Goal: Task Accomplishment & Management: Manage account settings

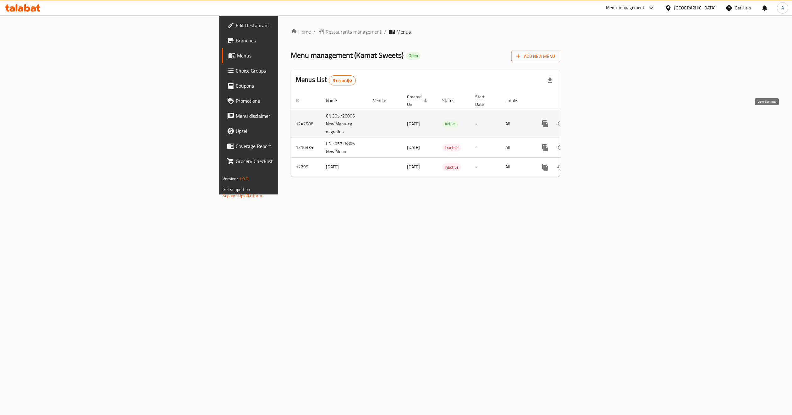
click at [595, 120] on icon "enhanced table" at bounding box center [591, 124] width 8 height 8
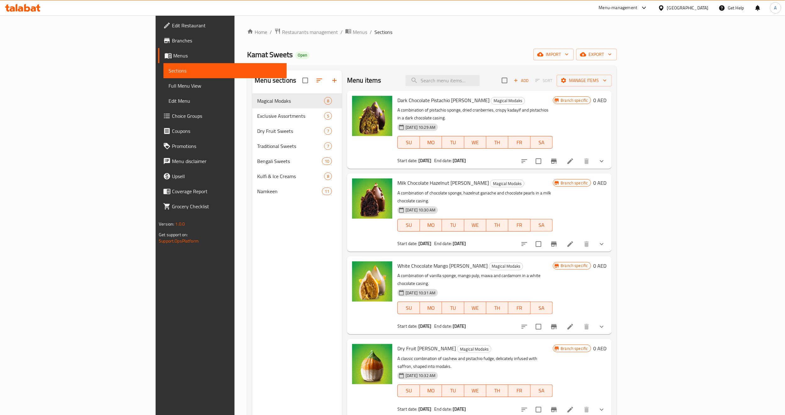
click at [612, 165] on div "Menu items Add Sort Manage items Dark Chocolate Pistachio Modak Magical Modaks …" at bounding box center [477, 277] width 270 height 415
click at [252, 247] on div "Menu sections Magical Modaks 8 Exclusive Assortments 5 Dry Fruit Sweets 7 Tradi…" at bounding box center [297, 277] width 90 height 415
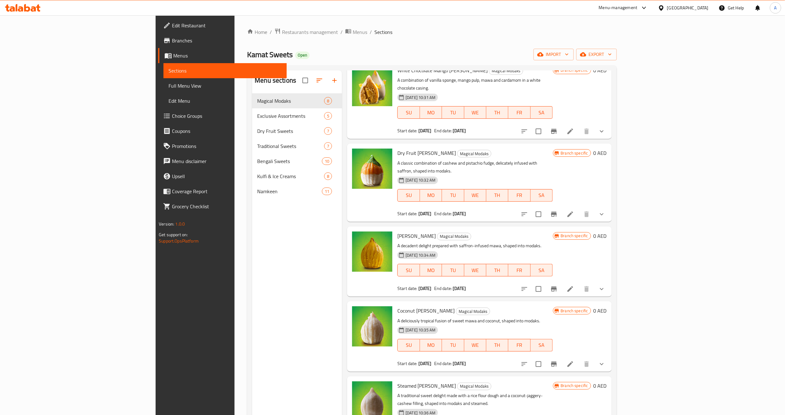
scroll to position [199, 0]
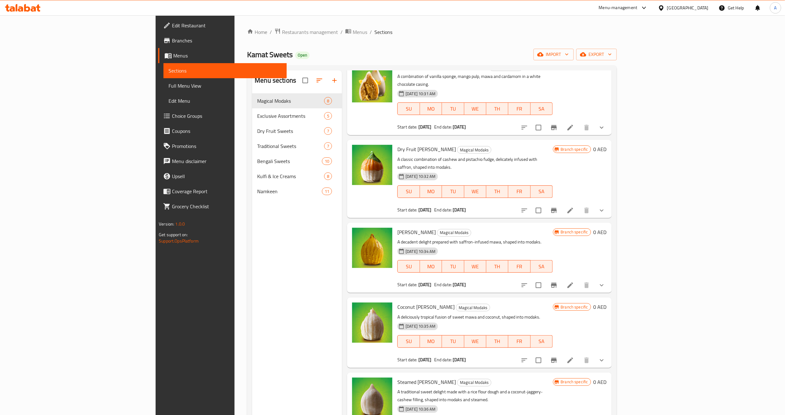
click at [252, 228] on div "Menu sections Magical Modaks 8 Exclusive Assortments 5 Dry Fruit Sweets 7 Tradi…" at bounding box center [297, 277] width 90 height 415
click at [252, 353] on div "Menu sections Magical Modaks 8 Exclusive Assortments 5 Dry Fruit Sweets 7 Tradi…" at bounding box center [297, 277] width 90 height 415
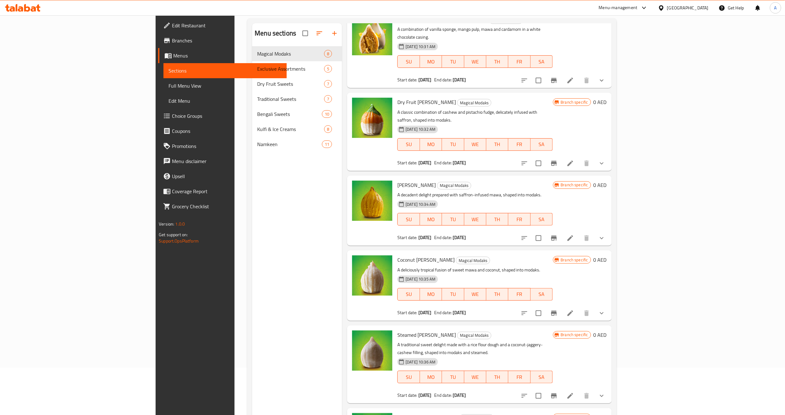
scroll to position [88, 0]
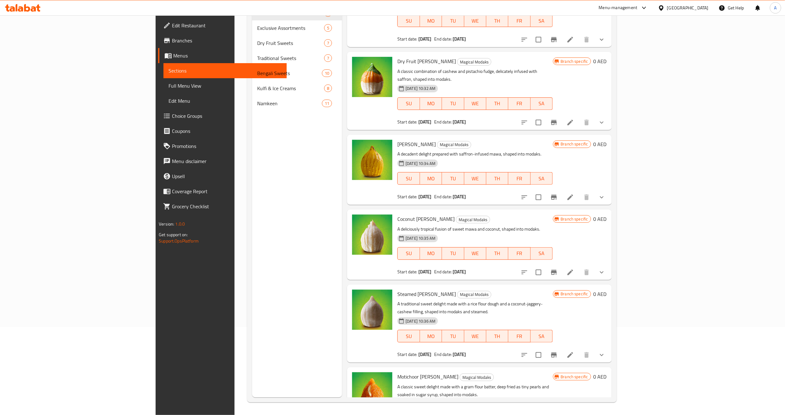
click at [441, 290] on h6 "Steamed Modak Magical Modaks" at bounding box center [474, 294] width 155 height 9
click at [258, 191] on div "Menu sections Magical Modaks 8 Exclusive Assortments 5 Dry Fruit Sweets 7 Tradi…" at bounding box center [297, 189] width 90 height 415
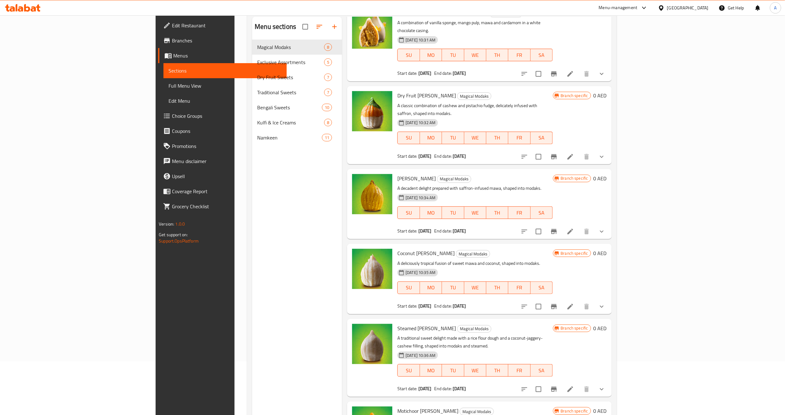
scroll to position [0, 0]
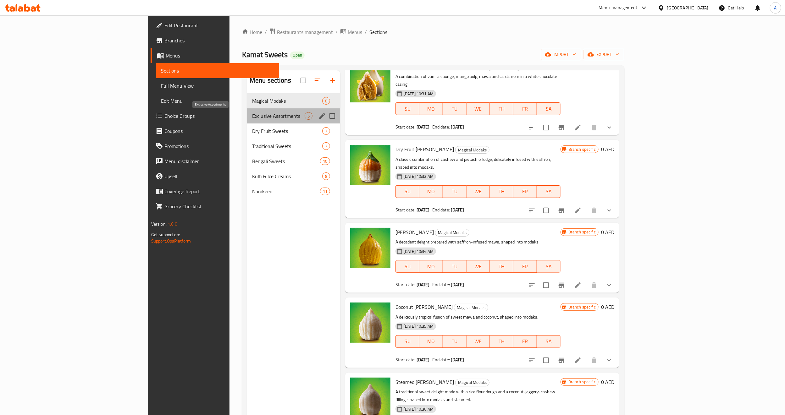
click at [252, 119] on span "Exclusive Assortments" at bounding box center [278, 116] width 53 height 8
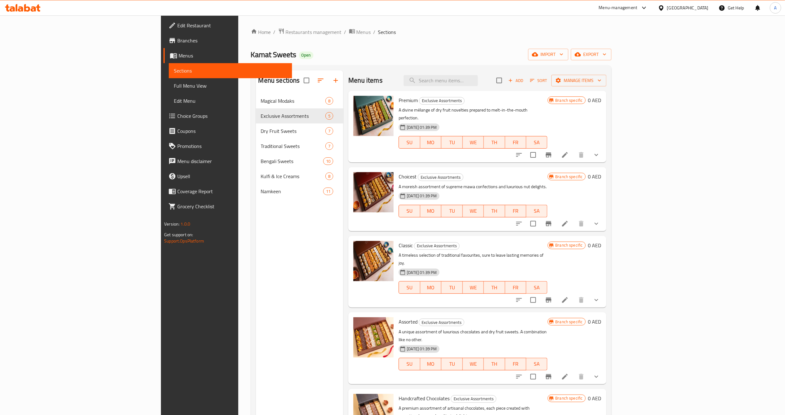
click at [604, 149] on button "show more" at bounding box center [596, 154] width 15 height 15
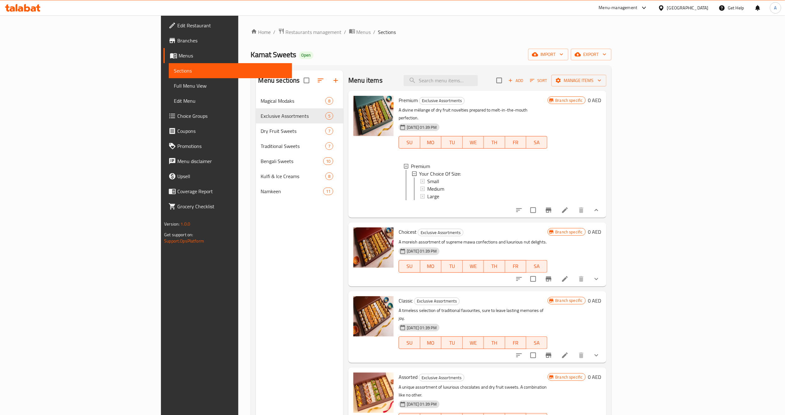
click at [256, 303] on div "Menu sections Magical Modaks 8 Exclusive Assortments 5 Dry Fruit Sweets 7 Tradi…" at bounding box center [300, 277] width 88 height 415
click at [179, 55] on span "Menus" at bounding box center [233, 56] width 108 height 8
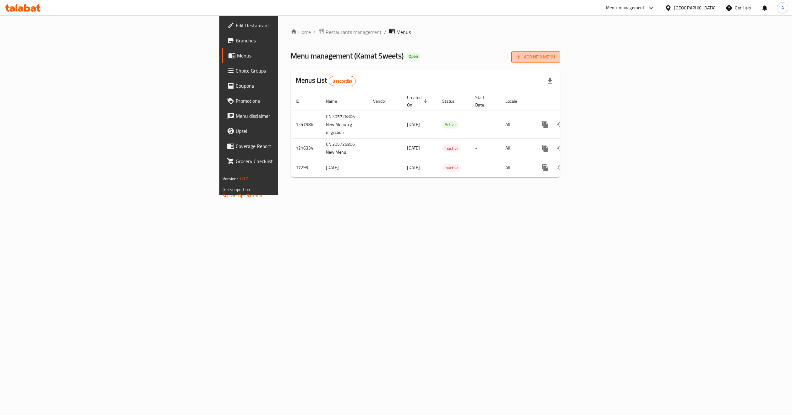
click at [555, 57] on span "Add New Menu" at bounding box center [536, 57] width 39 height 8
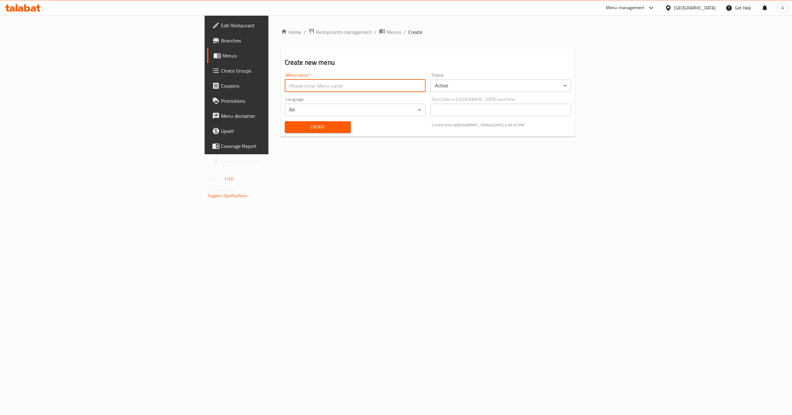
click at [285, 90] on input "text" at bounding box center [355, 86] width 141 height 13
paste input "341742149"
drag, startPoint x: 152, startPoint y: 85, endPoint x: 163, endPoint y: 99, distance: 17.3
click at [285, 85] on input "341742149" at bounding box center [355, 86] width 141 height 13
type input "new menu 341742149"
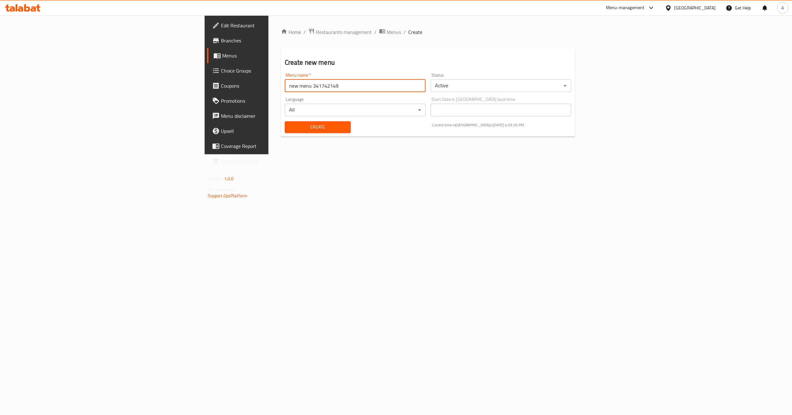
click at [532, 87] on body "​ Menu-management United Arab Emirates Get Help A Edit Restaurant Branches Menu…" at bounding box center [396, 215] width 792 height 400
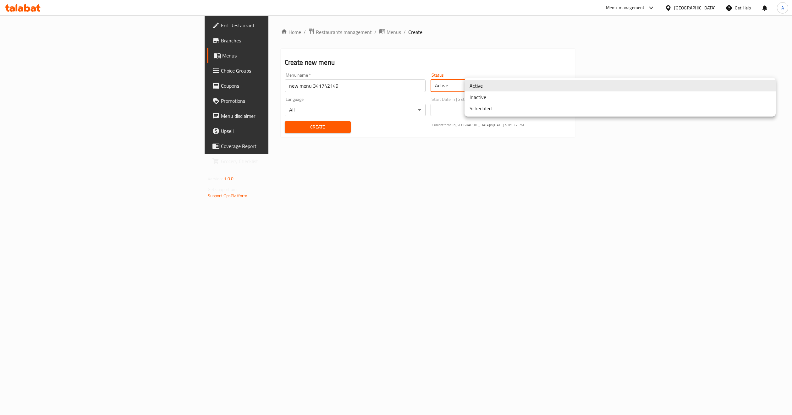
click at [485, 98] on li "Inactive" at bounding box center [620, 97] width 311 height 11
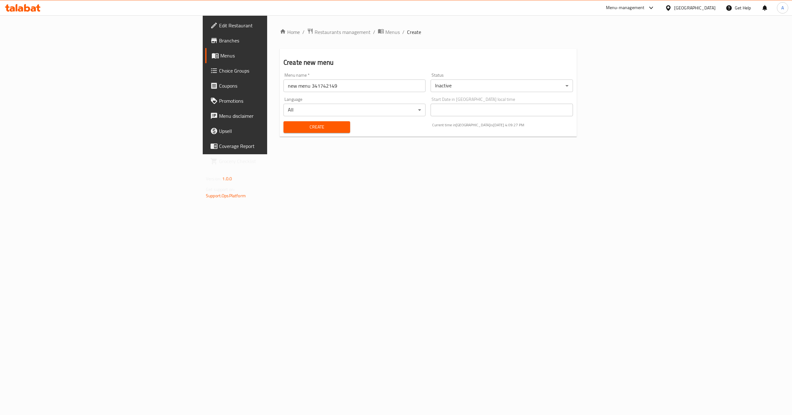
click at [400, 154] on div "Home / Restaurants management / Menus / Create Create new menu Menu name   * ne…" at bounding box center [428, 84] width 322 height 139
click at [289, 127] on span "Create" at bounding box center [317, 127] width 57 height 8
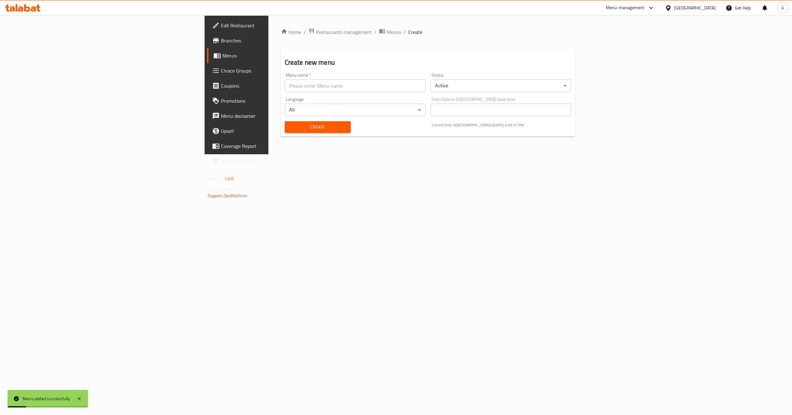
click at [222, 54] on span "Menus" at bounding box center [277, 56] width 110 height 8
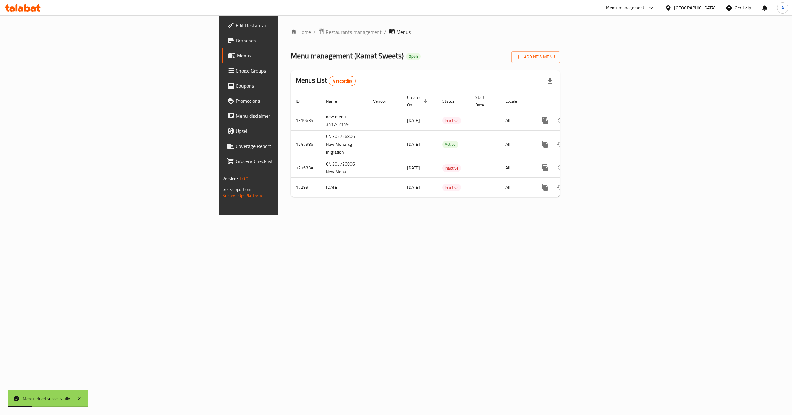
click at [278, 210] on div "Home / Restaurants management / Menus Menu management ( Kamat Sweets ) Open Add…" at bounding box center [425, 114] width 295 height 199
click at [594, 118] on icon "enhanced table" at bounding box center [591, 121] width 6 height 6
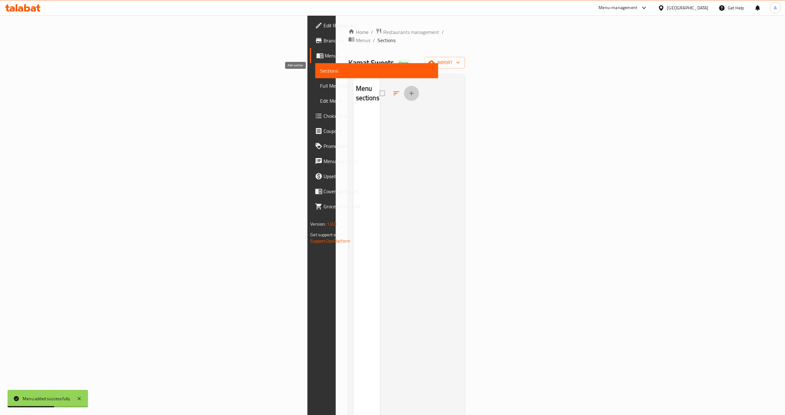
click at [409, 91] on icon "button" at bounding box center [411, 93] width 4 height 4
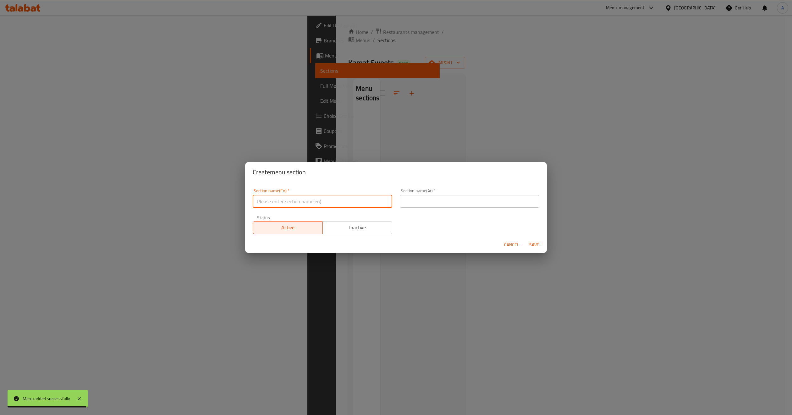
click at [292, 197] on input "text" at bounding box center [323, 201] width 140 height 13
paste input "EXCLUSIVE ASSORTMENTS"
type input "EXCLUSIVE ASSORTMENTS"
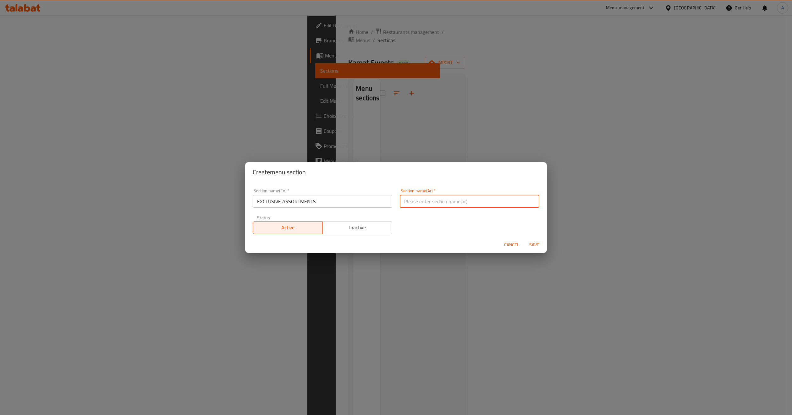
click at [463, 200] on input "text" at bounding box center [470, 201] width 140 height 13
paste input "تشكيلة حصرية"
type input "تشكيلة حصرية"
click at [374, 205] on input "EXCLUSIVE ASSORTMENTS" at bounding box center [323, 201] width 140 height 13
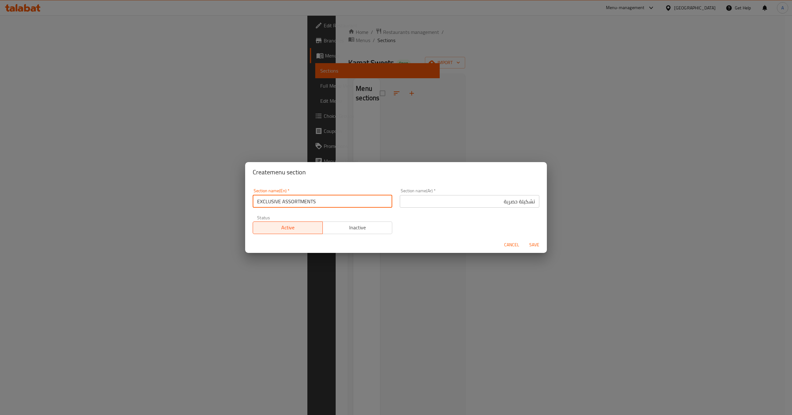
click at [374, 205] on input "EXCLUSIVE ASSORTMENTS" at bounding box center [323, 201] width 140 height 13
type input "Exclusive Assortments"
click at [437, 221] on div "Section name(En)   * Exclusive Assortments Section name(En) * Section name(Ar) …" at bounding box center [396, 211] width 294 height 53
click at [433, 233] on div "Section name(En)   * Exclusive Assortments Section name(En) * Section name(Ar) …" at bounding box center [396, 211] width 294 height 53
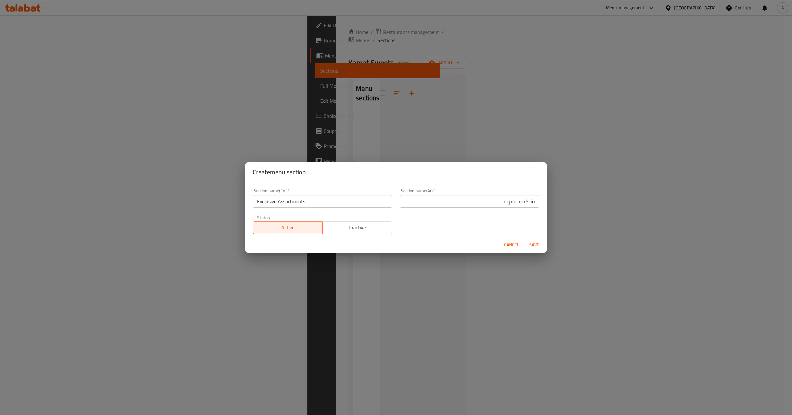
click at [510, 218] on div "Section name(En)   * Exclusive Assortments Section name(En) * Section name(Ar) …" at bounding box center [396, 211] width 294 height 53
click at [536, 244] on span "Save" at bounding box center [534, 245] width 15 height 8
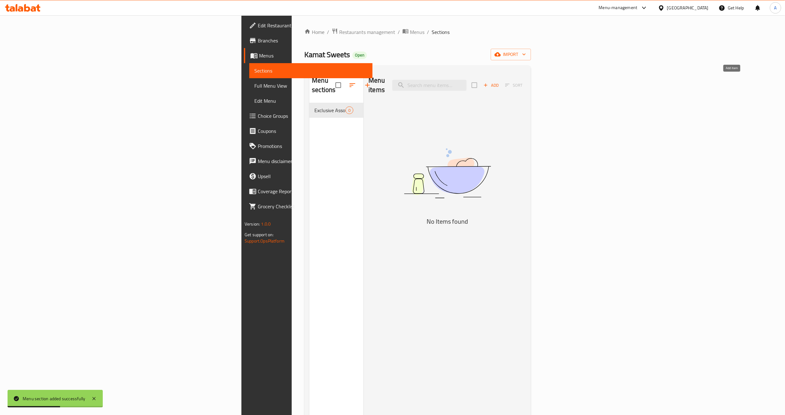
click at [500, 83] on span "Add" at bounding box center [491, 85] width 17 height 7
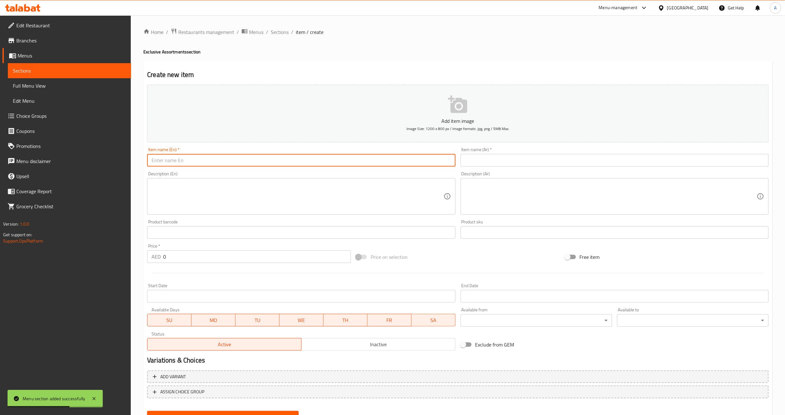
click at [220, 161] on input "text" at bounding box center [301, 160] width 308 height 13
paste input "PREMIUM"
click at [192, 186] on textarea at bounding box center [298, 197] width 292 height 30
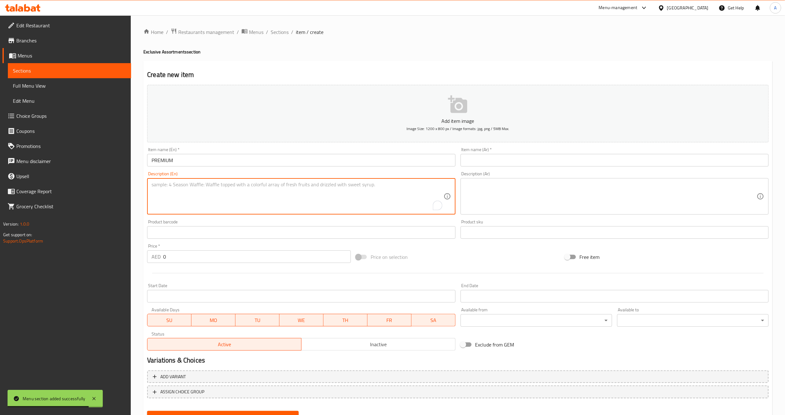
click at [178, 162] on input "PREMIUM" at bounding box center [301, 160] width 308 height 13
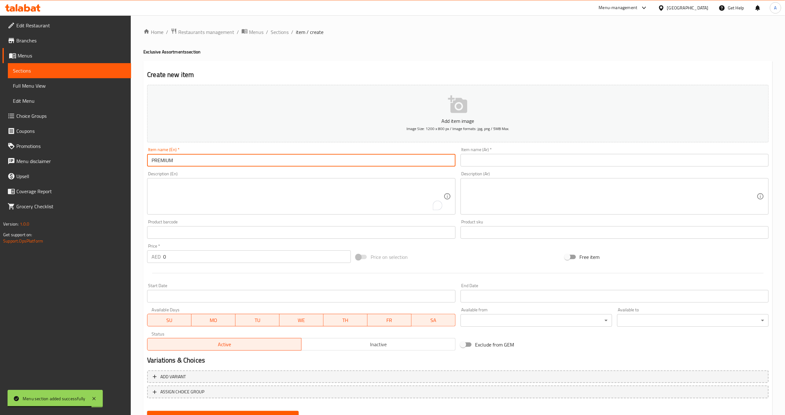
click at [178, 162] on input "PREMIUM" at bounding box center [301, 160] width 308 height 13
type input "Premium"
click at [173, 189] on textarea "To enrich screen reader interactions, please activate Accessibility in Grammarl…" at bounding box center [298, 197] width 292 height 30
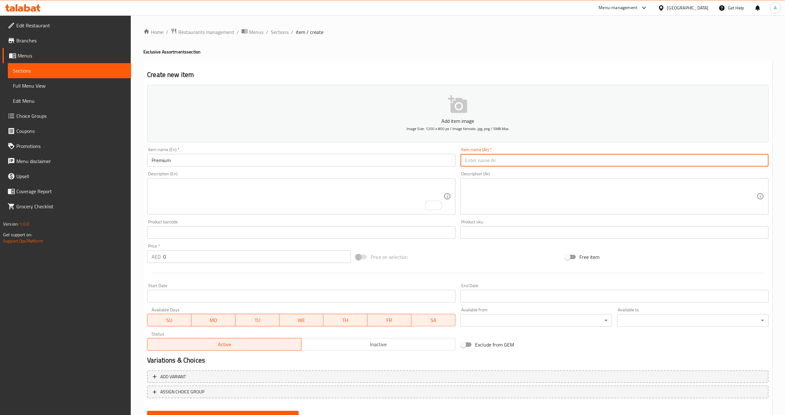
click at [494, 162] on input "text" at bounding box center [615, 160] width 308 height 13
paste input "بريميم"
type input "بريميم"
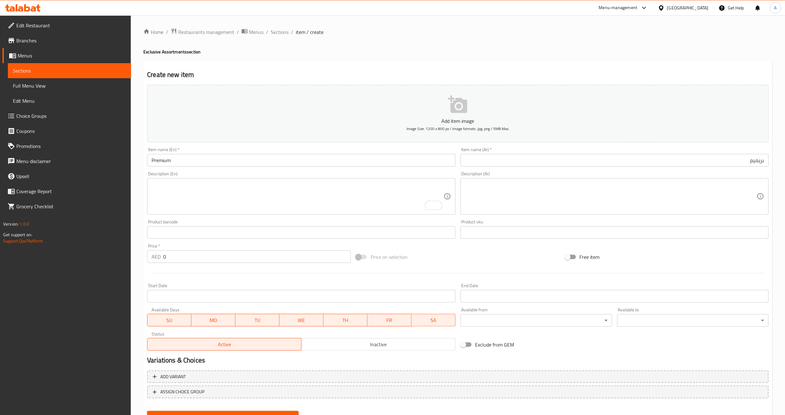
click at [520, 258] on div "Price on selection" at bounding box center [457, 257] width 209 height 17
click at [359, 196] on textarea "To enrich screen reader interactions, please activate Accessibility in Grammarl…" at bounding box center [298, 197] width 292 height 30
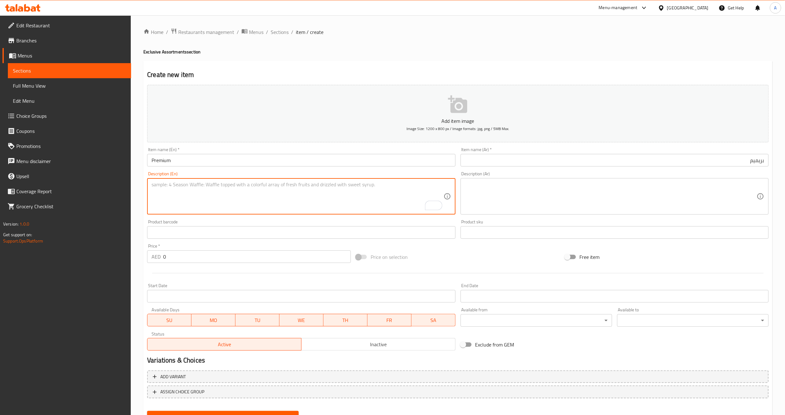
click at [220, 193] on textarea "To enrich screen reader interactions, please activate Accessibility in Grammarl…" at bounding box center [298, 197] width 292 height 30
paste textarea "A divine mélange of dry fruit novelties prepared to melt-in-the-mouth perfectio…"
type textarea "A divine mélange of dry fruit novelties prepared to melt-in-the-mouth perfectio…"
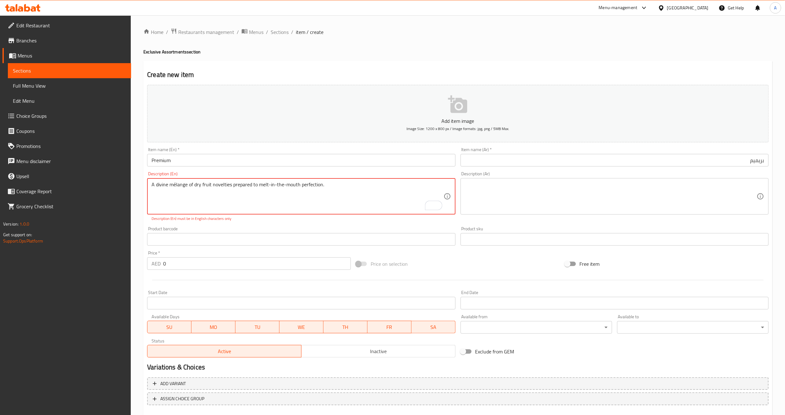
click at [495, 194] on textarea at bounding box center [611, 197] width 292 height 30
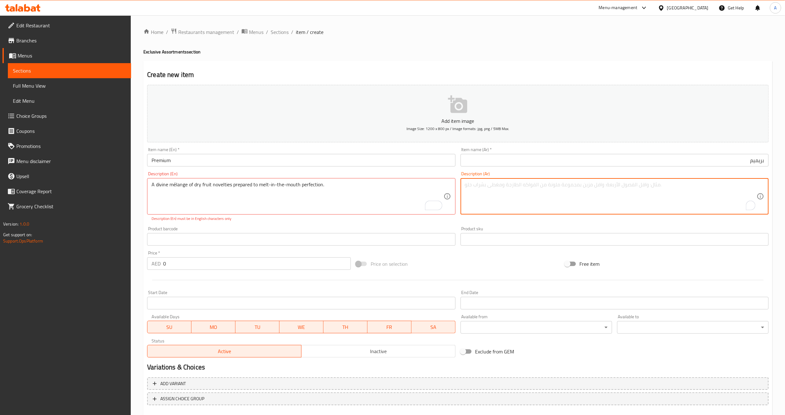
paste textarea "مزيج رائع من مستجدات الفاكهة الجافة المجهزة لتذوب في الفم بشكل مثالي."
type textarea "مزيج رائع من مستجدات الفاكهة الجافة المجهزة لتذوب في الفم بشكل مثالي."
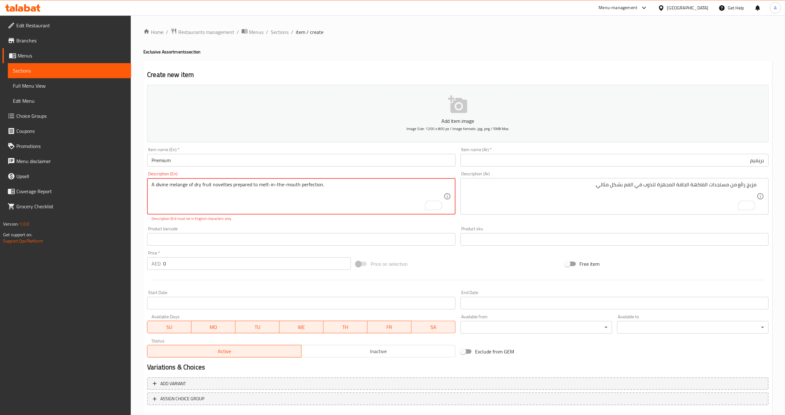
type textarea "A divine melange of dry fruit novelties prepared to melt-in-the-mouth perfectio…"
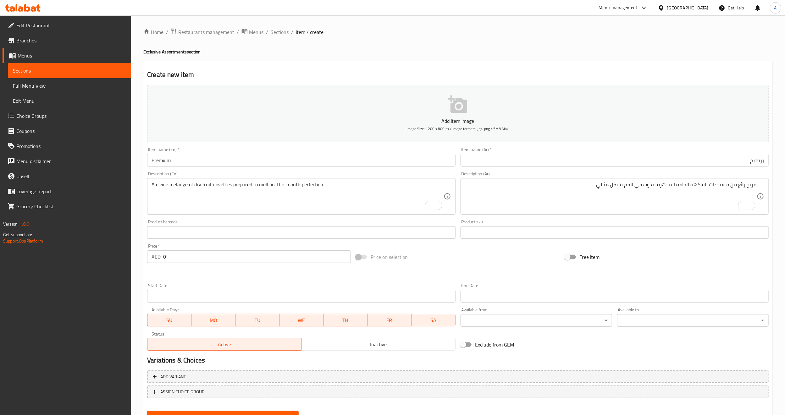
click at [204, 232] on div "Product barcode Product barcode" at bounding box center [301, 229] width 308 height 19
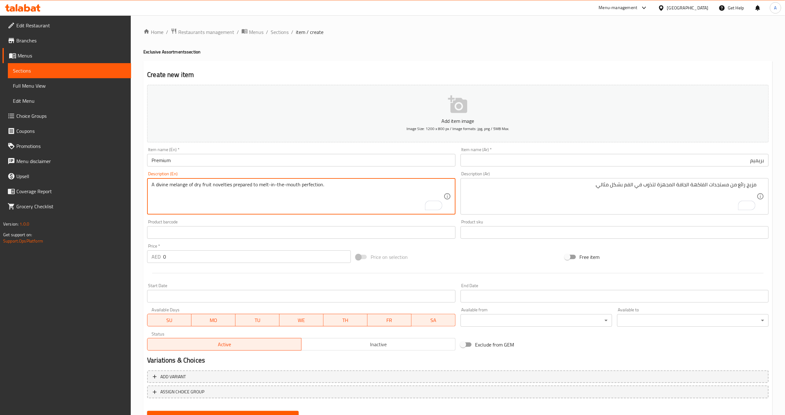
click at [440, 262] on div "Price on selection" at bounding box center [457, 257] width 209 height 17
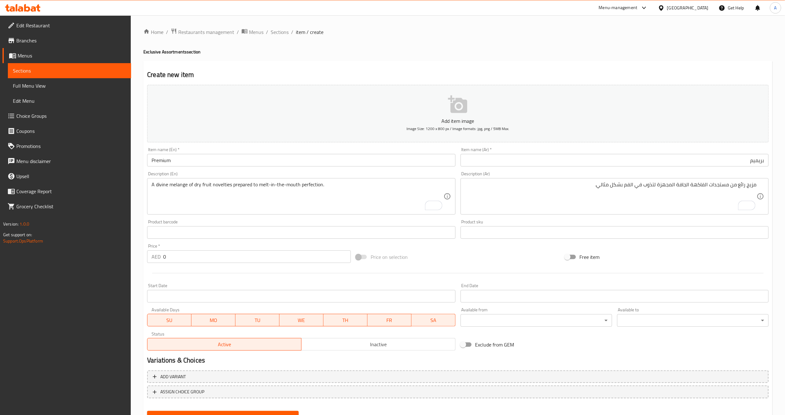
click at [372, 56] on div "Home / Restaurants management / Menus / Sections / item / create Exclusive Asso…" at bounding box center [457, 230] width 629 height 404
click at [458, 249] on div "Price on selection" at bounding box center [457, 257] width 209 height 17
click at [516, 256] on div "Price on selection" at bounding box center [457, 257] width 209 height 17
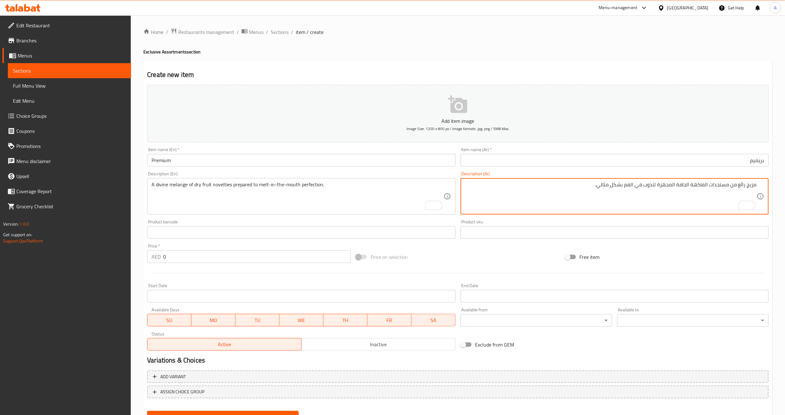
click at [664, 201] on textarea "مزيج رائع من مستجدات الفاكهة الجافة المجهزة لتذوب في الفم بشكل مثالي." at bounding box center [611, 197] width 292 height 30
click at [686, 184] on textarea "مزيج رائع من مستجدات الفاكهة الجافة المجهزة لتذوب في الفم بشكل مثالي." at bounding box center [611, 197] width 292 height 30
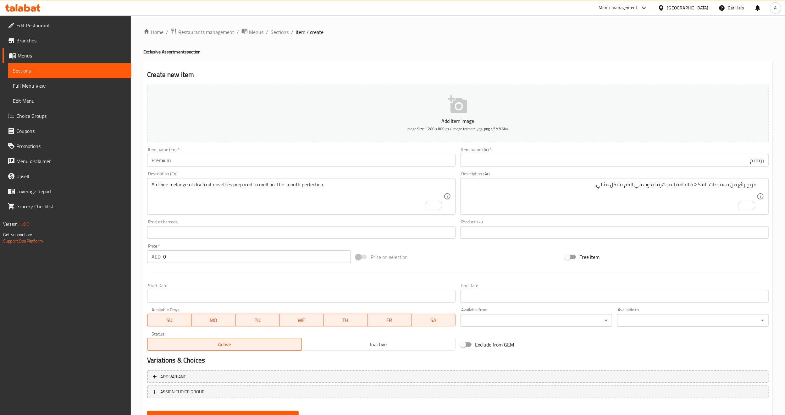
click at [451, 257] on div "Price on selection" at bounding box center [457, 257] width 209 height 17
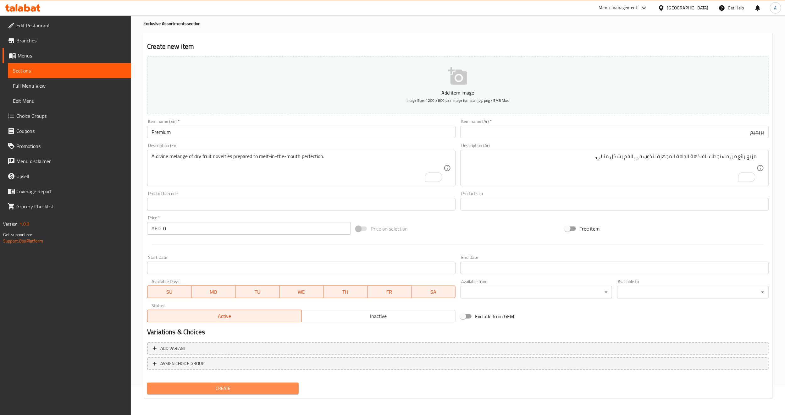
click at [264, 384] on button "Create" at bounding box center [223, 389] width 152 height 12
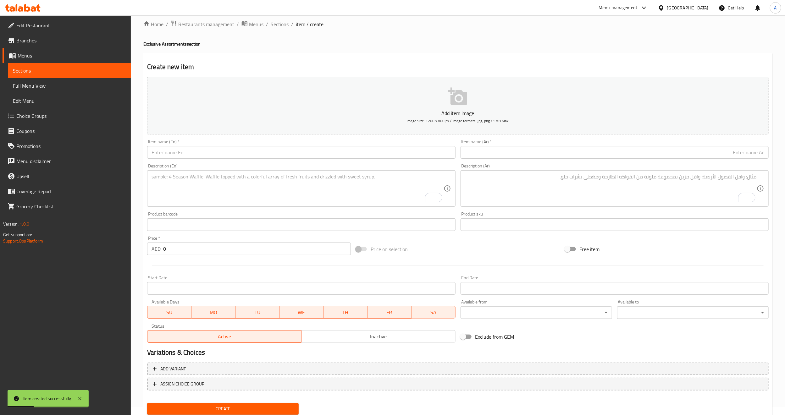
scroll to position [0, 0]
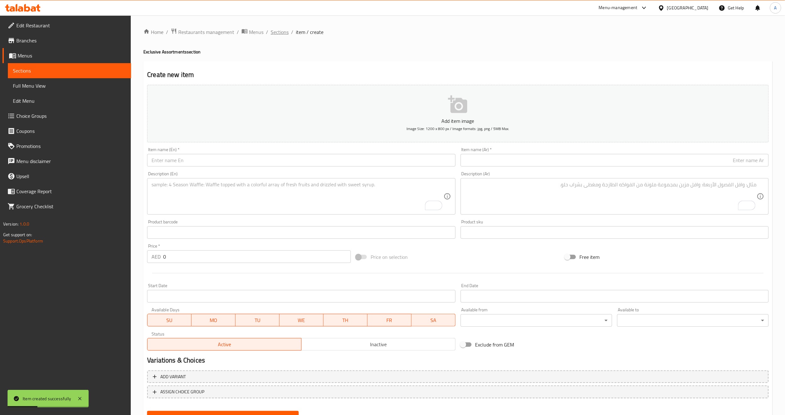
click at [281, 33] on span "Sections" at bounding box center [280, 32] width 18 height 8
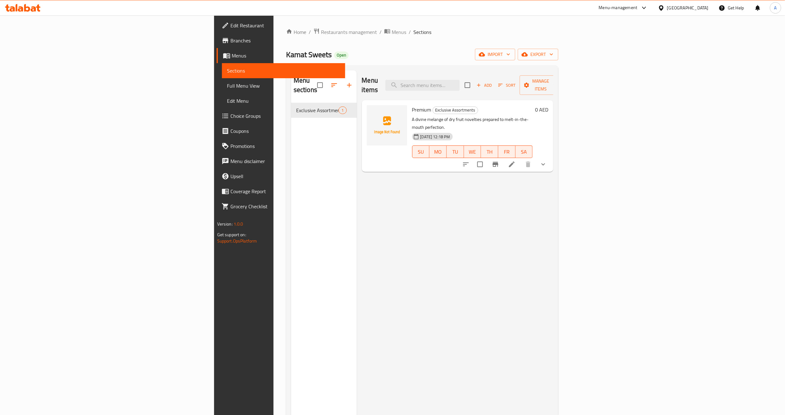
drag, startPoint x: 575, startPoint y: 197, endPoint x: 585, endPoint y: 192, distance: 11.5
click at [554, 197] on div "Menu items Add Sort Manage items Premium Exclusive Assortments A divine melange…" at bounding box center [455, 277] width 197 height 415
drag, startPoint x: 755, startPoint y: 149, endPoint x: 601, endPoint y: 171, distance: 155.3
click at [547, 161] on icon "show more" at bounding box center [544, 165] width 8 height 8
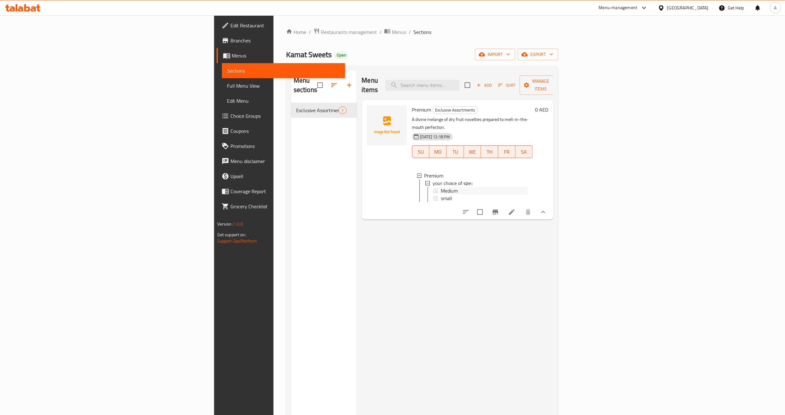
click at [441, 187] on div "Medium" at bounding box center [484, 191] width 87 height 8
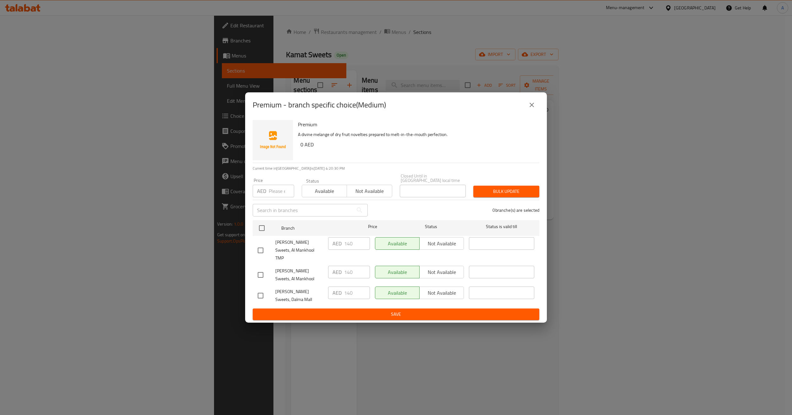
click at [261, 253] on input "checkbox" at bounding box center [260, 250] width 13 height 13
checkbox input "true"
click at [433, 247] on span "Not available" at bounding box center [441, 243] width 39 height 9
click at [517, 196] on span "Bulk update" at bounding box center [507, 192] width 56 height 8
click at [532, 109] on icon "close" at bounding box center [532, 105] width 8 height 8
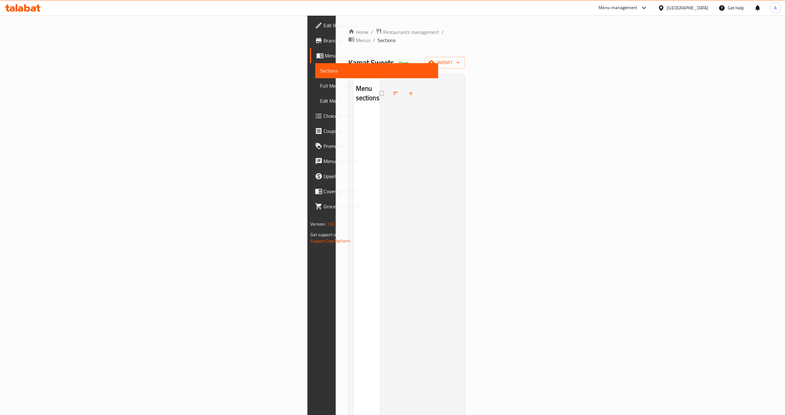
click at [325, 52] on span "Menus" at bounding box center [379, 56] width 108 height 8
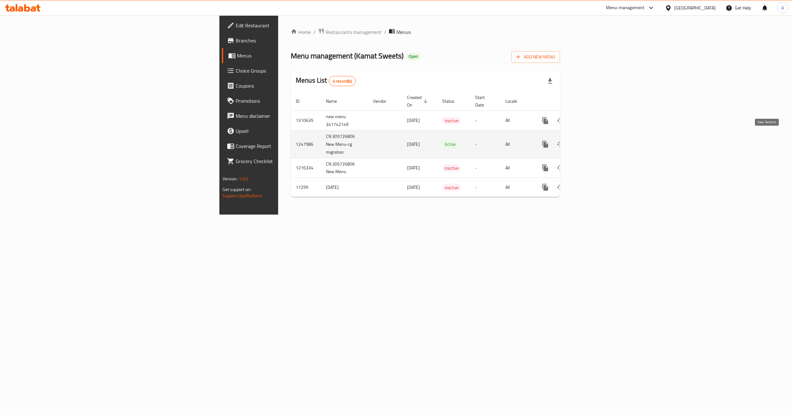
click at [595, 141] on icon "enhanced table" at bounding box center [591, 145] width 8 height 8
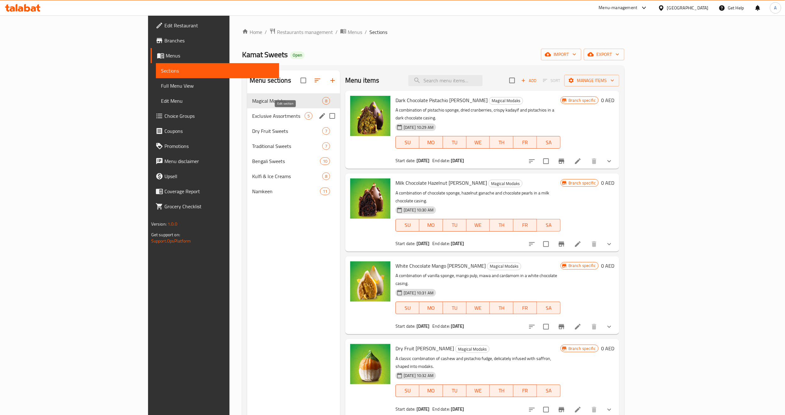
click at [320, 115] on icon "edit" at bounding box center [323, 116] width 6 height 6
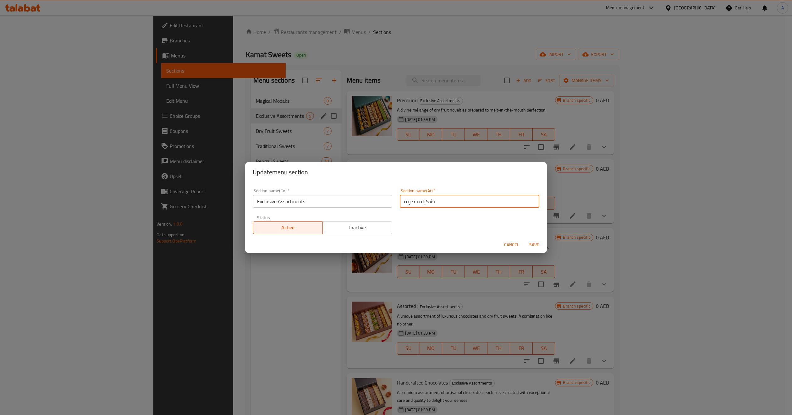
click at [421, 202] on input "تشكيلة حصرية" at bounding box center [470, 201] width 140 height 13
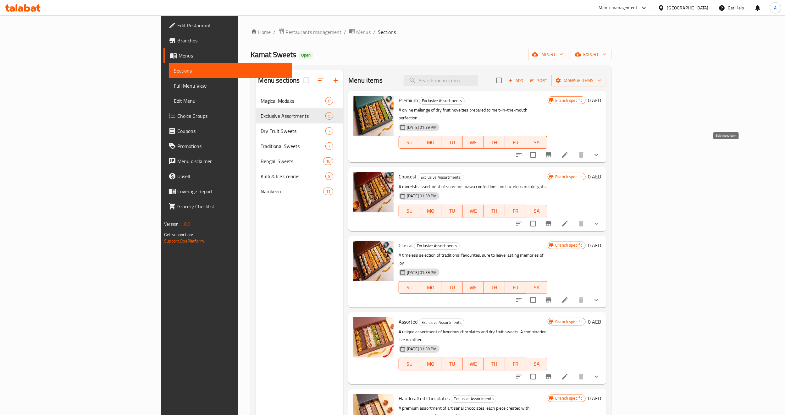
click at [569, 151] on icon at bounding box center [565, 155] width 8 height 8
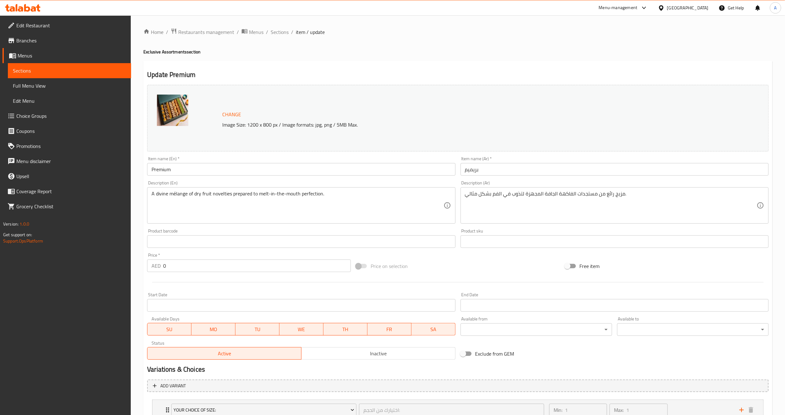
click at [493, 170] on input "بريميم" at bounding box center [615, 169] width 308 height 13
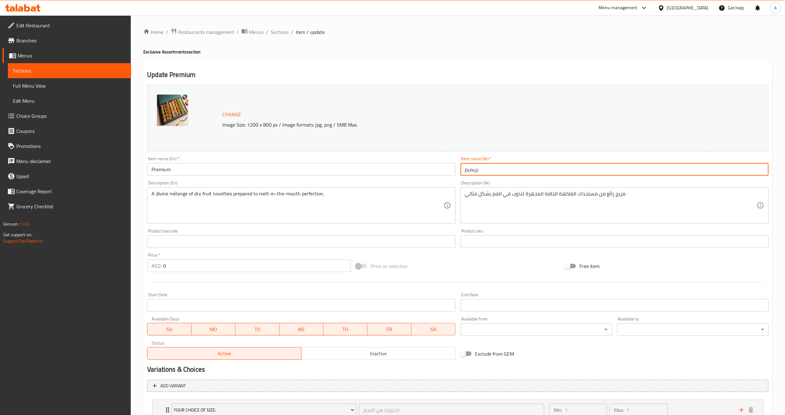
click at [493, 170] on input "بريميم" at bounding box center [615, 169] width 308 height 13
click at [478, 171] on input "بريميم" at bounding box center [615, 169] width 308 height 13
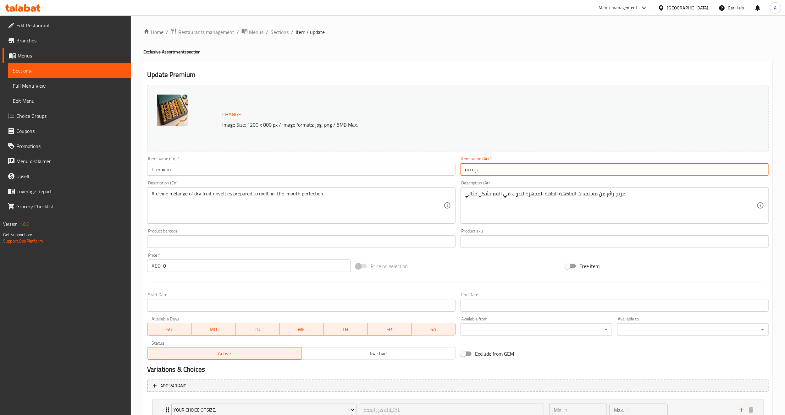
click at [541, 53] on h4 "Exclusive Assortments section" at bounding box center [457, 52] width 629 height 6
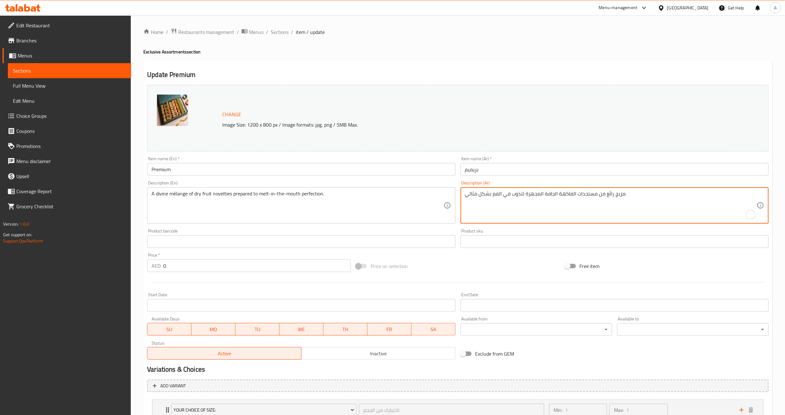
click at [544, 199] on textarea "مزيج رائع من مستجدات الفاكهة الجافة المجهزة لتذوب في الفم بشكل مثالي." at bounding box center [611, 206] width 292 height 30
click at [478, 258] on div "Price on selection" at bounding box center [457, 266] width 209 height 17
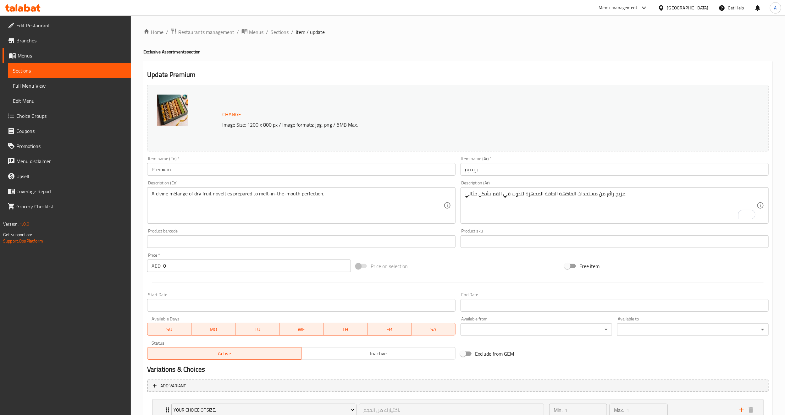
scroll to position [48, 0]
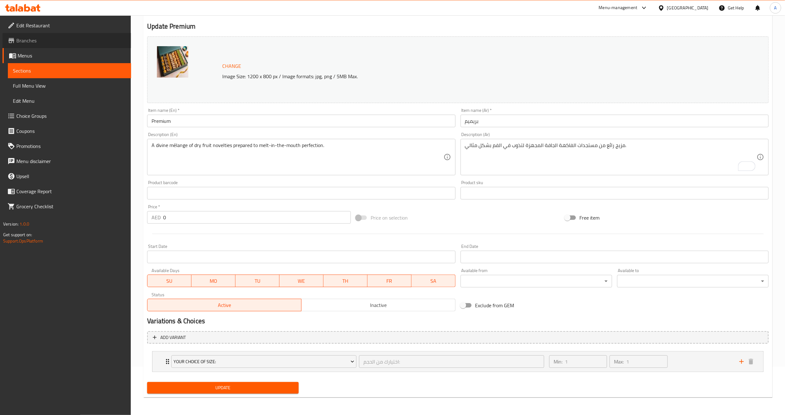
click at [42, 39] on span "Branches" at bounding box center [71, 41] width 110 height 8
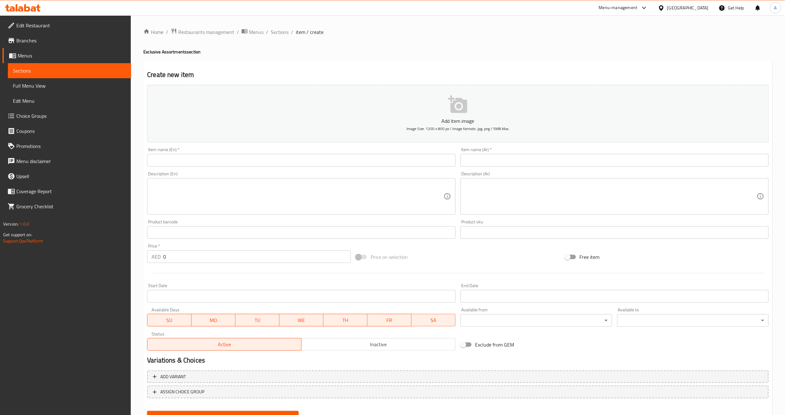
click at [46, 117] on span "Choice Groups" at bounding box center [71, 116] width 110 height 8
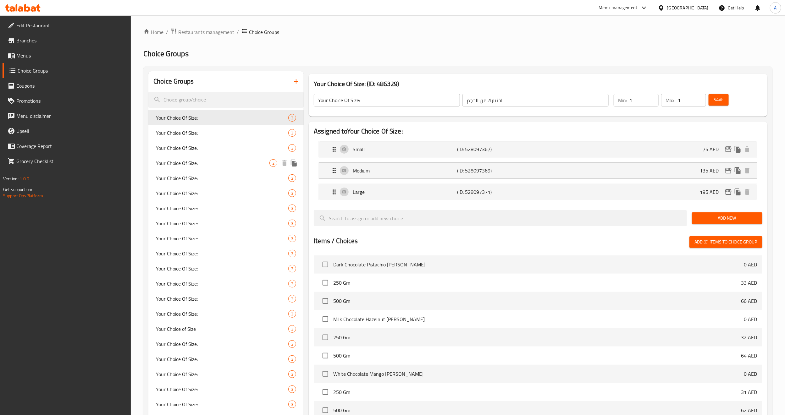
click at [202, 159] on span "Your Choice Of Size:" at bounding box center [213, 163] width 114 height 8
type input "0"
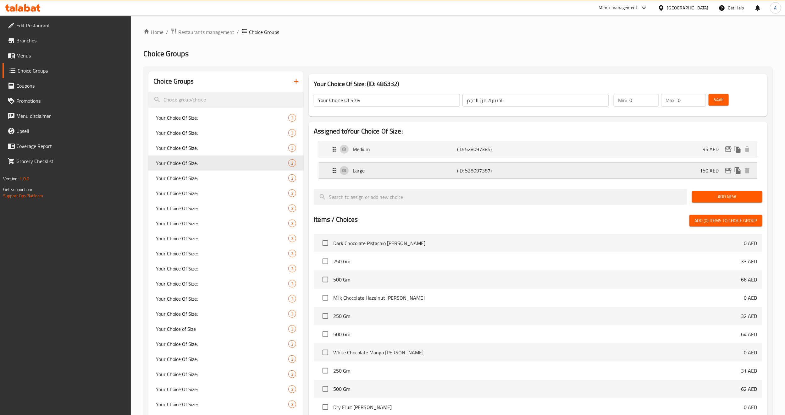
click at [726, 171] on icon "edit" at bounding box center [728, 171] width 6 height 6
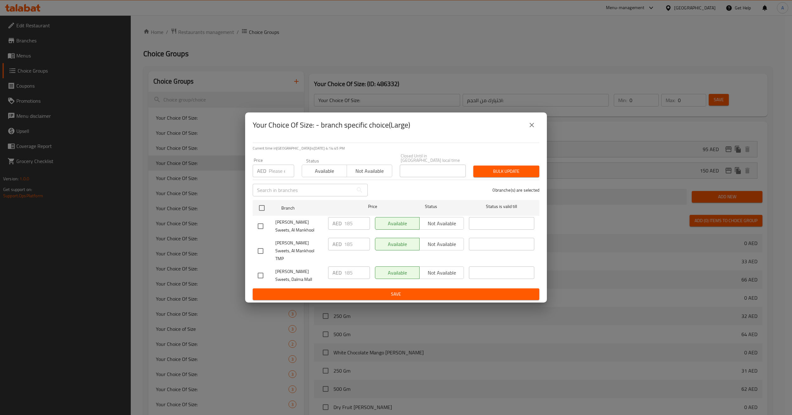
click at [536, 131] on button "close" at bounding box center [532, 125] width 15 height 15
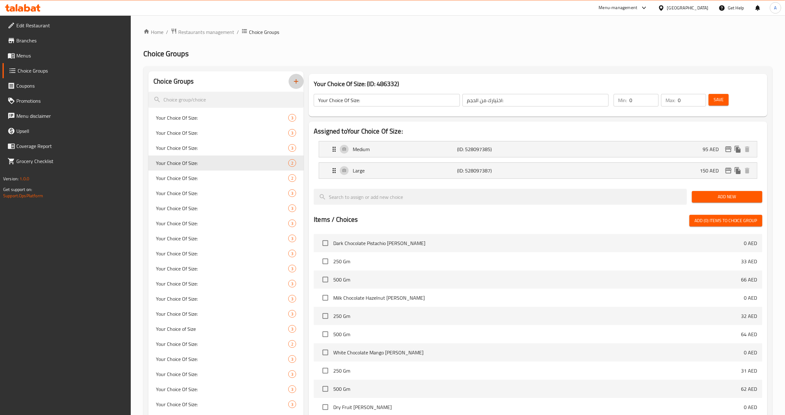
click at [297, 84] on icon "button" at bounding box center [296, 82] width 8 height 8
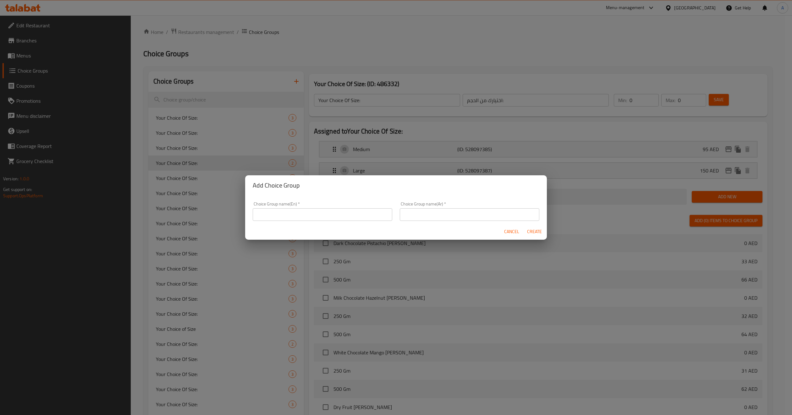
click at [297, 215] on input "text" at bounding box center [323, 214] width 140 height 13
type input "your choice of size::"
click at [421, 215] on input "text" at bounding box center [470, 214] width 140 height 13
click at [525, 221] on div "Choice Group name(Ar)   * اختيارك للحجم Choice Group name(Ar) *" at bounding box center [469, 211] width 147 height 27
click at [525, 219] on input "اختيارك للحجم" at bounding box center [470, 214] width 140 height 13
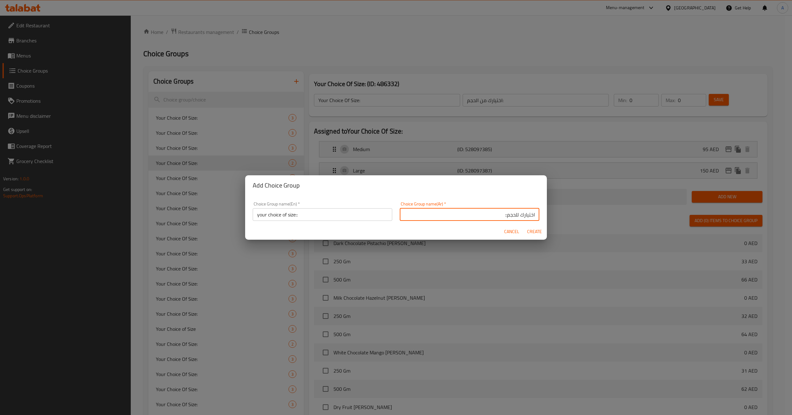
type input "اختيارك للحجم::"
click at [498, 224] on div "Cancel Create" at bounding box center [396, 232] width 302 height 17
click at [540, 231] on span "Create" at bounding box center [534, 232] width 15 height 8
type input "your choice of size::"
type input "اختيارك للحجم::"
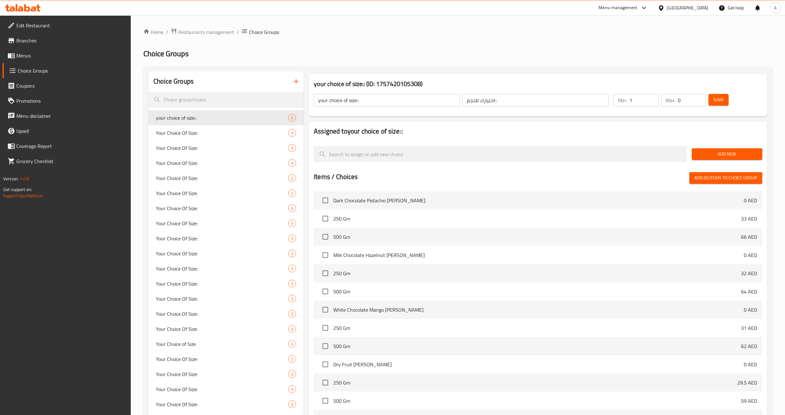
type input "1"
click at [652, 98] on input "1" at bounding box center [644, 100] width 29 height 13
type input "1"
click at [698, 99] on input "1" at bounding box center [692, 100] width 28 height 13
click at [718, 97] on span "Save" at bounding box center [719, 100] width 10 height 8
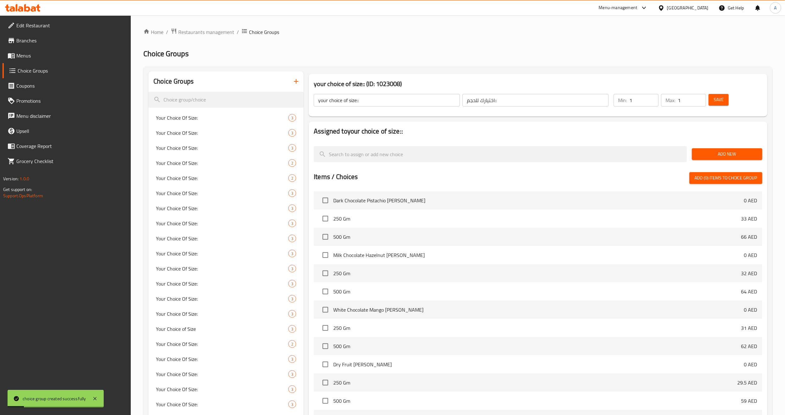
click at [681, 119] on div "Assigned to your choice of size:: Add New Items / Choices Add (0) items to choi…" at bounding box center [538, 282] width 464 height 327
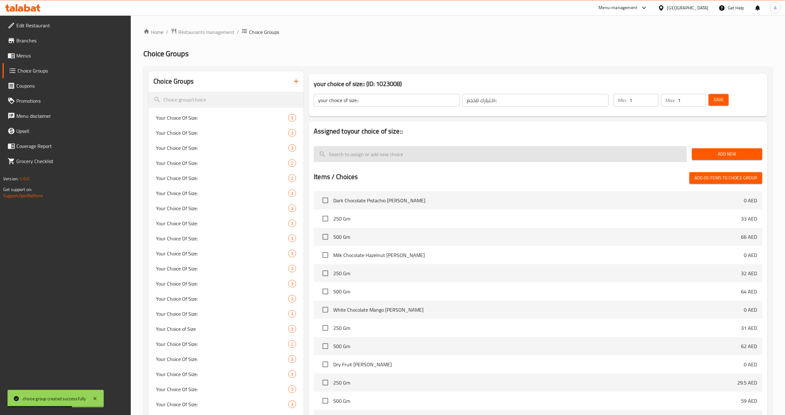
click at [423, 156] on input "search" at bounding box center [500, 154] width 373 height 16
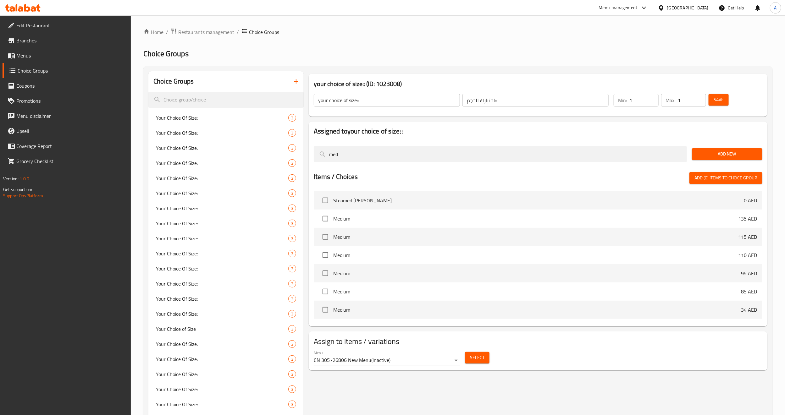
type input "med"
click at [709, 156] on span "Add New" at bounding box center [727, 154] width 60 height 8
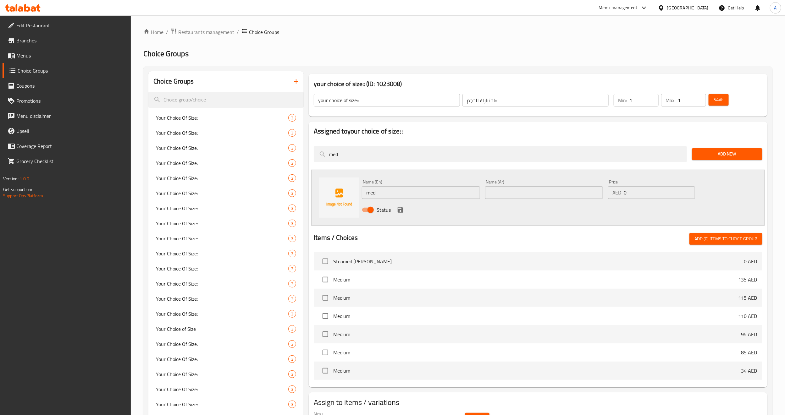
click at [406, 187] on input "med" at bounding box center [421, 192] width 118 height 13
drag, startPoint x: 385, startPoint y: 193, endPoint x: 442, endPoint y: 191, distance: 56.3
click at [442, 191] on input "Medium grilled plate" at bounding box center [421, 192] width 118 height 13
type input "Medium"
click at [530, 209] on div "Status" at bounding box center [543, 210] width 369 height 17
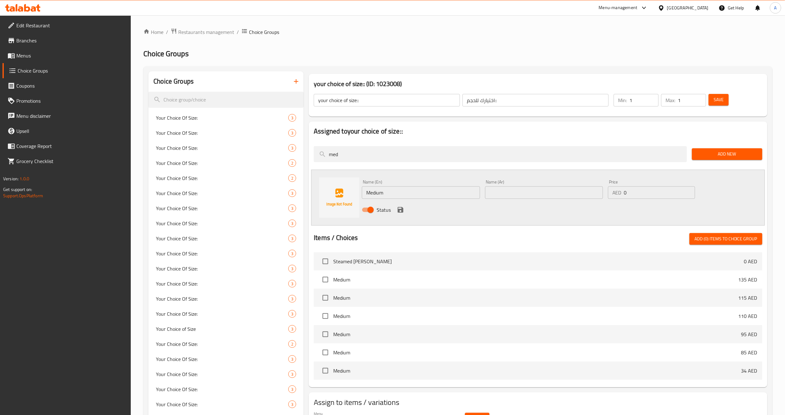
click at [521, 189] on input "text" at bounding box center [544, 192] width 118 height 13
type input "وسط"
click at [463, 197] on input "Medium" at bounding box center [421, 192] width 118 height 13
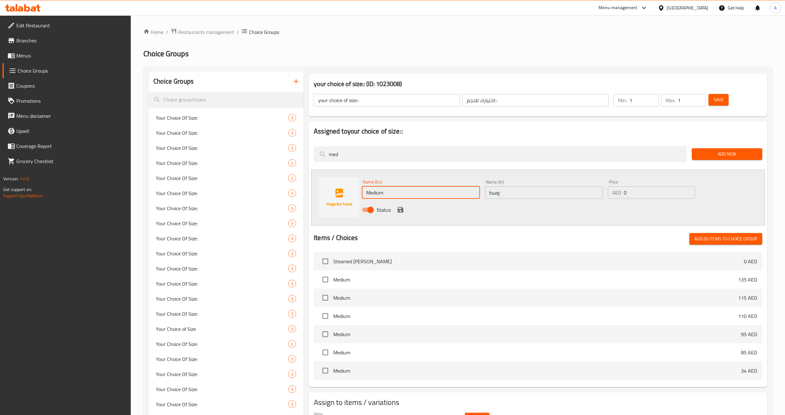
click at [536, 215] on div "Status" at bounding box center [543, 210] width 369 height 17
click at [647, 192] on input "0" at bounding box center [659, 192] width 71 height 13
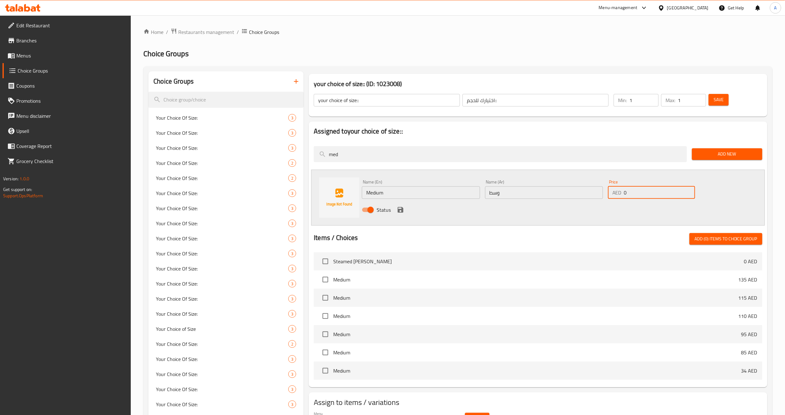
click at [647, 192] on input "0" at bounding box center [659, 192] width 71 height 13
type input "140"
click at [401, 211] on icon "save" at bounding box center [401, 210] width 8 height 8
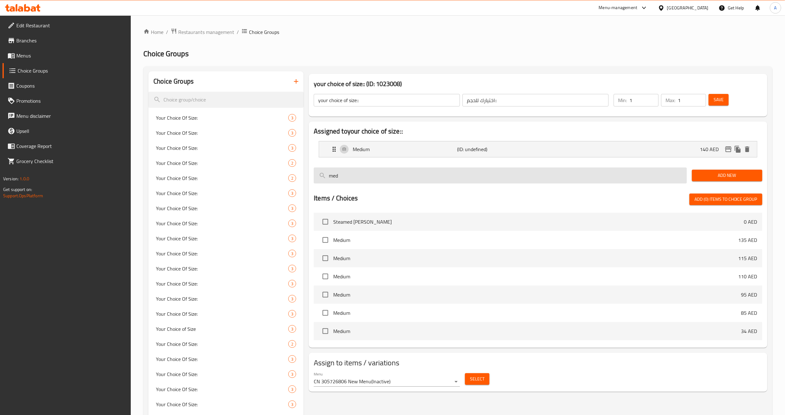
click at [672, 182] on input "med" at bounding box center [500, 176] width 373 height 16
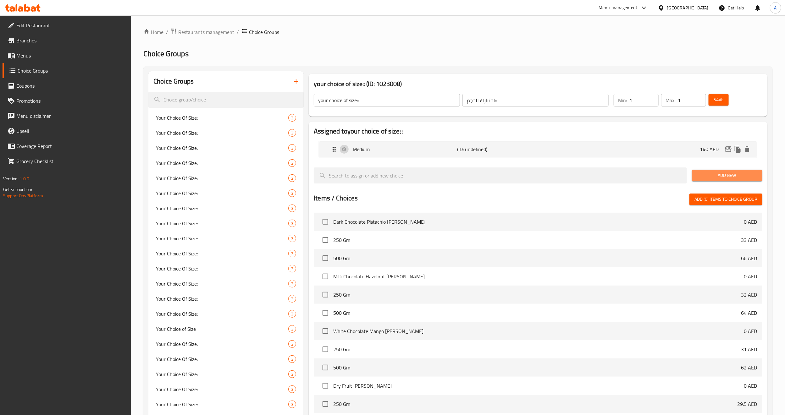
click at [695, 178] on button "Add New" at bounding box center [727, 176] width 70 height 12
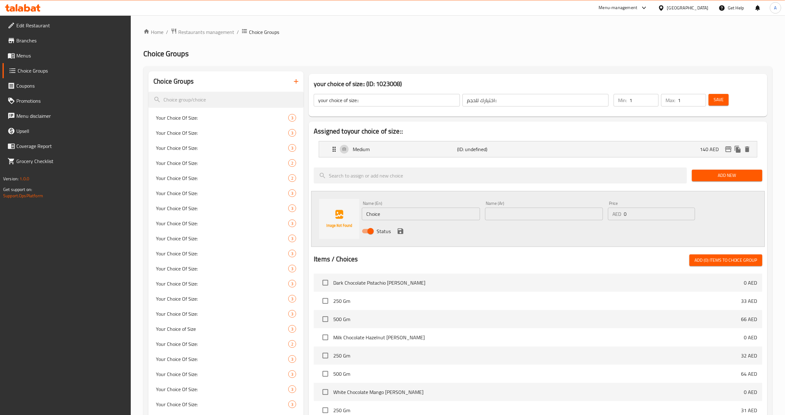
click at [429, 220] on input "Choice" at bounding box center [421, 214] width 118 height 13
type input "س"
type input "small"
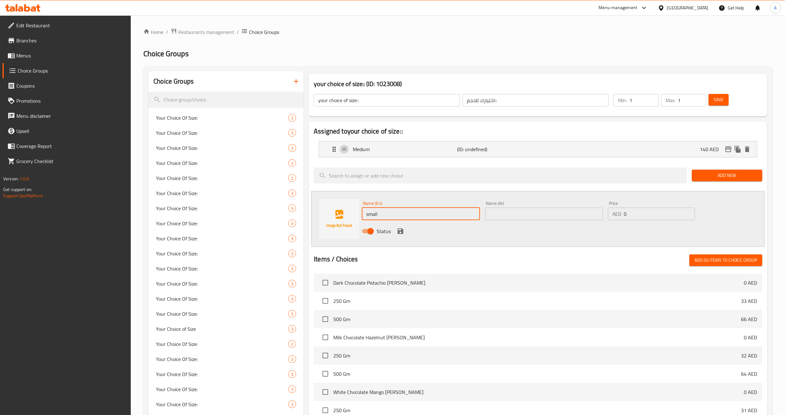
click at [511, 230] on div "Status" at bounding box center [543, 231] width 369 height 17
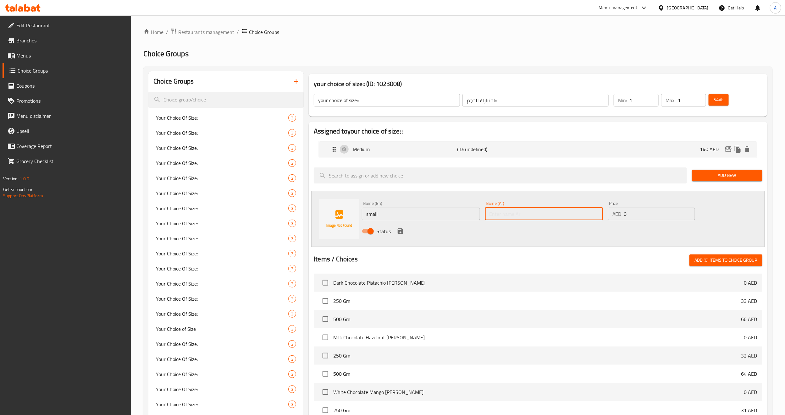
click at [512, 212] on input "text" at bounding box center [544, 214] width 118 height 13
type input "صغير"
click at [486, 237] on div "Status" at bounding box center [543, 231] width 369 height 17
click at [640, 209] on input "0" at bounding box center [659, 214] width 71 height 13
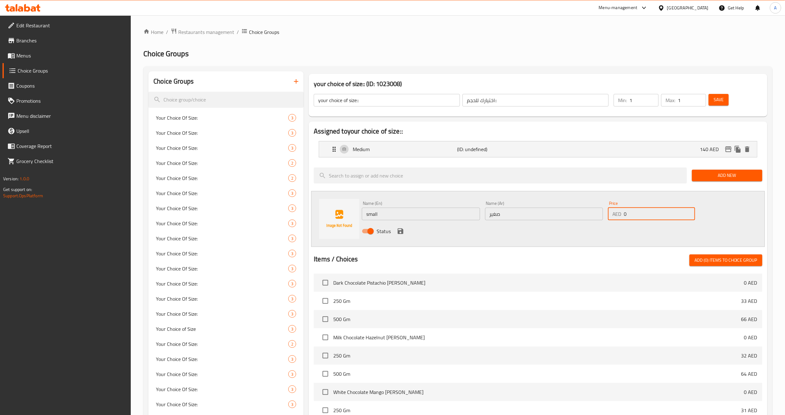
click at [640, 209] on input "0" at bounding box center [659, 214] width 71 height 13
type input "80"
click at [401, 229] on icon "save" at bounding box center [401, 232] width 6 height 6
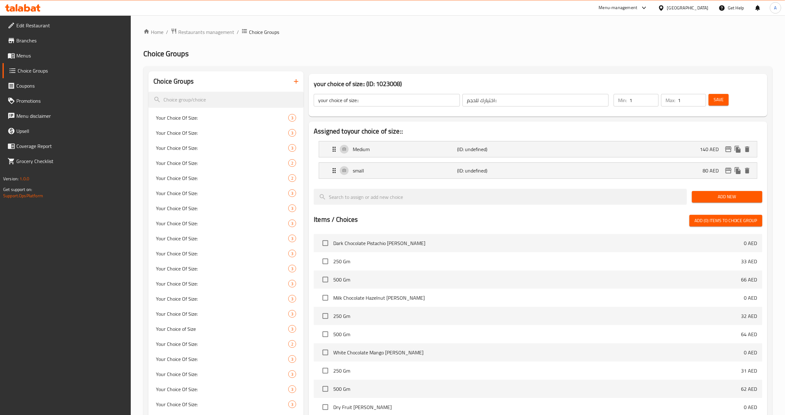
click at [713, 101] on button "Save" at bounding box center [719, 100] width 20 height 12
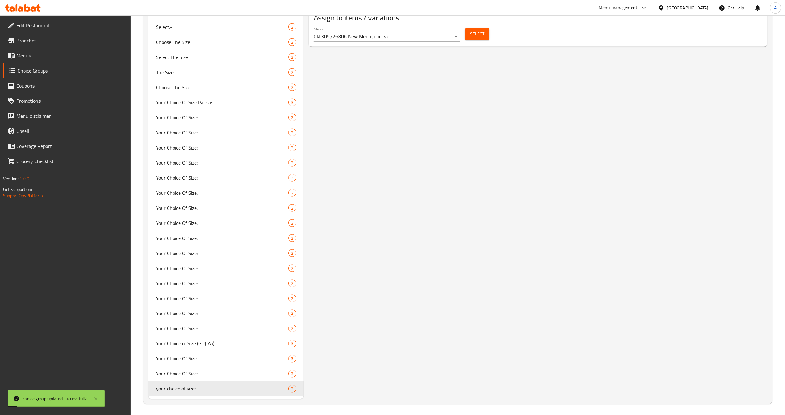
scroll to position [484, 0]
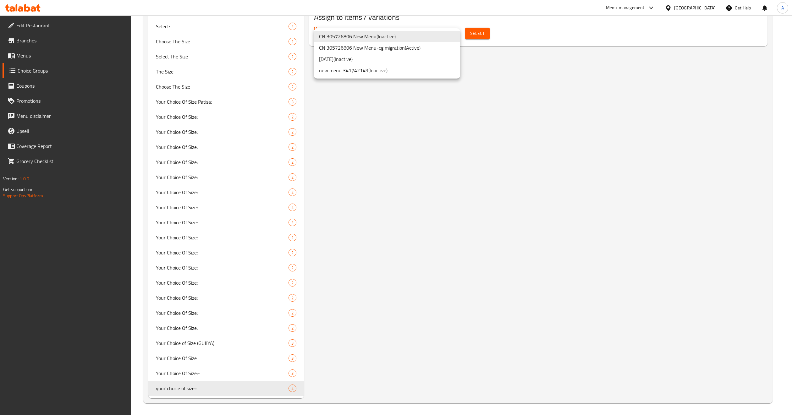
click at [386, 67] on li "new menu 341742149 ( Inactive )" at bounding box center [387, 70] width 146 height 11
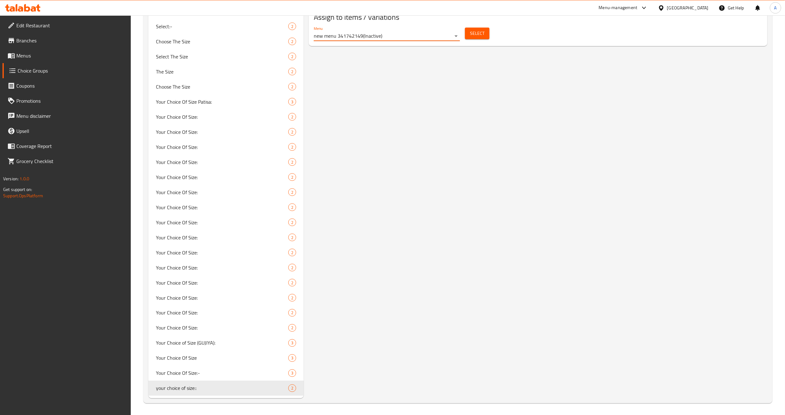
click at [480, 35] on span "Select" at bounding box center [477, 34] width 14 height 8
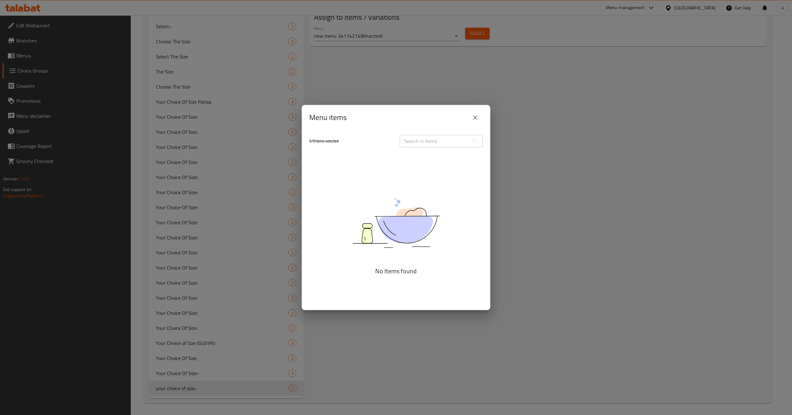
click at [474, 125] on button "close" at bounding box center [475, 117] width 15 height 15
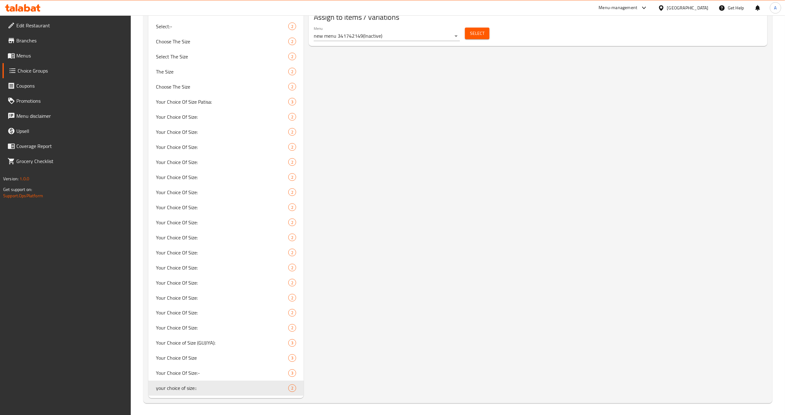
click at [482, 35] on span "Select" at bounding box center [477, 34] width 14 height 8
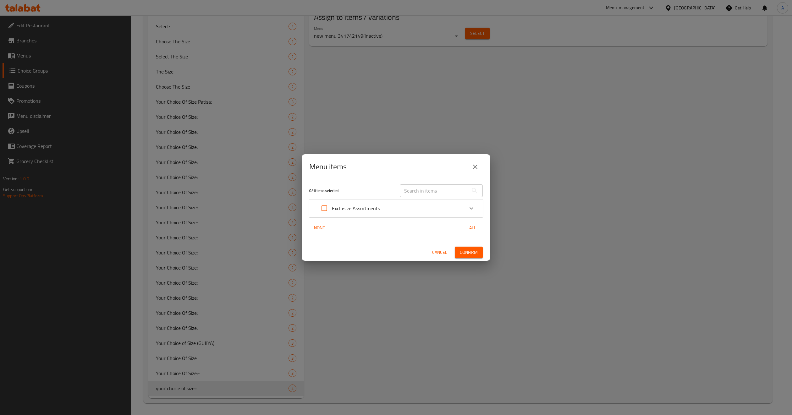
click at [440, 208] on div "Exclusive Assortments" at bounding box center [390, 208] width 147 height 15
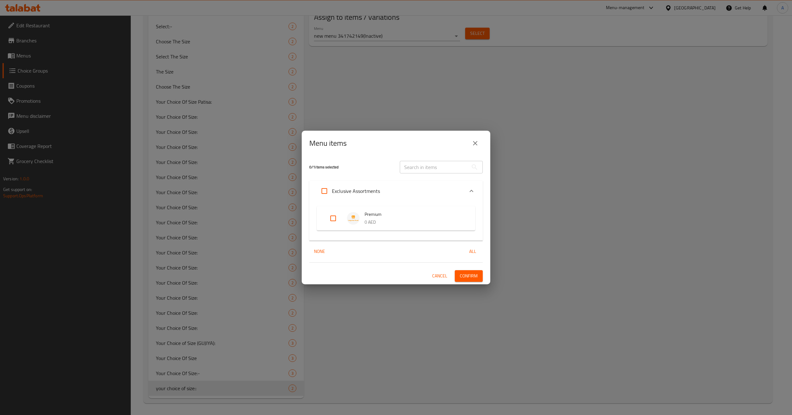
click at [332, 221] on input "Expand" at bounding box center [333, 218] width 15 height 15
checkbox input "true"
click at [465, 278] on span "Confirm" at bounding box center [469, 276] width 18 height 8
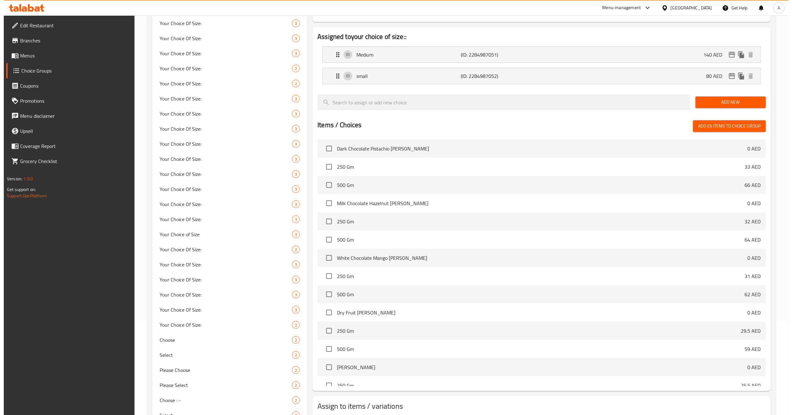
scroll to position [0, 0]
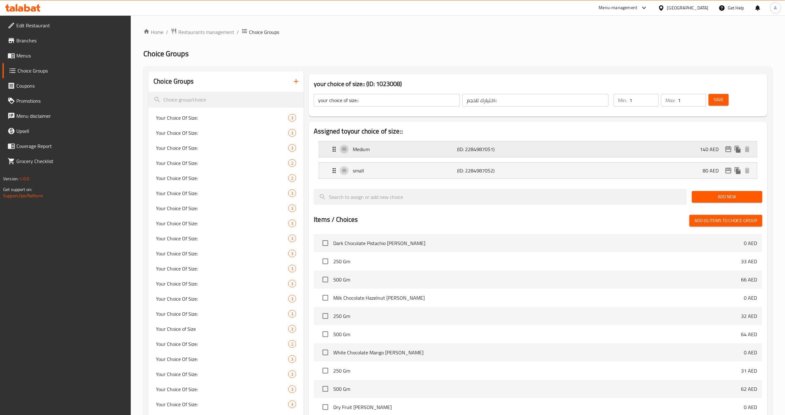
click at [729, 151] on icon "edit" at bounding box center [729, 150] width 8 height 8
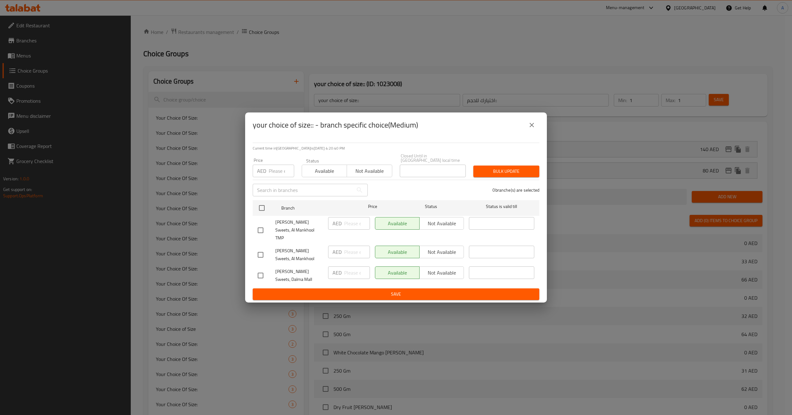
click at [257, 231] on input "checkbox" at bounding box center [260, 230] width 13 height 13
checkbox input "true"
click at [374, 173] on span "Not available" at bounding box center [370, 171] width 40 height 9
click at [520, 175] on span "Bulk update" at bounding box center [507, 172] width 56 height 8
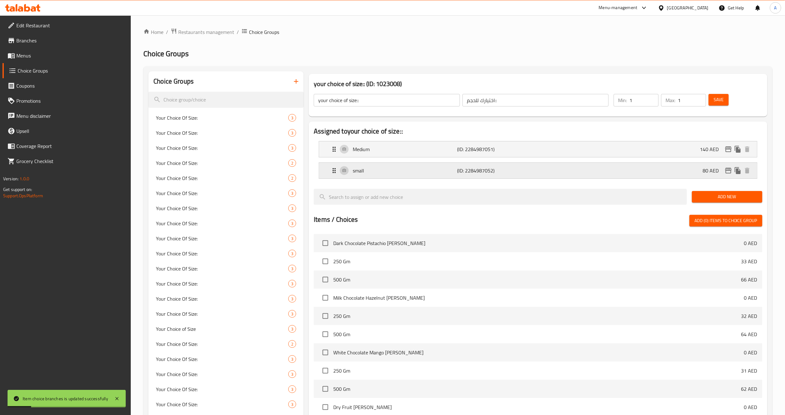
click at [729, 172] on icon "edit" at bounding box center [729, 171] width 8 height 8
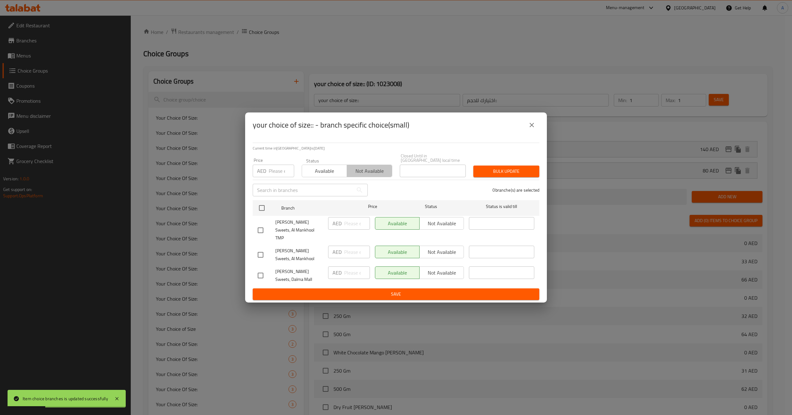
click at [373, 176] on span "Not available" at bounding box center [370, 171] width 40 height 9
click at [259, 234] on input "checkbox" at bounding box center [260, 230] width 13 height 13
checkbox input "true"
click at [523, 175] on span "Bulk update" at bounding box center [507, 172] width 56 height 8
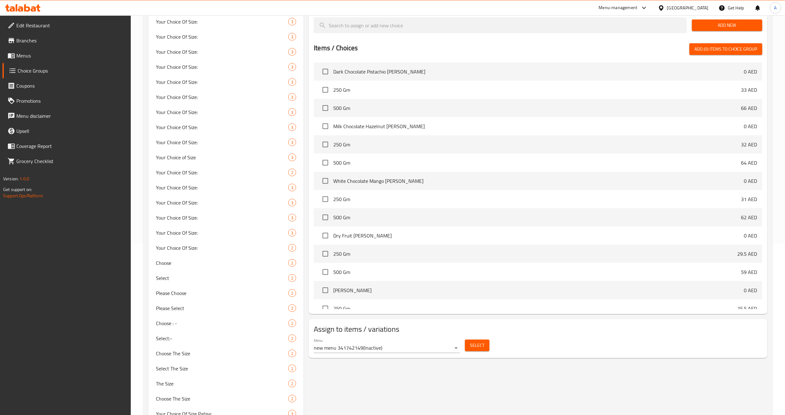
scroll to position [27, 0]
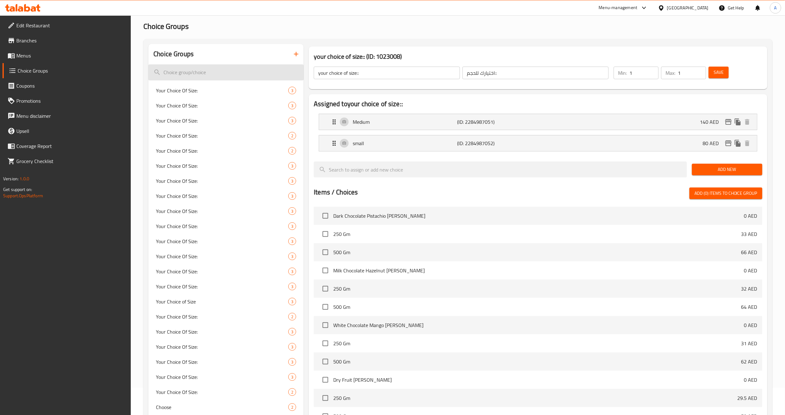
click at [212, 73] on input "search" at bounding box center [225, 72] width 155 height 16
click at [293, 51] on icon "button" at bounding box center [296, 54] width 8 height 8
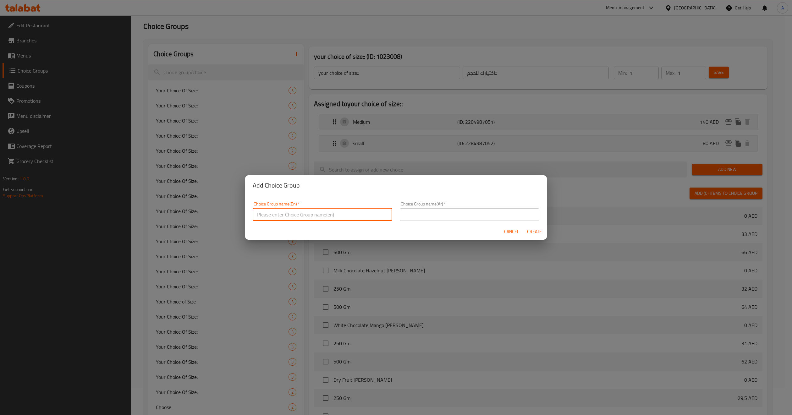
click at [300, 212] on input "text" at bounding box center [323, 214] width 140 height 13
type input "your choice of size .."
click at [422, 210] on input "text" at bounding box center [470, 214] width 140 height 13
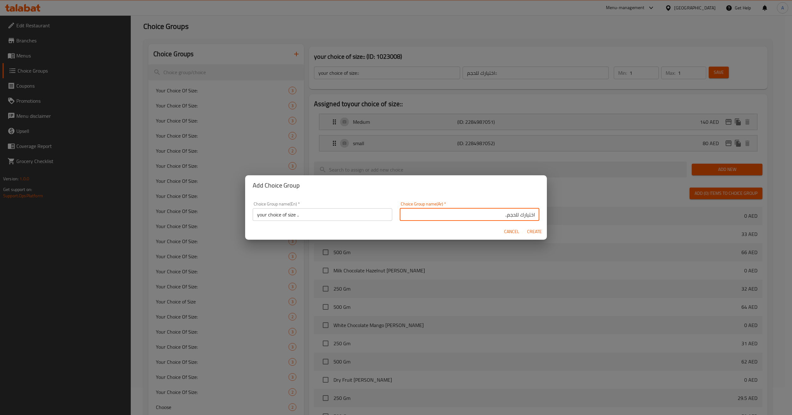
type input "اختيارك للحجم.."
click at [539, 236] on button "Create" at bounding box center [535, 232] width 20 height 12
type input "your choice of size .."
type input "اختيارك للحجم.."
type input "0"
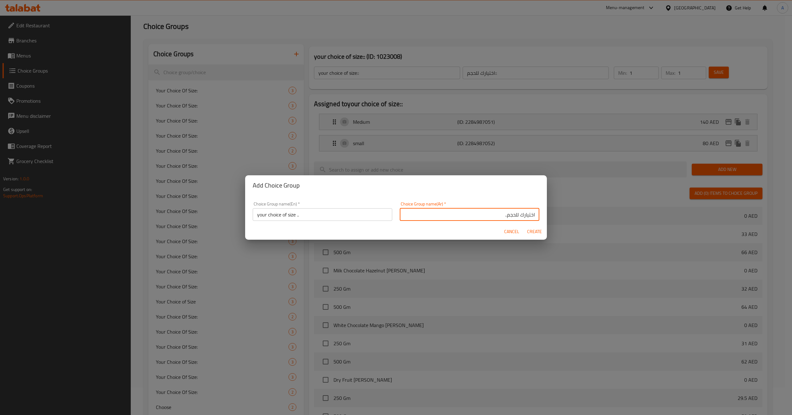
type input "0"
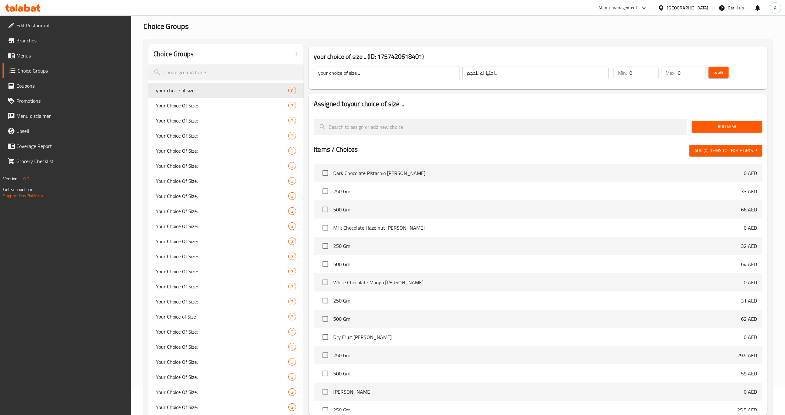
scroll to position [0, 0]
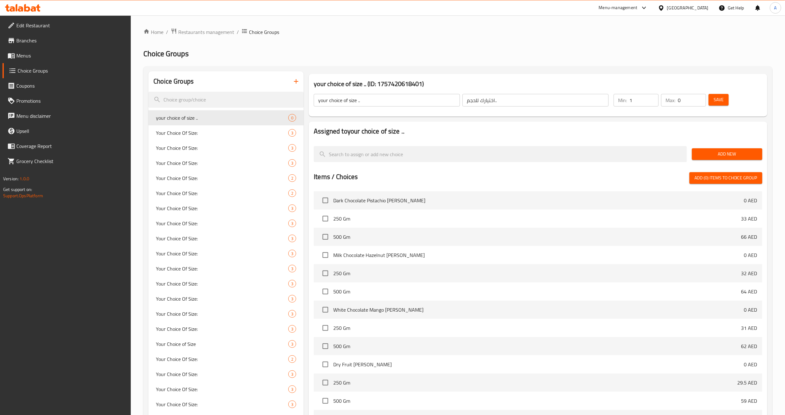
type input "1"
click at [653, 97] on input "1" at bounding box center [644, 100] width 29 height 13
type input "1"
click at [700, 98] on input "1" at bounding box center [692, 100] width 28 height 13
click at [717, 98] on span "Save" at bounding box center [719, 100] width 10 height 8
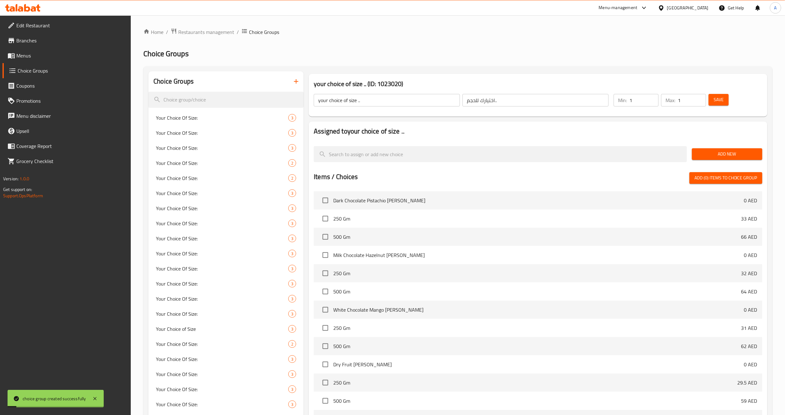
click at [486, 136] on nav at bounding box center [538, 138] width 449 height 5
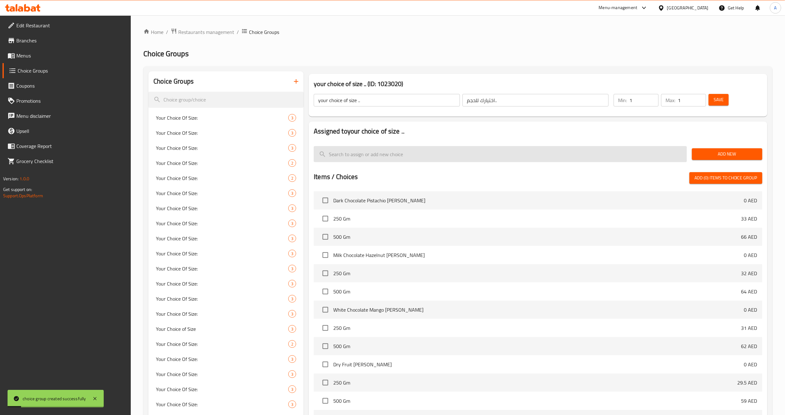
click at [460, 154] on input "search" at bounding box center [500, 154] width 373 height 16
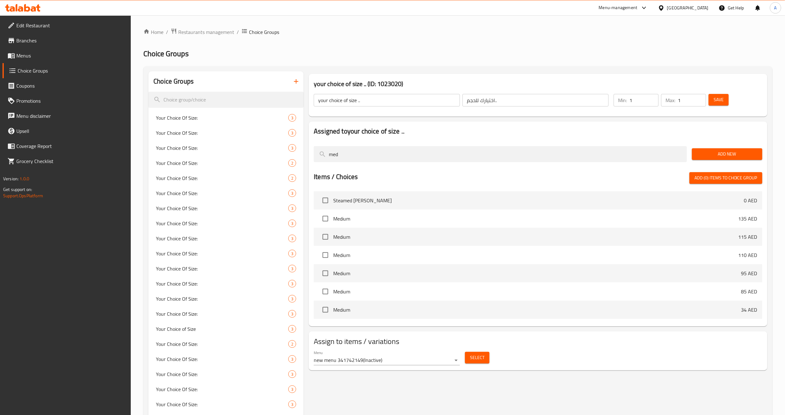
type input "med"
click at [732, 156] on span "Add New" at bounding box center [727, 154] width 60 height 8
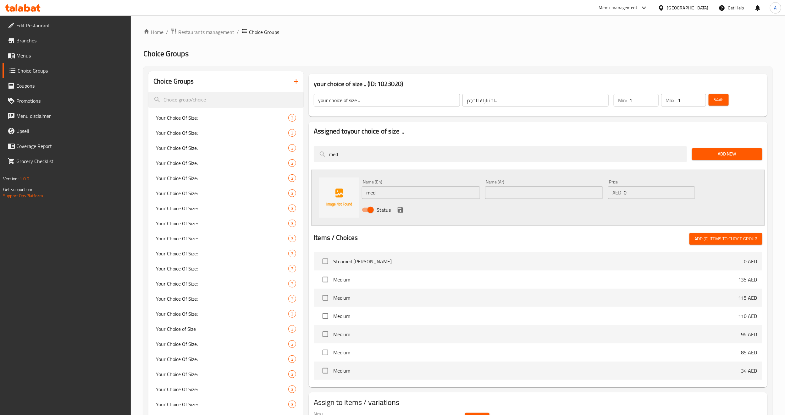
click at [387, 192] on input "med" at bounding box center [421, 192] width 118 height 13
type input "Medium"
click at [516, 190] on input "text" at bounding box center [544, 192] width 118 height 13
type input "وسط"
click at [646, 195] on input "0" at bounding box center [659, 192] width 71 height 13
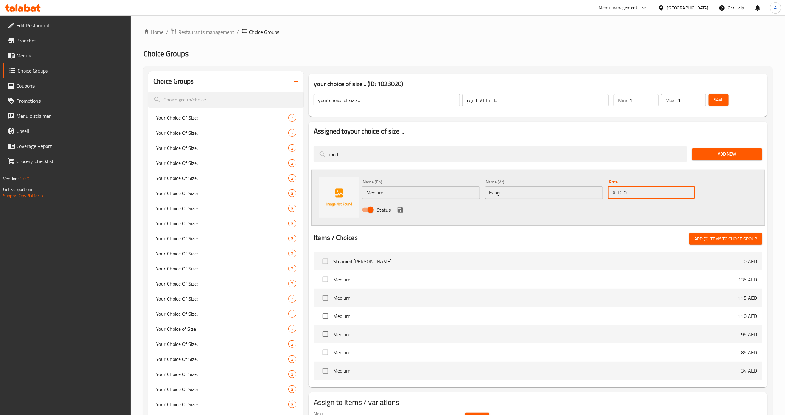
click at [646, 195] on input "0" at bounding box center [659, 192] width 71 height 13
click at [631, 189] on input "1225" at bounding box center [659, 192] width 71 height 13
type input "125"
click at [599, 208] on div "Status" at bounding box center [543, 210] width 369 height 17
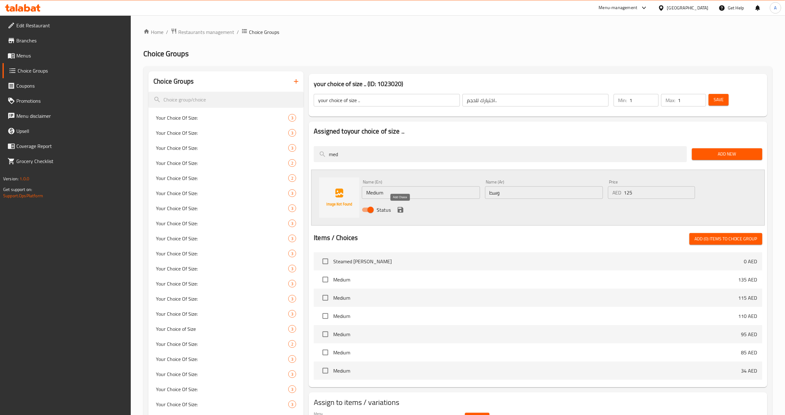
click at [398, 214] on icon "save" at bounding box center [401, 210] width 8 height 8
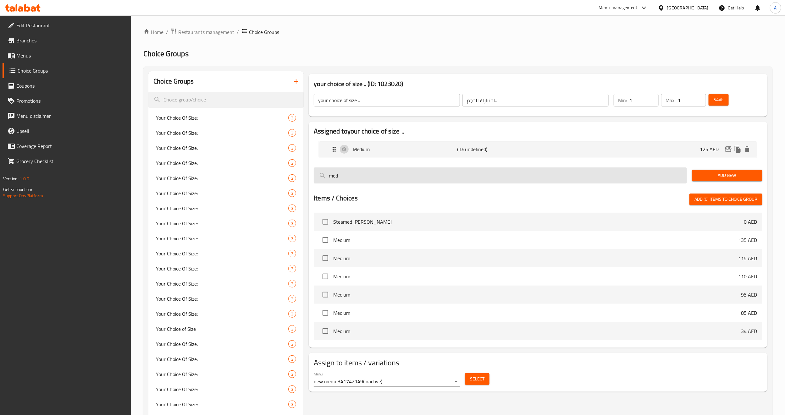
click at [605, 172] on input "med" at bounding box center [500, 176] width 373 height 16
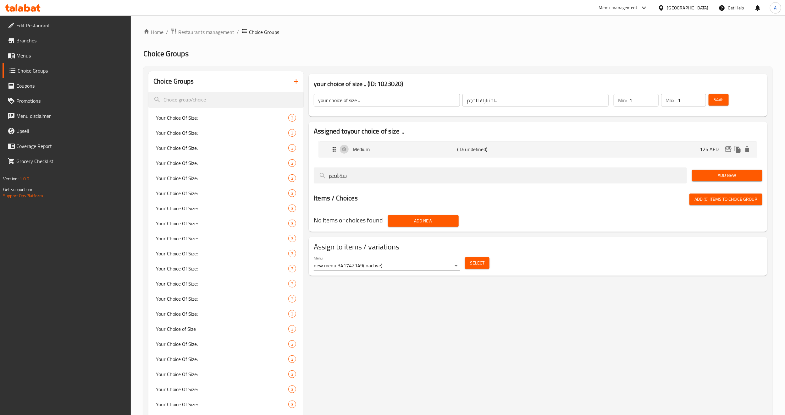
type input "سةشمم"
click at [368, 178] on input "سةشمم" at bounding box center [500, 176] width 373 height 16
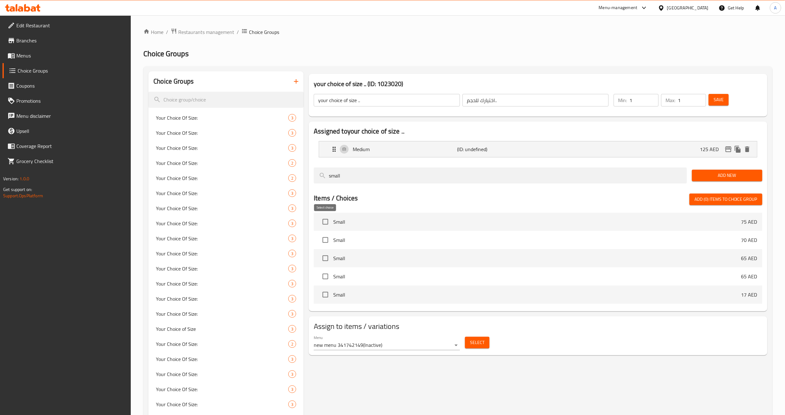
type input "small"
click at [324, 221] on input "checkbox" at bounding box center [325, 221] width 13 height 13
click at [714, 197] on span "Add (1) items to choice group" at bounding box center [726, 200] width 63 height 8
checkbox input "false"
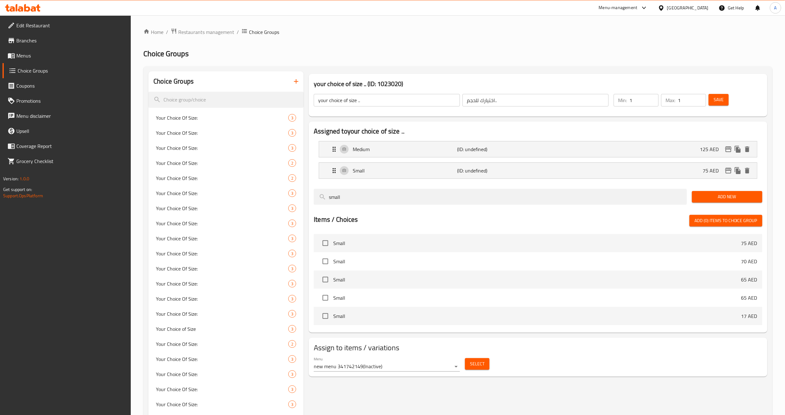
click at [722, 103] on span "Save" at bounding box center [719, 100] width 10 height 8
click at [473, 362] on span "Select" at bounding box center [477, 364] width 14 height 8
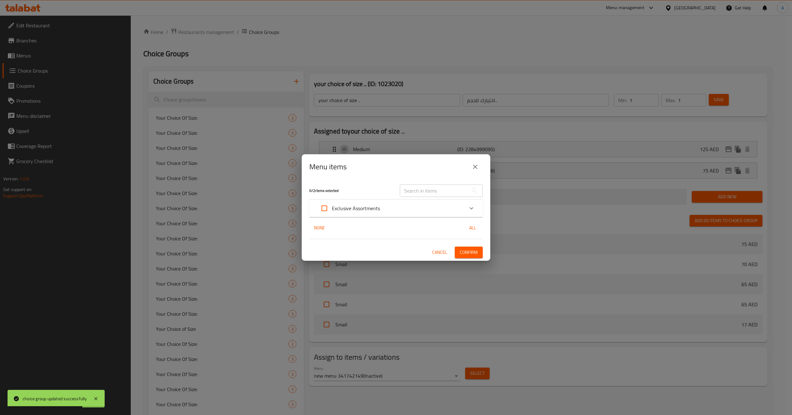
click at [419, 204] on div "Exclusive Assortments" at bounding box center [390, 208] width 147 height 15
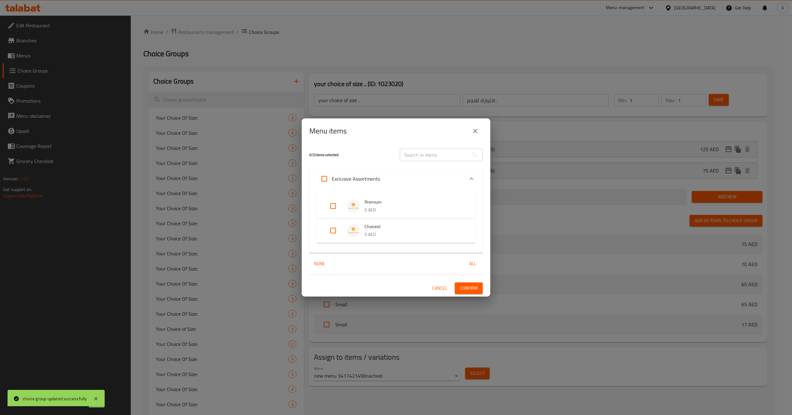
click at [340, 235] on input "Expand" at bounding box center [333, 230] width 15 height 15
checkbox input "true"
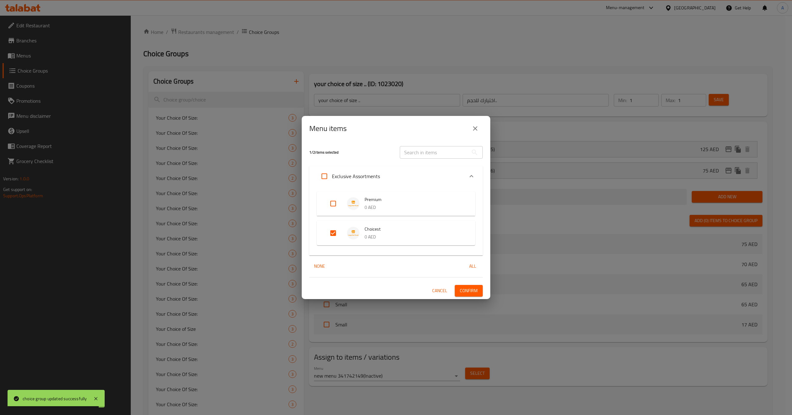
click at [464, 292] on span "Confirm" at bounding box center [469, 291] width 18 height 8
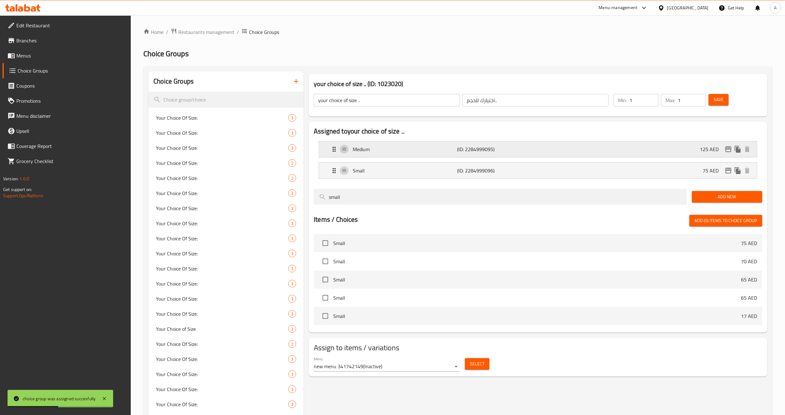
click at [730, 152] on icon "edit" at bounding box center [729, 150] width 8 height 8
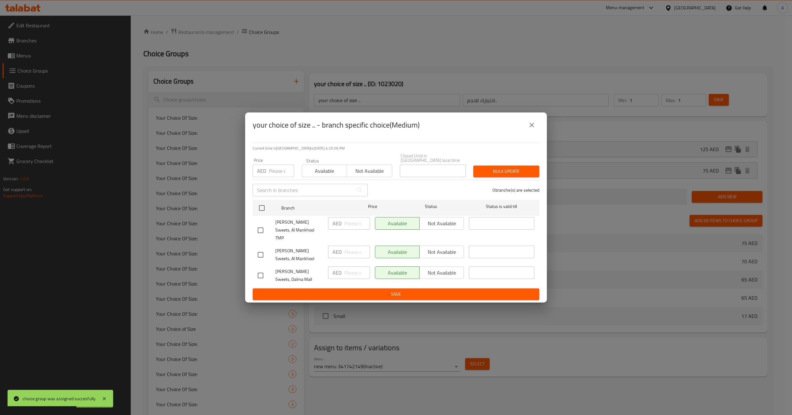
click at [262, 230] on input "checkbox" at bounding box center [260, 230] width 13 height 13
checkbox input "true"
click at [428, 226] on span "Not available" at bounding box center [441, 223] width 39 height 9
click at [380, 176] on span "Not available" at bounding box center [370, 171] width 40 height 9
click at [504, 175] on span "Bulk update" at bounding box center [507, 172] width 56 height 8
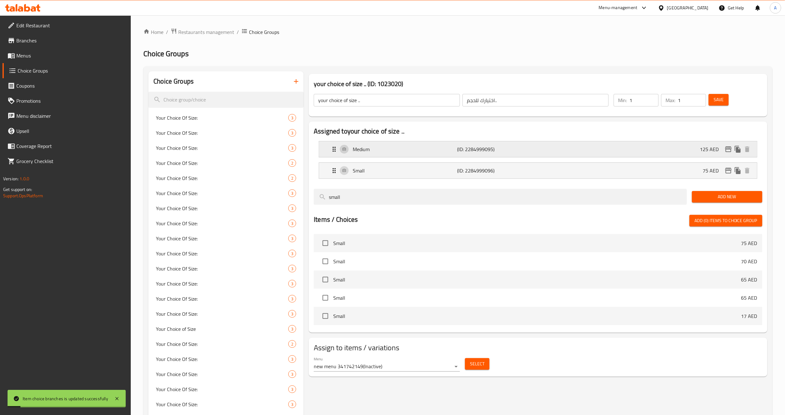
click at [726, 146] on icon "edit" at bounding box center [729, 150] width 8 height 8
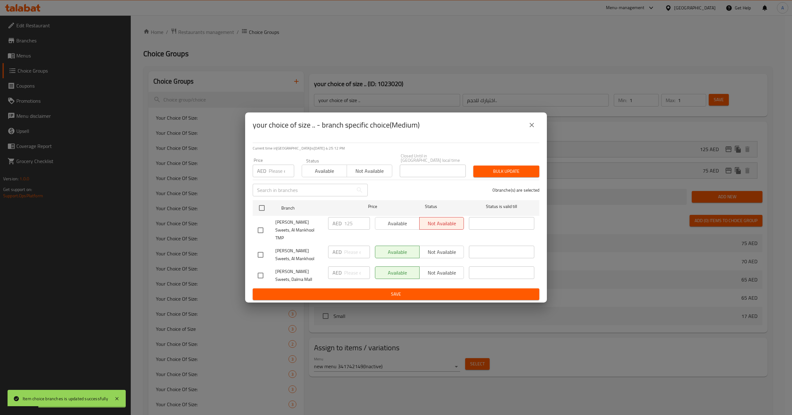
click at [532, 129] on icon "close" at bounding box center [532, 125] width 8 height 8
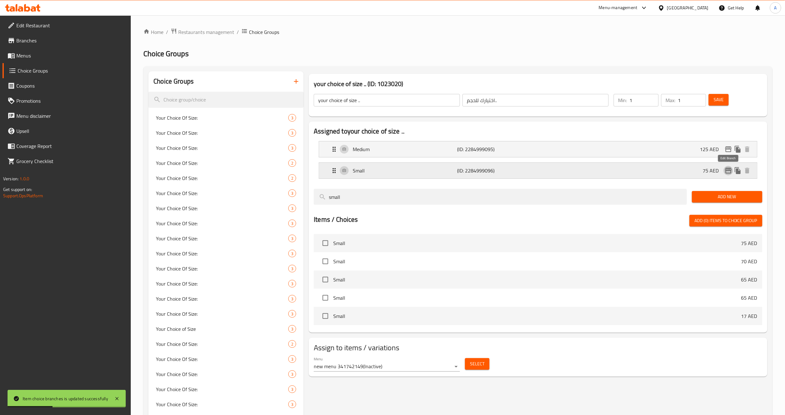
click at [731, 170] on icon "edit" at bounding box center [729, 171] width 8 height 8
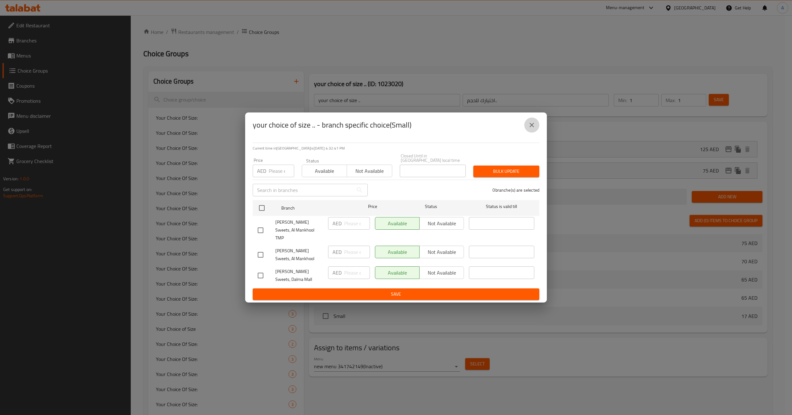
click at [533, 127] on icon "close" at bounding box center [532, 125] width 8 height 8
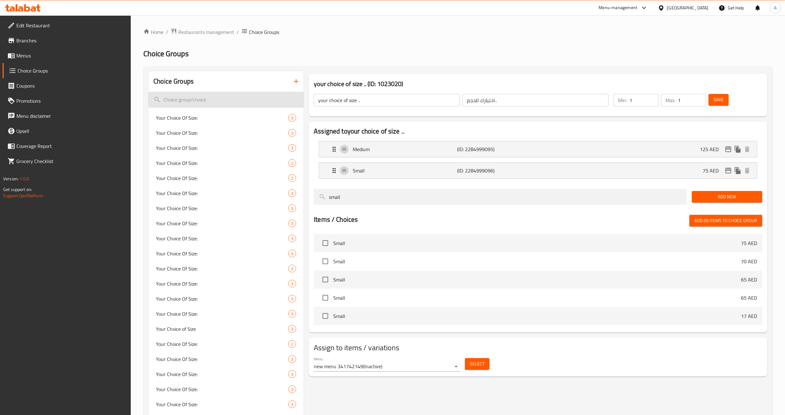
click at [260, 97] on input "search" at bounding box center [225, 100] width 155 height 16
click at [297, 80] on icon "button" at bounding box center [296, 82] width 8 height 8
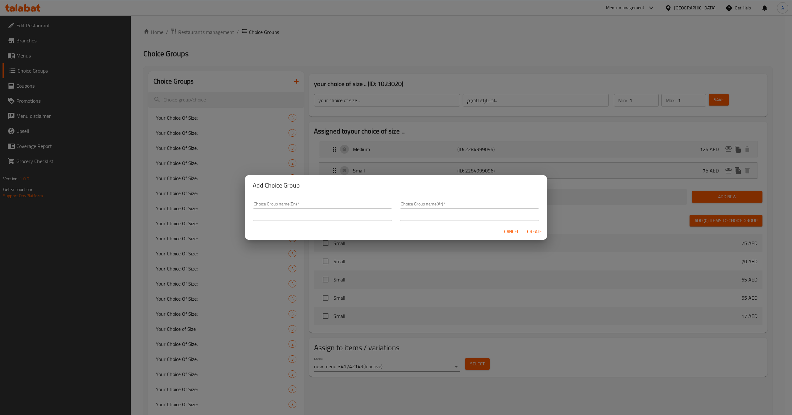
click at [310, 220] on input "text" at bounding box center [323, 214] width 140 height 13
type input "your choice of size :.:"
click at [407, 211] on input "text" at bounding box center [470, 214] width 140 height 13
type input "اختيارك للحجم:.:"
click at [460, 236] on div "Cancel Create" at bounding box center [396, 232] width 302 height 17
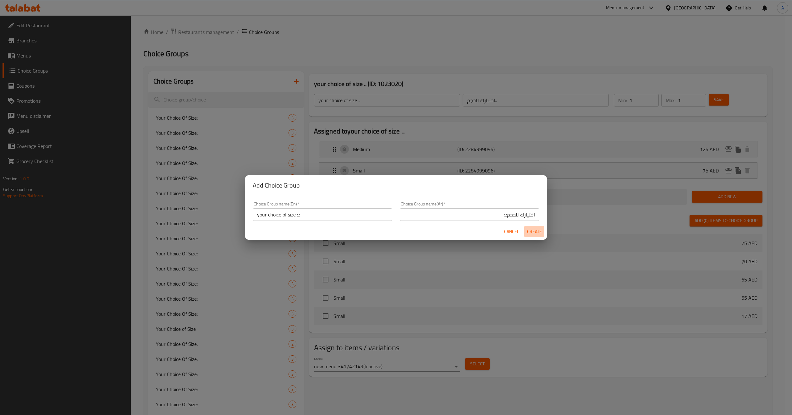
click at [534, 229] on span "Create" at bounding box center [534, 232] width 15 height 8
type input "your choice of size :.:"
type input "اختيارك للحجم:.:"
type input "0"
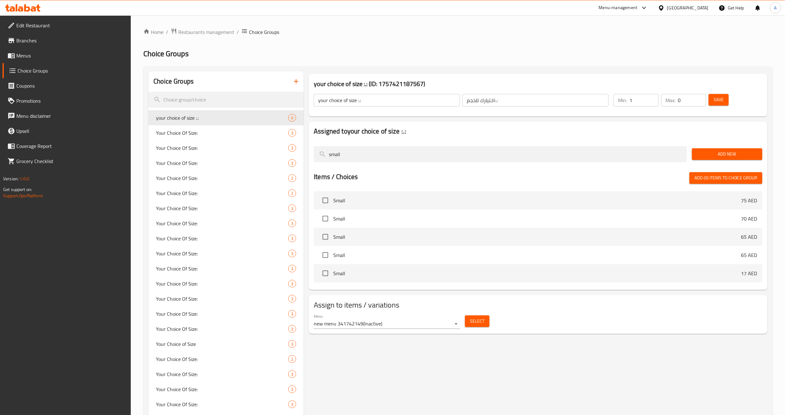
type input "1"
click at [654, 98] on input "1" at bounding box center [644, 100] width 29 height 13
type input "1"
click at [699, 98] on input "1" at bounding box center [692, 100] width 28 height 13
click at [716, 98] on span "Save" at bounding box center [719, 100] width 10 height 8
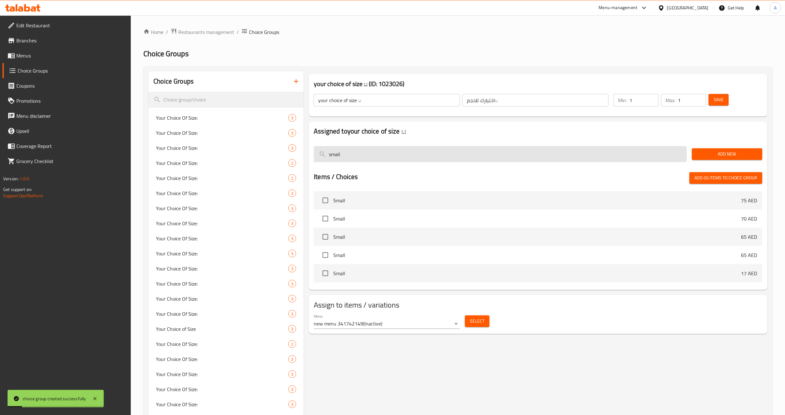
click at [361, 154] on input "small" at bounding box center [500, 154] width 373 height 16
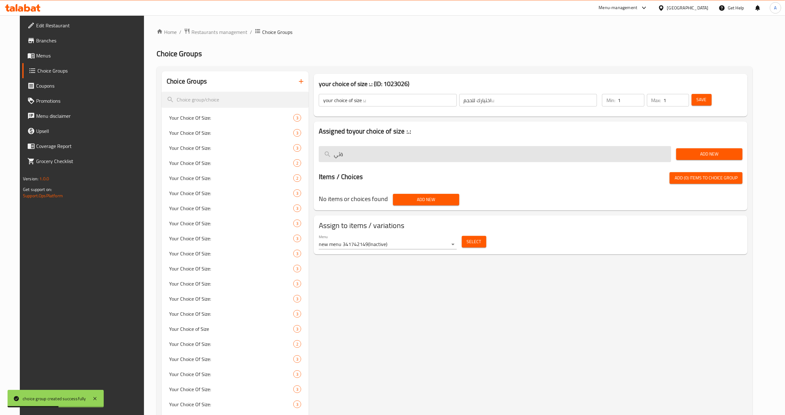
click at [362, 154] on input "ةثي" at bounding box center [495, 154] width 353 height 16
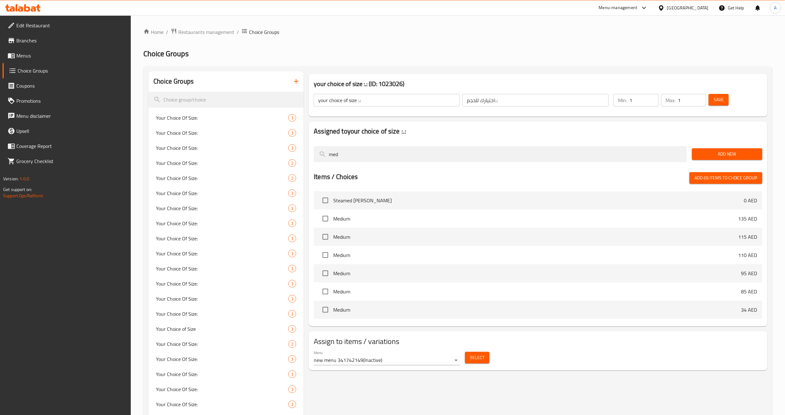
type input "med"
click at [714, 157] on span "Add New" at bounding box center [727, 154] width 60 height 8
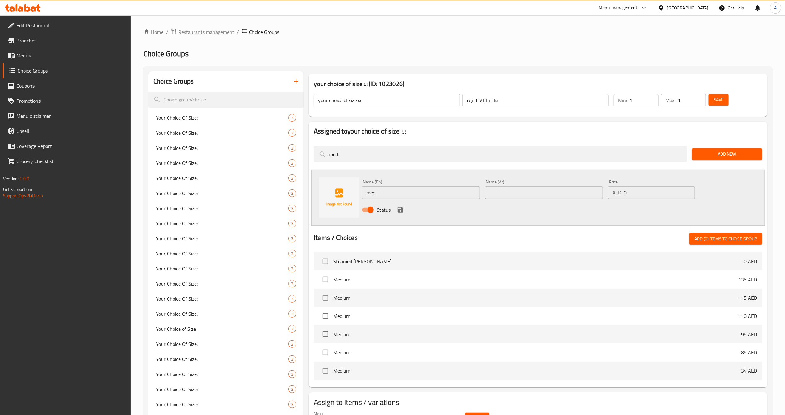
click at [404, 195] on input "med" at bounding box center [421, 192] width 118 height 13
type input "Medium"
click at [455, 213] on div "Status" at bounding box center [543, 210] width 369 height 17
click at [511, 195] on input "text" at bounding box center [544, 192] width 118 height 13
click at [537, 193] on input "text" at bounding box center [544, 192] width 118 height 13
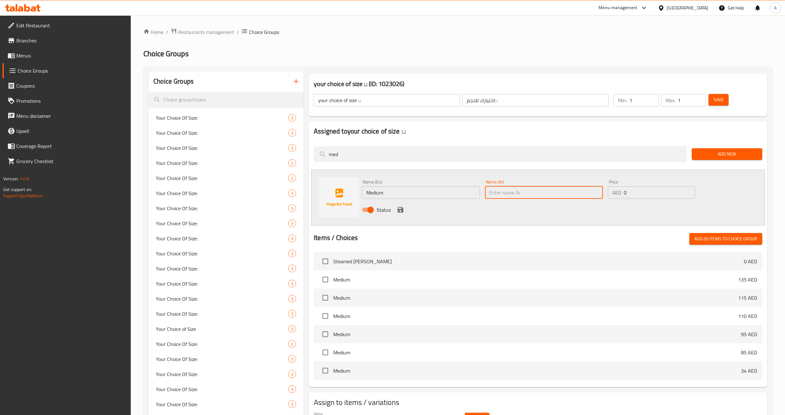
click at [502, 197] on input "text" at bounding box center [544, 192] width 118 height 13
type input "وسط"
click at [654, 196] on input "0" at bounding box center [659, 192] width 71 height 13
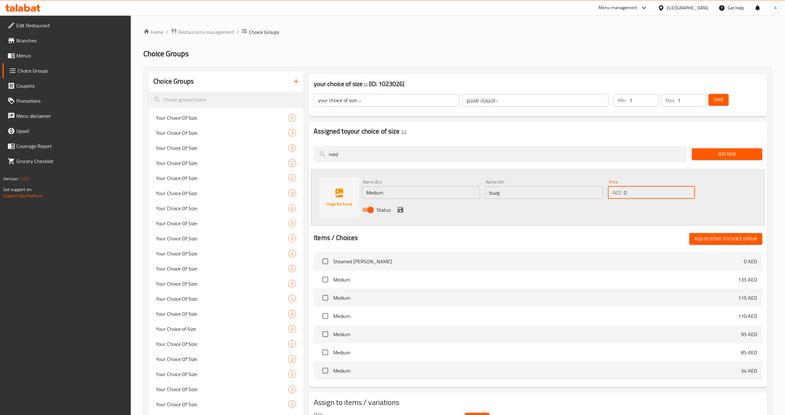
click at [654, 196] on input "0" at bounding box center [659, 192] width 71 height 13
type input "120"
click at [400, 208] on icon "save" at bounding box center [401, 210] width 6 height 6
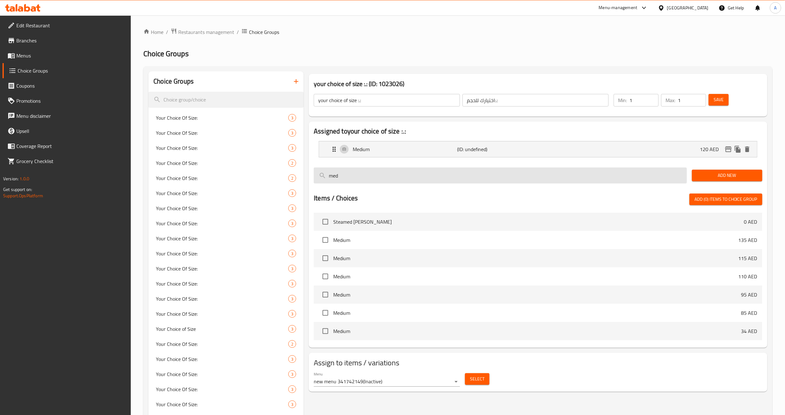
click at [387, 176] on input "med" at bounding box center [500, 176] width 373 height 16
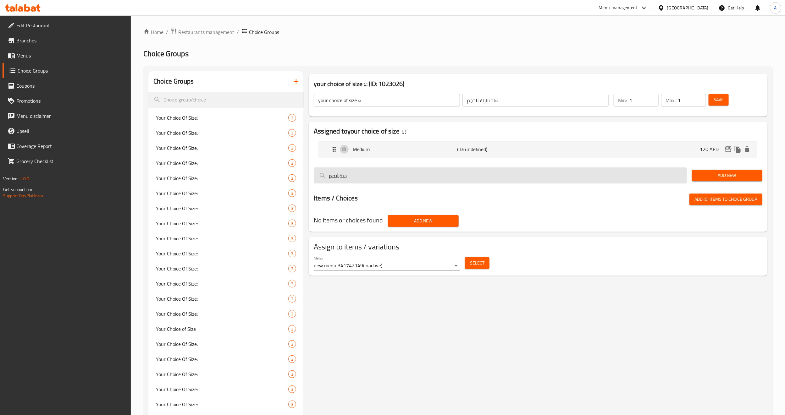
click at [389, 178] on input "سةشمم" at bounding box center [500, 176] width 373 height 16
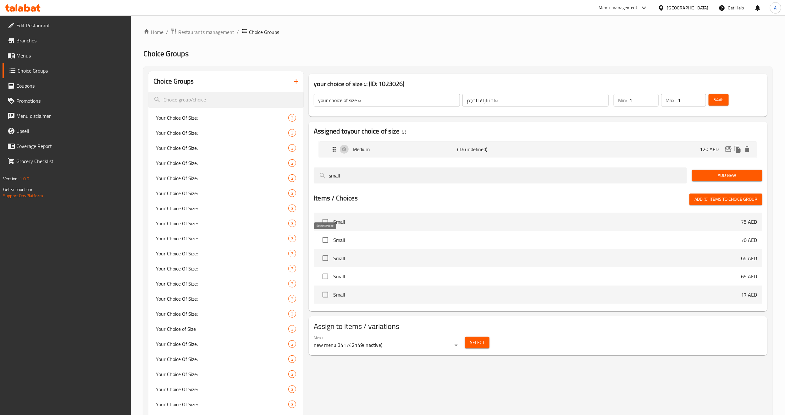
type input "small"
click at [323, 243] on input "checkbox" at bounding box center [325, 240] width 13 height 13
click at [721, 196] on span "Add (1) items to choice group" at bounding box center [726, 200] width 63 height 8
checkbox input "false"
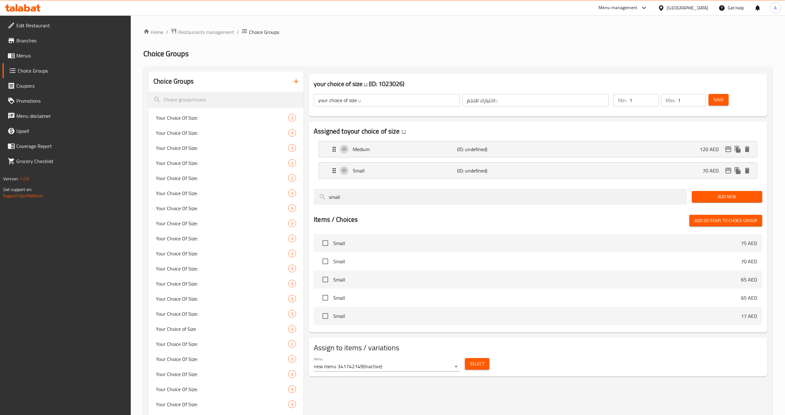
click at [723, 104] on button "Save" at bounding box center [719, 100] width 20 height 12
click at [477, 366] on span "Select" at bounding box center [477, 364] width 14 height 8
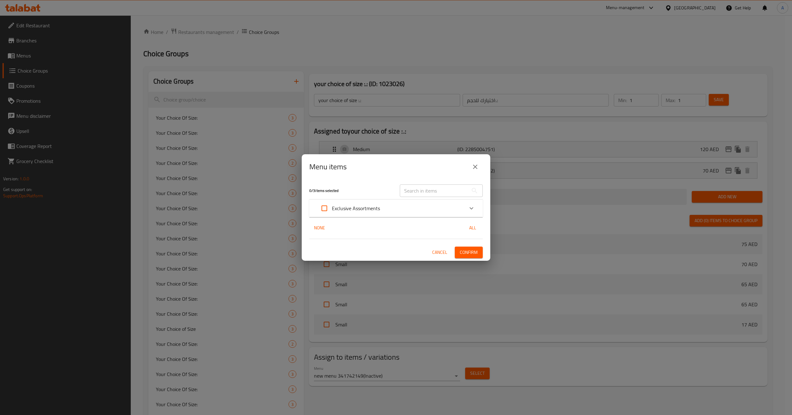
click at [367, 206] on p "Exclusive Assortments" at bounding box center [356, 209] width 48 height 8
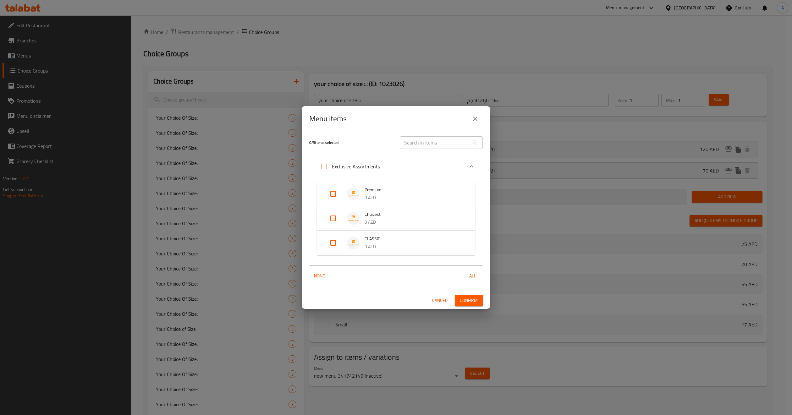
click at [333, 239] on input "Expand" at bounding box center [333, 243] width 15 height 15
checkbox input "true"
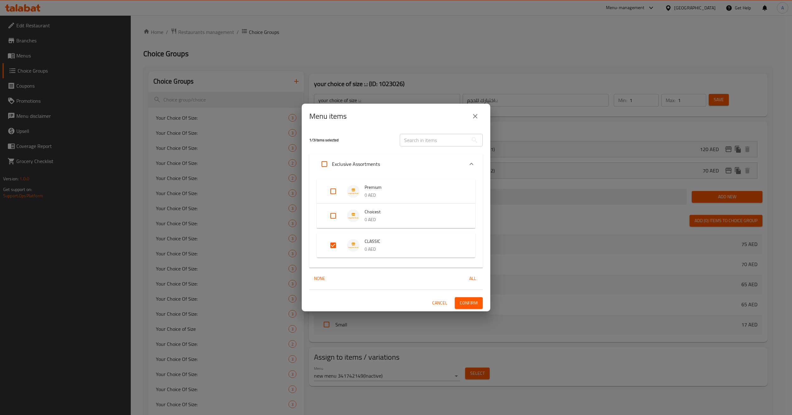
click at [476, 302] on span "Confirm" at bounding box center [469, 303] width 18 height 8
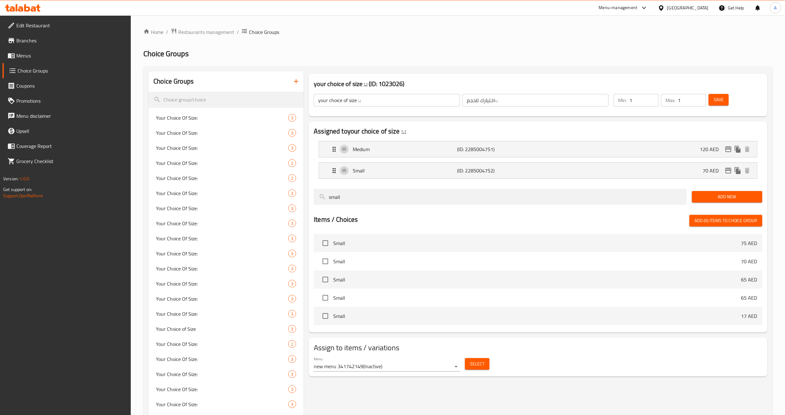
click at [293, 82] on icon "button" at bounding box center [296, 82] width 8 height 8
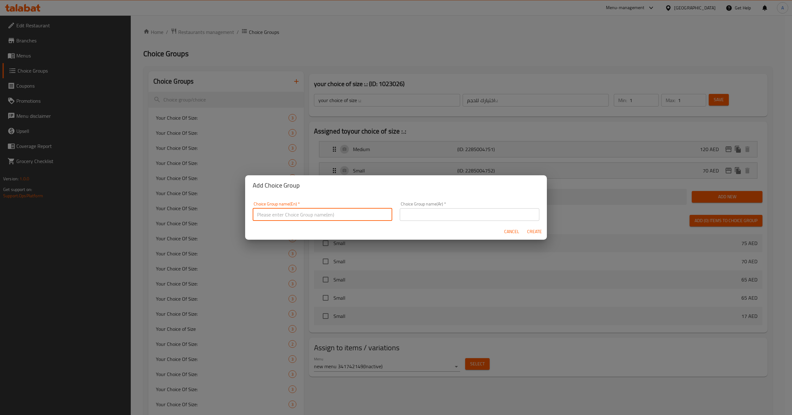
click at [321, 209] on input "text" at bounding box center [323, 214] width 140 height 13
type input "your choice of size ..::"
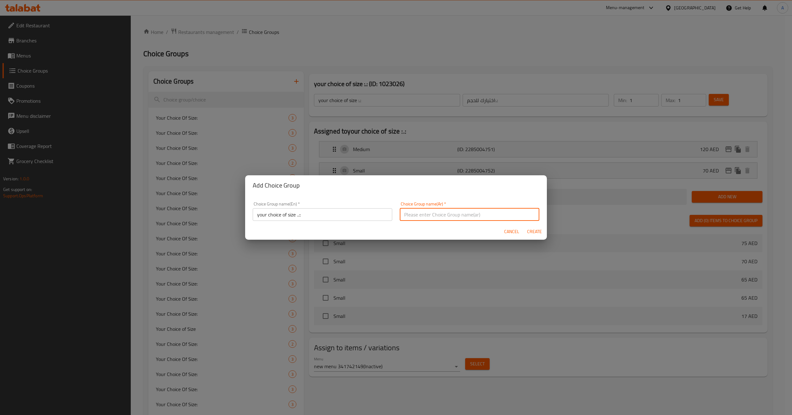
click at [443, 210] on input "text" at bounding box center [470, 214] width 140 height 13
type input "اختيارك للحجم..::"
click at [421, 184] on h2 "Add Choice Group" at bounding box center [396, 186] width 287 height 10
click at [537, 228] on span "Create" at bounding box center [534, 232] width 15 height 8
type input "your choice of size ..::"
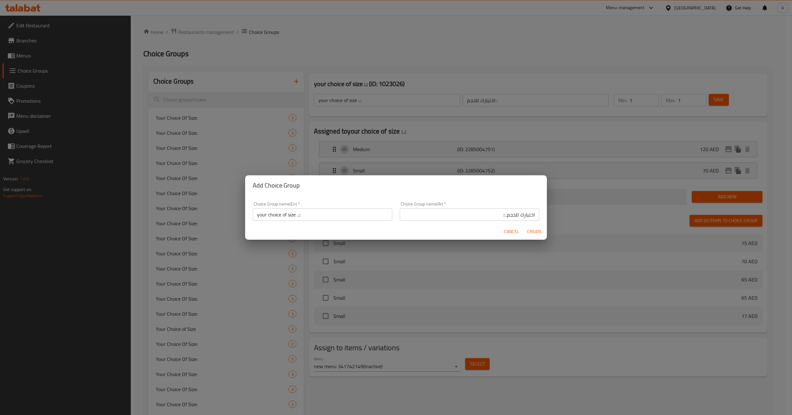
type input "اختيارك للحجم..::"
type input "0"
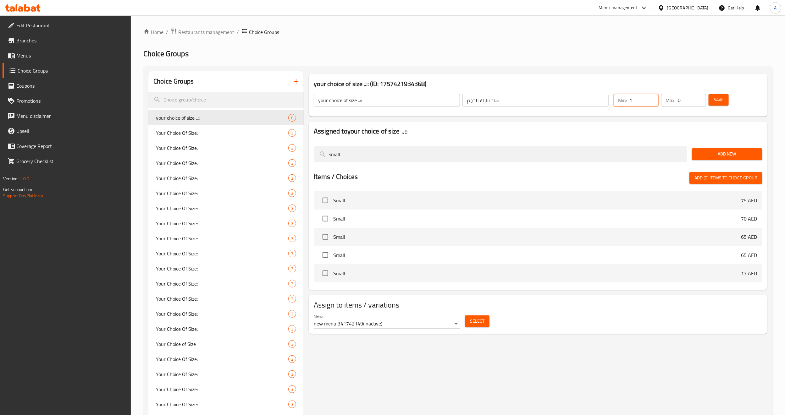
type input "1"
click at [652, 100] on input "1" at bounding box center [644, 100] width 29 height 13
type input "1"
click at [698, 96] on input "1" at bounding box center [692, 100] width 28 height 13
click at [725, 100] on button "Save" at bounding box center [719, 100] width 20 height 12
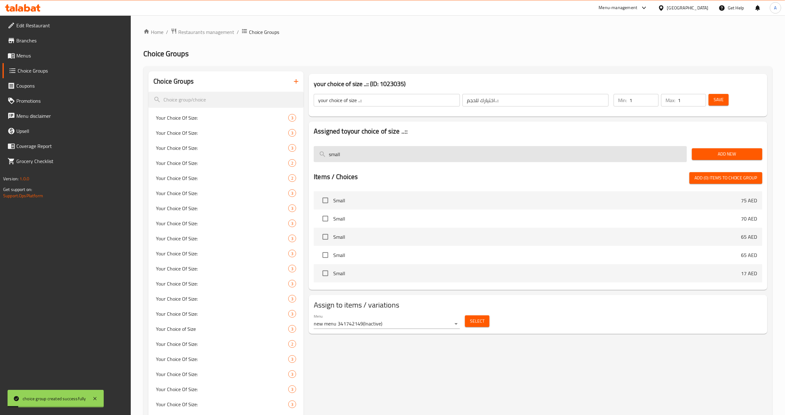
click at [646, 157] on input "small" at bounding box center [500, 154] width 373 height 16
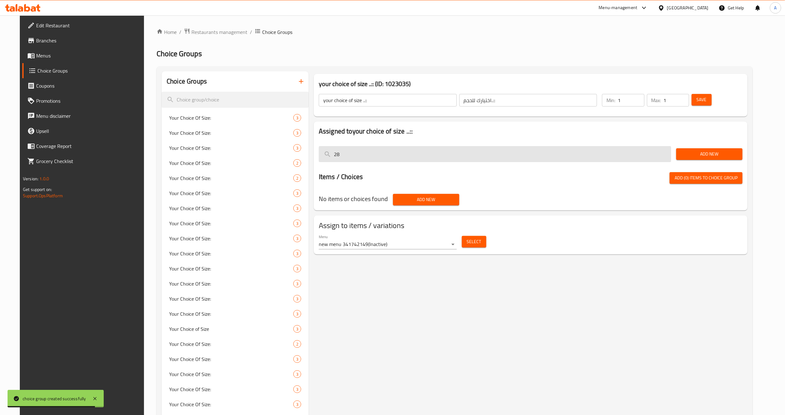
type input "2"
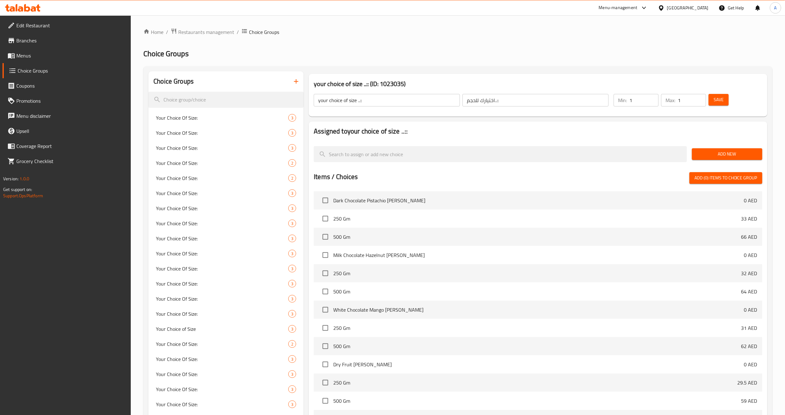
click at [732, 160] on button "Add New" at bounding box center [727, 154] width 70 height 12
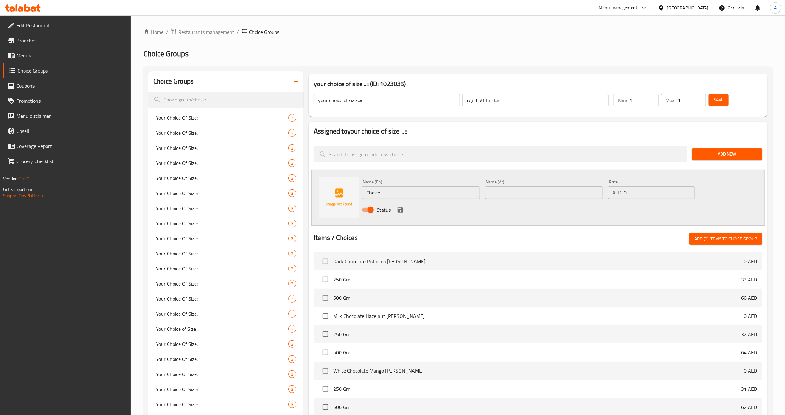
click at [437, 194] on input "Choice" at bounding box center [421, 192] width 118 height 13
click at [438, 194] on input "28 حؤس" at bounding box center [421, 192] width 118 height 13
type input "28 pcs"
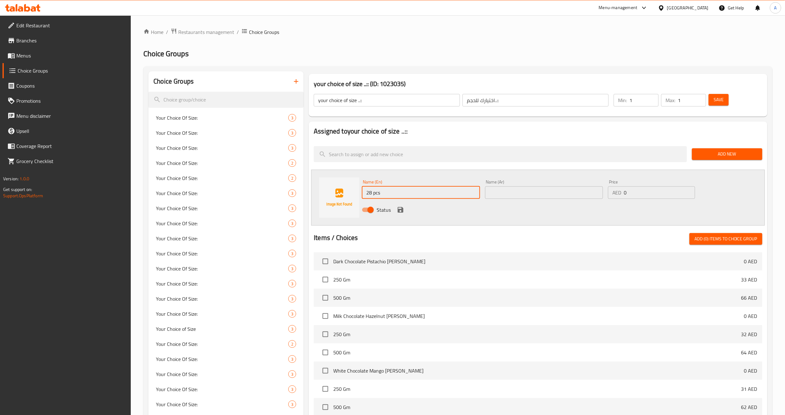
click at [498, 192] on input "text" at bounding box center [544, 192] width 118 height 13
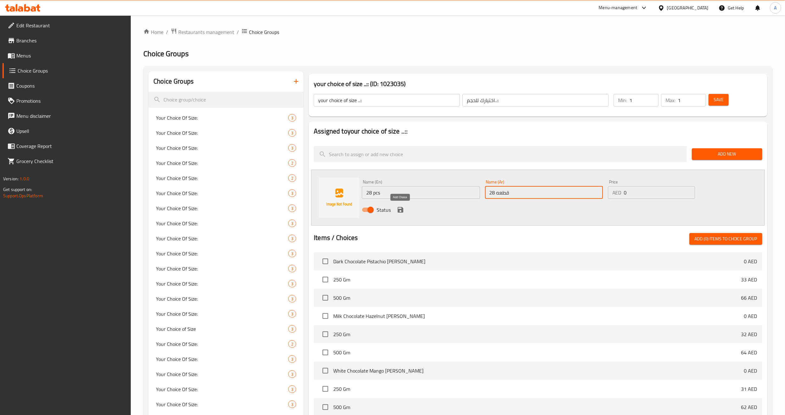
type input "28 قطعه"
click at [397, 208] on icon "save" at bounding box center [401, 210] width 8 height 8
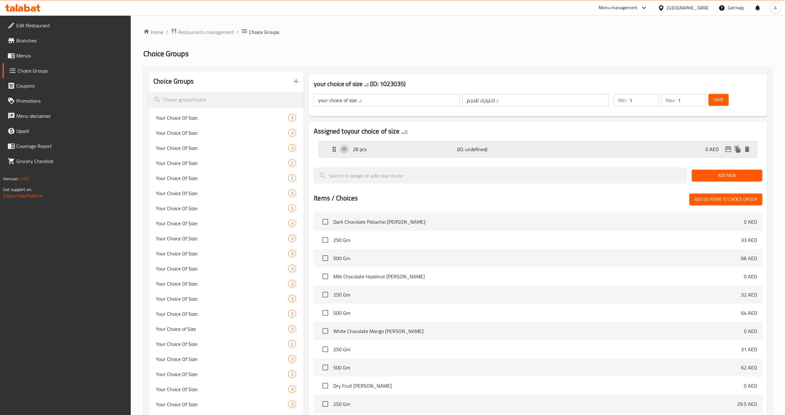
click at [520, 148] on p "(ID: undefined)" at bounding box center [491, 150] width 69 height 8
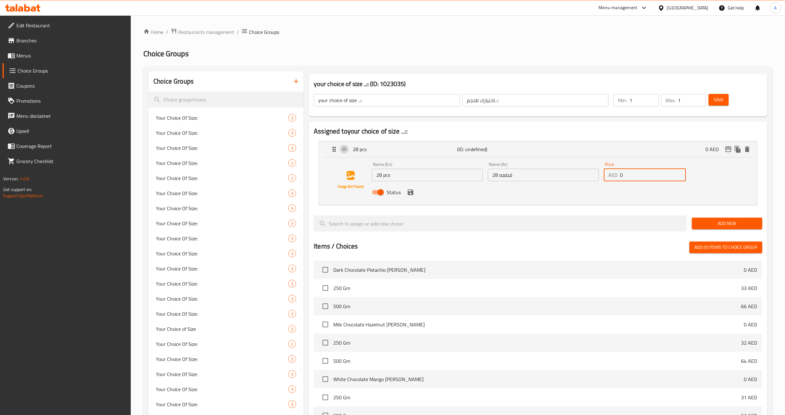
click at [647, 177] on input "0" at bounding box center [653, 175] width 66 height 13
click at [414, 197] on div "Status" at bounding box center [544, 192] width 348 height 17
type input "135"
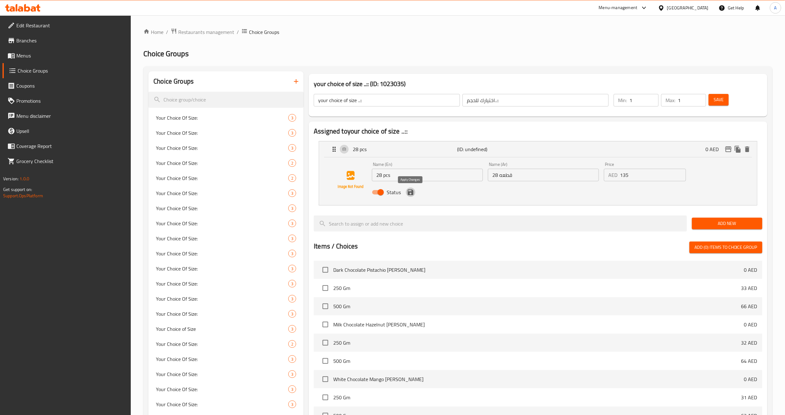
click at [413, 196] on button "save" at bounding box center [410, 192] width 9 height 9
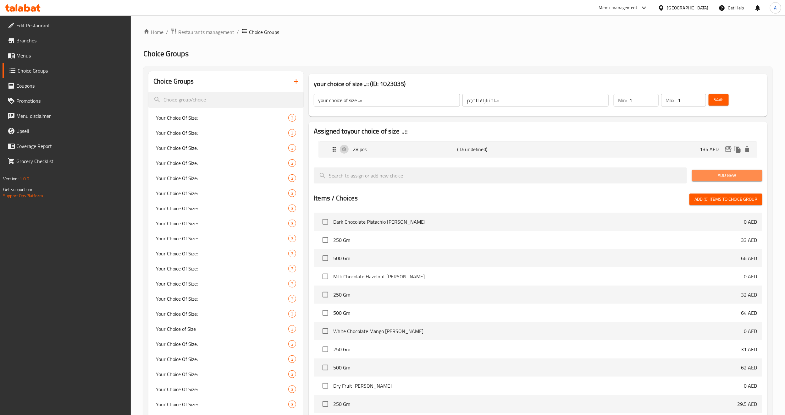
click at [701, 175] on span "Add New" at bounding box center [727, 176] width 60 height 8
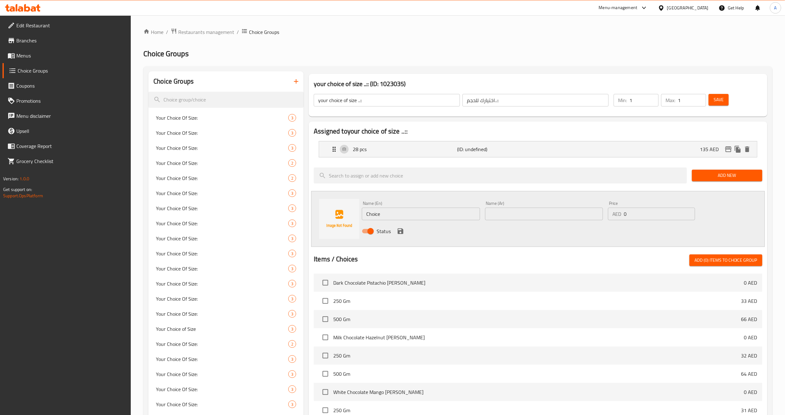
click at [393, 214] on input "Choice" at bounding box center [421, 214] width 118 height 13
type input "18 pcs"
click at [549, 216] on input "text" at bounding box center [544, 214] width 118 height 13
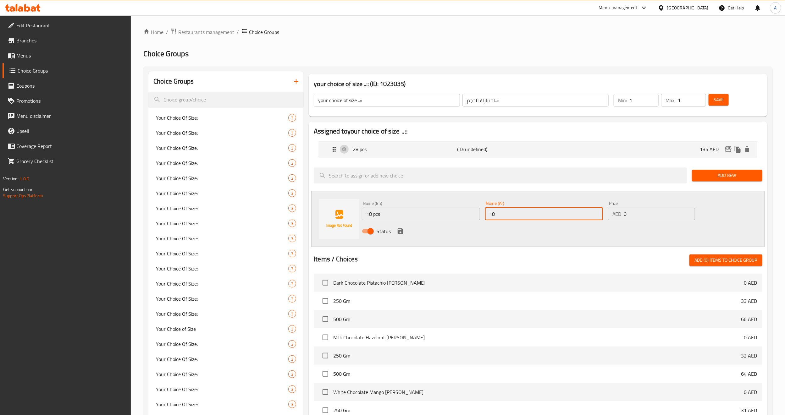
click at [514, 158] on li "28 pcs (ID: undefined) 135 AED Name (En) 28 pcs Name (En) Name (Ar) 28 قطعه Nam…" at bounding box center [538, 149] width 449 height 21
click at [513, 155] on div "28 pcs (ID: undefined) 135 AED" at bounding box center [540, 150] width 419 height 16
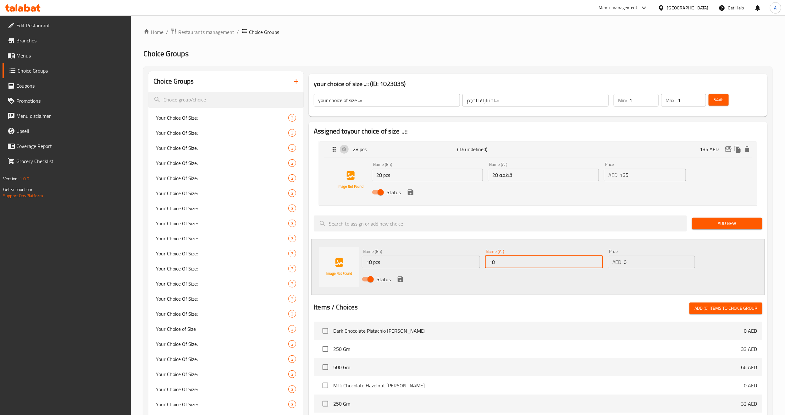
click at [505, 175] on input "28 قطعه" at bounding box center [543, 175] width 111 height 13
click at [523, 264] on input "18" at bounding box center [544, 262] width 118 height 13
paste input "قطعه"
type input "18 قطعه"
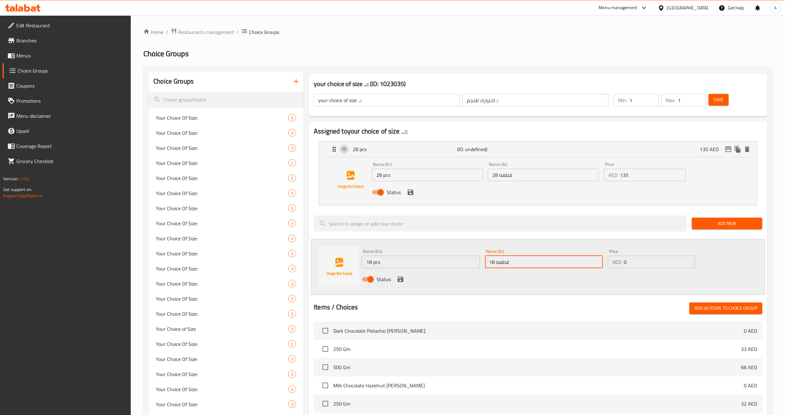
click at [644, 260] on input "0" at bounding box center [659, 262] width 71 height 13
type input "90"
click at [401, 278] on icon "save" at bounding box center [401, 280] width 8 height 8
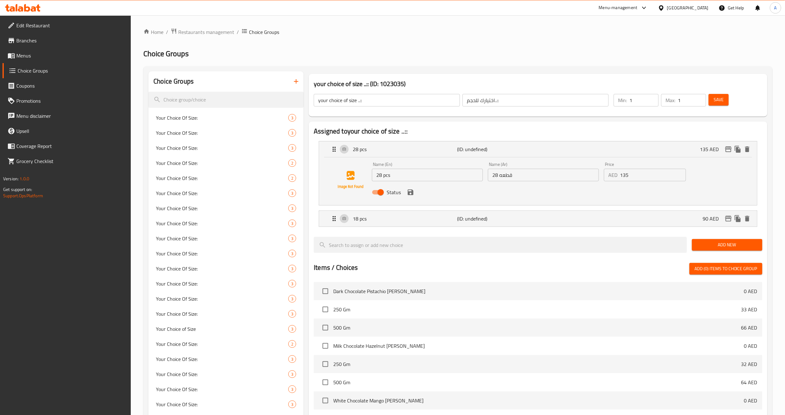
click at [415, 195] on div "Status" at bounding box center [544, 192] width 348 height 17
click at [412, 193] on icon "save" at bounding box center [411, 193] width 6 height 6
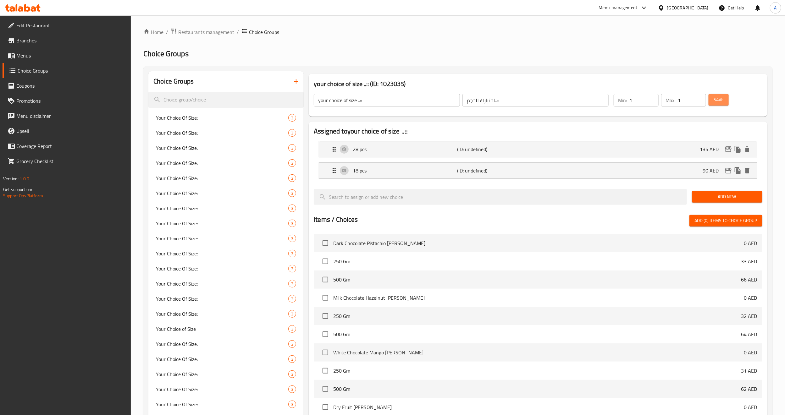
click at [714, 96] on span "Save" at bounding box center [719, 100] width 10 height 8
click at [713, 105] on button "Save" at bounding box center [719, 100] width 20 height 12
click at [552, 145] on div "28 pcs (ID: 2285007317) 135 AED" at bounding box center [540, 150] width 419 height 16
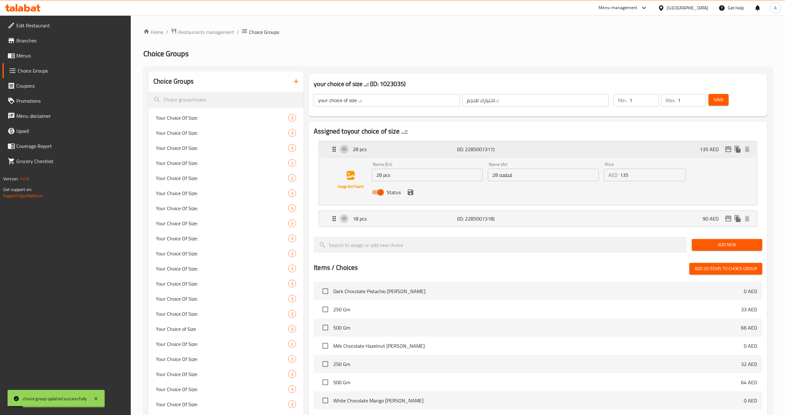
click at [547, 148] on div "28 pcs (ID: 2285007317) 135 AED" at bounding box center [540, 150] width 419 height 16
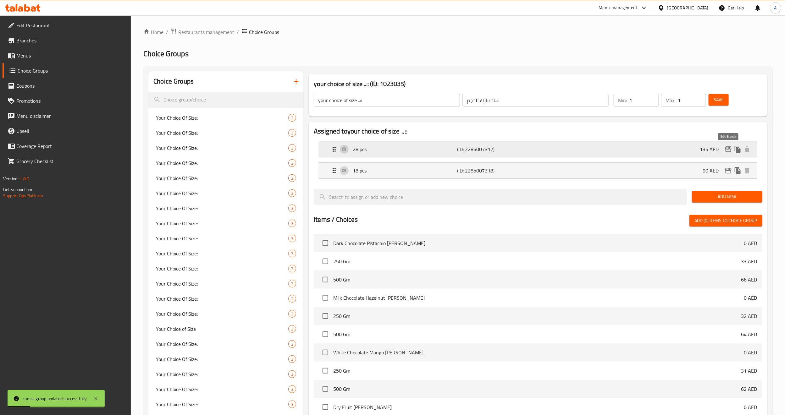
click at [729, 149] on icon "edit" at bounding box center [728, 150] width 6 height 6
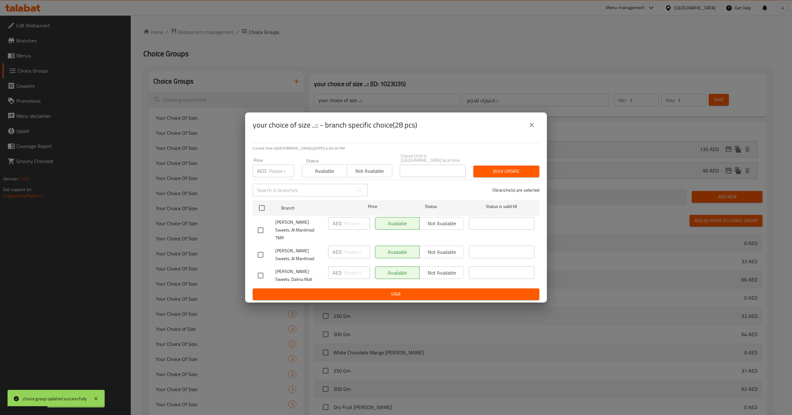
click at [261, 229] on input "checkbox" at bounding box center [260, 230] width 13 height 13
checkbox input "true"
click at [437, 228] on span "Not available" at bounding box center [441, 223] width 39 height 9
click at [371, 171] on span "Not available" at bounding box center [370, 171] width 40 height 9
click at [525, 175] on span "Bulk update" at bounding box center [507, 172] width 56 height 8
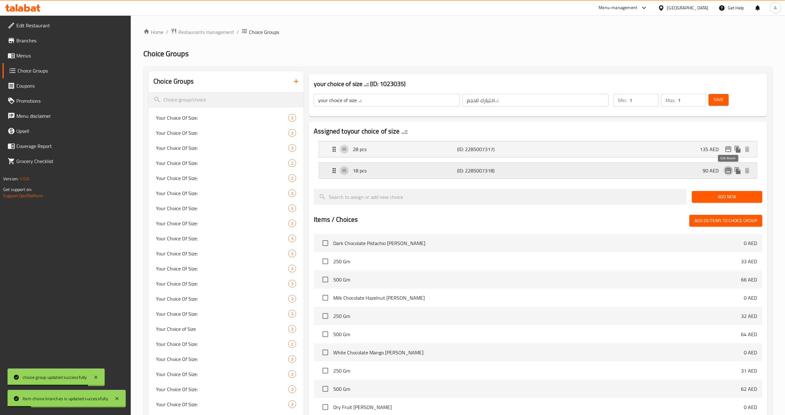
click at [728, 168] on icon "edit" at bounding box center [728, 171] width 6 height 6
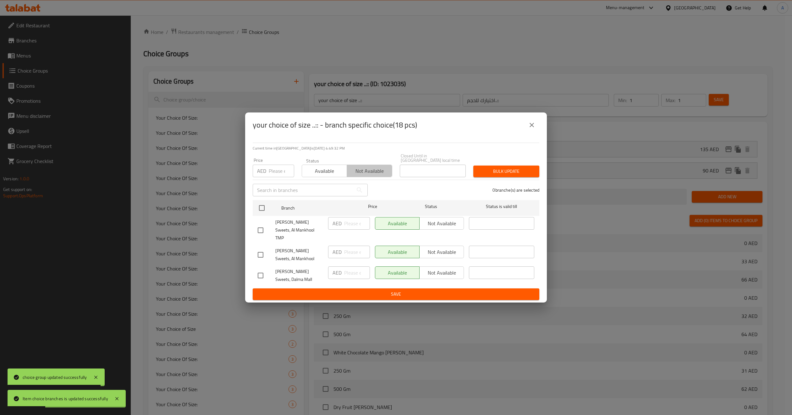
click at [374, 177] on button "Not available" at bounding box center [369, 171] width 45 height 13
click at [258, 215] on input "checkbox" at bounding box center [261, 208] width 13 height 13
checkbox input "true"
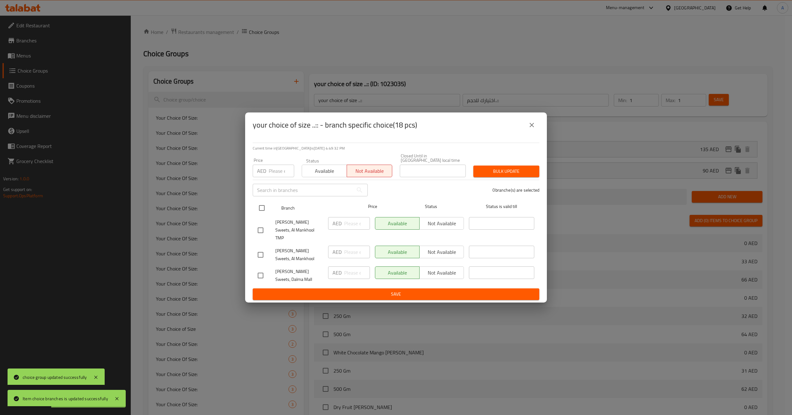
checkbox input "true"
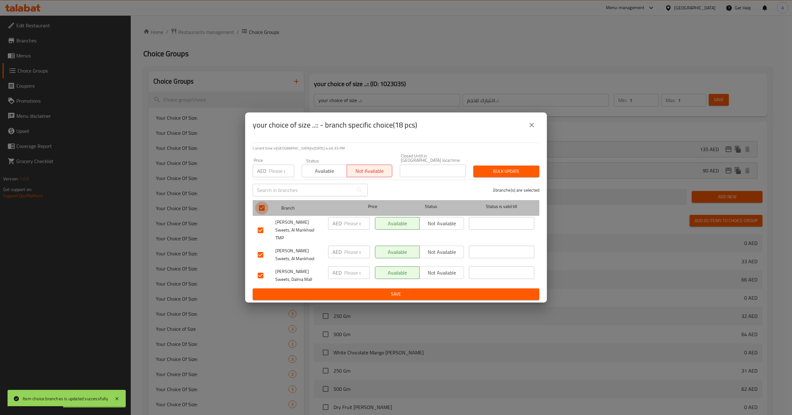
click at [260, 211] on input "checkbox" at bounding box center [261, 208] width 13 height 13
checkbox input "false"
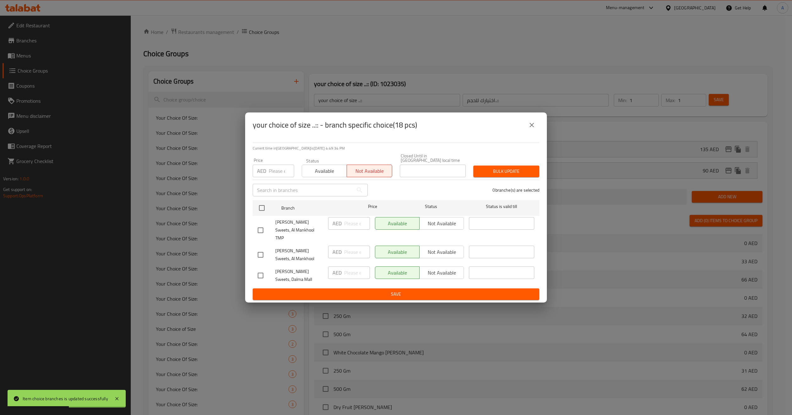
click at [261, 227] on input "checkbox" at bounding box center [260, 230] width 13 height 13
checkbox input "true"
click at [441, 226] on span "Not available" at bounding box center [441, 223] width 39 height 9
click at [501, 177] on button "Bulk update" at bounding box center [507, 172] width 66 height 12
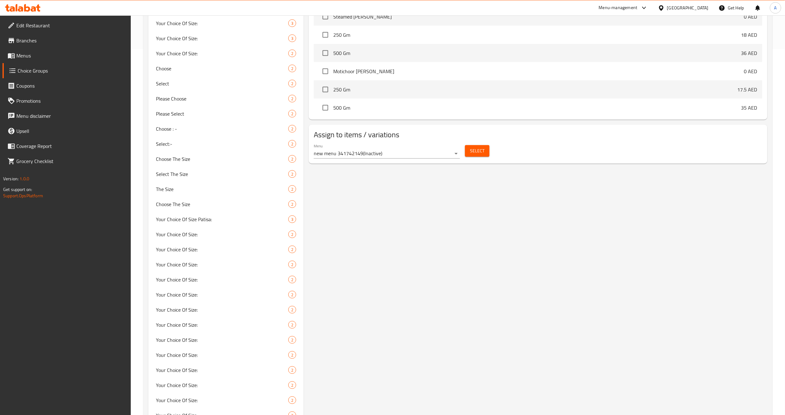
scroll to position [377, 0]
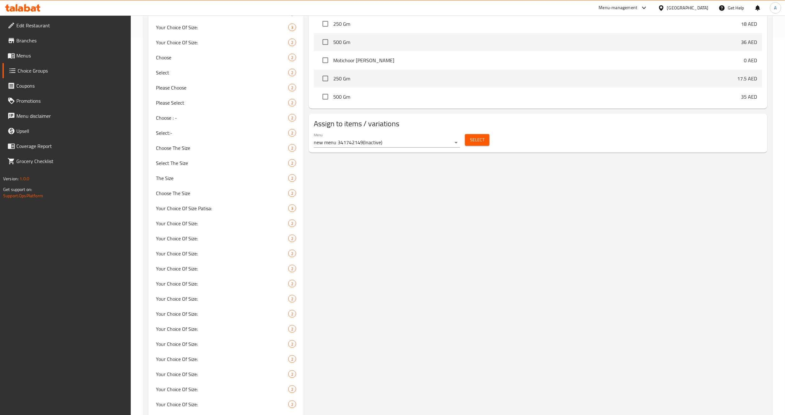
click at [473, 139] on span "Select" at bounding box center [477, 140] width 14 height 8
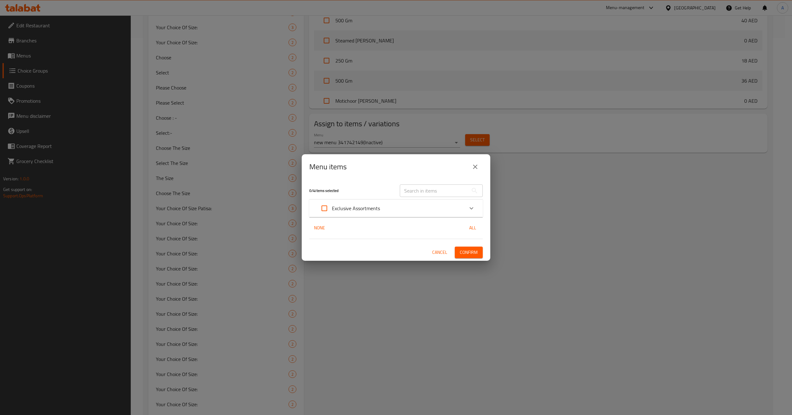
click at [414, 210] on div "Exclusive Assortments" at bounding box center [390, 208] width 147 height 15
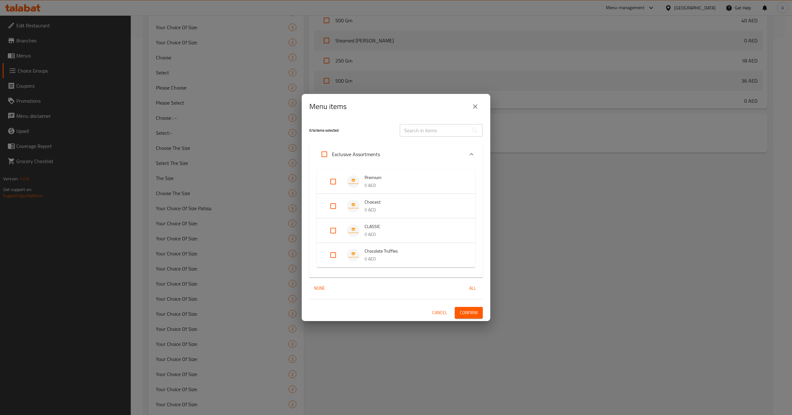
click at [338, 255] on input "Expand" at bounding box center [333, 255] width 15 height 15
checkbox input "true"
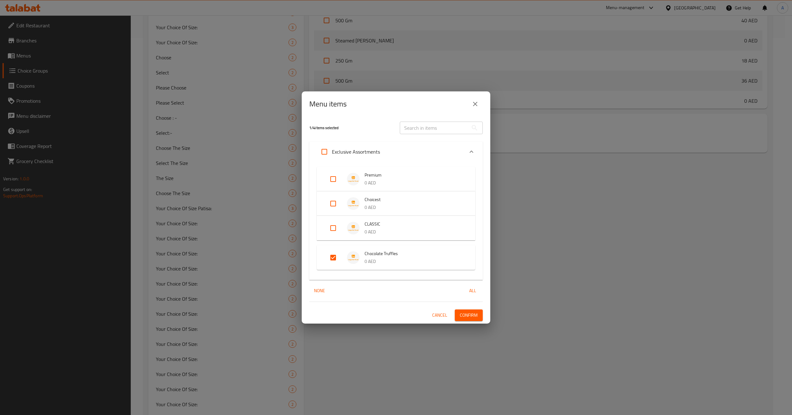
click at [467, 315] on span "Confirm" at bounding box center [469, 316] width 18 height 8
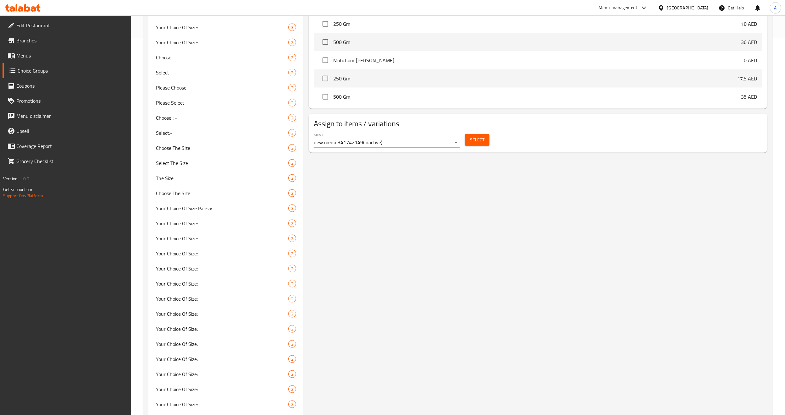
click at [462, 205] on div "your choice of size ..:: (ID: 1023035) your choice of size ..:: ​ اختيارك للحجم…" at bounding box center [537, 122] width 466 height 857
click at [476, 140] on span "Select" at bounding box center [477, 140] width 14 height 8
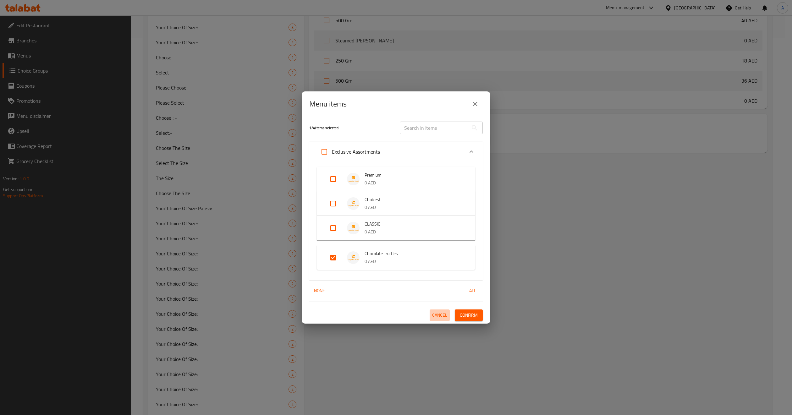
click at [441, 314] on span "Cancel" at bounding box center [439, 316] width 15 height 8
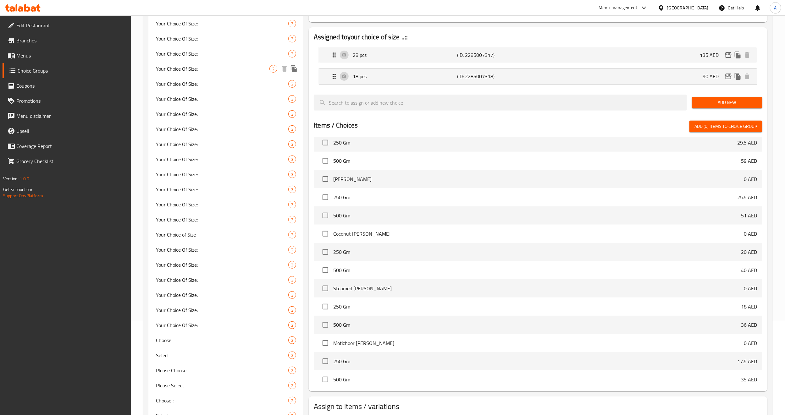
scroll to position [0, 0]
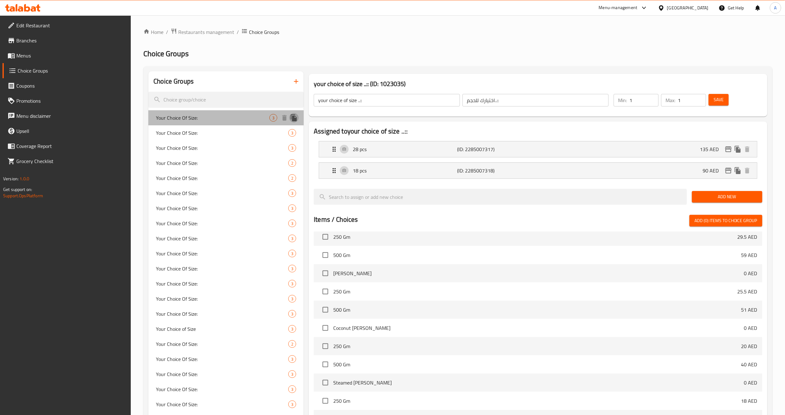
click at [292, 119] on icon "duplicate" at bounding box center [294, 117] width 6 height 7
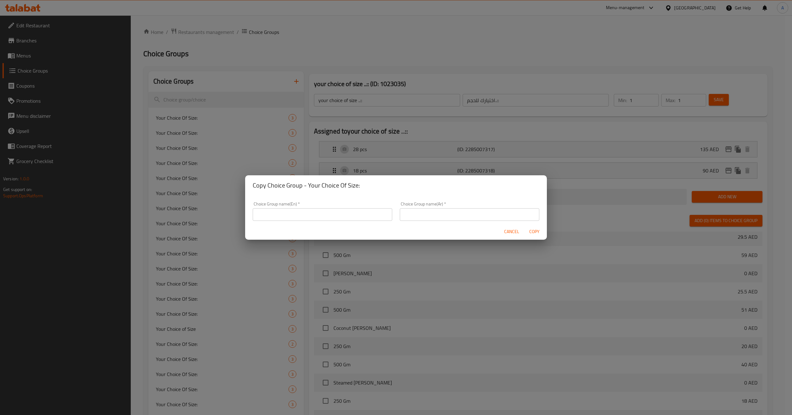
click at [512, 228] on span "Cancel" at bounding box center [511, 232] width 15 height 8
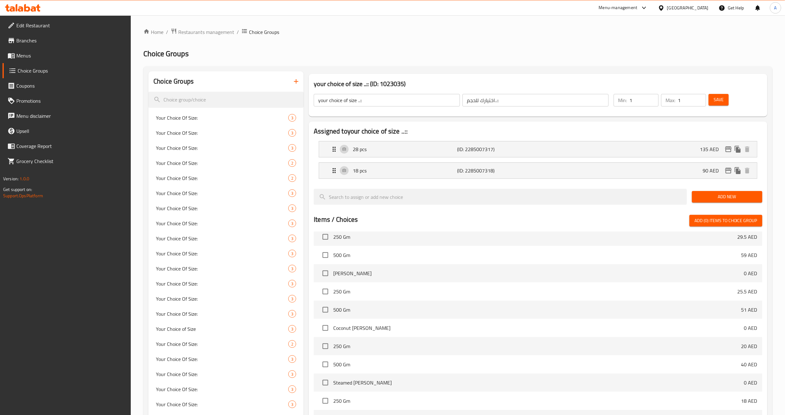
click at [377, 104] on input "your choice of size ..::" at bounding box center [387, 100] width 146 height 13
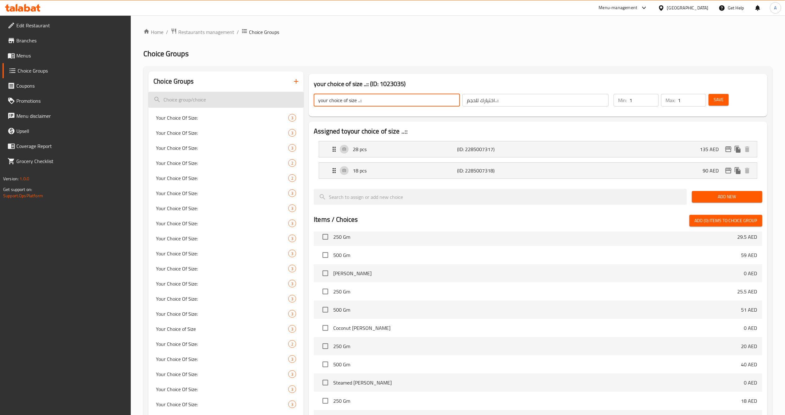
click at [179, 98] on input "search" at bounding box center [225, 100] width 155 height 16
paste input "your choice of size ..::"
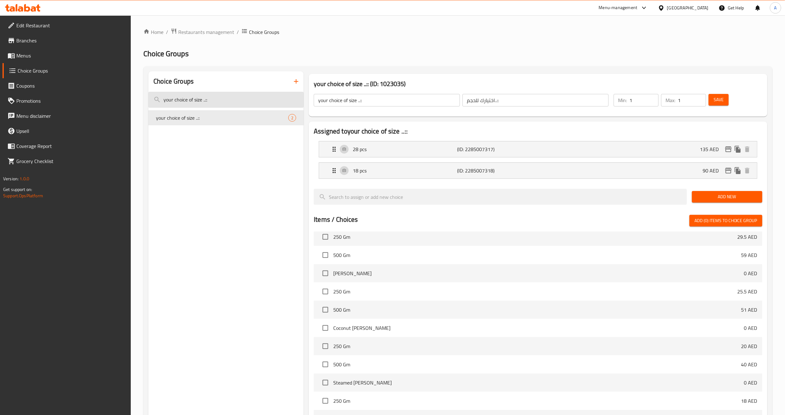
drag, startPoint x: 202, startPoint y: 101, endPoint x: 235, endPoint y: 101, distance: 32.7
click at [235, 101] on input "your choice of size ..::" at bounding box center [225, 100] width 155 height 16
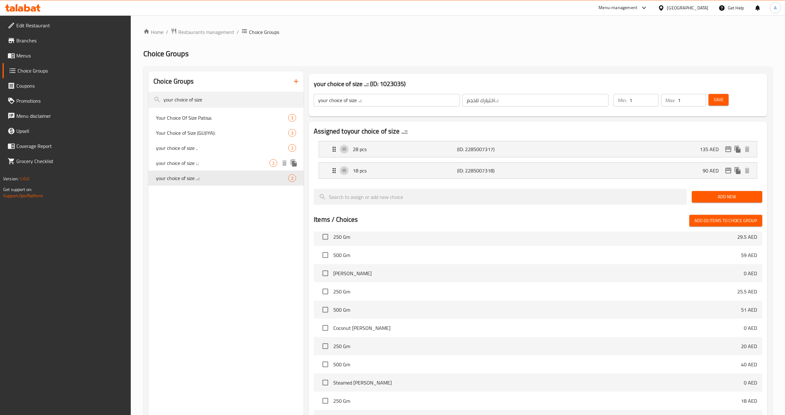
type input "your choice of size"
click at [209, 164] on span "your choice of size :.:" at bounding box center [213, 163] width 114 height 8
type input "your choice of size :.:"
type input "اختيارك للحجم:.:"
click at [730, 158] on div "Medium (ID: 2285004751) 120 AED Name (En) Medium Name (En) Name (Ar) وسط Name (…" at bounding box center [538, 149] width 439 height 16
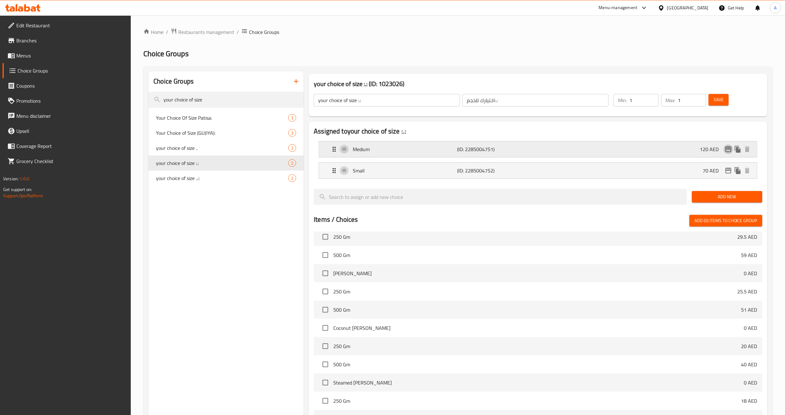
click at [729, 154] on button "edit" at bounding box center [728, 149] width 9 height 9
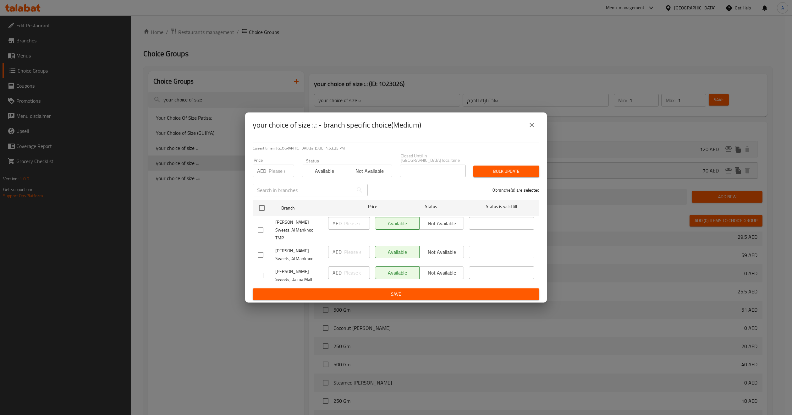
click at [531, 129] on icon "close" at bounding box center [532, 125] width 8 height 8
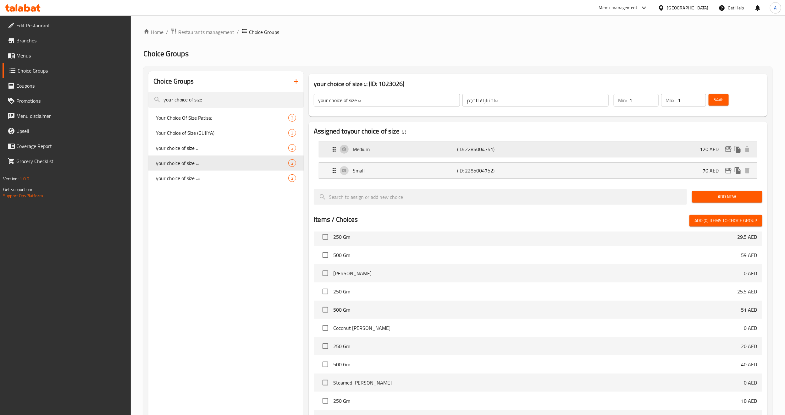
click at [725, 151] on icon "edit" at bounding box center [729, 150] width 8 height 8
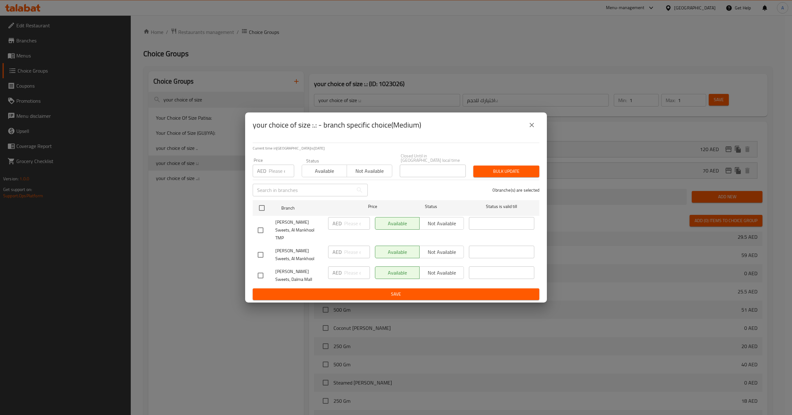
click at [431, 230] on div "Available Not available" at bounding box center [419, 223] width 89 height 13
click at [366, 172] on span "Not available" at bounding box center [370, 171] width 40 height 9
click at [263, 226] on input "checkbox" at bounding box center [260, 230] width 13 height 13
checkbox input "true"
click at [426, 228] on span "Not available" at bounding box center [441, 223] width 39 height 9
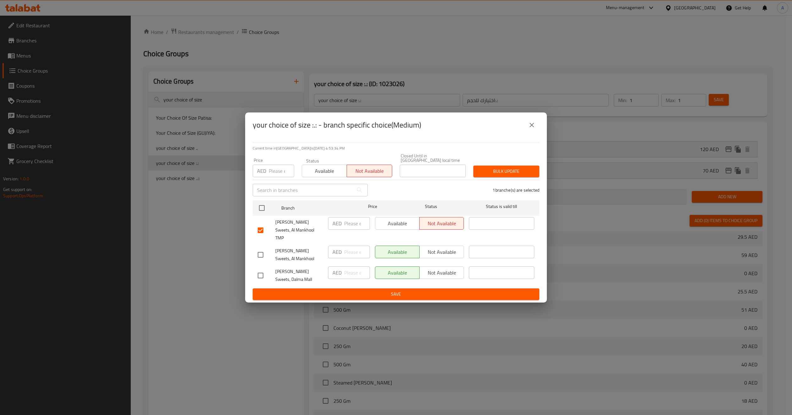
click at [506, 171] on span "Bulk update" at bounding box center [507, 172] width 56 height 8
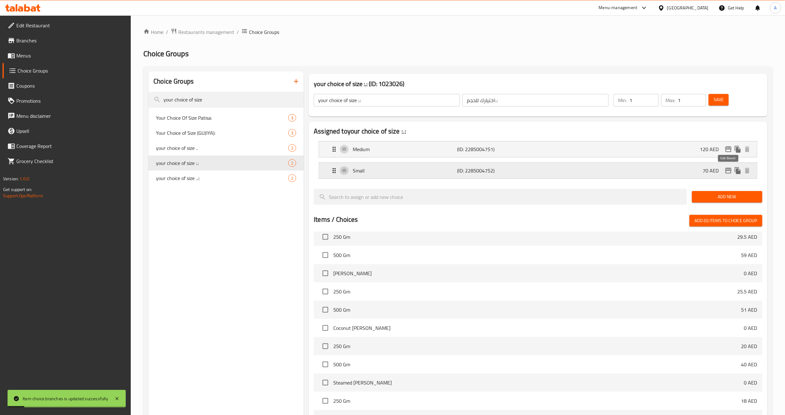
click at [729, 170] on icon "edit" at bounding box center [729, 171] width 8 height 8
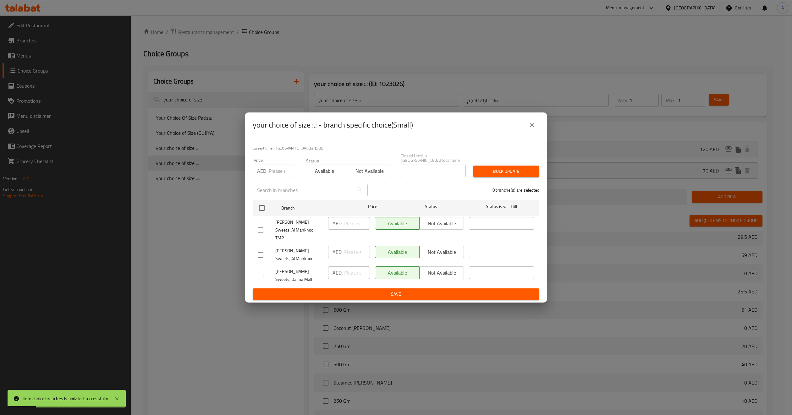
click at [359, 176] on span "Not available" at bounding box center [370, 171] width 40 height 9
click at [435, 225] on div "Available Not available" at bounding box center [419, 223] width 89 height 13
click at [263, 210] on input "checkbox" at bounding box center [261, 208] width 13 height 13
checkbox input "true"
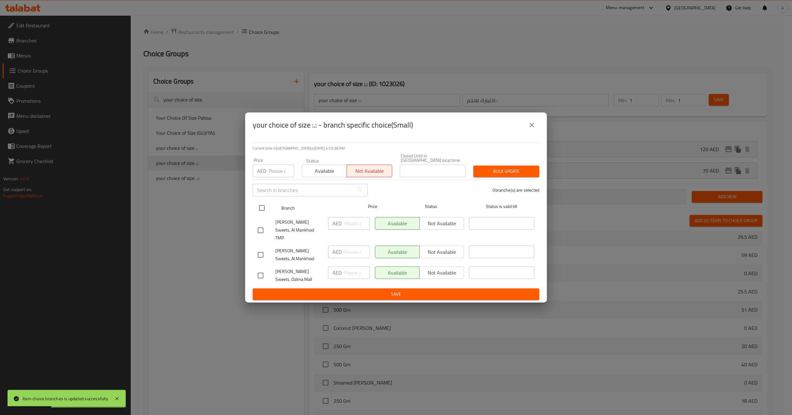
checkbox input "true"
click at [262, 213] on input "checkbox" at bounding box center [261, 208] width 13 height 13
checkbox input "false"
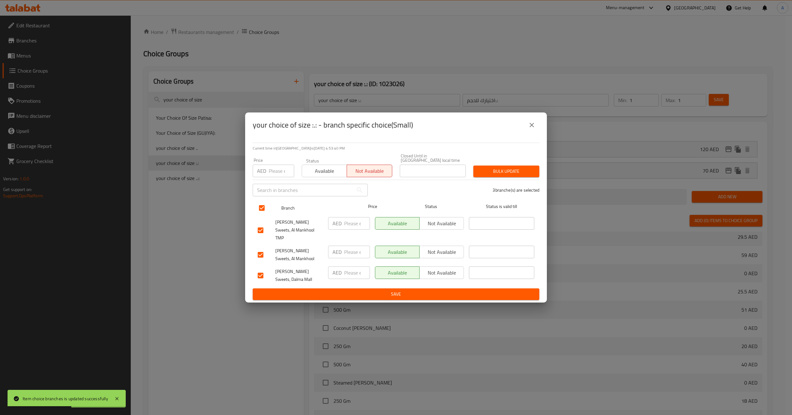
checkbox input "false"
click at [257, 229] on input "checkbox" at bounding box center [260, 230] width 13 height 13
checkbox input "true"
click at [443, 226] on span "Not available" at bounding box center [441, 223] width 39 height 9
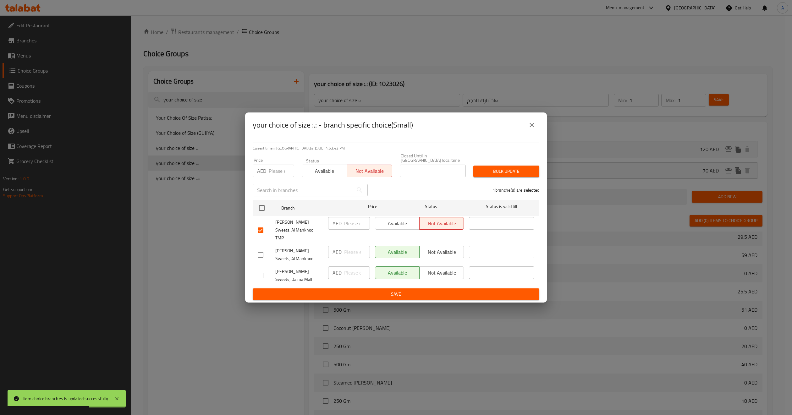
click at [489, 198] on div "1 branche(s) are selected" at bounding box center [458, 190] width 172 height 23
click at [508, 175] on span "Bulk update" at bounding box center [507, 172] width 56 height 8
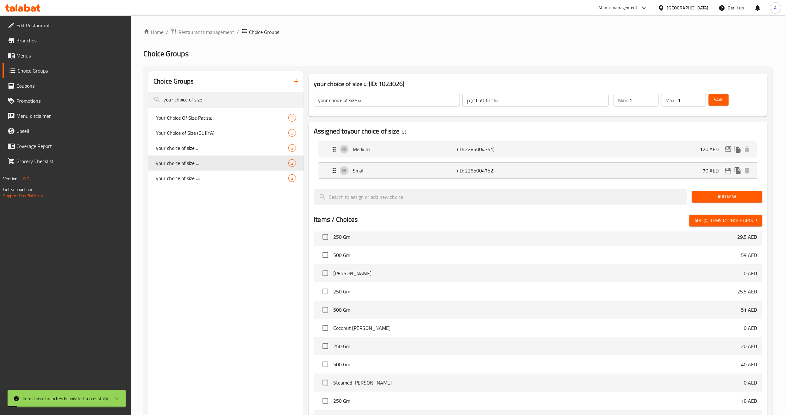
click at [234, 281] on div "Choice Groups your choice of size Your Choice Of Size Patisa: 3 Your Choice of …" at bounding box center [225, 301] width 155 height 461
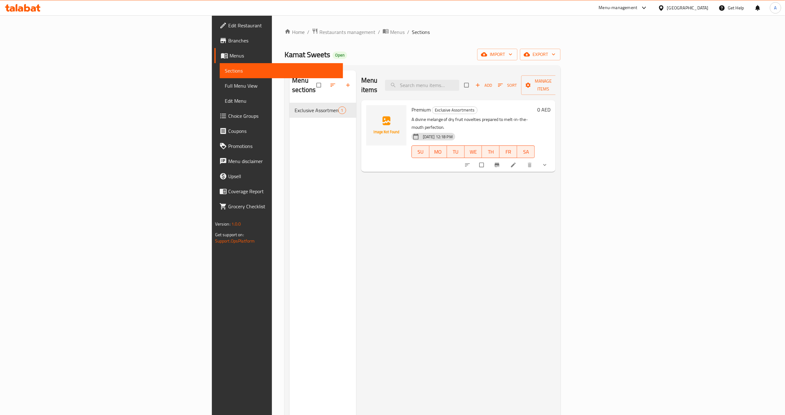
click at [549, 162] on span "show more" at bounding box center [546, 165] width 8 height 6
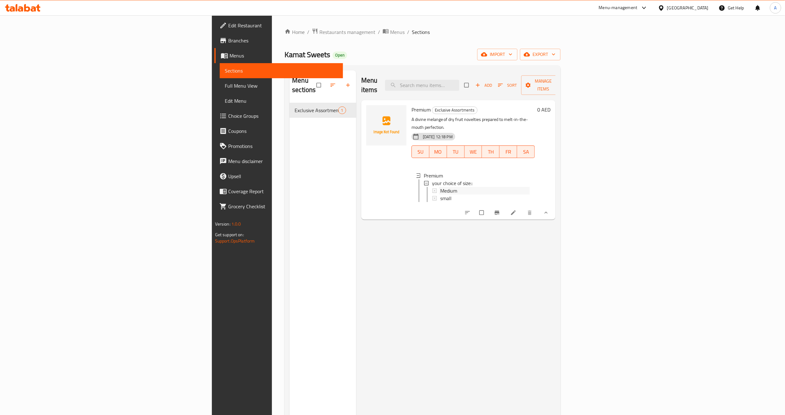
click at [440, 187] on div "Medium" at bounding box center [485, 191] width 90 height 8
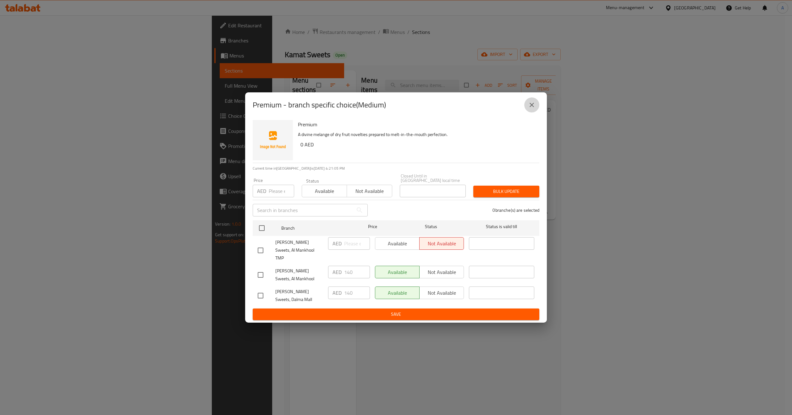
click at [531, 107] on icon "close" at bounding box center [532, 105] width 4 height 4
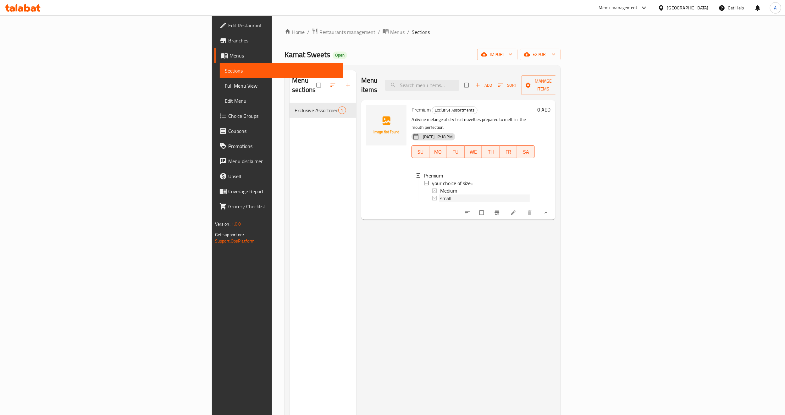
click at [440, 195] on div "small" at bounding box center [485, 199] width 90 height 8
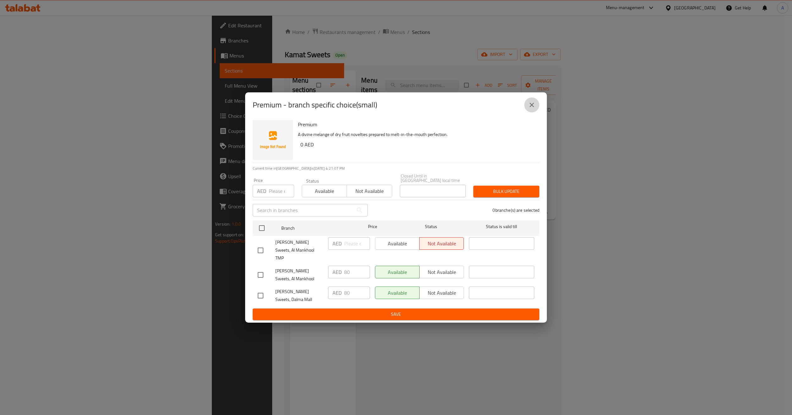
click at [532, 108] on icon "close" at bounding box center [532, 105] width 8 height 8
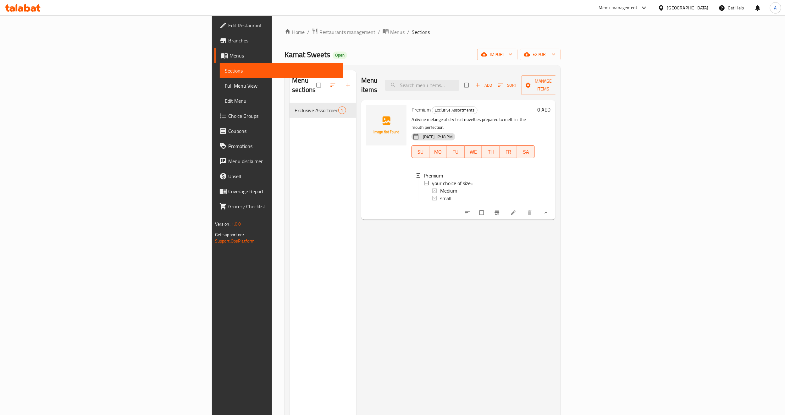
click at [494, 292] on div "Menu items Add Sort Manage items Premium Exclusive Assortments A divine melange…" at bounding box center [456, 277] width 200 height 415
click at [290, 220] on div "Menu sections Exclusive Assortments 1" at bounding box center [323, 277] width 67 height 415
click at [345, 84] on icon "button" at bounding box center [348, 85] width 6 height 6
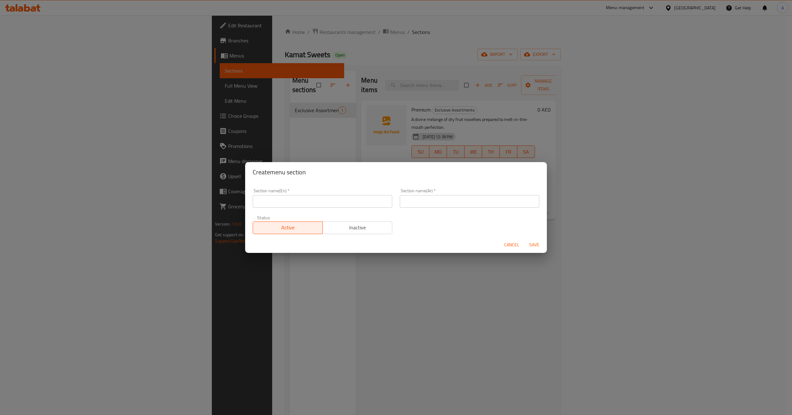
click at [515, 248] on span "Cancel" at bounding box center [511, 245] width 15 height 8
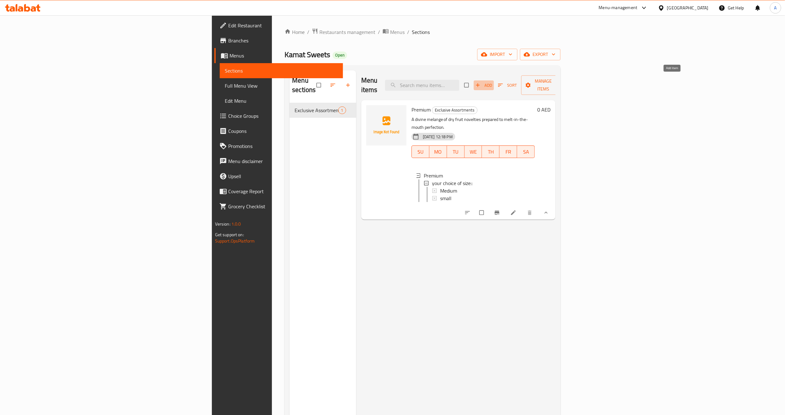
click at [492, 82] on span "Add" at bounding box center [483, 85] width 17 height 7
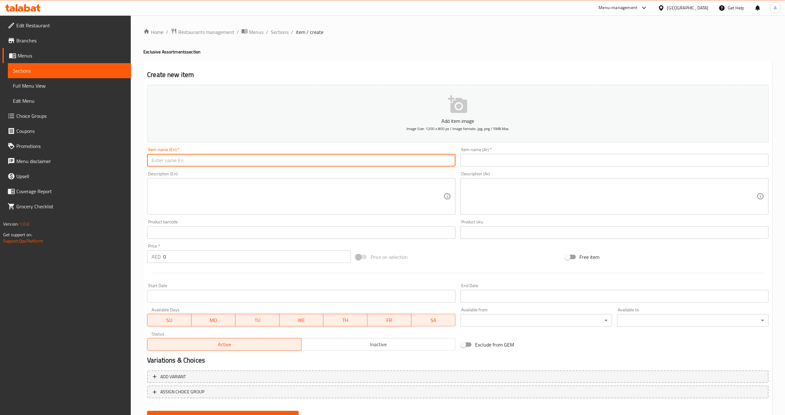
click at [219, 158] on input "text" at bounding box center [301, 160] width 308 height 13
paste input "CHOICEST"
click at [213, 162] on input "CHOICEST" at bounding box center [301, 160] width 308 height 13
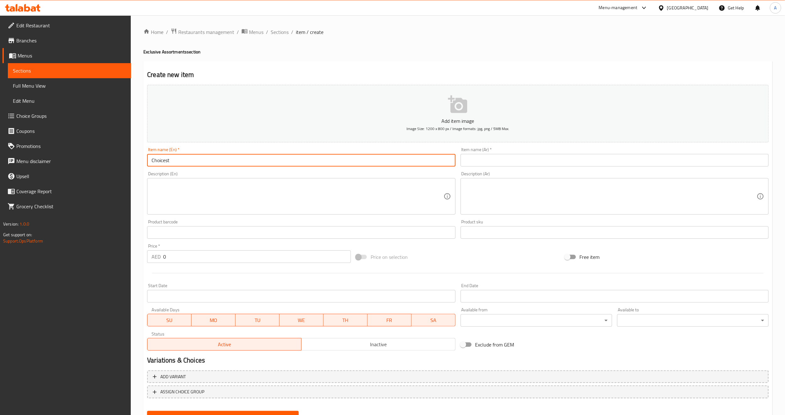
type input "Choicest"
click at [201, 186] on textarea at bounding box center [298, 197] width 292 height 30
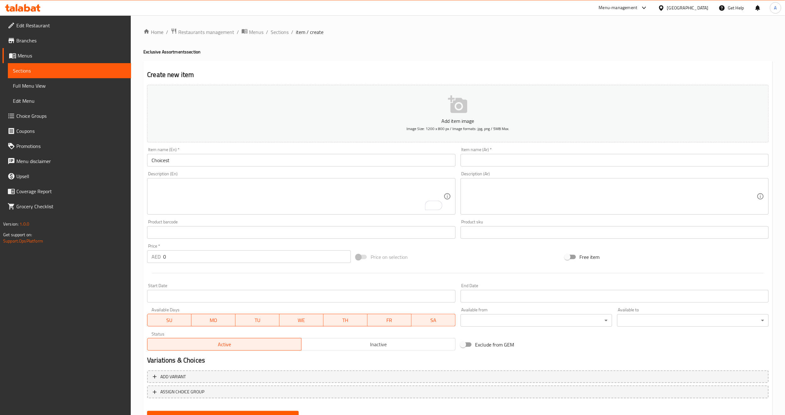
click at [161, 185] on textarea "To enrich screen reader interactions, please activate Accessibility in Grammarl…" at bounding box center [298, 197] width 292 height 30
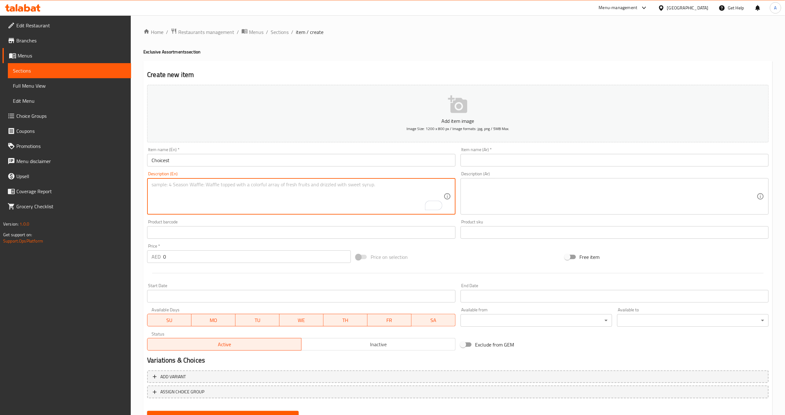
paste textarea "A moreish assortment of supreme mawa confections and luxurious nut delights."
type textarea "A moreish assortment of supreme mawa confections and luxurious nut delights."
click at [186, 220] on div "Product barcode Product barcode" at bounding box center [301, 229] width 308 height 19
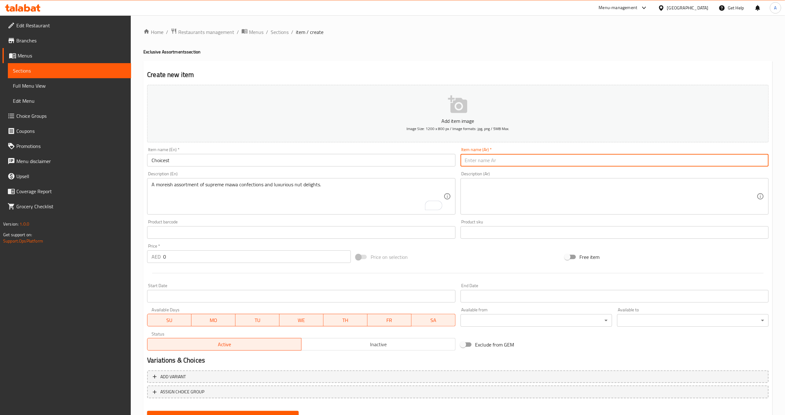
click at [485, 164] on input "text" at bounding box center [615, 160] width 308 height 13
type input "تشويست"
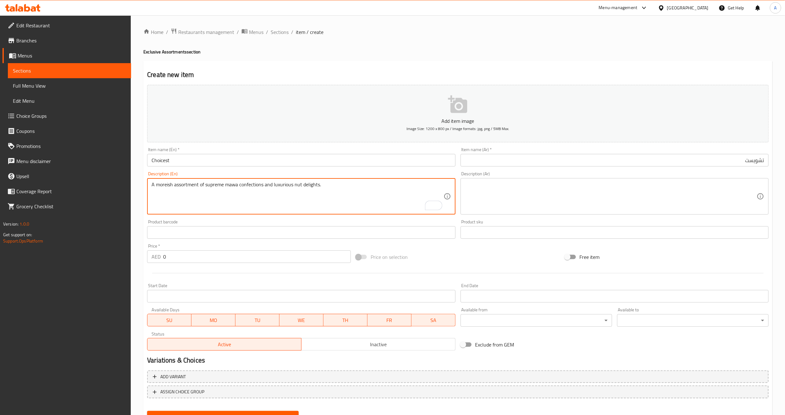
click at [356, 200] on textarea "A moreish assortment of supreme mawa confections and luxurious nut delights." at bounding box center [298, 197] width 292 height 30
click at [500, 196] on textarea at bounding box center [611, 197] width 292 height 30
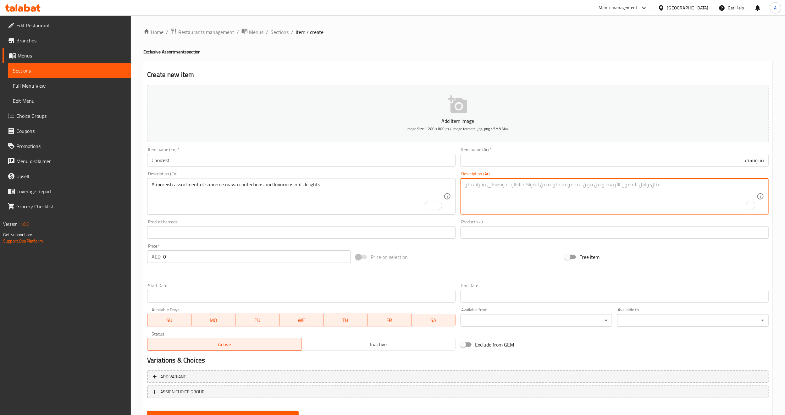
click at [500, 261] on div "Price on selection" at bounding box center [457, 257] width 209 height 17
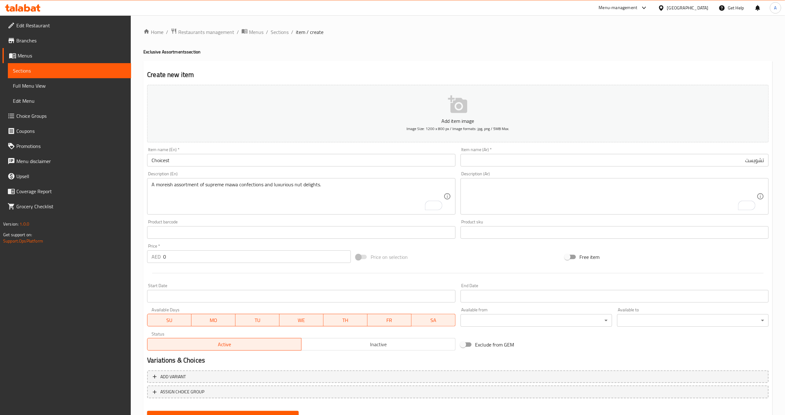
click at [522, 196] on textarea "To enrich screen reader interactions, please activate Accessibility in Grammarl…" at bounding box center [611, 197] width 292 height 30
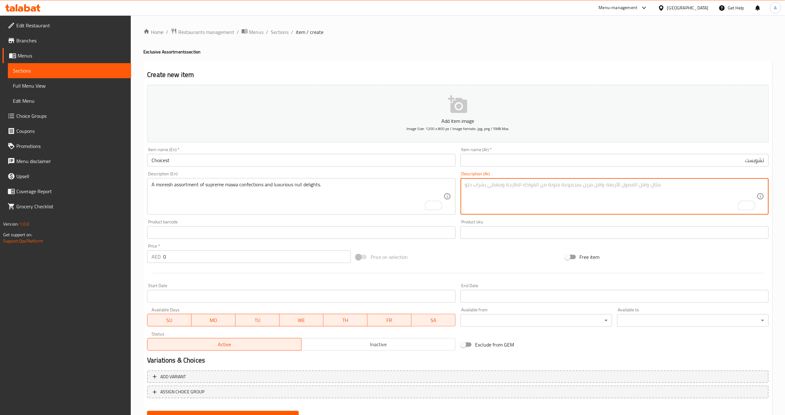
paste textarea "تشكيلة أكثر من حلويات ماوا الفاخرة وحلويات الجوز الفاخرة."
type textarea "تشكيلة أكثر من حلويات ماوا الفاخرة وحلويات الجوز الفاخرة."
click at [465, 261] on div "Price on selection" at bounding box center [457, 257] width 209 height 17
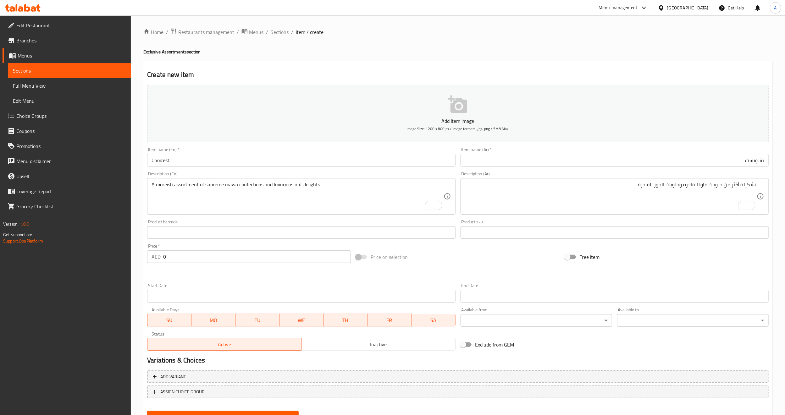
click at [292, 221] on div "Product barcode Product barcode" at bounding box center [301, 229] width 308 height 19
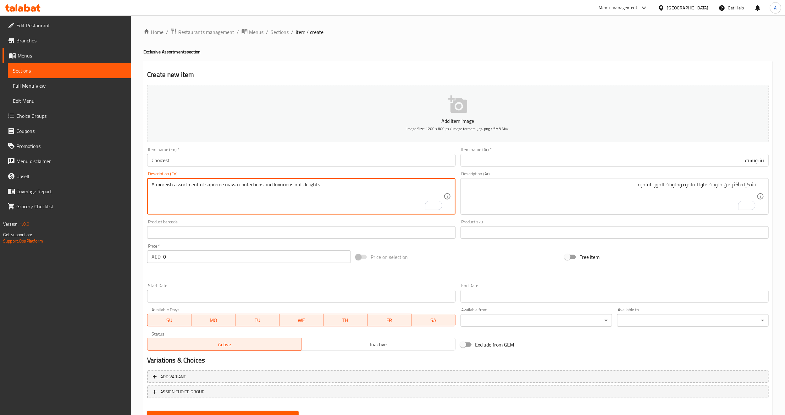
click at [317, 219] on div "Product barcode Product barcode" at bounding box center [301, 229] width 313 height 24
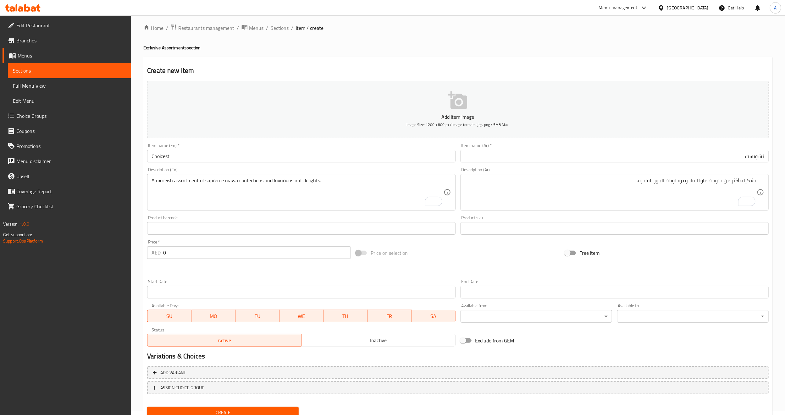
scroll to position [28, 0]
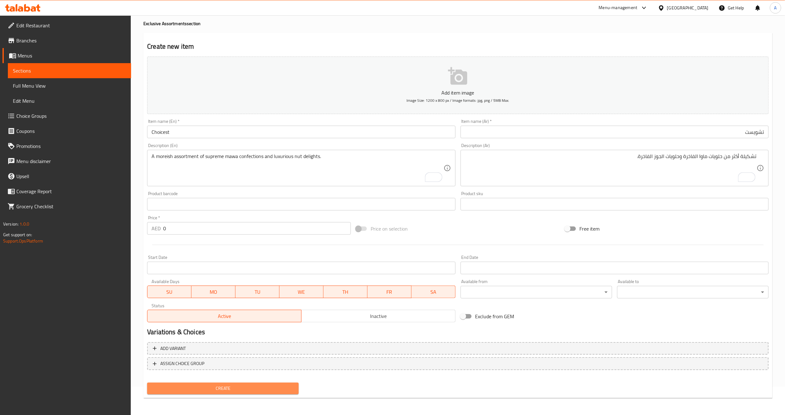
click at [243, 392] on span "Create" at bounding box center [223, 389] width 142 height 8
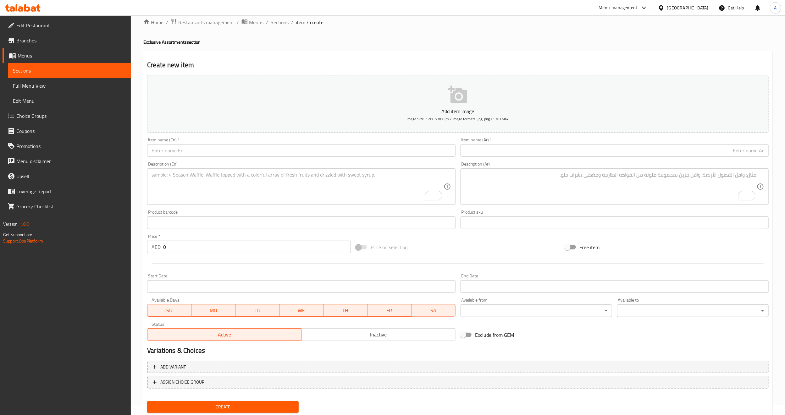
scroll to position [0, 0]
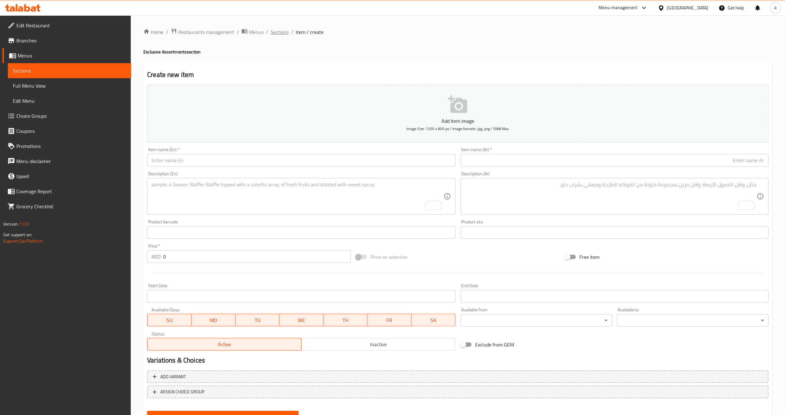
click at [279, 33] on span "Sections" at bounding box center [280, 32] width 18 height 8
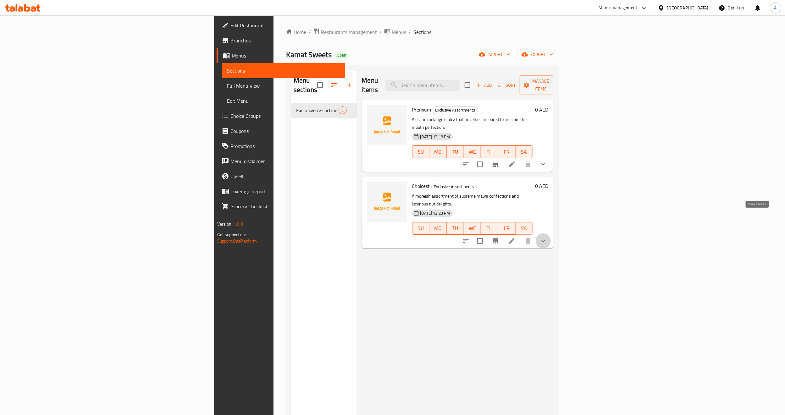
click at [545, 240] on icon "show more" at bounding box center [544, 241] width 4 height 2
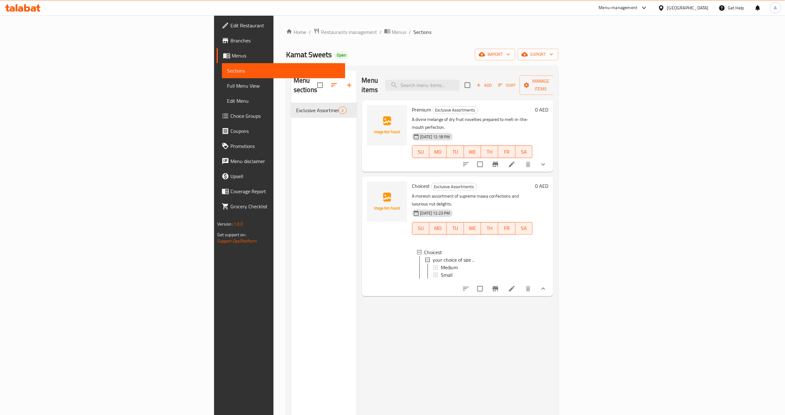
click at [400, 297] on div "Menu items Add Sort Manage items Premium Exclusive Assortments A divine melange…" at bounding box center [455, 277] width 197 height 415
click at [411, 297] on div "Menu items Add Sort Manage items Premium Exclusive Assortments A divine melange…" at bounding box center [455, 277] width 197 height 415
click at [493, 82] on span "Add" at bounding box center [484, 85] width 17 height 7
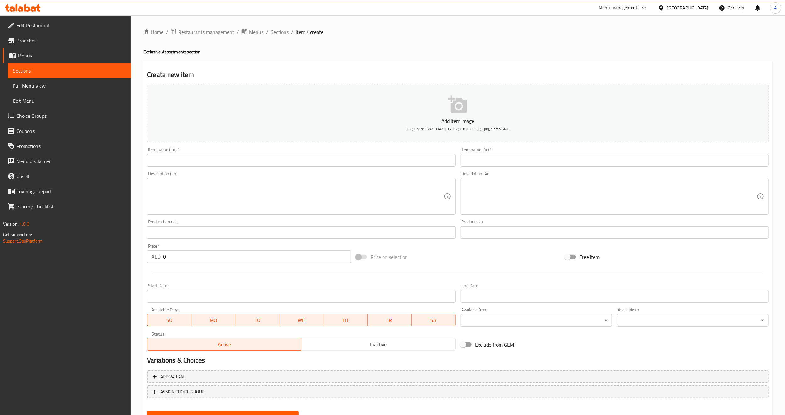
click at [343, 165] on input "text" at bounding box center [301, 160] width 308 height 13
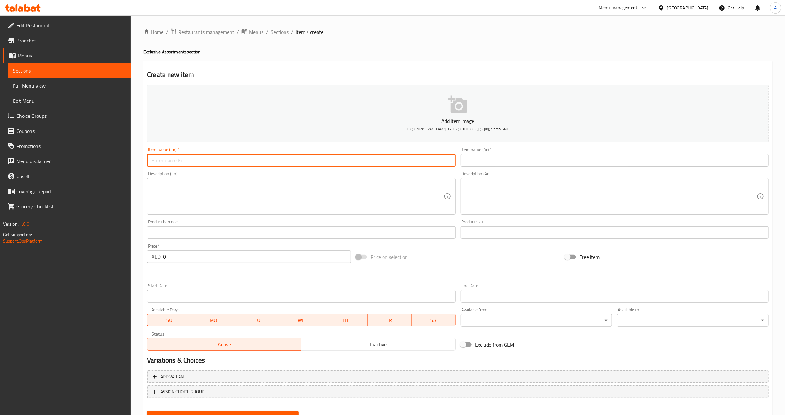
paste input "CLASSIC"
type input "CLASSIC"
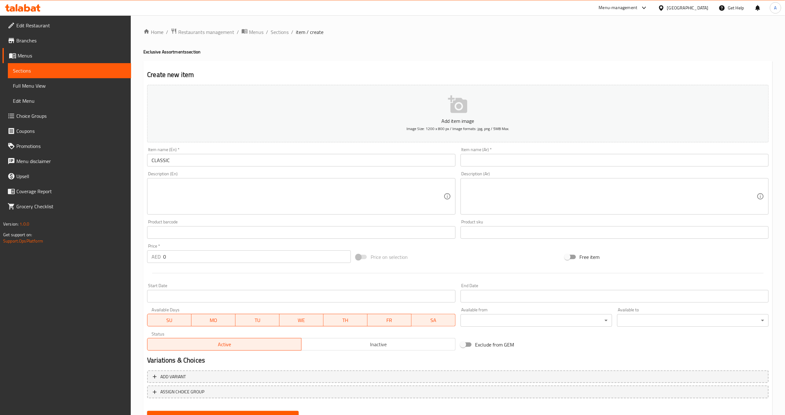
click at [225, 189] on textarea at bounding box center [298, 197] width 292 height 30
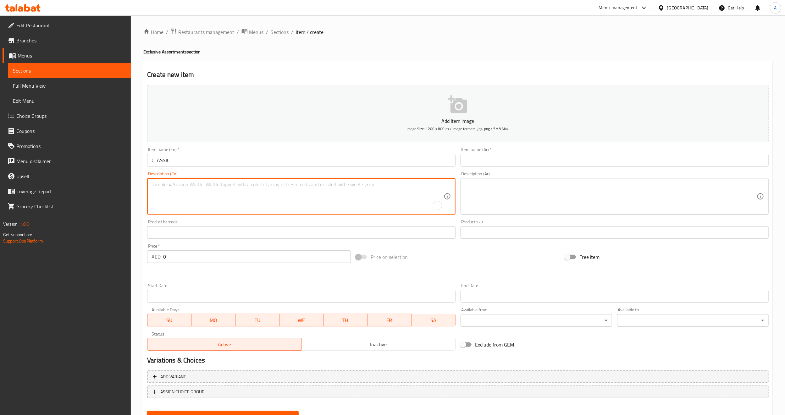
paste textarea "A timeless selection of traditional favourites, sure to leave lasting memories …"
type textarea "A timeless selection of traditional favourites, sure to leave lasting memories …"
click at [394, 53] on h4 "Exclusive Assortments section" at bounding box center [457, 52] width 629 height 6
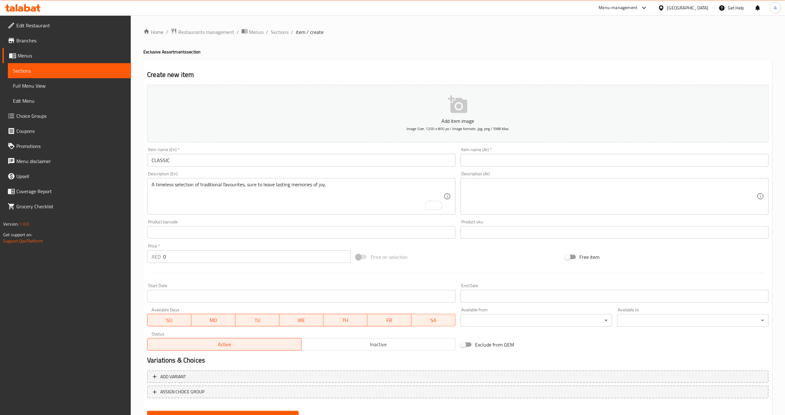
click at [393, 47] on div "Home / Restaurants management / Menus / Sections / item / create Exclusive Asso…" at bounding box center [457, 230] width 629 height 404
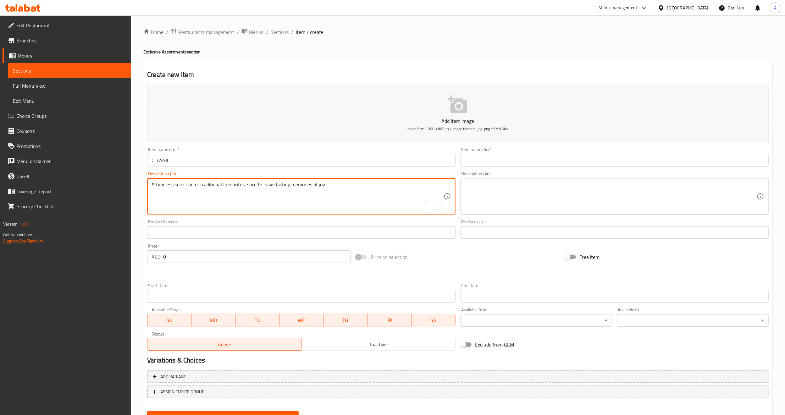
click at [510, 192] on textarea at bounding box center [611, 197] width 292 height 30
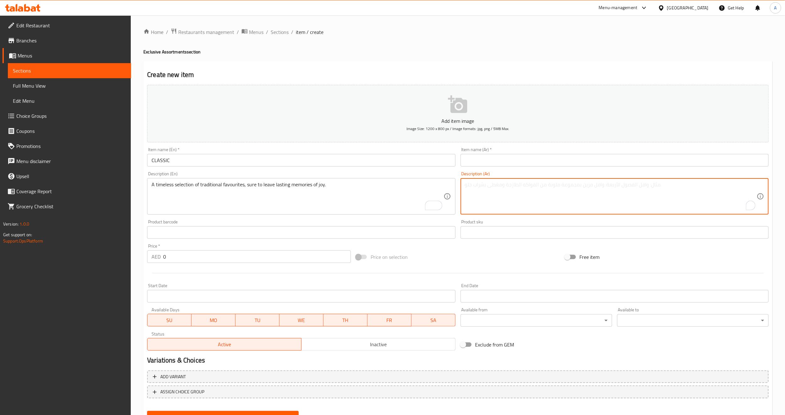
paste textarea "مجموعة مختارة خالدة من المفضلات التقليدية، من المؤكد أنها ستترك ذكريات فرح دائم…"
type textarea "مجموعة مختارة خالدة من المفضلات التقليدية، من المؤكد أنها ستترك ذكريات فرح دائم…"
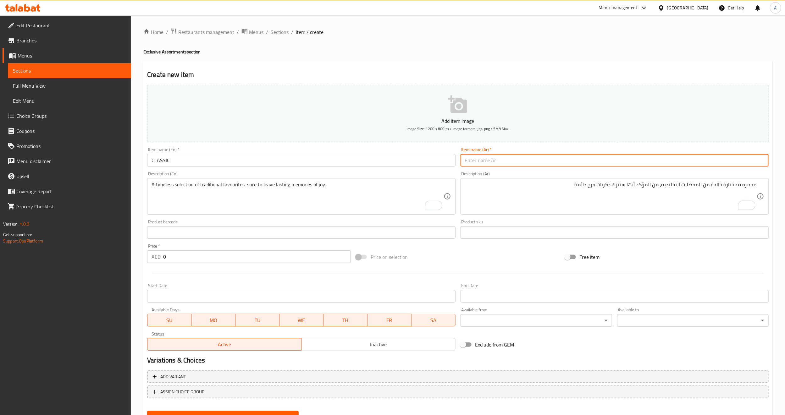
click at [511, 159] on input "text" at bounding box center [615, 160] width 308 height 13
type input "كلاسيك"
click at [427, 265] on div "Price on selection" at bounding box center [457, 257] width 209 height 17
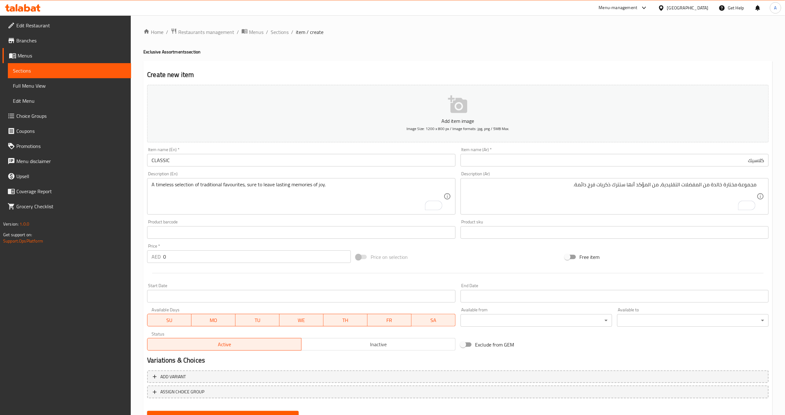
click at [471, 255] on div "Price on selection" at bounding box center [457, 257] width 209 height 17
click at [496, 270] on div at bounding box center [458, 273] width 627 height 15
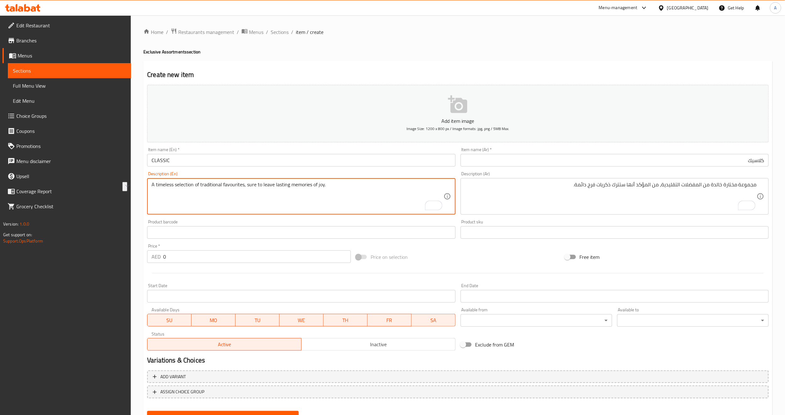
drag, startPoint x: 240, startPoint y: 187, endPoint x: 182, endPoint y: 192, distance: 57.7
click at [184, 196] on textarea "A timeless selection of traditional favourites, sure to leave lasting memories …" at bounding box center [298, 197] width 292 height 30
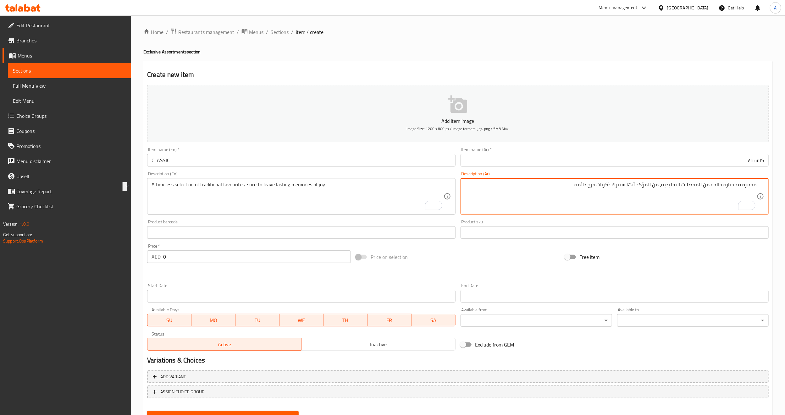
drag, startPoint x: 660, startPoint y: 185, endPoint x: 527, endPoint y: 189, distance: 133.7
click at [522, 255] on div "Price on selection" at bounding box center [457, 257] width 209 height 17
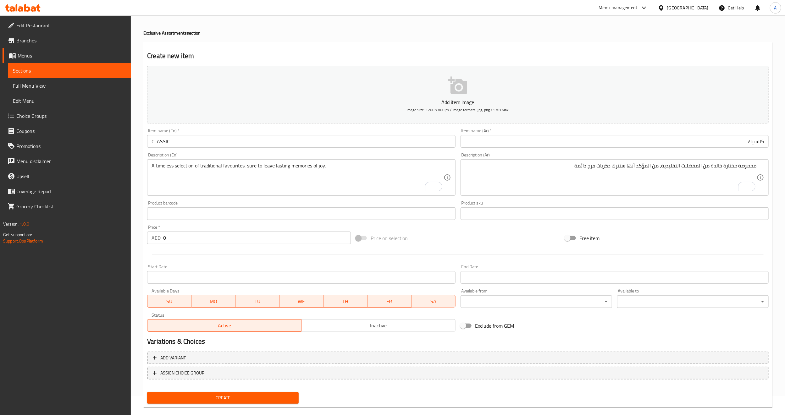
scroll to position [28, 0]
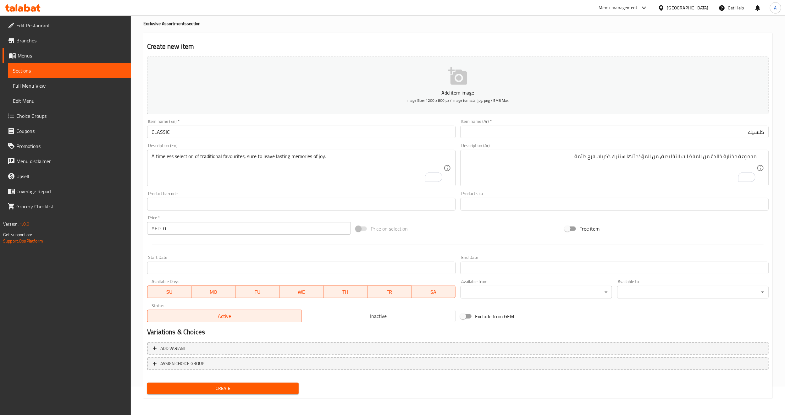
click at [334, 332] on h2 "Variations & Choices" at bounding box center [458, 332] width 622 height 9
click at [229, 390] on span "Create" at bounding box center [223, 389] width 142 height 8
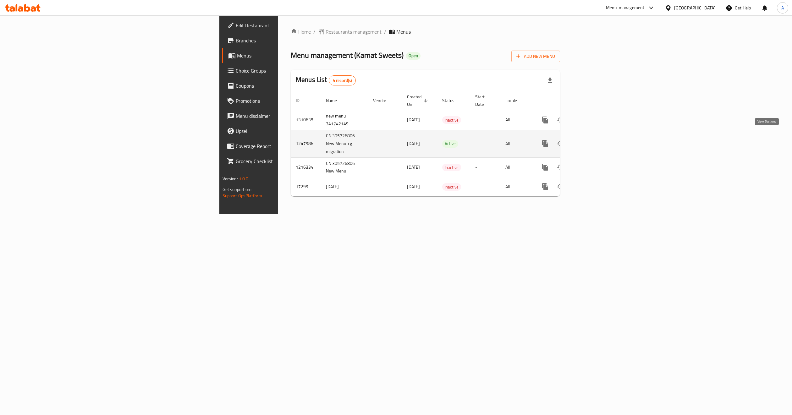
click at [595, 140] on icon "enhanced table" at bounding box center [591, 144] width 8 height 8
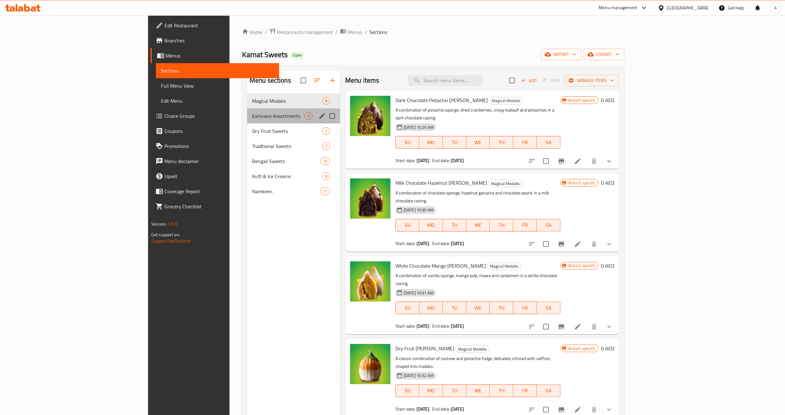
click at [247, 110] on div "Exclusive Assortments 5" at bounding box center [293, 115] width 93 height 15
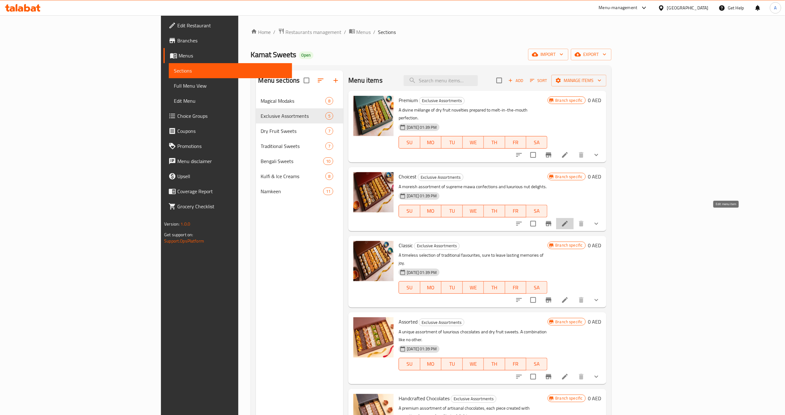
click at [569, 220] on icon at bounding box center [565, 224] width 8 height 8
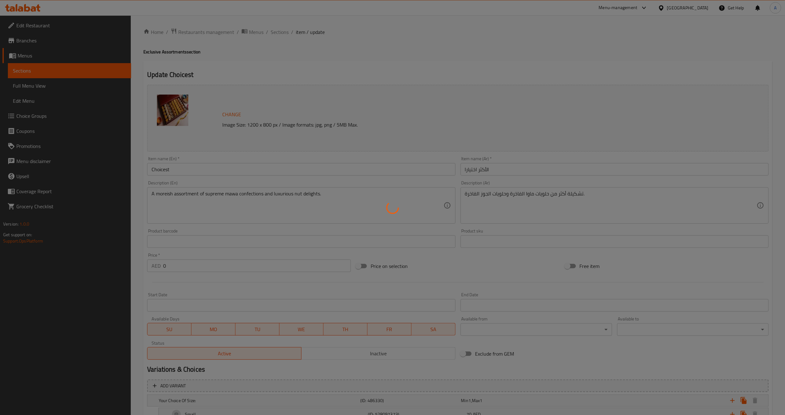
click at [182, 170] on div at bounding box center [392, 207] width 785 height 415
click at [173, 169] on div at bounding box center [392, 207] width 785 height 415
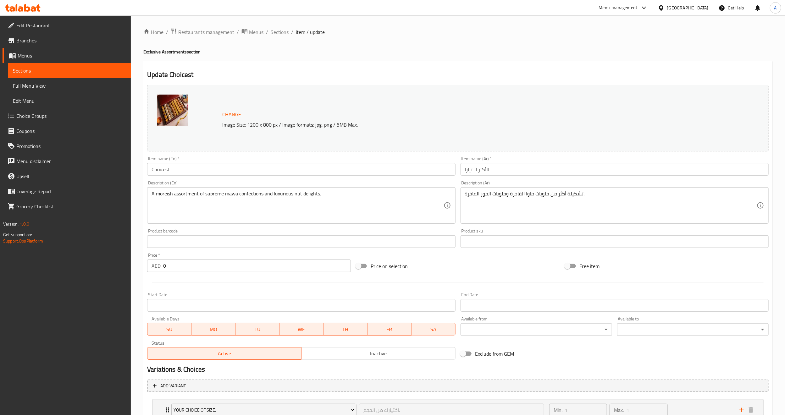
click at [330, 209] on textarea "A moreish assortment of supreme mawa confections and luxurious nut delights." at bounding box center [298, 206] width 292 height 30
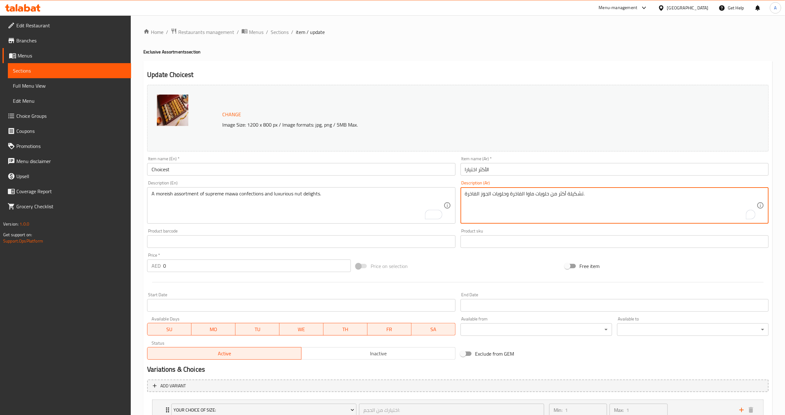
click at [504, 193] on textarea "تشكيلة أكثر من حلويات ماوا الفاخرة وحلويات الجوز الفاخرة." at bounding box center [611, 206] width 292 height 30
click at [281, 33] on span "Sections" at bounding box center [280, 32] width 18 height 8
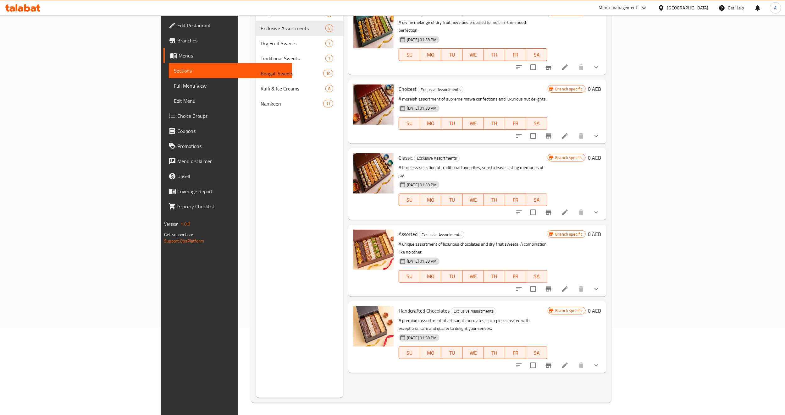
scroll to position [88, 0]
click at [256, 205] on div "Menu sections Magical Modaks 8 Exclusive Assortments 5 Dry Fruit Sweets 7 Tradi…" at bounding box center [300, 189] width 88 height 415
drag, startPoint x: 222, startPoint y: 159, endPoint x: 232, endPoint y: 152, distance: 12.7
click at [256, 159] on div "Menu sections Magical Modaks 8 Exclusive Assortments 5 Dry Fruit Sweets 7 Tradi…" at bounding box center [300, 189] width 88 height 415
click at [525, 95] on p "A moreish assortment of supreme mawa confections and luxurious nut delights." at bounding box center [473, 99] width 149 height 8
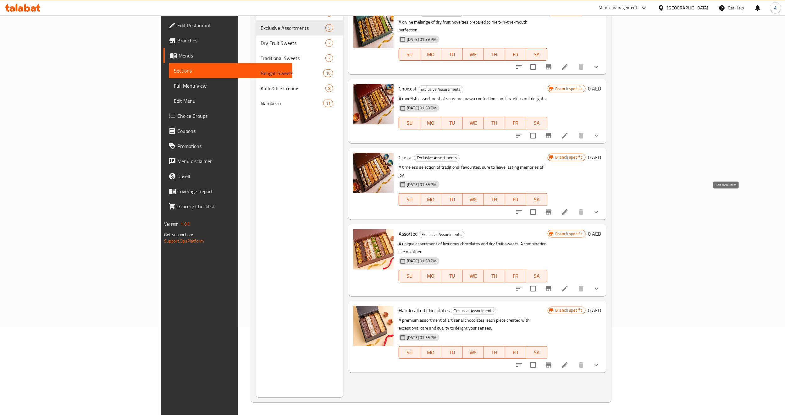
click at [569, 208] on icon at bounding box center [565, 212] width 8 height 8
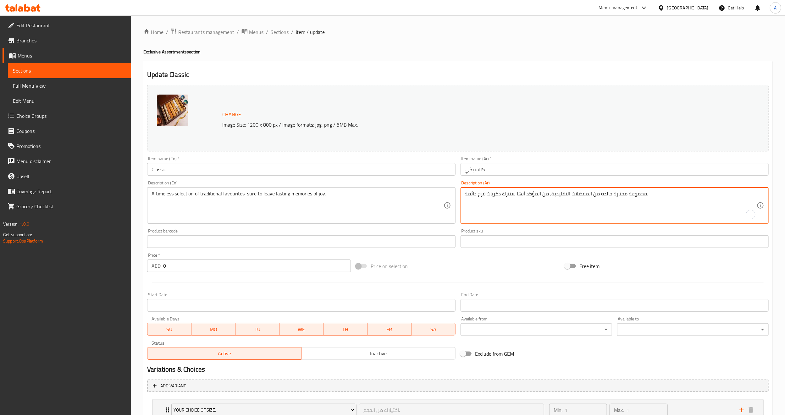
click at [519, 206] on textarea "مجموعة مختارة خالدة من المفضلات التقليدية، من المؤكد أنها ستترك ذكريات فرح دائم…" at bounding box center [611, 206] width 292 height 30
click at [279, 32] on span "Sections" at bounding box center [280, 32] width 18 height 8
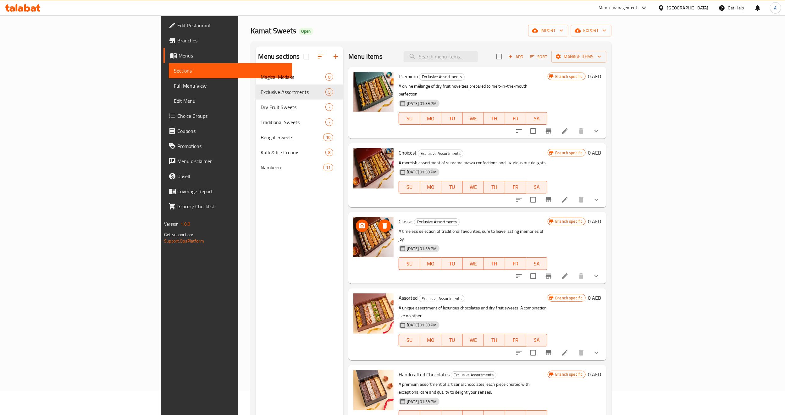
scroll to position [47, 0]
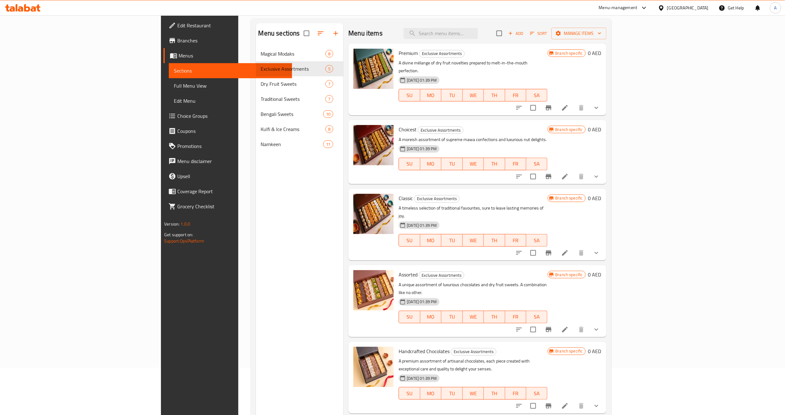
click at [256, 293] on div "Menu sections Magical Modaks 8 Exclusive Assortments 5 Dry Fruit Sweets 7 Tradi…" at bounding box center [300, 230] width 88 height 415
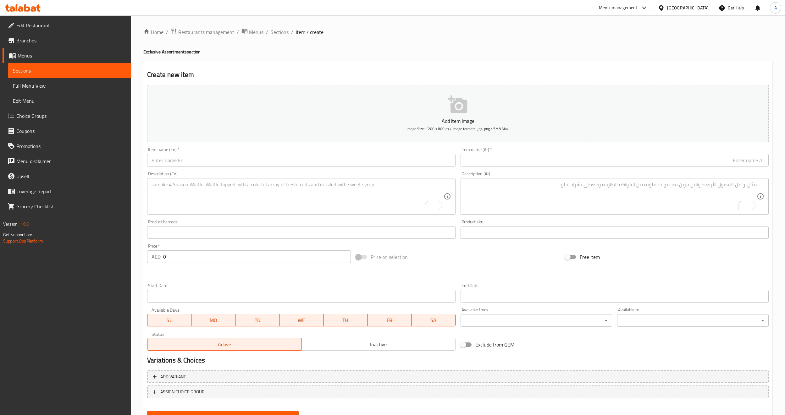
scroll to position [28, 0]
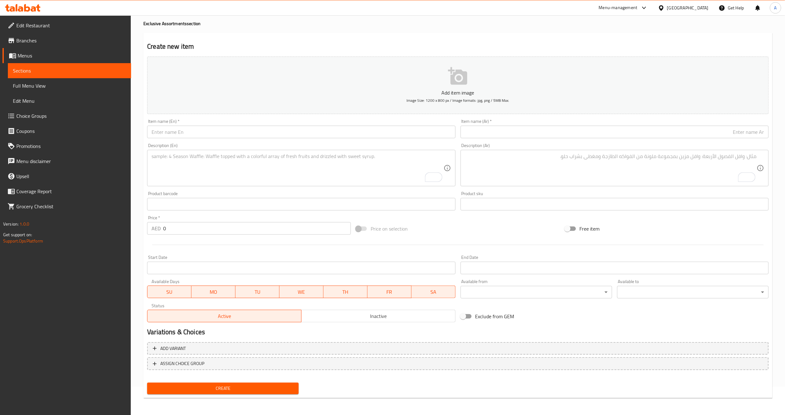
click at [525, 220] on div "Add item image Image Size: 1200 x 800 px / Image formats: jpg, png / 5MB Max. I…" at bounding box center [458, 189] width 627 height 271
click at [172, 132] on input "text" at bounding box center [301, 132] width 308 height 13
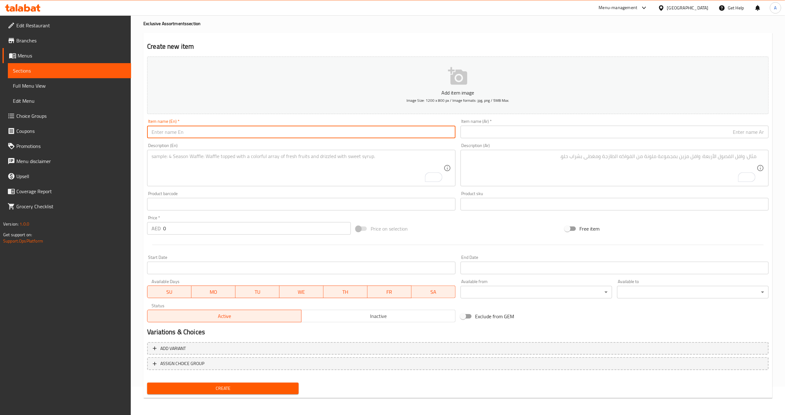
paste input "CHOCOLATE TRUFFLES"
click at [199, 134] on input "CHOCOLATE TRUFFLES" at bounding box center [301, 132] width 308 height 13
click at [199, 134] on input "Chocolate Truffles" at bounding box center [301, 132] width 308 height 13
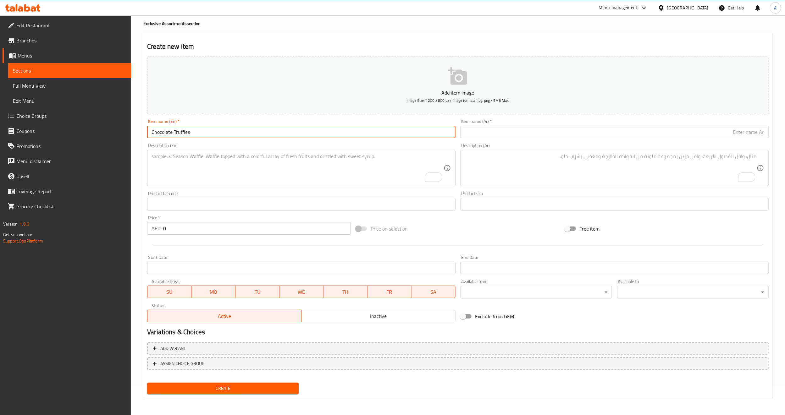
click at [199, 134] on input "Chocolate Truffles" at bounding box center [301, 132] width 308 height 13
type input "Chocolate Truffles"
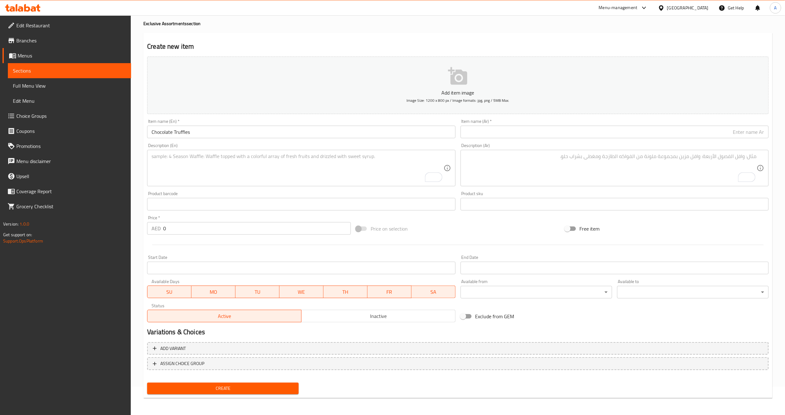
click at [194, 142] on div "Description (En) Description (En)" at bounding box center [301, 165] width 313 height 48
click at [489, 226] on div "Price on selection" at bounding box center [457, 228] width 209 height 17
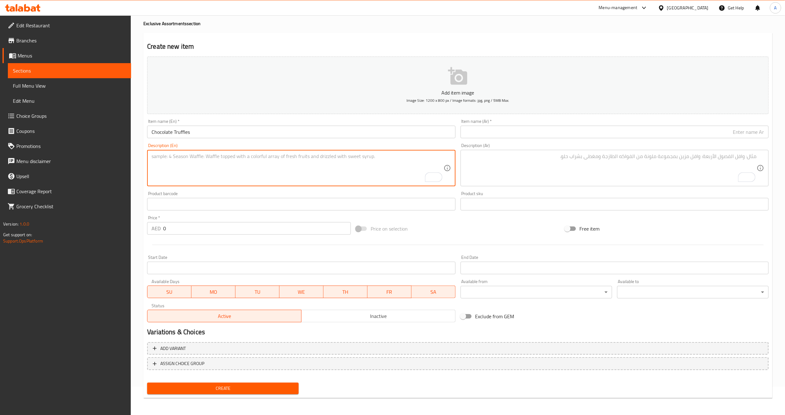
click at [181, 160] on textarea "To enrich screen reader interactions, please activate Accessibility in Grammarl…" at bounding box center [298, 168] width 292 height 30
paste textarea "An assortment of chocolate truffles infused with Indian flavours: Malai Kulfi, …"
type textarea "An assortment of chocolate truffles infused with Indian flavours: Malai Kulfi, …"
click at [406, 168] on textarea "An assortment of chocolate truffles infused with Indian flavours: Malai Kulfi, …" at bounding box center [298, 168] width 292 height 30
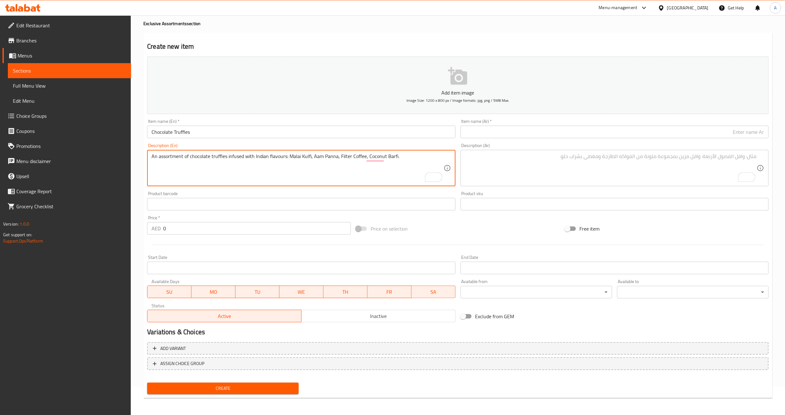
click at [406, 168] on textarea "An assortment of chocolate truffles infused with Indian flavours: Malai Kulfi, …" at bounding box center [298, 168] width 292 height 30
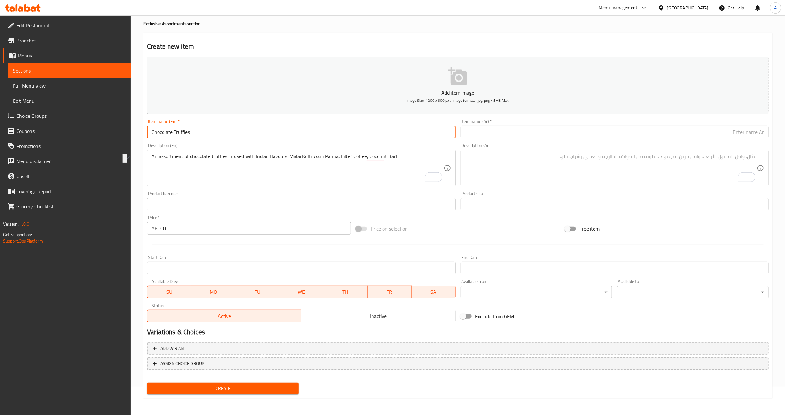
click at [388, 131] on input "Chocolate Truffles" at bounding box center [301, 132] width 308 height 13
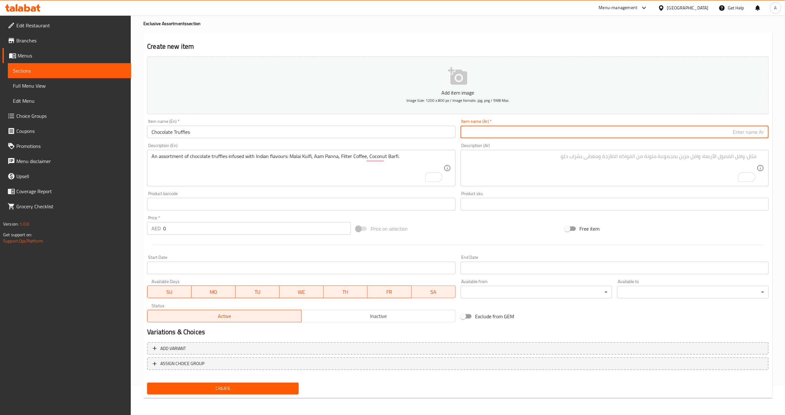
click at [513, 133] on input "text" at bounding box center [615, 132] width 308 height 13
paste input "تروفل"
click at [685, 137] on input "تروفل" at bounding box center [615, 132] width 308 height 13
paste input "الشوكولاتة"
click at [753, 135] on input "تروفل الشوكولاتة" at bounding box center [615, 132] width 308 height 13
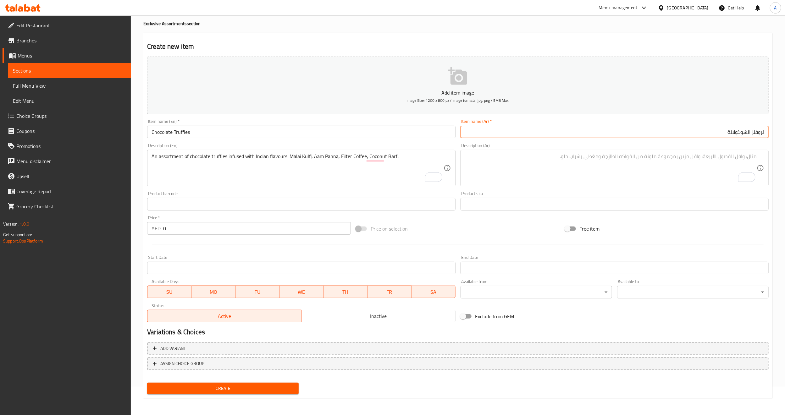
type input "تروفلز الشوكولاتة"
click at [707, 223] on div "Free item" at bounding box center [667, 228] width 209 height 17
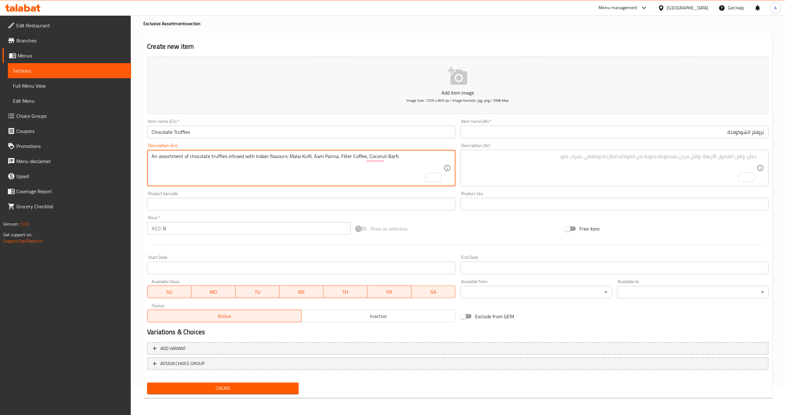
click at [402, 164] on textarea "An assortment of chocolate truffles infused with Indian flavours: Malai Kulfi, …" at bounding box center [298, 168] width 292 height 30
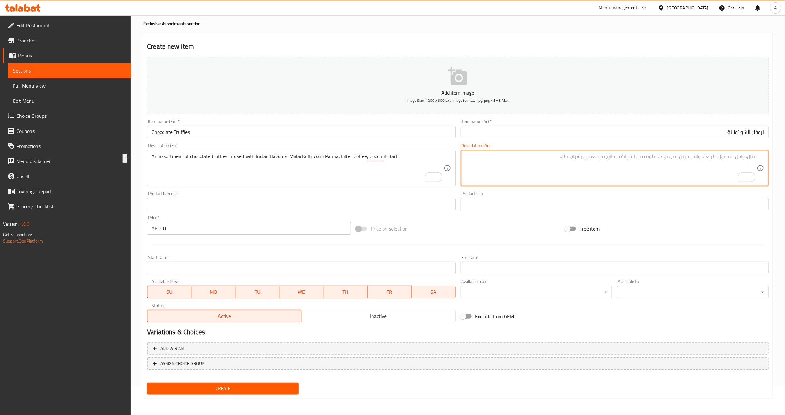
click at [574, 176] on textarea "To enrich screen reader interactions, please activate Accessibility in Grammarl…" at bounding box center [611, 168] width 292 height 30
paste textarea "تشكيلة من قطع الشوكولاتة الغنية بالنكهات الهندية: مالاي كولفي، آم بانا، قهوة فل…"
click at [752, 132] on input "تروفلز الشوكولاتة" at bounding box center [615, 132] width 308 height 13
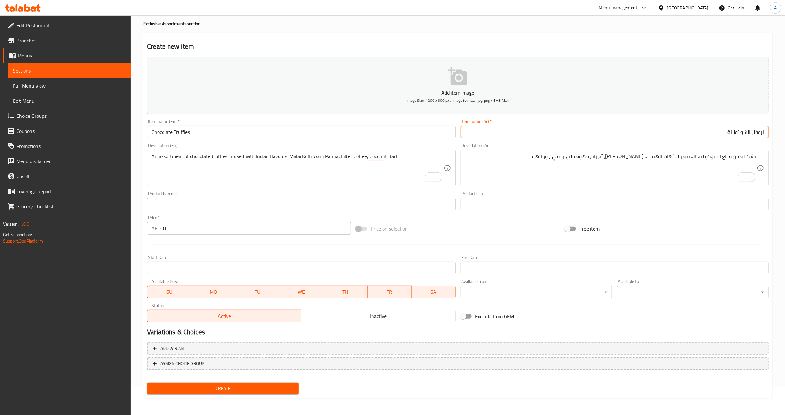
click at [752, 132] on input "تروفلز الشوكولاتة" at bounding box center [615, 132] width 308 height 13
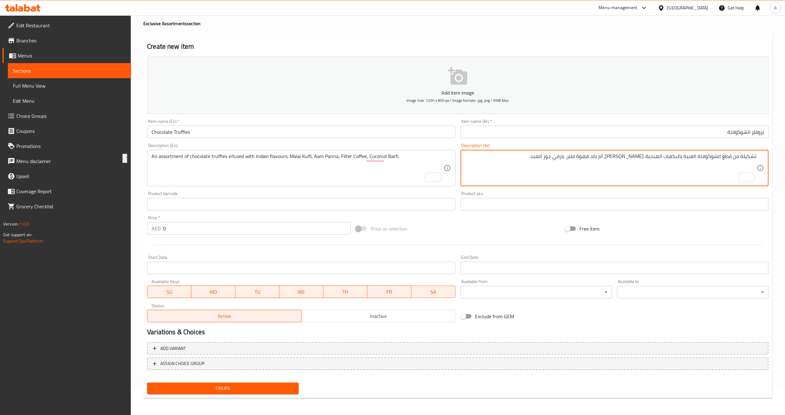
drag, startPoint x: 732, startPoint y: 158, endPoint x: 699, endPoint y: 158, distance: 33.0
paste textarea "تروفلز"
click at [705, 179] on textarea "تشكيلة من تروفلز الشوكولاتة الغنية بالنكهات الهندية: مالاي كولفي، آم بانا، قهوة…" at bounding box center [611, 168] width 292 height 30
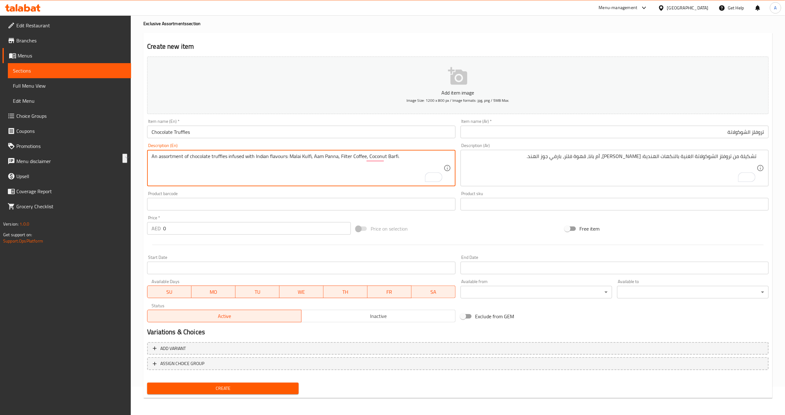
drag, startPoint x: 227, startPoint y: 158, endPoint x: 290, endPoint y: 152, distance: 62.9
click at [320, 152] on div "An assortment of chocolate truffles infused with Indian flavours: Malai Kulfi, …" at bounding box center [301, 168] width 308 height 36
drag, startPoint x: 335, startPoint y: 157, endPoint x: 311, endPoint y: 157, distance: 23.6
click at [311, 157] on textarea "An assortment of chocolate truffles infused with Indian flavours: Malai Kulfi, …" at bounding box center [298, 168] width 292 height 30
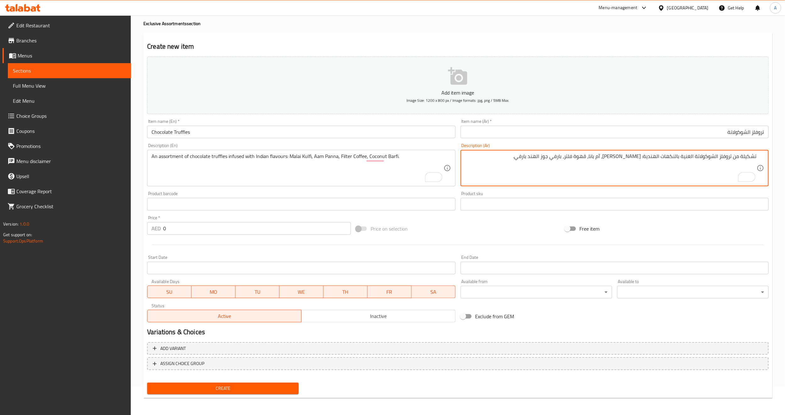
type textarea "تشكيلة من تروفلز الشوكولاتة الغنية بالنكهات الهندية: مالاي كولفي، آم بانا، قهوة…"
click at [497, 231] on div "Price on selection" at bounding box center [457, 228] width 209 height 17
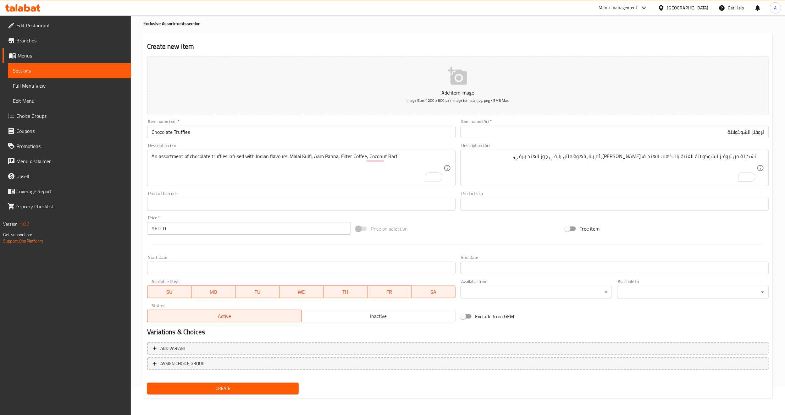
click at [460, 235] on div "Price on selection" at bounding box center [457, 228] width 209 height 17
click at [230, 386] on span "Create" at bounding box center [223, 389] width 142 height 8
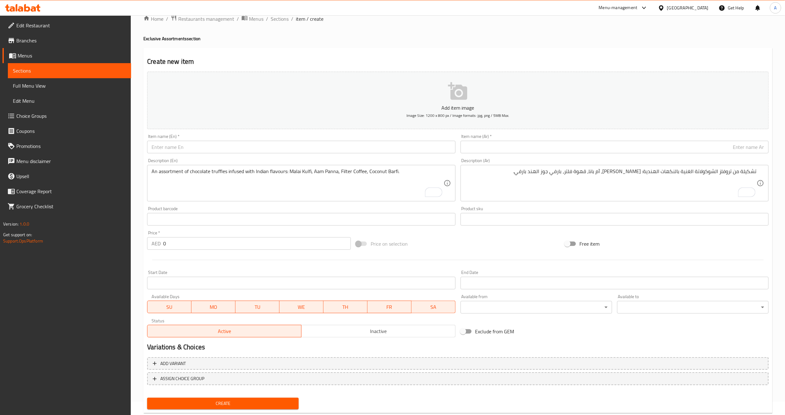
scroll to position [0, 0]
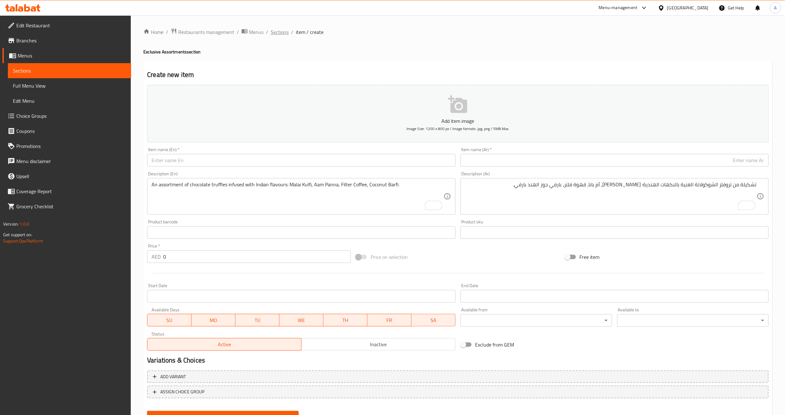
click at [279, 31] on span "Sections" at bounding box center [280, 32] width 18 height 8
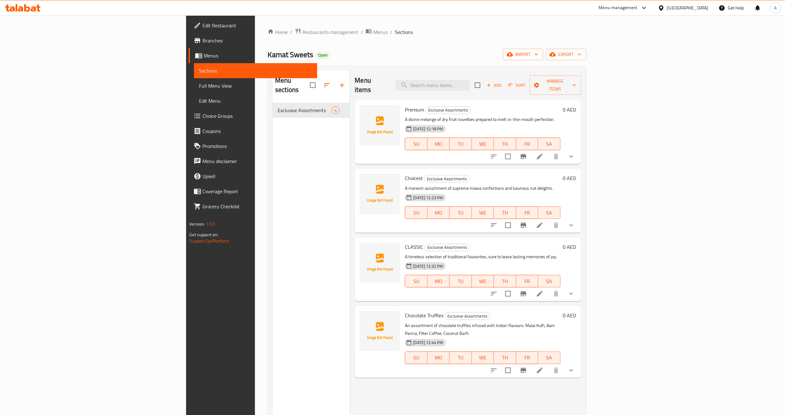
click at [273, 201] on div "Menu sections Exclusive Assortments 4" at bounding box center [311, 277] width 77 height 415
click at [575, 367] on icon "show more" at bounding box center [572, 371] width 8 height 8
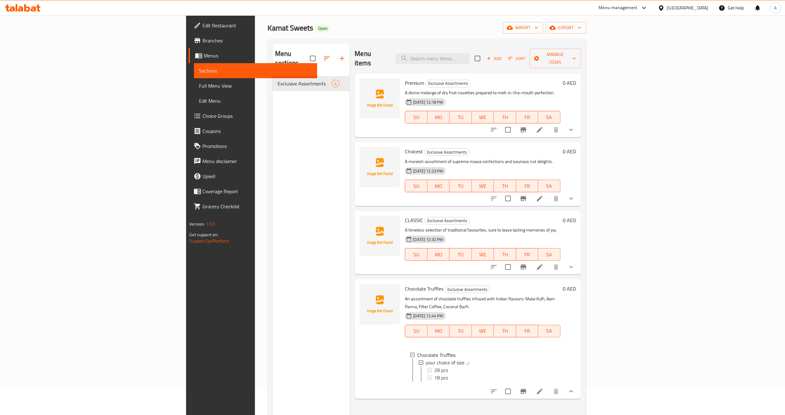
scroll to position [88, 0]
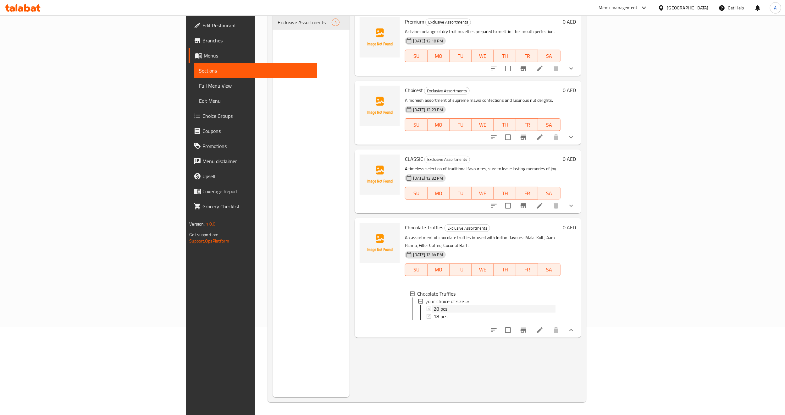
click at [434, 305] on div "28 pcs" at bounding box center [495, 309] width 122 height 8
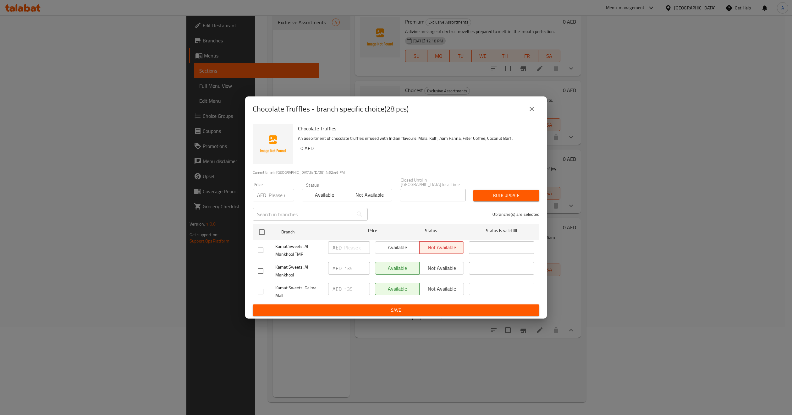
click at [531, 111] on icon "close" at bounding box center [532, 109] width 8 height 8
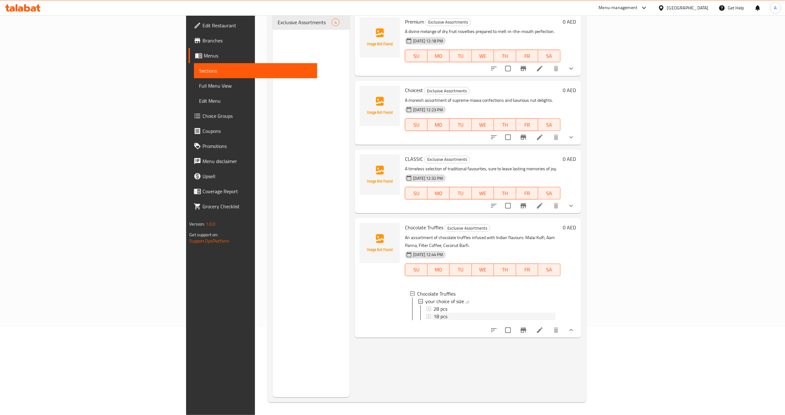
click at [434, 313] on div "18 pcs" at bounding box center [495, 317] width 122 height 8
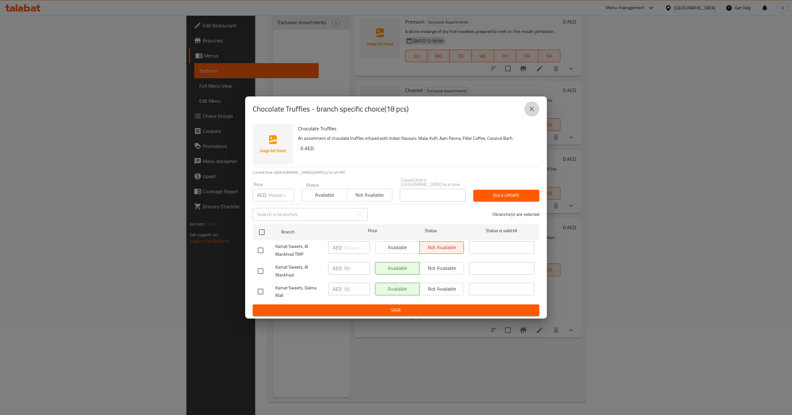
click at [532, 111] on icon "close" at bounding box center [532, 109] width 8 height 8
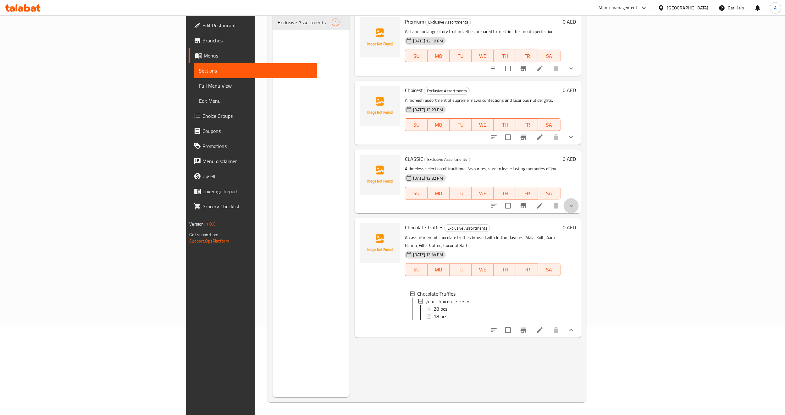
click at [575, 202] on icon "show more" at bounding box center [572, 206] width 8 height 8
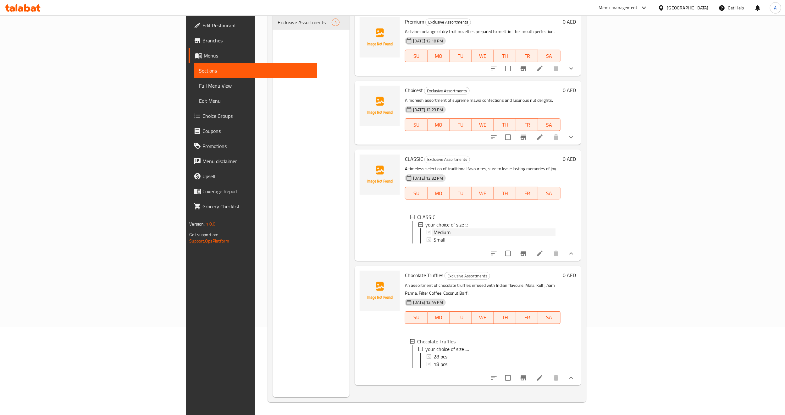
click at [434, 229] on div "Medium" at bounding box center [495, 233] width 122 height 8
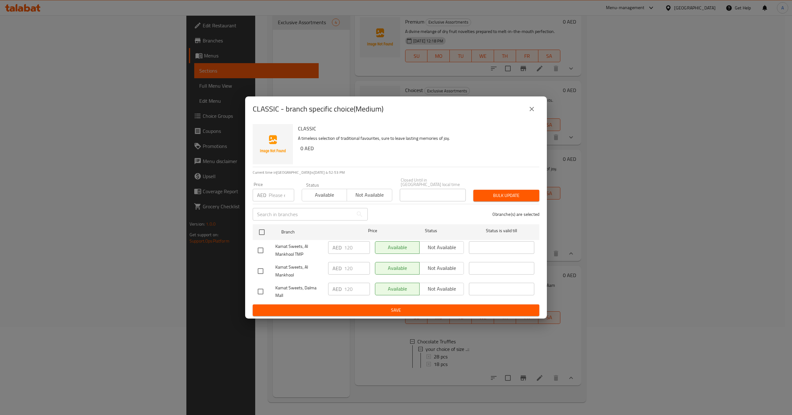
click at [533, 109] on icon "close" at bounding box center [532, 109] width 8 height 8
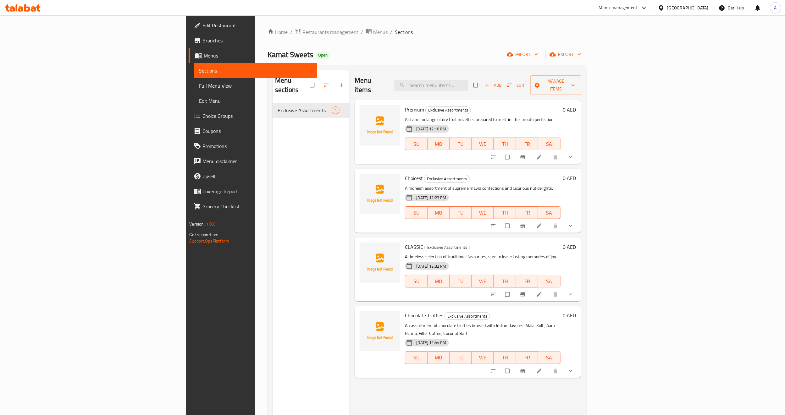
click at [273, 196] on div "Menu sections Exclusive Assortments 4" at bounding box center [311, 277] width 77 height 415
click at [273, 135] on div "Menu sections Exclusive Assortments 4" at bounding box center [311, 277] width 77 height 415
click at [526, 243] on h6 "CLASSIC Exclusive Assortments" at bounding box center [482, 247] width 155 height 9
click at [579, 364] on button "show more" at bounding box center [571, 371] width 15 height 14
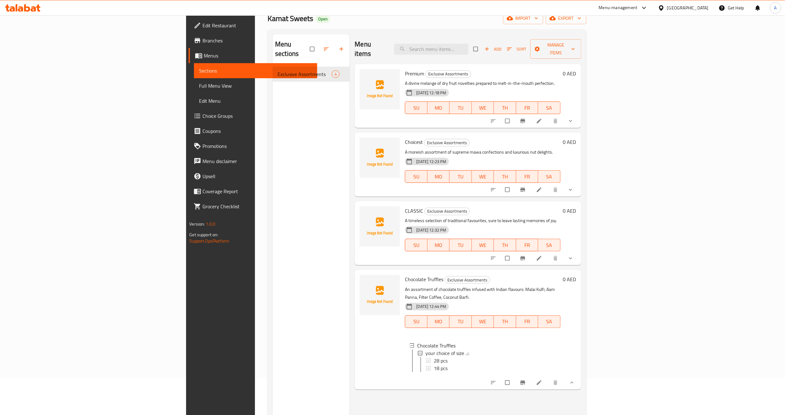
scroll to position [47, 0]
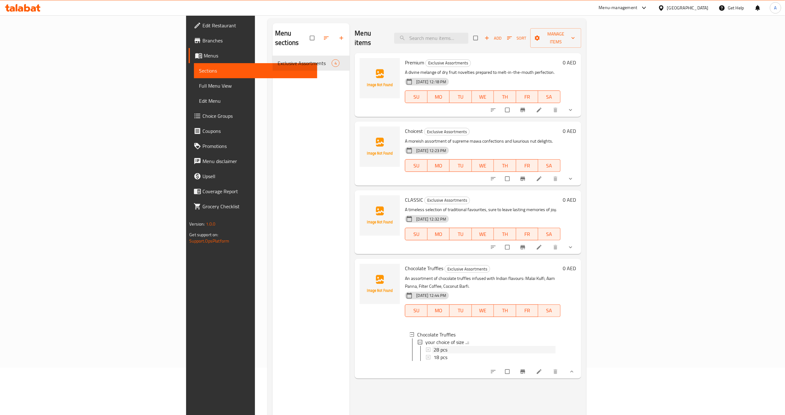
click at [434, 346] on div "28 pcs" at bounding box center [495, 350] width 122 height 8
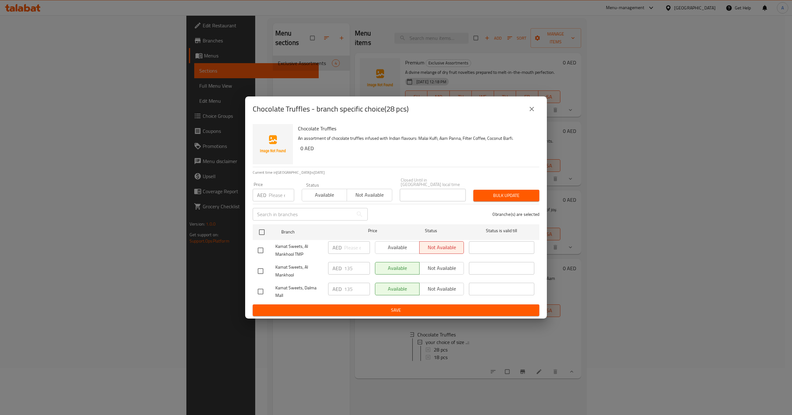
click at [531, 110] on icon "close" at bounding box center [532, 109] width 4 height 4
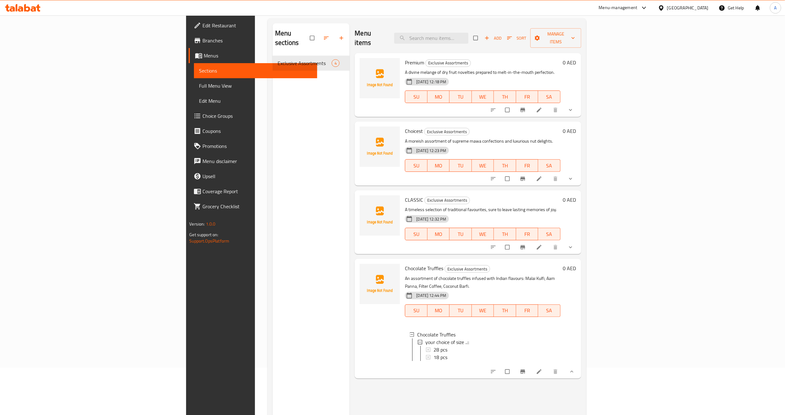
click at [273, 157] on div "Menu sections Exclusive Assortments 4" at bounding box center [311, 230] width 77 height 415
click at [273, 103] on div "Menu sections Exclusive Assortments 4" at bounding box center [311, 230] width 77 height 415
click at [273, 147] on div "Menu sections Exclusive Assortments 4" at bounding box center [311, 230] width 77 height 415
click at [273, 253] on div "Menu sections Exclusive Assortments 4" at bounding box center [311, 230] width 77 height 415
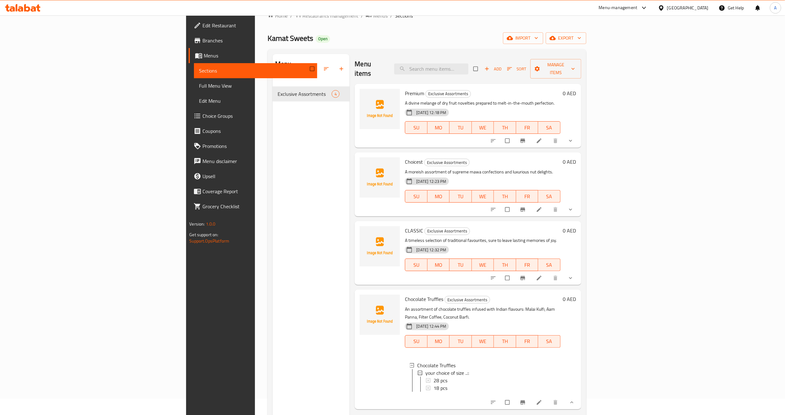
scroll to position [0, 0]
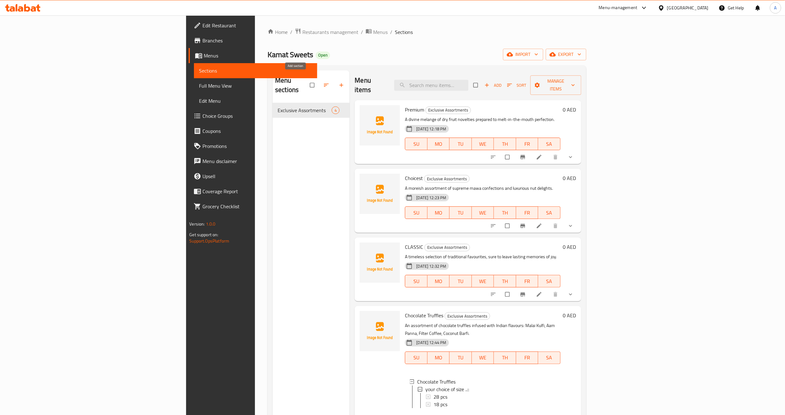
click at [338, 82] on icon "button" at bounding box center [341, 85] width 6 height 6
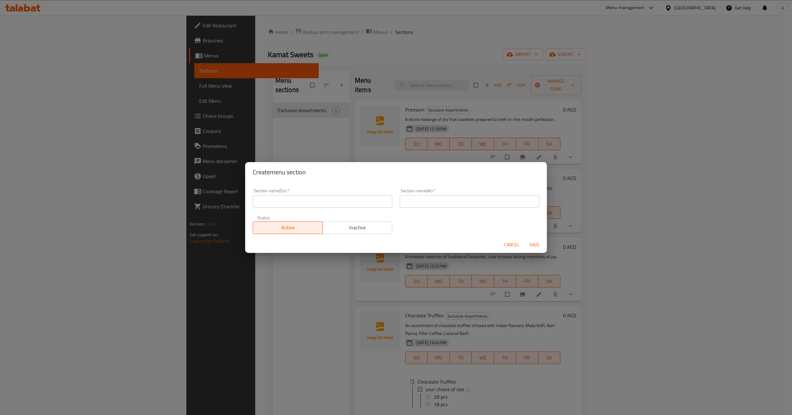
click at [327, 206] on input "text" at bounding box center [323, 201] width 140 height 13
paste input "DRY FRUIT SWEETS"
click at [346, 203] on input "DRY FRUIT SWEETS" at bounding box center [323, 201] width 140 height 13
click at [378, 205] on input "DRY FRUIT SWEETS" at bounding box center [323, 201] width 140 height 13
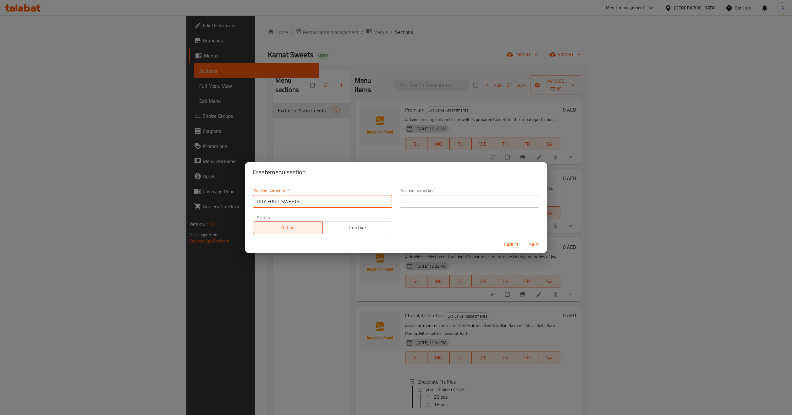
click at [378, 205] on input "DRY FRUIT SWEETS" at bounding box center [323, 201] width 140 height 13
type input "Dry Fruit Sweets"
click at [467, 225] on div "Section name(En)   * Dry Fruit Sweets Section name(En) * Section name(Ar)   * S…" at bounding box center [396, 211] width 294 height 53
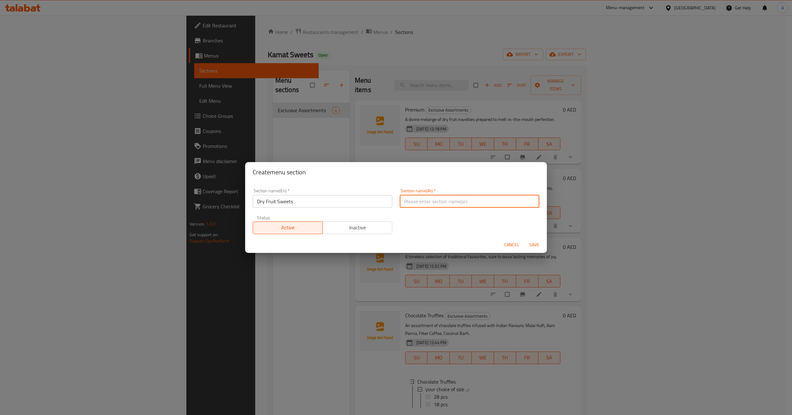
click at [471, 201] on input "text" at bounding box center [470, 201] width 140 height 13
paste input "حلويات الفواكه الجافة"
type input "حلويات الفواكه الجافة"
click at [414, 221] on div "Section name(En)   * Dry Fruit Sweets Section name(En) * Section name(Ar)   * ح…" at bounding box center [396, 211] width 294 height 53
click at [483, 235] on div "Section name(En)   * Dry Fruit Sweets Section name(En) * Section name(Ar)   * ح…" at bounding box center [396, 211] width 294 height 53
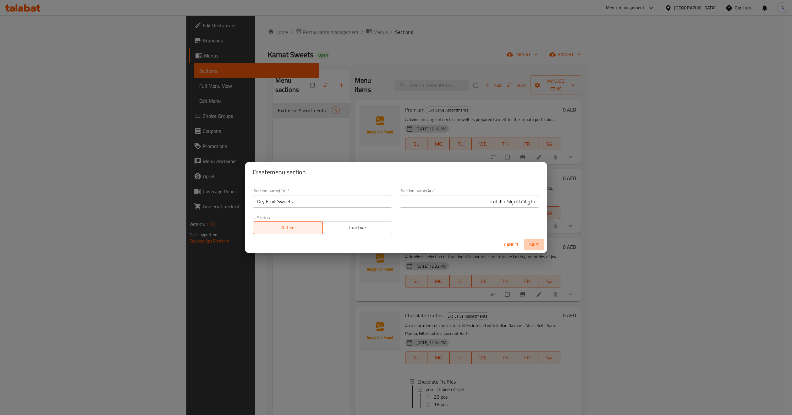
click at [537, 243] on span "Save" at bounding box center [534, 245] width 15 height 8
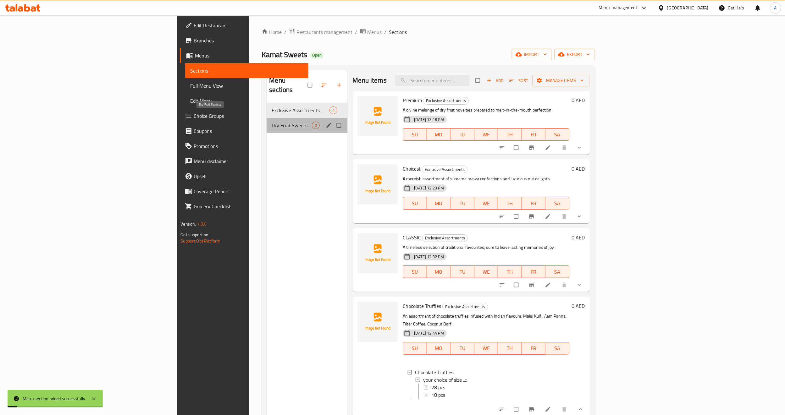
click at [272, 122] on span "Dry Fruit Sweets" at bounding box center [292, 126] width 40 height 8
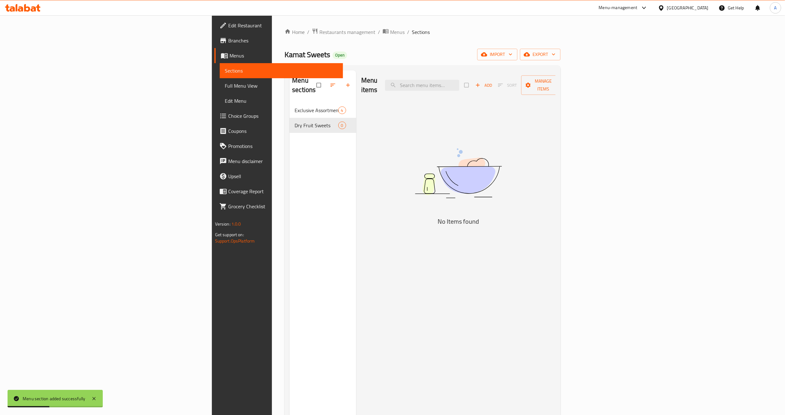
click at [290, 157] on div "Menu sections Exclusive Assortments 4 Dry Fruit Sweets 0" at bounding box center [323, 277] width 67 height 415
click at [492, 82] on span "Add" at bounding box center [483, 85] width 17 height 7
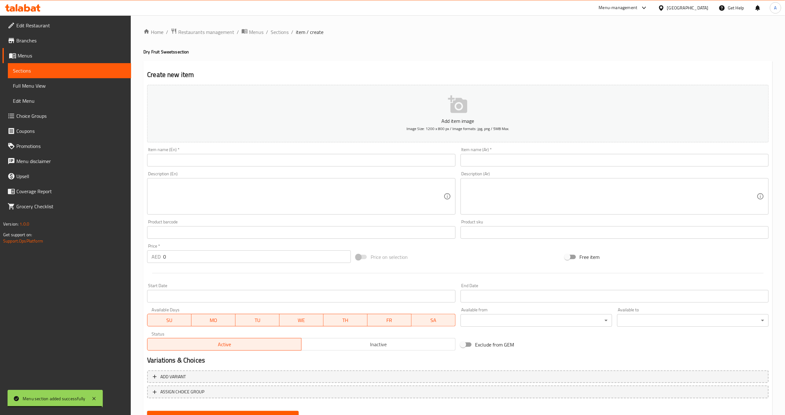
click at [160, 163] on input "text" at bounding box center [301, 160] width 308 height 13
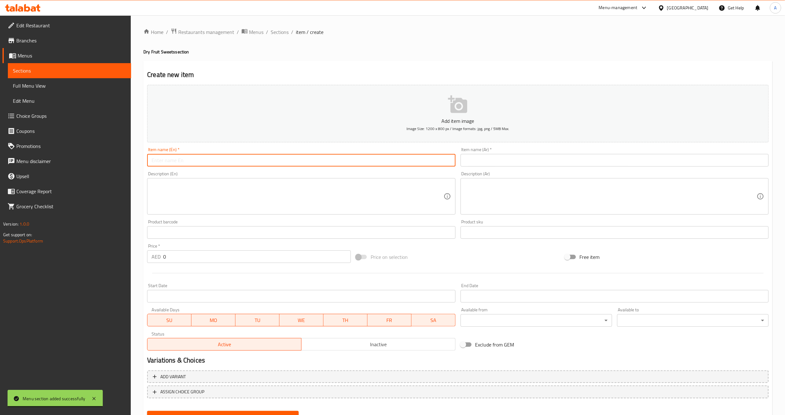
paste input "PISTA LAUNJ"
click at [164, 164] on input "PISTA LAUNJ" at bounding box center [301, 160] width 308 height 13
type input "Pista Launj"
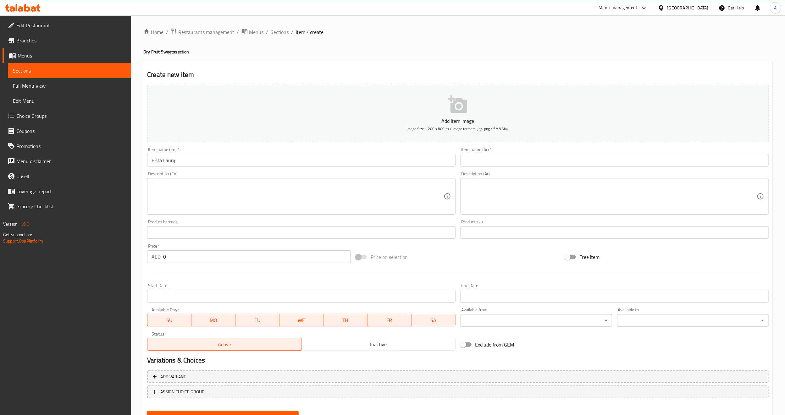
click at [178, 178] on div "Description (En) Description (En)" at bounding box center [301, 193] width 308 height 43
click at [184, 197] on textarea at bounding box center [298, 197] width 292 height 30
click at [330, 190] on textarea "To enrich screen reader interactions, please activate Accessibility in Grammarl…" at bounding box center [298, 197] width 292 height 30
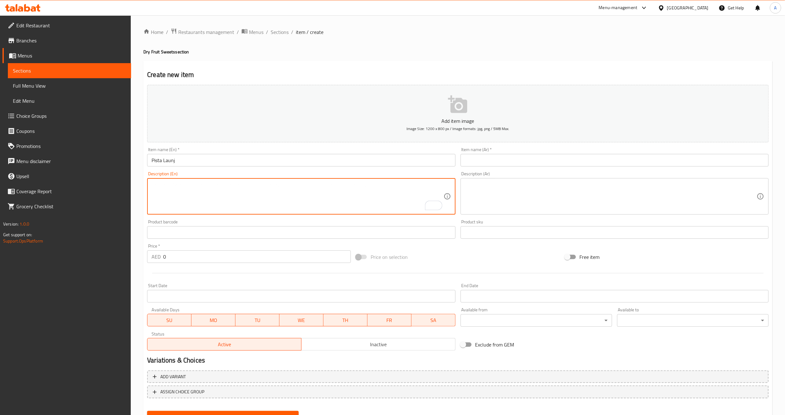
paste textarea "A delectable sweet delight made from the finest pistachios, shaped into square."
type textarea "A delectable sweet delight made from the finest pistachios, shaped into square."
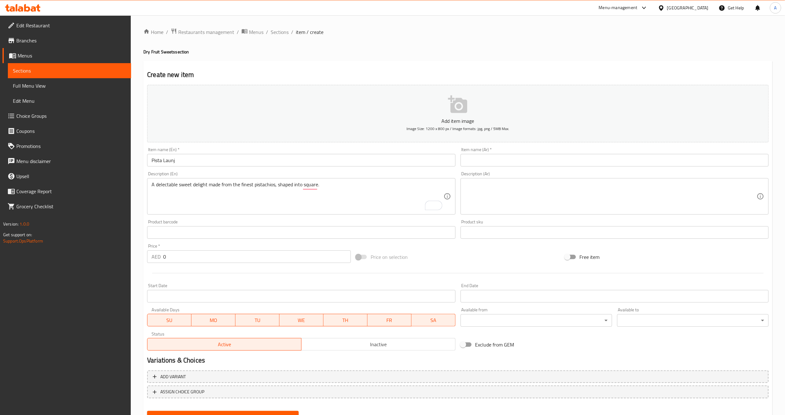
click at [509, 178] on div "Description (Ar)" at bounding box center [615, 196] width 308 height 36
paste textarea "حلاوة لذيذة مصنوعة من أجود أنواع الفستق، على شكل مربع."
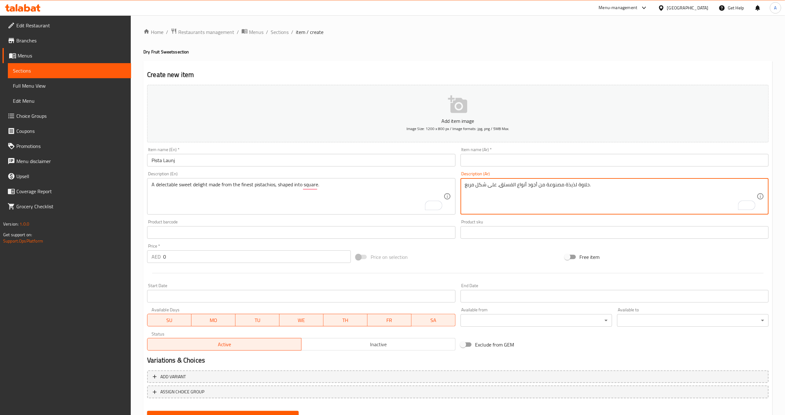
type textarea "حلاوة لذيذة مصنوعة من أجود أنواع الفستق، على شكل مربع."
click at [507, 160] on input "text" at bounding box center [615, 160] width 308 height 13
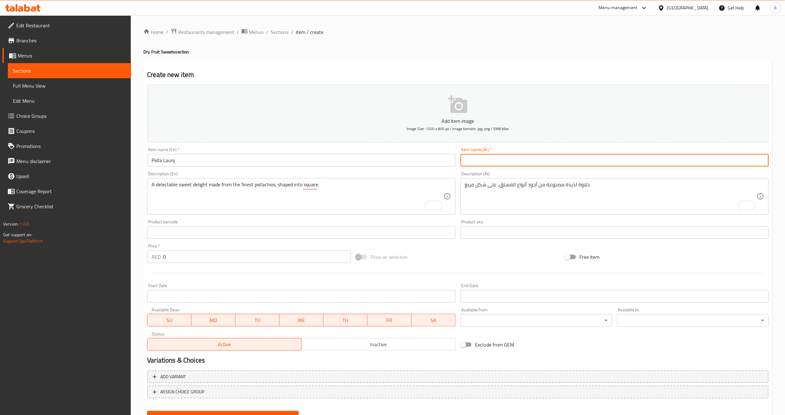
paste input "بيستا لونج"
type input "بيستا لونج"
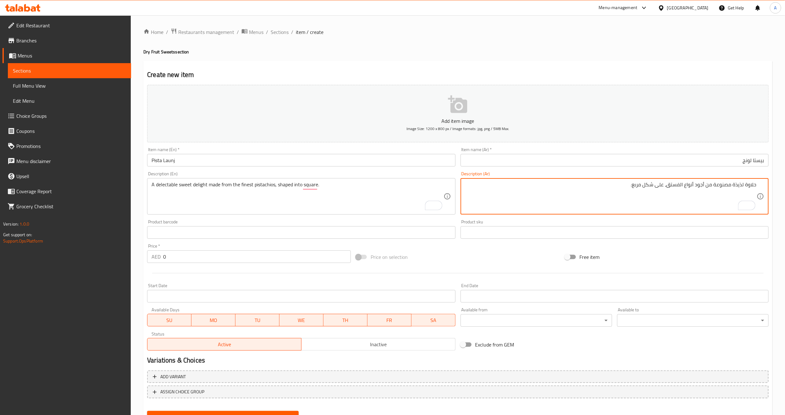
click at [501, 192] on textarea "حلاوة لذيذة مصنوعة من أجود أنواع الفستق، على شكل مربع." at bounding box center [611, 197] width 292 height 30
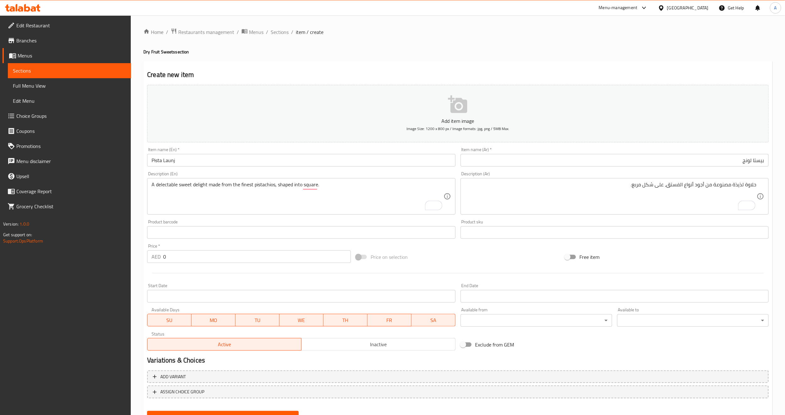
click at [506, 219] on div "Product sku Product sku" at bounding box center [614, 229] width 313 height 24
click at [649, 247] on div "Add item image Image Size: 1200 x 800 px / Image formats: jpg, png / 5MB Max. I…" at bounding box center [458, 217] width 627 height 271
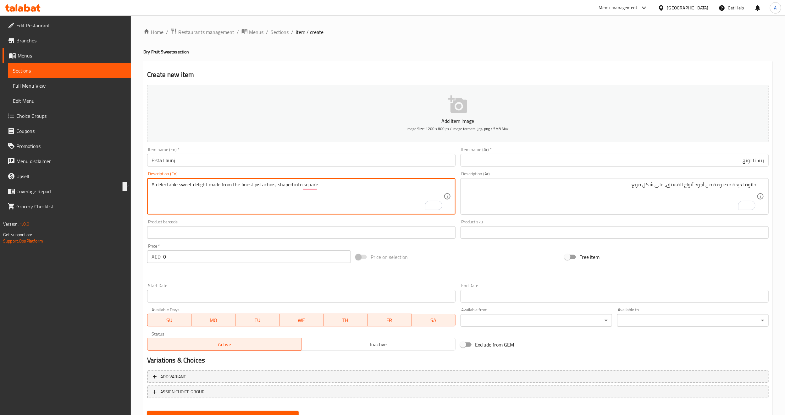
drag, startPoint x: 240, startPoint y: 187, endPoint x: 275, endPoint y: 187, distance: 35.9
click at [387, 195] on textarea "A delectable sweet delight made from the finest pistachios, shaped into square." at bounding box center [298, 197] width 292 height 30
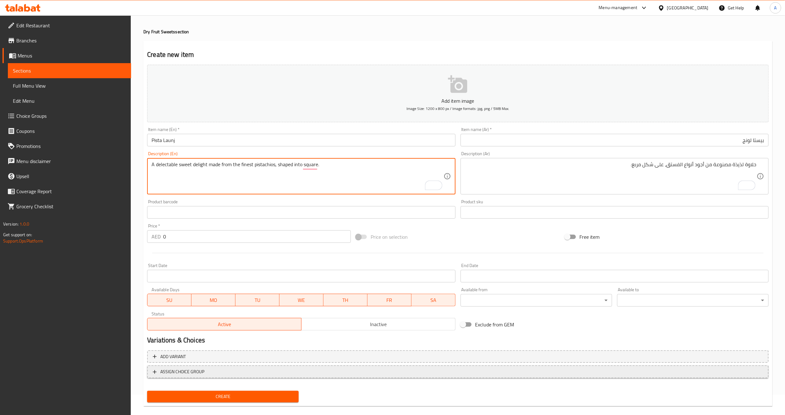
scroll to position [28, 0]
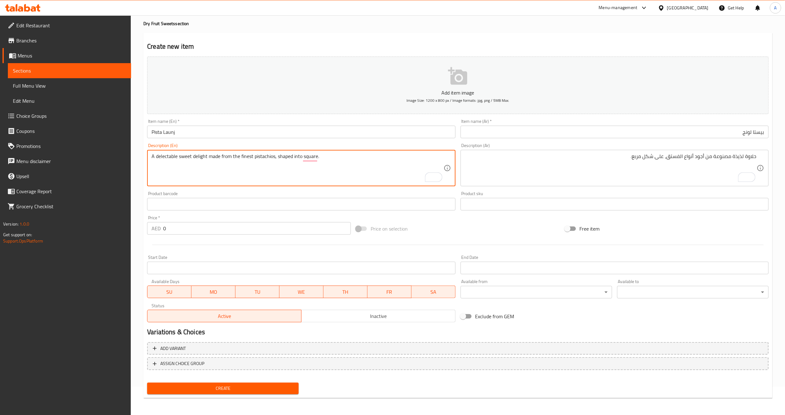
click at [340, 192] on div "Product barcode Product barcode" at bounding box center [301, 201] width 308 height 19
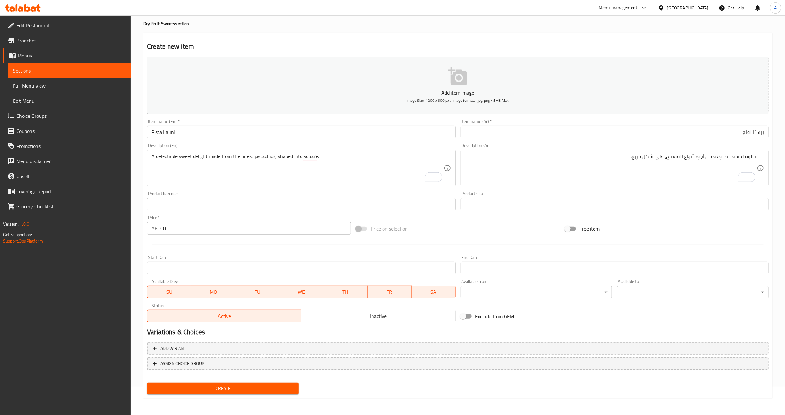
click at [517, 237] on div "Price on selection" at bounding box center [457, 228] width 209 height 17
click at [467, 238] on div at bounding box center [458, 244] width 627 height 15
click at [461, 234] on div "Price on selection" at bounding box center [457, 228] width 209 height 17
click at [440, 214] on div "Add item image Image Size: 1200 x 800 px / Image formats: jpg, png / 5MB Max. I…" at bounding box center [458, 189] width 627 height 271
click at [431, 214] on div "Add item image Image Size: 1200 x 800 px / Image formats: jpg, png / 5MB Max. I…" at bounding box center [458, 189] width 627 height 271
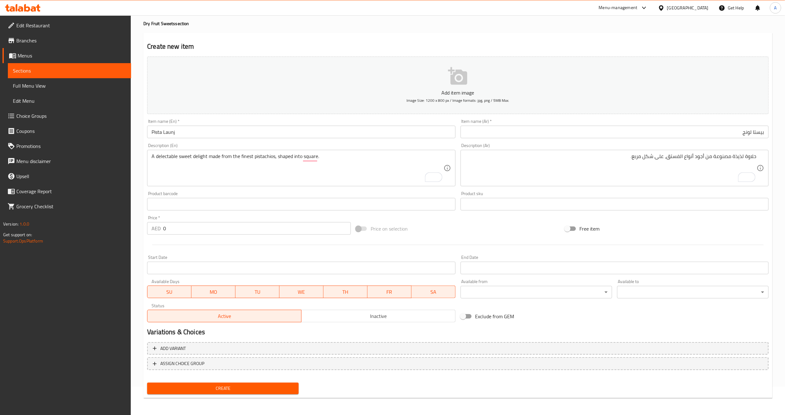
click at [457, 219] on div "Add item image Image Size: 1200 x 800 px / Image formats: jpg, png / 5MB Max. I…" at bounding box center [458, 189] width 627 height 271
click at [215, 389] on span "Create" at bounding box center [223, 389] width 142 height 8
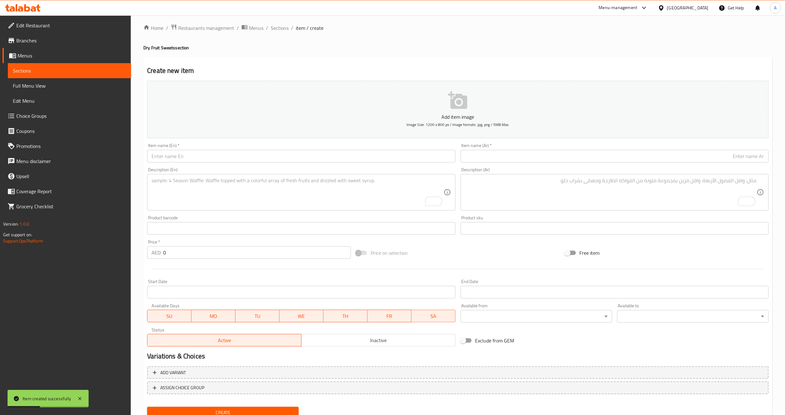
scroll to position [0, 0]
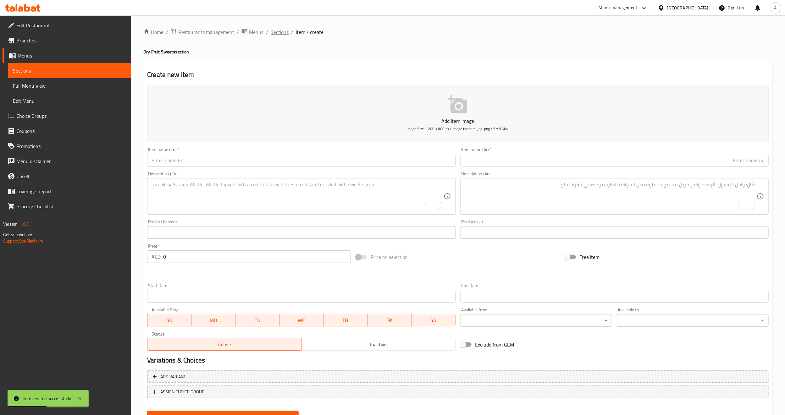
click at [277, 34] on span "Sections" at bounding box center [280, 32] width 18 height 8
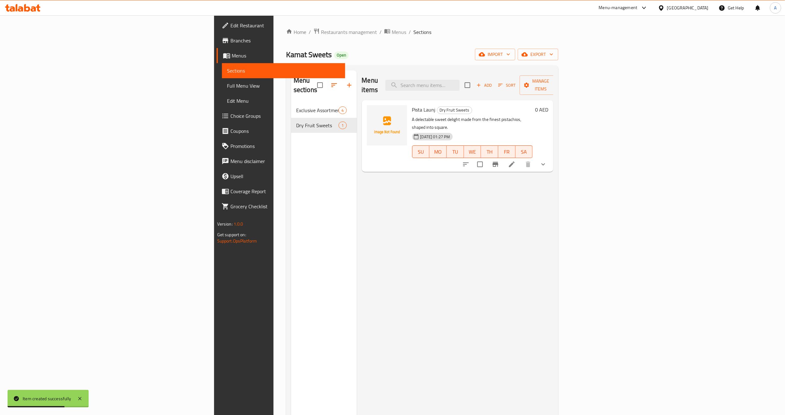
click at [547, 161] on icon "show more" at bounding box center [544, 165] width 8 height 8
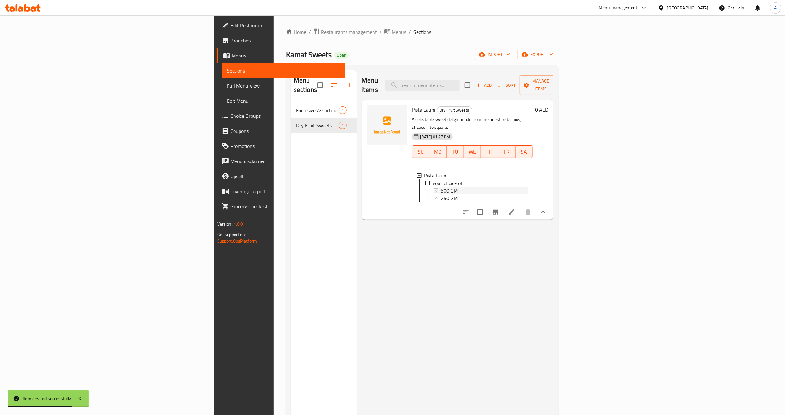
click at [441, 187] on div "500 GM" at bounding box center [484, 191] width 87 height 8
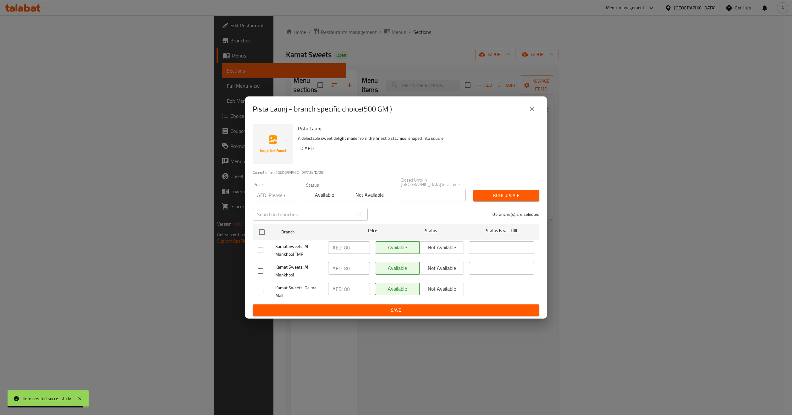
click at [540, 110] on div "Pista Launj - branch specific choice(500 GM )" at bounding box center [396, 109] width 302 height 25
click at [536, 109] on button "close" at bounding box center [532, 109] width 15 height 15
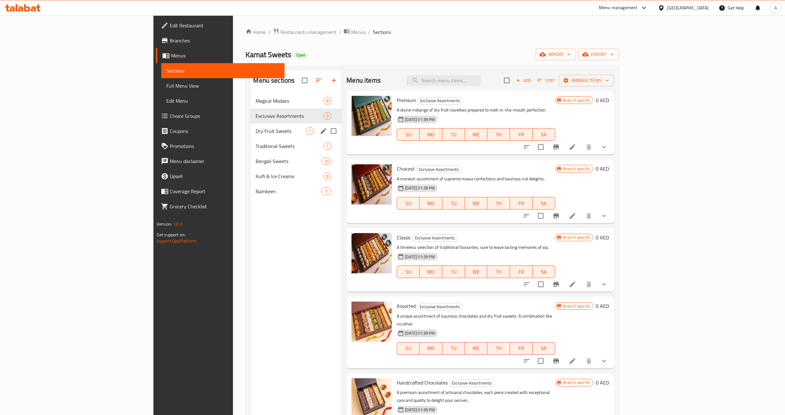
scroll to position [47, 0]
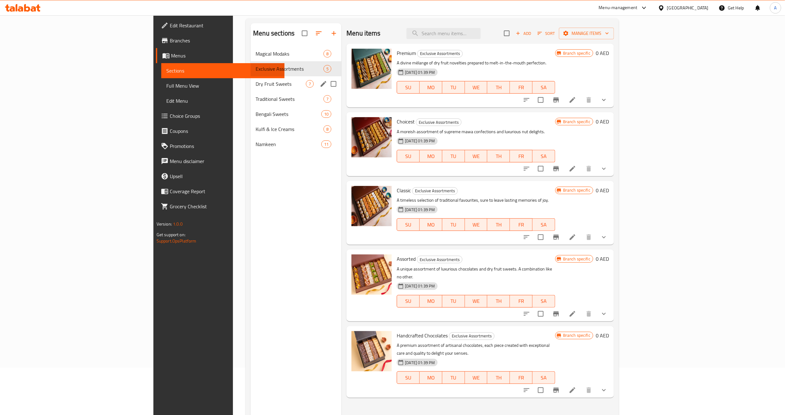
click at [256, 86] on span "Dry Fruit Sweets" at bounding box center [281, 84] width 50 height 8
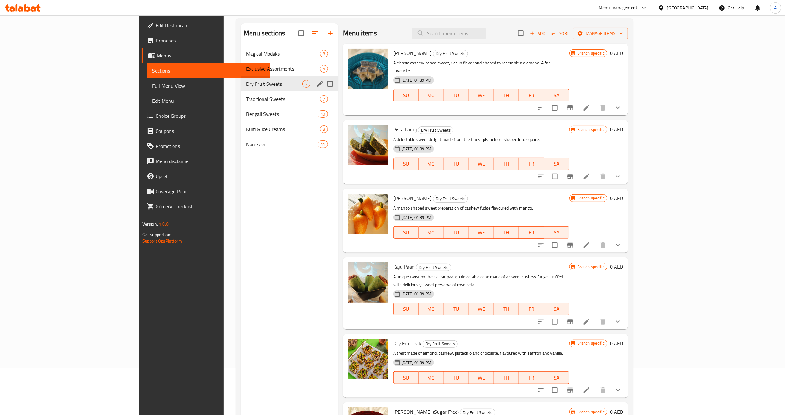
click at [317, 85] on icon "edit" at bounding box center [320, 84] width 6 height 6
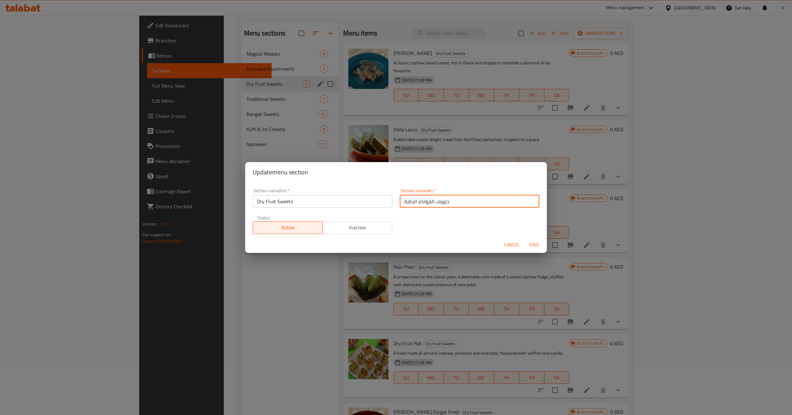
click at [440, 204] on input "حلويات الفواكه الجافة" at bounding box center [470, 201] width 140 height 13
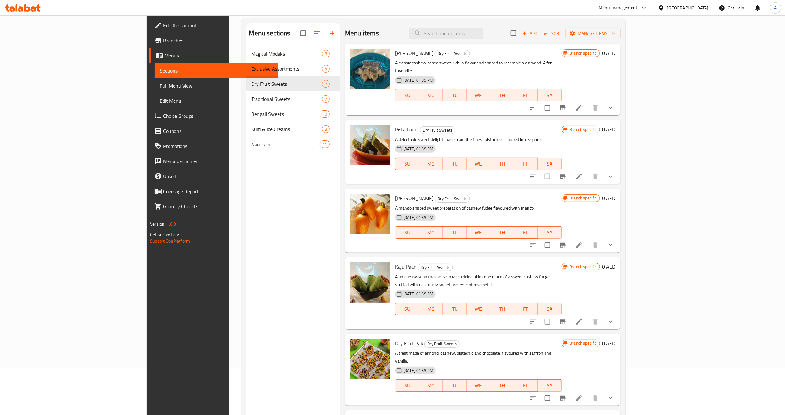
click at [448, 120] on div "Pista Launj Dry Fruit Sweets A delectable sweet delight made from the finest pi…" at bounding box center [483, 152] width 276 height 64
click at [582, 174] on icon at bounding box center [579, 177] width 6 height 6
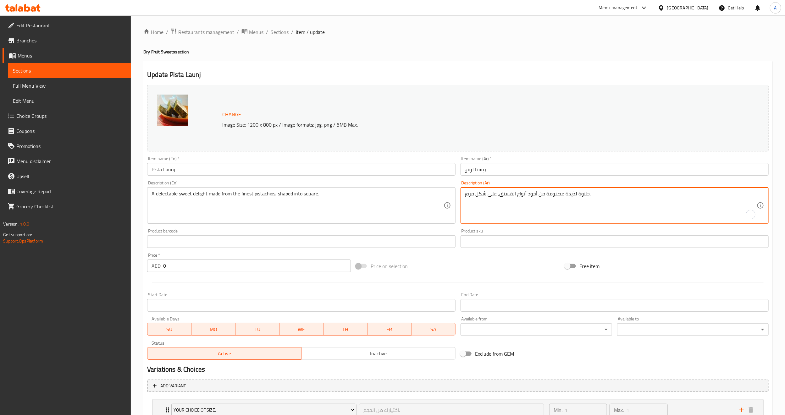
click at [520, 196] on textarea "حلاوة لذيذة مصنوعة من أجود أنواع الفستق، على شكل مربع." at bounding box center [611, 206] width 292 height 30
click at [470, 162] on div "Item name (Ar)   * بيستا لونج Item name (Ar) *" at bounding box center [615, 166] width 308 height 19
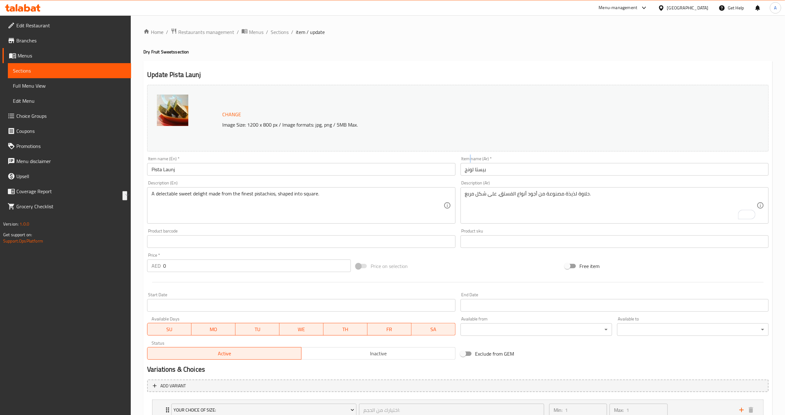
click at [470, 162] on div "Item name (Ar)   * بيستا لونج Item name (Ar) *" at bounding box center [615, 166] width 308 height 19
click at [473, 169] on input "بيستا لونج" at bounding box center [615, 169] width 308 height 13
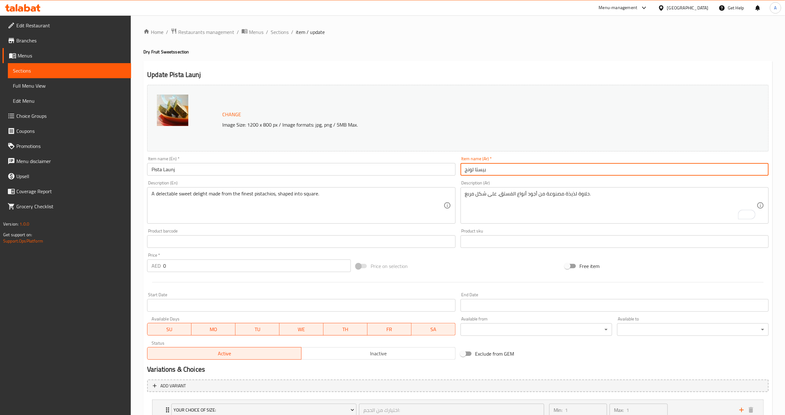
click at [473, 169] on input "بيستا لونج" at bounding box center [615, 169] width 308 height 13
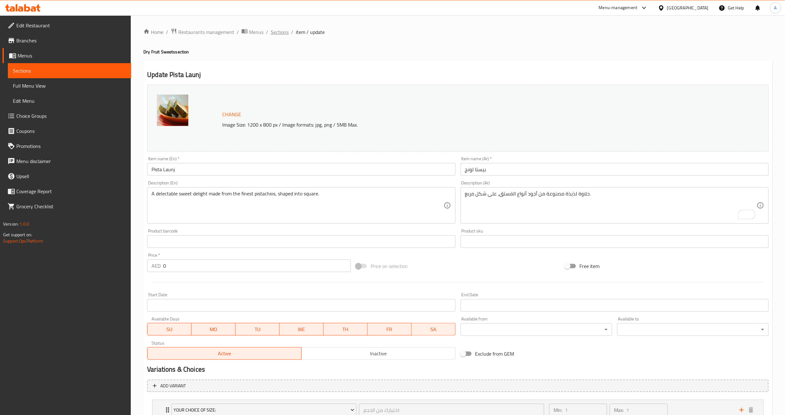
click at [282, 35] on span "Sections" at bounding box center [280, 32] width 18 height 8
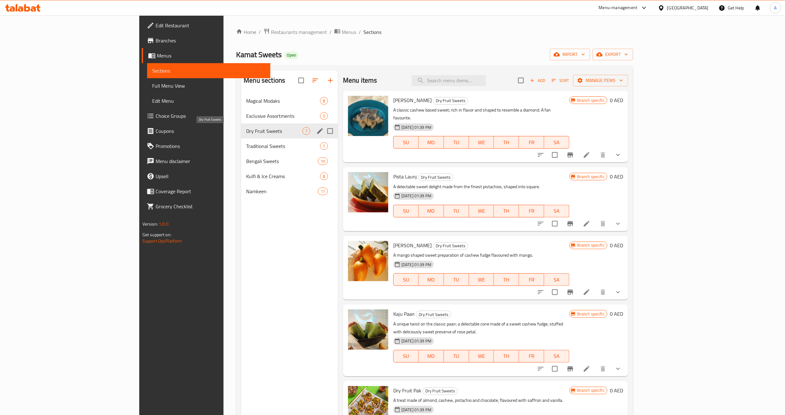
click at [246, 132] on span "Dry Fruit Sweets" at bounding box center [274, 131] width 56 height 8
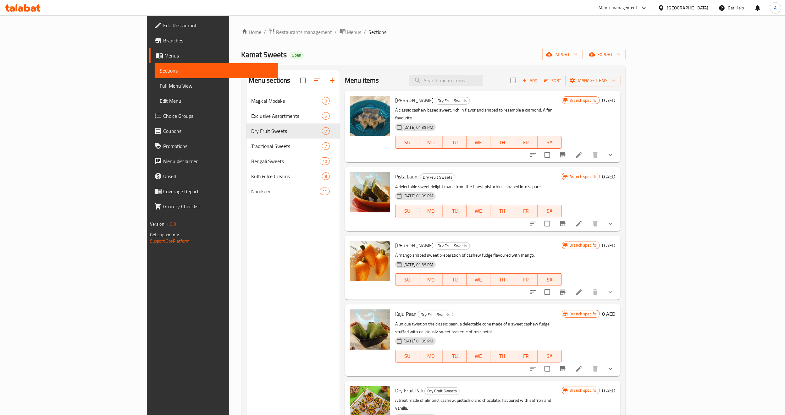
click at [247, 261] on div "Menu sections Magical Modaks 8 Exclusive Assortments 5 Dry Fruit Sweets 7 Tradi…" at bounding box center [294, 277] width 94 height 415
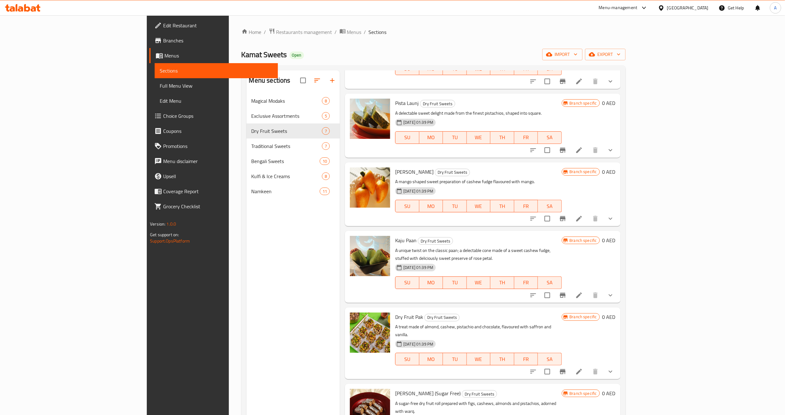
scroll to position [81, 0]
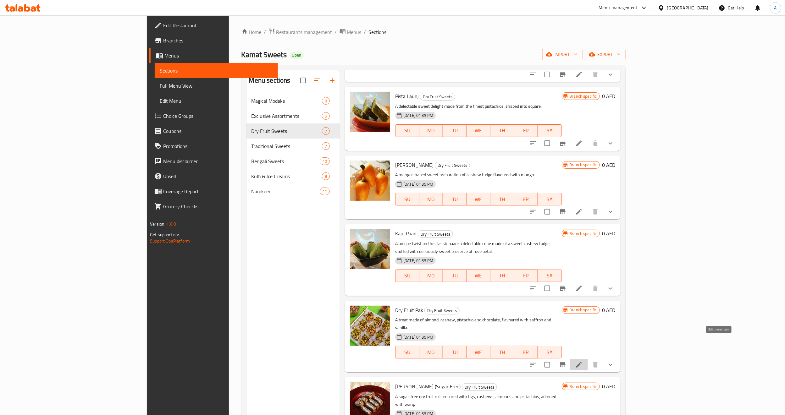
click at [582, 362] on icon at bounding box center [579, 365] width 6 height 6
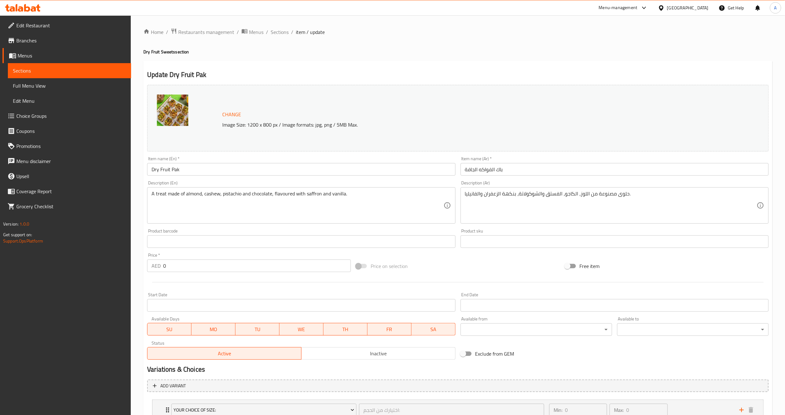
click at [352, 48] on div "Home / Restaurants management / Menus / Sections / item / update Dry Fruit Swee…" at bounding box center [457, 239] width 629 height 423
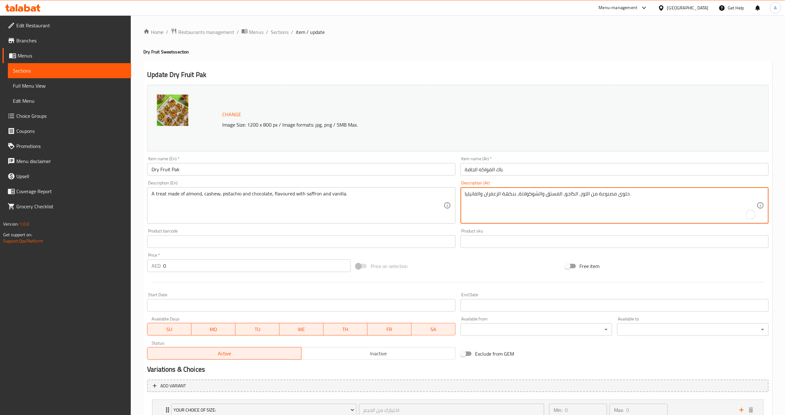
click at [498, 197] on textarea "حلوى مصنوعة من اللوز، الكاجو، الفستق والشوكولاتة، بنكهة الزعفران والفانيليا." at bounding box center [611, 206] width 292 height 30
click at [537, 173] on input "باك الفواكه الجافة" at bounding box center [615, 169] width 308 height 13
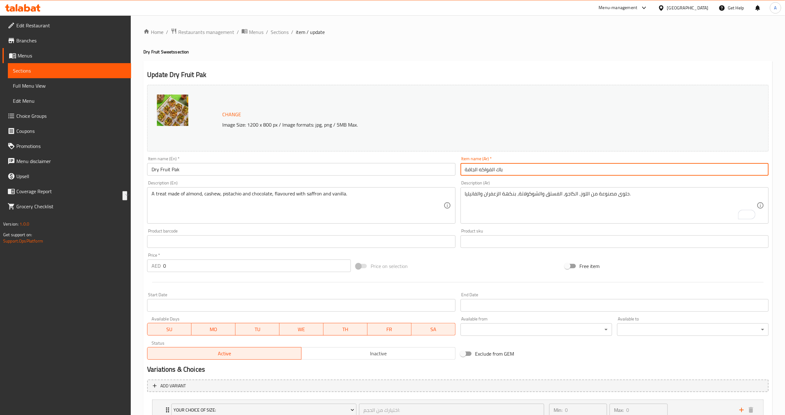
click at [537, 173] on input "باك الفواكه الجافة" at bounding box center [615, 169] width 308 height 13
click at [281, 31] on span "Sections" at bounding box center [280, 32] width 18 height 8
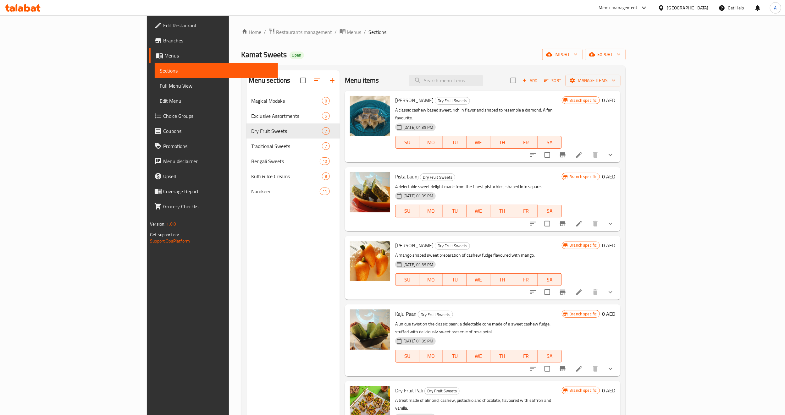
click at [247, 281] on div "Menu sections Magical Modaks 8 Exclusive Assortments 5 Dry Fruit Sweets 7 Tradi…" at bounding box center [294, 277] width 94 height 415
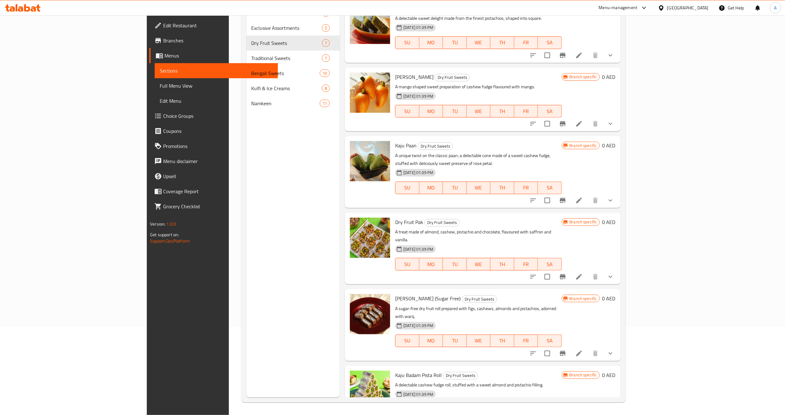
click at [583, 415] on icon at bounding box center [579, 423] width 8 height 8
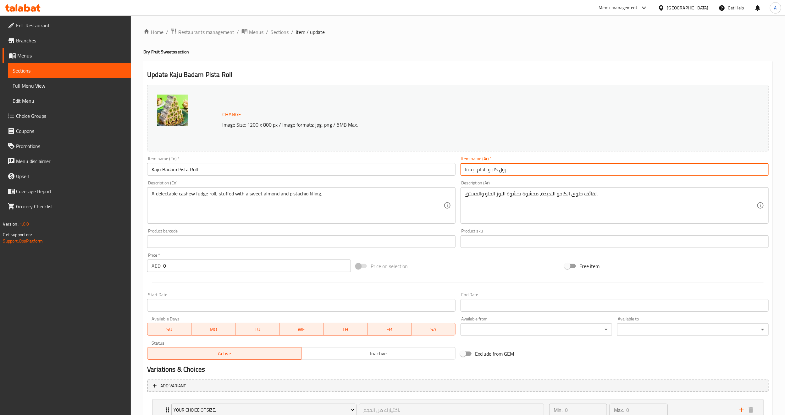
click at [481, 172] on input "رول كاجو بادام بيستا" at bounding box center [615, 169] width 308 height 13
click at [483, 68] on div "Update Kaju Badam Pista Roll Change Image Size: 1200 x 800 px / Image formats: …" at bounding box center [457, 254] width 629 height 386
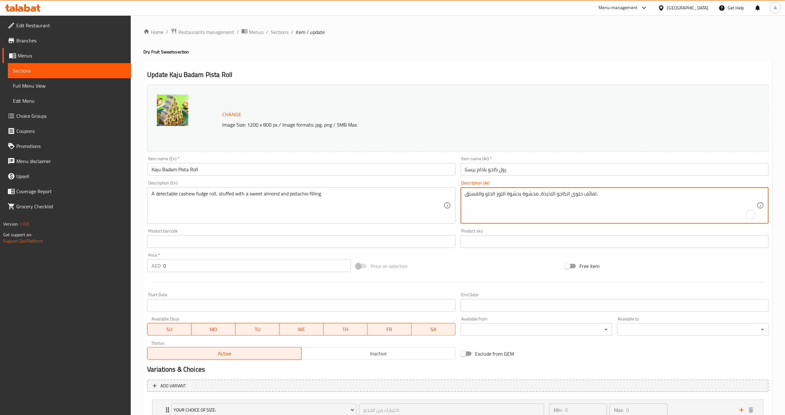
click at [529, 192] on textarea "لفائف حلوى الكاجو اللذيذة، محشوة بحشوة اللوز الحلو والفستق." at bounding box center [611, 206] width 292 height 30
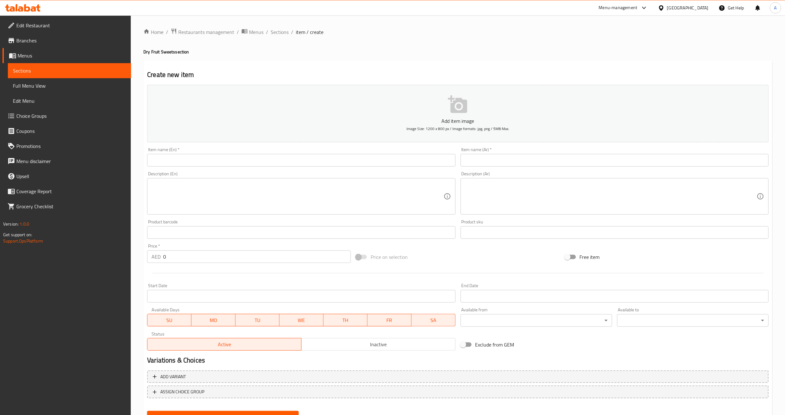
click at [50, 115] on span "Choice Groups" at bounding box center [71, 116] width 110 height 8
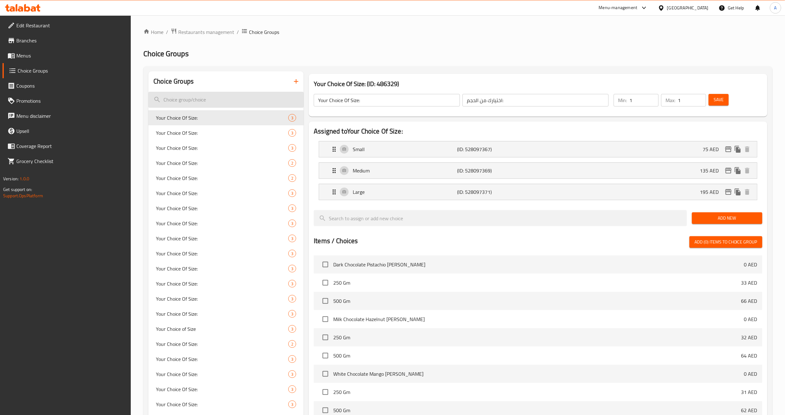
click at [216, 101] on input "search" at bounding box center [225, 100] width 155 height 16
click at [297, 83] on icon "button" at bounding box center [296, 81] width 4 height 4
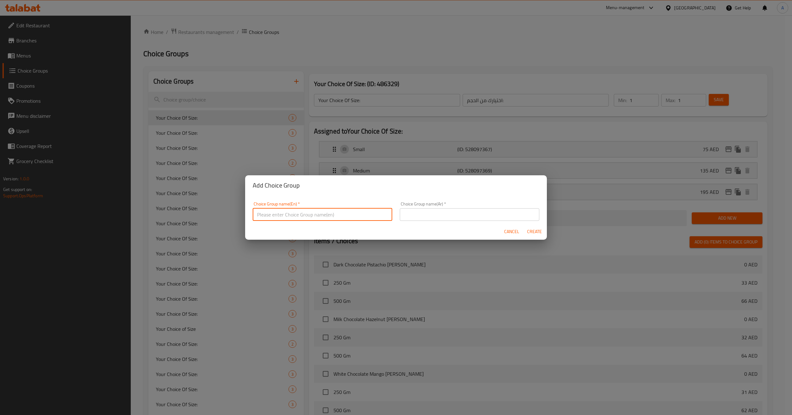
click at [348, 214] on input "text" at bounding box center [323, 214] width 140 height 13
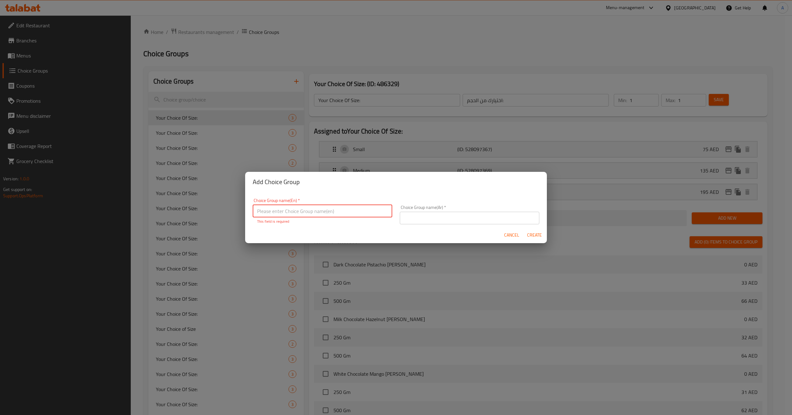
click at [365, 212] on input "text" at bounding box center [323, 211] width 140 height 13
click at [304, 214] on input "your choice of" at bounding box center [323, 211] width 140 height 13
type input "your choice of"
click at [283, 237] on div "Cancel Create" at bounding box center [396, 235] width 302 height 17
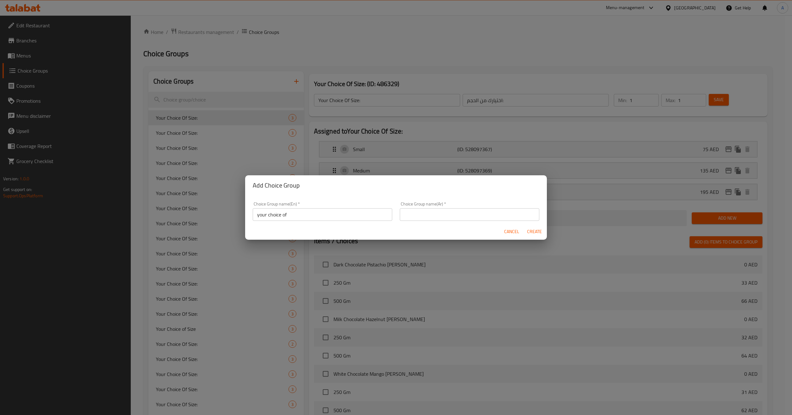
click at [434, 221] on div "Choice Group name(Ar)   * Choice Group name(Ar) *" at bounding box center [469, 211] width 147 height 27
click at [437, 216] on input "text" at bounding box center [470, 214] width 140 height 13
click at [455, 216] on input "اختيارك للحجم.." at bounding box center [470, 214] width 140 height 13
type input "اختيارك من"
click at [492, 225] on div "Cancel Create" at bounding box center [396, 232] width 302 height 17
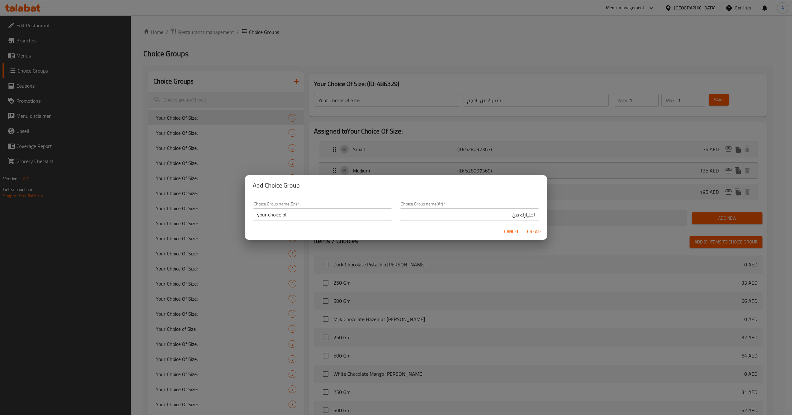
click at [392, 225] on div "Cancel Create" at bounding box center [396, 232] width 302 height 17
click at [534, 232] on span "Create" at bounding box center [534, 232] width 15 height 8
type input "your choice of"
type input "اختيارك من"
type input "0"
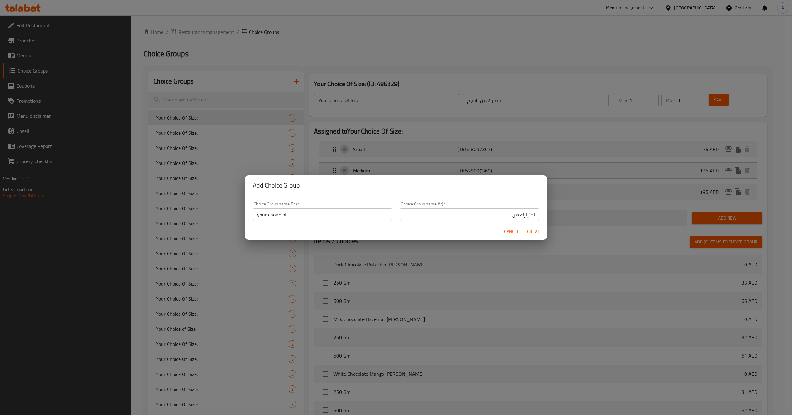
type input "0"
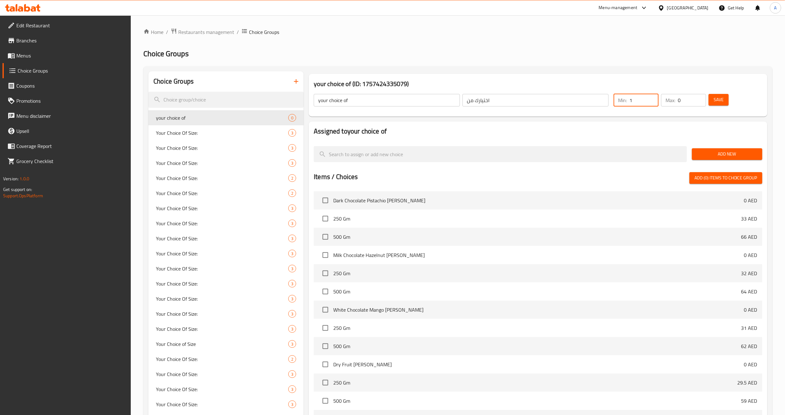
type input "1"
click at [650, 98] on input "1" at bounding box center [644, 100] width 29 height 13
type input "1"
click at [698, 98] on input "1" at bounding box center [692, 100] width 28 height 13
click at [712, 96] on button "Save" at bounding box center [719, 100] width 20 height 12
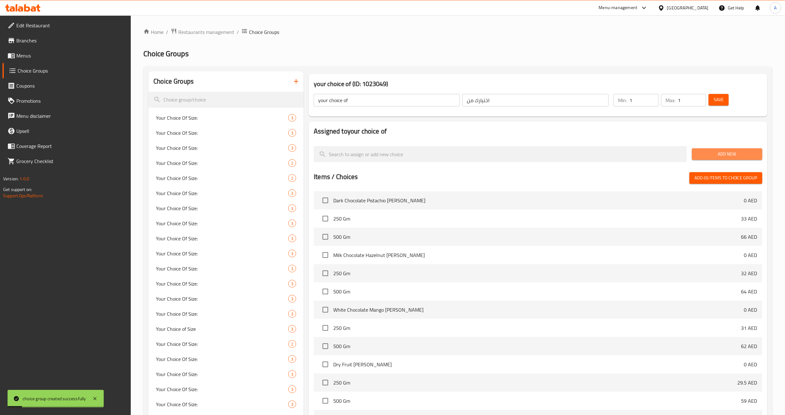
click at [749, 154] on span "Add New" at bounding box center [727, 154] width 60 height 8
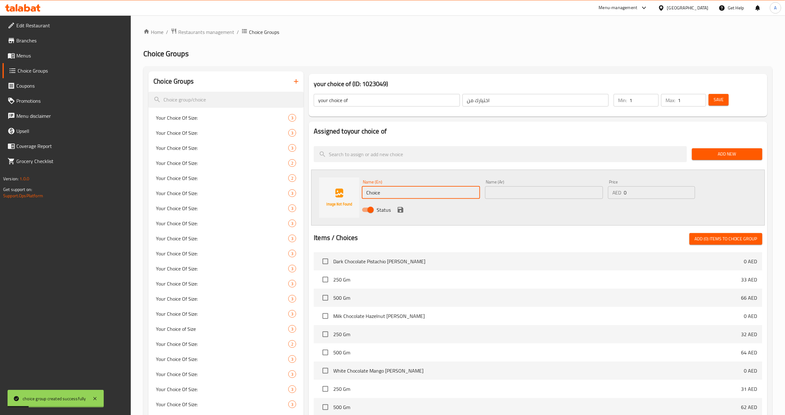
click at [442, 191] on input "Choice" at bounding box center [421, 192] width 118 height 13
type input "500 GM"
click at [504, 199] on div "Name (Ar) Name (Ar)" at bounding box center [544, 189] width 123 height 24
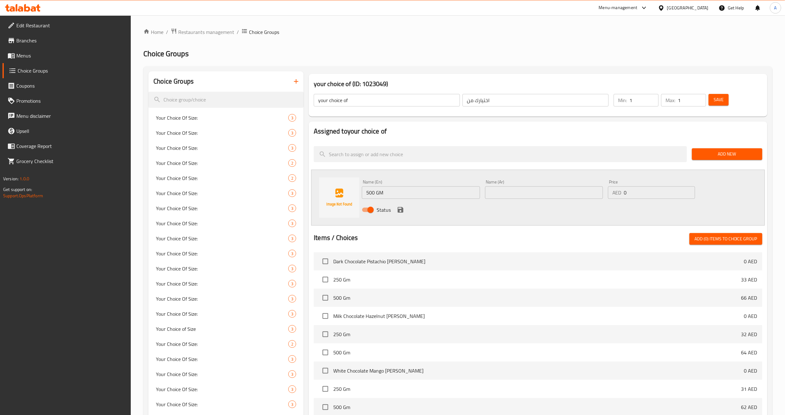
click at [505, 195] on input "text" at bounding box center [544, 192] width 118 height 13
drag, startPoint x: 383, startPoint y: 195, endPoint x: 376, endPoint y: 192, distance: 7.9
click at [376, 192] on input "500 GM" at bounding box center [421, 192] width 118 height 13
click at [511, 189] on input "500" at bounding box center [544, 192] width 118 height 13
paste input "جم"
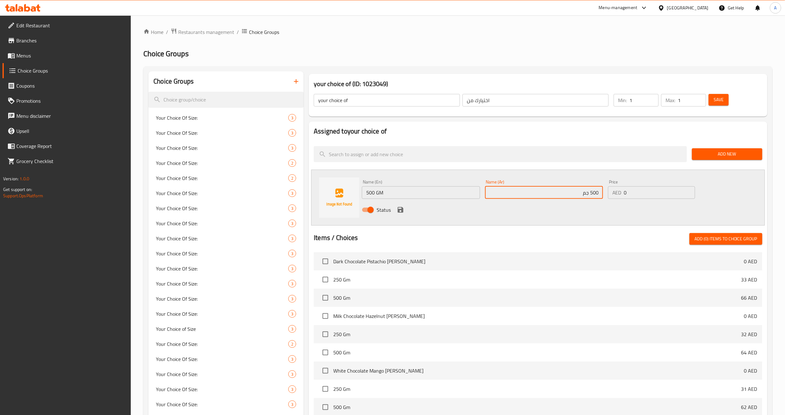
type input "500 جم"
click at [550, 238] on div "Items / Choices Add (0) items to choice group" at bounding box center [538, 239] width 449 height 12
click at [399, 208] on icon "save" at bounding box center [401, 210] width 8 height 8
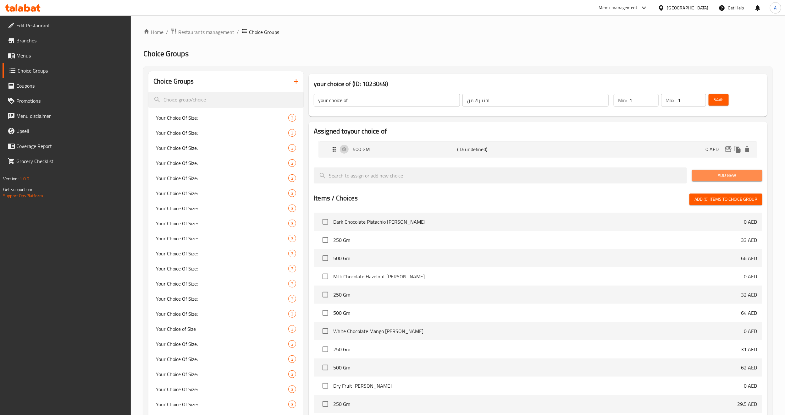
click at [714, 175] on span "Add New" at bounding box center [727, 176] width 60 height 8
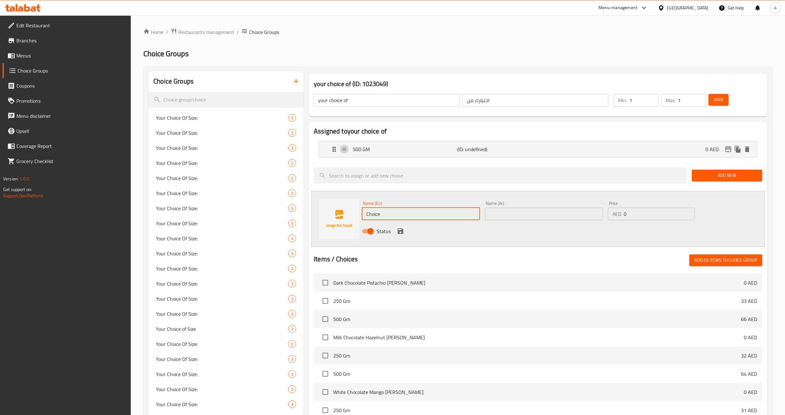
click at [395, 213] on input "Choice" at bounding box center [421, 214] width 118 height 13
type input "250 GM"
click at [548, 216] on input "text" at bounding box center [544, 214] width 118 height 13
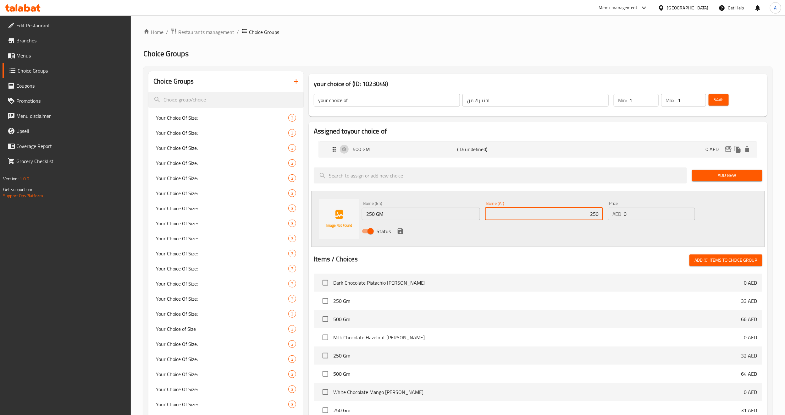
paste input "جم"
type input "250 جم"
click at [566, 239] on div "Status" at bounding box center [543, 231] width 369 height 17
click at [401, 226] on div "Status" at bounding box center [543, 231] width 369 height 17
click at [399, 228] on icon "save" at bounding box center [401, 232] width 8 height 8
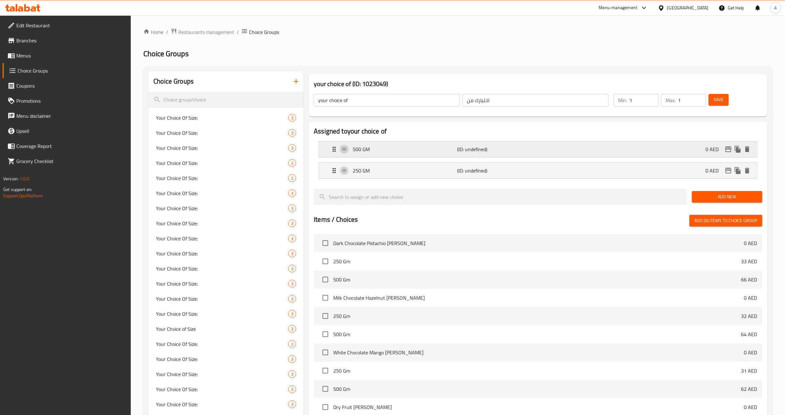
click at [494, 153] on div "500 GM (ID: undefined) 0 AED" at bounding box center [540, 150] width 419 height 16
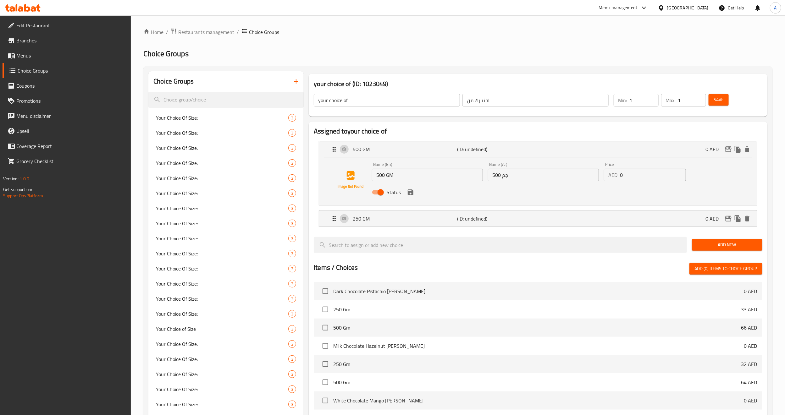
click at [632, 172] on input "0" at bounding box center [653, 175] width 66 height 13
click at [577, 213] on div "250 GM (ID: undefined) 0 AED" at bounding box center [540, 219] width 419 height 16
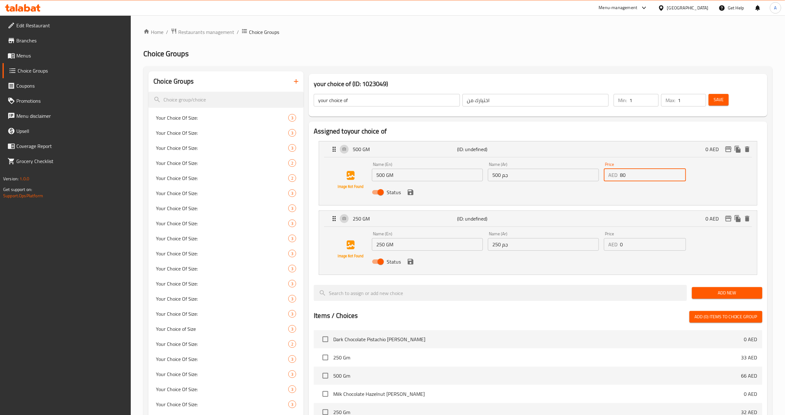
type input "80"
click at [642, 251] on input "0" at bounding box center [653, 244] width 66 height 13
click at [413, 195] on icon "save" at bounding box center [411, 193] width 8 height 8
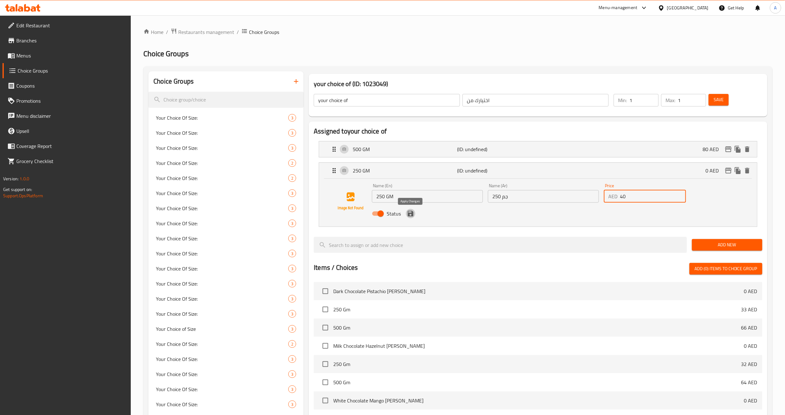
click at [411, 217] on icon "save" at bounding box center [411, 214] width 8 height 8
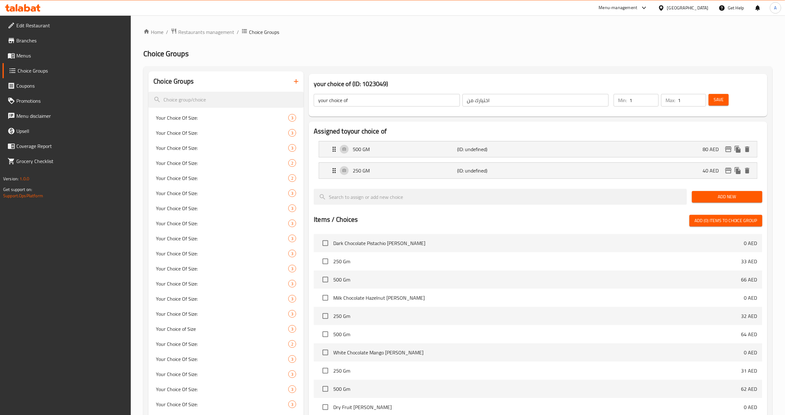
type input "40"
click at [712, 103] on button "Save" at bounding box center [719, 100] width 20 height 12
click at [308, 254] on div "Assigned to your choice of 500 GM (ID: 2285030186) 80 AED Name (En) 500 GM Name…" at bounding box center [538, 304] width 464 height 370
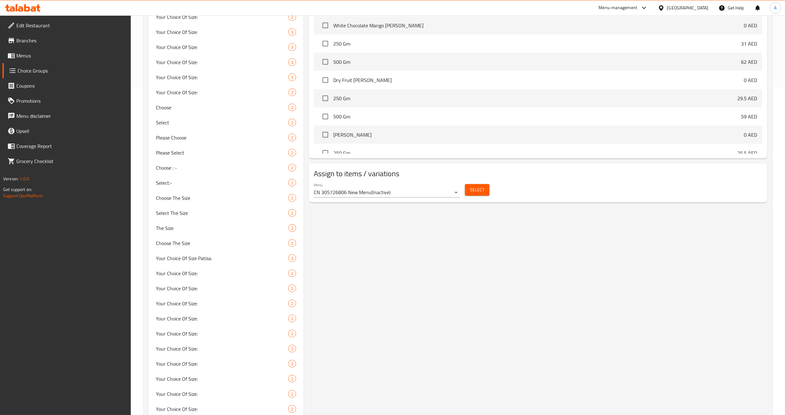
scroll to position [330, 0]
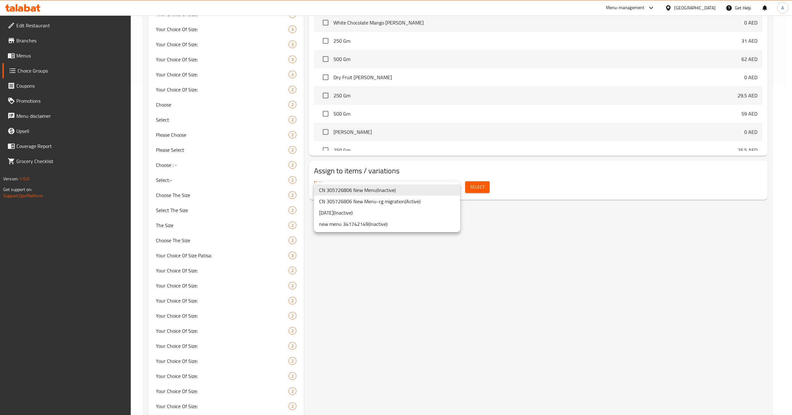
click at [429, 223] on li "new menu 341742149 ( Inactive )" at bounding box center [387, 224] width 146 height 11
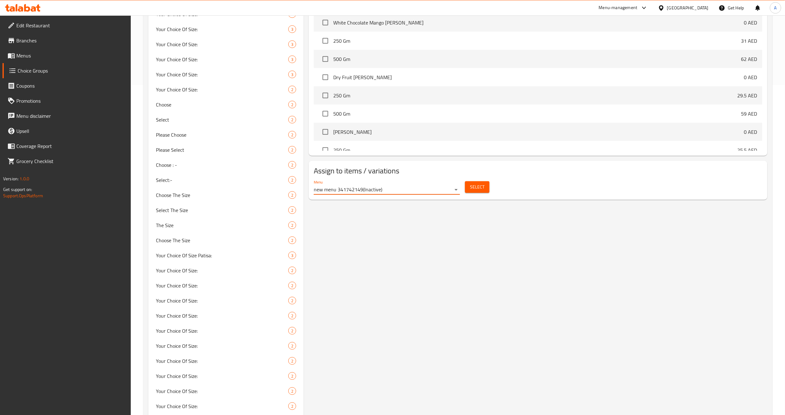
click at [480, 187] on span "Select" at bounding box center [477, 187] width 14 height 8
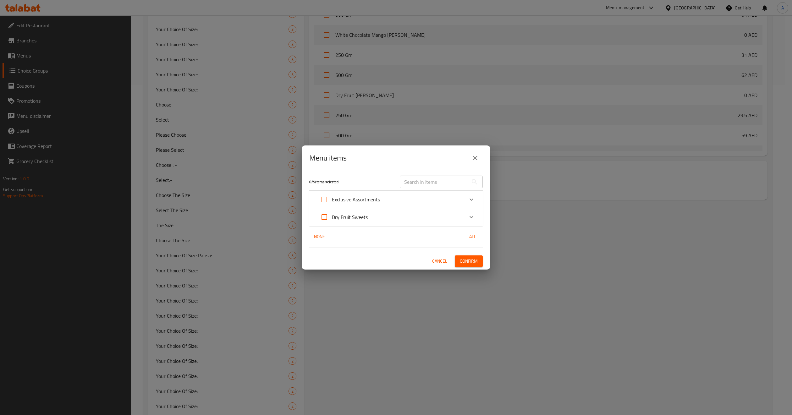
click at [366, 216] on p "Dry Fruit Sweets" at bounding box center [350, 218] width 36 height 8
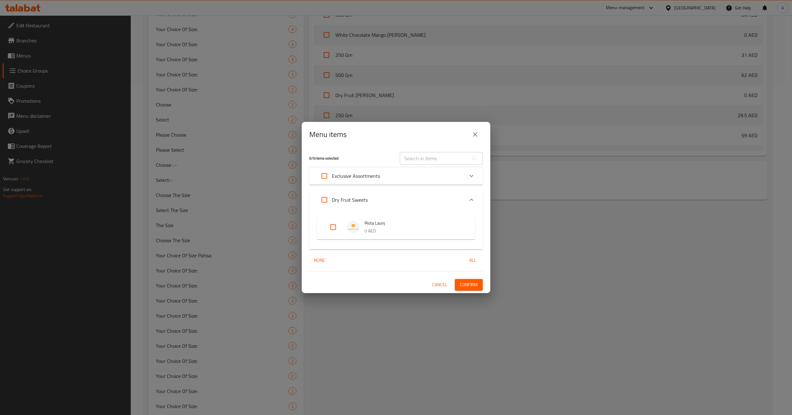
click at [329, 230] on input "Expand" at bounding box center [333, 227] width 15 height 15
checkbox input "true"
click at [465, 285] on span "Confirm" at bounding box center [469, 285] width 18 height 8
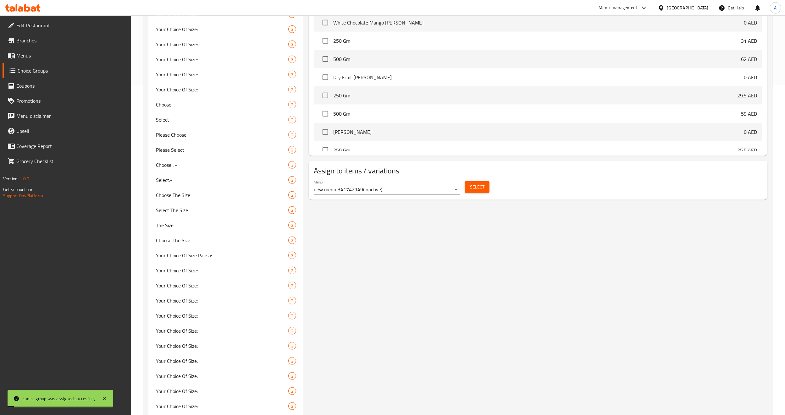
click at [433, 257] on div "your choice of (ID: 1023049) your choice of ​ اختيارك من ​ Min: 1 ​ Max: 1 ​ Sa…" at bounding box center [537, 177] width 466 height 872
click at [389, 251] on div "your choice of (ID: 1023049) your choice of ​ اختيارك من ​ Min: 1 ​ Max: 1 ​ Sa…" at bounding box center [537, 177] width 466 height 872
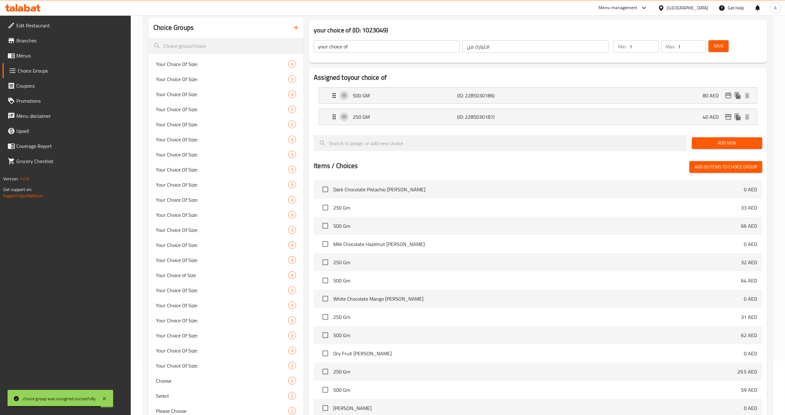
scroll to position [0, 0]
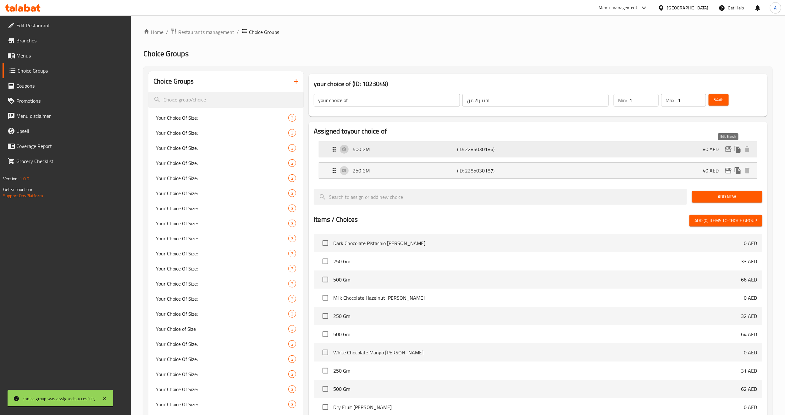
click at [725, 147] on icon "edit" at bounding box center [729, 150] width 8 height 8
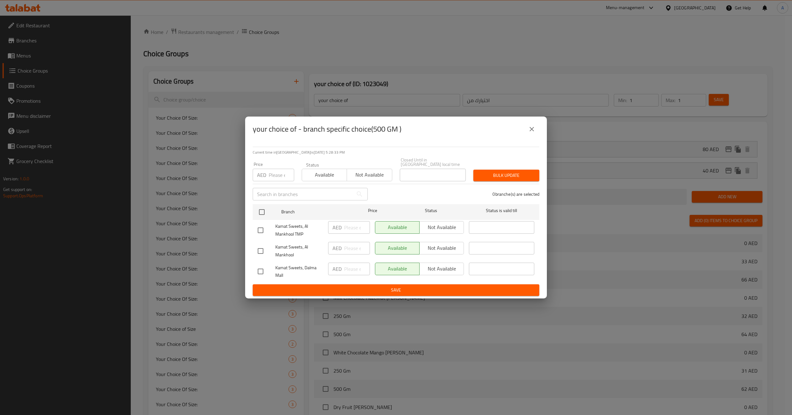
click at [257, 228] on input "checkbox" at bounding box center [260, 230] width 13 height 13
checkbox input "true"
click at [369, 165] on div "Available Not available" at bounding box center [347, 172] width 91 height 19
click at [374, 177] on span "Not available" at bounding box center [370, 174] width 40 height 9
click at [450, 228] on span "Not available" at bounding box center [441, 227] width 39 height 9
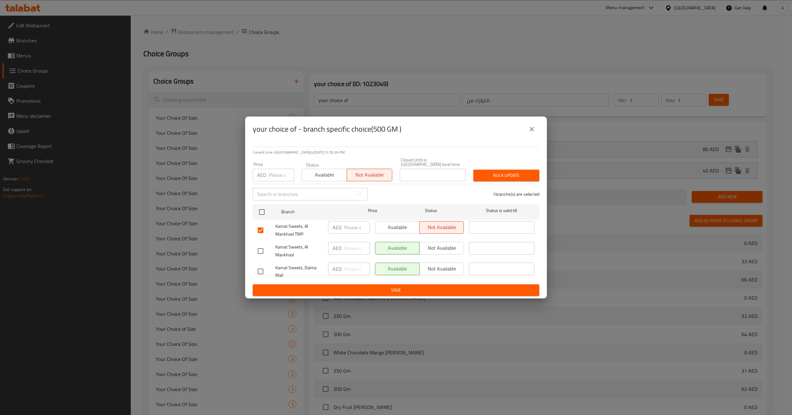
click at [493, 173] on span "Bulk update" at bounding box center [507, 176] width 56 height 8
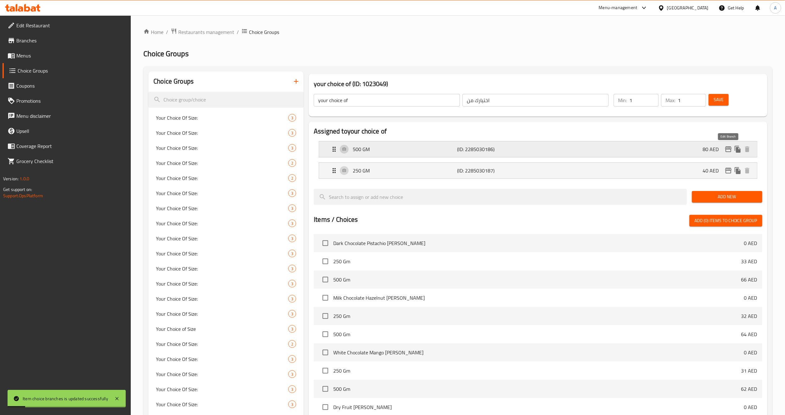
click at [726, 150] on icon "edit" at bounding box center [728, 150] width 6 height 6
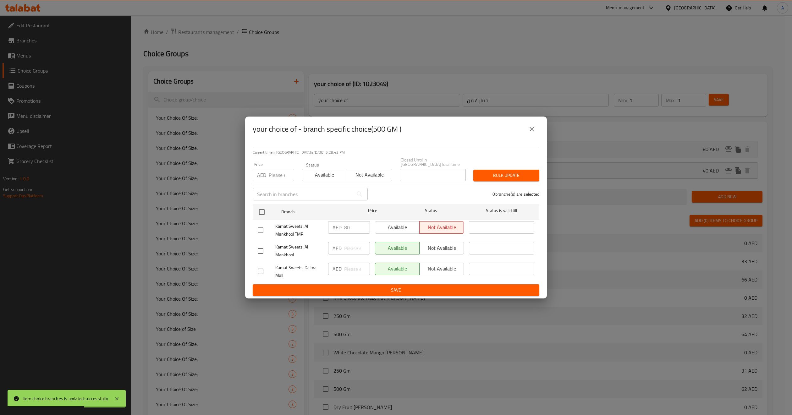
click at [532, 134] on button "close" at bounding box center [532, 129] width 15 height 15
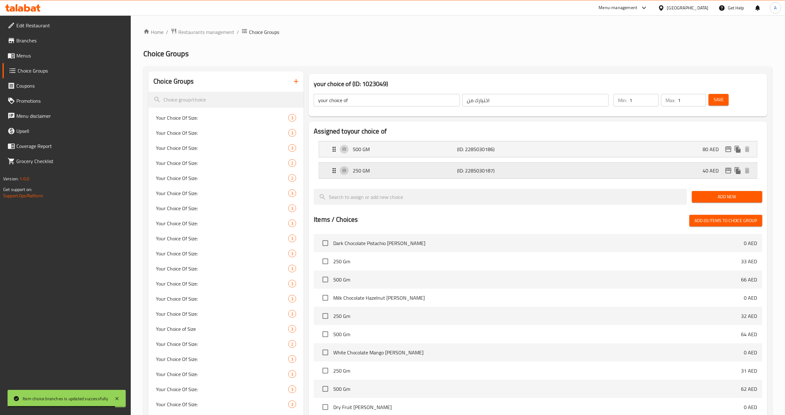
click at [727, 167] on icon "edit" at bounding box center [729, 171] width 8 height 8
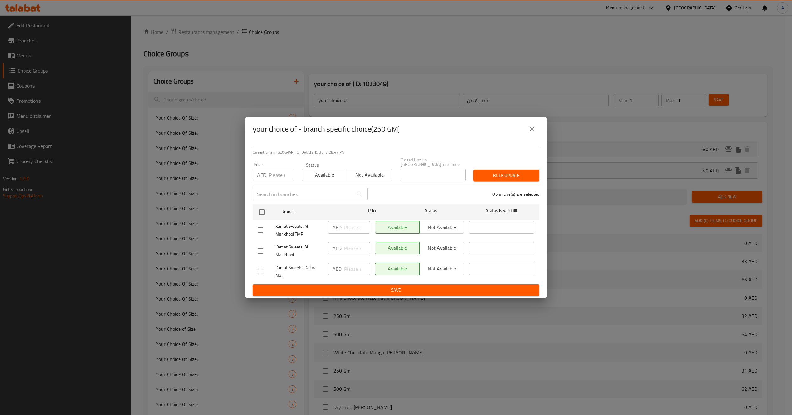
click at [252, 229] on div "Current time in United Arab Emirates is 09 Sep 2025 5:28:47 PM Price AED Price …" at bounding box center [396, 220] width 302 height 157
click at [265, 229] on input "checkbox" at bounding box center [260, 230] width 13 height 13
checkbox input "true"
click at [390, 170] on button "Not available" at bounding box center [369, 175] width 45 height 13
click at [432, 225] on span "Not available" at bounding box center [441, 227] width 39 height 9
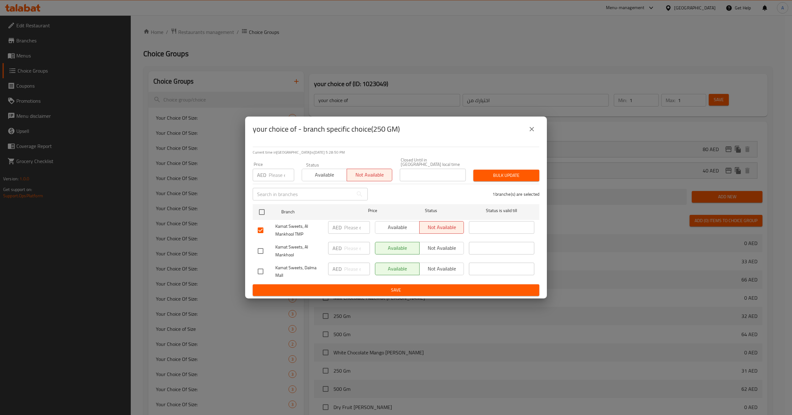
click at [494, 187] on div "1 branche(s) are selected" at bounding box center [458, 194] width 172 height 23
click at [498, 180] on button "Bulk update" at bounding box center [507, 176] width 66 height 12
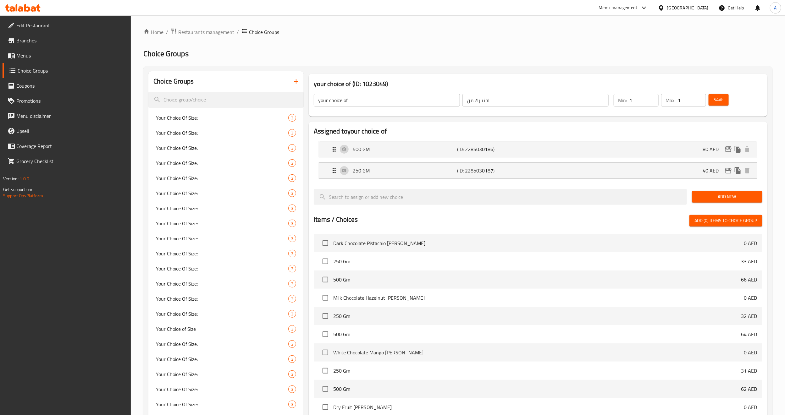
drag, startPoint x: 442, startPoint y: 43, endPoint x: 417, endPoint y: 114, distance: 75.2
drag, startPoint x: 425, startPoint y: 38, endPoint x: 412, endPoint y: 58, distance: 23.8
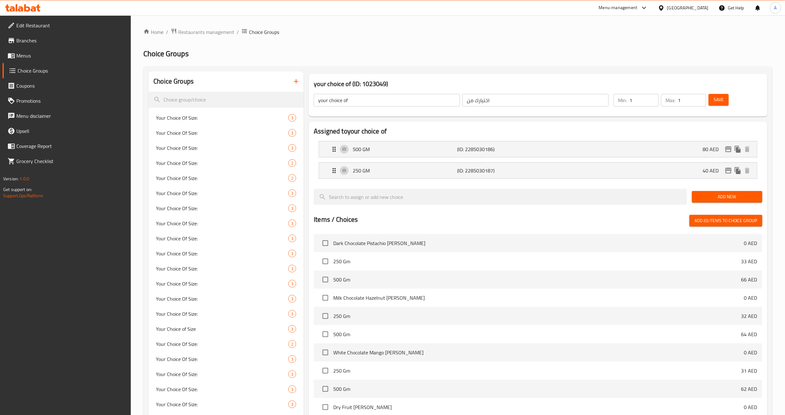
click at [391, 216] on div "Items / Choices Add (0) items to choice group" at bounding box center [538, 221] width 449 height 12
click at [392, 84] on h3 "your choice of (ID: 1023049)" at bounding box center [538, 84] width 449 height 10
click at [347, 102] on input "your choice of" at bounding box center [387, 100] width 146 height 13
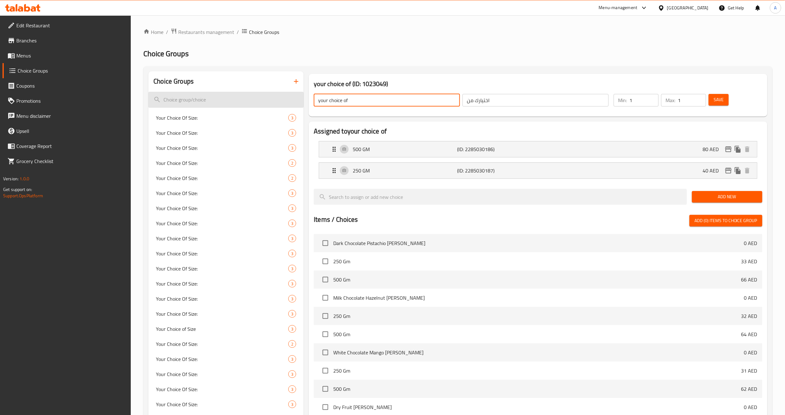
click at [178, 99] on input "search" at bounding box center [225, 100] width 155 height 16
paste input "your choice of"
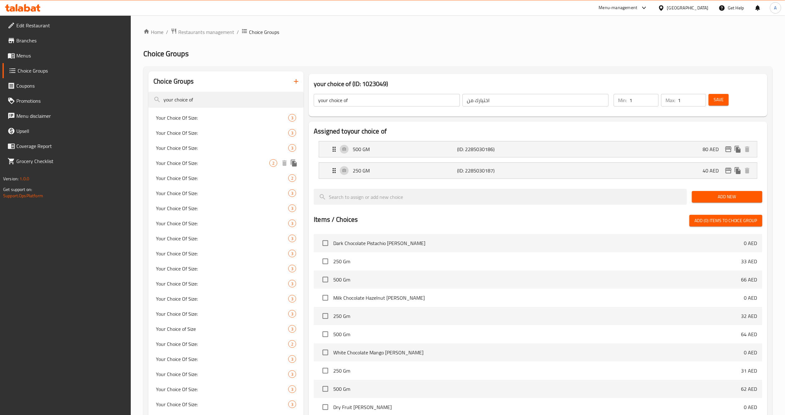
type input "your choice of"
click at [211, 159] on span "Your Choice Of Size:" at bounding box center [213, 163] width 114 height 8
type input "Your Choice Of Size:"
type input "اختيارك من الحجم:"
type input "0"
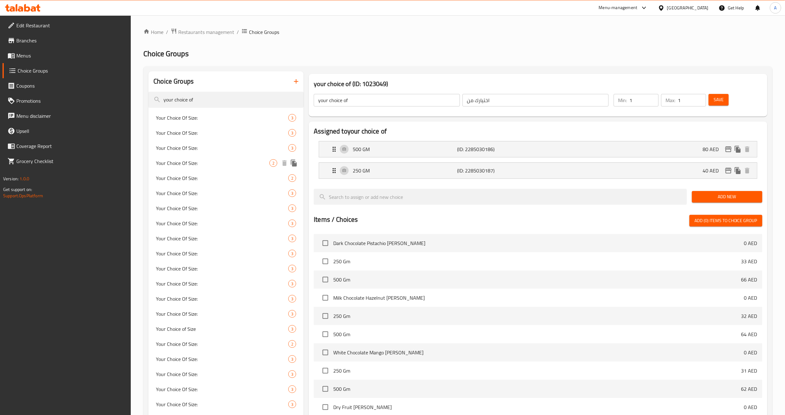
type input "0"
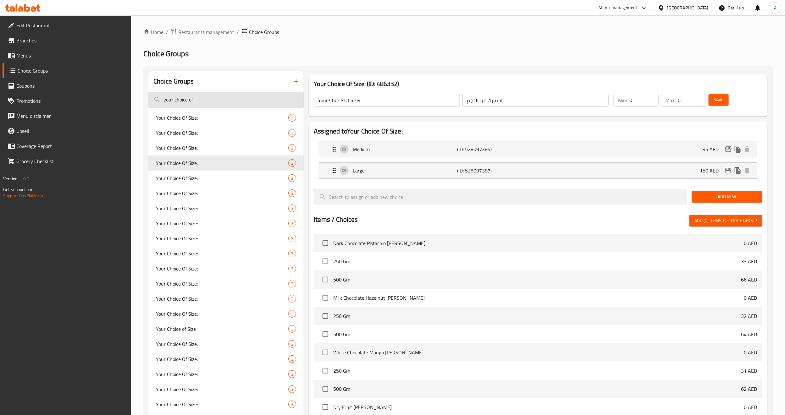
click at [236, 99] on input "your choice of" at bounding box center [225, 100] width 155 height 16
click at [299, 83] on icon "button" at bounding box center [296, 82] width 8 height 8
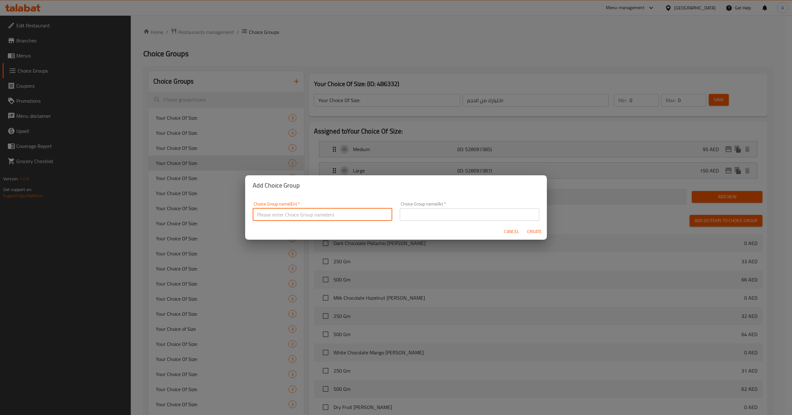
click at [310, 214] on input "text" at bounding box center [323, 214] width 140 height 13
type input "your choice of size .."
click at [446, 218] on input "text" at bounding box center [470, 214] width 140 height 13
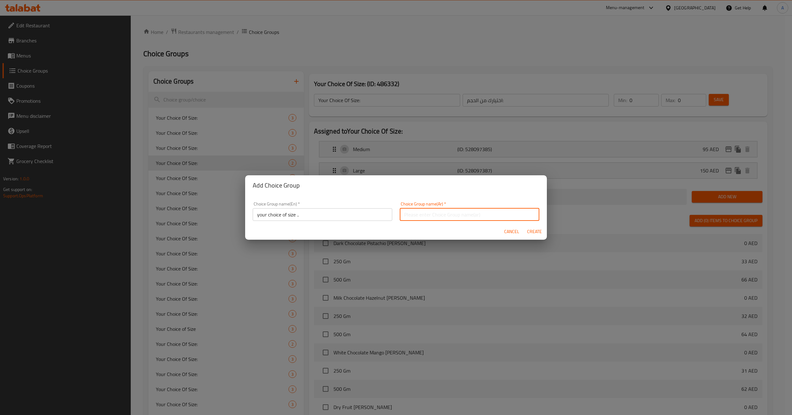
type input "اختيارك للحجم.."
click at [523, 233] on div "Cancel Create" at bounding box center [396, 232] width 302 height 17
click at [533, 233] on span "Create" at bounding box center [534, 232] width 15 height 8
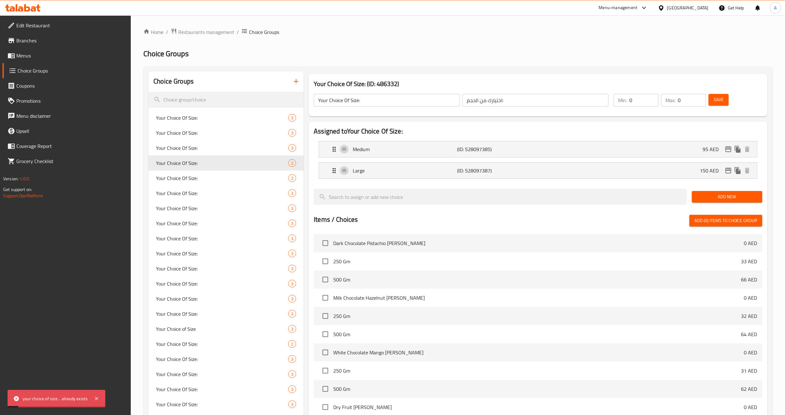
click at [275, 89] on div "Choice Groups" at bounding box center [225, 81] width 155 height 20
click at [274, 98] on input "search" at bounding box center [225, 100] width 155 height 16
click at [294, 84] on icon "button" at bounding box center [296, 82] width 8 height 8
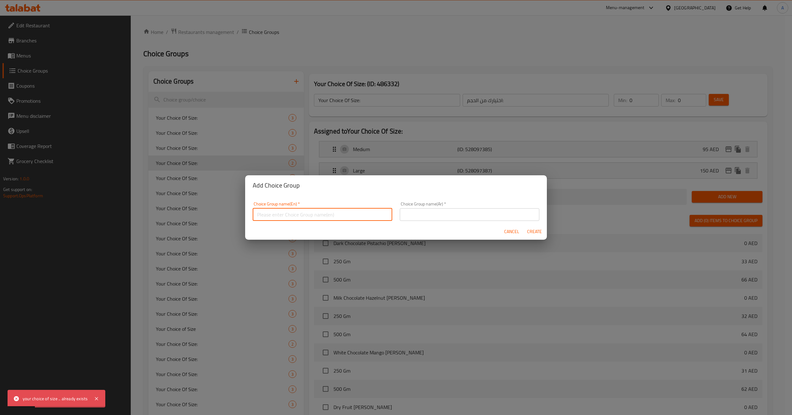
click at [347, 216] on input "text" at bounding box center [323, 214] width 140 height 13
type input "your choice of:"
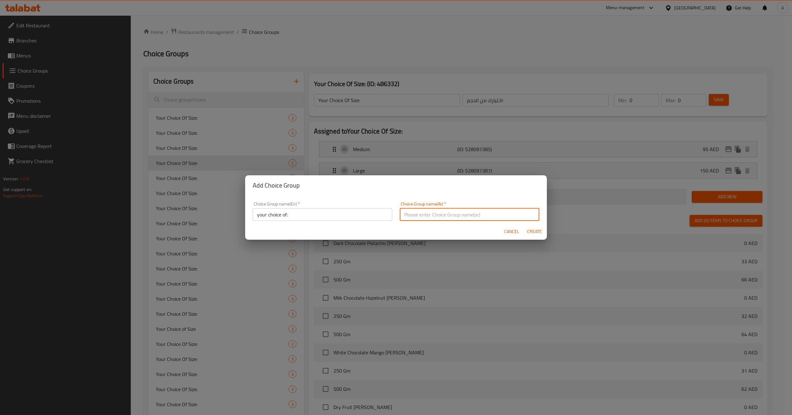
click at [433, 216] on input "text" at bounding box center [470, 214] width 140 height 13
drag, startPoint x: 512, startPoint y: 213, endPoint x: 500, endPoint y: 213, distance: 11.9
click at [500, 213] on input "اختيارك للحجم.." at bounding box center [470, 214] width 140 height 13
type input "اختيارك من.."
click at [538, 233] on span "Create" at bounding box center [534, 232] width 15 height 8
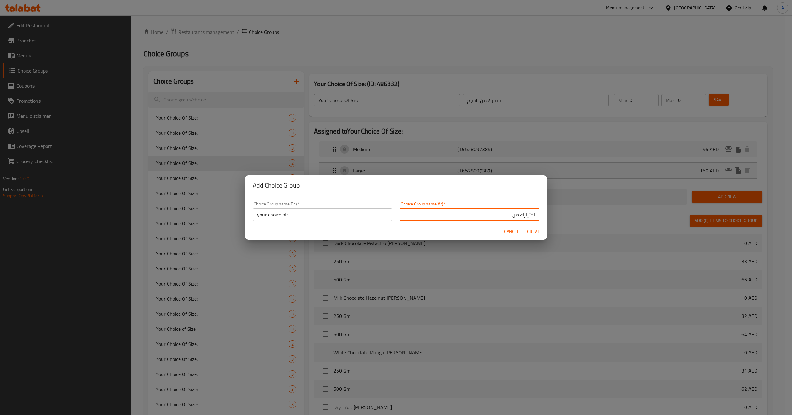
type input "your choice of:"
type input "اختيارك من.."
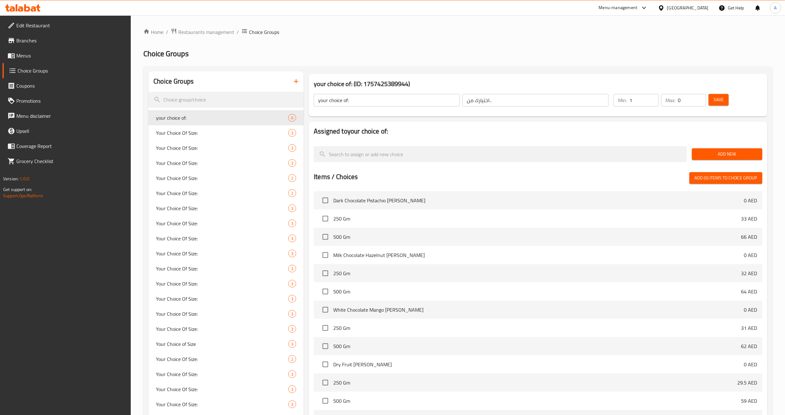
type input "1"
click at [653, 99] on input "1" at bounding box center [644, 100] width 29 height 13
type input "1"
click at [701, 97] on input "1" at bounding box center [692, 100] width 28 height 13
click at [714, 100] on span "Save" at bounding box center [719, 100] width 10 height 8
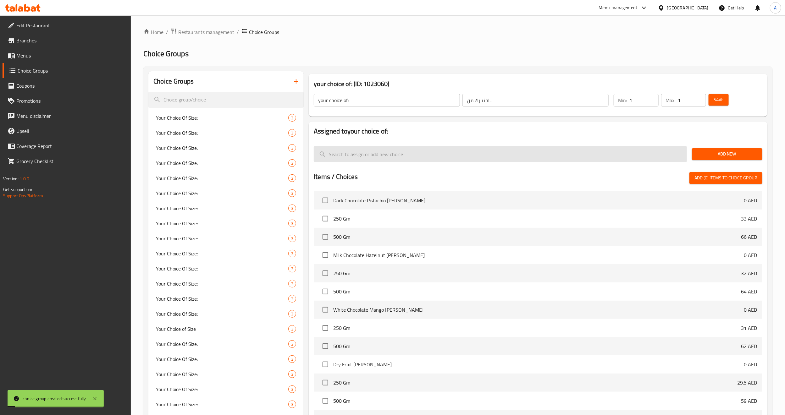
click at [393, 155] on input "search" at bounding box center [500, 154] width 373 height 16
type input "ة"
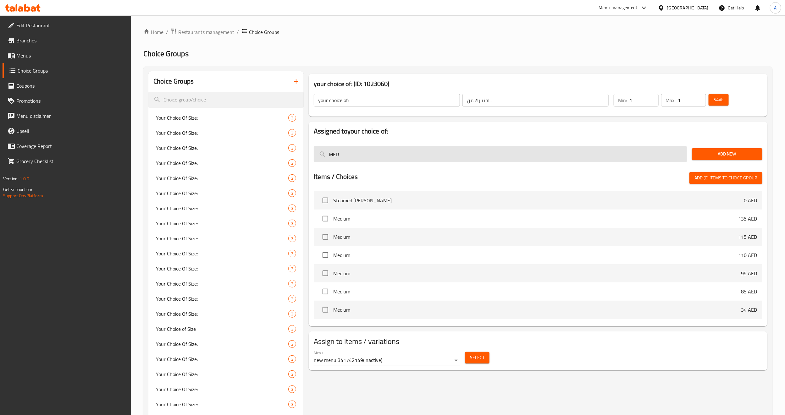
click at [492, 158] on input "MED" at bounding box center [500, 154] width 373 height 16
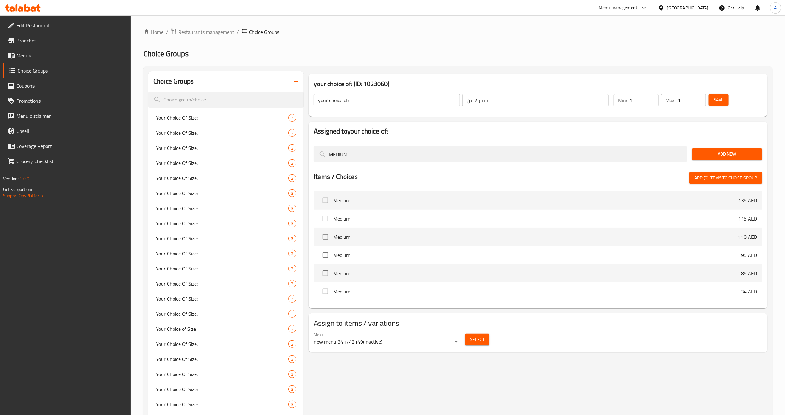
type input "MEDIUM"
click at [703, 152] on span "Add New" at bounding box center [727, 154] width 60 height 8
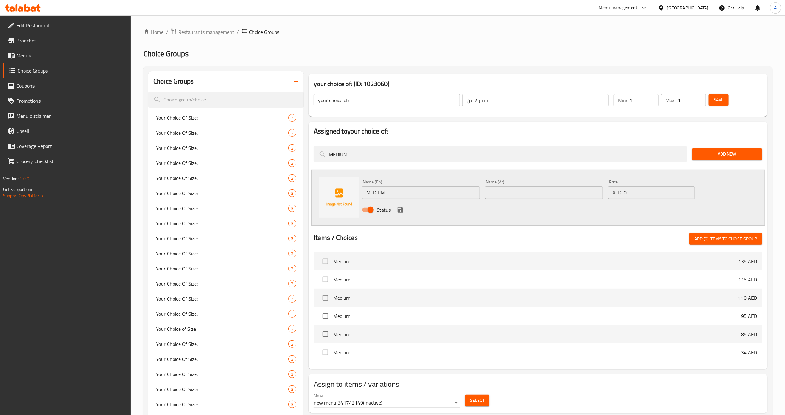
click at [382, 192] on input "MEDIUM" at bounding box center [421, 192] width 118 height 13
type input "Medium"
click at [525, 190] on input "text" at bounding box center [544, 192] width 118 height 13
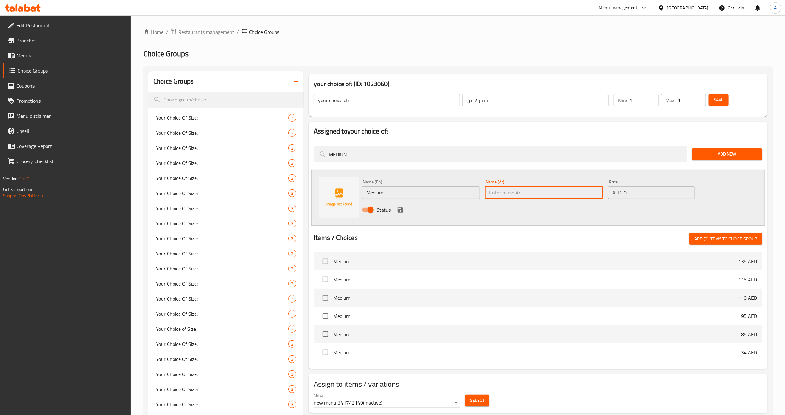
click at [509, 197] on input "text" at bounding box center [544, 192] width 118 height 13
type input "وسط"
click at [499, 215] on div "Status" at bounding box center [543, 210] width 369 height 17
click at [655, 181] on div "Price AED 0 Price" at bounding box center [651, 189] width 87 height 19
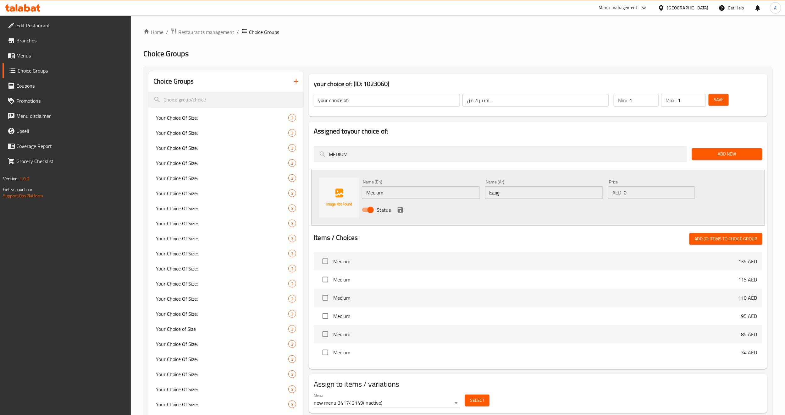
click at [644, 194] on input "0" at bounding box center [659, 192] width 71 height 13
type input "66"
click at [397, 210] on icon "save" at bounding box center [401, 210] width 8 height 8
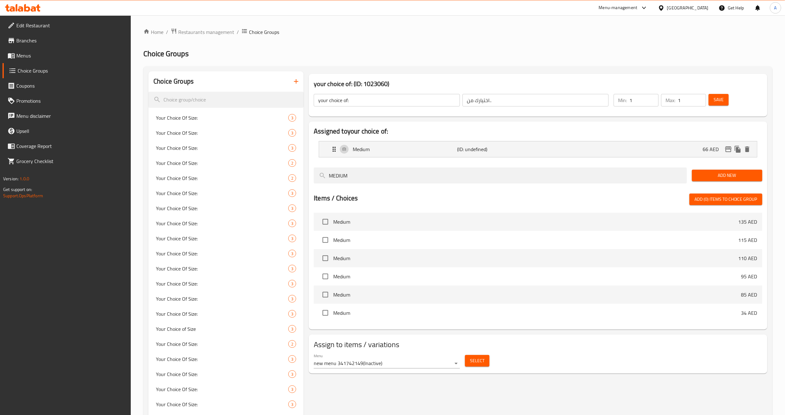
click at [709, 175] on span "Add New" at bounding box center [727, 176] width 60 height 8
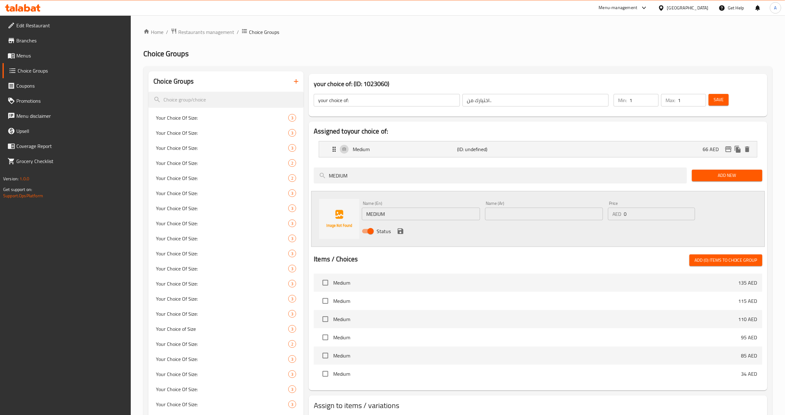
click at [395, 214] on input "MEDIUM" at bounding box center [421, 214] width 118 height 13
type input "س"
type input "small"
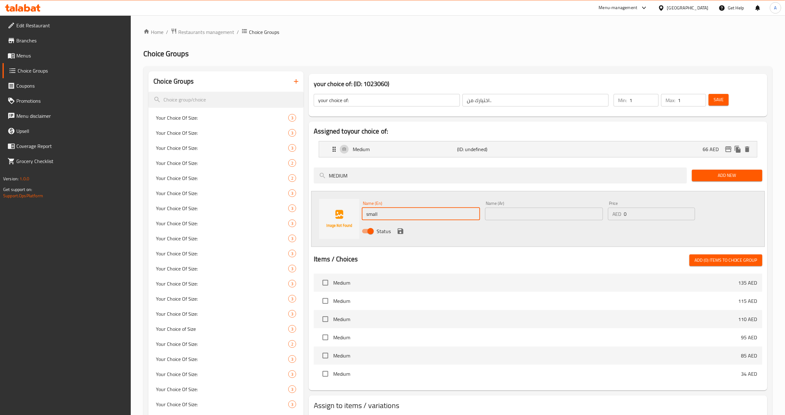
click at [512, 213] on input "text" at bounding box center [544, 214] width 118 height 13
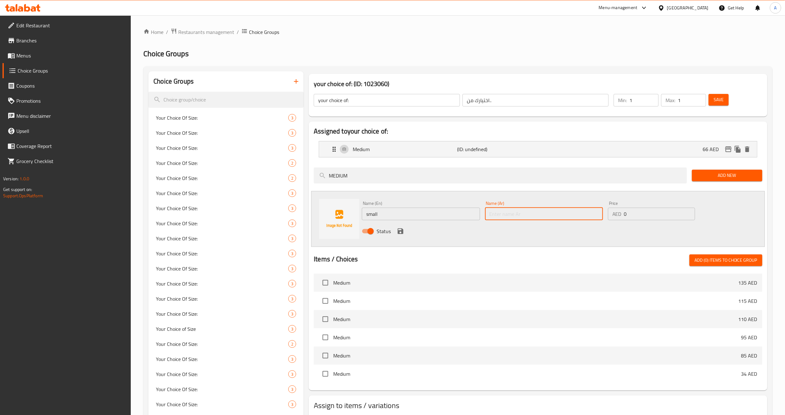
type input "صغير"
click at [475, 234] on div "Status" at bounding box center [543, 231] width 369 height 17
click at [640, 215] on input "0" at bounding box center [659, 214] width 71 height 13
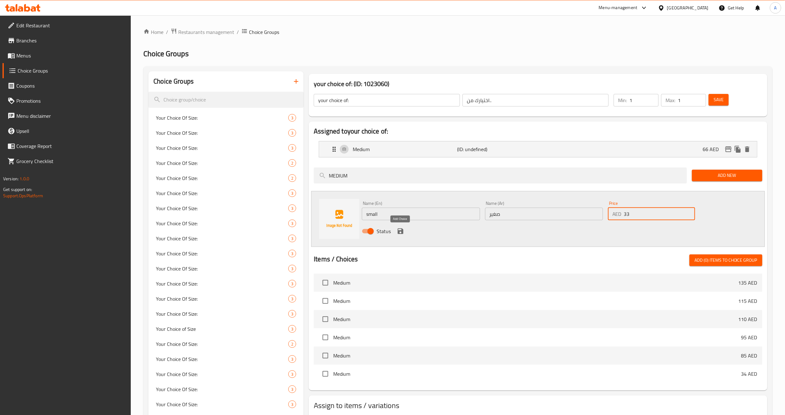
type input "33"
click at [395, 230] on div "Status" at bounding box center [543, 231] width 369 height 17
click at [399, 231] on icon "save" at bounding box center [401, 232] width 8 height 8
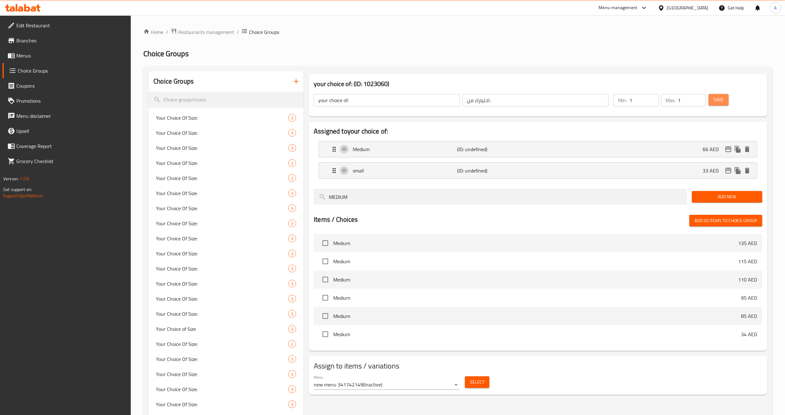
click at [720, 102] on span "Save" at bounding box center [719, 100] width 10 height 8
click at [730, 147] on icon "edit" at bounding box center [728, 150] width 6 height 6
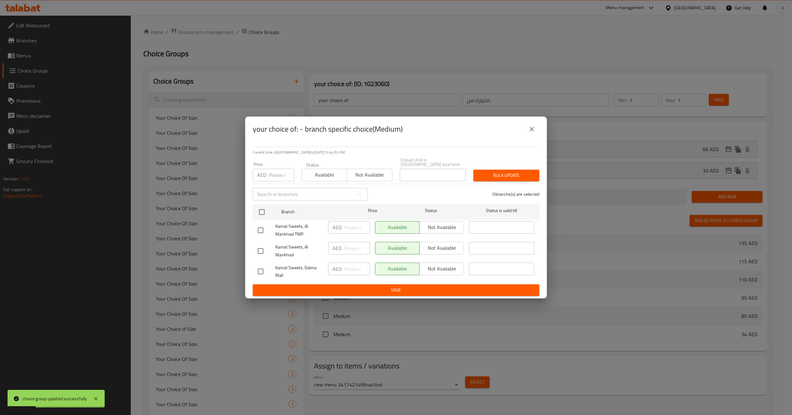
click at [429, 225] on div "Available Not available" at bounding box center [419, 227] width 89 height 13
click at [262, 231] on input "checkbox" at bounding box center [260, 230] width 13 height 13
checkbox input "true"
click at [371, 171] on span "Not available" at bounding box center [370, 174] width 40 height 9
click at [433, 227] on span "Not available" at bounding box center [441, 227] width 39 height 9
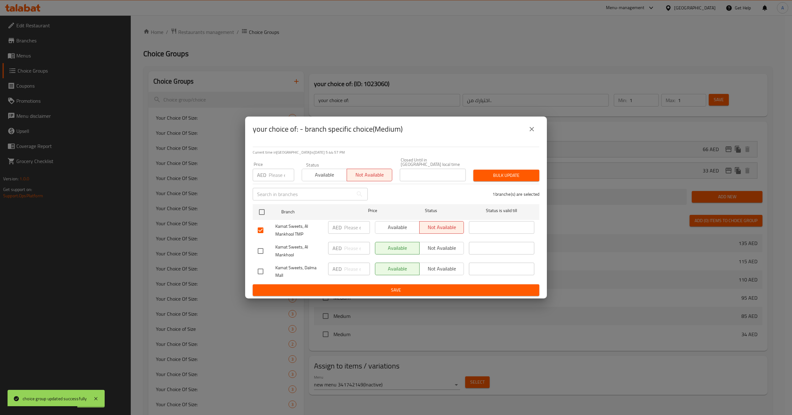
click at [445, 188] on div "1 branche(s) are selected" at bounding box center [458, 194] width 172 height 23
click at [490, 183] on div "1 branche(s) are selected" at bounding box center [458, 194] width 172 height 23
click at [491, 180] on button "Bulk update" at bounding box center [507, 176] width 66 height 12
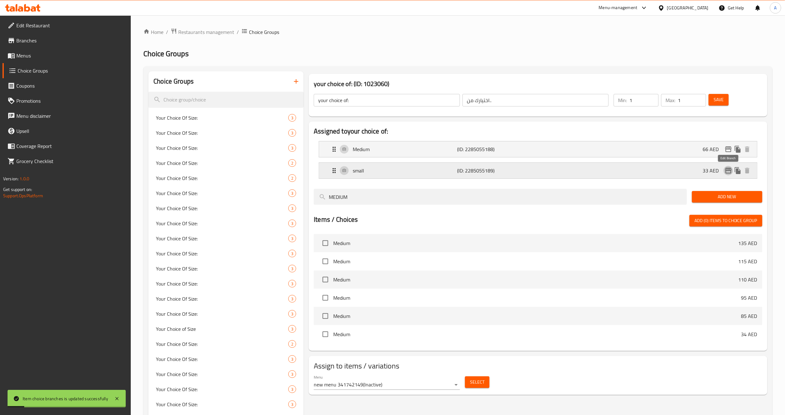
click at [732, 172] on icon "edit" at bounding box center [729, 171] width 8 height 8
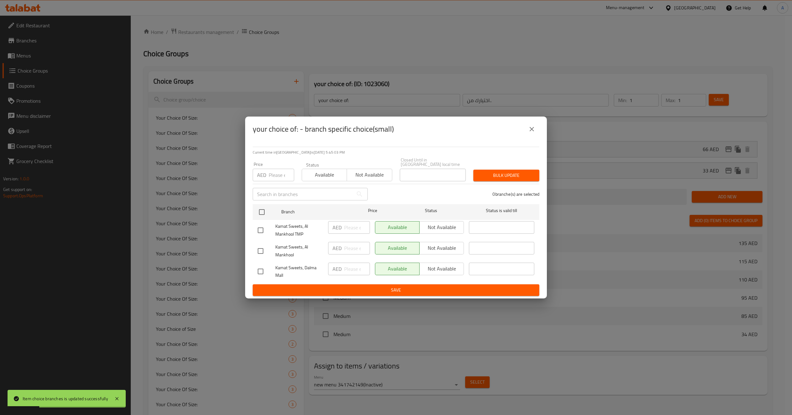
click at [262, 233] on input "checkbox" at bounding box center [260, 230] width 13 height 13
checkbox input "true"
click at [439, 223] on span "Not available" at bounding box center [441, 227] width 39 height 9
click at [376, 179] on span "Not available" at bounding box center [370, 174] width 40 height 9
click at [486, 176] on span "Bulk update" at bounding box center [507, 176] width 56 height 8
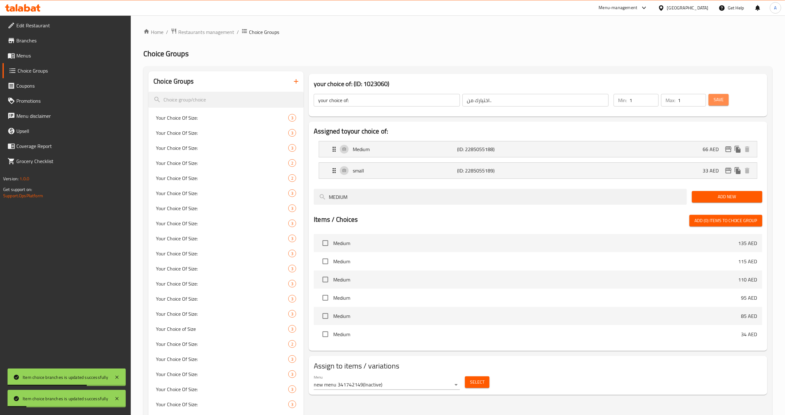
click at [719, 104] on button "Save" at bounding box center [719, 100] width 20 height 12
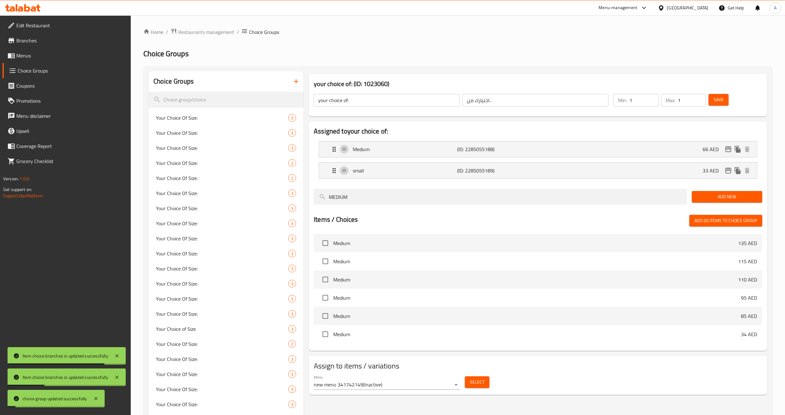
click at [449, 385] on body "choice group updated successfully Item choice branches is updated successfully …" at bounding box center [392, 215] width 785 height 400
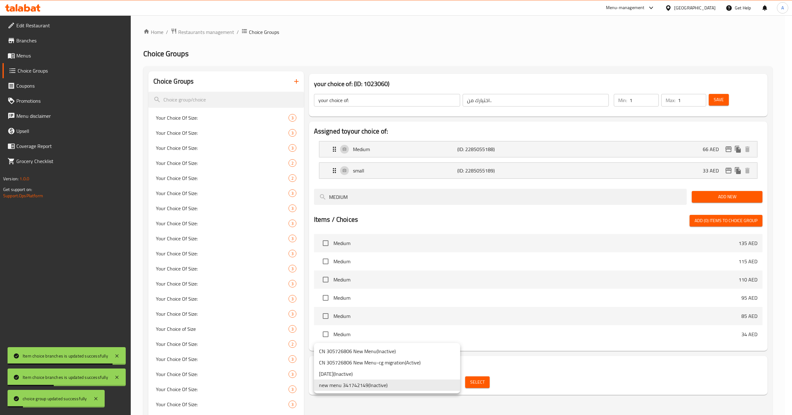
click at [449, 385] on li "new menu 341742149 ( Inactive )" at bounding box center [387, 385] width 146 height 11
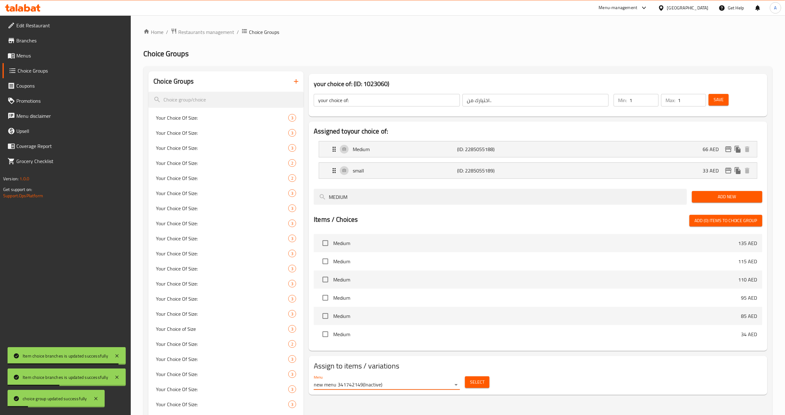
click at [473, 382] on span "Select" at bounding box center [477, 383] width 14 height 8
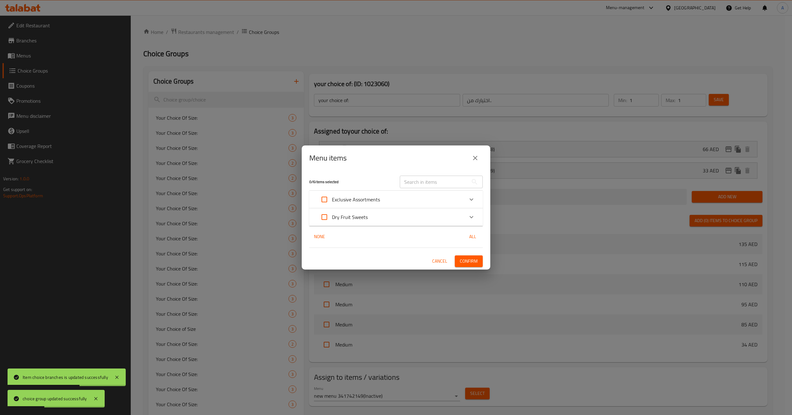
click at [391, 222] on div "Dry Fruit Sweets" at bounding box center [390, 217] width 147 height 15
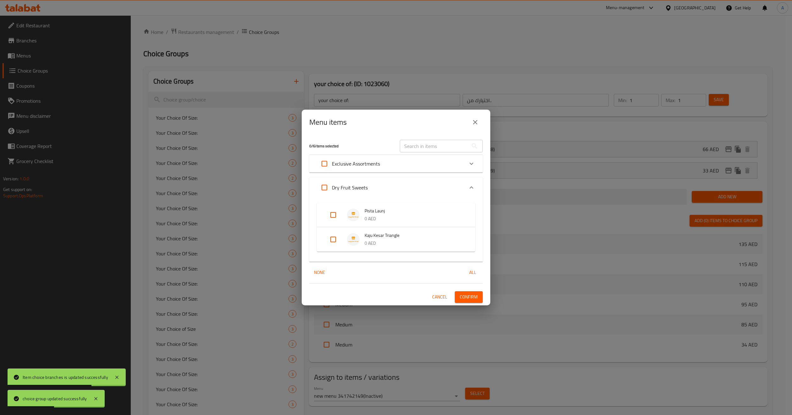
click at [330, 242] on input "Expand" at bounding box center [333, 239] width 15 height 15
checkbox input "true"
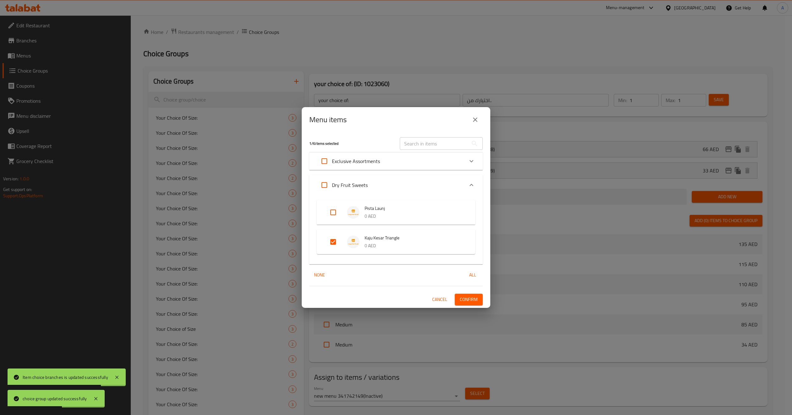
click at [476, 298] on span "Confirm" at bounding box center [469, 300] width 18 height 8
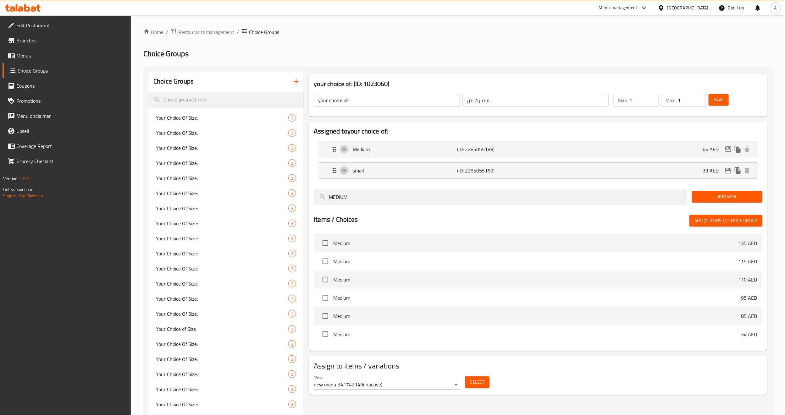
click at [292, 82] on icon "button" at bounding box center [296, 82] width 8 height 8
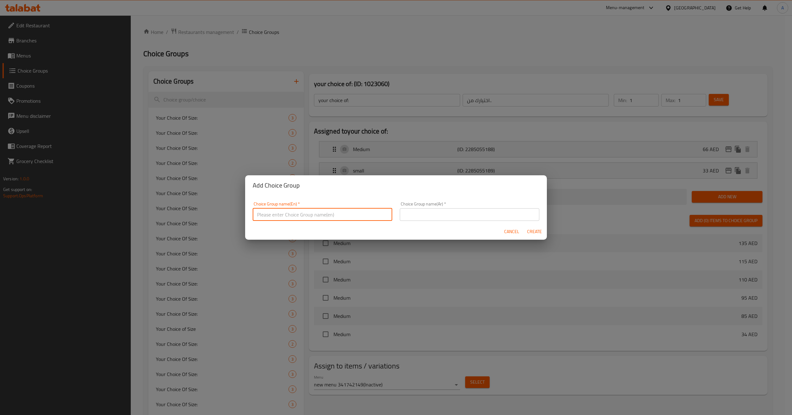
click at [310, 215] on input "text" at bounding box center [323, 214] width 140 height 13
type input "your choice of size ..::"
click at [425, 213] on input "text" at bounding box center [470, 214] width 140 height 13
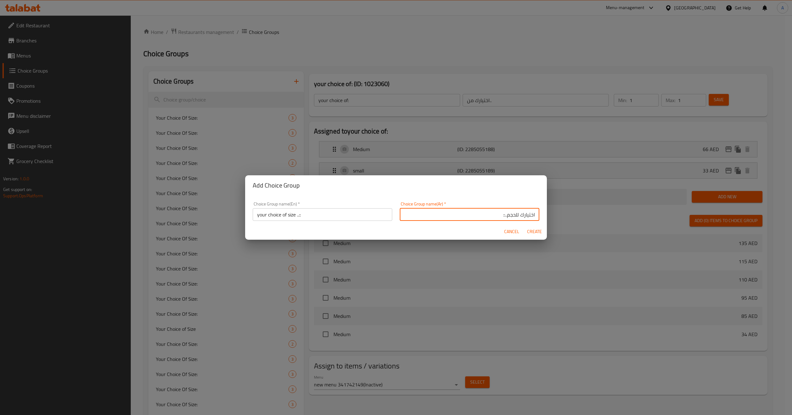
type input "اختيارك للحجم..::"
click at [532, 229] on span "Create" at bounding box center [534, 232] width 15 height 8
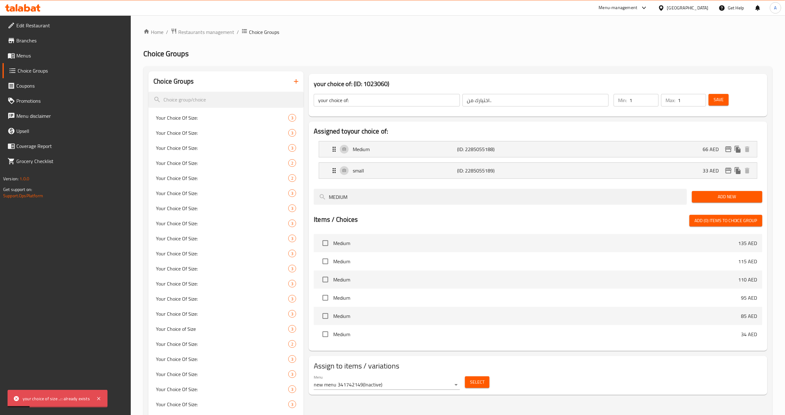
click at [294, 83] on icon "button" at bounding box center [296, 82] width 8 height 8
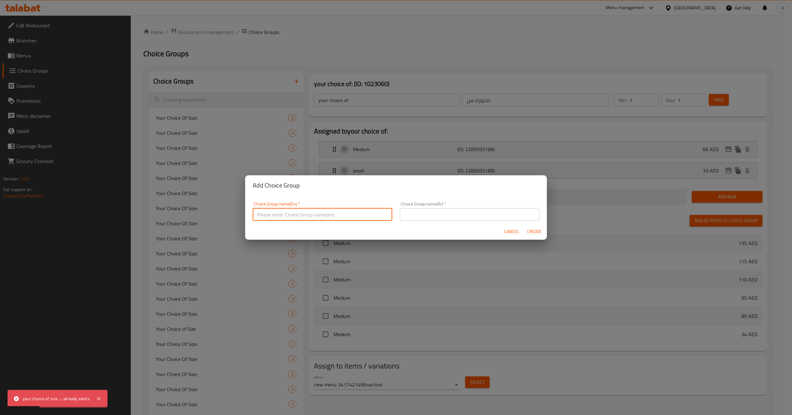
click at [347, 213] on input "text" at bounding box center [323, 214] width 140 height 13
type input "your choice of size ..-.."
click at [412, 213] on input "text" at bounding box center [470, 214] width 140 height 13
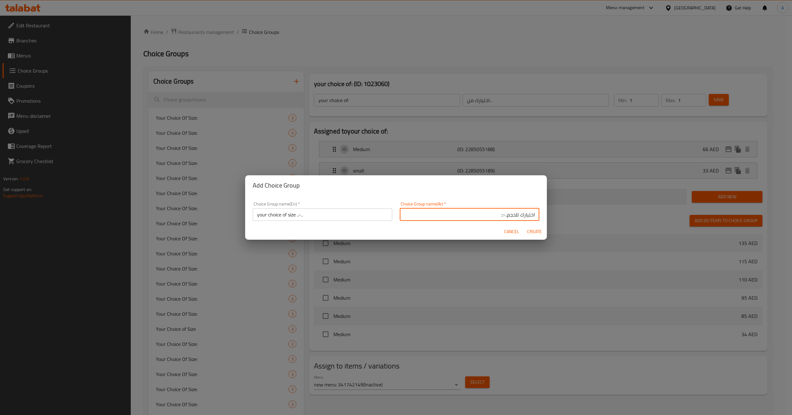
type input "اختيارك للحجم..-::"
click at [541, 229] on span "Create" at bounding box center [534, 232] width 15 height 8
type input "your choice of size ..-.."
type input "اختيارك للحجم..-::"
type input "0"
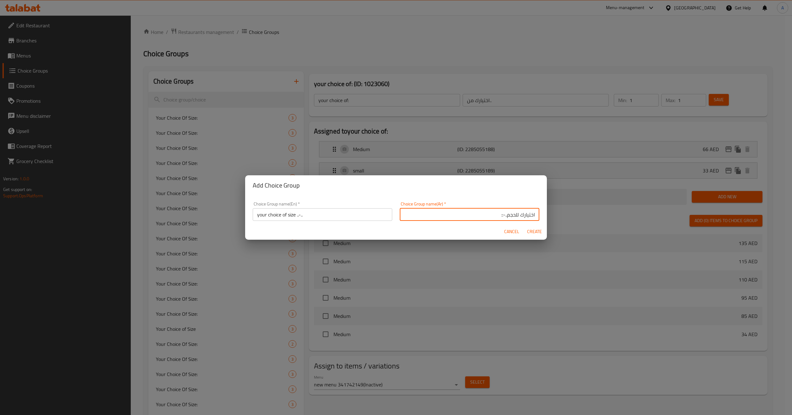
type input "0"
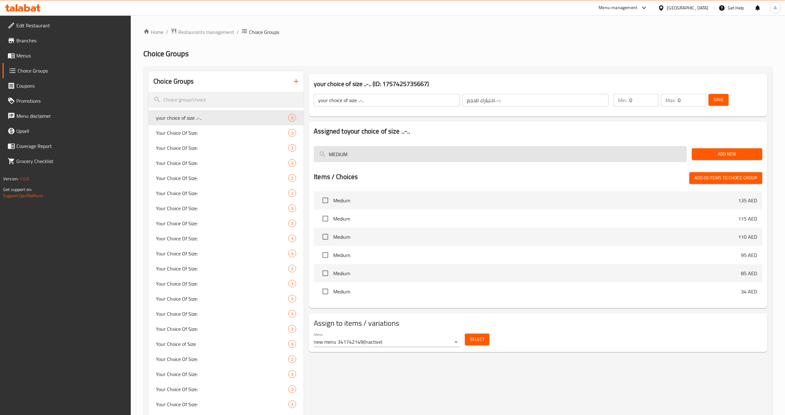
click at [407, 147] on input "MEDIUM" at bounding box center [500, 154] width 373 height 16
click at [381, 156] on input "MEDIUM" at bounding box center [500, 154] width 373 height 16
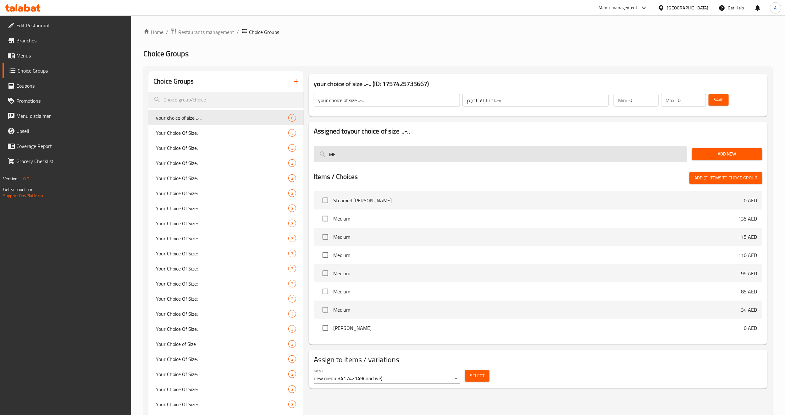
type input "M"
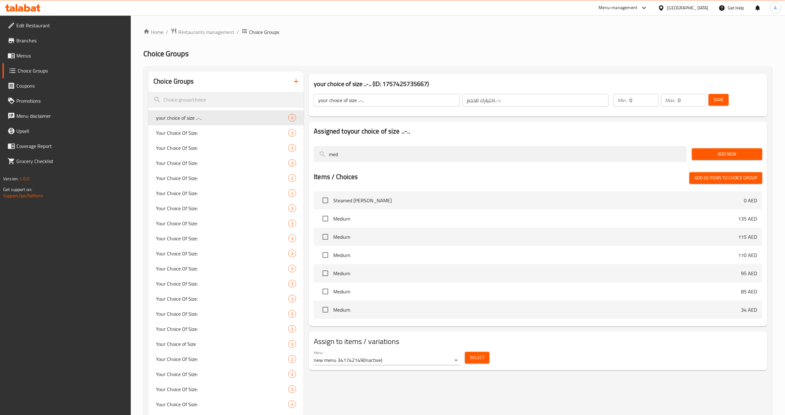
type input "med"
click at [711, 149] on button "Add New" at bounding box center [727, 154] width 70 height 12
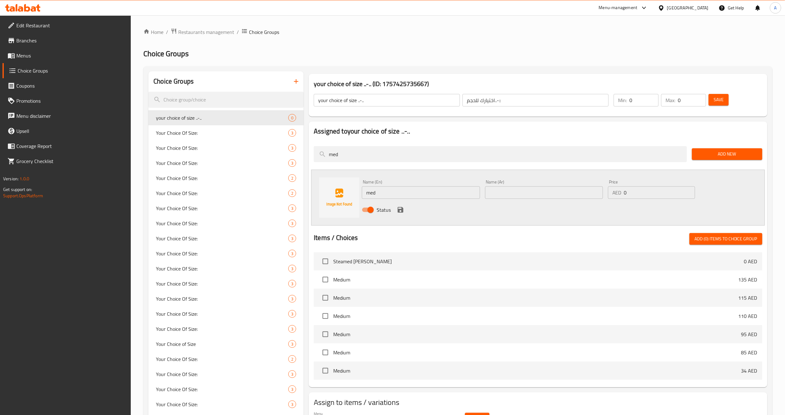
click at [430, 198] on input "med" at bounding box center [421, 192] width 118 height 13
type input "Medium"
click at [522, 195] on input "text" at bounding box center [544, 192] width 118 height 13
type input "وسط"
click at [642, 196] on input "0" at bounding box center [659, 192] width 71 height 13
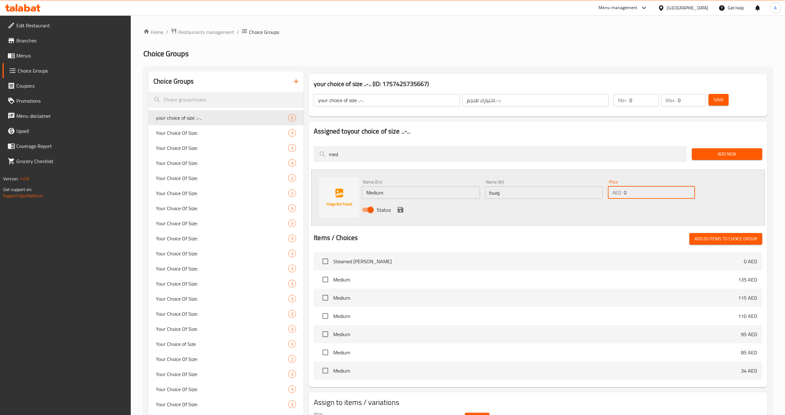
click at [642, 196] on input "0" at bounding box center [659, 192] width 71 height 13
type input "65"
click at [405, 213] on div "Status" at bounding box center [543, 210] width 369 height 17
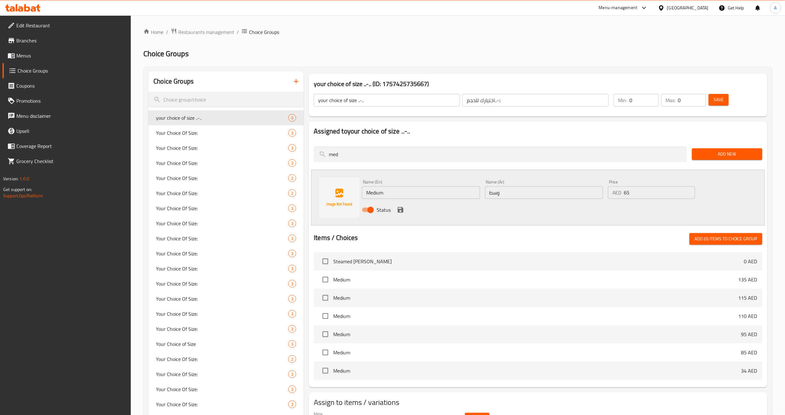
click at [507, 217] on div "Status" at bounding box center [543, 210] width 369 height 17
click at [402, 209] on icon "save" at bounding box center [401, 210] width 6 height 6
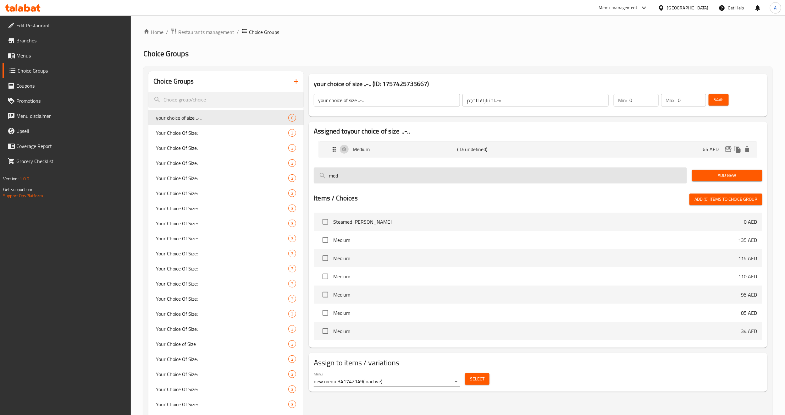
click at [535, 179] on input "med" at bounding box center [500, 176] width 373 height 16
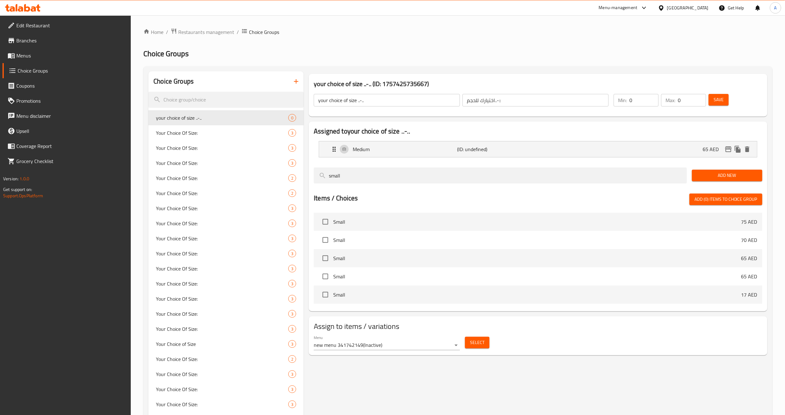
type input "small"
click at [720, 175] on span "Add New" at bounding box center [727, 176] width 60 height 8
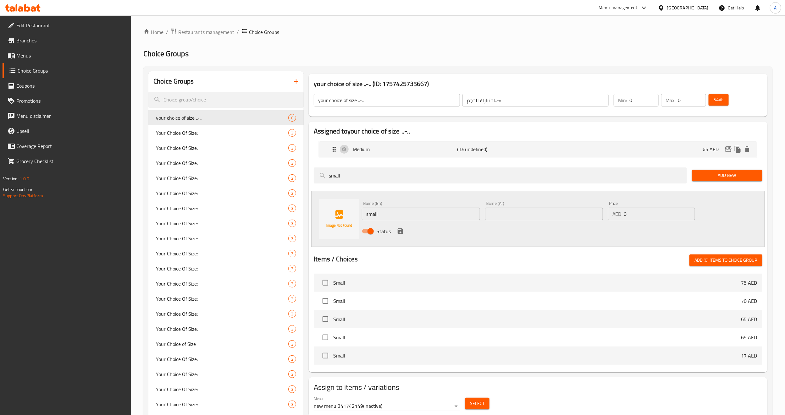
click at [524, 216] on input "text" at bounding box center [544, 214] width 118 height 13
type input "صغير"
click at [657, 216] on input "0" at bounding box center [659, 214] width 71 height 13
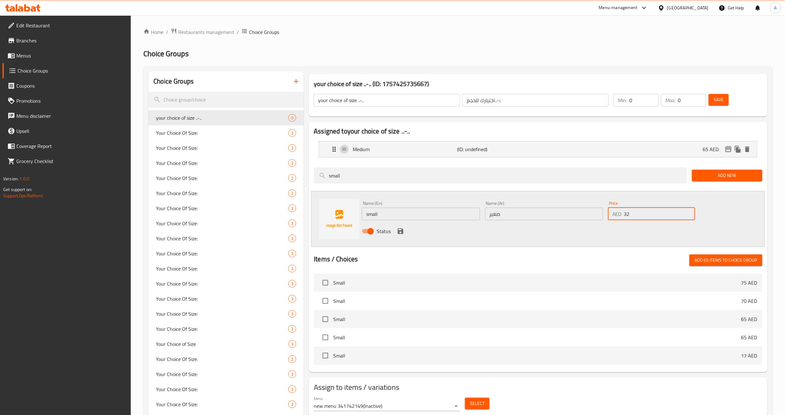
type input "32"
click at [646, 225] on div "Status" at bounding box center [543, 231] width 369 height 17
click at [404, 234] on icon "save" at bounding box center [401, 232] width 8 height 8
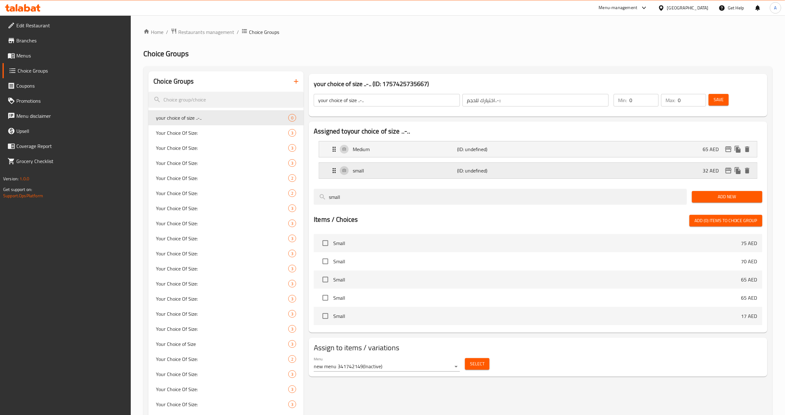
click at [549, 170] on div "small (ID: undefined) 32 AED" at bounding box center [540, 171] width 419 height 16
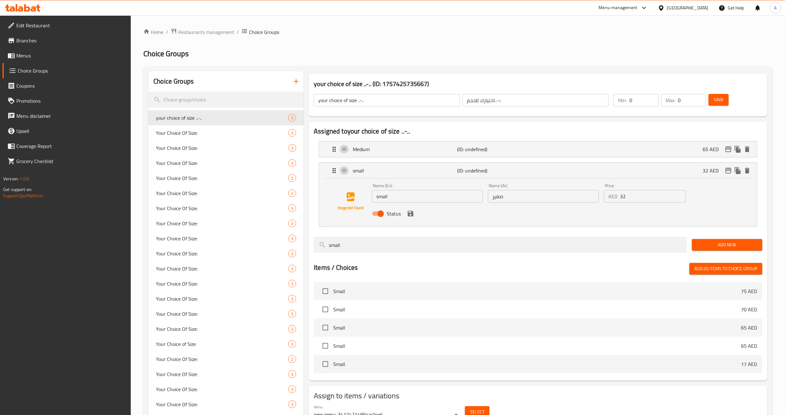
click at [542, 137] on nav "Medium (ID: undefined) 65 AED Name (En) Medium Name (En) Name (Ar) وسط Name (Ar…" at bounding box center [538, 184] width 449 height 96
click at [542, 141] on li "Medium (ID: undefined) 65 AED Name (En) Medium Name (En) Name (Ar) وسط Name (Ar…" at bounding box center [538, 149] width 449 height 21
click at [537, 145] on div "Medium (ID: undefined) 65 AED" at bounding box center [540, 150] width 419 height 16
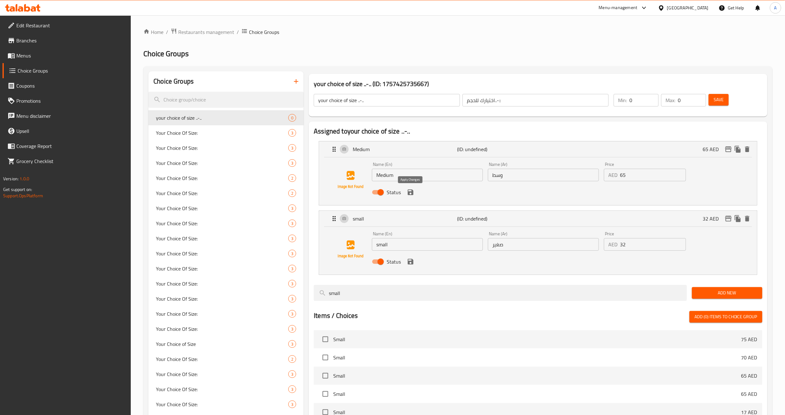
click at [414, 192] on icon "save" at bounding box center [411, 193] width 8 height 8
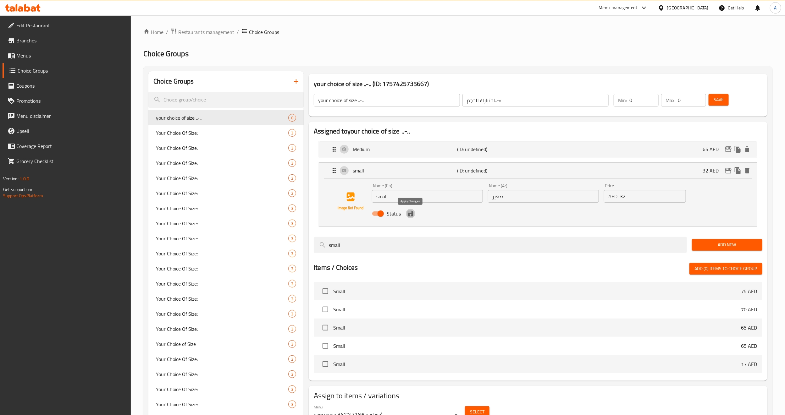
click at [411, 211] on icon "save" at bounding box center [411, 214] width 6 height 6
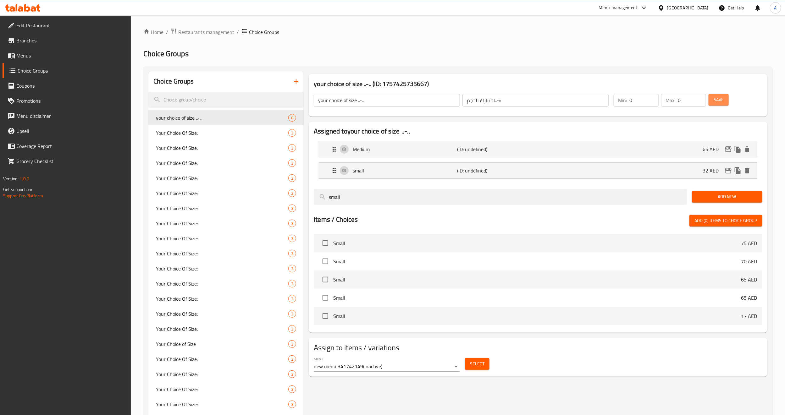
click at [719, 99] on span "Save" at bounding box center [719, 100] width 10 height 8
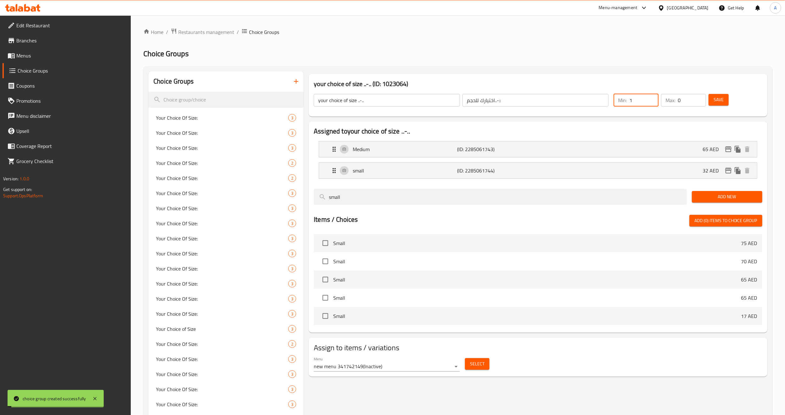
type input "1"
click at [653, 99] on input "1" at bounding box center [644, 100] width 29 height 13
type input "1"
click at [701, 100] on input "1" at bounding box center [692, 100] width 28 height 13
click at [715, 99] on span "Save" at bounding box center [719, 100] width 10 height 8
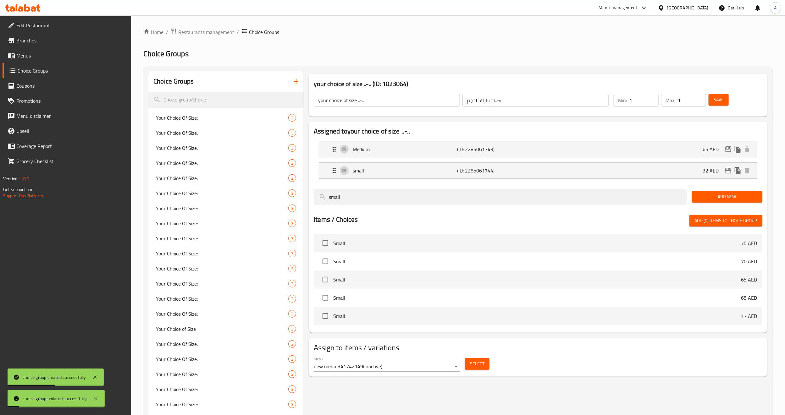
click at [715, 99] on span "Save" at bounding box center [719, 100] width 10 height 8
click at [484, 365] on span "Select" at bounding box center [477, 364] width 14 height 8
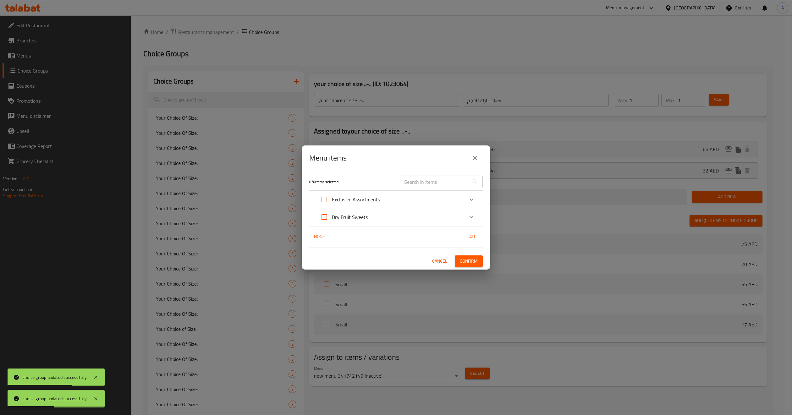
click at [475, 156] on icon "close" at bounding box center [476, 158] width 8 height 8
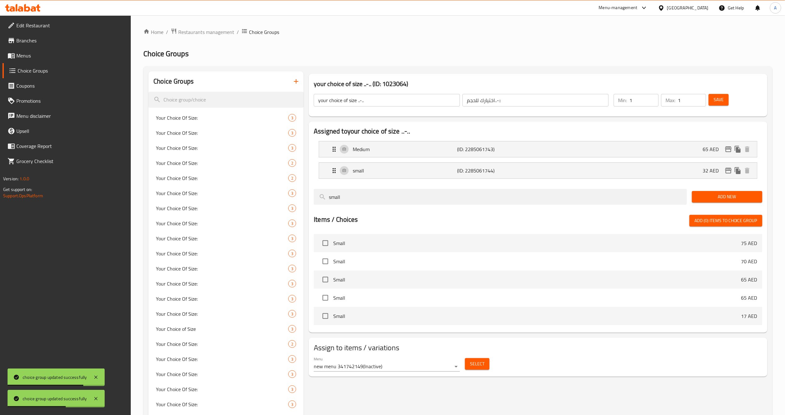
click at [481, 368] on button "Select" at bounding box center [477, 364] width 25 height 12
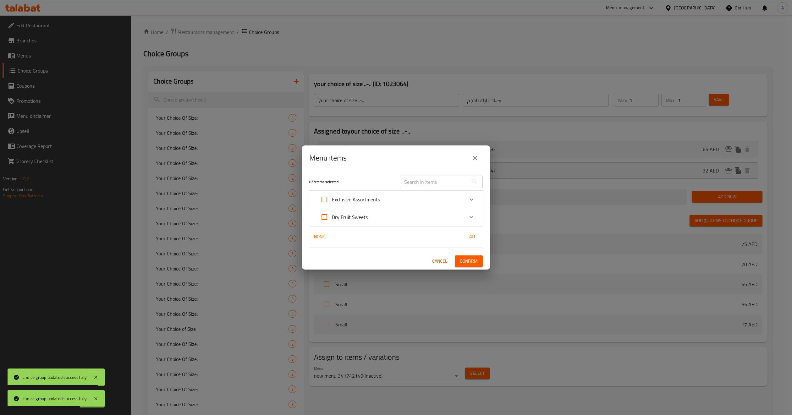
click at [358, 224] on div "Dry Fruit Sweets" at bounding box center [342, 217] width 51 height 15
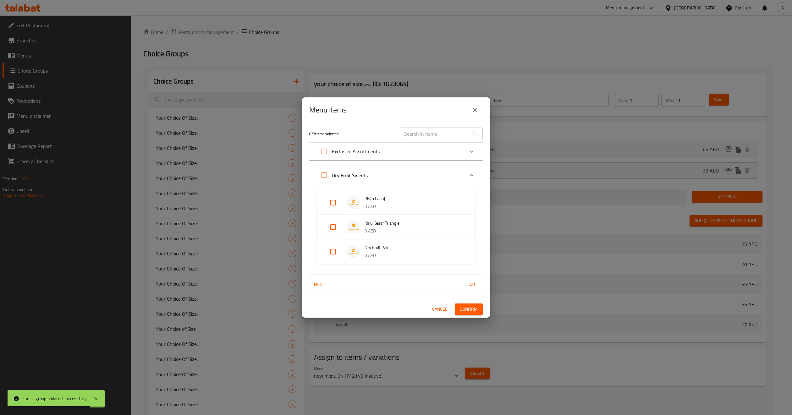
click at [331, 256] on input "Expand" at bounding box center [333, 251] width 15 height 15
checkbox input "true"
click at [468, 314] on span "Confirm" at bounding box center [469, 312] width 18 height 8
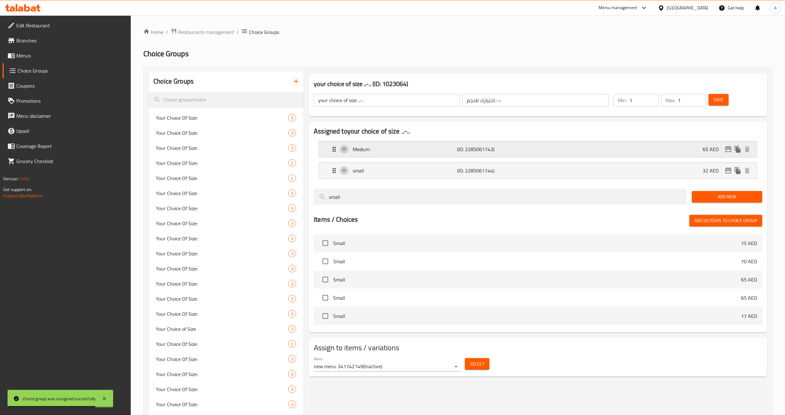
click at [731, 151] on icon "edit" at bounding box center [728, 150] width 6 height 6
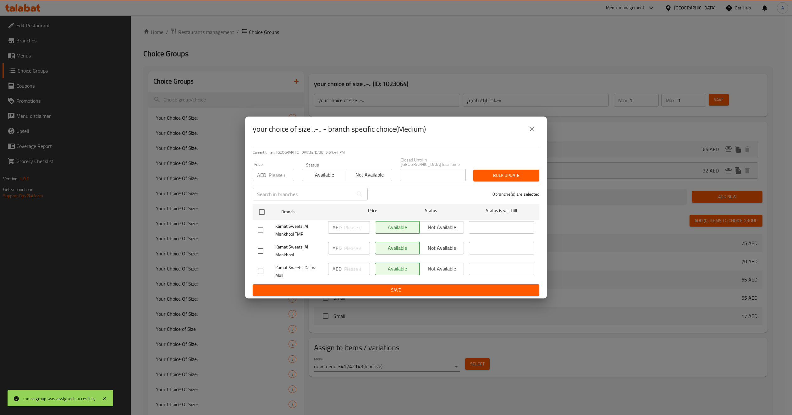
click at [262, 231] on input "checkbox" at bounding box center [260, 230] width 13 height 13
checkbox input "true"
click at [372, 176] on span "Not available" at bounding box center [370, 174] width 40 height 9
click at [447, 231] on span "Not available" at bounding box center [441, 227] width 39 height 9
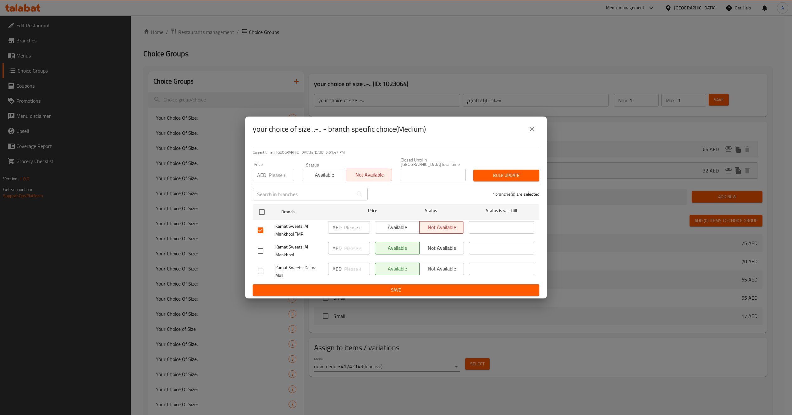
click at [505, 169] on div "Bulk update" at bounding box center [507, 175] width 74 height 19
click at [509, 178] on span "Bulk update" at bounding box center [507, 176] width 56 height 8
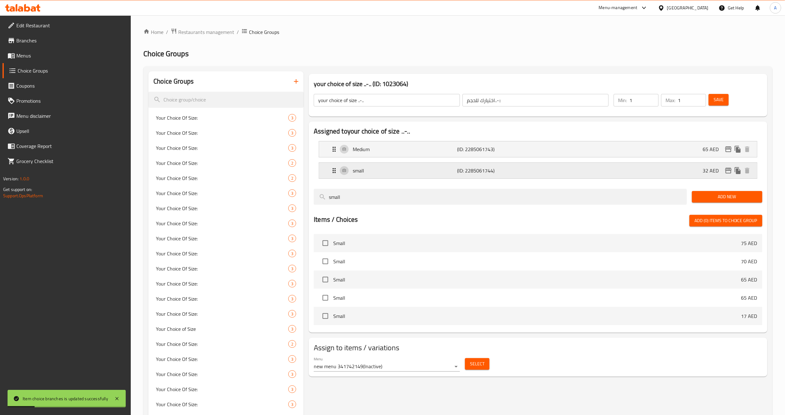
click at [727, 173] on icon "edit" at bounding box center [729, 171] width 8 height 8
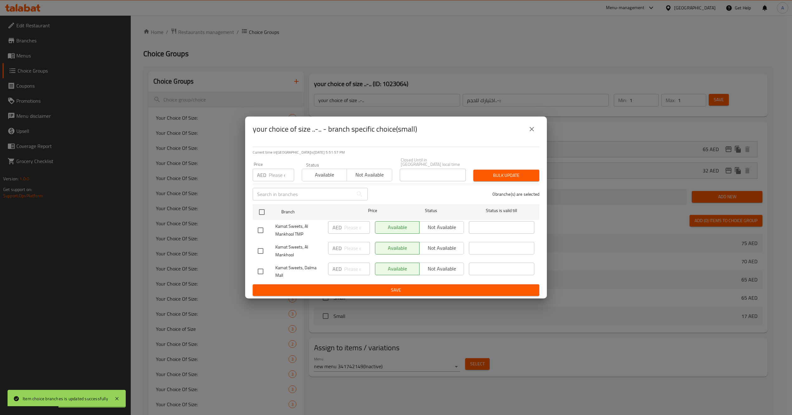
click at [262, 229] on input "checkbox" at bounding box center [260, 230] width 13 height 13
checkbox input "true"
click at [438, 227] on span "Not available" at bounding box center [441, 227] width 39 height 9
click at [380, 174] on span "Not available" at bounding box center [370, 174] width 40 height 9
click at [492, 174] on span "Bulk update" at bounding box center [507, 176] width 56 height 8
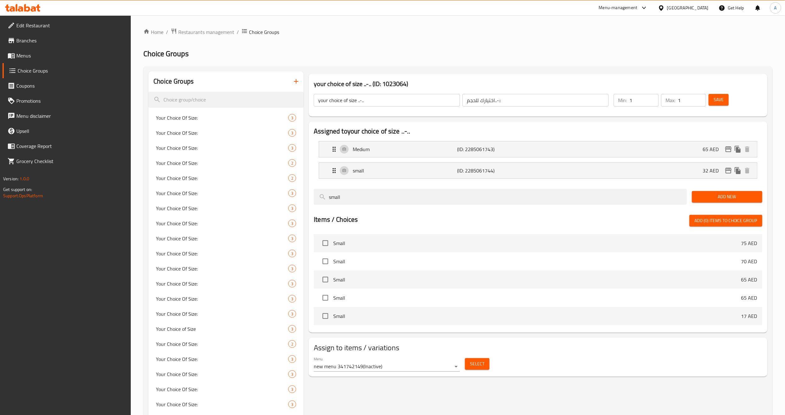
drag, startPoint x: 412, startPoint y: 168, endPoint x: 428, endPoint y: 168, distance: 16.0
click at [412, 168] on p "small" at bounding box center [405, 171] width 104 height 8
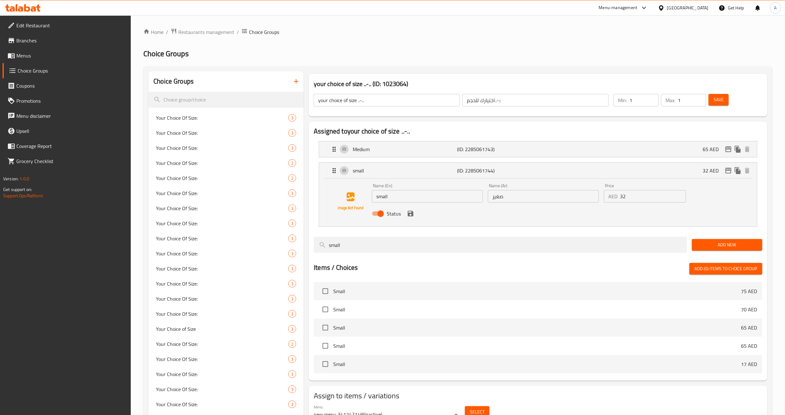
click at [637, 198] on input "32" at bounding box center [653, 196] width 66 height 13
click at [413, 212] on icon "save" at bounding box center [411, 214] width 6 height 6
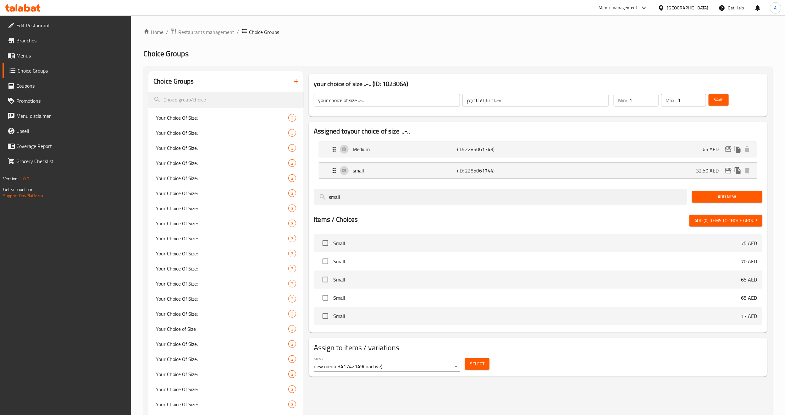
type input "32.50"
click at [721, 104] on button "Save" at bounding box center [719, 100] width 20 height 12
click at [565, 168] on div "small (ID: 2285061744) 32.5 AED" at bounding box center [540, 171] width 419 height 16
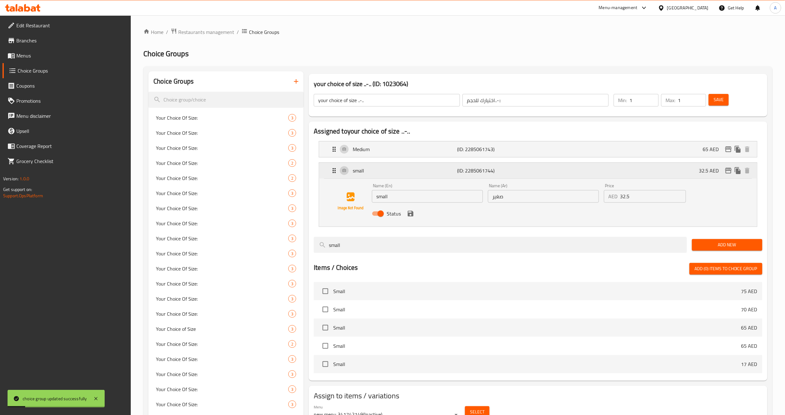
click at [563, 172] on div "small (ID: 2285061744) 32.5 AED" at bounding box center [540, 171] width 419 height 16
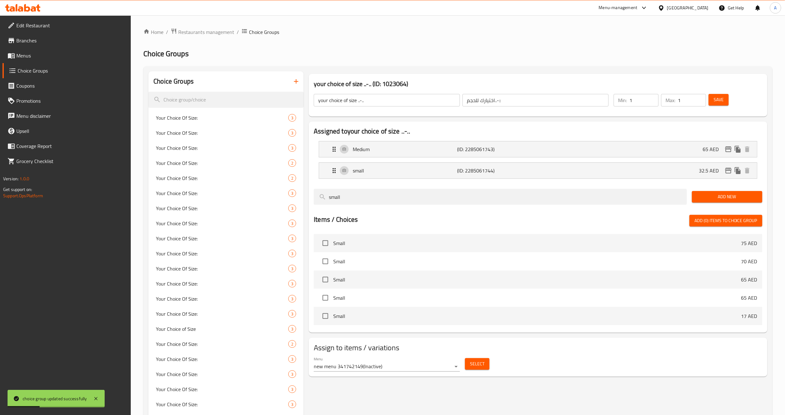
click at [478, 357] on div "Select" at bounding box center [478, 364] width 30 height 17
click at [478, 363] on span "Select" at bounding box center [477, 364] width 14 height 8
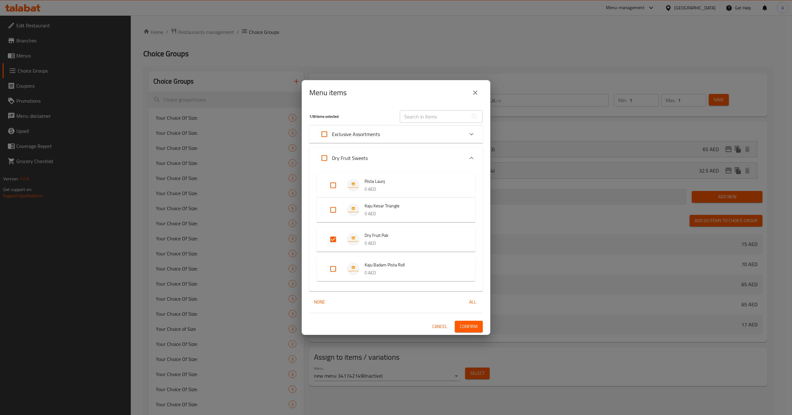
click at [331, 271] on input "Expand" at bounding box center [333, 269] width 15 height 15
checkbox input "true"
click at [467, 330] on span "Confirm" at bounding box center [469, 327] width 18 height 8
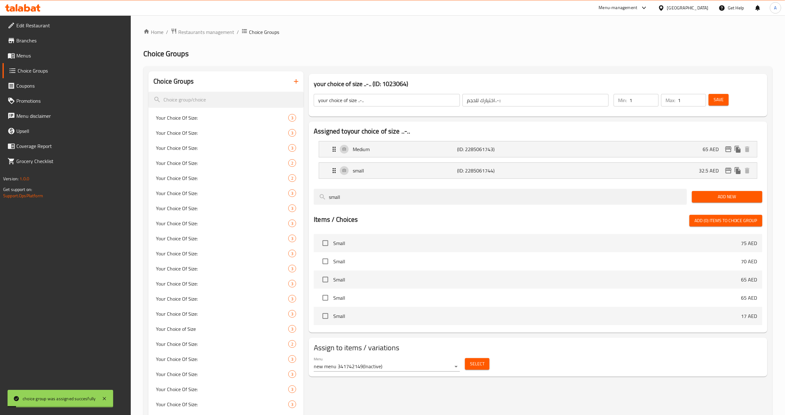
click at [519, 374] on div "Menu new menu 341742149 ( Inactive ) Select" at bounding box center [538, 364] width 454 height 20
click at [300, 84] on button "button" at bounding box center [296, 81] width 15 height 15
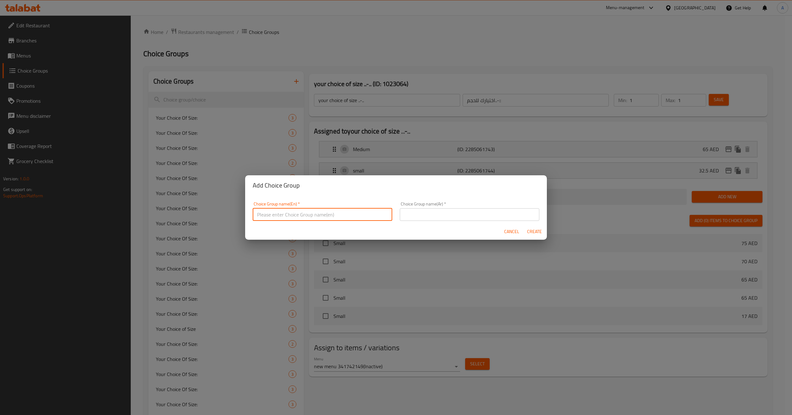
click at [296, 211] on input "text" at bounding box center [323, 214] width 140 height 13
type input "your choice of size .."
click at [424, 219] on input "text" at bounding box center [470, 214] width 140 height 13
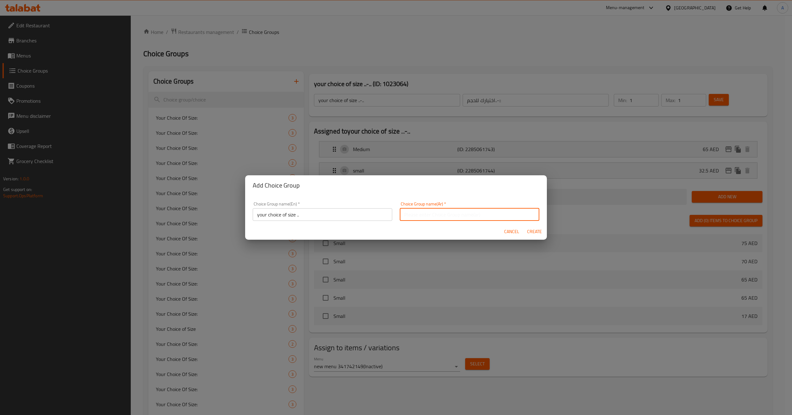
type input "اختيارك للحجم.."
click at [325, 218] on input "your choice of size .." at bounding box center [323, 214] width 140 height 13
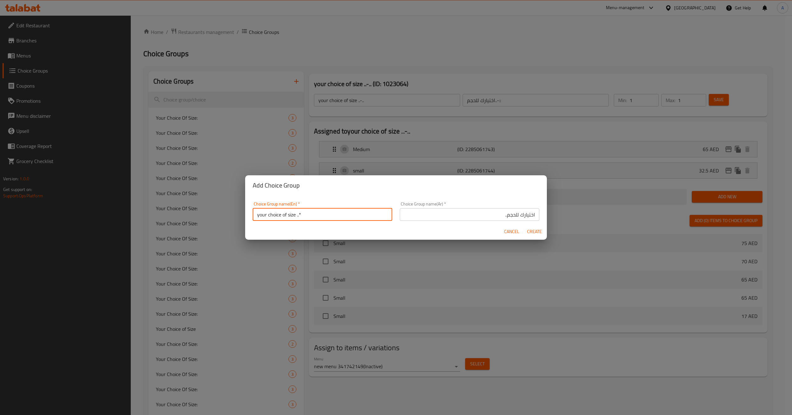
type input "your choice of size ..*"
click at [423, 211] on input "اختيارك للحجم.." at bounding box center [470, 214] width 140 height 13
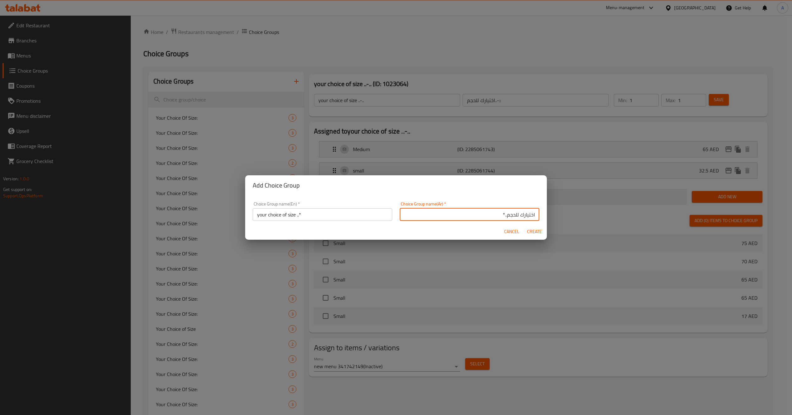
type input "اختيارك للحجم..*"
click at [538, 234] on span "Create" at bounding box center [534, 232] width 15 height 8
type input "your choice of size ..*"
type input "اختيارك للحجم..*"
type input "0"
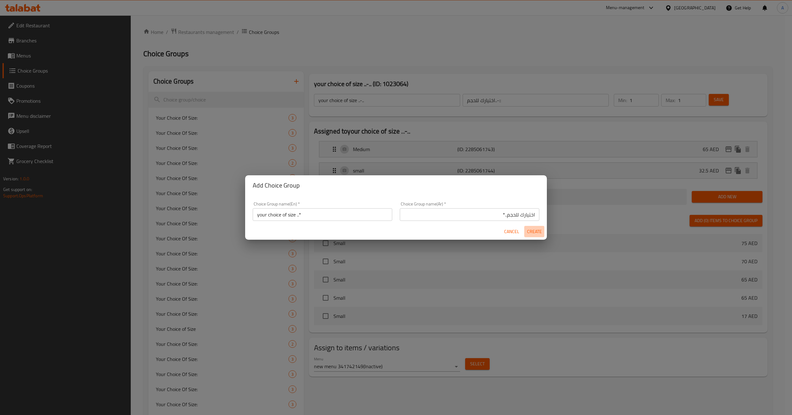
type input "0"
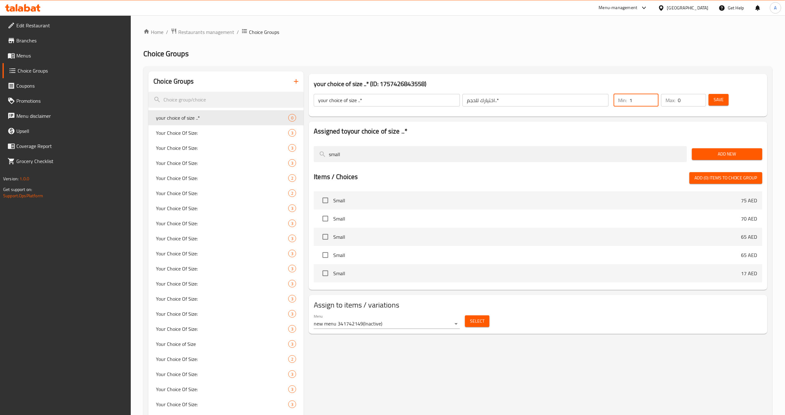
type input "1"
click at [654, 97] on input "1" at bounding box center [644, 100] width 29 height 13
type input "1"
click at [700, 99] on input "1" at bounding box center [692, 100] width 28 height 13
click at [722, 104] on button "Save" at bounding box center [719, 100] width 20 height 12
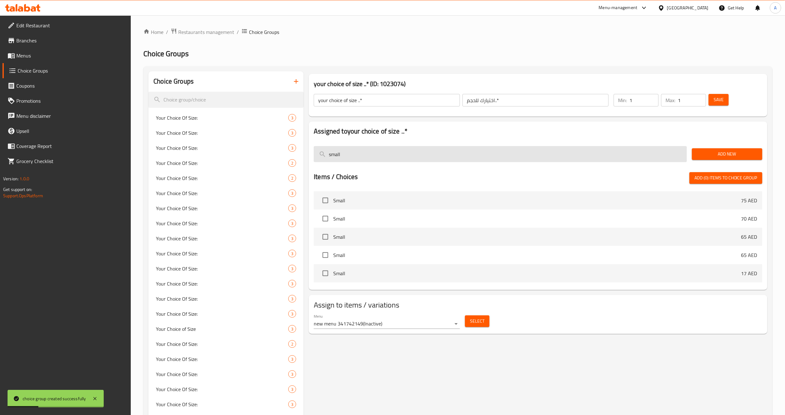
click at [635, 158] on input "small" at bounding box center [500, 154] width 373 height 16
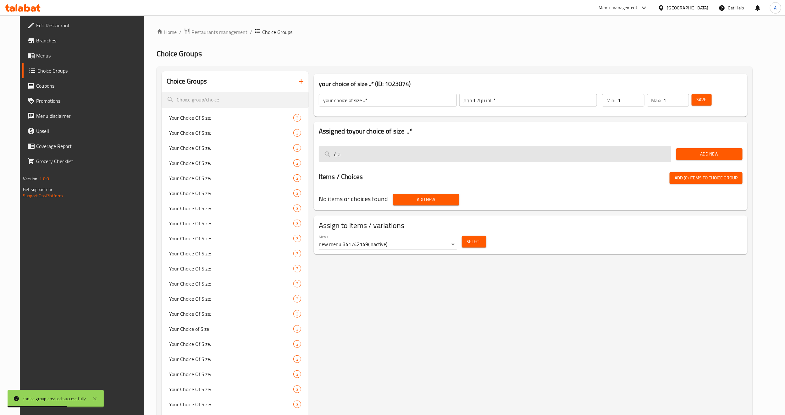
type input "ة"
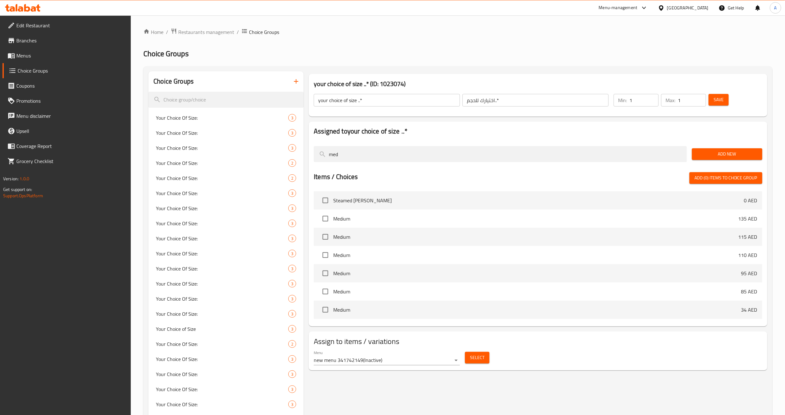
type input "med"
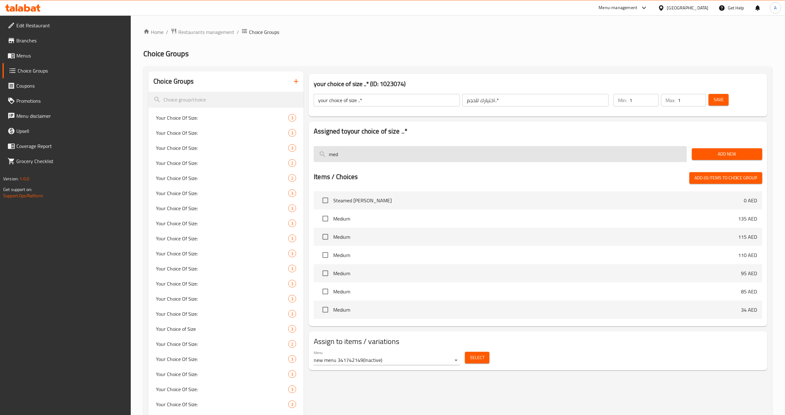
click at [351, 153] on input "med" at bounding box center [500, 154] width 373 height 16
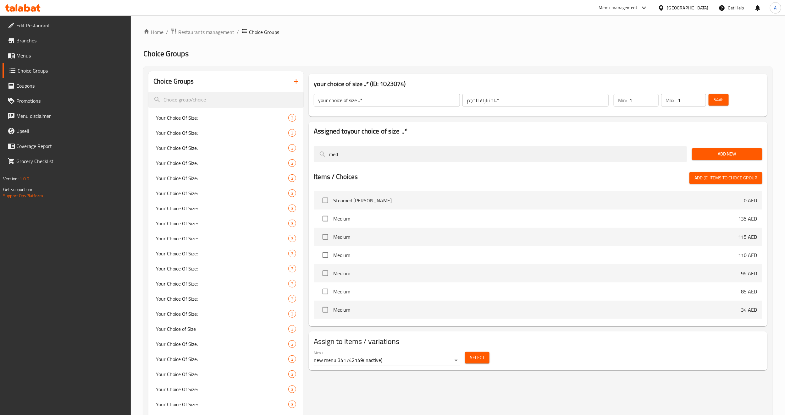
click at [706, 156] on span "Add New" at bounding box center [727, 154] width 60 height 8
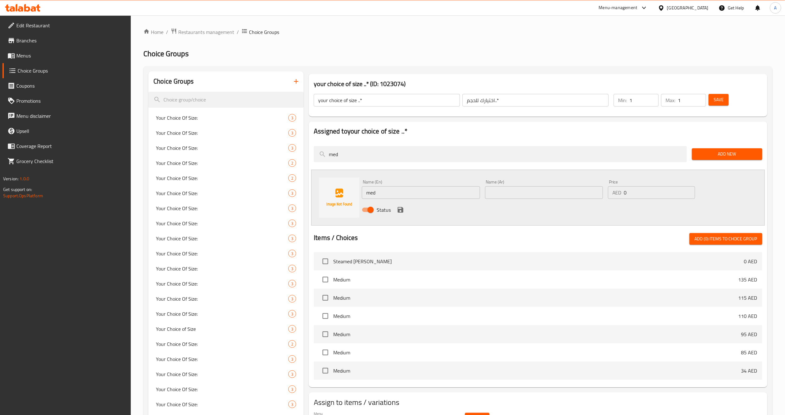
click at [440, 194] on input "med" at bounding box center [421, 192] width 118 height 13
type input "Medium"
click at [502, 193] on input "text" at bounding box center [544, 192] width 118 height 13
type input "وسط"
click at [647, 192] on input "0" at bounding box center [659, 192] width 71 height 13
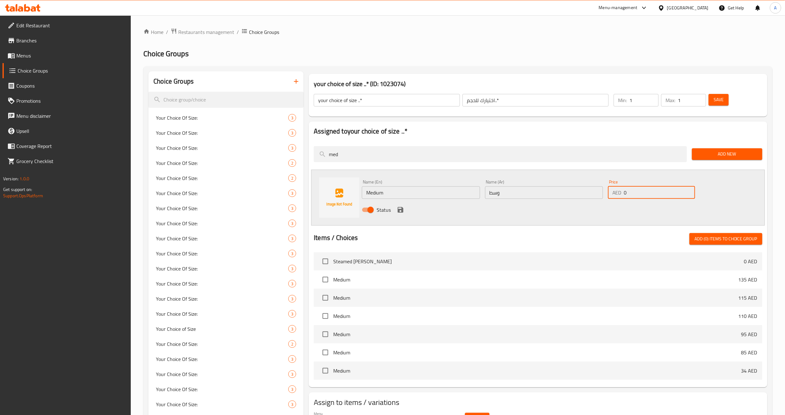
click at [647, 192] on input "0" at bounding box center [659, 192] width 71 height 13
type input "60"
click at [399, 212] on icon "save" at bounding box center [401, 210] width 6 height 6
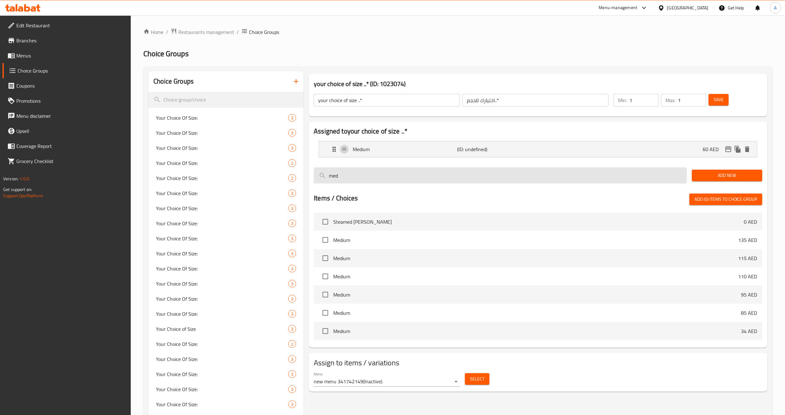
click at [449, 181] on input "med" at bounding box center [500, 176] width 373 height 16
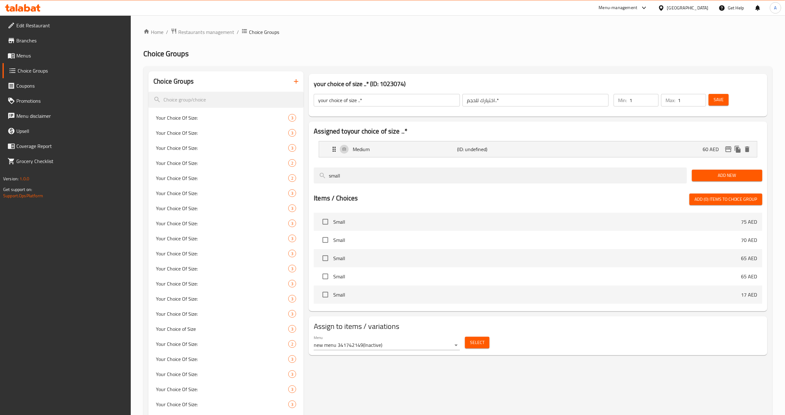
type input "small"
click at [698, 179] on span "Add New" at bounding box center [727, 176] width 60 height 8
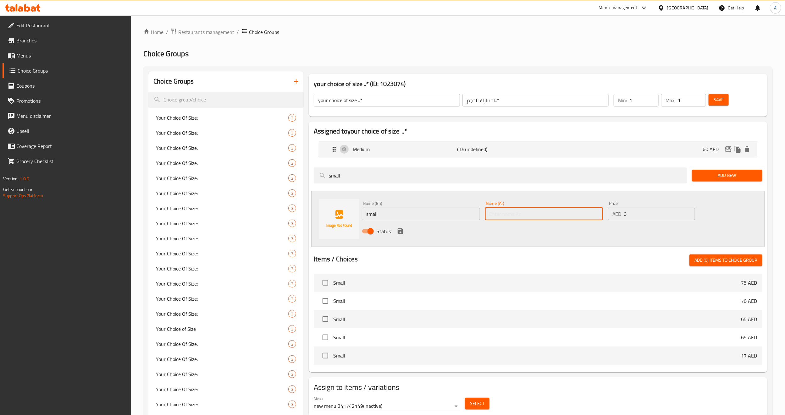
click at [534, 217] on input "text" at bounding box center [544, 214] width 118 height 13
type input "صغير"
click at [640, 206] on div "Price AED 0 Price" at bounding box center [651, 210] width 87 height 19
click at [640, 210] on input "0" at bounding box center [659, 214] width 71 height 13
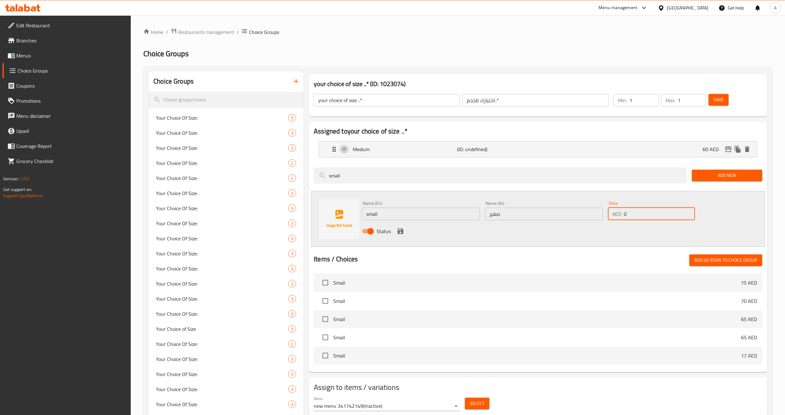
click at [640, 210] on input "0" at bounding box center [659, 214] width 71 height 13
type input "30"
click at [625, 229] on div "Status" at bounding box center [543, 231] width 369 height 17
click at [401, 234] on icon "save" at bounding box center [401, 232] width 6 height 6
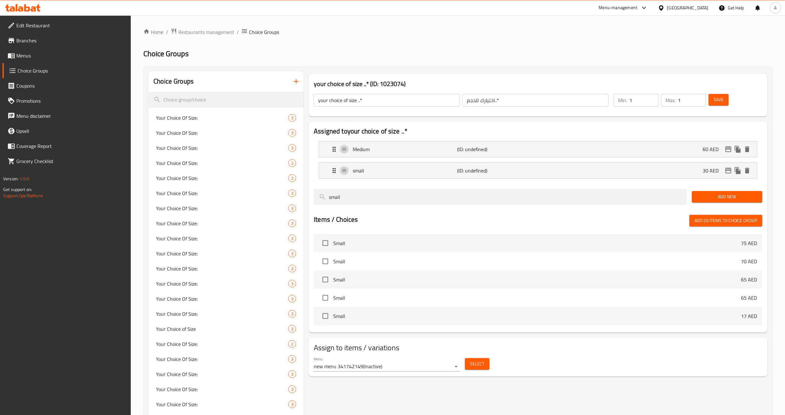
click at [719, 100] on span "Save" at bounding box center [719, 100] width 10 height 8
click at [730, 150] on icon "edit" at bounding box center [729, 150] width 8 height 8
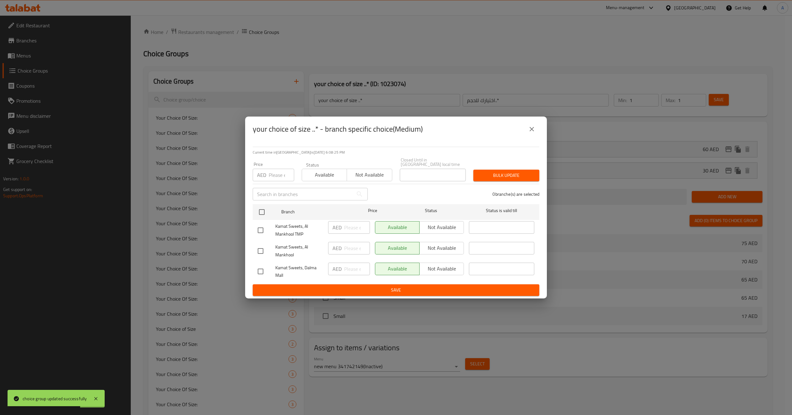
drag, startPoint x: 255, startPoint y: 229, endPoint x: 340, endPoint y: 229, distance: 84.6
click at [256, 229] on input "checkbox" at bounding box center [260, 230] width 13 height 13
checkbox input "true"
click at [433, 226] on span "Not available" at bounding box center [441, 227] width 39 height 9
click at [373, 174] on span "Not available" at bounding box center [370, 174] width 40 height 9
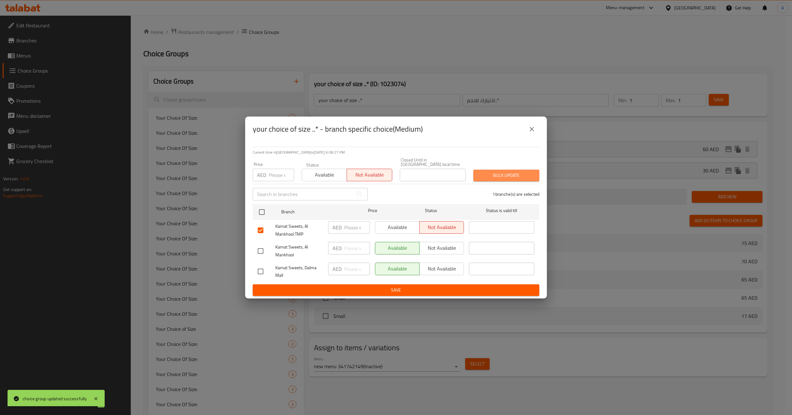
click at [524, 180] on button "Bulk update" at bounding box center [507, 176] width 66 height 12
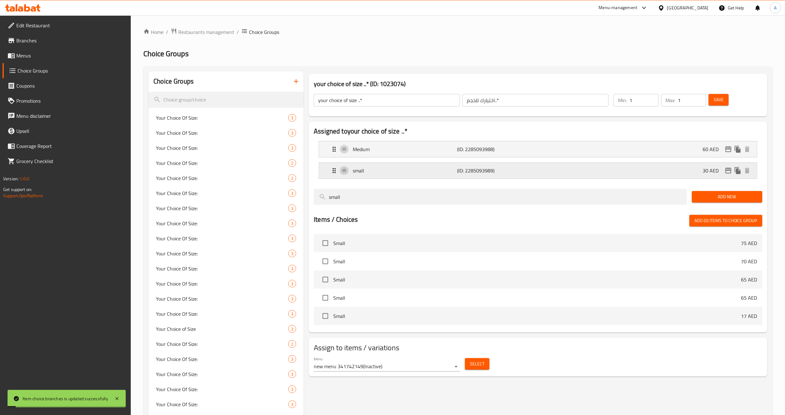
click at [731, 175] on div "30 AED" at bounding box center [727, 170] width 49 height 9
click at [728, 173] on icon "edit" at bounding box center [729, 171] width 8 height 8
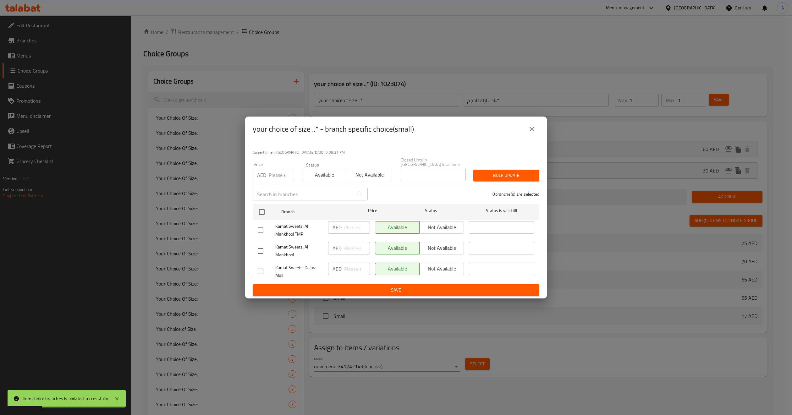
click at [374, 172] on span "Not available" at bounding box center [370, 174] width 40 height 9
click at [259, 234] on input "checkbox" at bounding box center [260, 230] width 13 height 13
checkbox input "true"
click at [432, 227] on span "Not available" at bounding box center [441, 227] width 39 height 9
click at [511, 171] on button "Bulk update" at bounding box center [507, 176] width 66 height 12
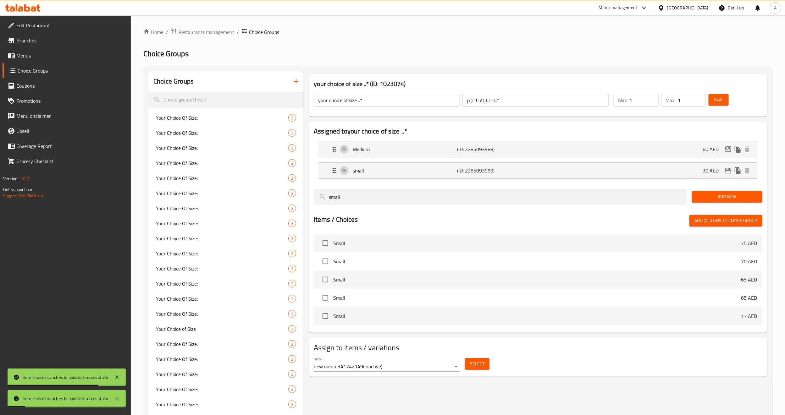
click at [482, 363] on span "Select" at bounding box center [477, 364] width 14 height 8
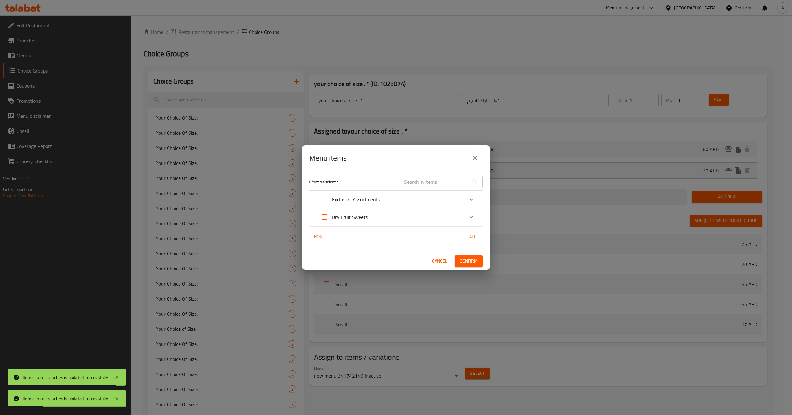
click at [418, 217] on div "Dry Fruit Sweets" at bounding box center [390, 217] width 147 height 15
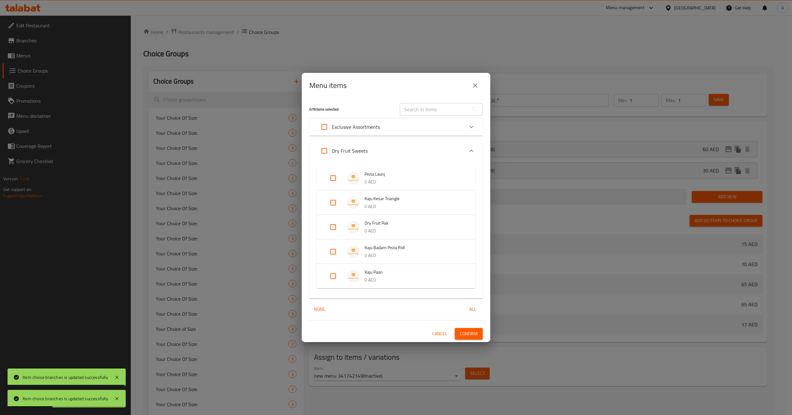
click at [332, 280] on input "Expand" at bounding box center [333, 276] width 15 height 15
checkbox input "true"
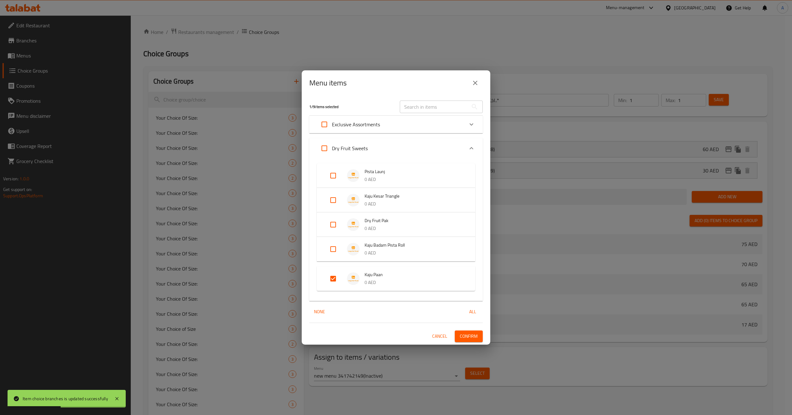
click at [463, 337] on span "Confirm" at bounding box center [469, 337] width 18 height 8
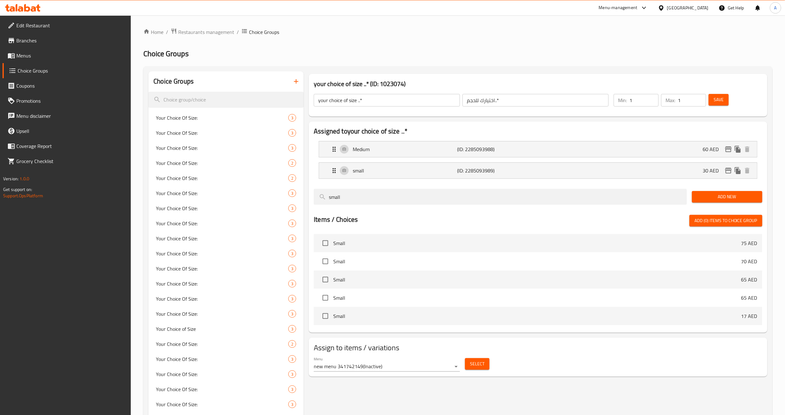
click at [294, 78] on icon "button" at bounding box center [296, 82] width 8 height 8
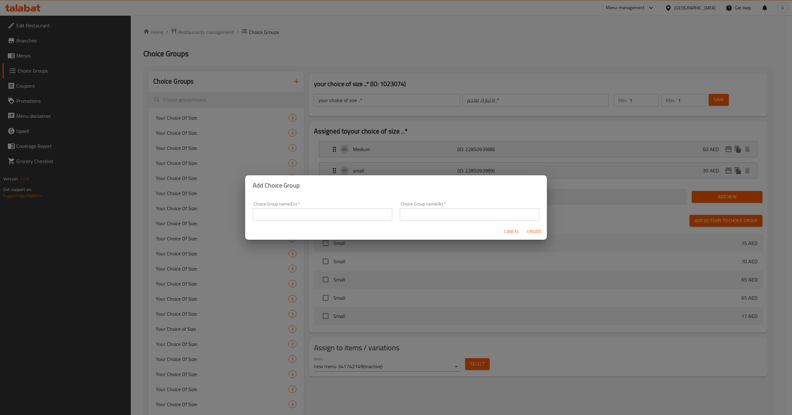
click at [294, 219] on input "text" at bounding box center [323, 214] width 140 height 13
type input "your choice of size **:"
click at [440, 215] on input "text" at bounding box center [470, 214] width 140 height 13
type input "اختيارك للحجم**:"
click at [533, 234] on span "Create" at bounding box center [534, 232] width 15 height 8
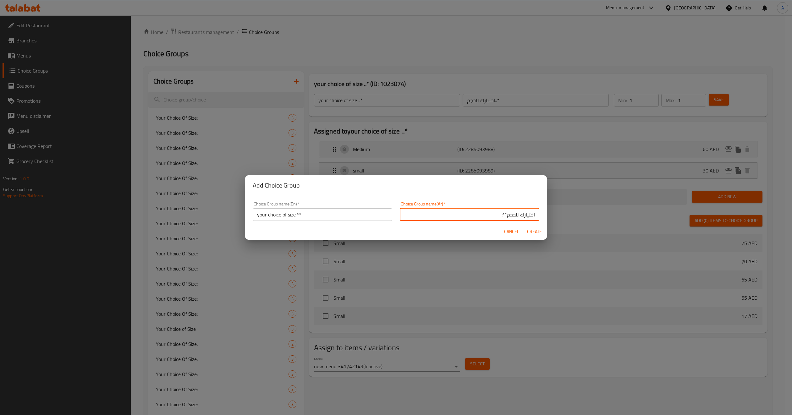
type input "your choice of size **:"
type input "اختيارك للحجم**:"
type input "0"
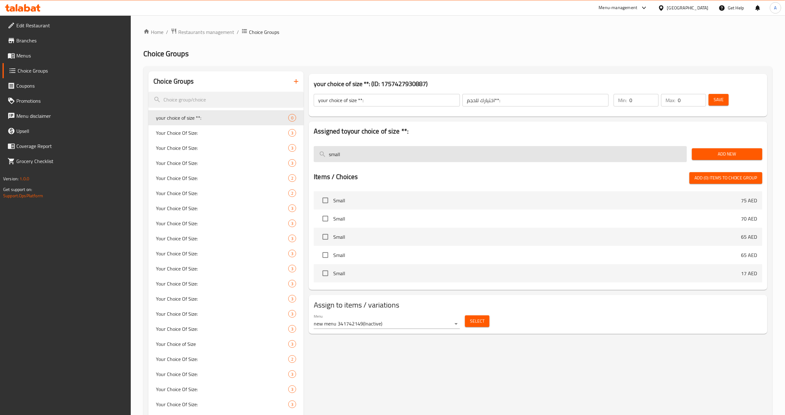
click at [369, 148] on input "small" at bounding box center [500, 154] width 373 height 16
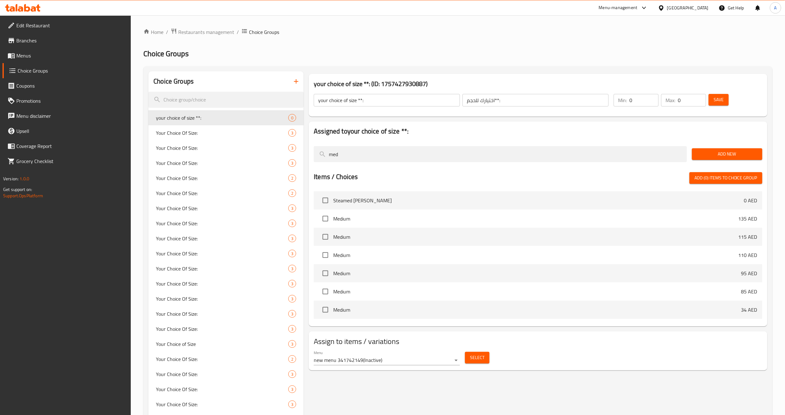
type input "med"
click at [703, 154] on span "Add New" at bounding box center [727, 154] width 60 height 8
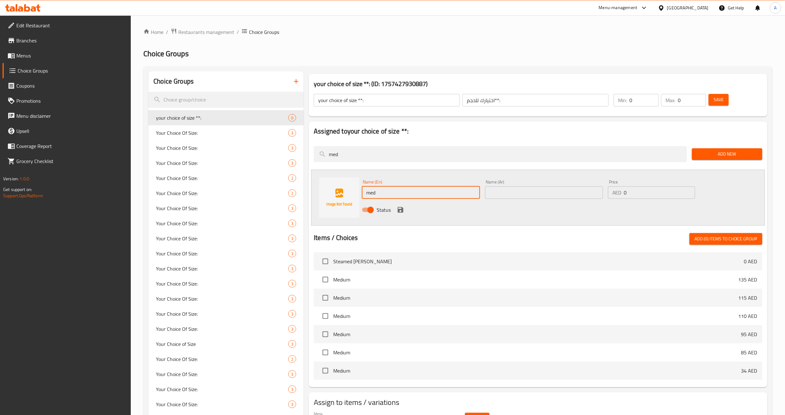
click at [396, 194] on input "med" at bounding box center [421, 192] width 118 height 13
type input "Medium"
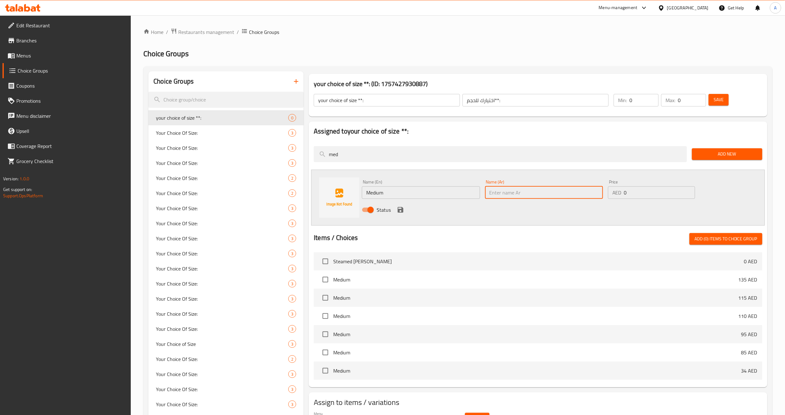
click at [512, 191] on input "text" at bounding box center [544, 192] width 118 height 13
type input "وسط"
click at [645, 192] on input "0" at bounding box center [659, 192] width 71 height 13
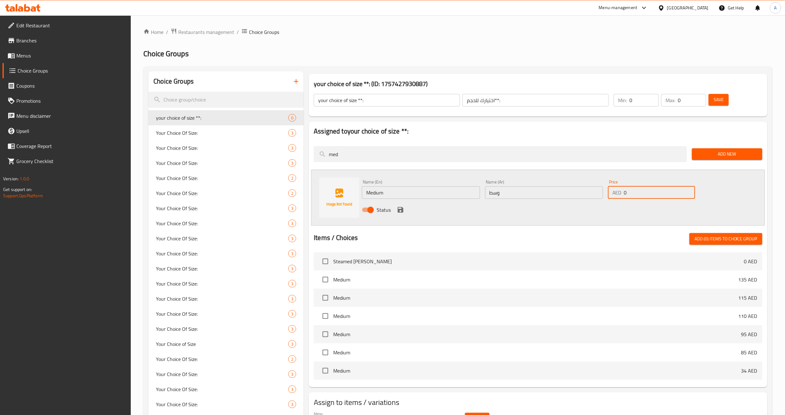
click at [645, 192] on input "0" at bounding box center [659, 192] width 71 height 13
type input "52"
click at [644, 208] on div "Status" at bounding box center [543, 210] width 369 height 17
click at [399, 213] on icon "save" at bounding box center [401, 210] width 8 height 8
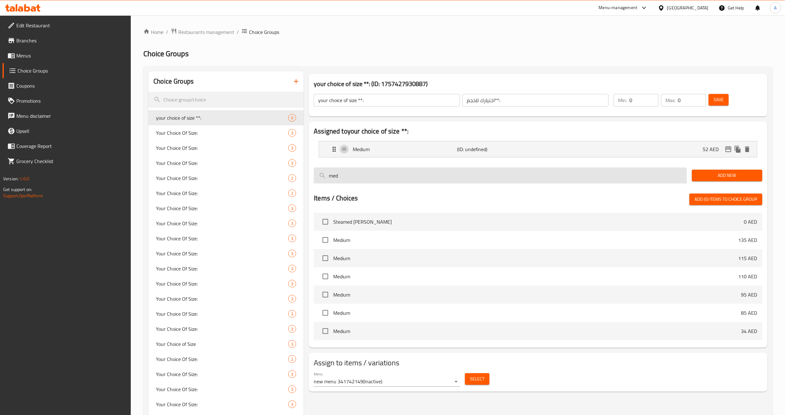
click at [539, 182] on input "med" at bounding box center [500, 176] width 373 height 16
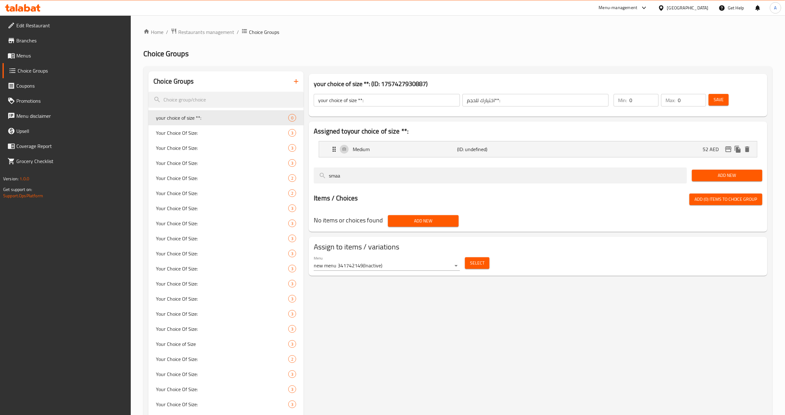
type input "smaa"
click at [727, 170] on button "Add New" at bounding box center [727, 176] width 70 height 12
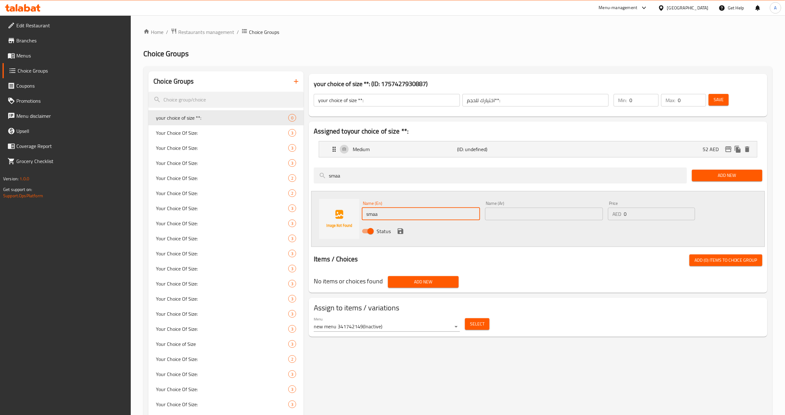
click at [381, 213] on input "smaa" at bounding box center [421, 214] width 118 height 13
type input "small"
click at [502, 211] on input "text" at bounding box center [544, 214] width 118 height 13
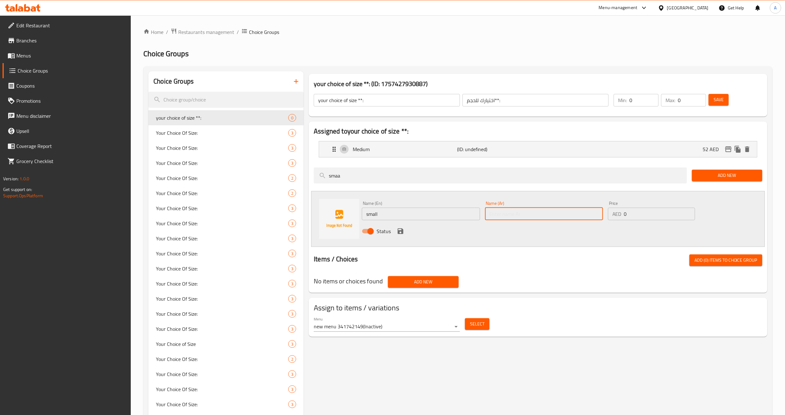
type input "صغير"
click at [658, 210] on input "0" at bounding box center [659, 214] width 71 height 13
type input "26.25"
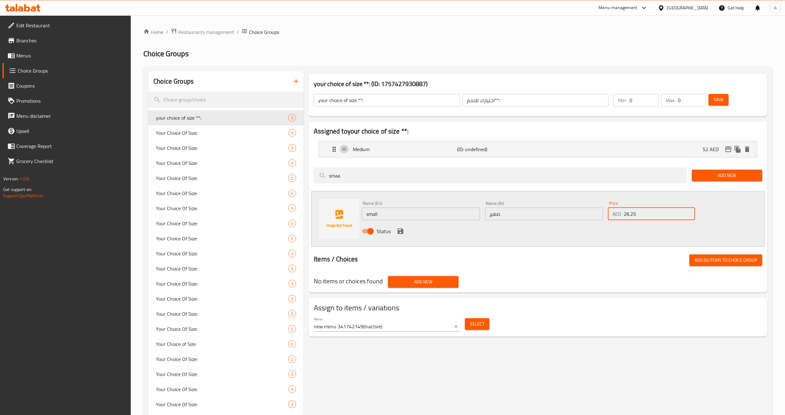
click at [575, 235] on div "Status" at bounding box center [543, 231] width 369 height 17
click at [396, 230] on button "save" at bounding box center [400, 231] width 9 height 9
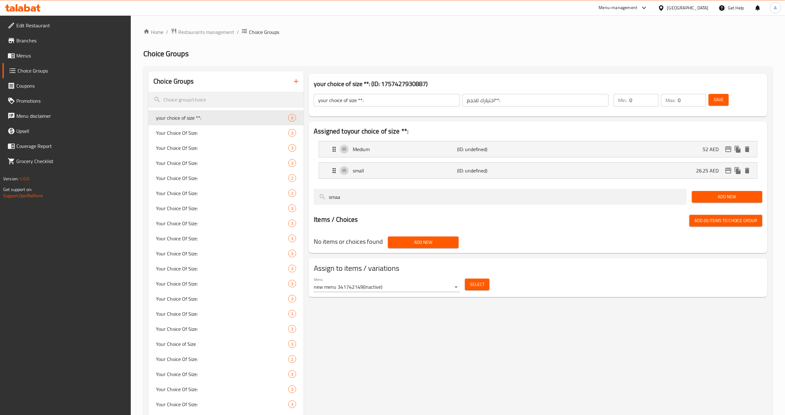
click at [719, 101] on span "Save" at bounding box center [719, 100] width 10 height 8
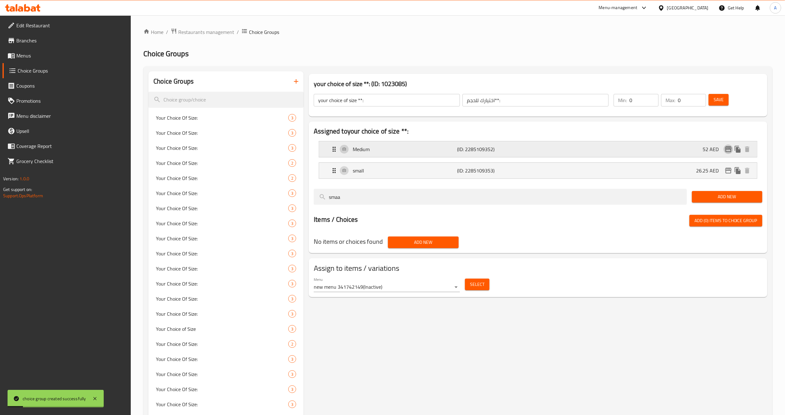
click at [727, 146] on icon "edit" at bounding box center [729, 150] width 8 height 8
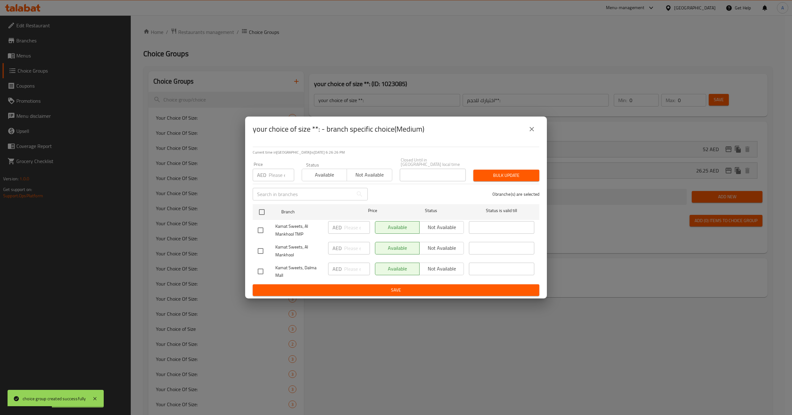
click at [261, 232] on input "checkbox" at bounding box center [260, 230] width 13 height 13
checkbox input "true"
click at [364, 181] on button "Not available" at bounding box center [369, 175] width 45 height 13
click at [433, 224] on span "Not available" at bounding box center [441, 227] width 39 height 9
click at [493, 181] on button "Bulk update" at bounding box center [507, 176] width 66 height 12
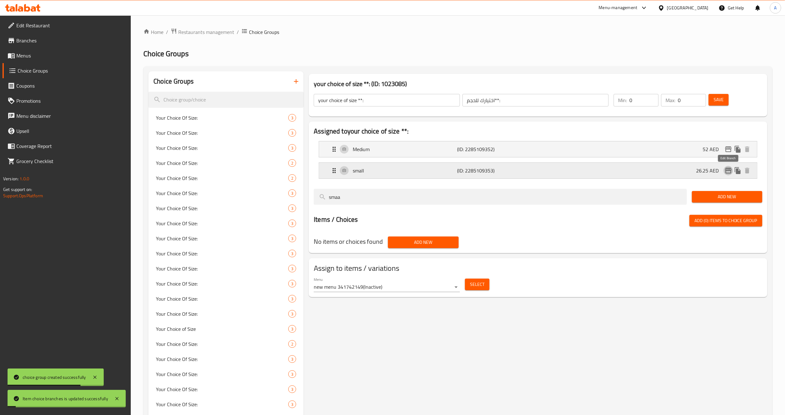
click at [732, 168] on button "edit" at bounding box center [728, 170] width 9 height 9
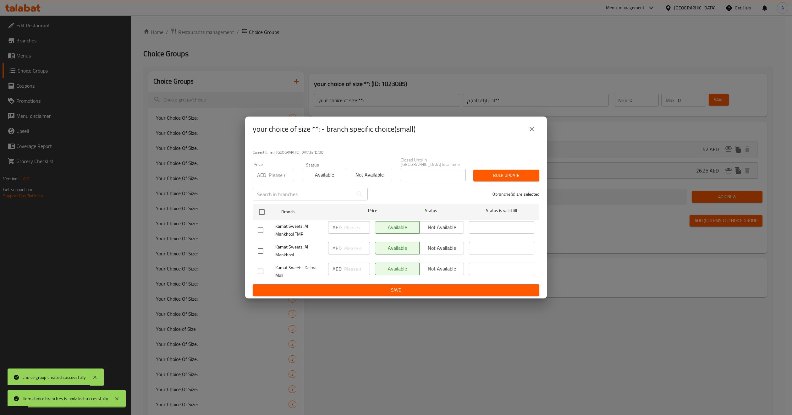
click at [261, 227] on input "checkbox" at bounding box center [260, 230] width 13 height 13
checkbox input "true"
drag, startPoint x: 450, startPoint y: 232, endPoint x: 411, endPoint y: 195, distance: 54.5
click at [450, 231] on span "Not available" at bounding box center [441, 227] width 39 height 9
click at [378, 170] on span "Not available" at bounding box center [370, 174] width 40 height 9
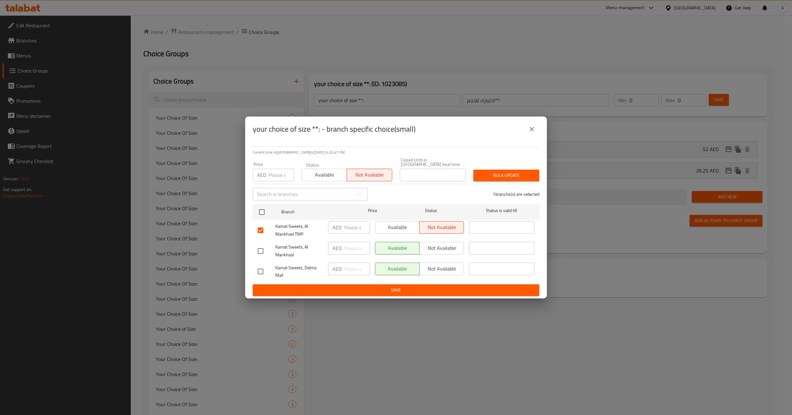
click at [441, 194] on div "1 branche(s) are selected" at bounding box center [458, 194] width 172 height 23
click at [491, 181] on button "Bulk update" at bounding box center [507, 176] width 66 height 12
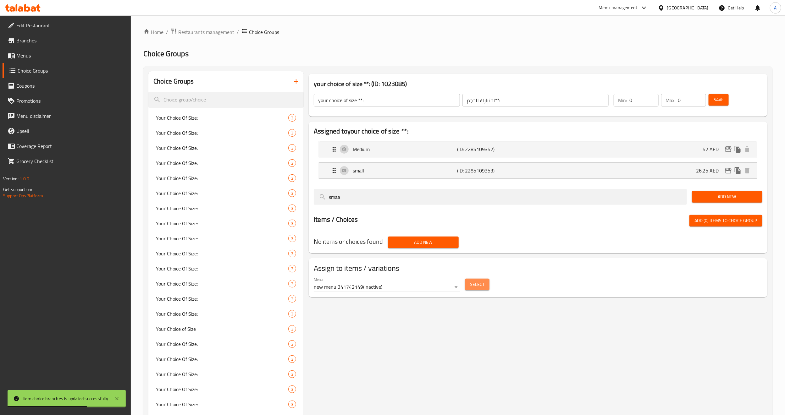
click at [485, 289] on button "Select" at bounding box center [477, 285] width 25 height 12
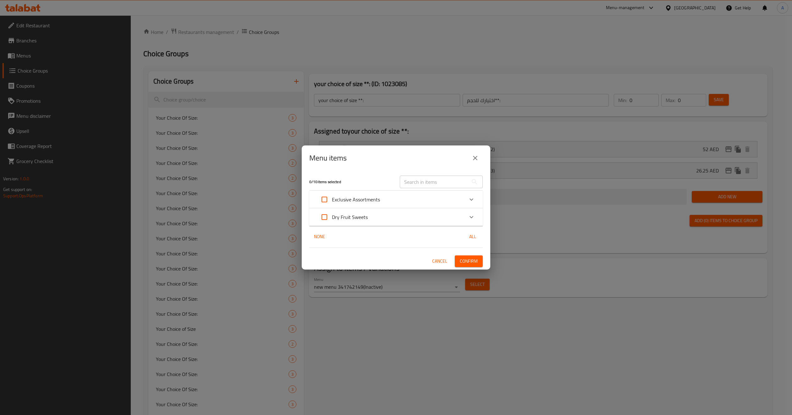
click at [376, 216] on div "Dry Fruit Sweets" at bounding box center [390, 217] width 147 height 15
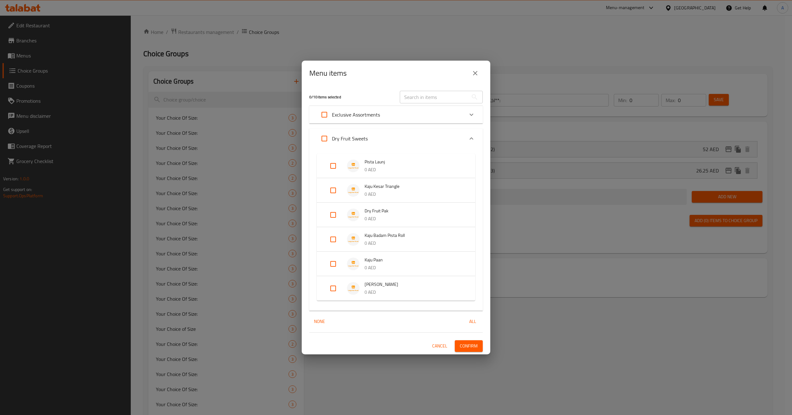
drag, startPoint x: 333, startPoint y: 289, endPoint x: 385, endPoint y: 310, distance: 56.0
click at [333, 290] on input "Expand" at bounding box center [333, 288] width 15 height 15
checkbox input "true"
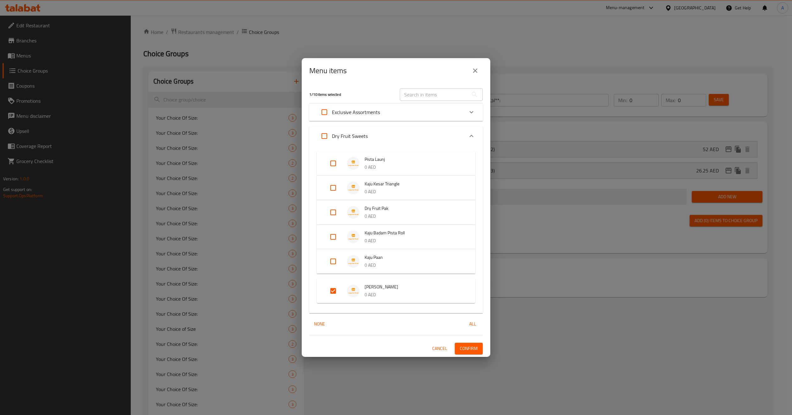
click at [471, 348] on span "Confirm" at bounding box center [469, 349] width 18 height 8
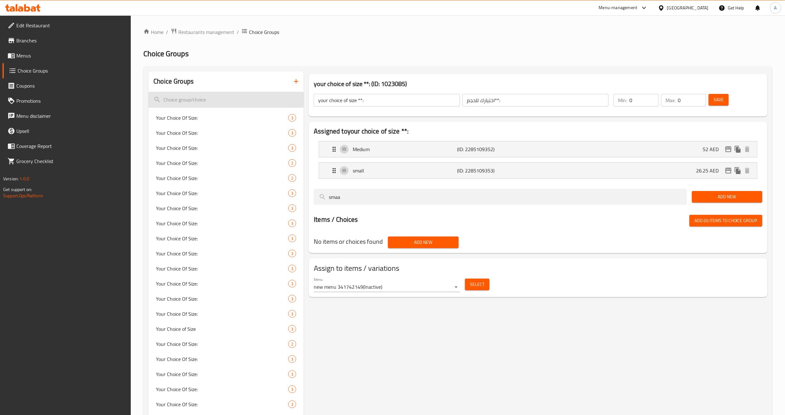
click at [214, 98] on input "search" at bounding box center [225, 100] width 155 height 16
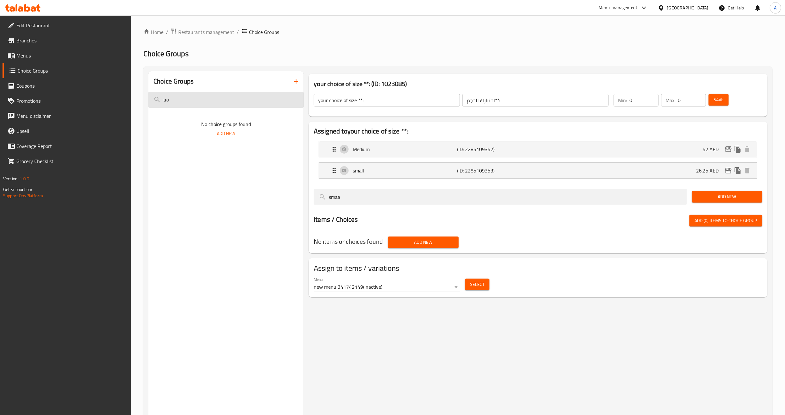
type input "u"
type input "your choice of:"
click at [264, 113] on div "your choice of: 2" at bounding box center [225, 117] width 155 height 15
type input "your choice of:"
type input "اختيارك من.."
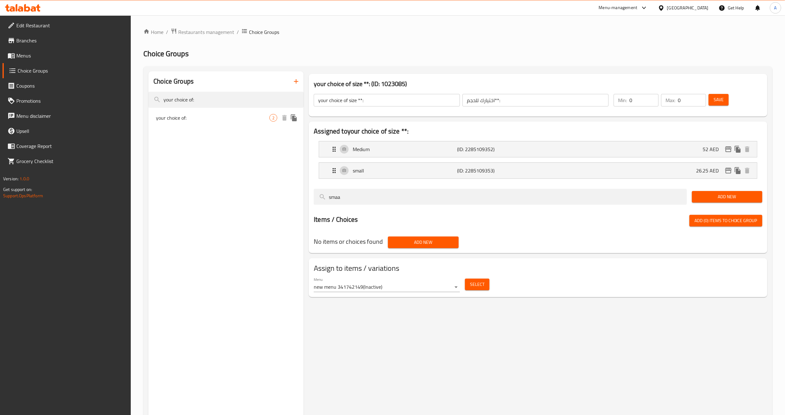
type input "1"
drag, startPoint x: 231, startPoint y: 242, endPoint x: 255, endPoint y: 244, distance: 24.4
click at [231, 242] on div "Choice Groups your choice of: your choice of: 2" at bounding box center [225, 278] width 155 height 415
click at [529, 277] on div "Menu new menu 341742149 ( Inactive ) Select" at bounding box center [538, 285] width 454 height 20
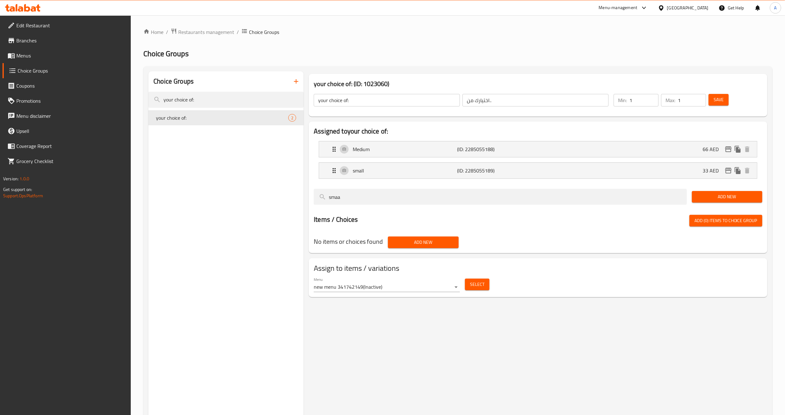
click at [379, 159] on li "Medium (ID: 2285055188) 66 AED Name (En) Medium Name (En) Name (Ar) وسط Name (A…" at bounding box center [538, 149] width 449 height 21
click at [380, 154] on div "Medium (ID: 2285055188) 66 AED" at bounding box center [540, 150] width 419 height 16
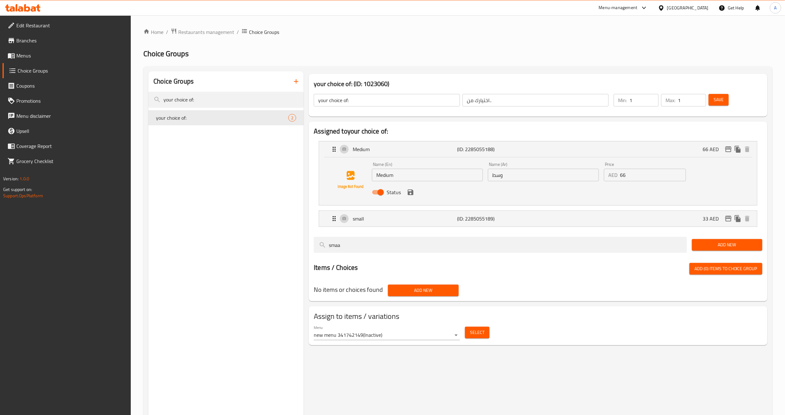
click at [396, 175] on input "Medium" at bounding box center [427, 175] width 111 height 13
type input "500 GM"
click at [509, 173] on input "وسط" at bounding box center [543, 175] width 111 height 13
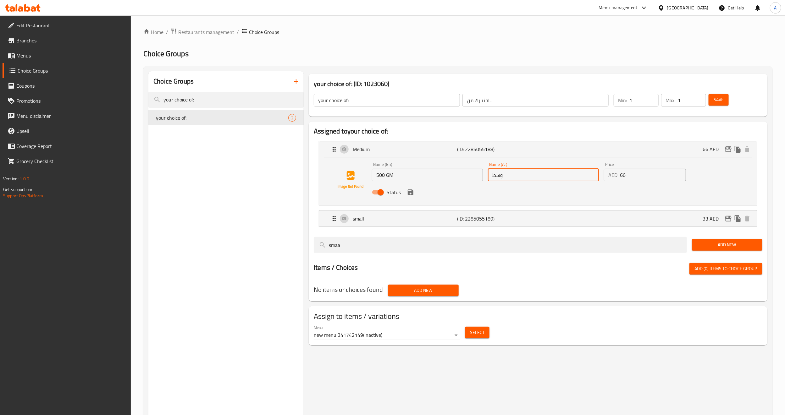
click at [509, 173] on input "وسط" at bounding box center [543, 175] width 111 height 13
type input "500 جم"
click at [412, 193] on icon "save" at bounding box center [411, 193] width 6 height 6
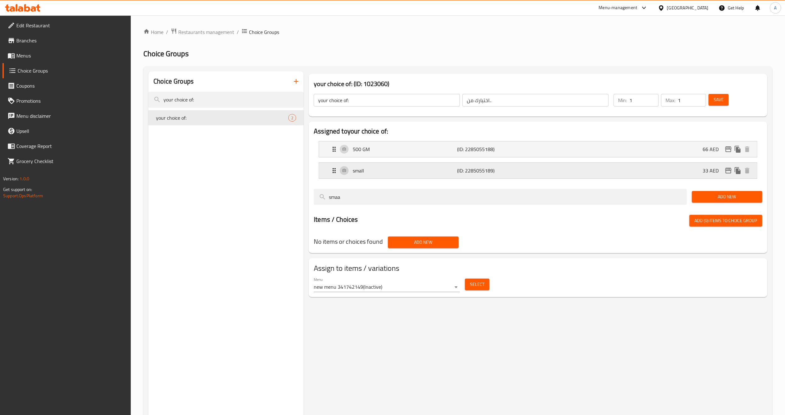
click at [412, 176] on div "small (ID: 2285055189) 33 AED" at bounding box center [540, 171] width 419 height 16
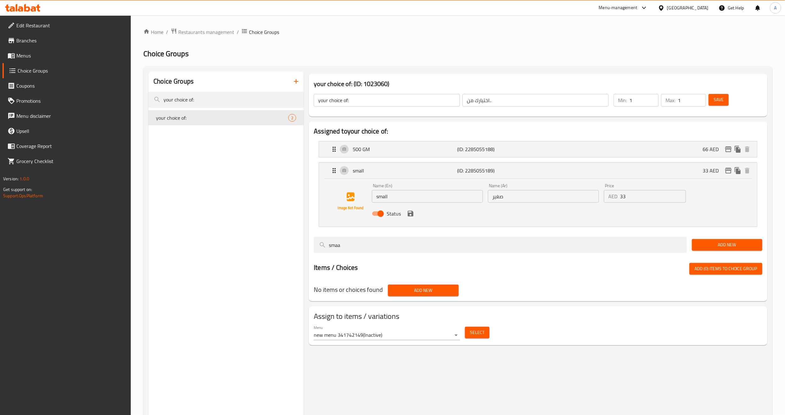
click at [392, 202] on input "small" at bounding box center [427, 196] width 111 height 13
type input "250 GM"
click at [517, 203] on input "صغير" at bounding box center [543, 196] width 111 height 13
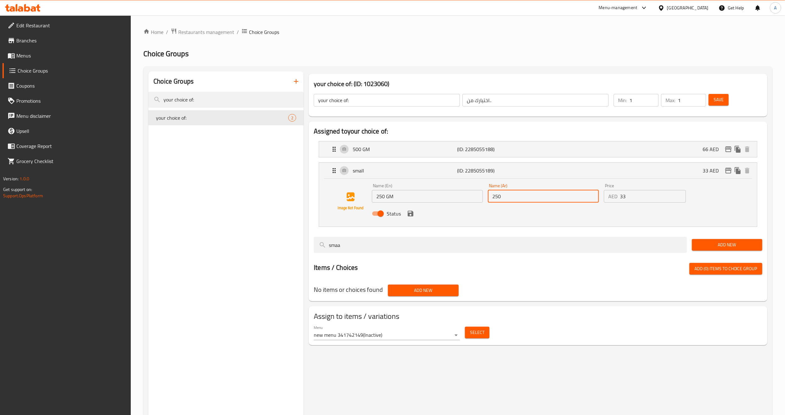
type input "250 جم"
click at [413, 219] on div "Status" at bounding box center [544, 213] width 348 height 17
click at [406, 215] on button "save" at bounding box center [410, 213] width 9 height 9
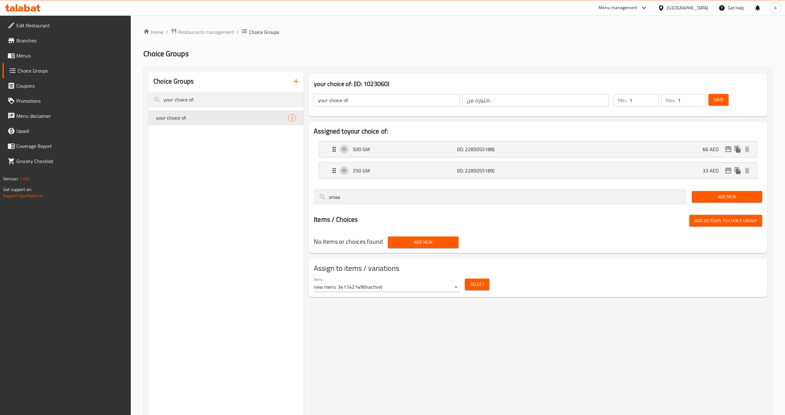
click at [721, 103] on span "Save" at bounding box center [719, 100] width 10 height 8
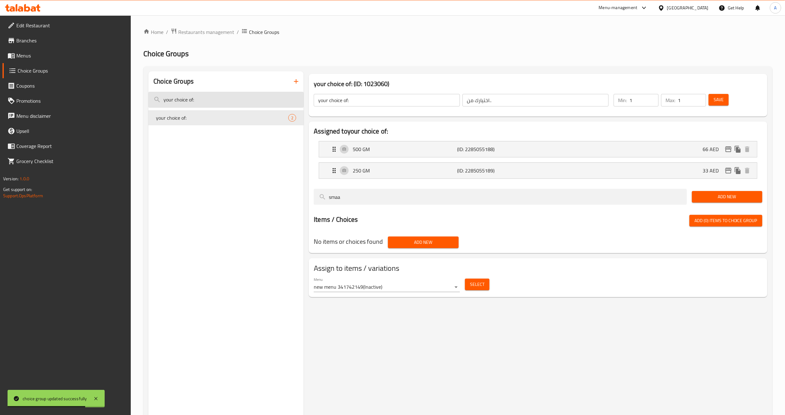
click at [199, 100] on input "your choice of:" at bounding box center [225, 100] width 155 height 16
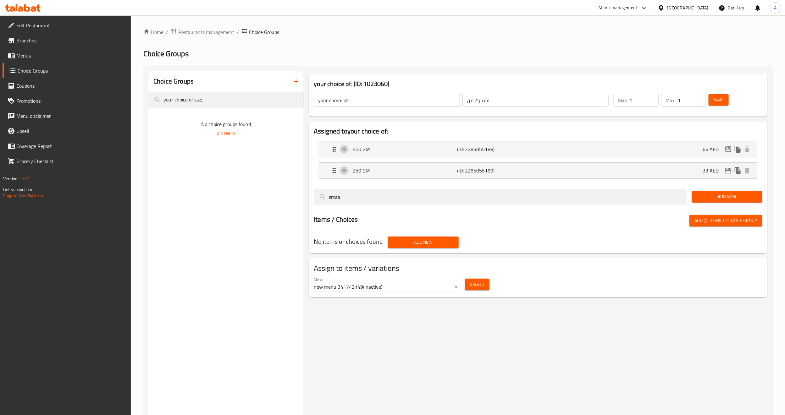
type input "your choice of size"
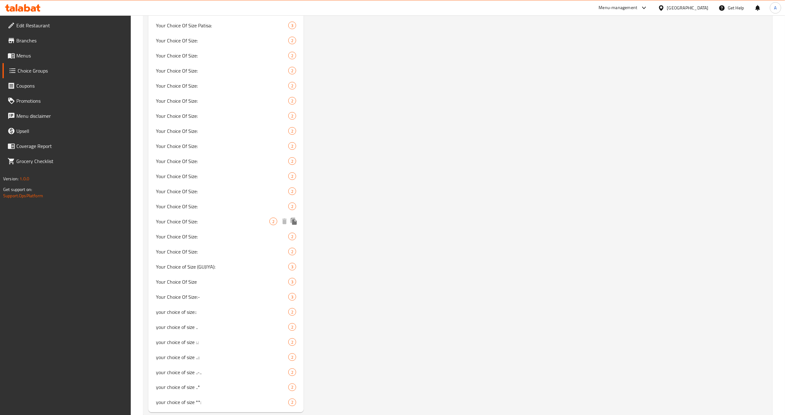
scroll to position [424, 0]
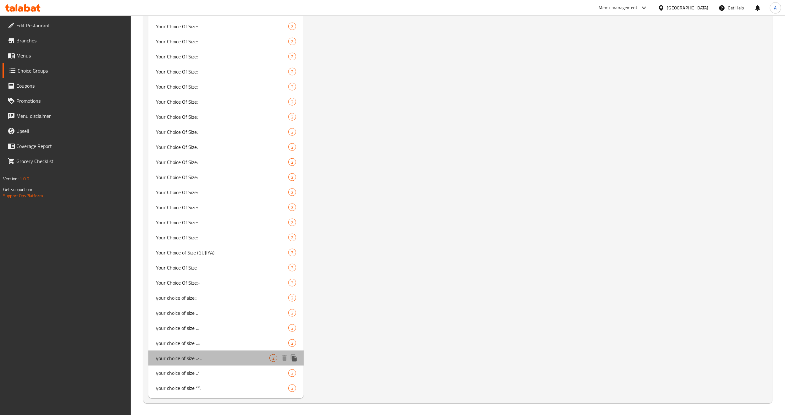
click at [218, 358] on span "your choice of size ..-.." at bounding box center [213, 359] width 114 height 8
type input "your choice of size ..-.."
type input "اختيارك للحجم..-::"
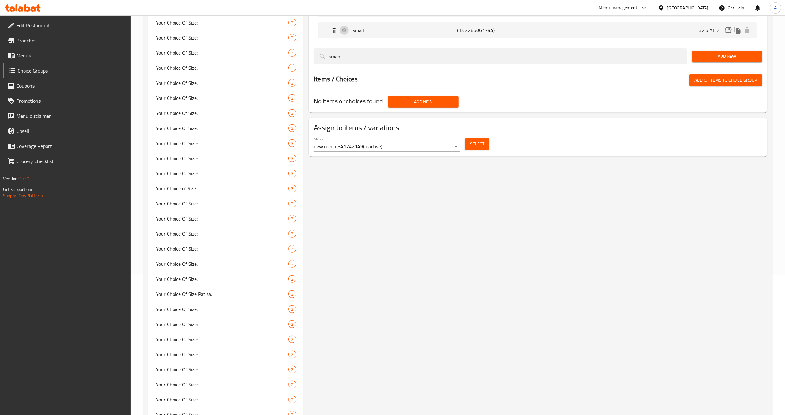
scroll to position [0, 0]
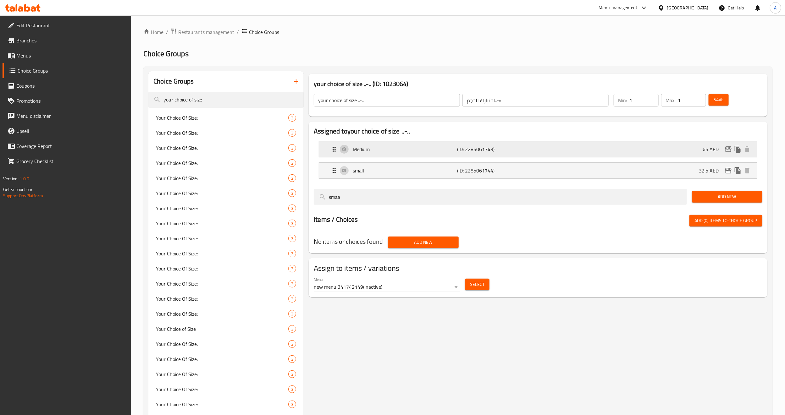
click at [386, 148] on p "Medium" at bounding box center [405, 150] width 104 height 8
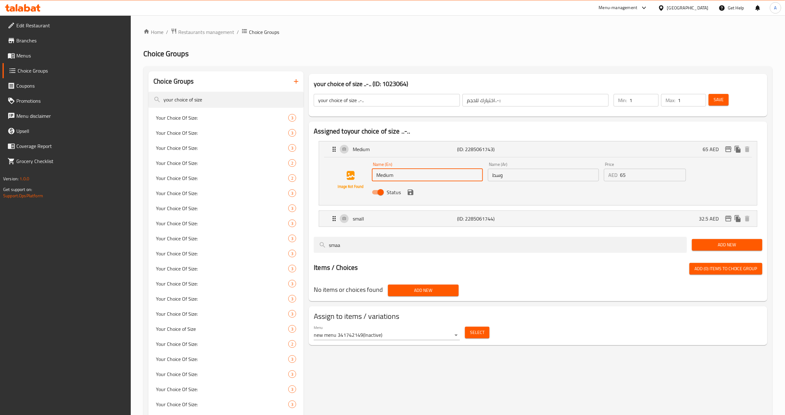
click at [398, 174] on input "Medium" at bounding box center [427, 175] width 111 height 13
click at [504, 175] on input "وسط" at bounding box center [543, 175] width 111 height 13
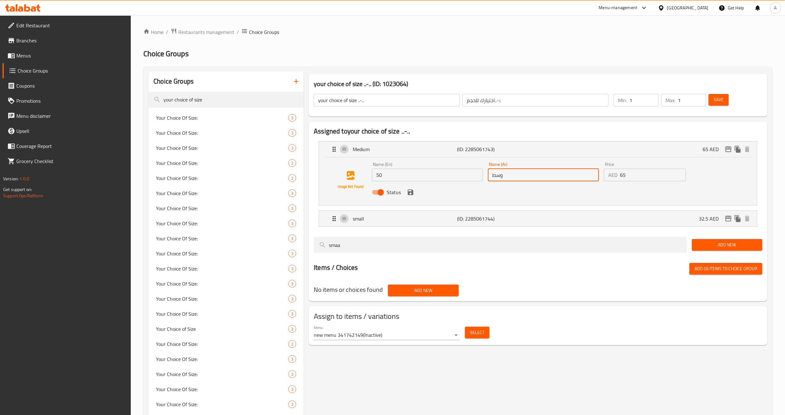
click at [437, 173] on input "50" at bounding box center [427, 175] width 111 height 13
type input "500 GM"
click at [498, 173] on input "وسط" at bounding box center [543, 175] width 111 height 13
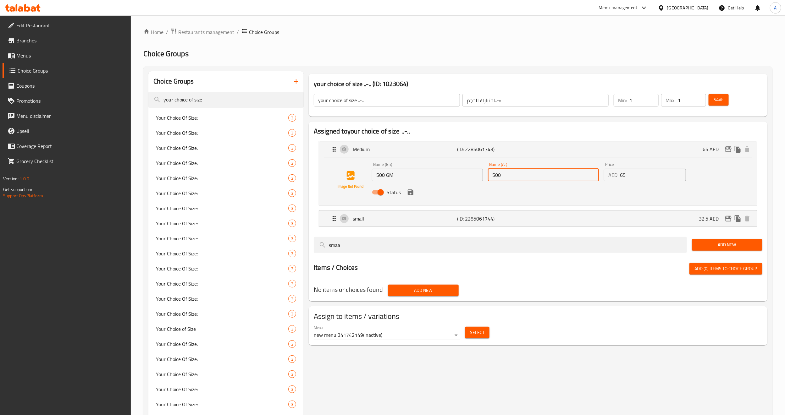
type input "500 جم"
click at [410, 195] on icon "save" at bounding box center [411, 193] width 8 height 8
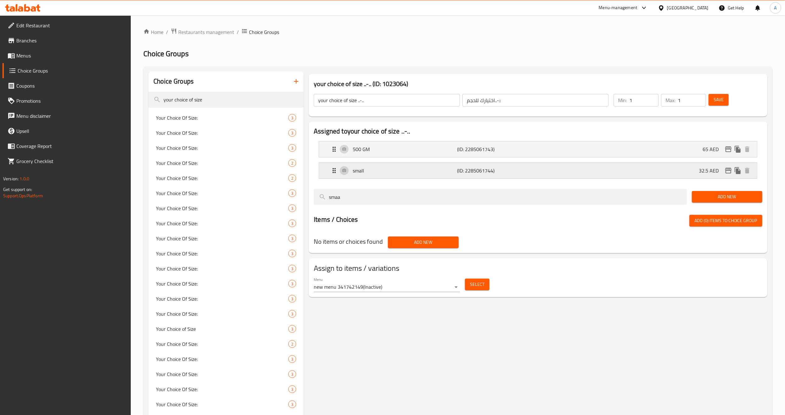
click at [398, 171] on p "small" at bounding box center [405, 171] width 104 height 8
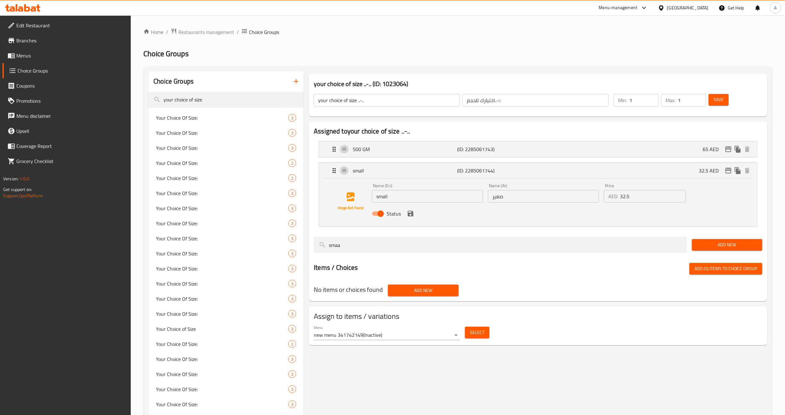
click at [400, 197] on input "small" at bounding box center [427, 196] width 111 height 13
type input "250 GM"
click at [515, 198] on input "صغير" at bounding box center [543, 196] width 111 height 13
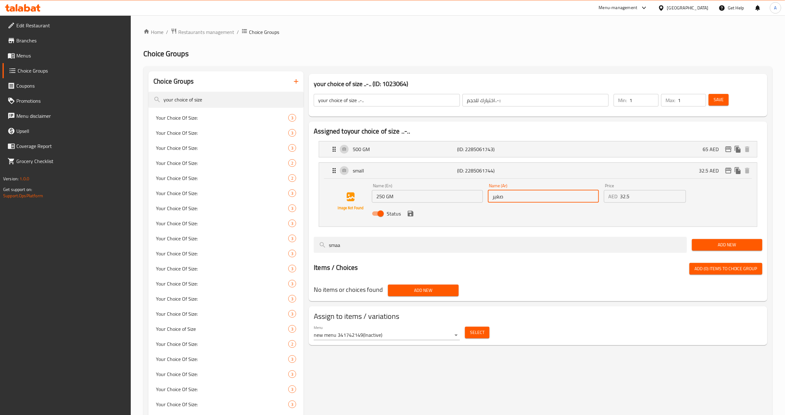
click at [515, 198] on input "صغير" at bounding box center [543, 196] width 111 height 13
type input "250 جم"
drag, startPoint x: 460, startPoint y: 212, endPoint x: 419, endPoint y: 214, distance: 40.9
click at [459, 212] on div "Status" at bounding box center [544, 213] width 348 height 17
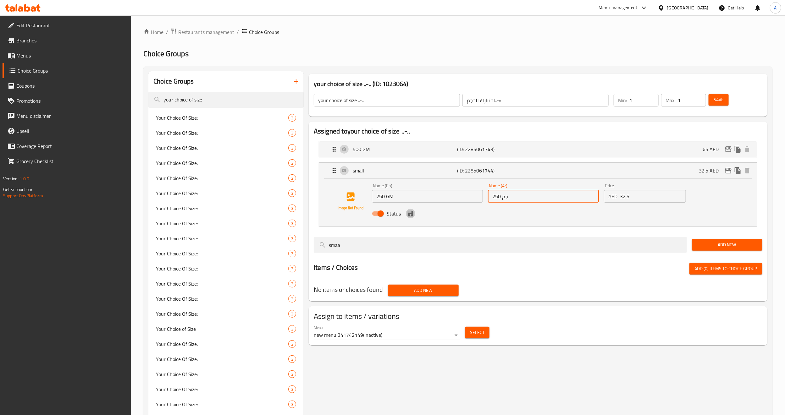
click at [413, 215] on icon "save" at bounding box center [411, 214] width 6 height 6
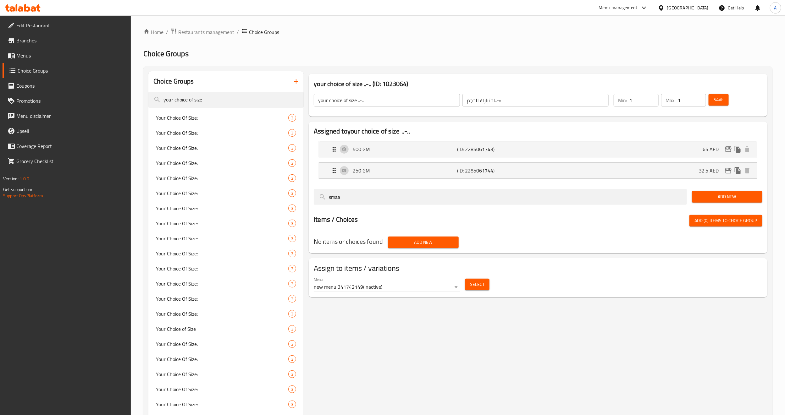
click at [719, 102] on span "Save" at bounding box center [719, 100] width 10 height 8
click at [718, 104] on button "Save" at bounding box center [719, 100] width 20 height 12
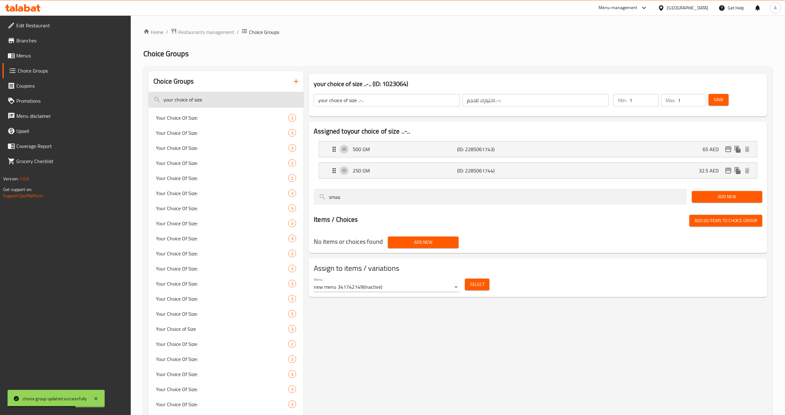
click at [211, 101] on input "your choice of size" at bounding box center [225, 100] width 155 height 16
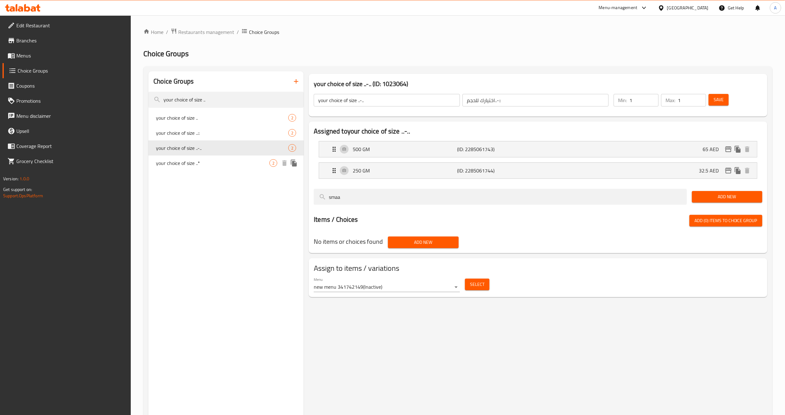
type input "your choice of size .."
click at [206, 157] on div "your choice of size ..* 2" at bounding box center [225, 163] width 155 height 15
type input "your choice of size ..*"
type input "اختيارك للحجم..*"
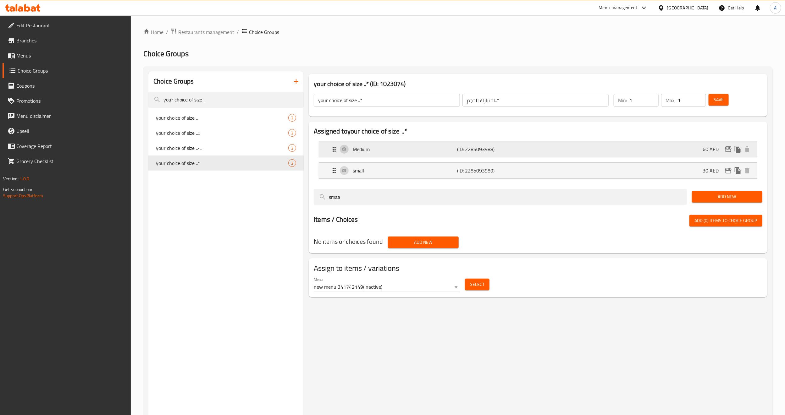
click at [403, 151] on p "Medium" at bounding box center [405, 150] width 104 height 8
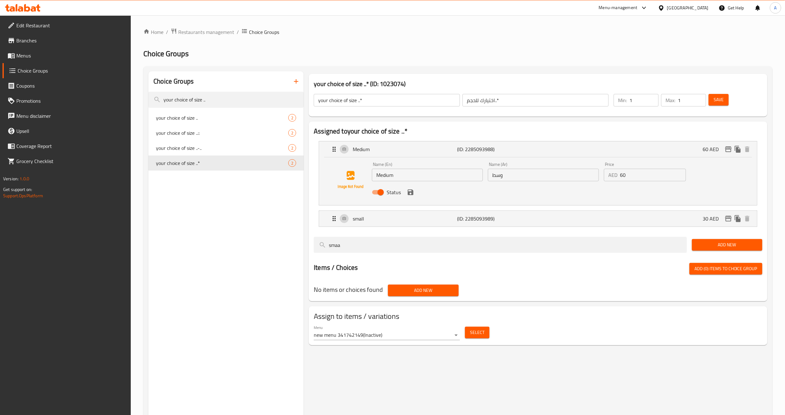
click at [409, 177] on input "Medium" at bounding box center [427, 175] width 111 height 13
type input "500 GM"
click at [493, 179] on input "وسط" at bounding box center [543, 175] width 111 height 13
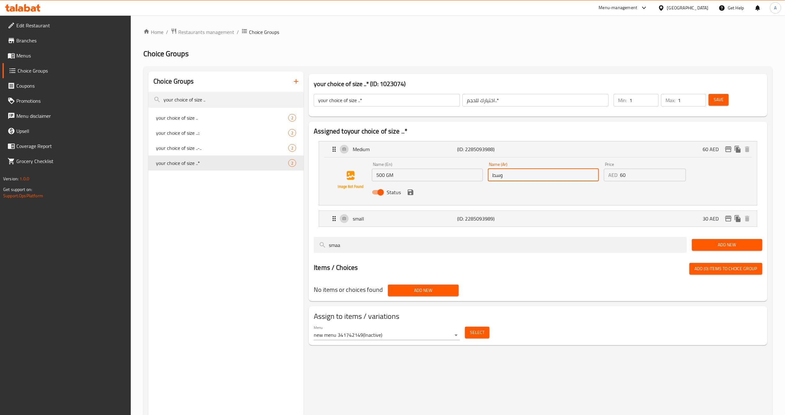
click at [493, 179] on input "وسط" at bounding box center [543, 175] width 111 height 13
type input "500 جم"
click at [409, 193] on icon "save" at bounding box center [411, 193] width 6 height 6
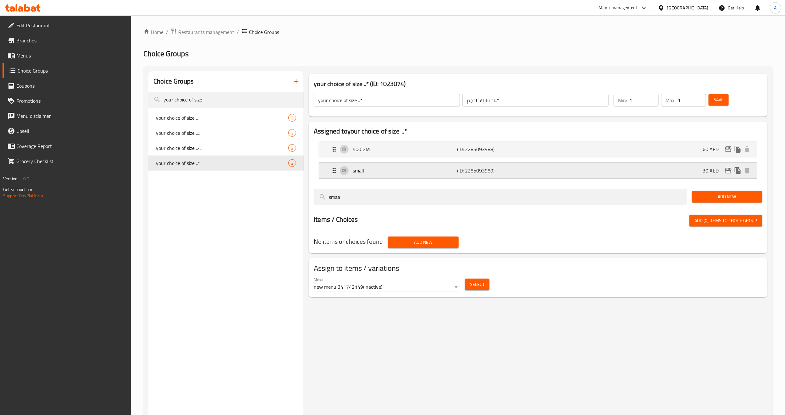
click at [416, 168] on p "small" at bounding box center [405, 171] width 104 height 8
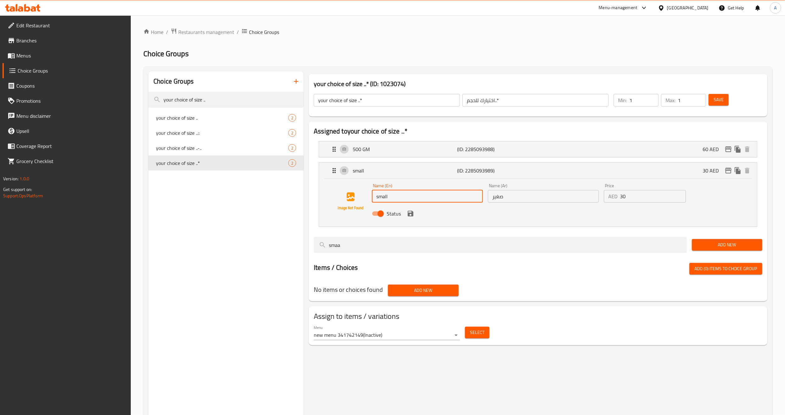
click at [410, 195] on input "small" at bounding box center [427, 196] width 111 height 13
type input "500 GM"
click at [520, 198] on input "صغير" at bounding box center [543, 196] width 111 height 13
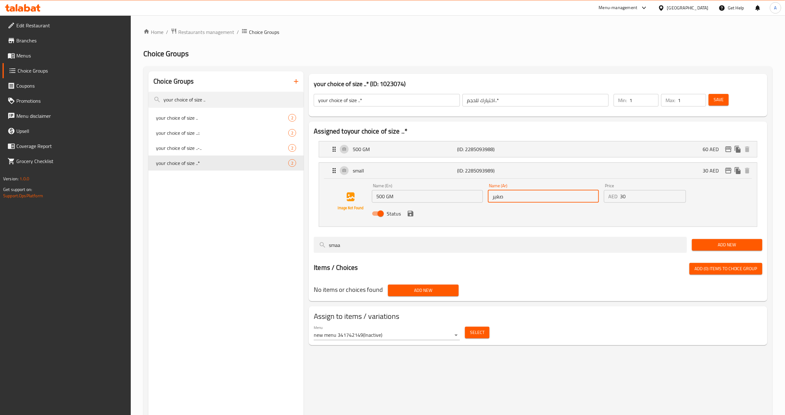
click at [520, 198] on input "صغير" at bounding box center [543, 196] width 111 height 13
type input "500 جم"
click at [481, 214] on div "Status" at bounding box center [544, 213] width 348 height 17
click at [409, 215] on icon "save" at bounding box center [411, 214] width 6 height 6
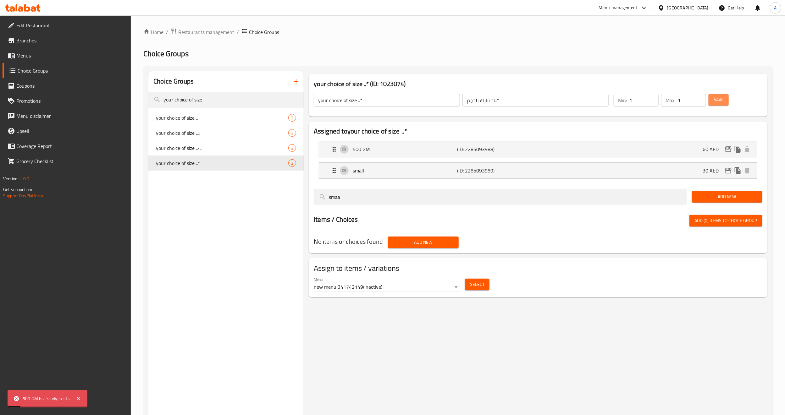
click at [715, 101] on span "Save" at bounding box center [719, 100] width 10 height 8
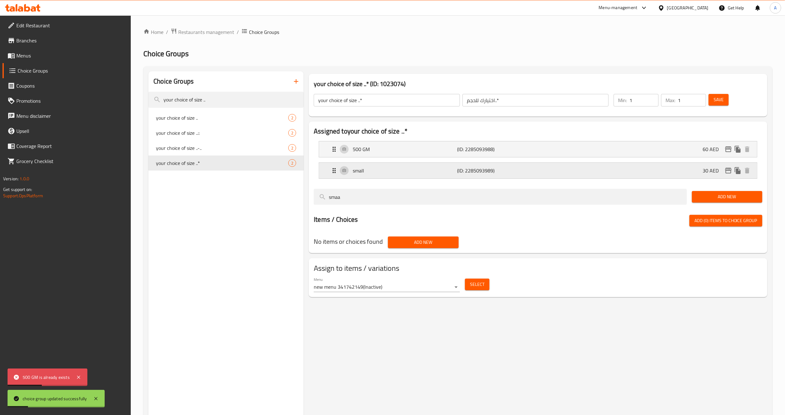
click at [491, 178] on div "small (ID: 2285093989) 30 AED" at bounding box center [540, 171] width 419 height 16
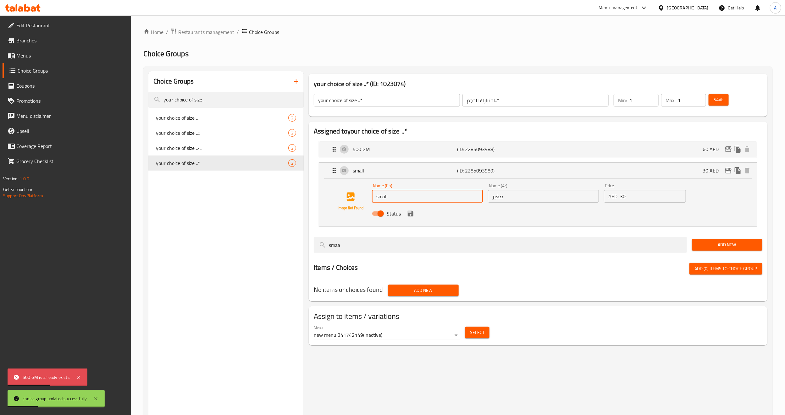
click at [408, 198] on input "small" at bounding box center [427, 196] width 111 height 13
type input "250 GM"
click at [502, 196] on input "صغير" at bounding box center [543, 196] width 111 height 13
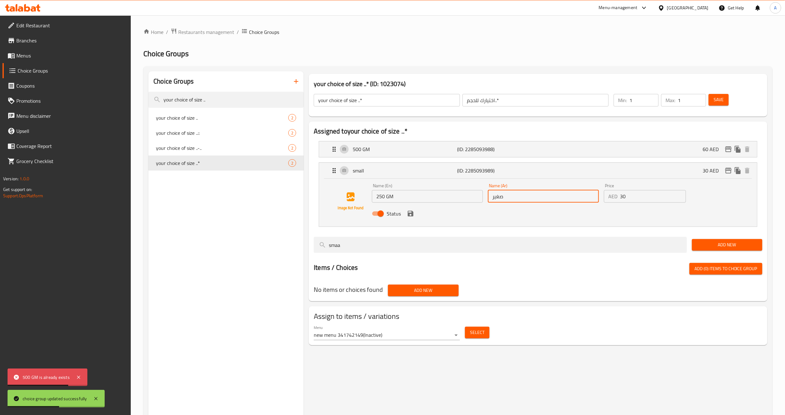
click at [502, 196] on input "صغير" at bounding box center [543, 196] width 111 height 13
type input "250 جم"
click at [409, 213] on icon "save" at bounding box center [411, 214] width 6 height 6
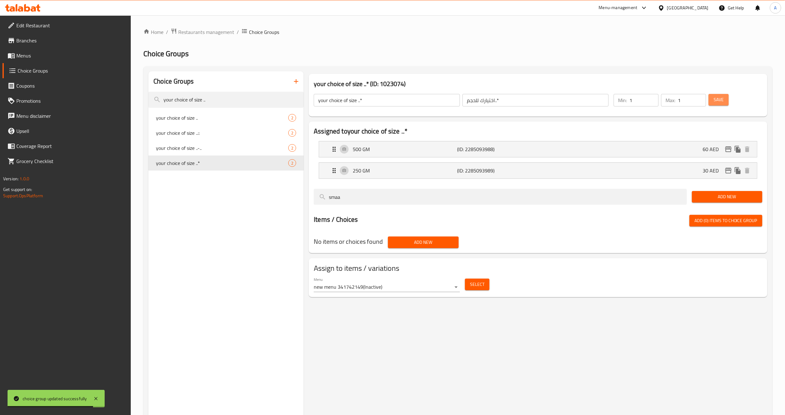
click at [722, 103] on span "Save" at bounding box center [719, 100] width 10 height 8
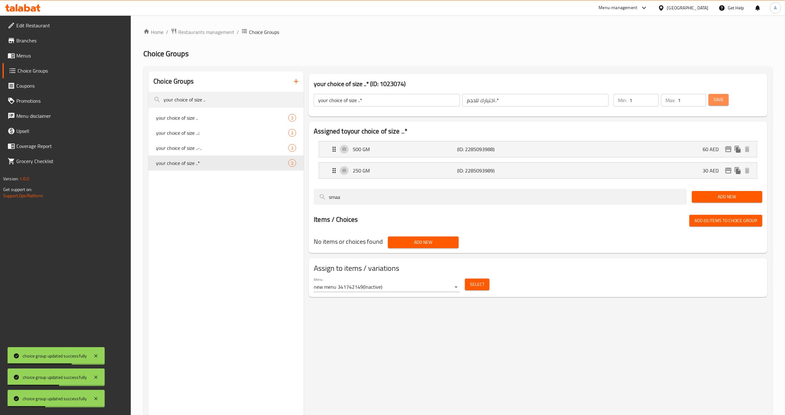
click at [722, 103] on span "Save" at bounding box center [719, 100] width 10 height 8
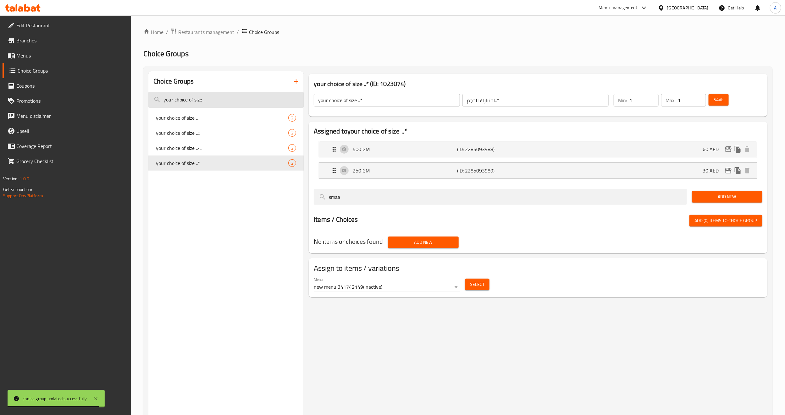
click at [231, 97] on input "your choice of size .." at bounding box center [225, 100] width 155 height 16
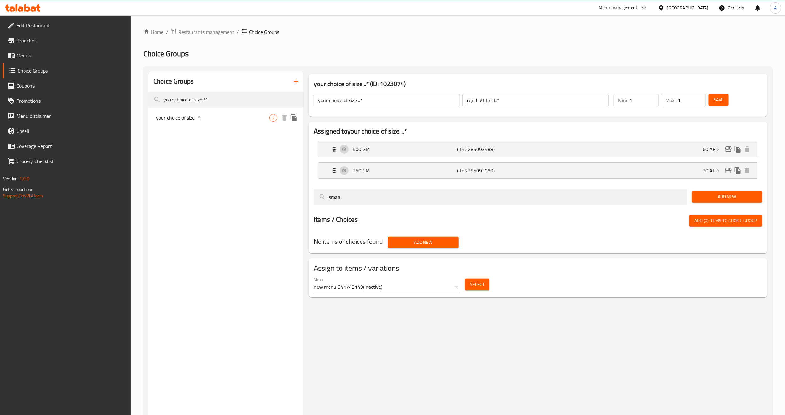
type input "your choice of size **"
click at [236, 111] on div "your choice of size **: 2" at bounding box center [225, 117] width 155 height 15
type input "your choice of size **:"
type input "اختيارك للحجم**:"
type input "0"
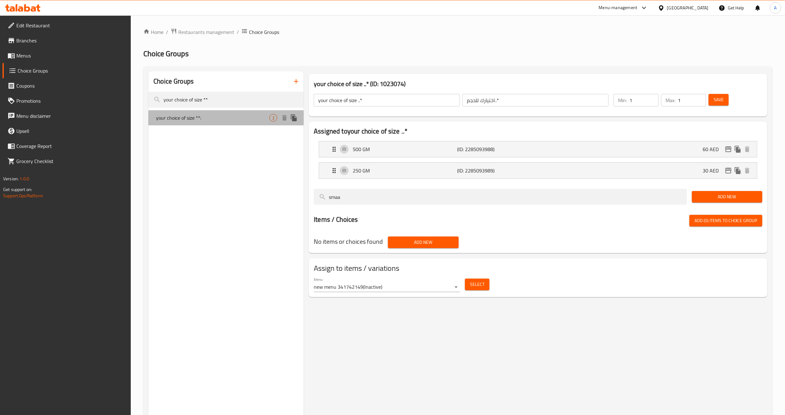
type input "0"
click at [363, 146] on p "Medium" at bounding box center [405, 150] width 104 height 8
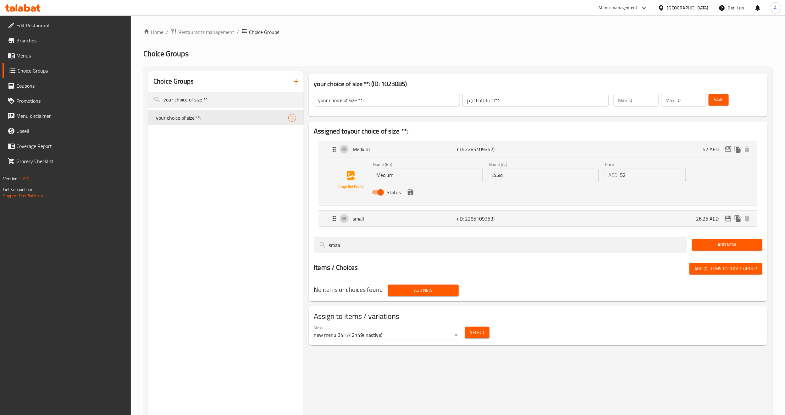
click at [422, 181] on input "Medium" at bounding box center [427, 175] width 111 height 13
click at [420, 175] on input "Medium" at bounding box center [427, 175] width 111 height 13
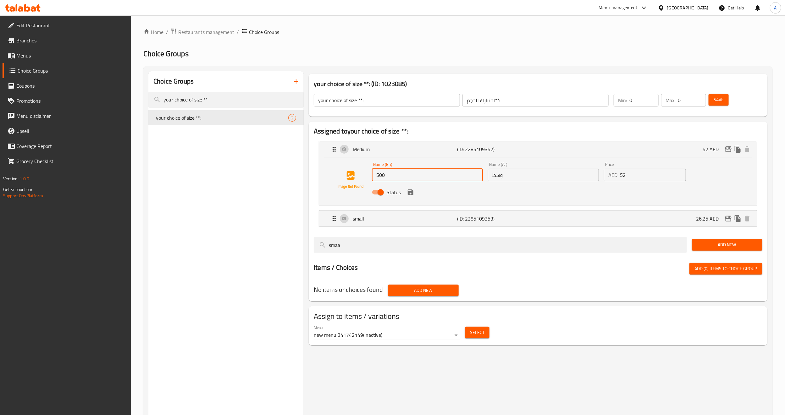
type input "500 GM"
click at [499, 180] on input "وسط" at bounding box center [543, 175] width 111 height 13
type input "500 جم"
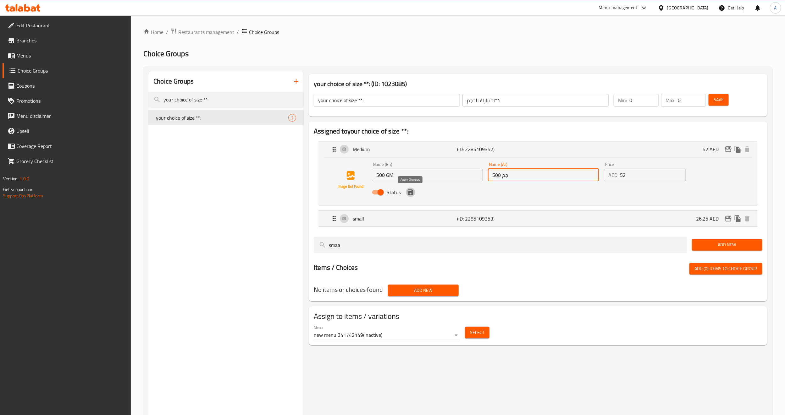
click at [410, 194] on icon "save" at bounding box center [411, 193] width 8 height 8
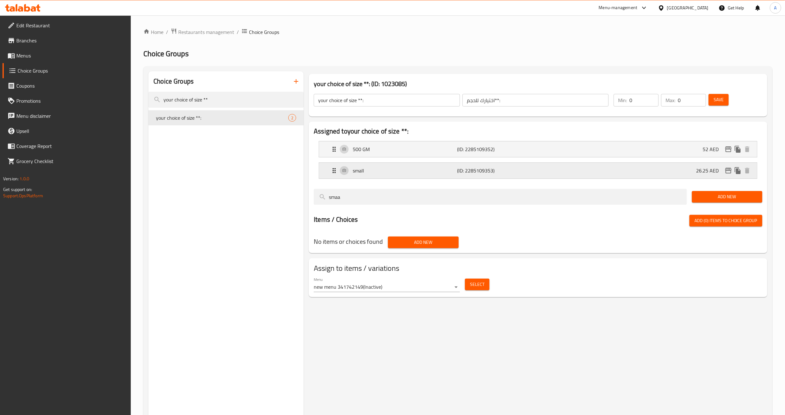
click at [410, 171] on p "small" at bounding box center [405, 171] width 104 height 8
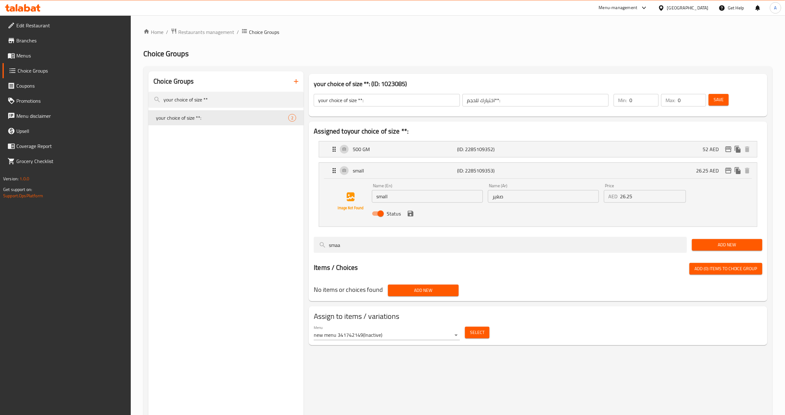
click at [417, 196] on input "small" at bounding box center [427, 196] width 111 height 13
type input "250 GM"
click at [513, 197] on input "صغير" at bounding box center [543, 196] width 111 height 13
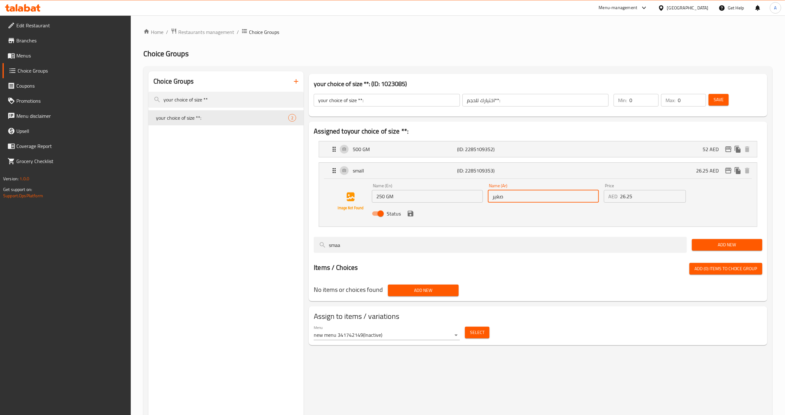
click at [513, 197] on input "صغير" at bounding box center [543, 196] width 111 height 13
type input "250 جم"
click at [410, 214] on icon "save" at bounding box center [411, 214] width 6 height 6
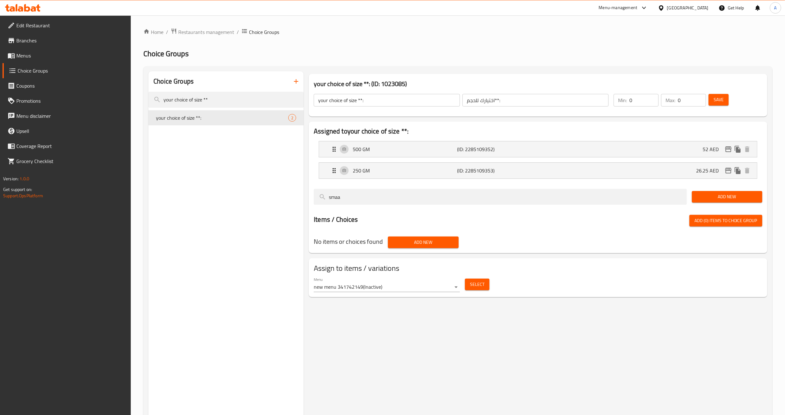
click at [724, 103] on span "Save" at bounding box center [719, 100] width 10 height 8
click at [731, 97] on div "Save" at bounding box center [732, 100] width 49 height 15
click at [726, 98] on button "Save" at bounding box center [719, 100] width 20 height 12
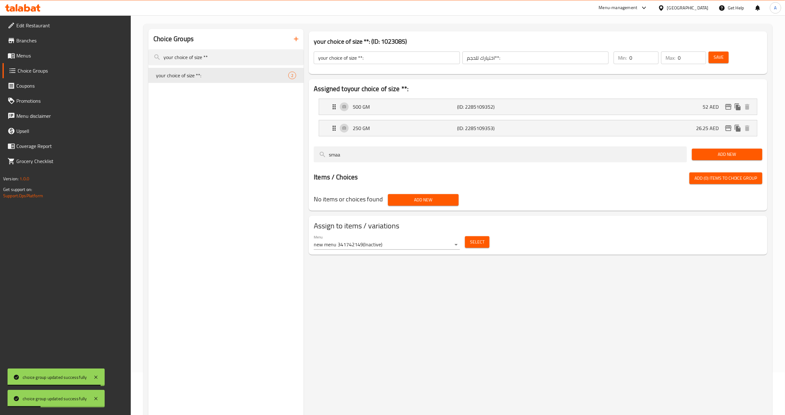
scroll to position [89, 0]
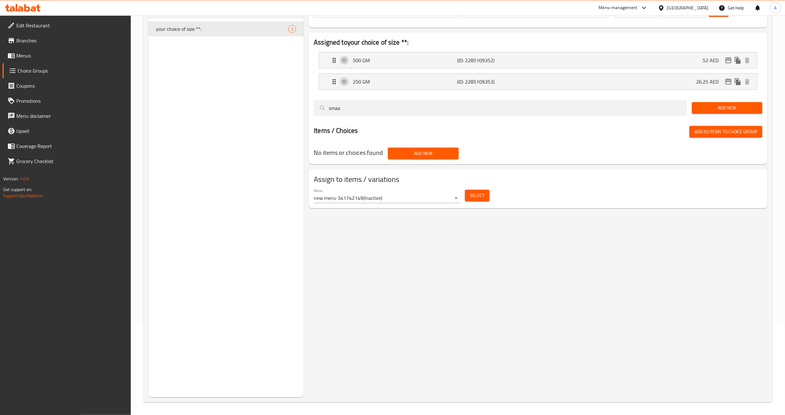
click at [227, 74] on div "Choice Groups your choice of size ** your choice of size **: 2" at bounding box center [225, 189] width 155 height 415
click at [617, 276] on div "your choice of size **: (ID: 1023085) your choice of size **: ​ اختيارك للحجم**…" at bounding box center [537, 189] width 466 height 415
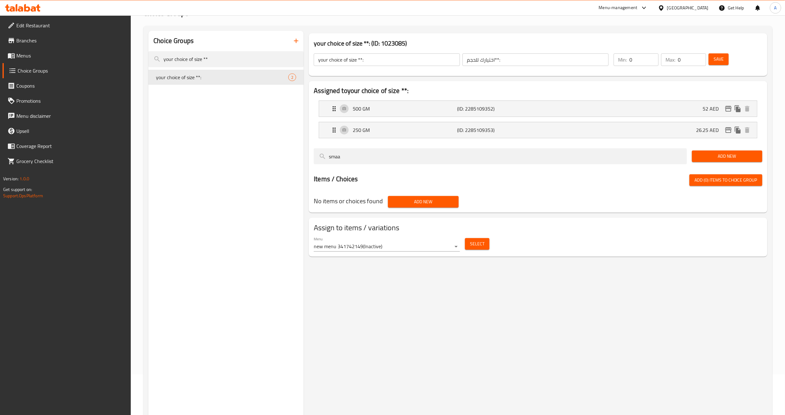
scroll to position [0, 0]
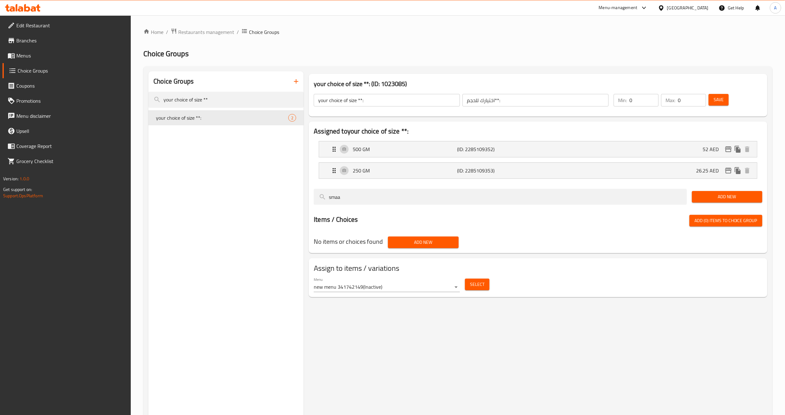
click at [214, 185] on div "Choice Groups your choice of size ** your choice of size **: 2" at bounding box center [225, 278] width 155 height 415
click at [219, 97] on input "your choice of size **" at bounding box center [225, 100] width 155 height 16
type input "your choice of size .."
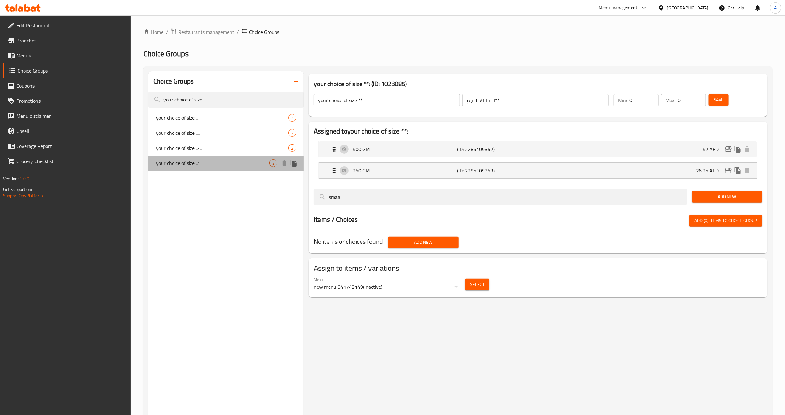
click at [211, 167] on div "your choice of size ..* 2" at bounding box center [225, 163] width 155 height 15
type input "your choice of size ..*"
type input "اختيارك للحجم..*"
type input "1"
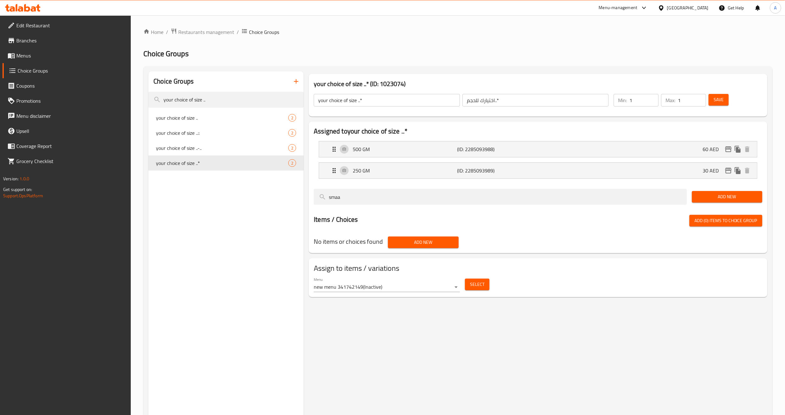
click at [249, 311] on div "Choice Groups your choice of size .. your choice of size .. 2 your choice of si…" at bounding box center [225, 278] width 155 height 415
click at [482, 286] on span "Select" at bounding box center [477, 285] width 14 height 8
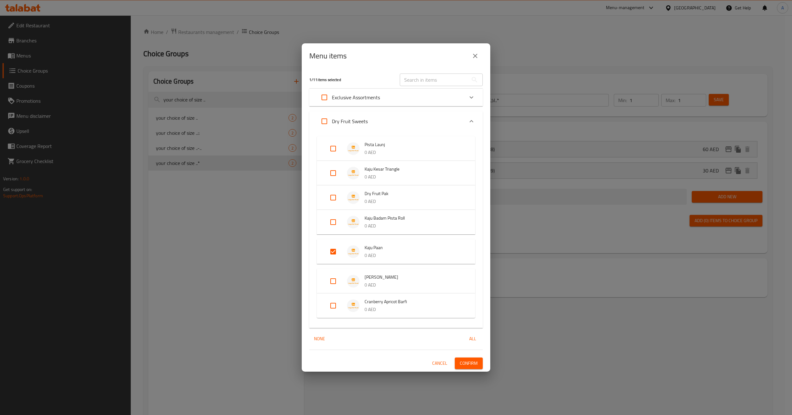
click at [340, 305] on input "Expand" at bounding box center [333, 305] width 15 height 15
checkbox input "true"
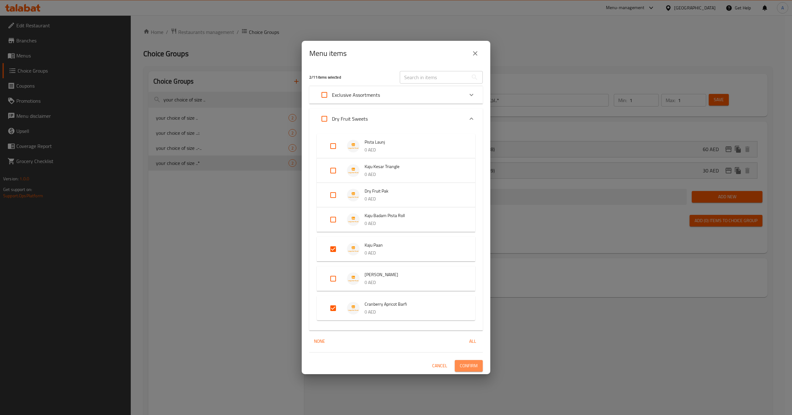
click at [468, 366] on span "Confirm" at bounding box center [469, 366] width 18 height 8
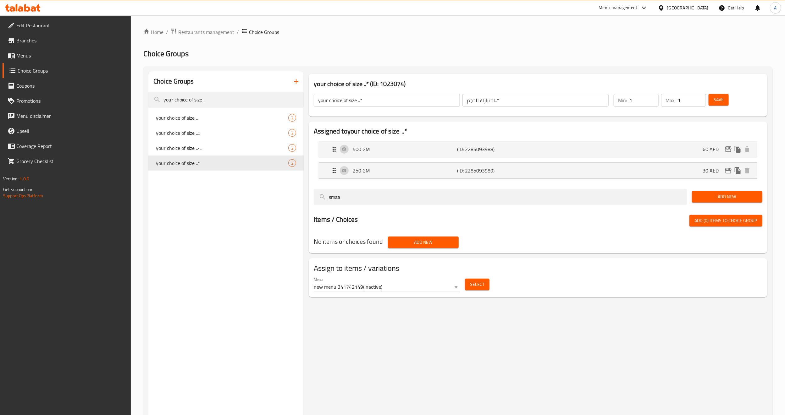
click at [296, 81] on icon "button" at bounding box center [296, 82] width 8 height 8
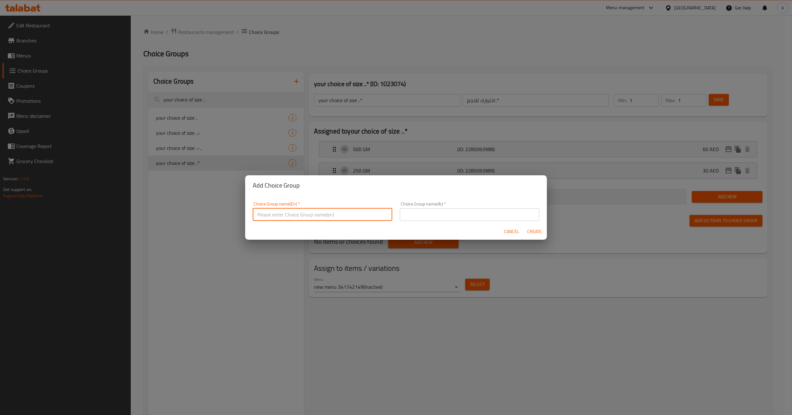
click at [314, 216] on input "text" at bounding box center [323, 214] width 140 height 13
type input "your choice of size ..--"
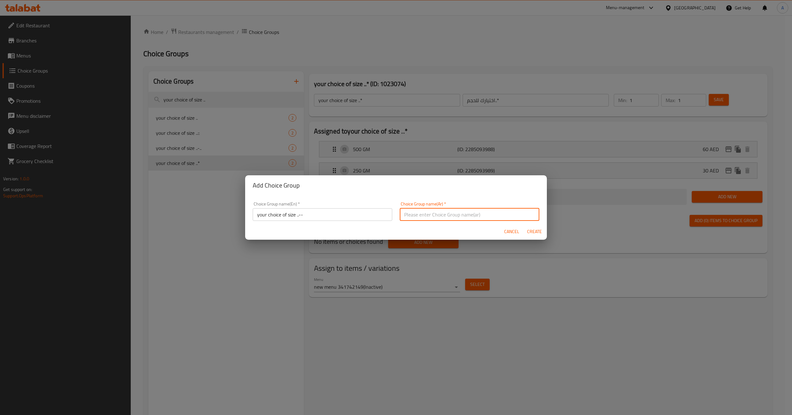
click at [412, 210] on input "text" at bounding box center [470, 214] width 140 height 13
type input "اختيارك للحجم..--"
click at [540, 231] on span "Create" at bounding box center [534, 232] width 15 height 8
type input "your choice of size ..--"
type input "اختيارك للحجم..--"
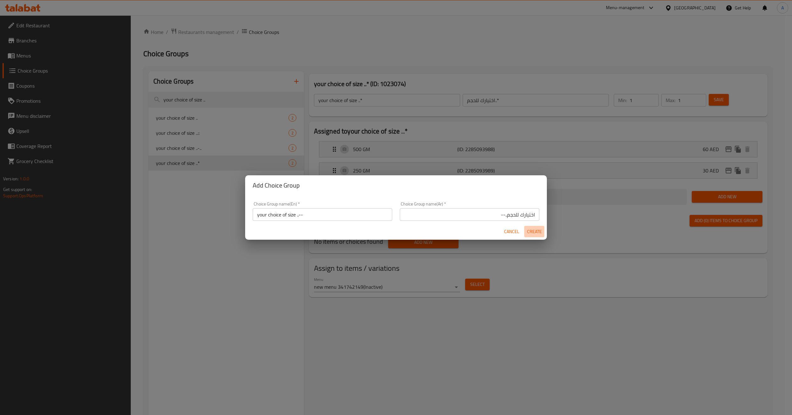
type input "0"
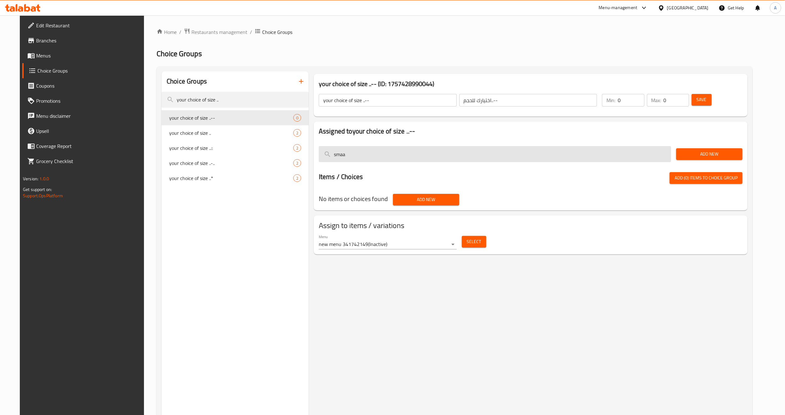
click at [411, 151] on input "smaa" at bounding box center [495, 154] width 353 height 16
click at [411, 151] on input "ةثي" at bounding box center [495, 154] width 353 height 16
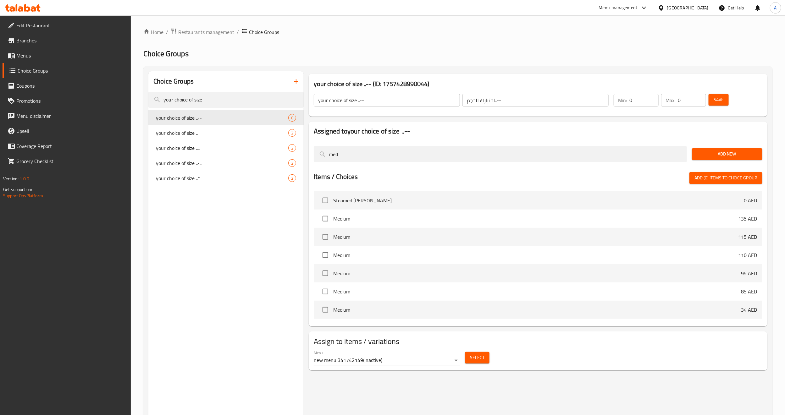
type input "med"
click at [702, 153] on span "Add New" at bounding box center [727, 154] width 60 height 8
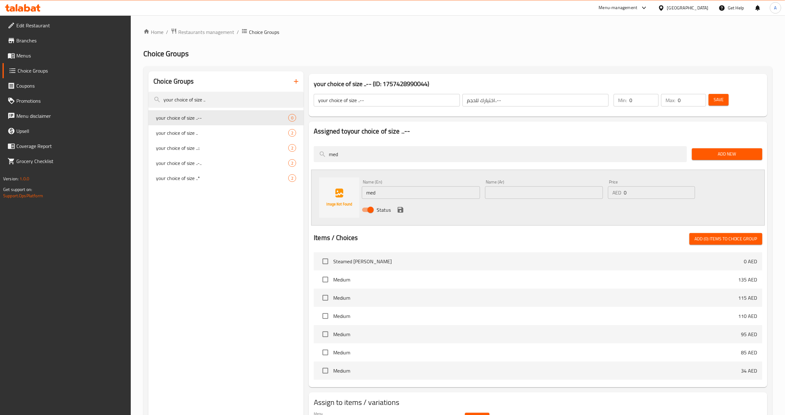
click at [390, 196] on input "med" at bounding box center [421, 192] width 118 height 13
type input "Medium"
click at [514, 198] on input "text" at bounding box center [544, 192] width 118 height 13
type input "وسط"
click at [634, 189] on input "0" at bounding box center [659, 192] width 71 height 13
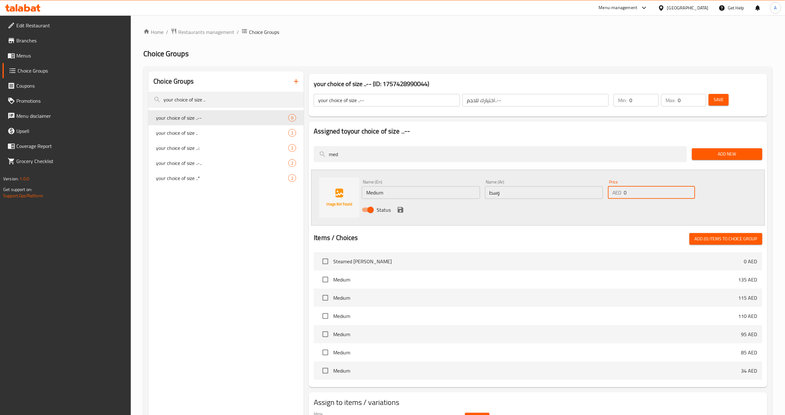
click at [634, 189] on input "0" at bounding box center [659, 192] width 71 height 13
type input "62.50"
click at [401, 208] on icon "save" at bounding box center [401, 210] width 8 height 8
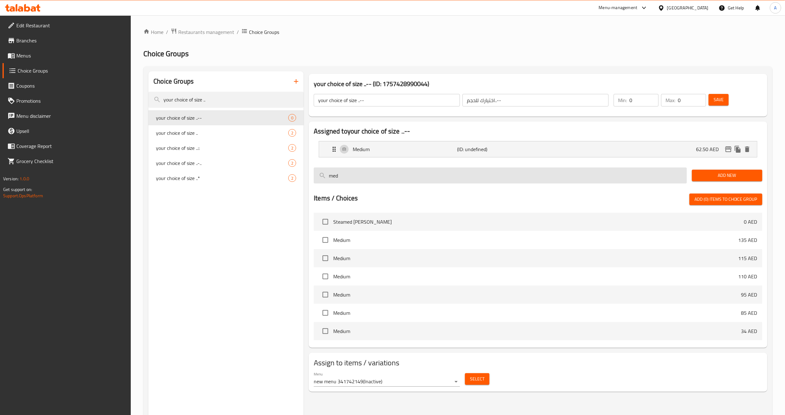
click at [578, 173] on input "med" at bounding box center [500, 176] width 373 height 16
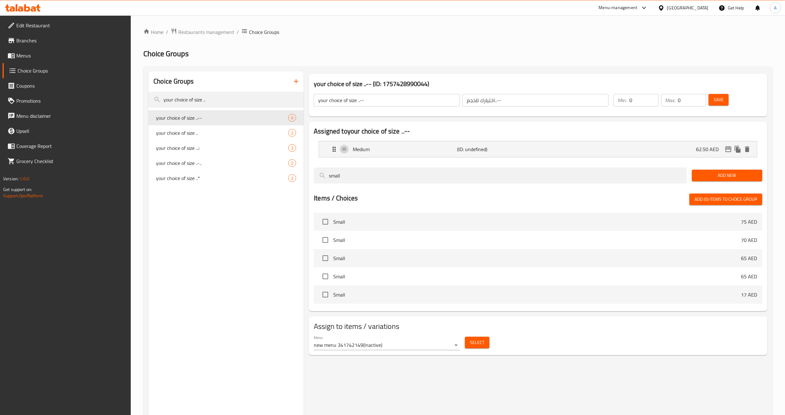
type input "small"
click at [713, 179] on span "Add New" at bounding box center [727, 176] width 60 height 8
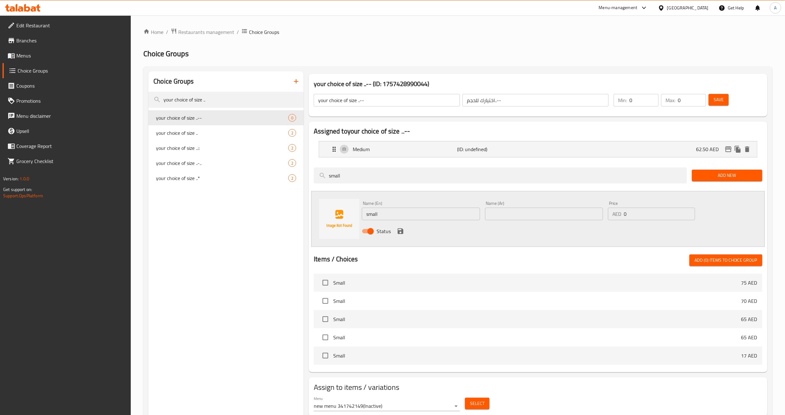
click at [520, 216] on input "text" at bounding box center [544, 214] width 118 height 13
type input "صغير"
click at [631, 215] on input "0" at bounding box center [659, 214] width 71 height 13
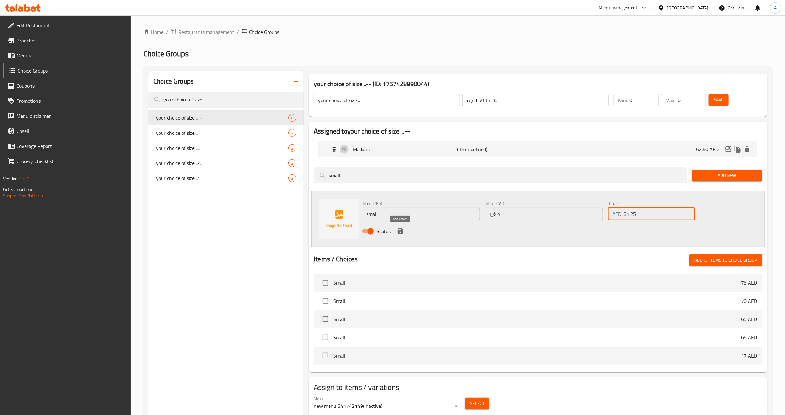
type input "31.25"
click at [402, 229] on icon "save" at bounding box center [401, 232] width 6 height 6
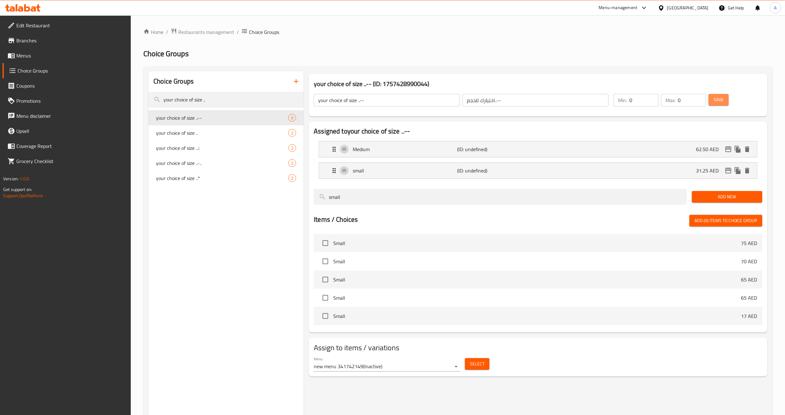
click at [718, 103] on span "Save" at bounding box center [719, 100] width 10 height 8
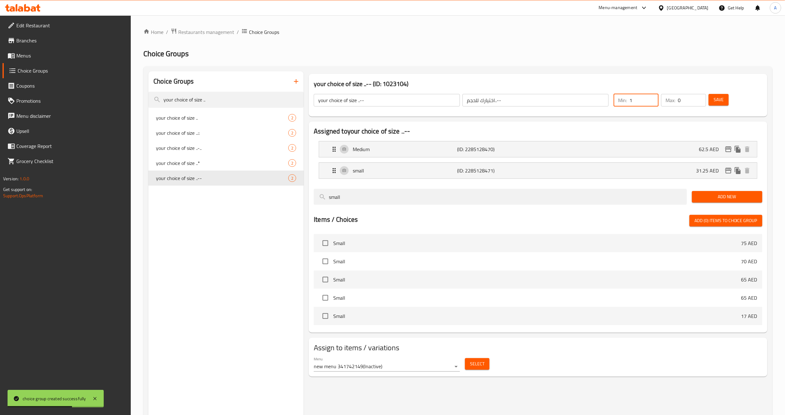
type input "1"
click at [654, 99] on input "1" at bounding box center [644, 100] width 29 height 13
type input "1"
click at [699, 97] on input "1" at bounding box center [692, 100] width 28 height 13
click at [717, 97] on span "Save" at bounding box center [719, 100] width 10 height 8
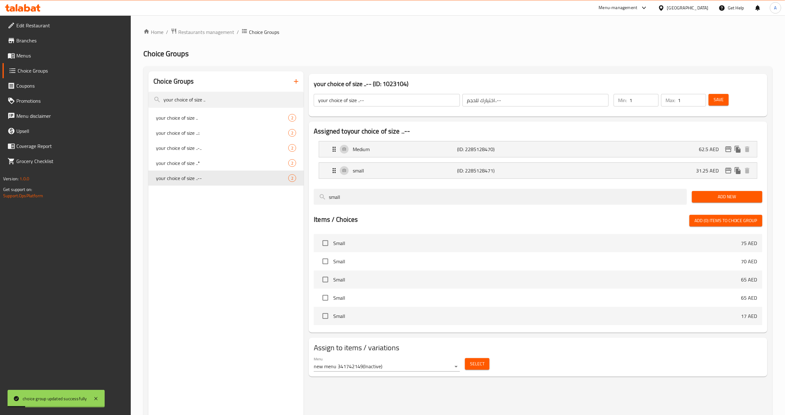
click at [482, 364] on span "Select" at bounding box center [477, 364] width 14 height 8
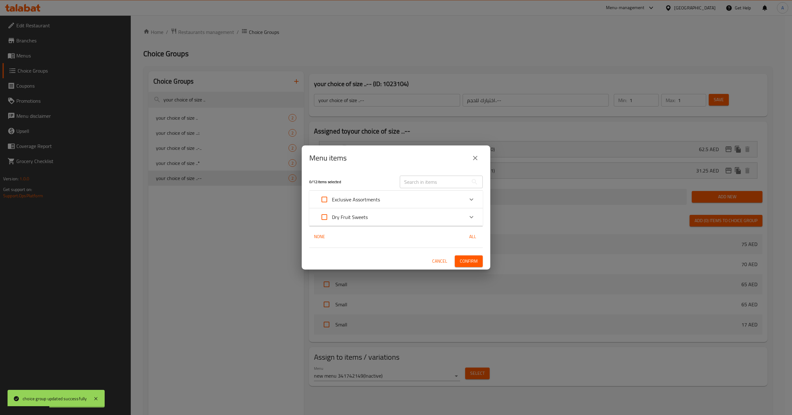
click at [381, 210] on div "Dry Fruit Sweets" at bounding box center [390, 217] width 147 height 15
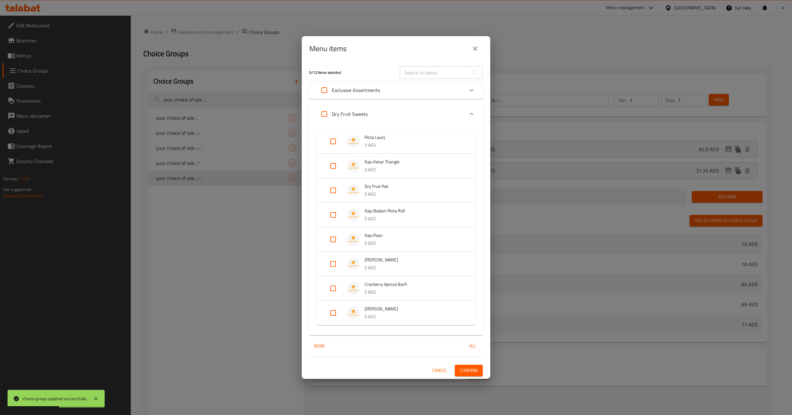
click at [331, 317] on input "Expand" at bounding box center [333, 313] width 15 height 15
checkbox input "true"
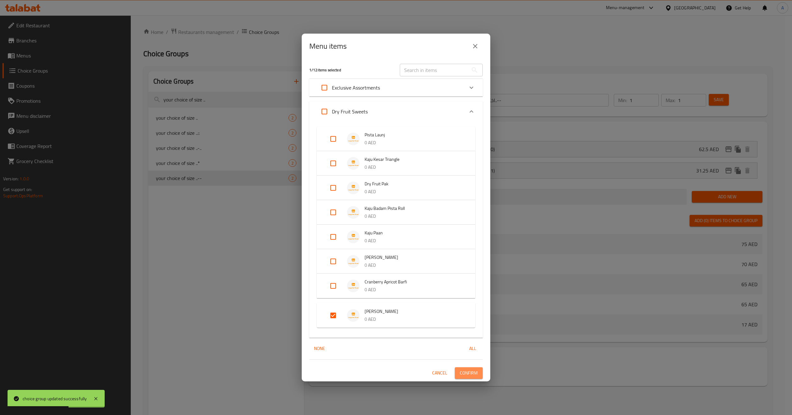
click at [472, 372] on span "Confirm" at bounding box center [469, 374] width 18 height 8
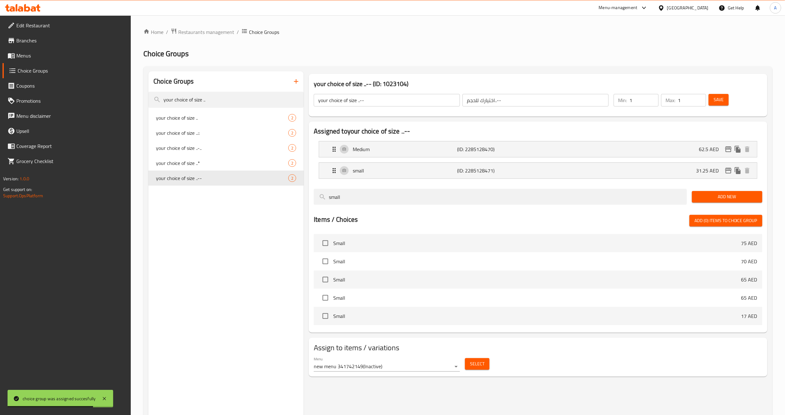
click at [211, 324] on div "Choice Groups your choice of size .. your choice of size .. 2 your choice of si…" at bounding box center [225, 278] width 155 height 415
click at [374, 149] on p "Medium" at bounding box center [405, 150] width 104 height 8
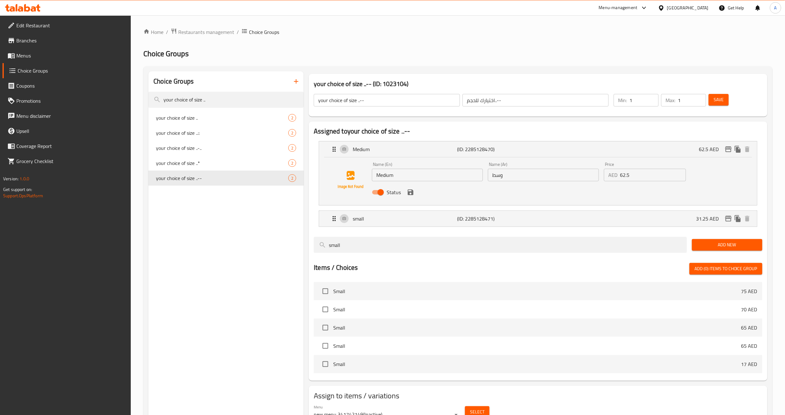
click at [390, 177] on input "Medium" at bounding box center [427, 175] width 111 height 13
type input "500 GM"
click at [506, 175] on input "وسط" at bounding box center [543, 175] width 111 height 13
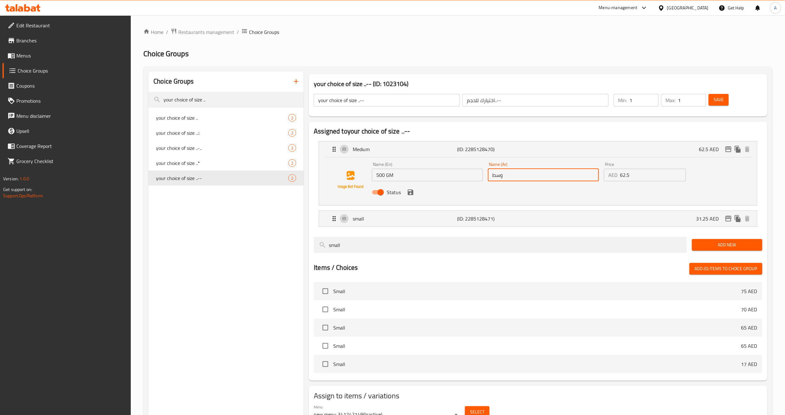
click at [506, 175] on input "وسط" at bounding box center [543, 175] width 111 height 13
type input "500 جم"
click at [413, 191] on icon "save" at bounding box center [411, 193] width 6 height 6
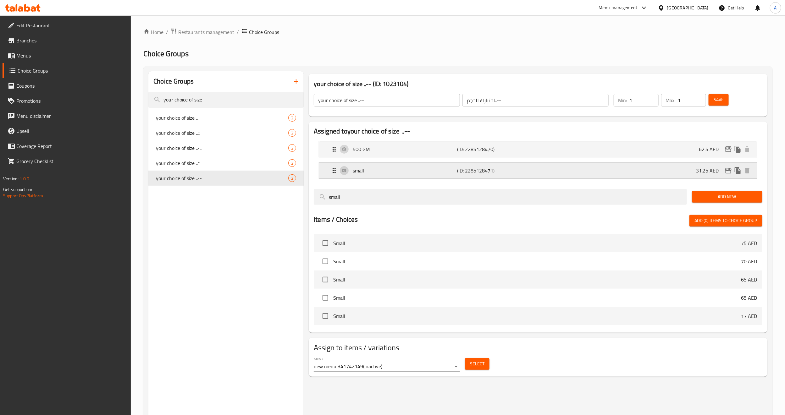
click at [396, 176] on div "small (ID: 2285128471) 31.25 AED" at bounding box center [540, 171] width 419 height 16
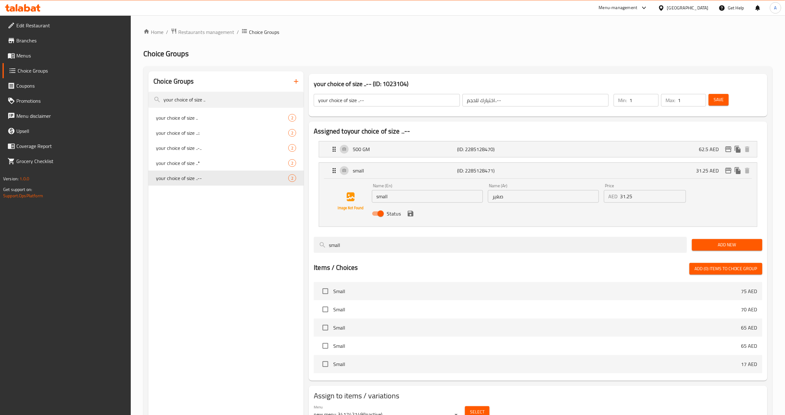
click at [395, 204] on div "Name (En) small Name (En)" at bounding box center [428, 193] width 116 height 24
click at [395, 194] on input "small" at bounding box center [427, 196] width 111 height 13
type input "500 GM"
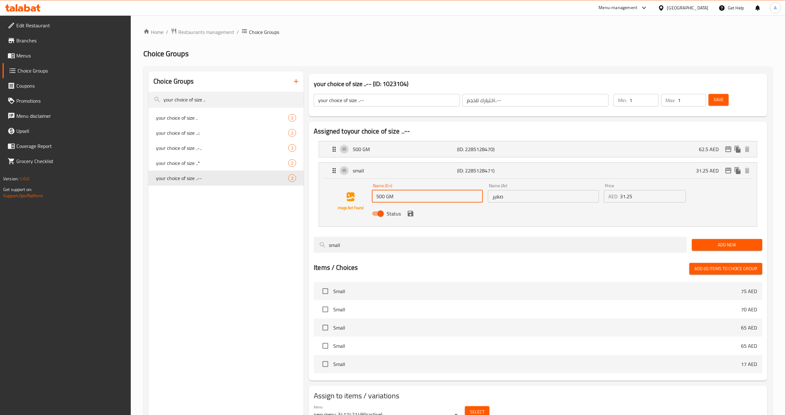
click at [524, 201] on input "صغير" at bounding box center [543, 196] width 111 height 13
type input "500 جم"
click at [411, 214] on icon "save" at bounding box center [411, 214] width 6 height 6
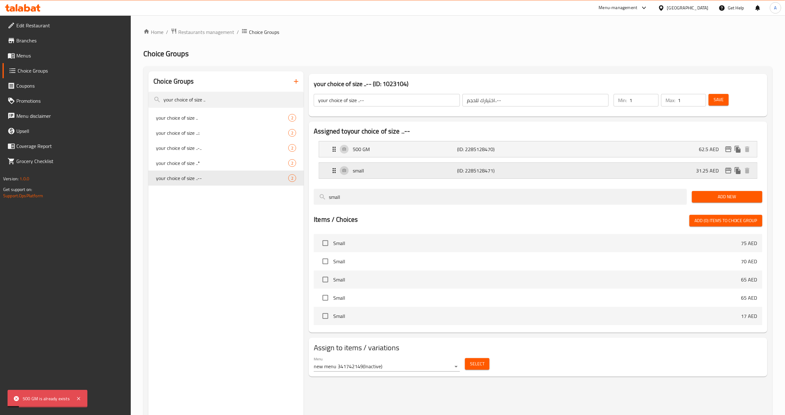
click at [395, 171] on p "small" at bounding box center [405, 171] width 104 height 8
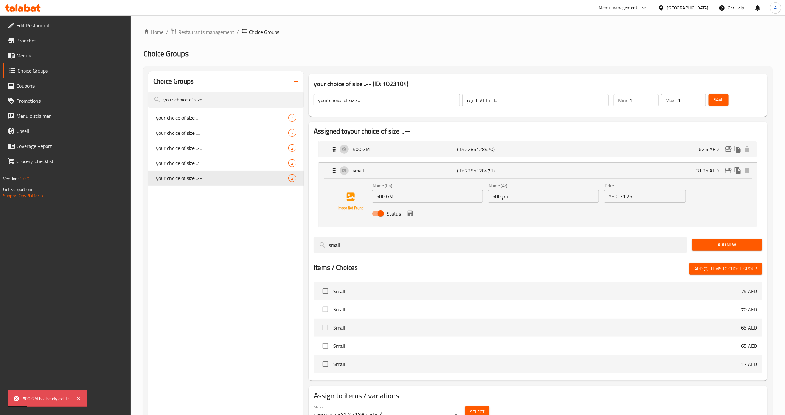
click at [400, 202] on input "500 GM" at bounding box center [427, 196] width 111 height 13
type input "250 GM"
click at [502, 202] on input "500 جم" at bounding box center [543, 196] width 111 height 13
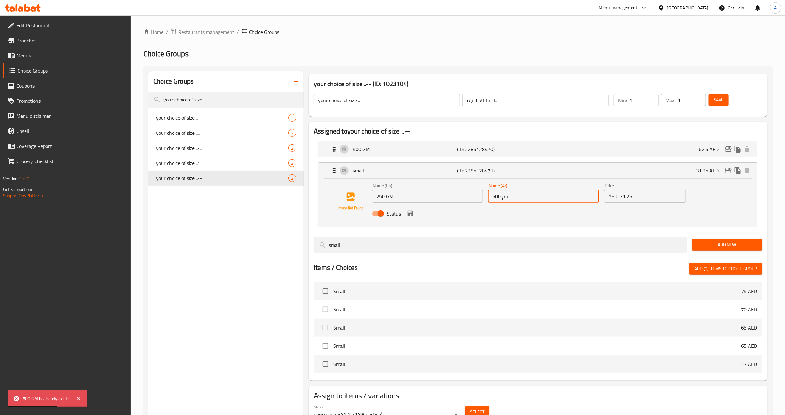
click at [502, 202] on input "500 جم" at bounding box center [543, 196] width 111 height 13
type input "250 جم"
click at [499, 215] on div "Status" at bounding box center [544, 213] width 348 height 17
click at [409, 213] on icon "save" at bounding box center [411, 214] width 8 height 8
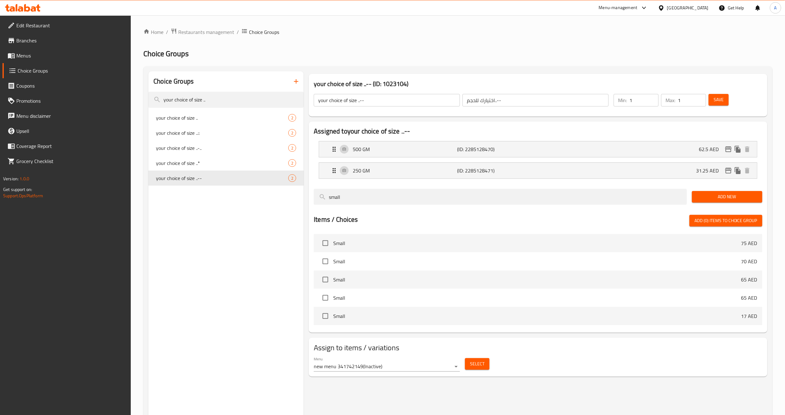
click at [224, 283] on div "Choice Groups your choice of size .. your choice of size .. 2 your choice of si…" at bounding box center [225, 278] width 155 height 415
click at [716, 102] on span "Save" at bounding box center [719, 100] width 10 height 8
click at [228, 252] on div "Choice Groups your choice of size .. your choice of size .. 2 your choice of si…" at bounding box center [225, 278] width 155 height 415
click at [235, 280] on div "Choice Groups your choice of size .. your choice of size .. 2 your choice of si…" at bounding box center [225, 278] width 155 height 415
click at [716, 104] on button "Save" at bounding box center [719, 100] width 20 height 12
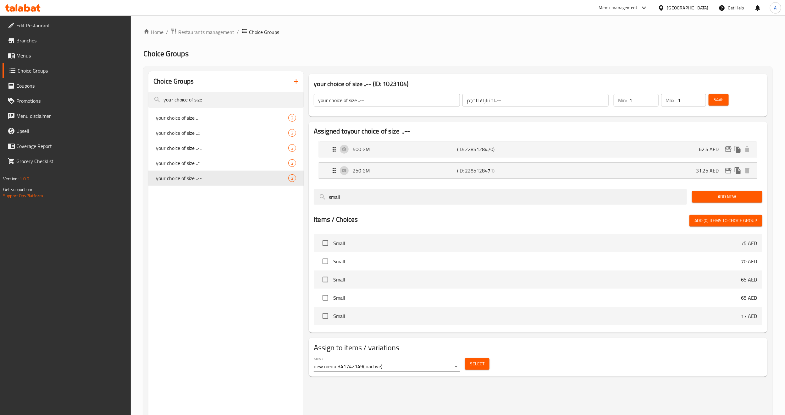
click at [251, 253] on div "Choice Groups your choice of size .. your choice of size .. 2 your choice of si…" at bounding box center [225, 278] width 155 height 415
click at [247, 246] on div "Choice Groups your choice of size .. your choice of size .. 2 your choice of si…" at bounding box center [225, 278] width 155 height 415
click at [299, 83] on icon "button" at bounding box center [296, 82] width 8 height 8
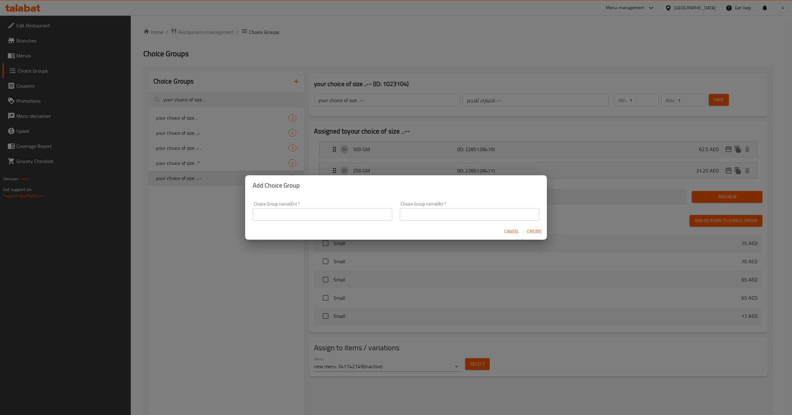
click at [328, 213] on input "text" at bounding box center [323, 214] width 140 height 13
click at [433, 213] on input "text" at bounding box center [470, 214] width 140 height 13
type input "اختيارك للحجم.."
click at [359, 215] on input "text" at bounding box center [323, 214] width 140 height 13
type input "your choice of size"
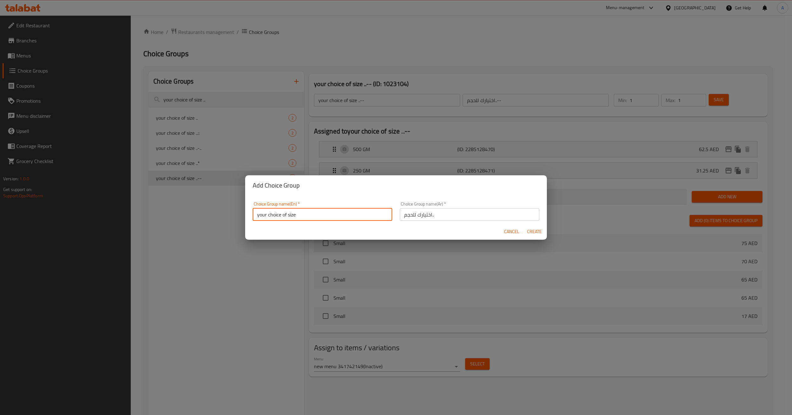
click at [413, 211] on input "اختيارك للحجم.." at bounding box center [470, 214] width 140 height 13
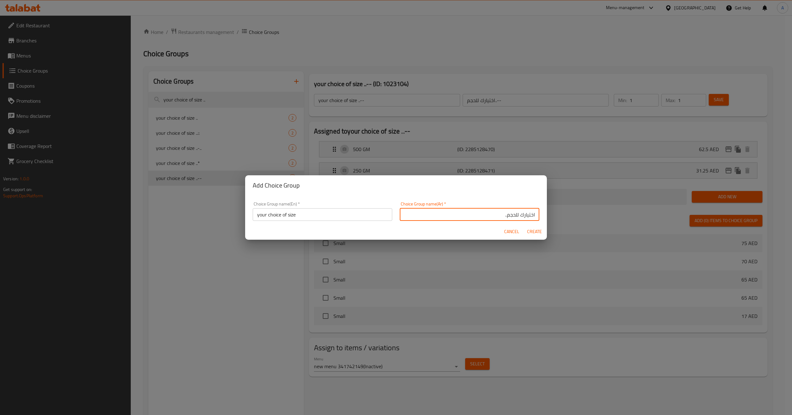
click at [462, 217] on input "اختيارك للحجم.." at bounding box center [470, 214] width 140 height 13
click at [375, 231] on div "Cancel Create" at bounding box center [396, 232] width 302 height 17
click at [466, 214] on input "اختيارك للحجم" at bounding box center [470, 214] width 140 height 13
type input "اختيارك للحجم--*"
click at [359, 214] on input "your choice of size" at bounding box center [323, 214] width 140 height 13
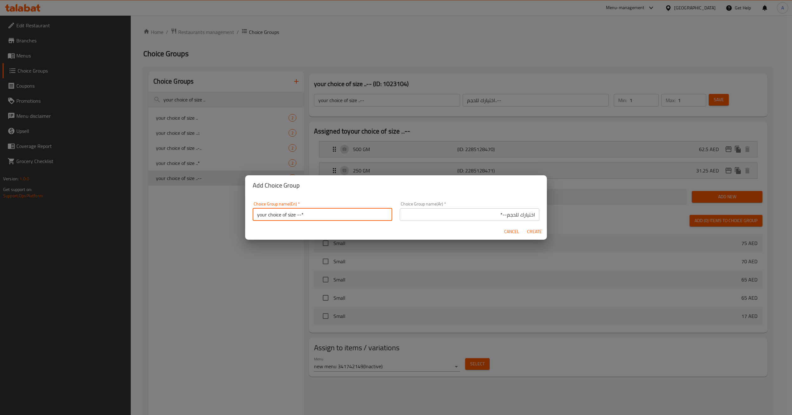
type input "your choice of size --*"
click at [534, 228] on span "Create" at bounding box center [534, 232] width 15 height 8
type input "your choice of size --*"
type input "اختيارك للحجم--*"
type input "0"
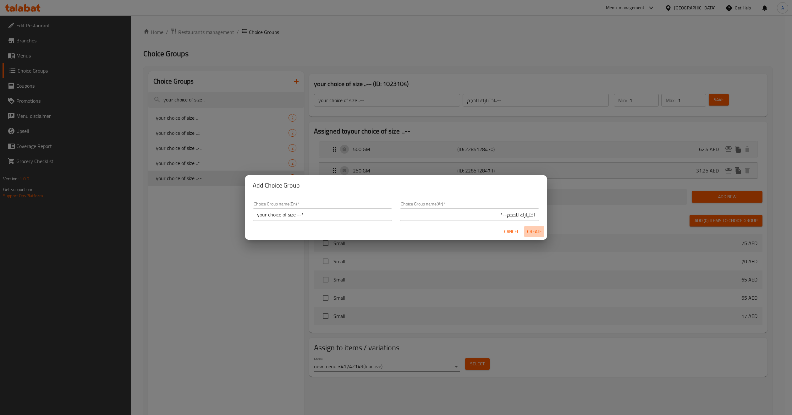
type input "0"
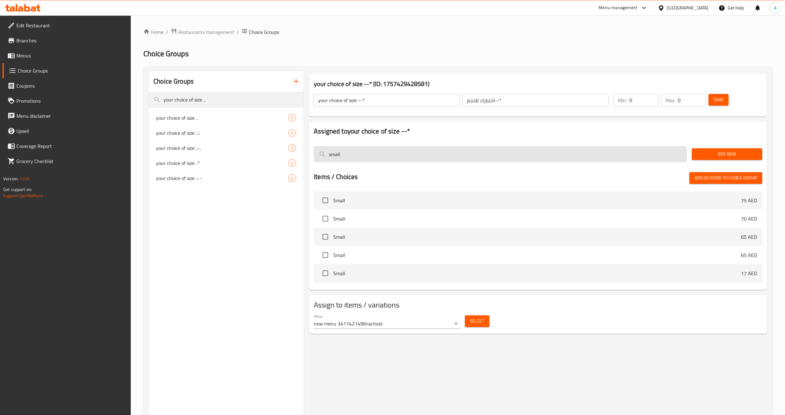
click at [374, 151] on input "small" at bounding box center [500, 154] width 373 height 16
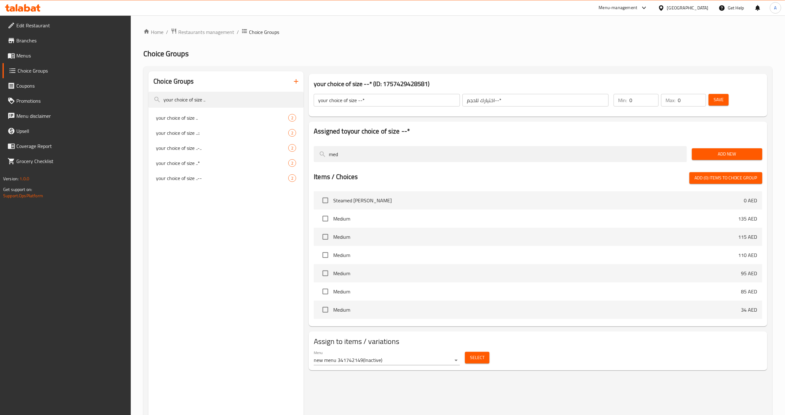
type input "med"
click at [750, 157] on span "Add New" at bounding box center [727, 154] width 60 height 8
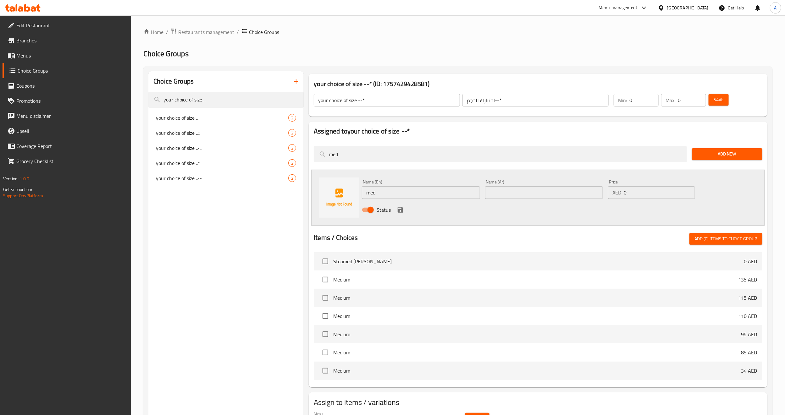
click at [429, 192] on input "med" at bounding box center [421, 192] width 118 height 13
type input "Medium"
click at [507, 192] on input "text" at bounding box center [544, 192] width 118 height 13
type input "وسط"
click at [490, 204] on div "Status" at bounding box center [543, 210] width 369 height 17
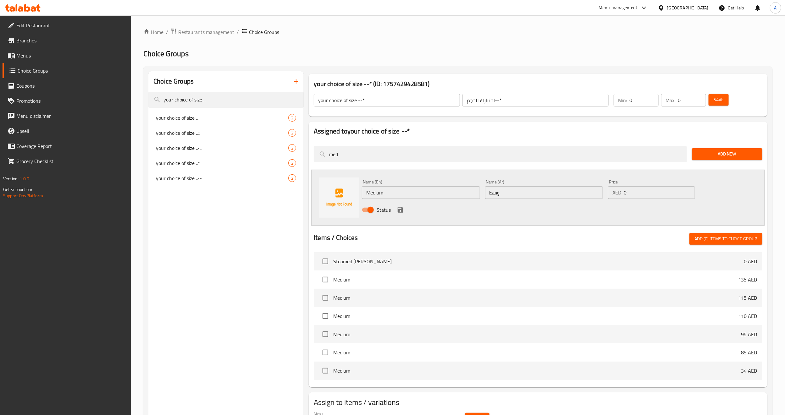
click at [666, 197] on input "0" at bounding box center [659, 192] width 71 height 13
type input "59"
click at [625, 221] on div "Name (En) Medium Name (En) Name (Ar) وسط Name (Ar) Price AED 59 Price Status" at bounding box center [538, 198] width 454 height 56
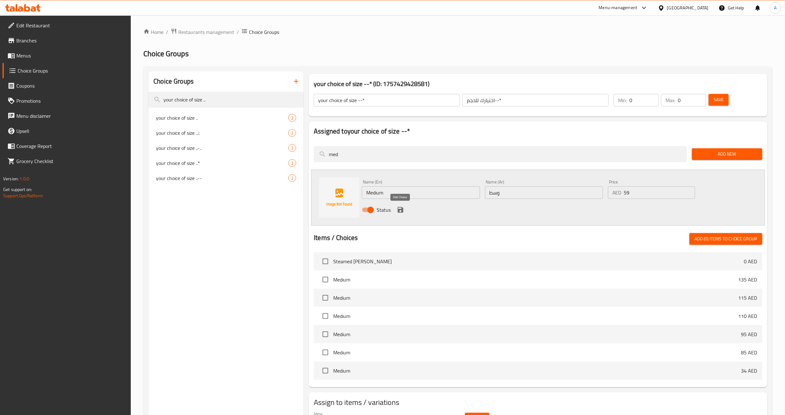
click at [399, 209] on icon "save" at bounding box center [401, 210] width 6 height 6
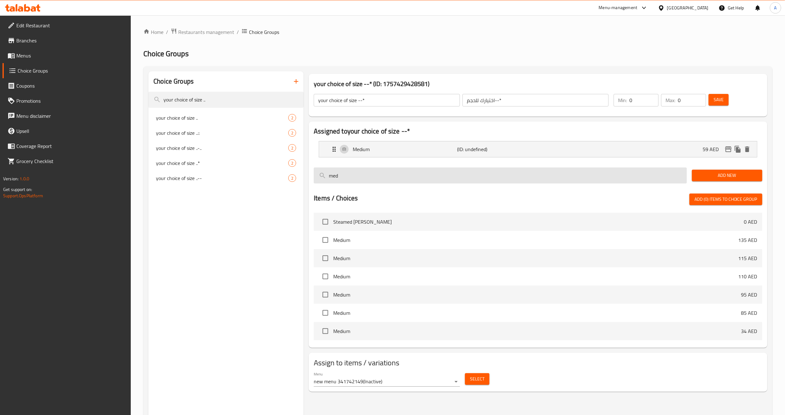
click at [377, 176] on input "med" at bounding box center [500, 176] width 373 height 16
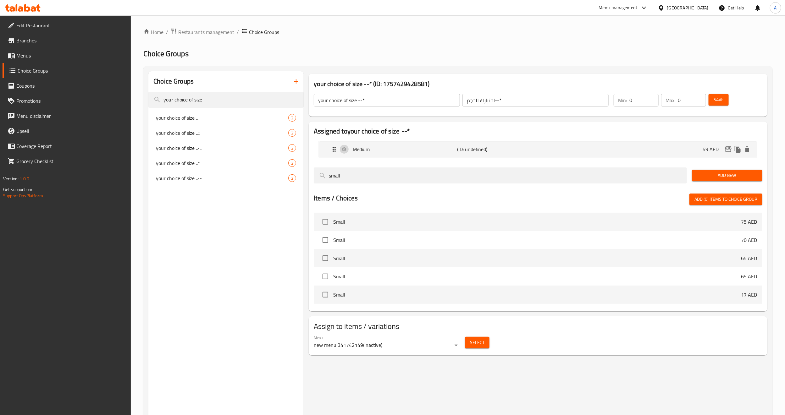
type input "small"
click at [722, 172] on span "Add New" at bounding box center [727, 176] width 60 height 8
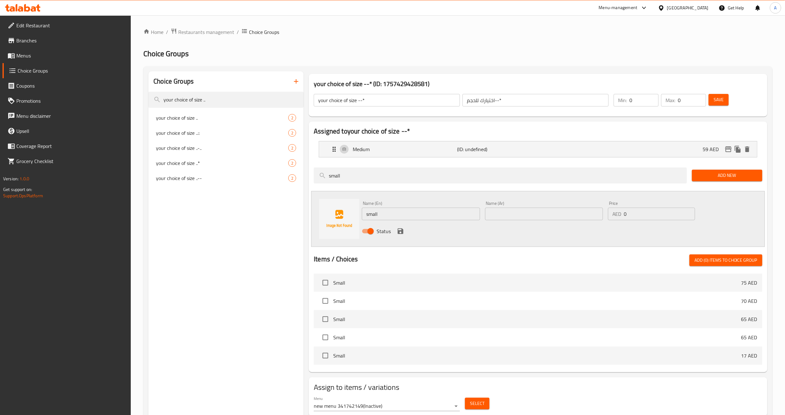
click at [537, 224] on div "Status" at bounding box center [543, 231] width 369 height 17
click at [537, 222] on div "Name (Ar) Name (Ar)" at bounding box center [544, 211] width 123 height 24
click at [538, 218] on input "text" at bounding box center [544, 214] width 118 height 13
type input "صغير"
click at [637, 212] on input "0" at bounding box center [659, 214] width 71 height 13
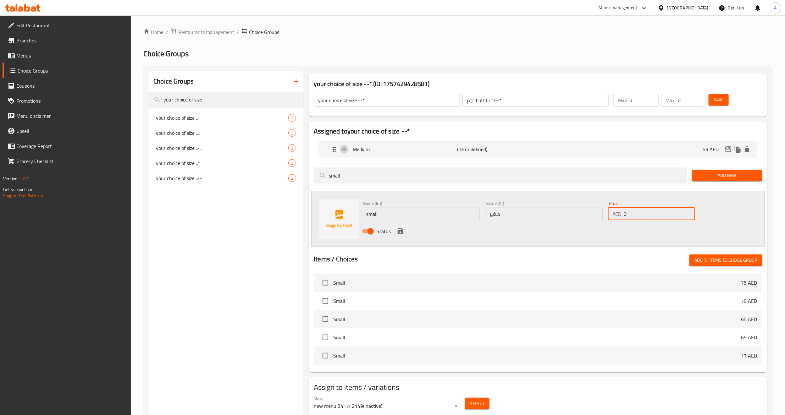
click at [637, 212] on input "0" at bounding box center [659, 214] width 71 height 13
type input "29.50"
click at [575, 242] on div "Name (En) small Name (En) Name (Ar) صغير Name (Ar) Price AED 29.50 Price Status" at bounding box center [538, 219] width 454 height 56
click at [400, 233] on icon "save" at bounding box center [401, 232] width 8 height 8
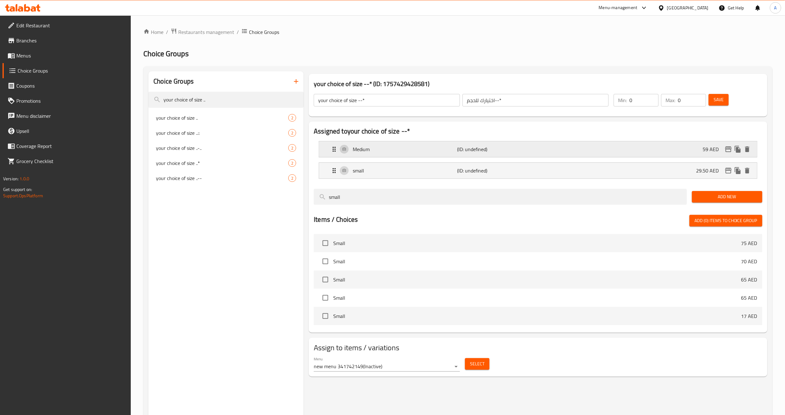
click at [628, 157] on div "Medium (ID: undefined) 59 AED" at bounding box center [540, 150] width 419 height 16
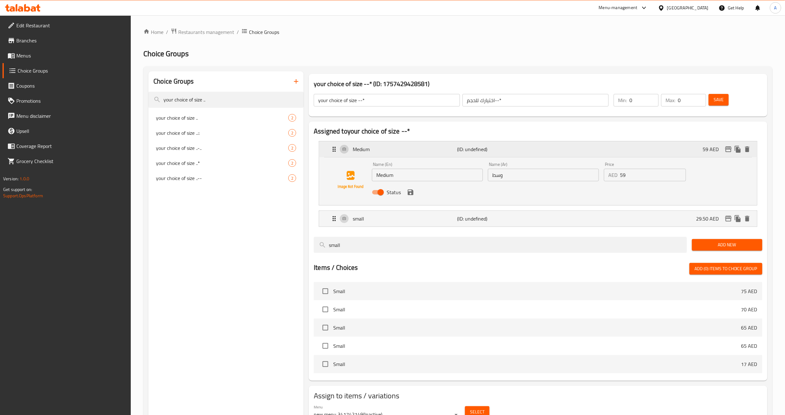
click at [628, 157] on div "Medium (ID: undefined) 59 AED" at bounding box center [540, 150] width 419 height 16
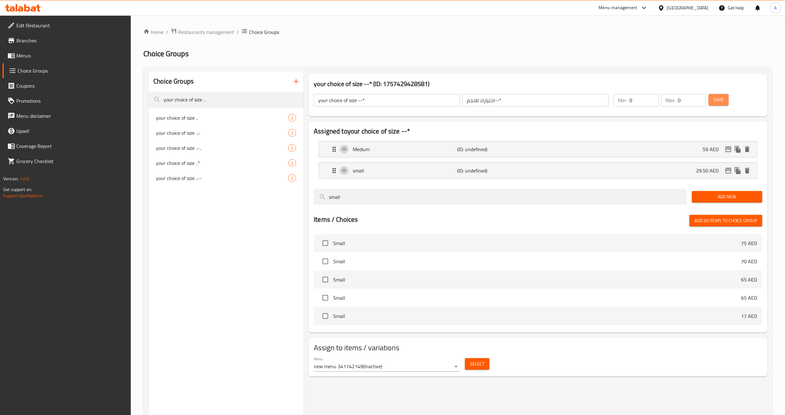
click at [719, 101] on span "Save" at bounding box center [719, 100] width 10 height 8
click at [233, 303] on div "Choice Groups your choice of size .. your choice of size .. 2 your choice of si…" at bounding box center [225, 278] width 155 height 415
click at [366, 153] on p "Medium" at bounding box center [405, 150] width 104 height 8
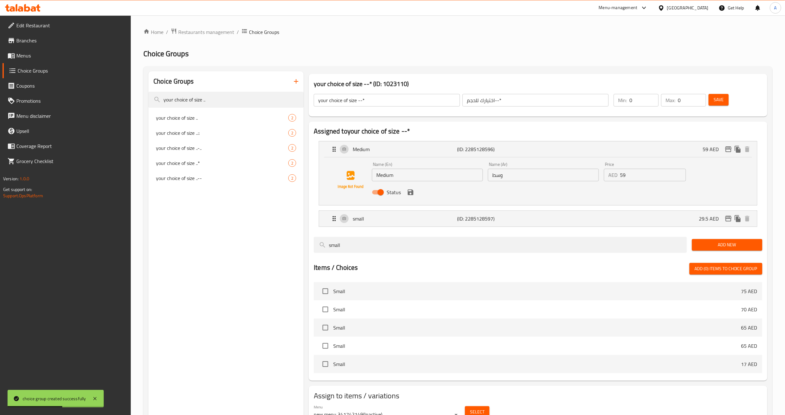
click at [393, 181] on input "Medium" at bounding box center [427, 175] width 111 height 13
type input "500 GM"
click at [495, 178] on input "وسط" at bounding box center [543, 175] width 111 height 13
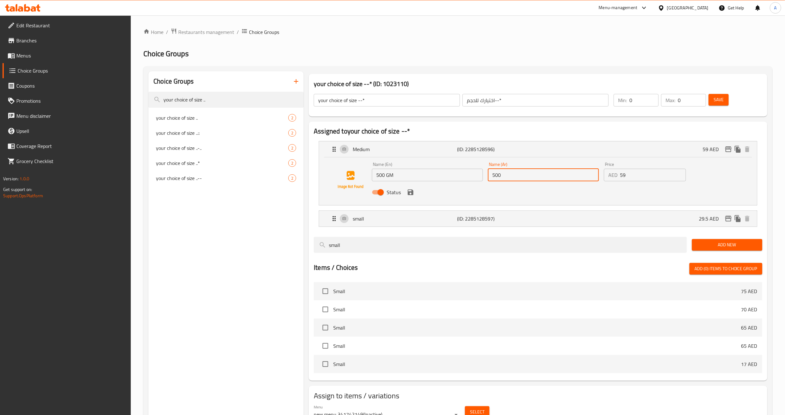
type input "500 جم"
click at [410, 197] on button "save" at bounding box center [410, 192] width 9 height 9
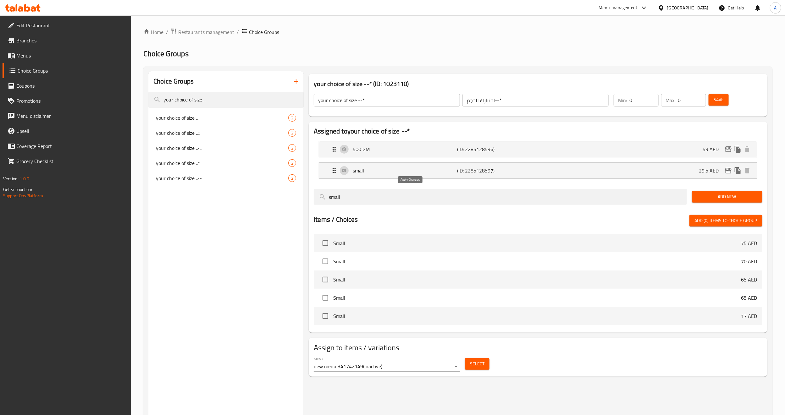
click at [410, 192] on div "small" at bounding box center [500, 196] width 378 height 21
click at [403, 176] on div "small (ID: 2285128597) 29.5 AED" at bounding box center [540, 171] width 419 height 16
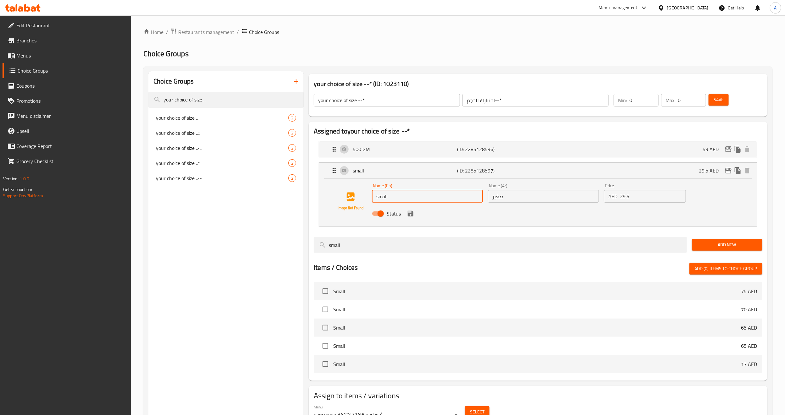
click at [402, 196] on input "small" at bounding box center [427, 196] width 111 height 13
type input "250 GM"
click at [496, 194] on input "صغير" at bounding box center [543, 196] width 111 height 13
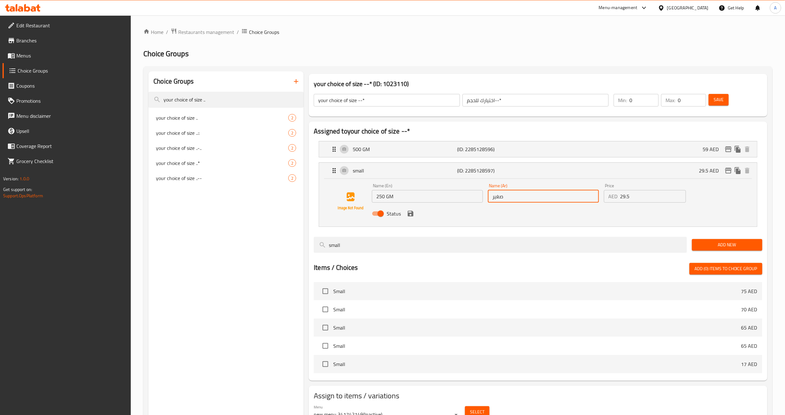
click at [496, 194] on input "صغير" at bounding box center [543, 196] width 111 height 13
type input "250 جم"
click at [409, 215] on icon "save" at bounding box center [411, 214] width 6 height 6
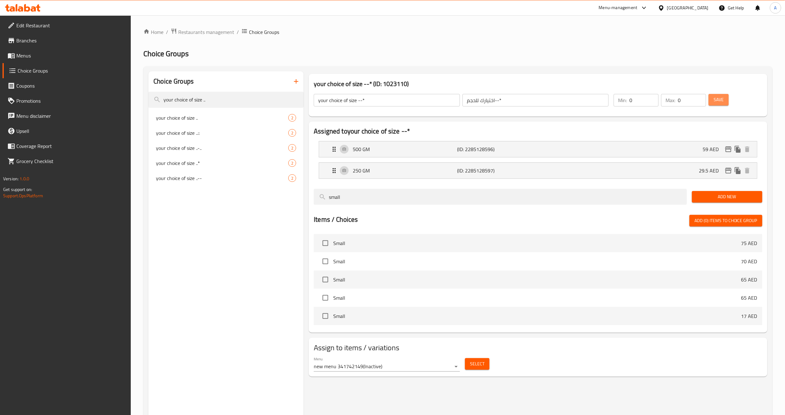
click at [717, 100] on span "Save" at bounding box center [719, 100] width 10 height 8
type input "1"
click at [653, 95] on input "1" at bounding box center [644, 100] width 29 height 13
type input "1"
click at [701, 98] on input "1" at bounding box center [692, 100] width 28 height 13
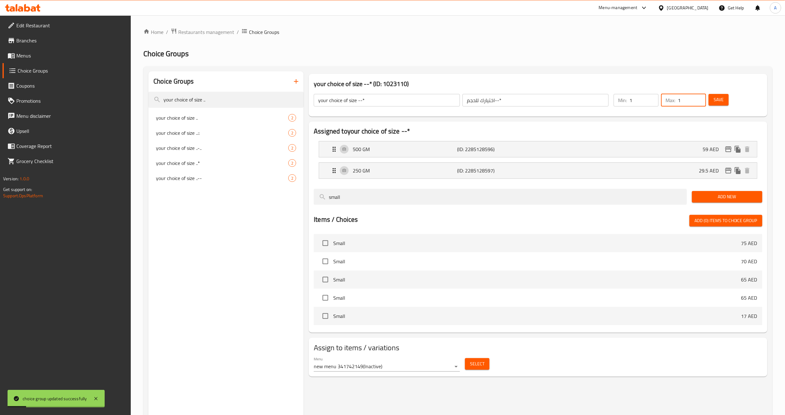
click at [718, 100] on span "Save" at bounding box center [719, 100] width 10 height 8
click at [481, 366] on span "Select" at bounding box center [477, 364] width 14 height 8
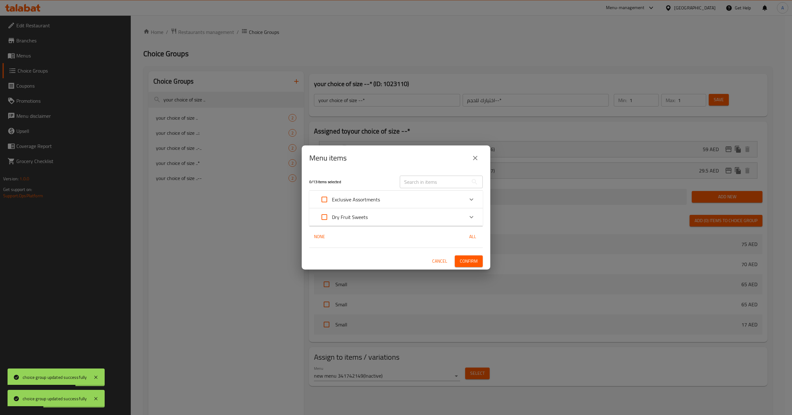
click at [373, 218] on div "Dry Fruit Sweets" at bounding box center [390, 217] width 147 height 15
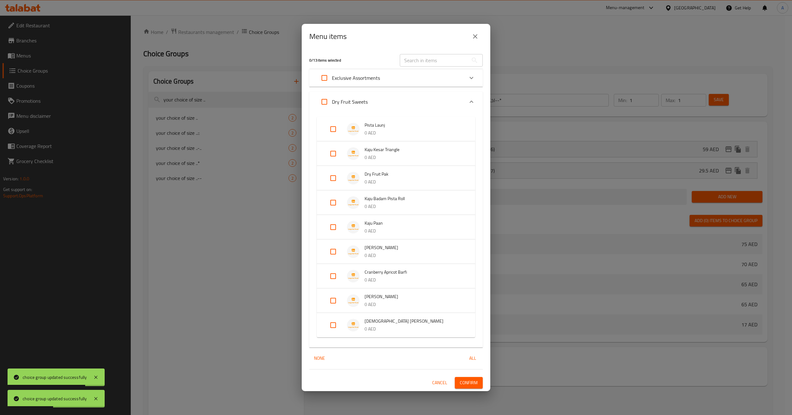
click at [333, 326] on input "Expand" at bounding box center [333, 325] width 15 height 15
checkbox input "true"
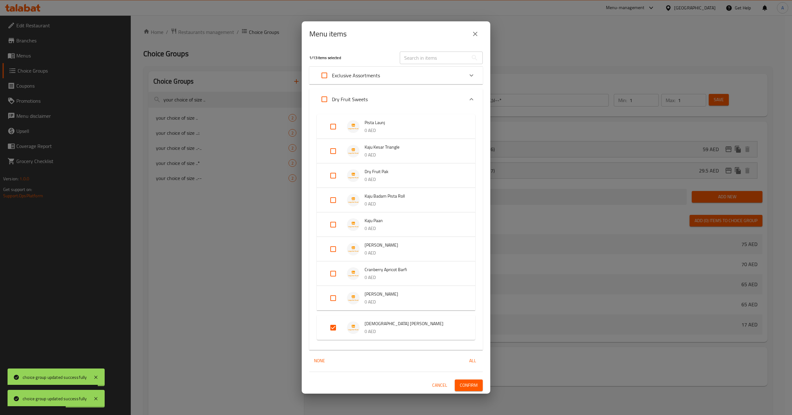
click at [468, 385] on span "Confirm" at bounding box center [469, 386] width 18 height 8
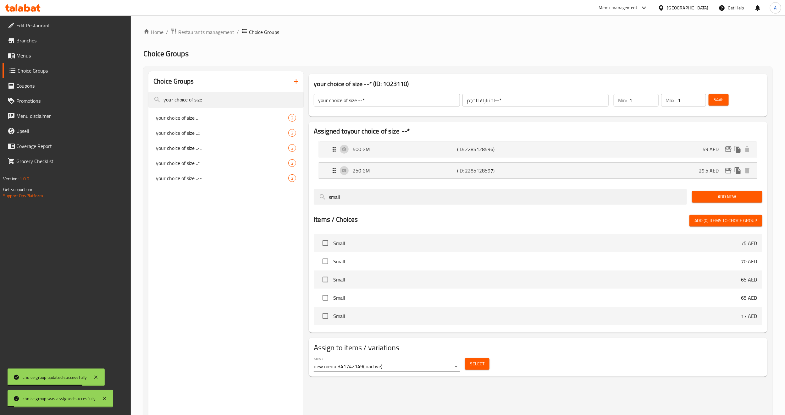
click at [220, 266] on div "Choice Groups your choice of size .. your choice of size .. 2 your choice of si…" at bounding box center [225, 278] width 155 height 415
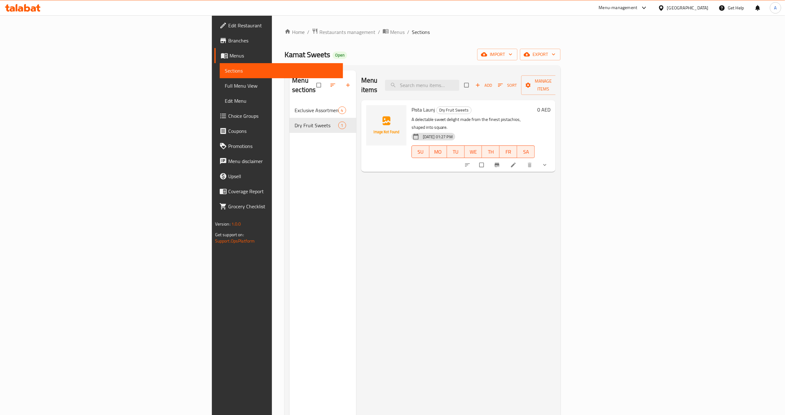
click at [553, 158] on div at bounding box center [507, 165] width 92 height 14
click at [553, 158] on button "show more" at bounding box center [545, 165] width 15 height 14
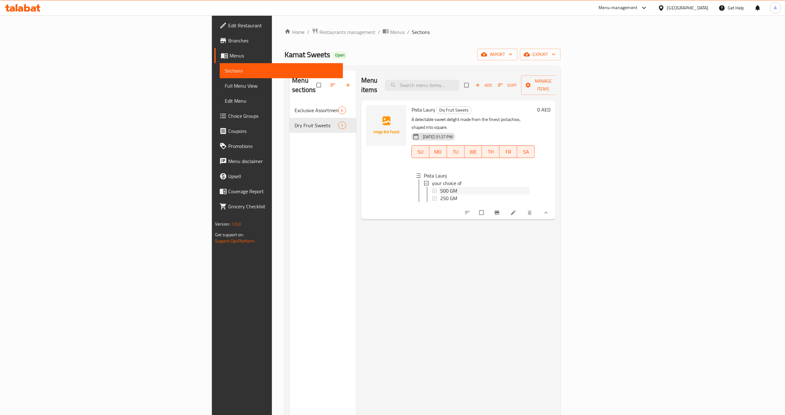
click at [440, 187] on span "500 GM" at bounding box center [448, 191] width 17 height 8
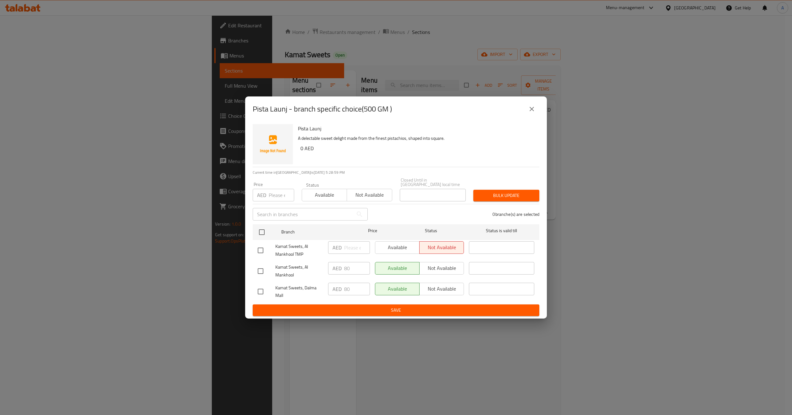
click at [531, 110] on icon "close" at bounding box center [532, 109] width 8 height 8
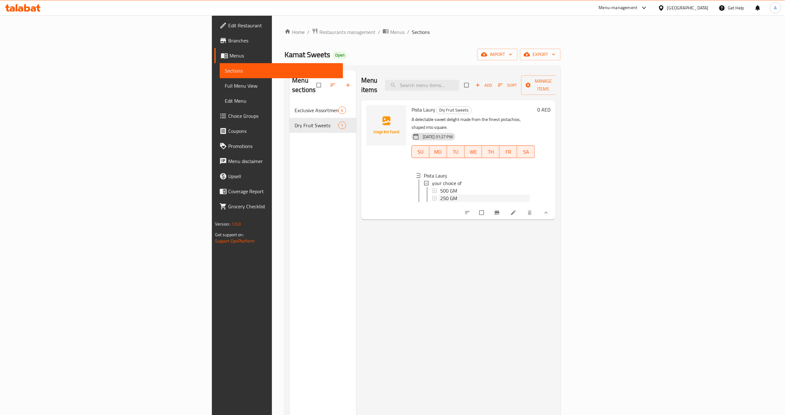
click at [440, 195] on div "250 GM" at bounding box center [485, 199] width 90 height 8
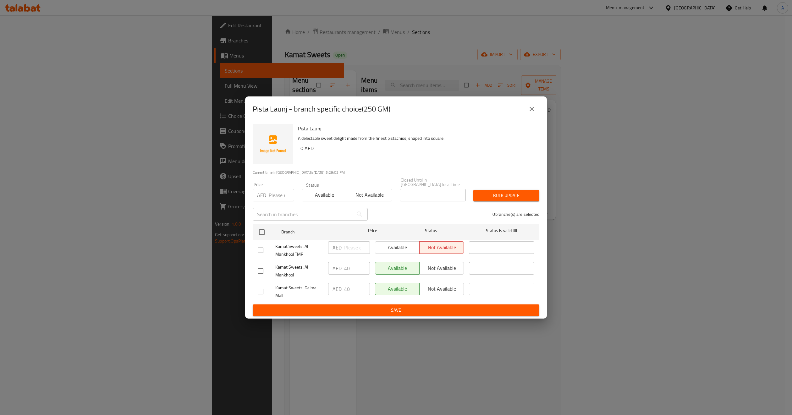
click at [536, 108] on button "close" at bounding box center [532, 109] width 15 height 15
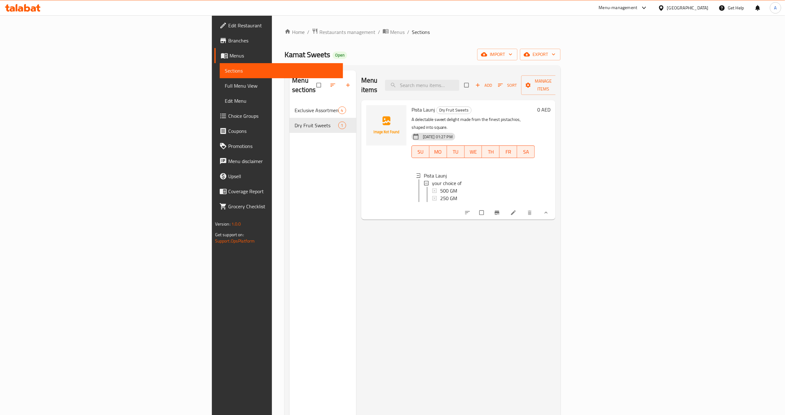
click at [444, 266] on div "Menu items Add Sort Manage items Pista Launj Dry Fruit Sweets A delectable swee…" at bounding box center [456, 277] width 200 height 415
click at [457, 294] on div "Menu items Add Sort Manage items Pista Launj Dry Fruit Sweets A delectable swee…" at bounding box center [456, 277] width 200 height 415
click at [462, 257] on div "Menu items Add Sort Manage items Pista Launj Dry Fruit Sweets A delectable swee…" at bounding box center [456, 277] width 200 height 415
click at [556, 248] on div "Menu items Add Sort Manage items Pista Launj Dry Fruit Sweets A delectable swee…" at bounding box center [456, 277] width 200 height 415
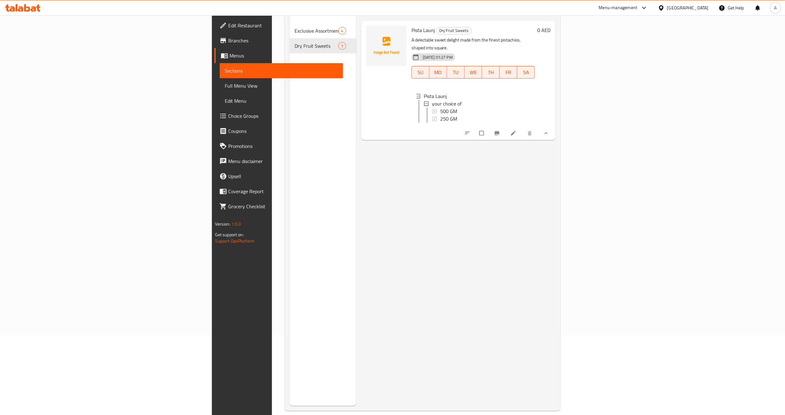
scroll to position [88, 0]
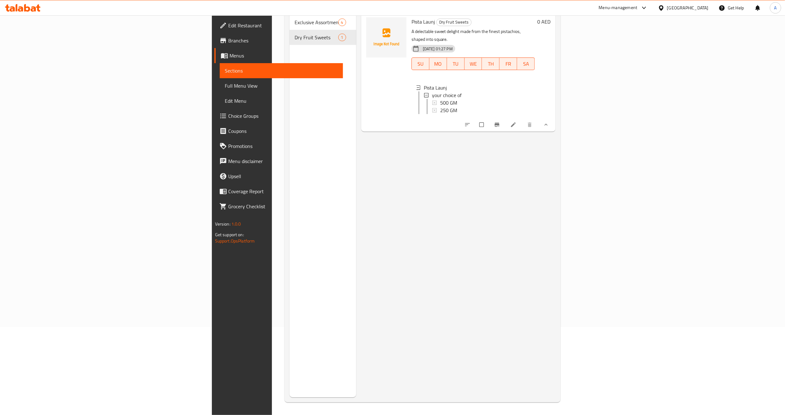
click at [388, 156] on div "Menu items Add Sort Manage items Pista Launj Dry Fruit Sweets A delectable swee…" at bounding box center [456, 189] width 200 height 415
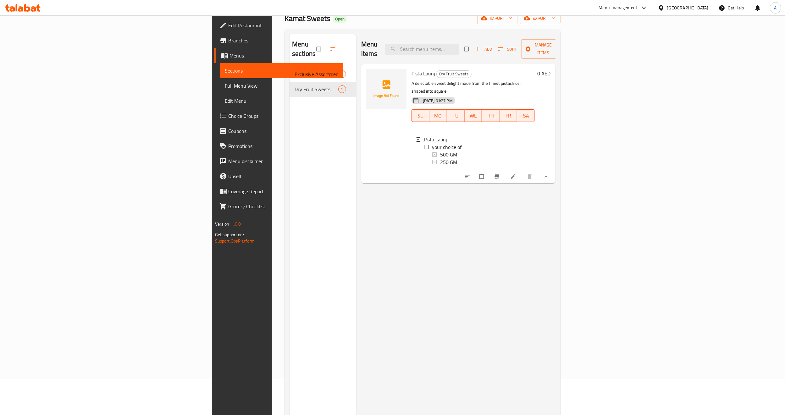
scroll to position [0, 0]
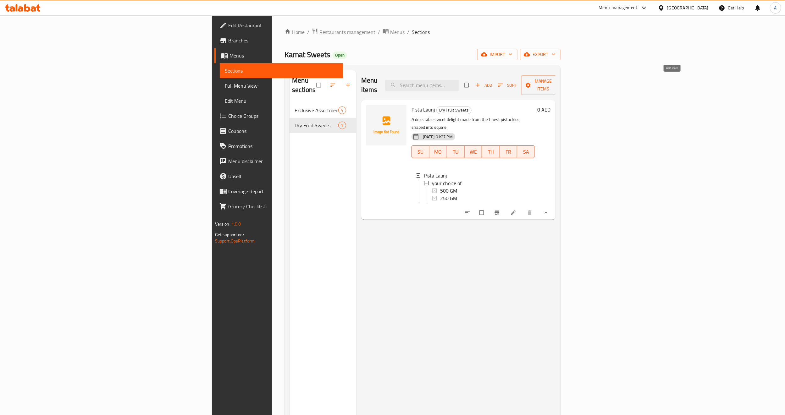
click at [492, 82] on span "Add" at bounding box center [483, 85] width 17 height 7
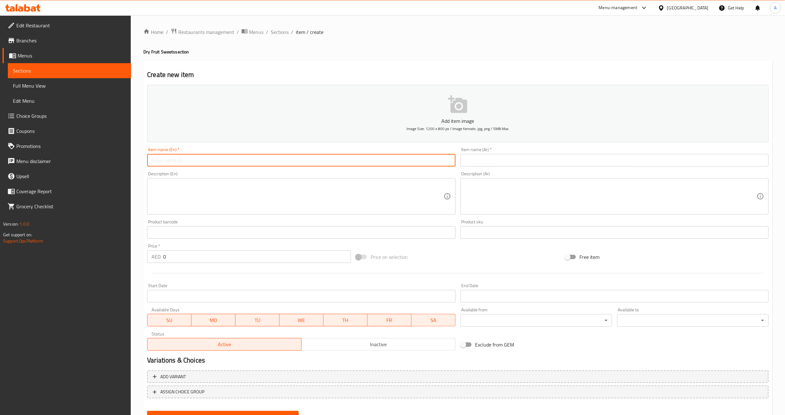
paste input "KAJU KESAR TRIANGLE"
click at [204, 159] on input "KAJU KESAR TRIANGLE" at bounding box center [301, 160] width 308 height 13
click at [203, 159] on input "Kaju Kesar Triangle" at bounding box center [301, 160] width 308 height 13
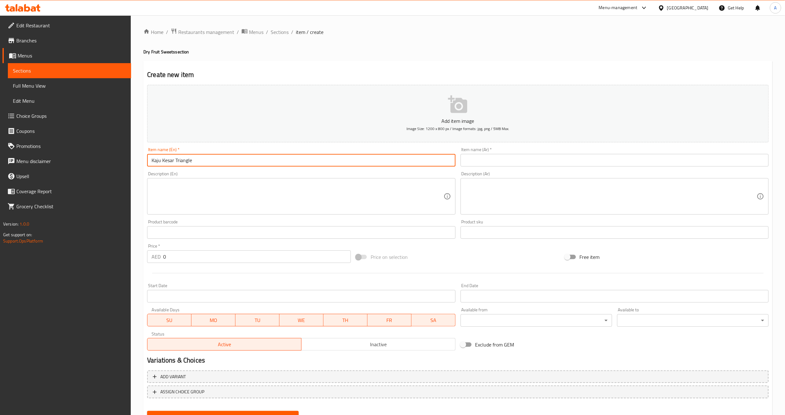
click at [416, 159] on input "Kaju Kesar Triangle" at bounding box center [301, 160] width 308 height 13
type input "Kaju Kesar Triangle"
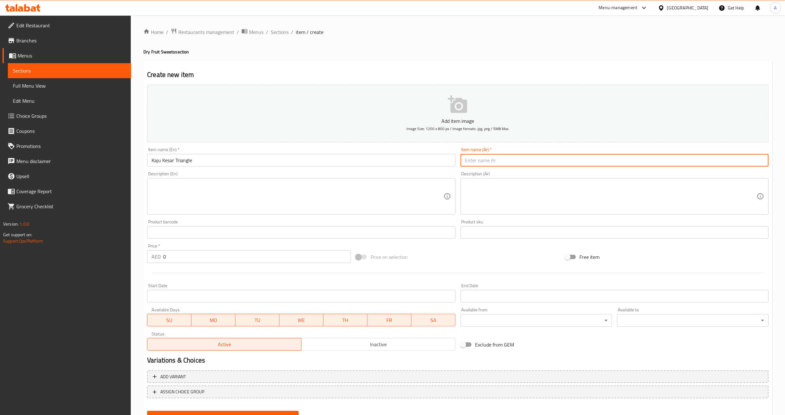
click at [531, 164] on input "text" at bounding box center [615, 160] width 308 height 13
paste input "مثلث كاجو كيسار"
type input "مثلث كاجو كيسار"
click at [493, 265] on div "Price on selection" at bounding box center [457, 257] width 209 height 17
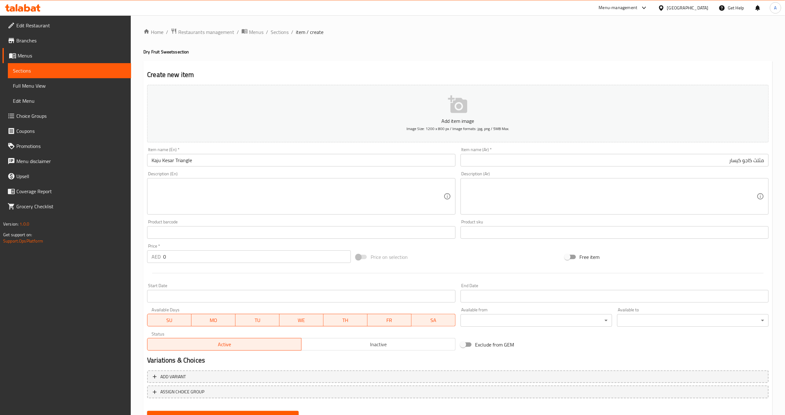
click at [460, 265] on div "Price on selection" at bounding box center [457, 257] width 209 height 17
click at [241, 191] on textarea at bounding box center [298, 197] width 292 height 30
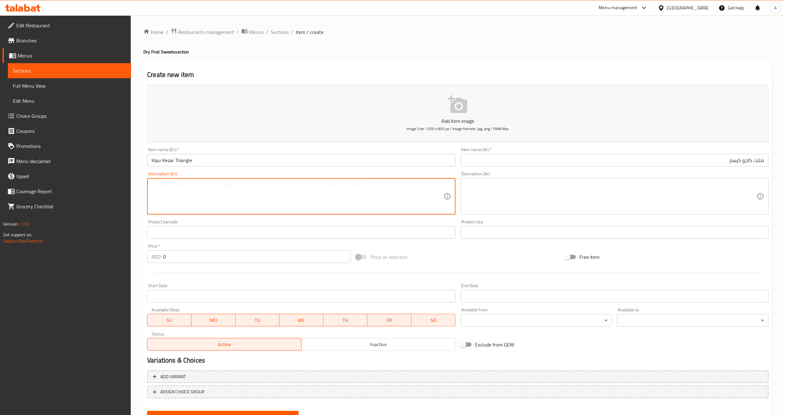
paste textarea "A triangle shaped saffron and cashew based preparation covered in warq."
type textarea "A triangle shaped saffron and cashew based preparation covered in warq."
click at [334, 221] on div "Product barcode Product barcode" at bounding box center [301, 229] width 308 height 19
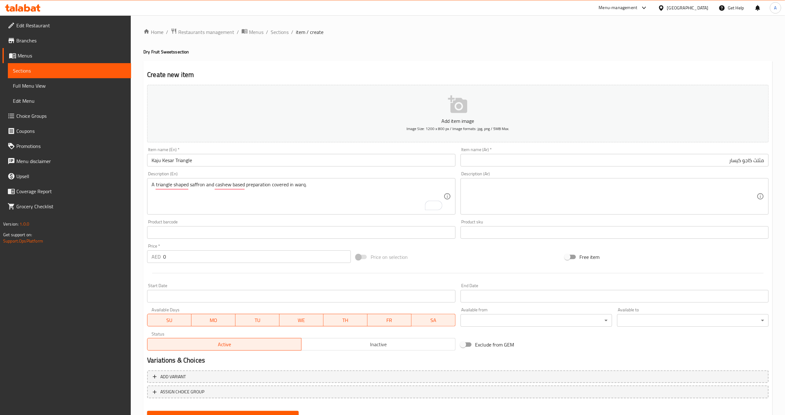
click at [489, 206] on textarea at bounding box center [611, 197] width 292 height 30
paste textarea "مستحضر على شكل مثلث مصنوع من الزعفران والكاجو ومغطى بالورق."
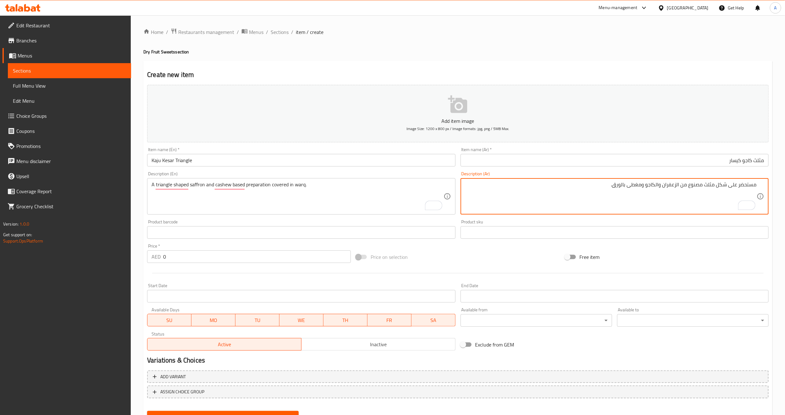
type textarea "مستحضر على شكل مثلث مصنوع من الزعفران والكاجو ومغطى بالورق."
click at [431, 254] on div "Price on selection" at bounding box center [457, 257] width 209 height 17
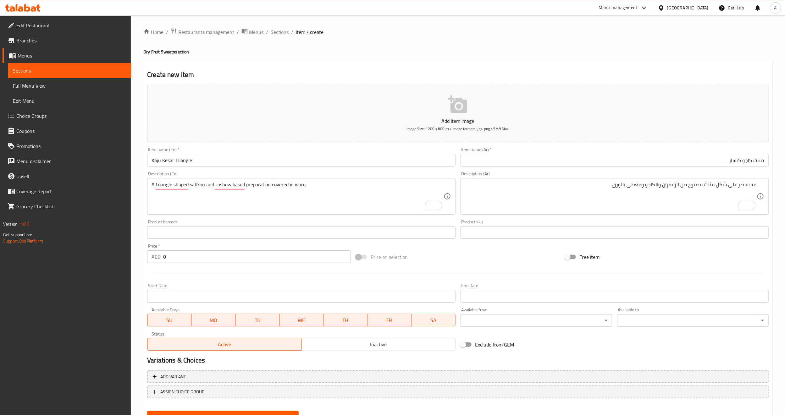
click at [459, 258] on div "Price on selection" at bounding box center [457, 257] width 209 height 17
click at [523, 270] on div at bounding box center [458, 273] width 627 height 15
click at [533, 252] on div "Price on selection" at bounding box center [457, 257] width 209 height 17
click at [304, 219] on div "Product barcode Product barcode" at bounding box center [301, 229] width 313 height 24
click at [666, 255] on div "Free item" at bounding box center [667, 257] width 209 height 17
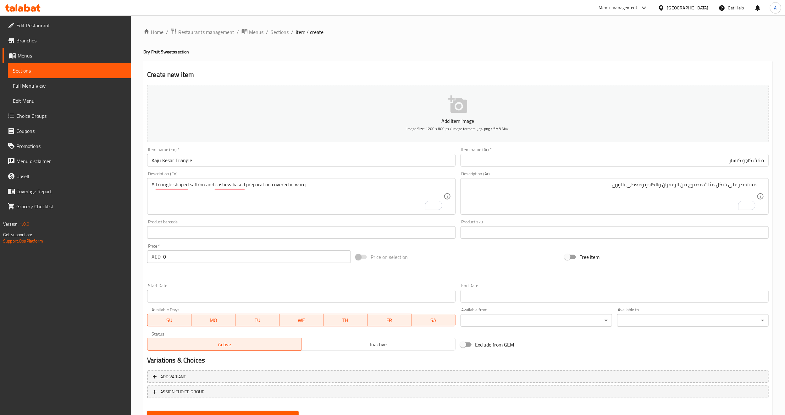
click at [475, 263] on div "Price on selection" at bounding box center [457, 257] width 209 height 17
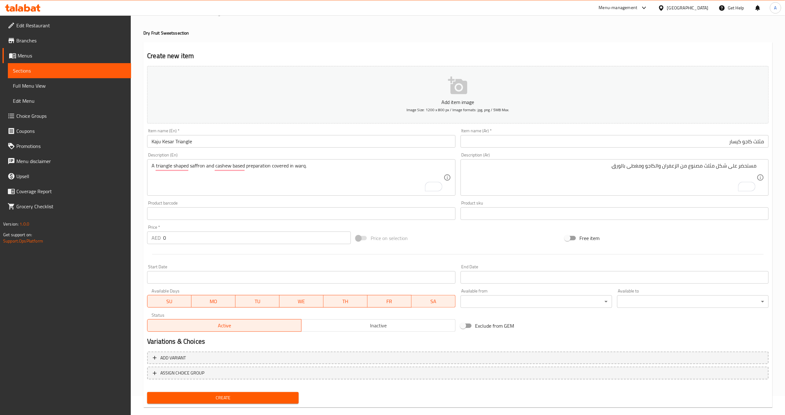
scroll to position [28, 0]
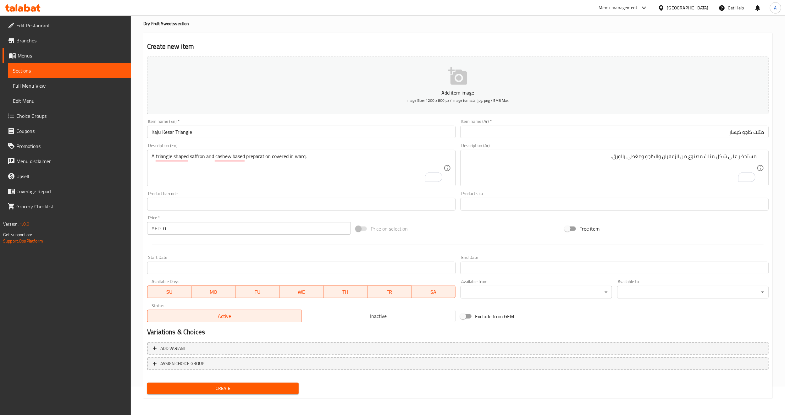
click at [213, 392] on span "Create" at bounding box center [223, 389] width 142 height 8
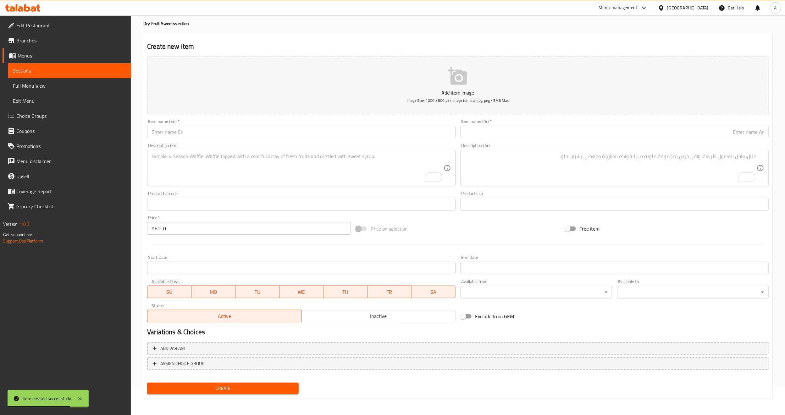
click at [451, 230] on div "Price on selection" at bounding box center [457, 228] width 209 height 17
click at [470, 233] on div "Price on selection" at bounding box center [457, 228] width 209 height 17
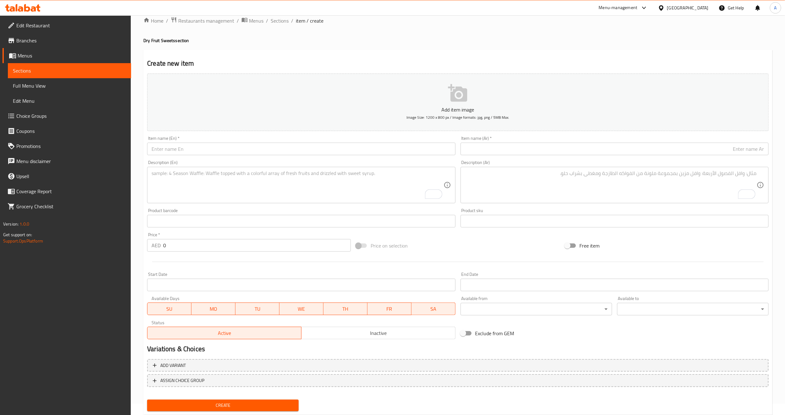
scroll to position [0, 0]
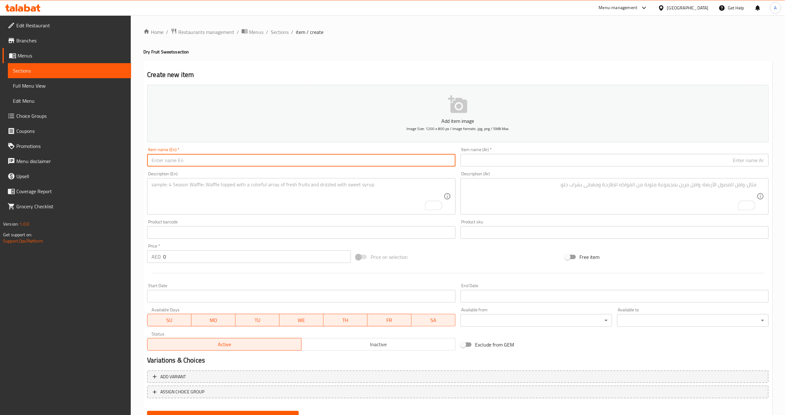
click at [228, 164] on input "text" at bounding box center [301, 160] width 308 height 13
paste input "DRY FRUIT PAK"
click at [228, 164] on input "DRY FRUIT PAK" at bounding box center [301, 160] width 308 height 13
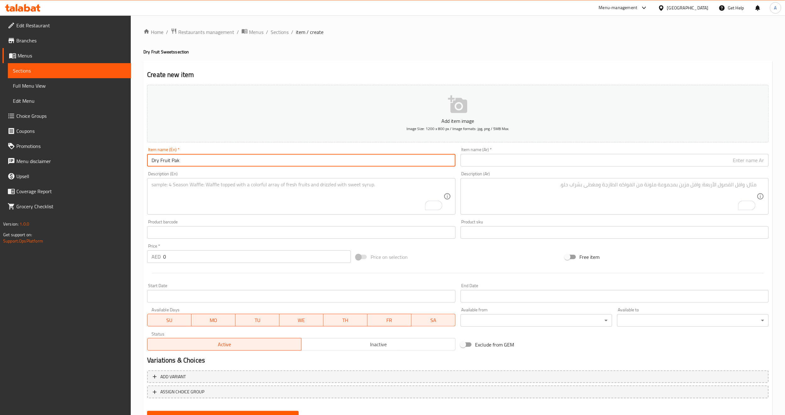
type input "Dry Fruit Pak"
click at [222, 172] on div "Description (En) Description (En)" at bounding box center [301, 193] width 308 height 43
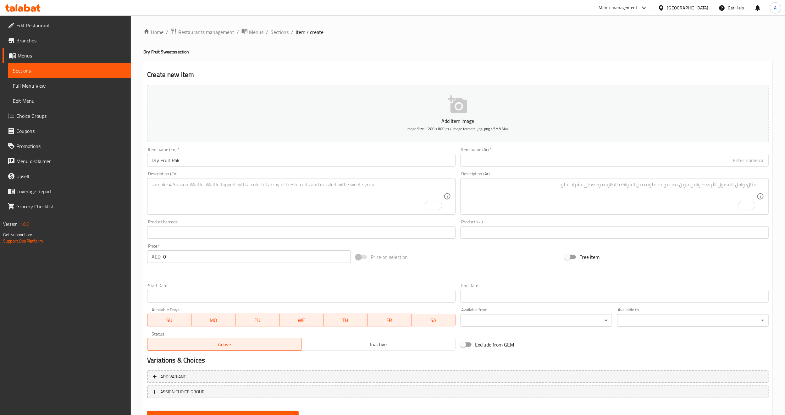
click at [207, 211] on textarea "To enrich screen reader interactions, please activate Accessibility in Grammarl…" at bounding box center [298, 197] width 292 height 30
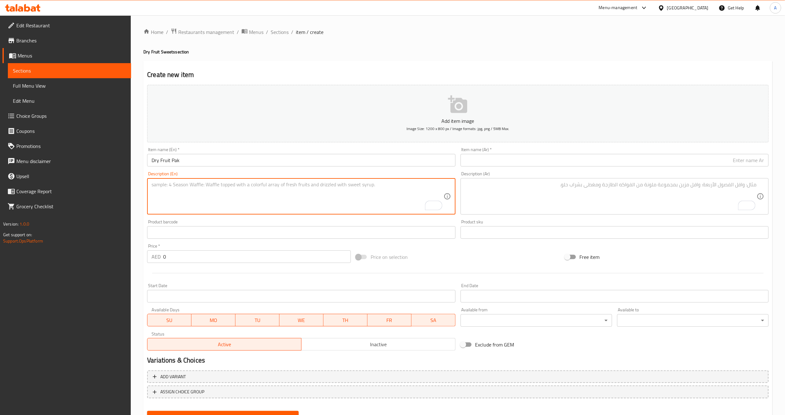
click at [207, 210] on textarea "To enrich screen reader interactions, please activate Accessibility in Grammarl…" at bounding box center [298, 197] width 292 height 30
paste textarea "A treat made of almond, cashew, pistachio and chocolate, flavoured with saffron…"
type textarea "A treat made of almond, cashew, pistachio and chocolate, flavoured with saffron…"
click at [522, 196] on textarea "To enrich screen reader interactions, please activate Accessibility in Grammarl…" at bounding box center [611, 197] width 292 height 30
paste textarea "حلوى مصنوعة من اللوز، الكاجو، الفستق والشوكولاتة، بنكهة الزعفران والفانيليا."
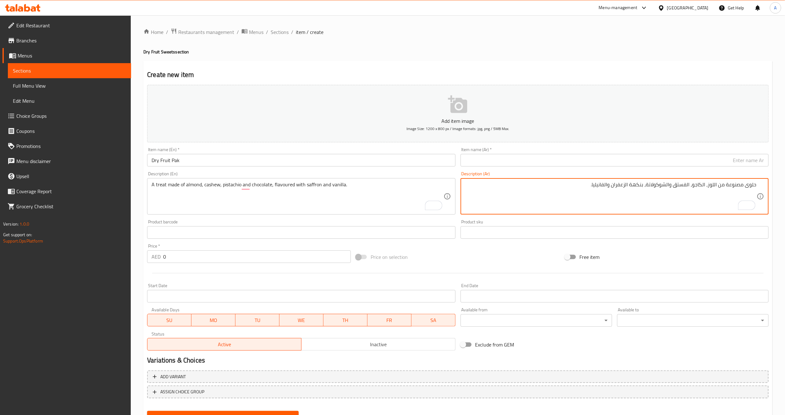
type textarea "حلوى مصنوعة من اللوز، الكاجو، الفستق والشوكولاتة، بنكهة الزعفران والفانيليا."
click at [351, 162] on input "Dry Fruit Pak" at bounding box center [301, 160] width 308 height 13
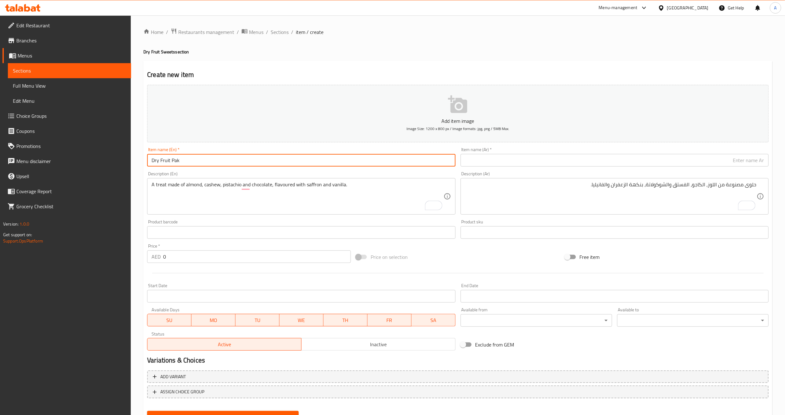
click at [501, 158] on input "text" at bounding box center [615, 160] width 308 height 13
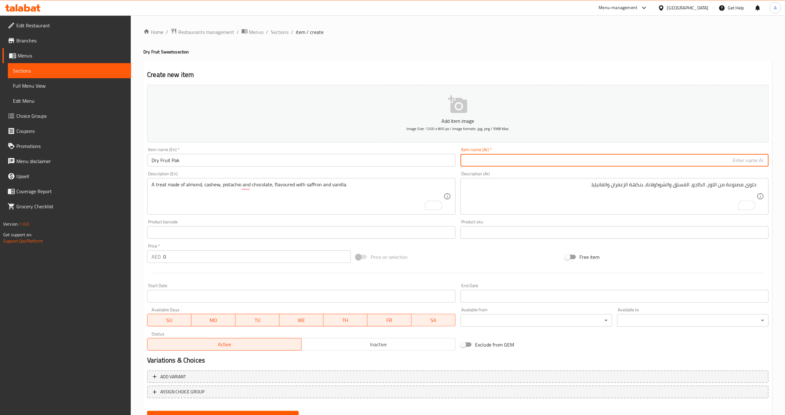
paste input "باك الفواكه الجافة"
type input "باك الفواكه الجافة"
click at [498, 254] on div "Price on selection" at bounding box center [457, 257] width 209 height 17
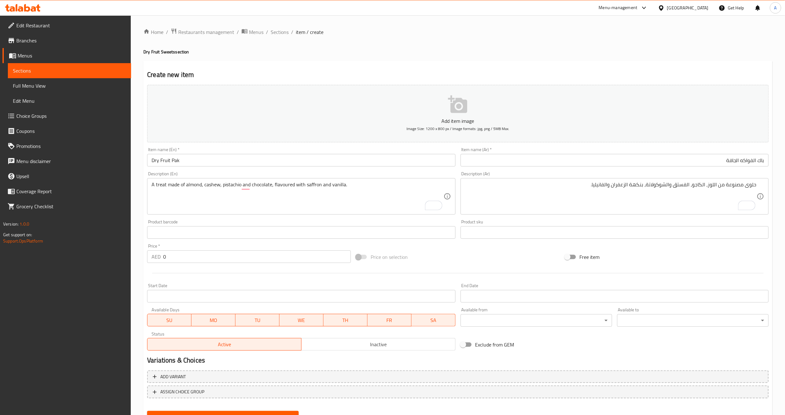
click at [712, 251] on div "Free item" at bounding box center [667, 257] width 209 height 17
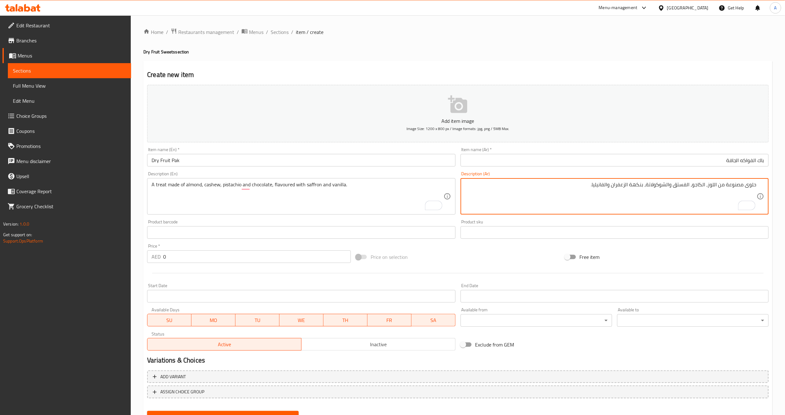
click at [755, 187] on textarea "حلوى مصنوعة من اللوز، الكاجو، الفستق والشوكولاتة، بنكهة الزعفران والفانيليا." at bounding box center [611, 197] width 292 height 30
type textarea "تريت مصنوعة من اللوز، الكاجو، الفستق والشوكولاتة، بنكهة الزعفران والفانيليا."
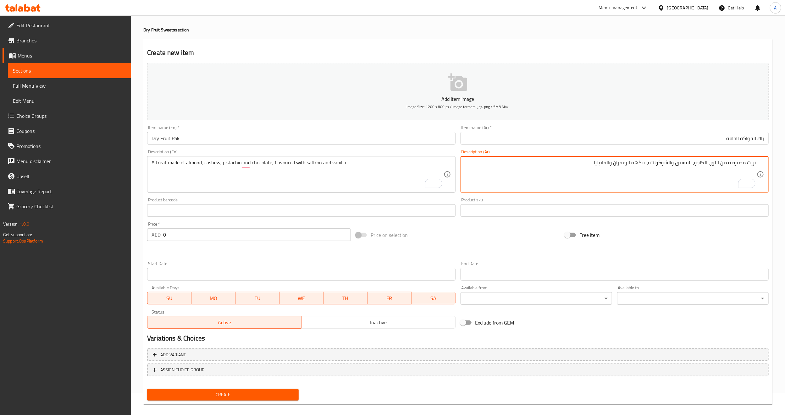
scroll to position [28, 0]
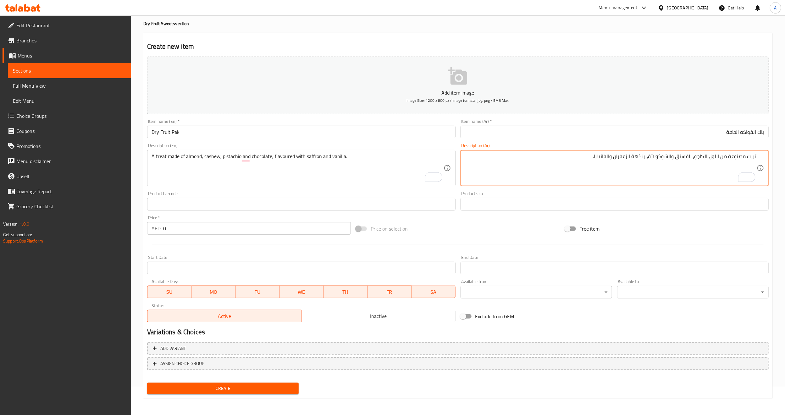
click at [204, 381] on div "Create" at bounding box center [223, 389] width 157 height 17
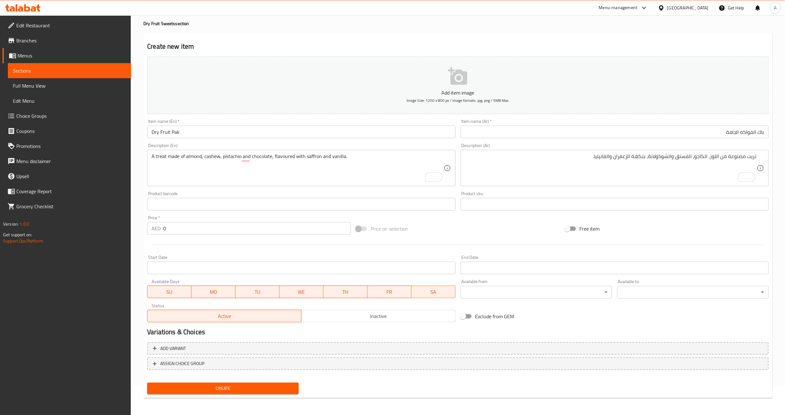
click at [209, 390] on span "Create" at bounding box center [223, 389] width 142 height 8
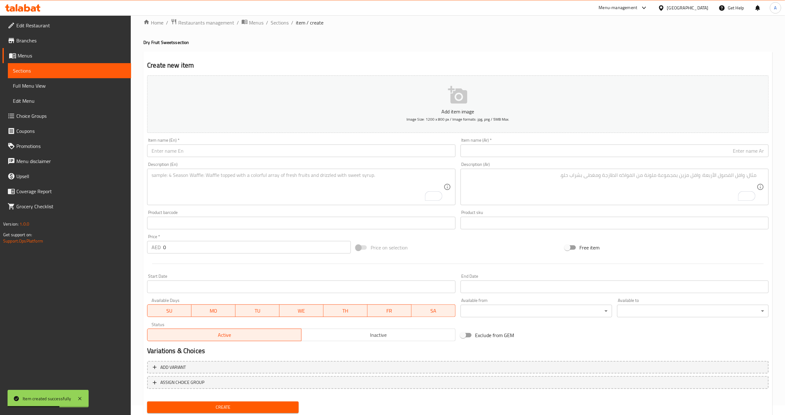
scroll to position [0, 0]
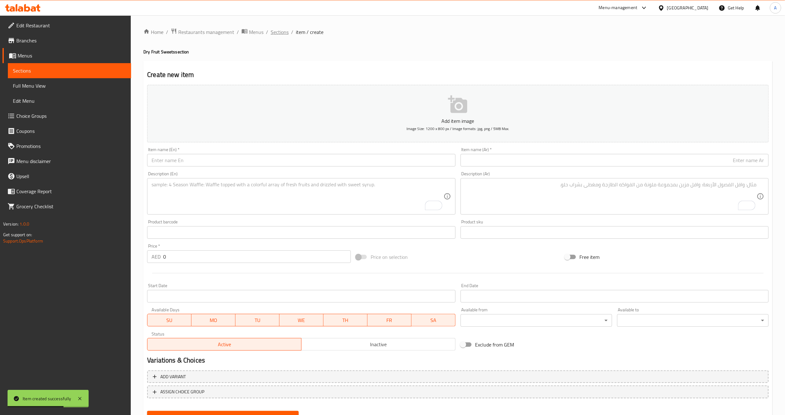
click at [277, 36] on span "Sections" at bounding box center [280, 32] width 18 height 8
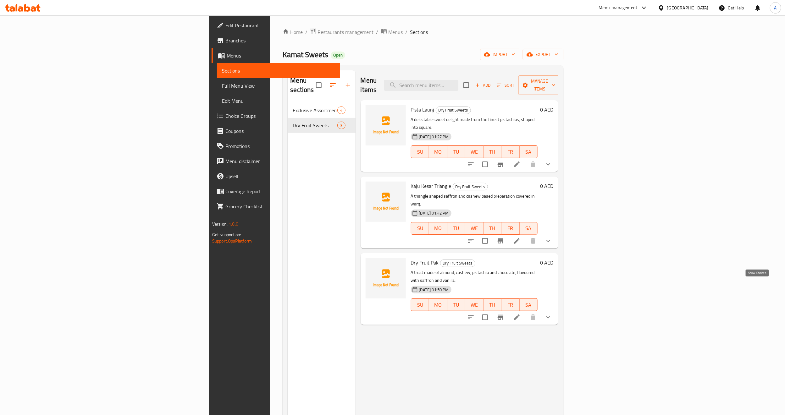
click at [552, 314] on icon "show more" at bounding box center [549, 318] width 8 height 8
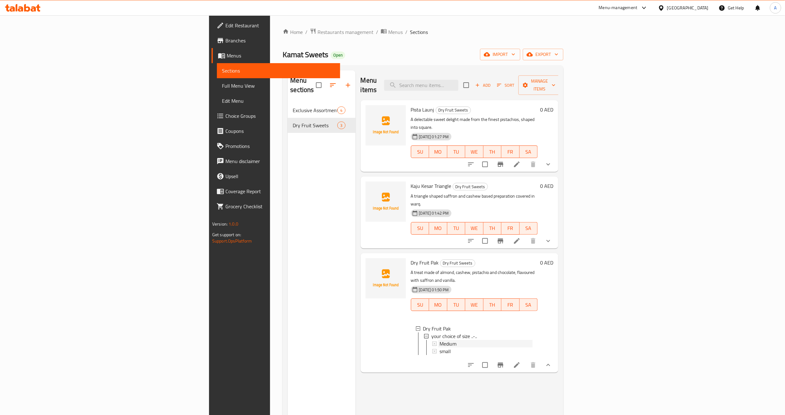
click at [440, 340] on div "Medium" at bounding box center [486, 344] width 93 height 8
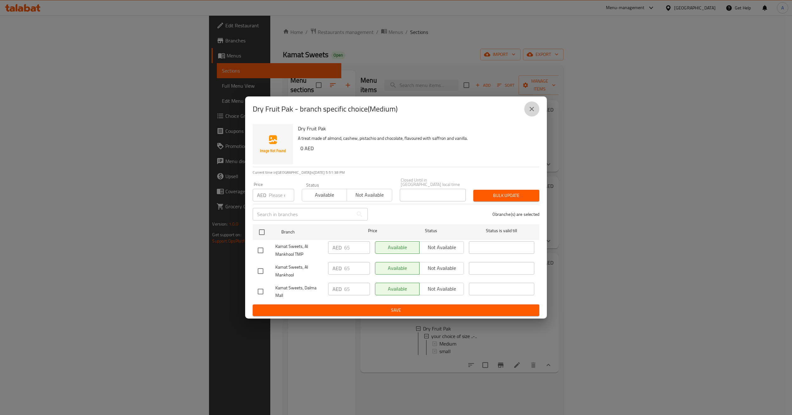
click at [531, 114] on button "close" at bounding box center [532, 109] width 15 height 15
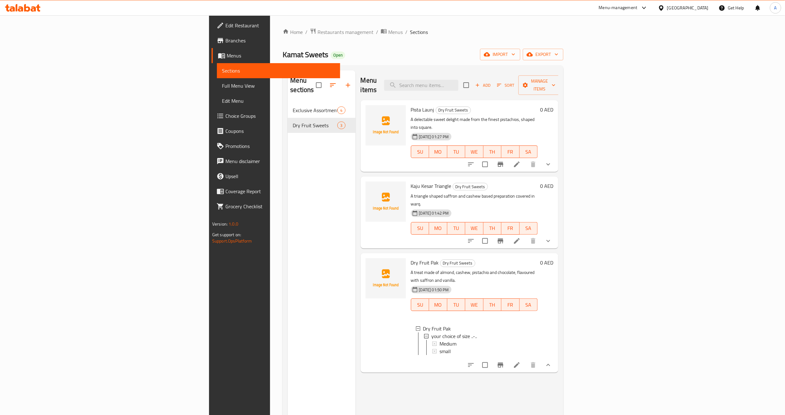
click at [288, 264] on div "Menu sections Exclusive Assortments 4 Dry Fruit Sweets 3" at bounding box center [322, 277] width 68 height 415
click at [493, 85] on button "Add" at bounding box center [483, 86] width 20 height 10
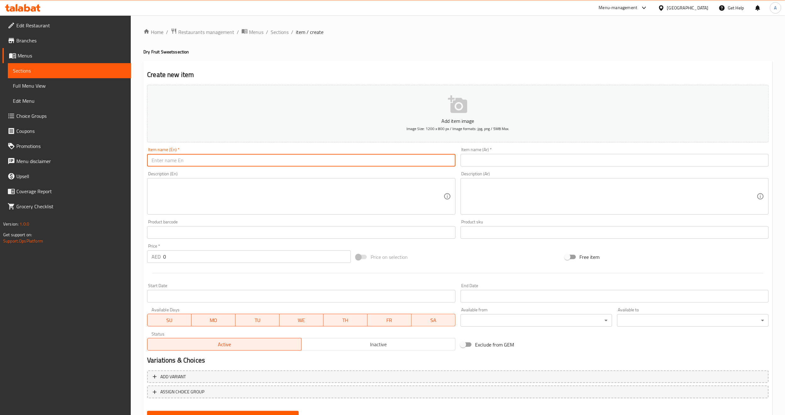
click at [213, 160] on input "text" at bounding box center [301, 160] width 308 height 13
paste input "KAJU BADAM PISTA ROLL"
click at [213, 160] on input "KAJU BADAM PISTA ROLL" at bounding box center [301, 160] width 308 height 13
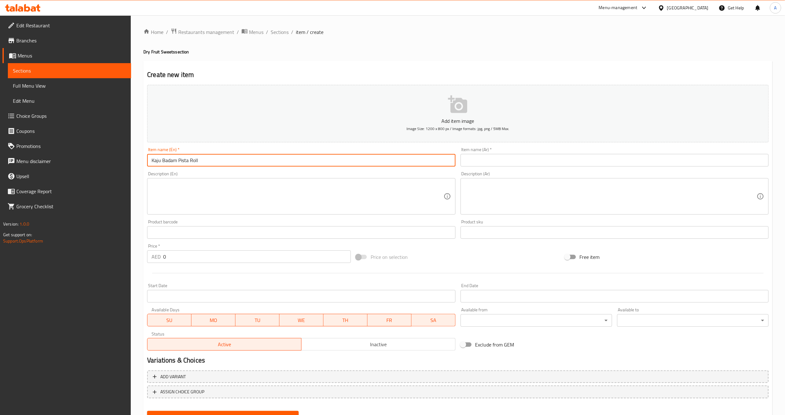
type input "Kaju Badam Pista Roll"
click at [207, 182] on textarea at bounding box center [298, 197] width 292 height 30
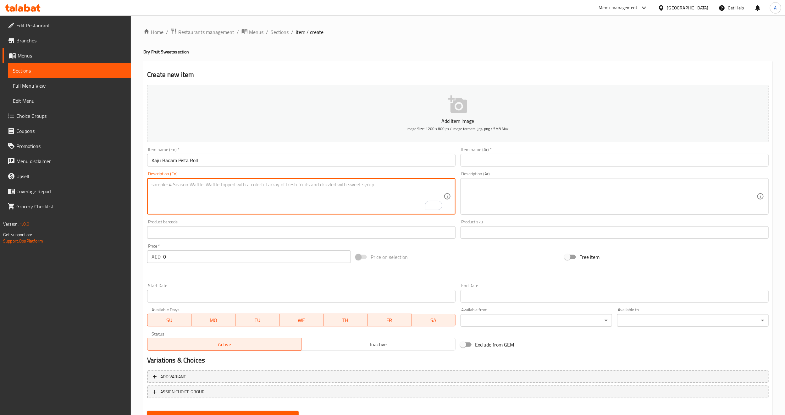
click at [243, 187] on textarea "To enrich screen reader interactions, please activate Accessibility in Grammarl…" at bounding box center [298, 197] width 292 height 30
paste textarea "رول كاجو بادام بيستا"
type textarea "رول كاجو بادام بيستا"
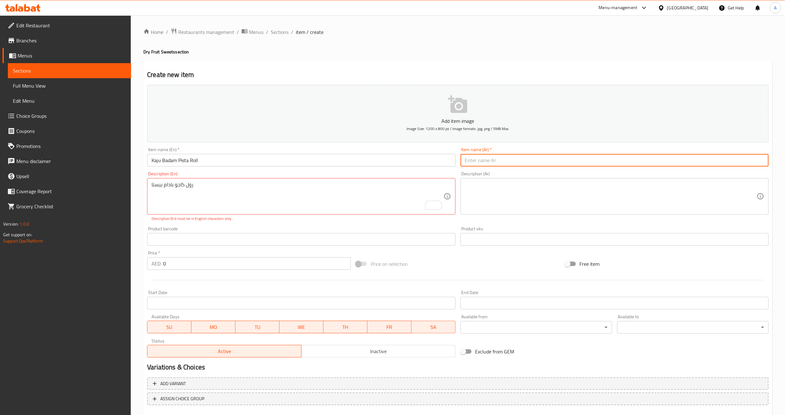
click at [484, 159] on input "text" at bounding box center [615, 160] width 308 height 13
paste input "رول كاجو بادام بيستا"
type input "رول كاجو بادام بيستا"
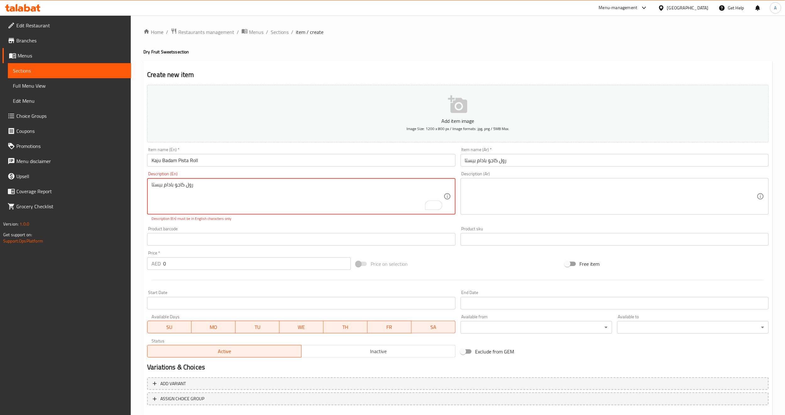
click at [228, 199] on textarea "رول كاجو بادام بيستا" at bounding box center [298, 197] width 292 height 30
click at [478, 161] on input "رول كاجو بادام بيستا" at bounding box center [615, 160] width 308 height 13
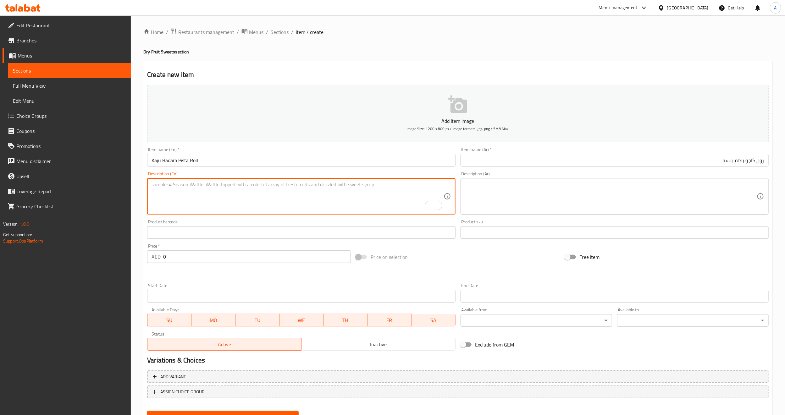
click at [204, 189] on textarea "To enrich screen reader interactions, please activate Accessibility in Grammarl…" at bounding box center [298, 197] width 292 height 30
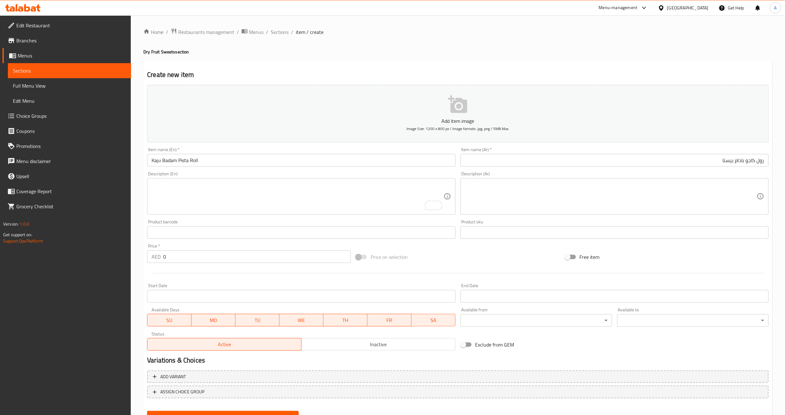
click at [357, 198] on textarea "To enrich screen reader interactions, please activate Accessibility in Grammarl…" at bounding box center [298, 197] width 292 height 30
paste textarea "A delectable cashew fudge roll, stuffed with a sweet almond and pistachio filli…"
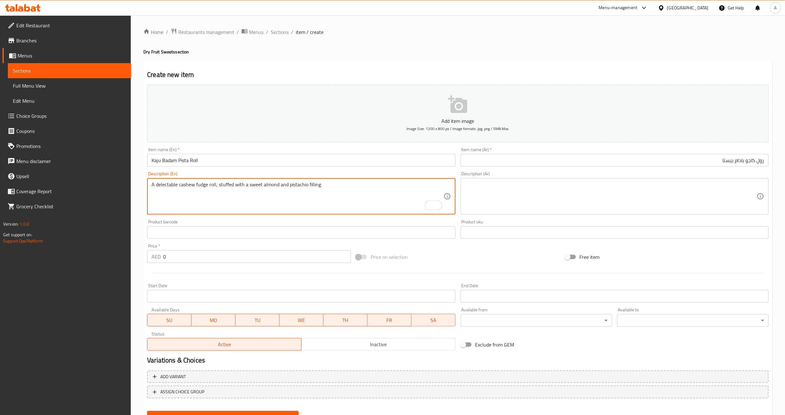
type textarea "A delectable cashew fudge roll, stuffed with a sweet almond and pistachio filli…"
click at [526, 190] on textarea at bounding box center [611, 197] width 292 height 30
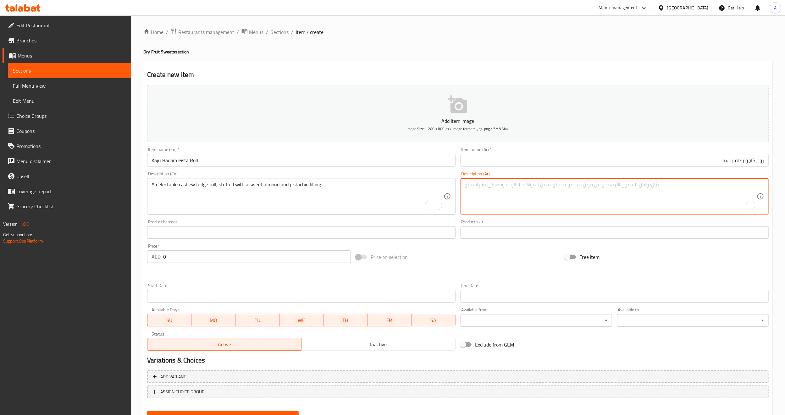
paste textarea "لفائف حلوى الكاجو اللذيذة، محشوة بحشوة اللوز الحلو والفستق."
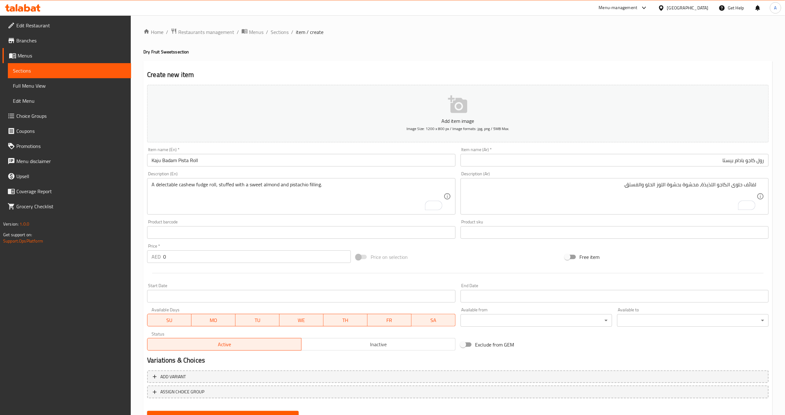
click at [492, 253] on div "Price on selection" at bounding box center [457, 257] width 209 height 17
click at [369, 58] on div "Home / Restaurants management / Menus / Sections / item / create Dry Fruit Swee…" at bounding box center [457, 230] width 629 height 404
click at [636, 251] on div "Free item" at bounding box center [667, 257] width 209 height 17
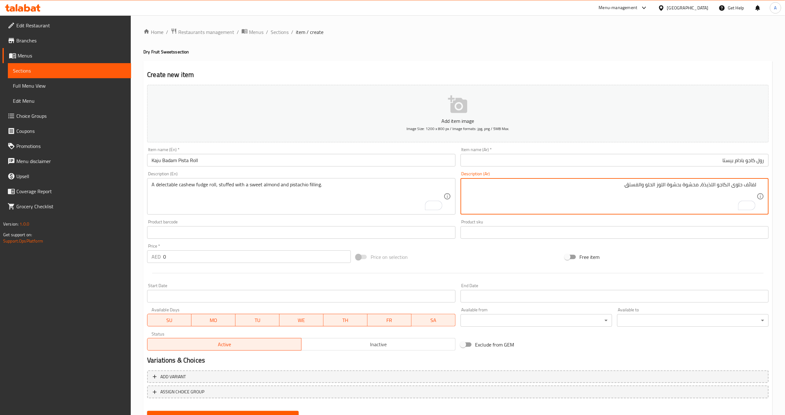
click at [754, 187] on textarea "لفائف حلوى الكاجو اللذيذة، محشوة بحشوة اللوز الحلو والفستق." at bounding box center [611, 197] width 292 height 30
click at [742, 185] on textarea "رول حلوى الكاجو اللذيذة، محشوة بحشوة اللوز الحلو والفستق." at bounding box center [611, 197] width 292 height 30
type textarea "رول فادج الكاجو اللذيذة، محشوة بحشوة اللوز الحلو والفستق."
click at [653, 237] on input "text" at bounding box center [615, 232] width 308 height 13
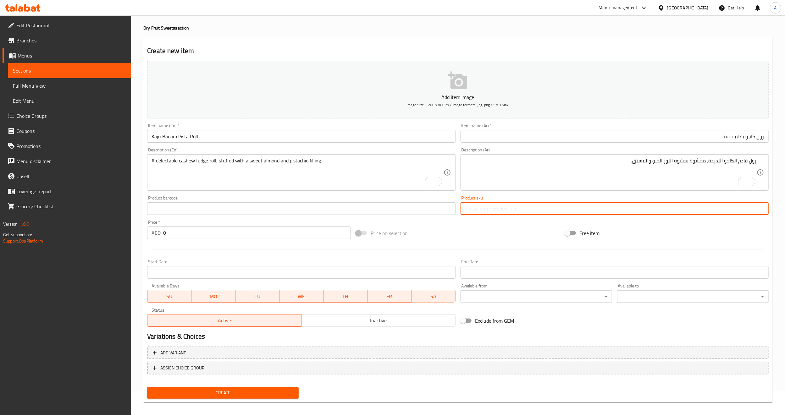
scroll to position [28, 0]
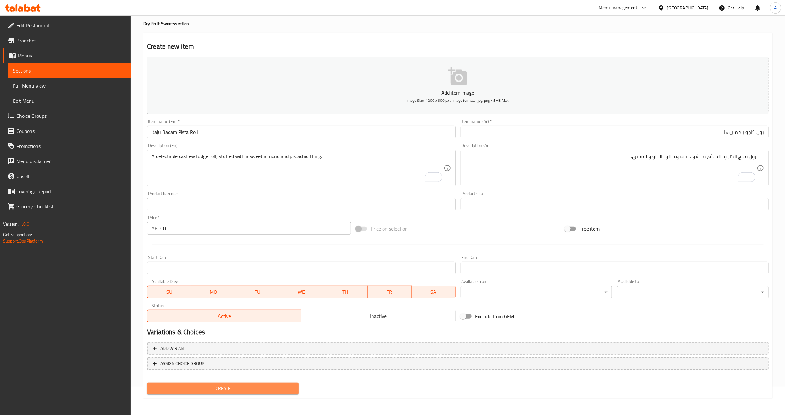
click at [239, 392] on span "Create" at bounding box center [223, 389] width 142 height 8
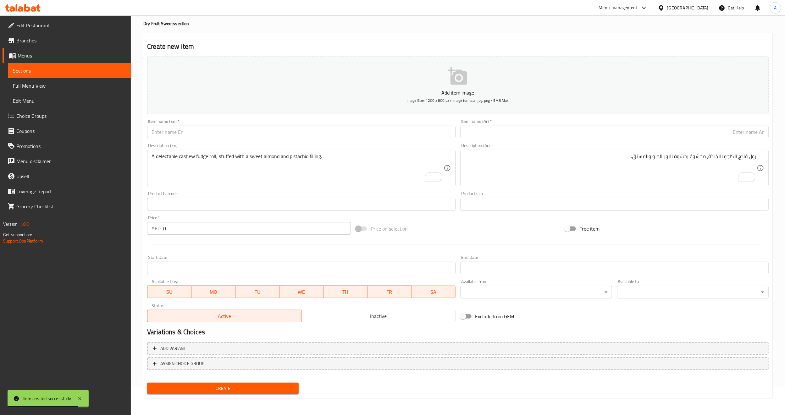
click at [85, 72] on span "Sections" at bounding box center [69, 71] width 113 height 8
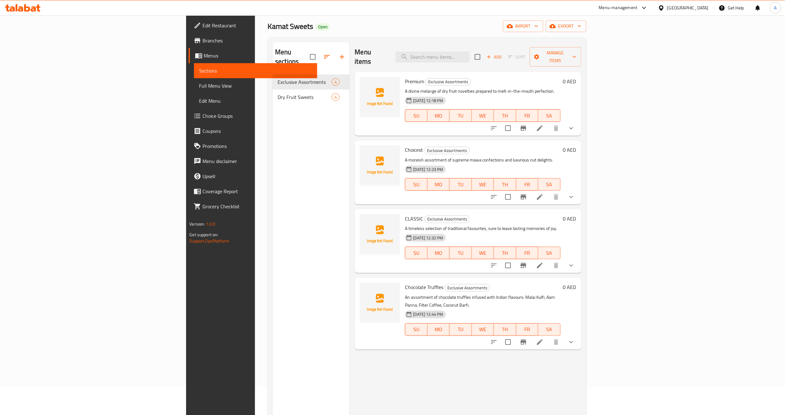
drag, startPoint x: 621, startPoint y: 362, endPoint x: 746, endPoint y: 332, distance: 128.6
click at [581, 360] on div "Menu items Add Sort Manage items Premium Exclusive Assortments A divine melange…" at bounding box center [465, 249] width 231 height 415
click at [579, 335] on button "show more" at bounding box center [571, 342] width 15 height 15
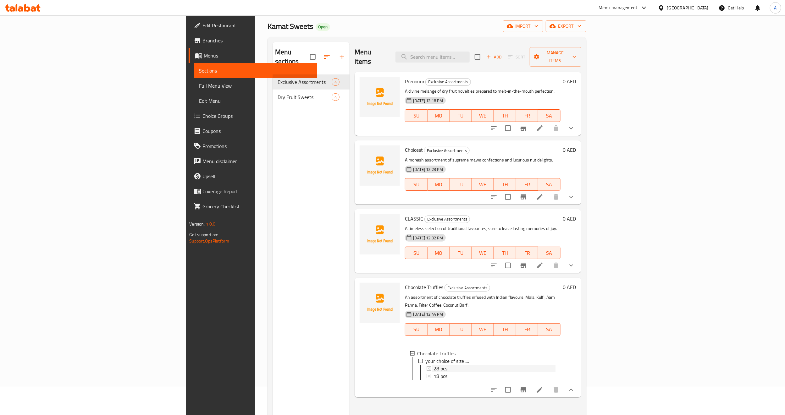
click at [434, 365] on span "28 pcs" at bounding box center [441, 369] width 14 height 8
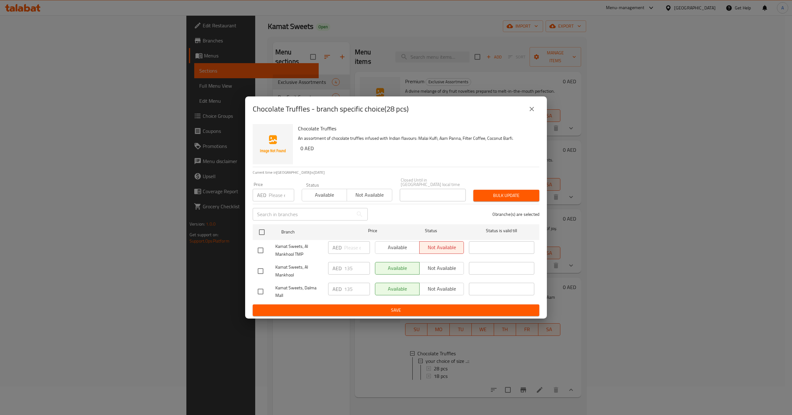
click at [534, 115] on button "close" at bounding box center [532, 109] width 15 height 15
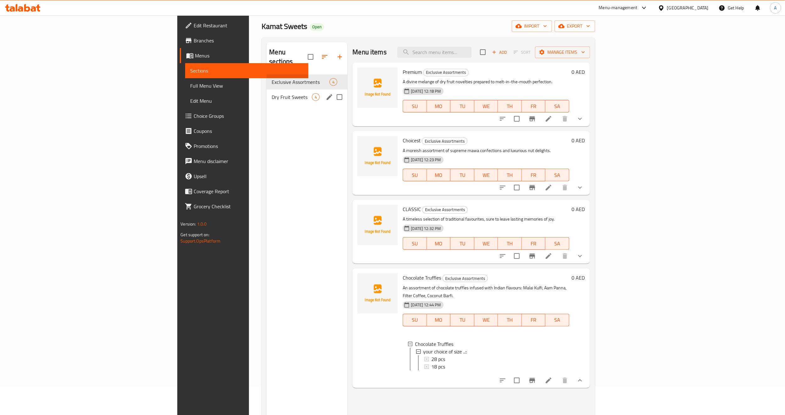
click at [272, 93] on span "Dry Fruit Sweets" at bounding box center [292, 97] width 40 height 8
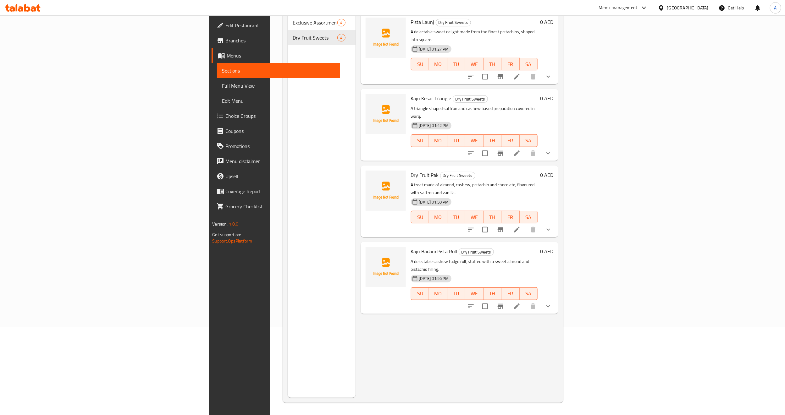
scroll to position [88, 0]
click at [556, 299] on button "show more" at bounding box center [548, 306] width 15 height 15
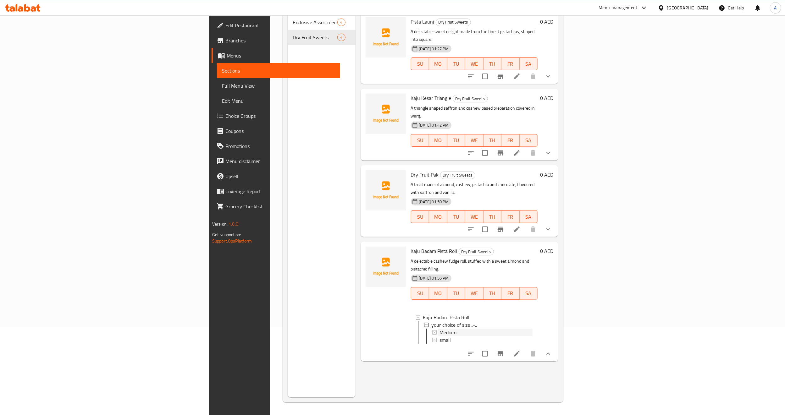
click at [440, 329] on span "Medium" at bounding box center [448, 333] width 17 height 8
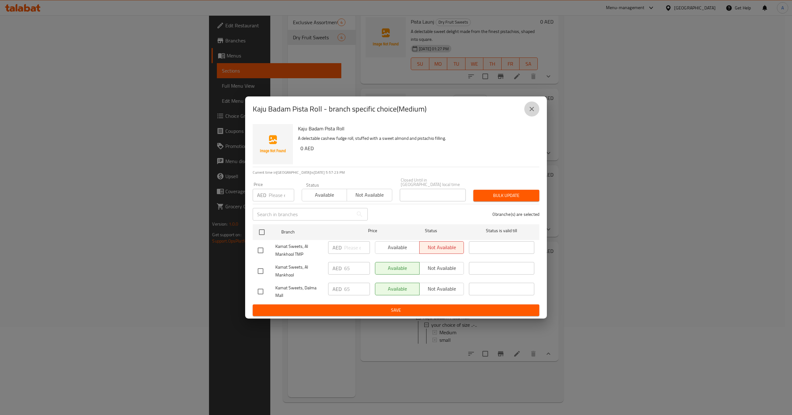
click at [534, 106] on icon "close" at bounding box center [532, 109] width 8 height 8
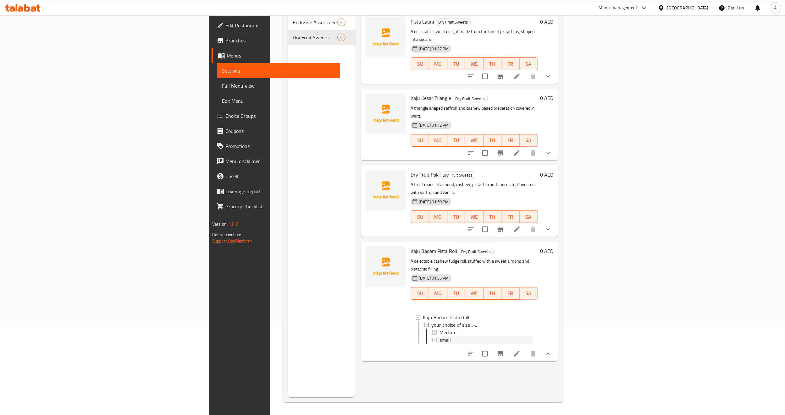
click at [440, 336] on div "small" at bounding box center [486, 340] width 93 height 8
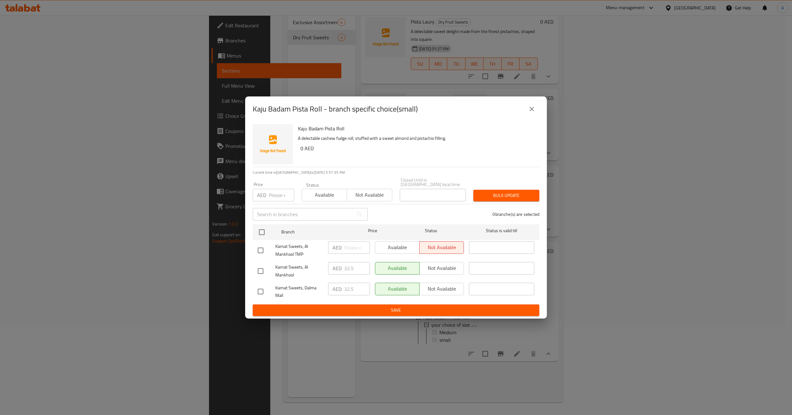
click at [527, 104] on button "close" at bounding box center [532, 109] width 15 height 15
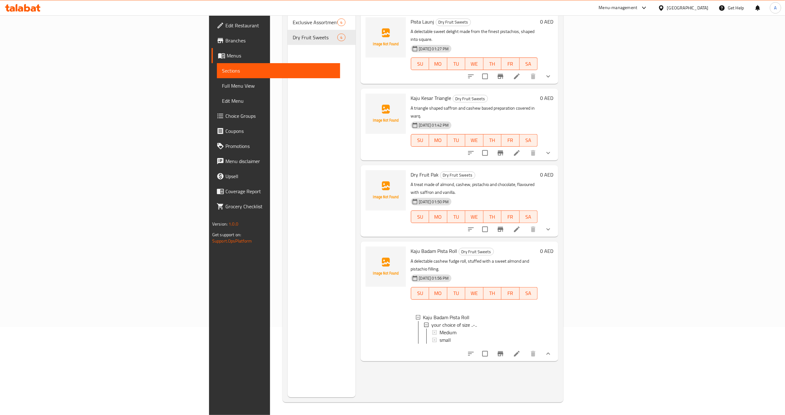
click at [538, 247] on h6 "Kaju Badam Pista Roll Dry Fruit Sweets" at bounding box center [474, 251] width 127 height 9
click at [440, 336] on div "small" at bounding box center [486, 340] width 93 height 8
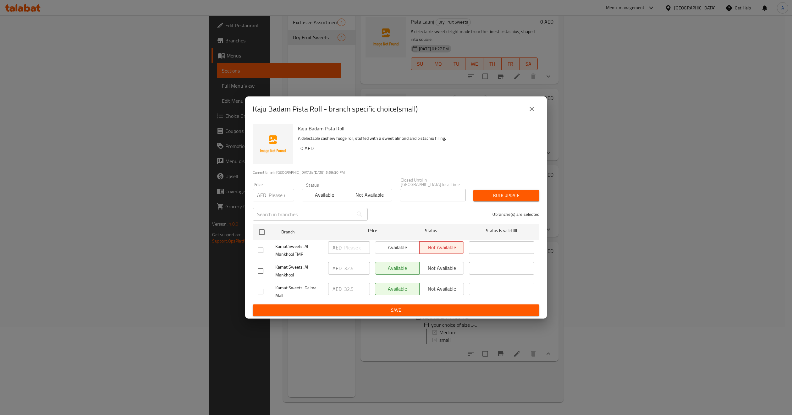
click at [533, 106] on icon "close" at bounding box center [532, 109] width 8 height 8
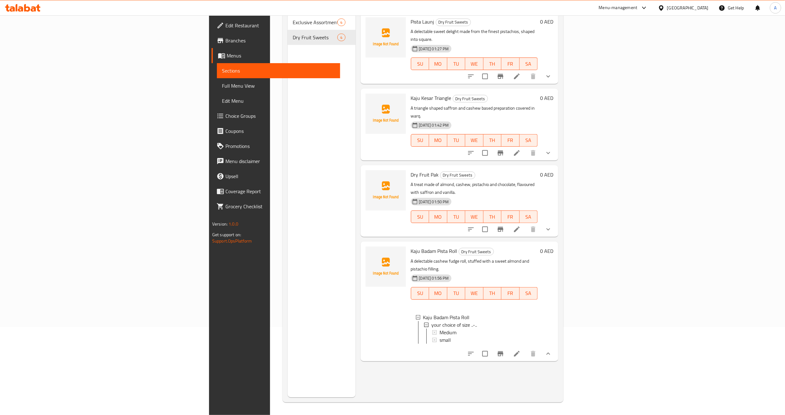
click at [288, 134] on div "Menu sections Exclusive Assortments 4 Dry Fruit Sweets 4" at bounding box center [322, 189] width 68 height 415
click at [288, 133] on div "Menu sections Exclusive Assortments 4 Dry Fruit Sweets 4" at bounding box center [322, 189] width 68 height 415
click at [288, 177] on div "Menu sections Exclusive Assortments 4 Dry Fruit Sweets 4" at bounding box center [322, 189] width 68 height 415
click at [417, 338] on div "Menu items Add Sort Manage items Pista Launj Dry Fruit Sweets A delectable swee…" at bounding box center [457, 189] width 203 height 415
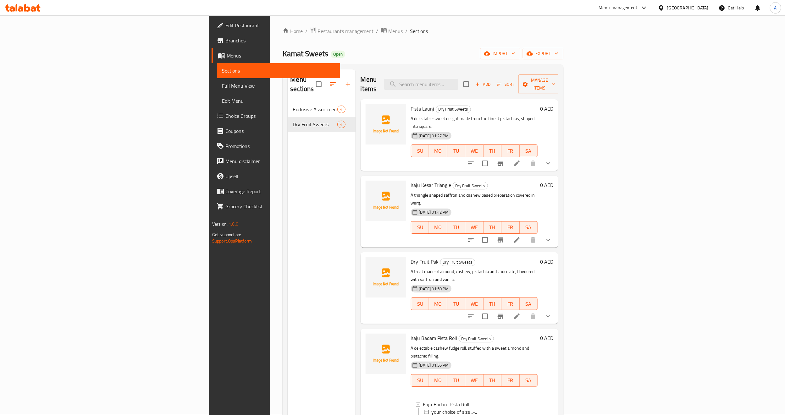
scroll to position [0, 0]
click at [492, 82] on span "Add" at bounding box center [483, 85] width 17 height 7
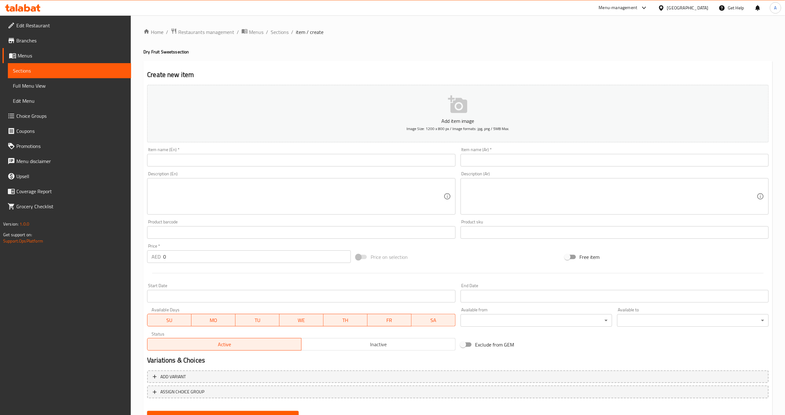
click at [189, 161] on input "text" at bounding box center [301, 160] width 308 height 13
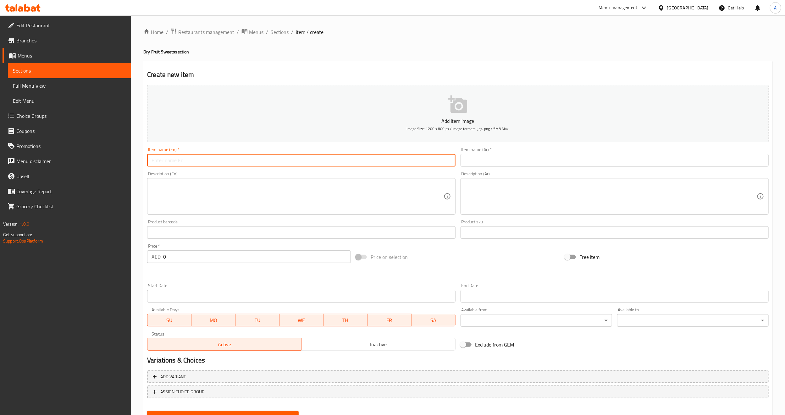
paste input "KAJU PAAN"
click at [164, 163] on input "KAJU PAAN" at bounding box center [301, 160] width 308 height 13
type input "Kaju Paan"
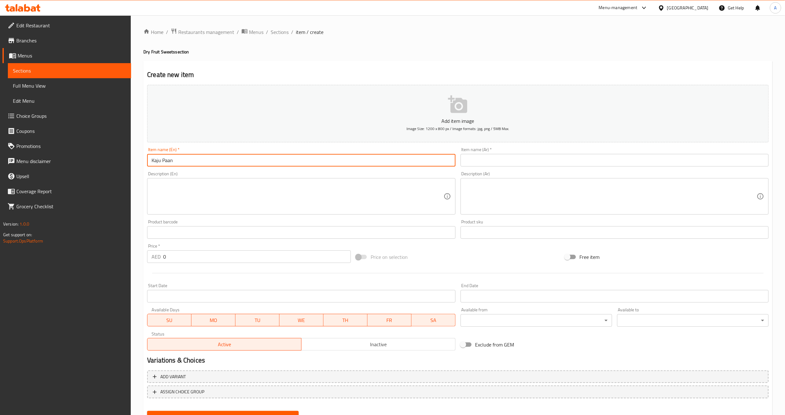
click at [170, 184] on textarea at bounding box center [298, 197] width 292 height 30
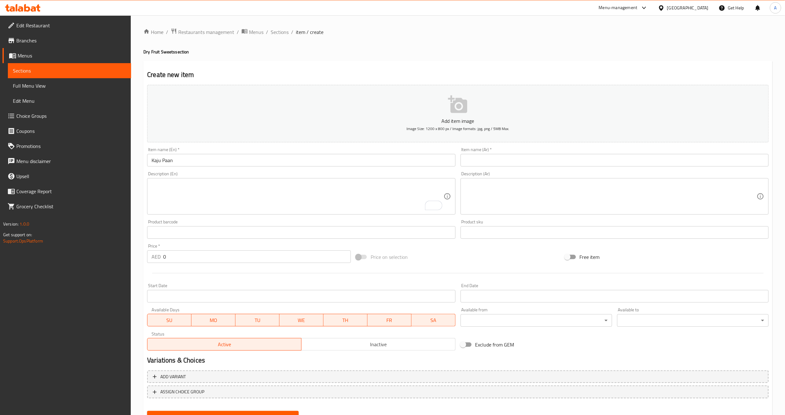
click at [297, 200] on textarea "To enrich screen reader interactions, please activate Accessibility in Grammarl…" at bounding box center [298, 197] width 292 height 30
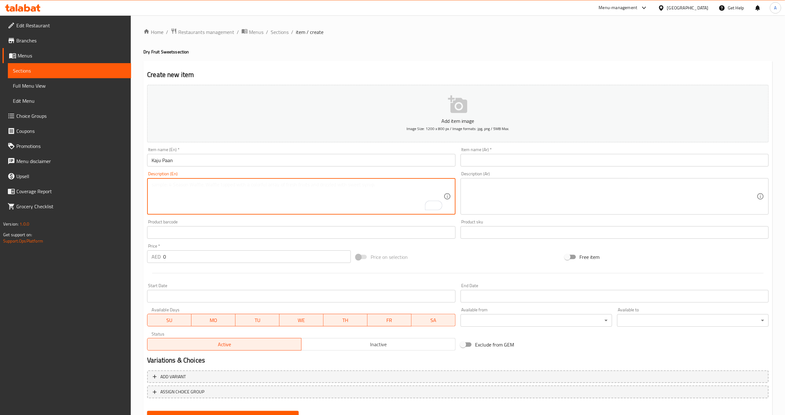
paste textarea "A unique twist on the classic paan; a delectable cone made of a sweet cashew fu…"
type textarea "A unique twist on the classic paan; a delectable cone made of a sweet cashew fu…"
click at [483, 258] on div "Price on selection" at bounding box center [457, 257] width 209 height 17
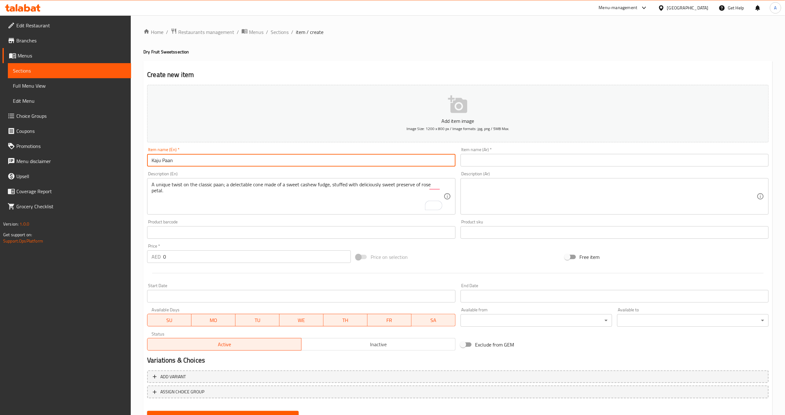
click at [174, 159] on input "Kaju Paan" at bounding box center [301, 160] width 308 height 13
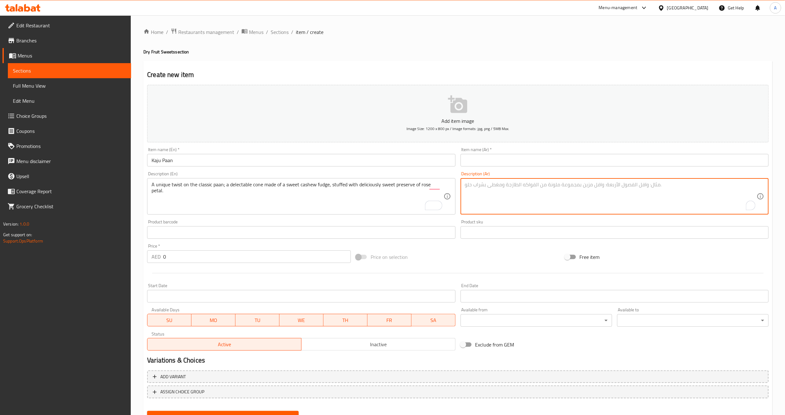
click at [516, 196] on textarea "To enrich screen reader interactions, please activate Accessibility in Grammarl…" at bounding box center [611, 197] width 292 height 30
paste textarea "تطور فريد من نوعه على البان الكلاسيكي. مخروط لذيذ مصنوع من حلوى الكاجو الحلوة، …"
type textarea "تطور فريد من نوعه على البان الكلاسيكي. مخروط لذيذ مصنوع من حلوى الكاجو الحلوة، …"
click at [248, 159] on input "Kaju Paan" at bounding box center [301, 160] width 308 height 13
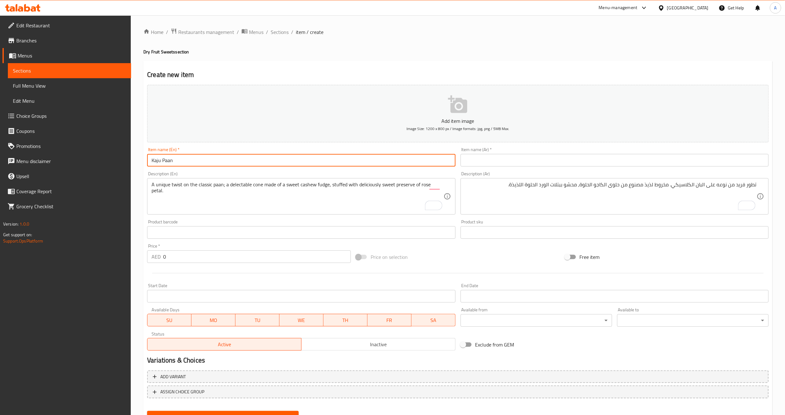
click at [248, 159] on input "Kaju Paan" at bounding box center [301, 160] width 308 height 13
click at [490, 161] on input "text" at bounding box center [615, 160] width 308 height 13
paste input "كاجو بان"
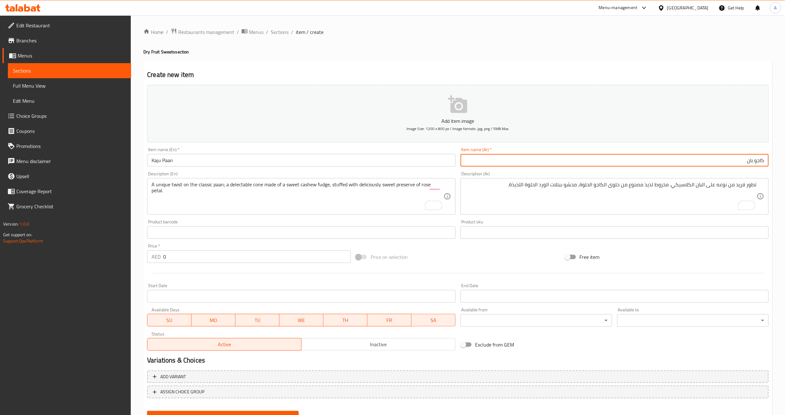
type input "كاجو بان"
click at [525, 243] on div "Add item image Image Size: 1200 x 800 px / Image formats: jpg, png / 5MB Max. I…" at bounding box center [458, 217] width 627 height 271
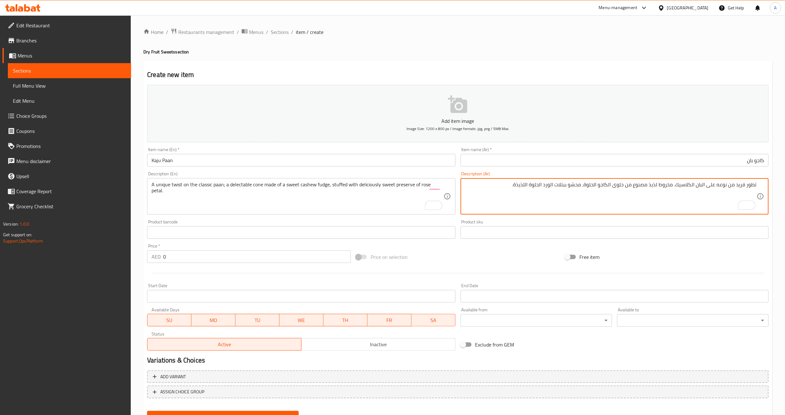
click at [703, 187] on textarea "تطور فريد من نوعه على البان الكلاسيك. مخروط لذيذ مصنوع من حلوى الكاجو الحلوة، م…" at bounding box center [611, 197] width 292 height 30
click at [677, 209] on textarea "تطور فريد من نوعه على بان الكلاسيك. مخروط لذيذ مصنوع من حلوى الكاجو الحلوة، محش…" at bounding box center [611, 197] width 292 height 30
drag, startPoint x: 678, startPoint y: 187, endPoint x: 664, endPoint y: 188, distance: 14.2
click at [664, 188] on textarea "تطور فريد من نوعه على بان الكلاسيك. مخروط لذيذ مصنوع من حلوى الكاجو الحلوة، محش…" at bounding box center [611, 197] width 292 height 30
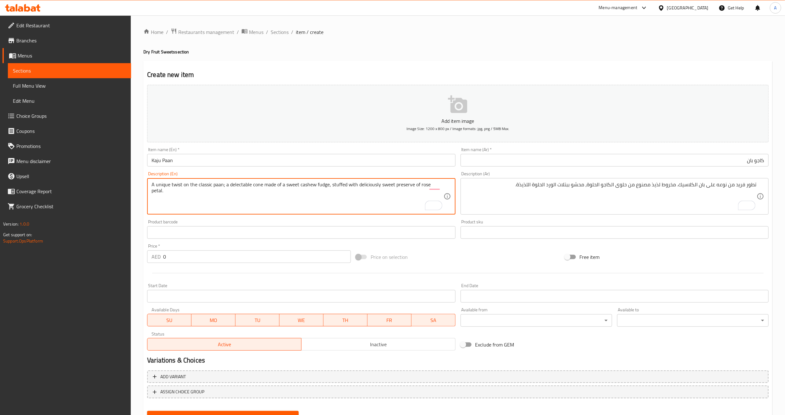
click at [320, 198] on textarea "A unique twist on the classic paan; a delectable cone made of a sweet cashew fu…" at bounding box center [298, 197] width 292 height 30
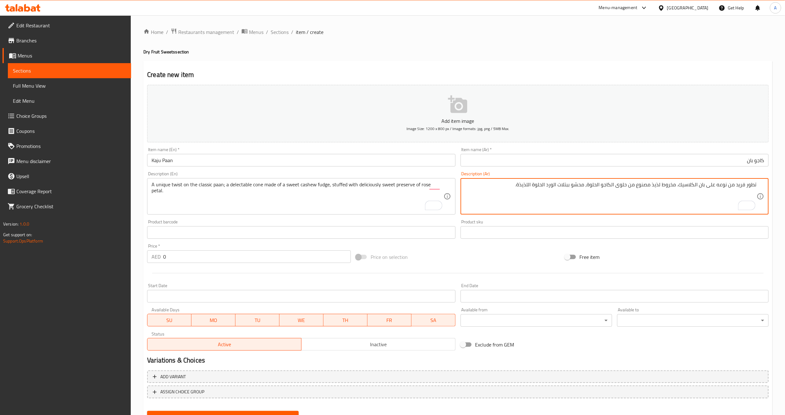
click at [526, 186] on textarea "تطور فريد من نوعه على بان الكلاسيك. مخروط لذيذ مصنوع من حلوى الكاجو الحلوة، محش…" at bounding box center [611, 197] width 292 height 30
paste textarea "لمسة فريدة من نوعها على البان الكلاسيكي؛ مخروط لذيذ مصنوع من فادج الكاجو الحلو،…"
click at [541, 247] on div "Add item image Image Size: 1200 x 800 px / Image formats: jpg, png / 5MB Max. I…" at bounding box center [458, 217] width 627 height 271
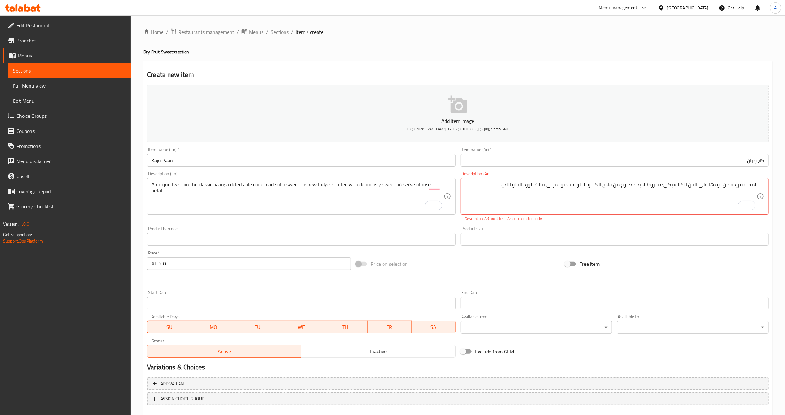
click at [525, 256] on div "Price on selection" at bounding box center [457, 264] width 209 height 17
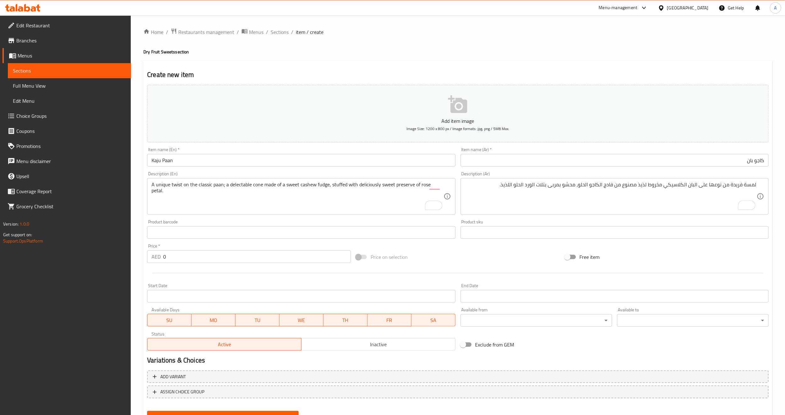
click at [656, 214] on div "لمسة فريدة من نوعها على البان الكلاسيكي مخروط لذيذ مصنوع من فادج الكاجو الحلو، …" at bounding box center [615, 196] width 308 height 36
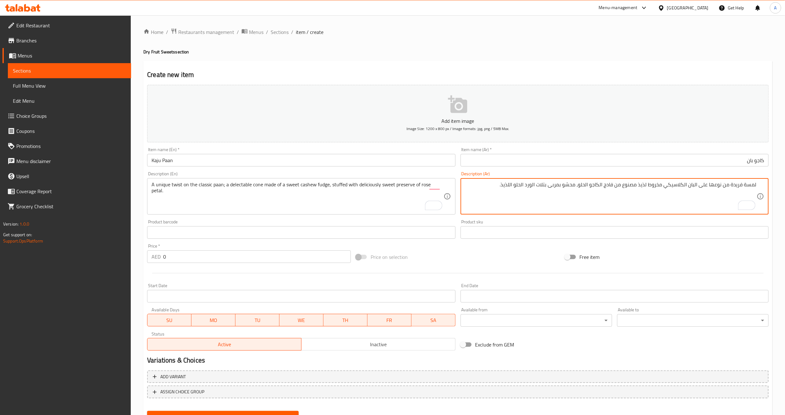
click at [669, 254] on div "Free item" at bounding box center [667, 257] width 209 height 17
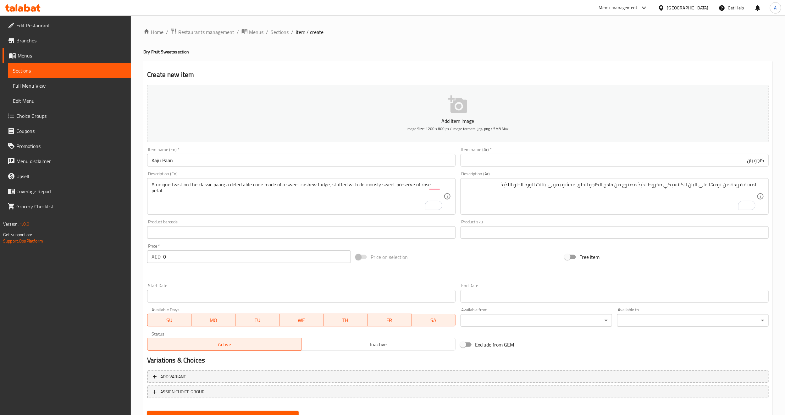
click at [303, 65] on div "Create new item Add item image Image Size: 1200 x 800 px / Image formats: jpg, …" at bounding box center [457, 244] width 629 height 366
click at [535, 262] on div "Price on selection" at bounding box center [457, 257] width 209 height 17
click at [533, 253] on div "Price on selection" at bounding box center [457, 257] width 209 height 17
click at [461, 253] on div "Price on selection" at bounding box center [457, 257] width 209 height 17
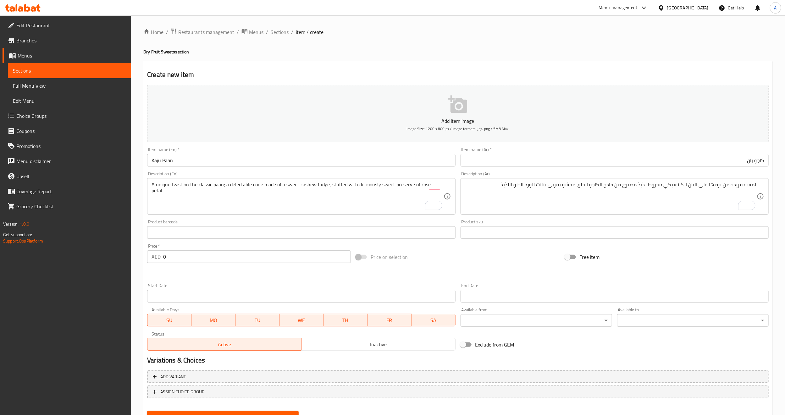
drag, startPoint x: 523, startPoint y: 254, endPoint x: 390, endPoint y: 180, distance: 152.1
click at [521, 254] on div "Price on selection" at bounding box center [457, 257] width 209 height 17
click at [448, 259] on div "Price on selection" at bounding box center [457, 257] width 209 height 17
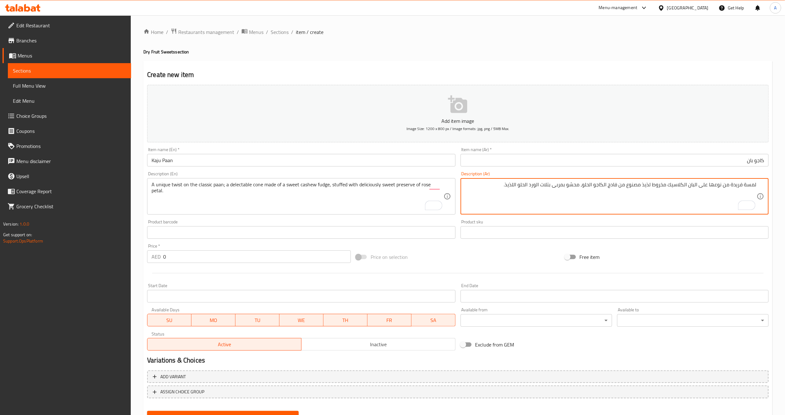
click at [698, 187] on textarea "لمسة فريدة من نوعها على البان الكلاسيك مخروط لذيذ مصنوع من فادج الكاجو الحلو، م…" at bounding box center [611, 197] width 292 height 30
click at [685, 185] on textarea "لمسة فريدة من نوعها على بان الكلاسيك مخروط لذيذ مصنوع من فادج الكاجو الحلو، محش…" at bounding box center [611, 197] width 292 height 30
click at [659, 183] on textarea "لمسة فريدة من نوعها على بان الكلاسيك مخروط لذيذ مصنوع من فادج الكاجو الحلو، محش…" at bounding box center [611, 197] width 292 height 30
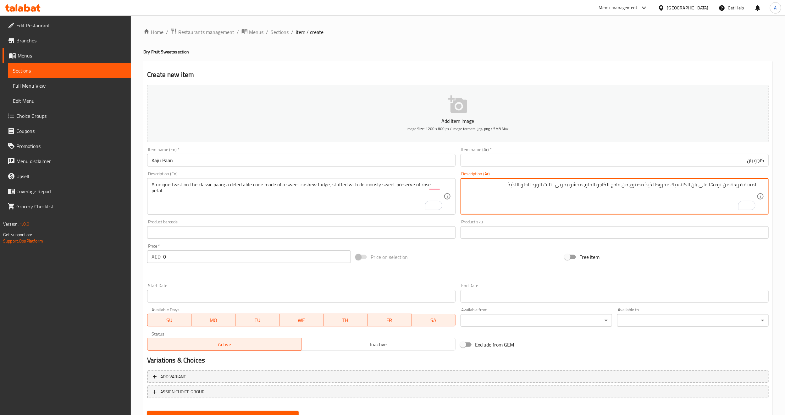
click at [663, 184] on textarea "لمسة فريدة من نوعها على بان الكلاسيك مخروط لذيذ مصنوع من فادج الكاجو الحلو، محش…" at bounding box center [611, 197] width 292 height 30
drag, startPoint x: 558, startPoint y: 186, endPoint x: 547, endPoint y: 185, distance: 11.0
click at [547, 185] on textarea "لمسة فريدة من نوعها على بان الكلاسيك مخروط لذيذ مصنوع من فادج الكاجو الحلو، محش…" at bounding box center [611, 197] width 292 height 30
type textarea "لمسة فريدة من نوعها على بان الكلاسيك مخروط لذيذ مصنوع من فادج الكاجو الحلو، محش…"
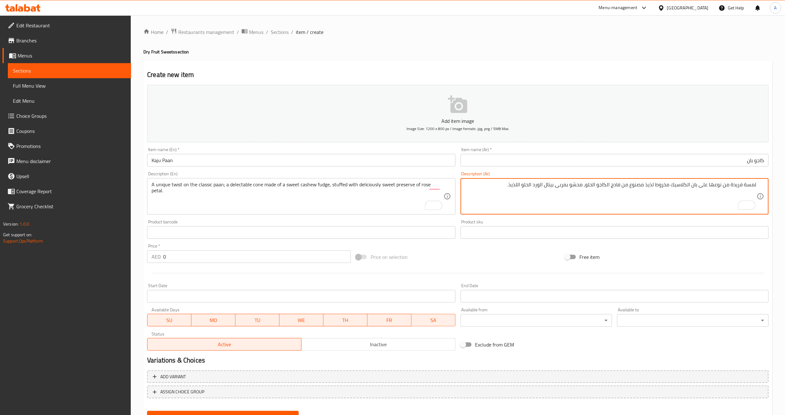
click at [509, 259] on div "Price on selection" at bounding box center [457, 257] width 209 height 17
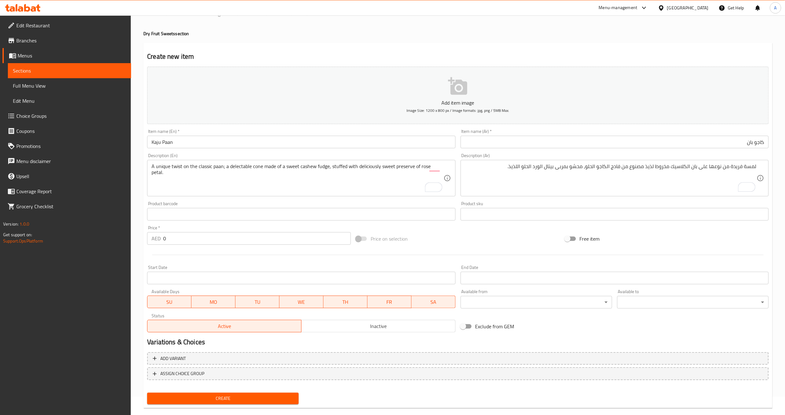
scroll to position [28, 0]
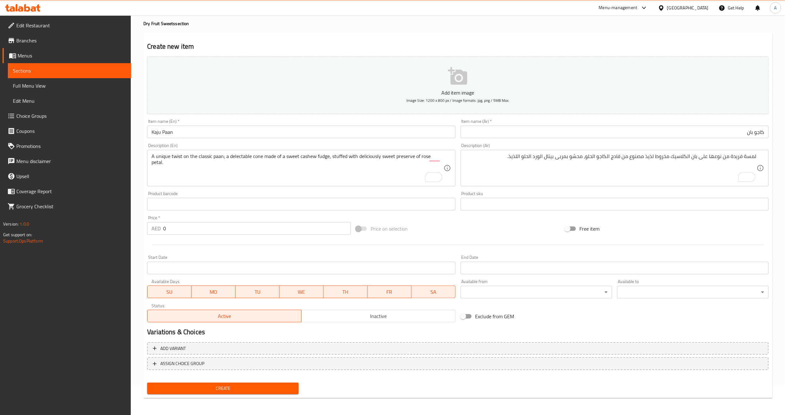
click at [200, 385] on span "Create" at bounding box center [223, 389] width 142 height 8
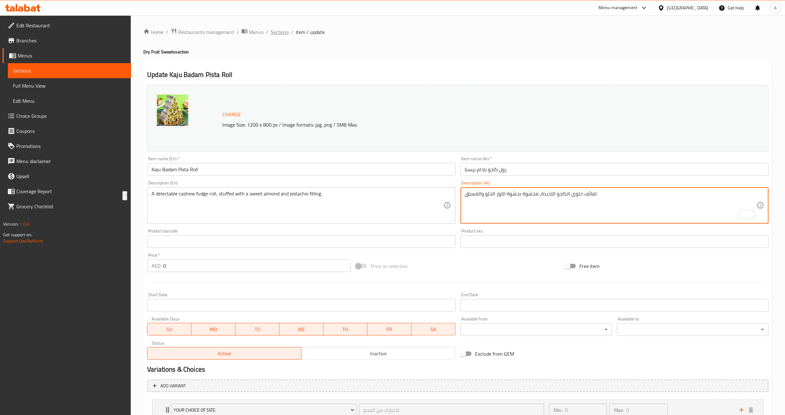
click at [282, 32] on span "Sections" at bounding box center [280, 32] width 18 height 8
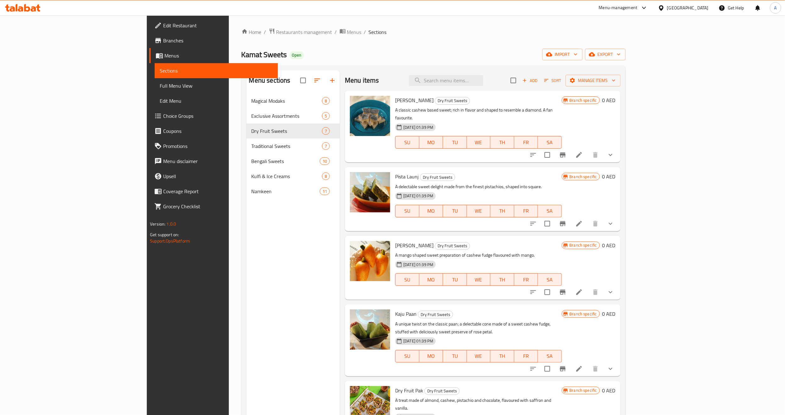
click at [403, 47] on div "Home / Restaurants management / Menus / Sections [PERSON_NAME] Sweets Open impo…" at bounding box center [434, 259] width 384 height 463
click at [582, 366] on icon at bounding box center [579, 369] width 6 height 6
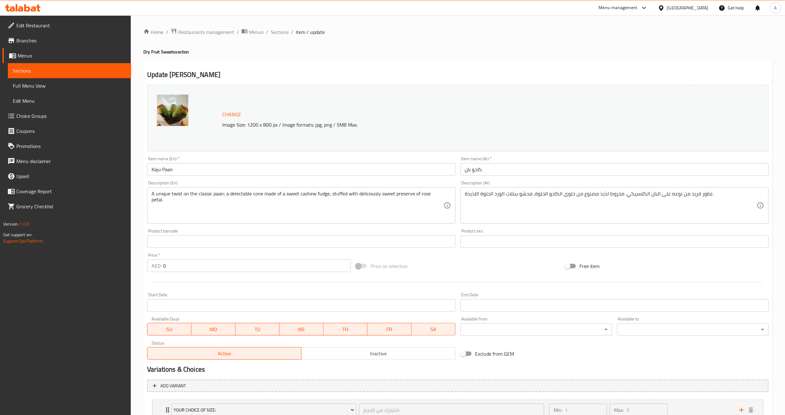
click at [439, 290] on div at bounding box center [458, 282] width 627 height 15
click at [441, 279] on div at bounding box center [458, 282] width 627 height 15
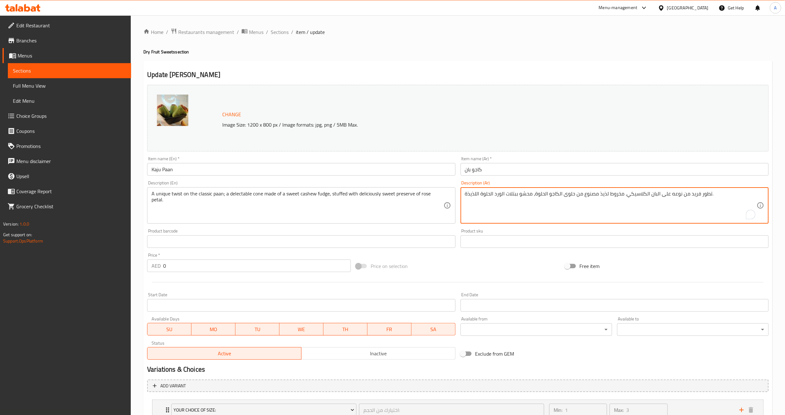
click at [496, 209] on textarea "تطور فريد من نوعه على البان الكلاسيكي. مخروط لذيذ مصنوع من حلوى الكاجو الحلوة، …" at bounding box center [611, 206] width 292 height 30
click at [284, 33] on span "Sections" at bounding box center [280, 32] width 18 height 8
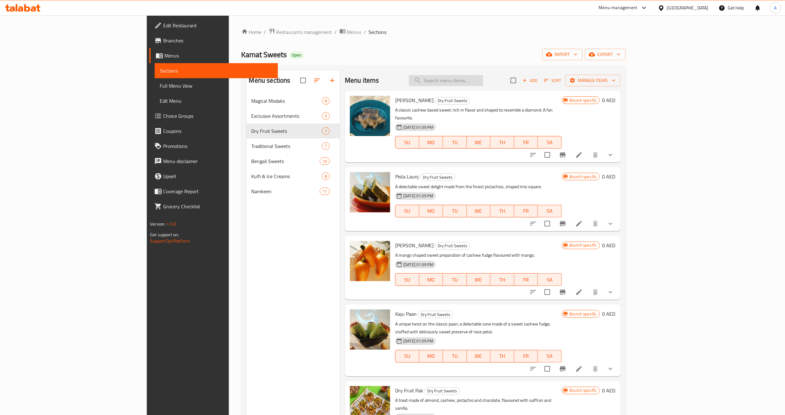
click at [479, 81] on input "search" at bounding box center [446, 80] width 74 height 11
paste input "[PERSON_NAME]"
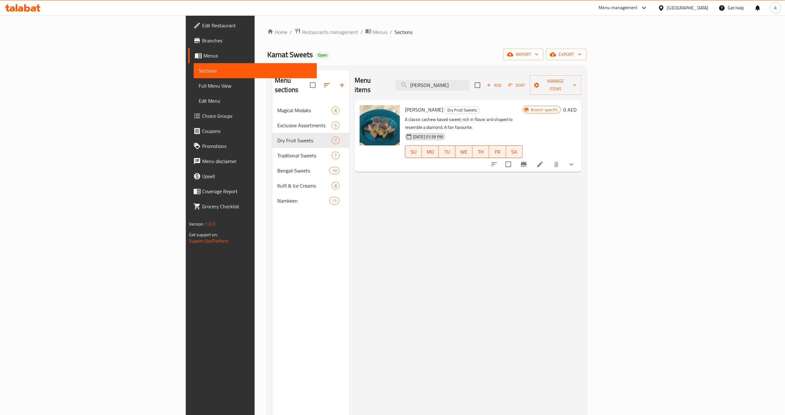
type input "[PERSON_NAME]"
click at [462, 263] on div "Menu items Kaju Katli Add Sort Manage items Kaju Katli Dry Fruit Sweets A class…" at bounding box center [466, 277] width 232 height 415
click at [544, 161] on icon at bounding box center [540, 165] width 8 height 8
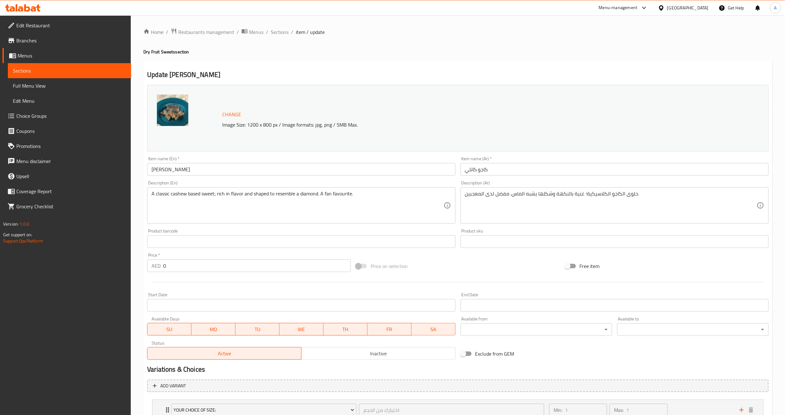
click at [503, 171] on input "كاجو كاتلي" at bounding box center [615, 169] width 308 height 13
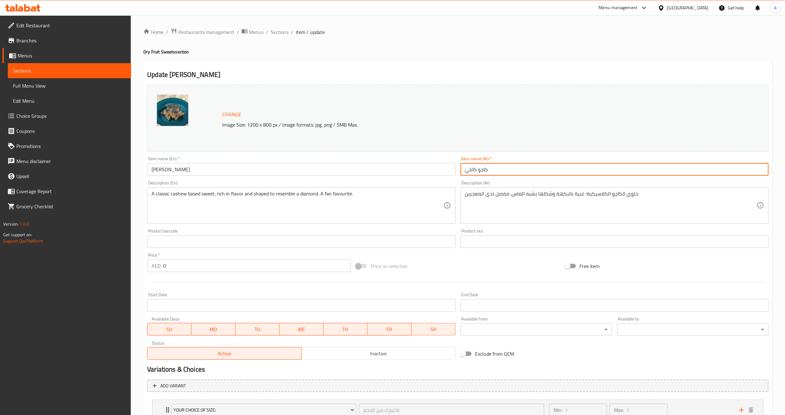
click at [503, 171] on input "كاجو كاتلي" at bounding box center [615, 169] width 308 height 13
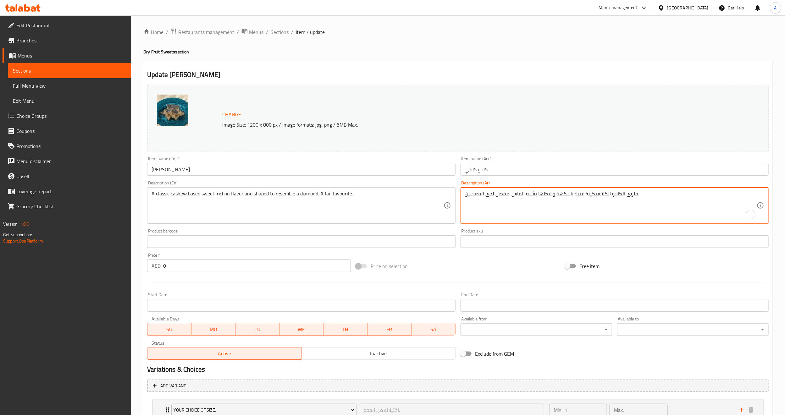
click at [523, 205] on textarea "حلوى الكاجو الكلاسيكية؛ غنية بالنكهة وشكلها يشبه الماس. مفضل لدى المعجبين." at bounding box center [611, 206] width 292 height 30
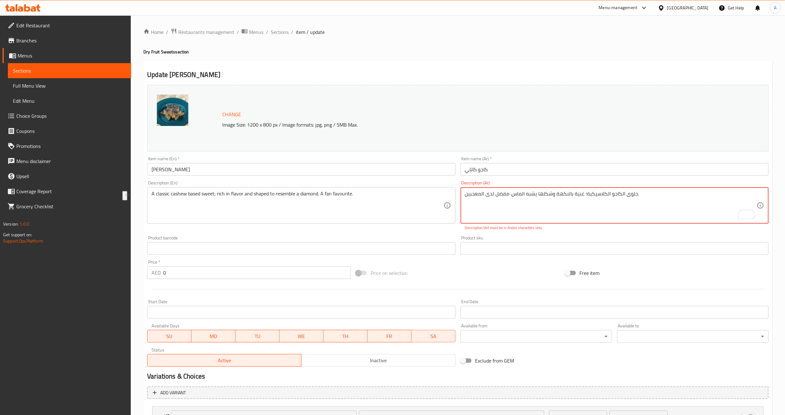
click at [514, 168] on input "كاجو كاتلي" at bounding box center [615, 169] width 308 height 13
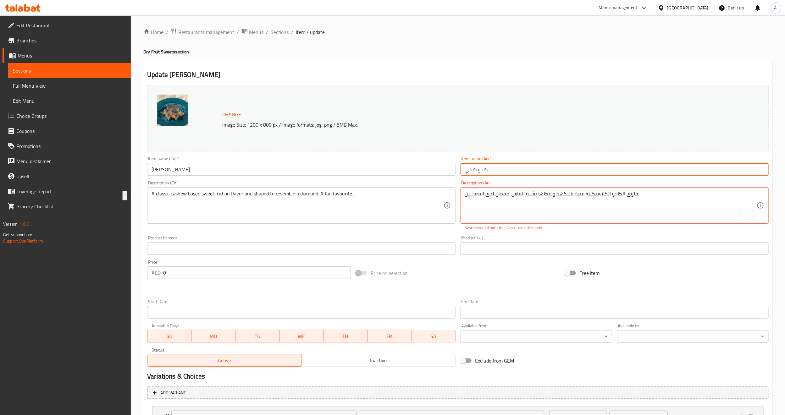
click at [514, 168] on input "كاجو كاتلي" at bounding box center [615, 169] width 308 height 13
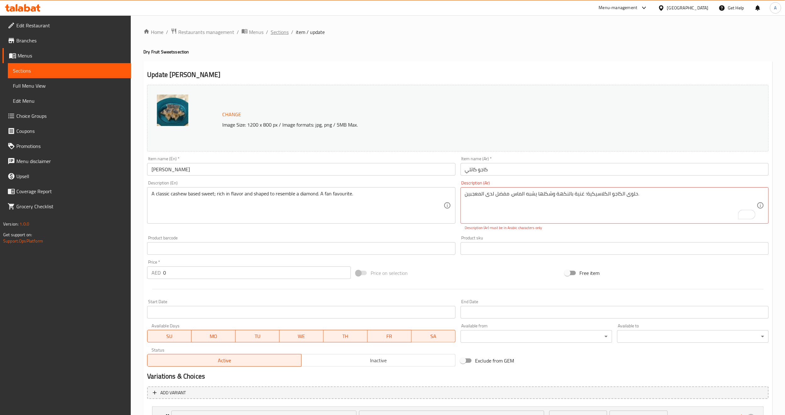
click at [277, 34] on span "Sections" at bounding box center [280, 32] width 18 height 8
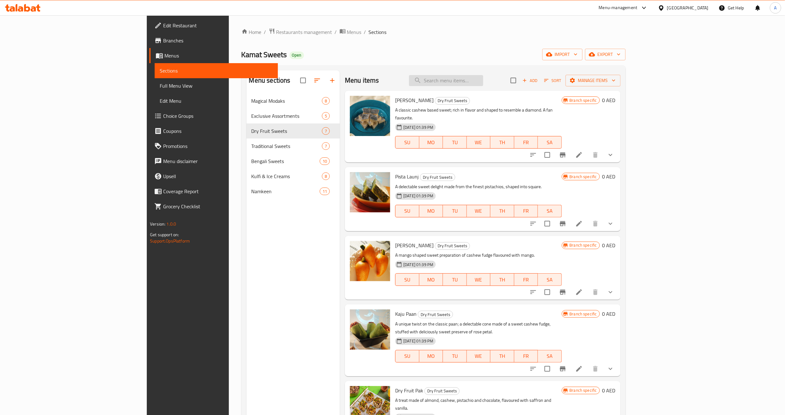
click at [483, 83] on input "search" at bounding box center [446, 80] width 74 height 11
paste input "A barfi made of white chocolate, cranberries, apricot and assorted dried fruits."
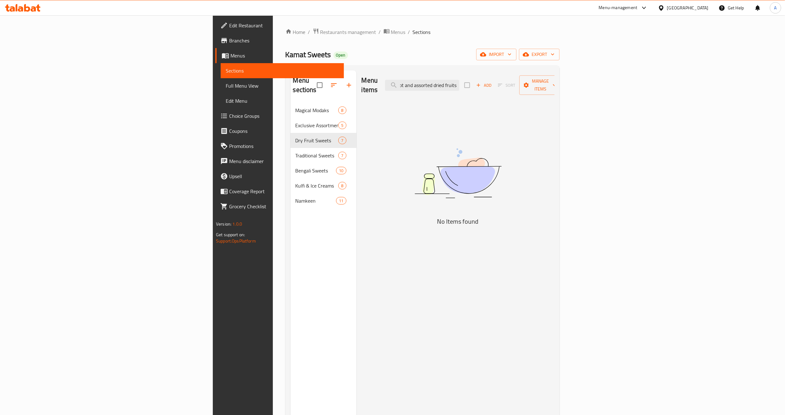
drag, startPoint x: 514, startPoint y: 81, endPoint x: 565, endPoint y: 81, distance: 51.9
click at [555, 81] on div "Menu items A barfi made of white chocolate, cranberries, apricot and assorted d…" at bounding box center [458, 85] width 193 height 30
type input "A barfi made of white chocolate, cranberries, apricot and asso"
click at [459, 82] on input "A barfi made of white chocolate, cranberries, apricot and asso" at bounding box center [422, 85] width 74 height 11
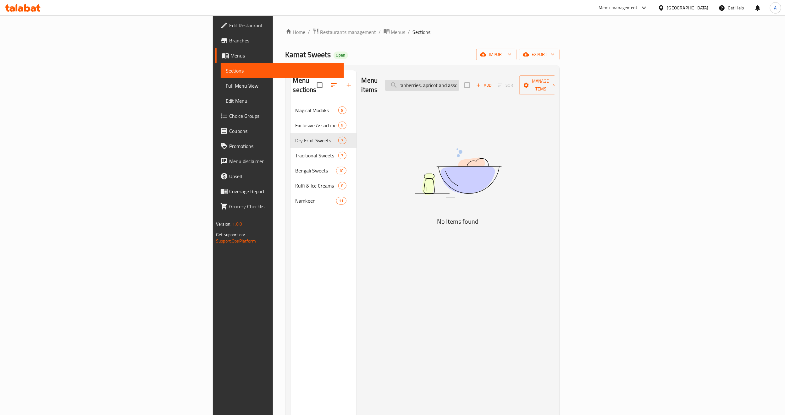
click at [459, 82] on input "A barfi made of white chocolate, cranberries, apricot and asso" at bounding box center [422, 85] width 74 height 11
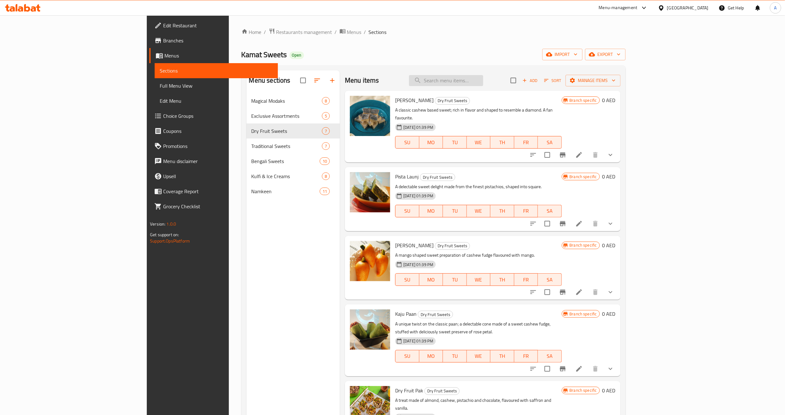
paste input "CRANBERRY APRICOT BARFI"
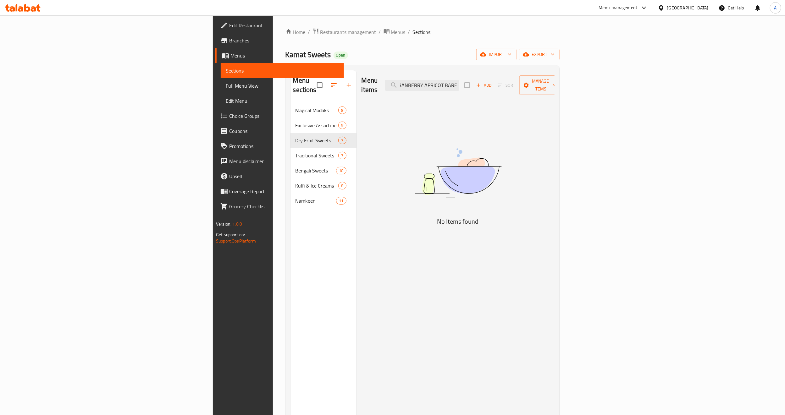
drag, startPoint x: 507, startPoint y: 81, endPoint x: 575, endPoint y: 76, distance: 67.8
click at [555, 76] on div "Menu items CRANBERRY APRICOT BARFI Add Sort Manage items" at bounding box center [458, 85] width 193 height 30
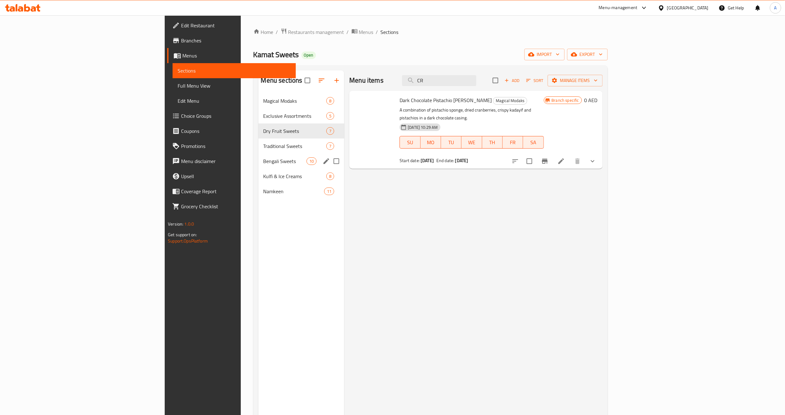
type input "C"
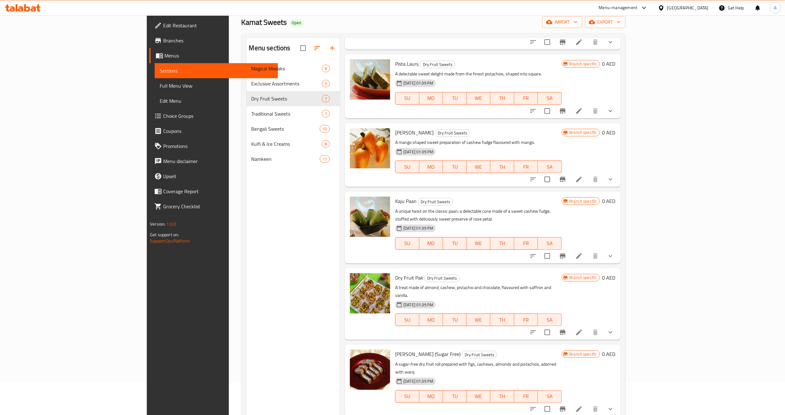
scroll to position [88, 0]
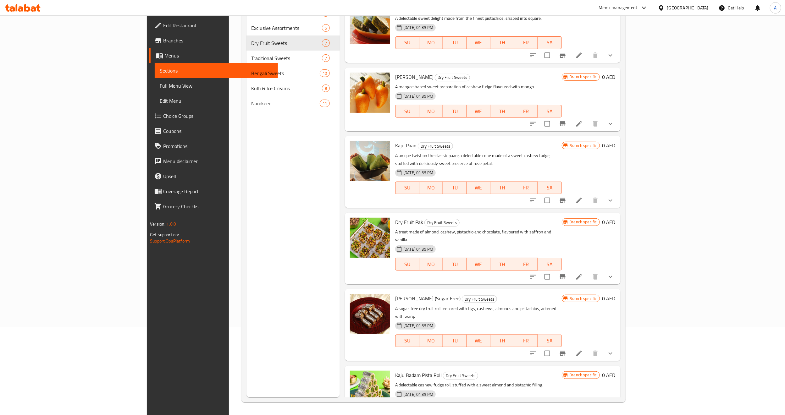
click at [489, 305] on p "A sugar-free dry fruit roll prepared with figs, cashews, almonds and pistachios…" at bounding box center [478, 313] width 166 height 16
click at [247, 171] on div "Menu sections Magical Modaks 8 Exclusive Assortments 5 Dry Fruit Sweets 7 Tradi…" at bounding box center [294, 189] width 94 height 415
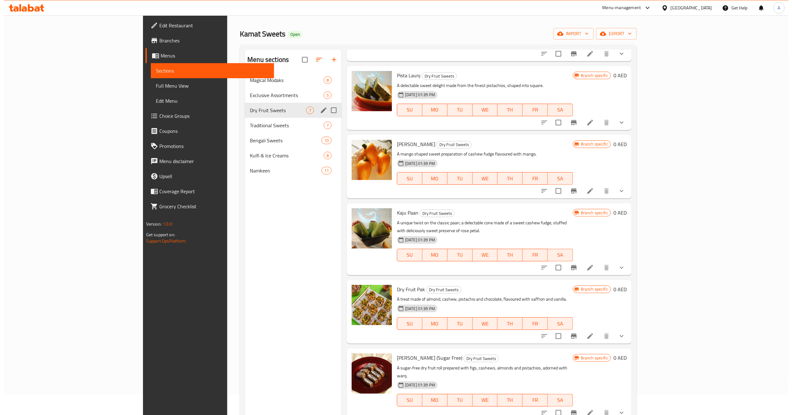
scroll to position [0, 0]
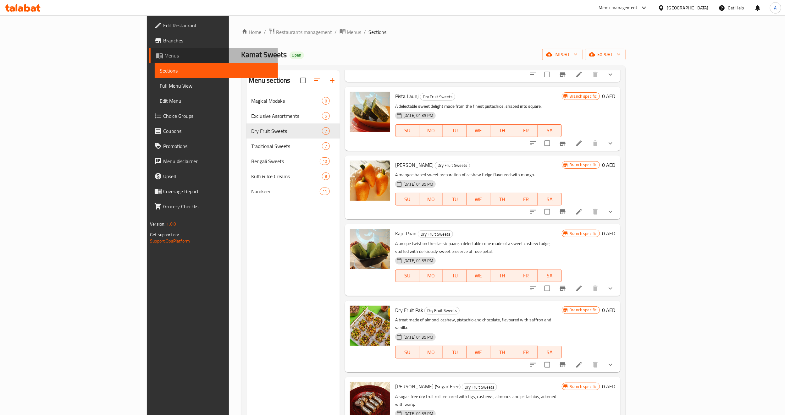
click at [149, 49] on link "Menus" at bounding box center [213, 55] width 129 height 15
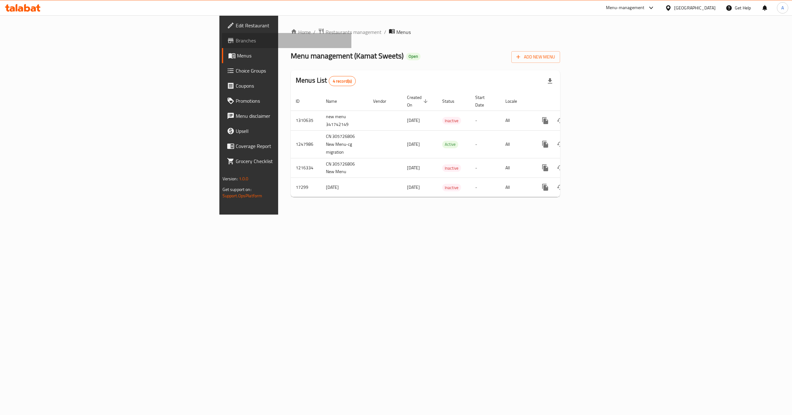
click at [236, 42] on span "Branches" at bounding box center [291, 41] width 111 height 8
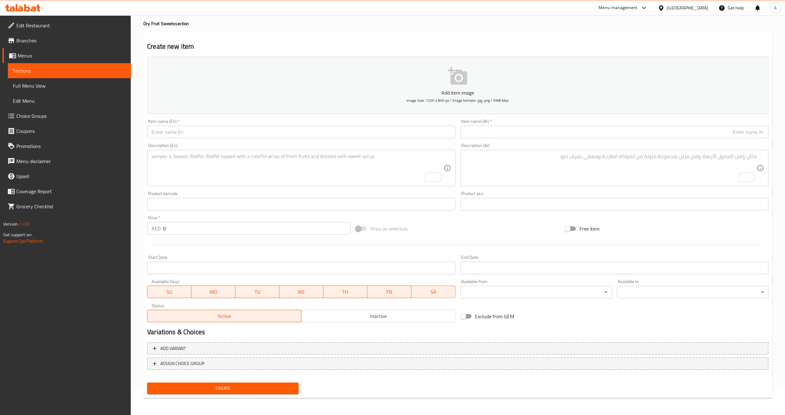
scroll to position [28, 0]
click at [58, 72] on span "Sections" at bounding box center [69, 71] width 113 height 8
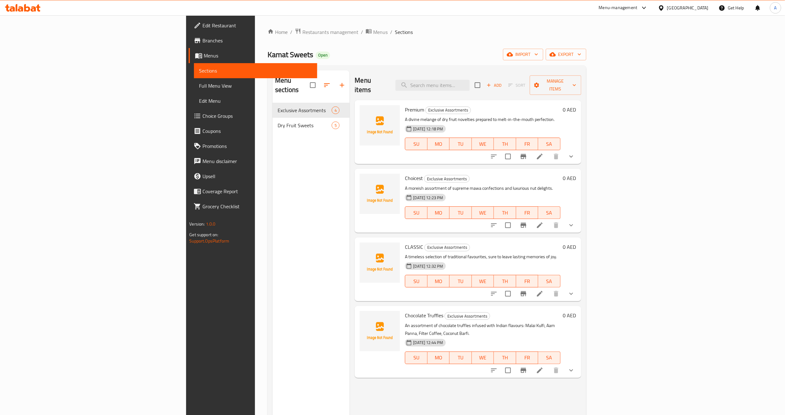
click at [368, 377] on div "Menu items Add Sort Manage items Premium Exclusive Assortments A divine melange…" at bounding box center [465, 277] width 231 height 415
click at [278, 122] on span "Dry Fruit Sweets" at bounding box center [305, 126] width 54 height 8
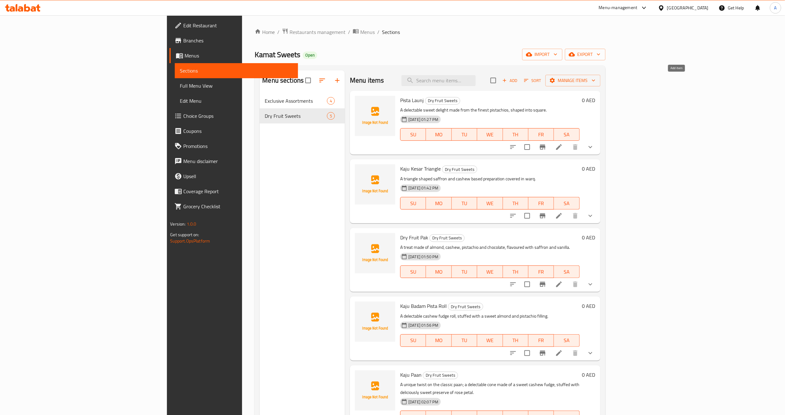
click at [519, 80] on span "Add" at bounding box center [510, 80] width 17 height 7
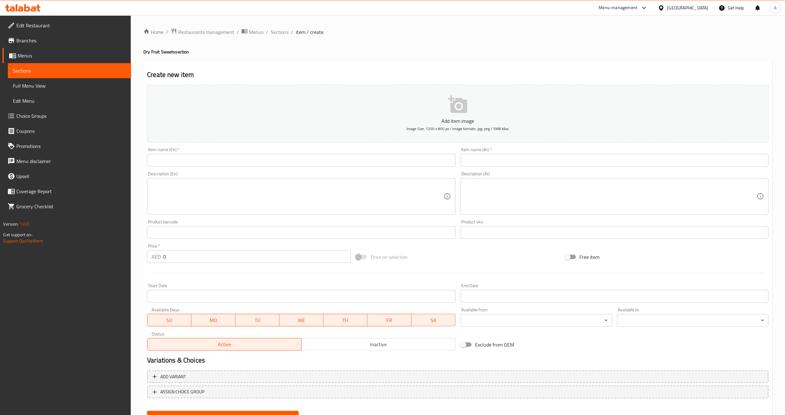
click at [282, 166] on input "text" at bounding box center [301, 160] width 308 height 13
paste input "KAJU KATLI"
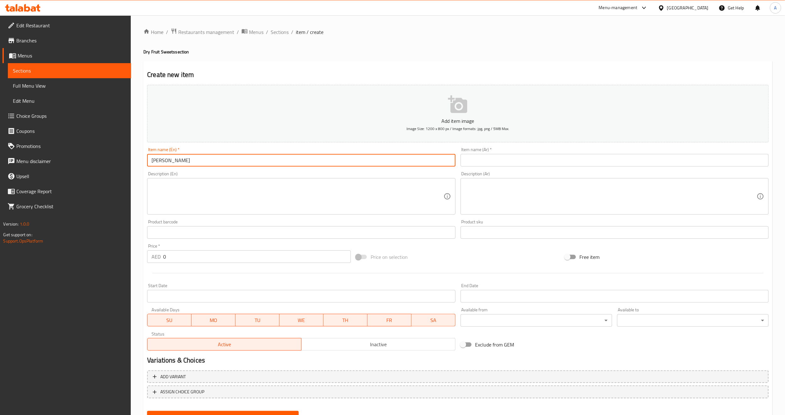
click at [193, 166] on input "KAJU KATLI" at bounding box center [301, 160] width 308 height 13
type input "[PERSON_NAME]"
click at [192, 170] on div "Description (En) Description (En)" at bounding box center [301, 193] width 313 height 48
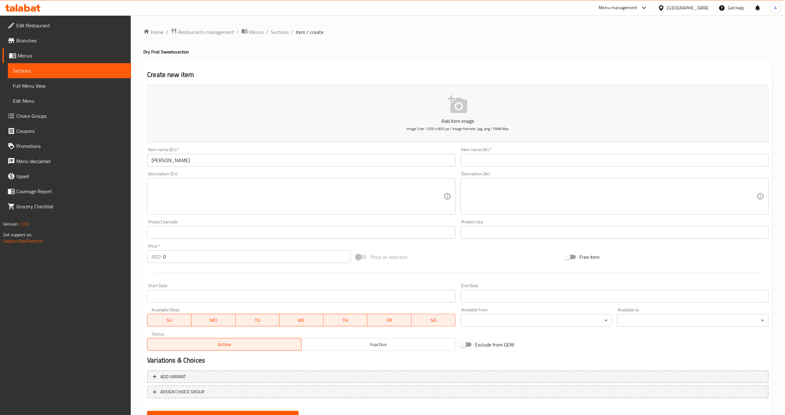
click at [227, 156] on input "[PERSON_NAME]" at bounding box center [301, 160] width 308 height 13
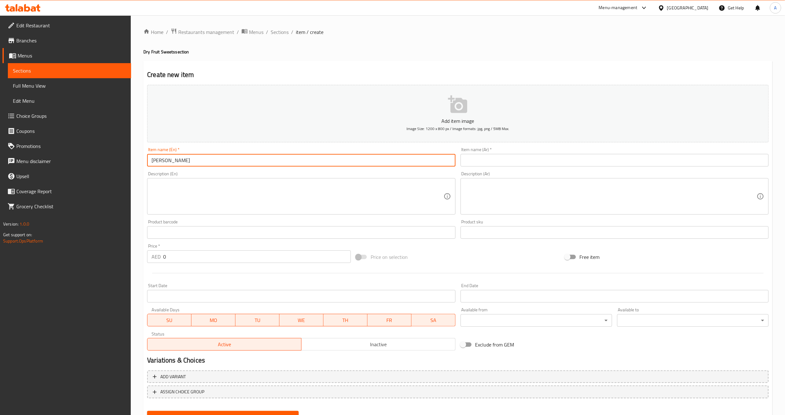
click at [227, 156] on input "[PERSON_NAME]" at bounding box center [301, 160] width 308 height 13
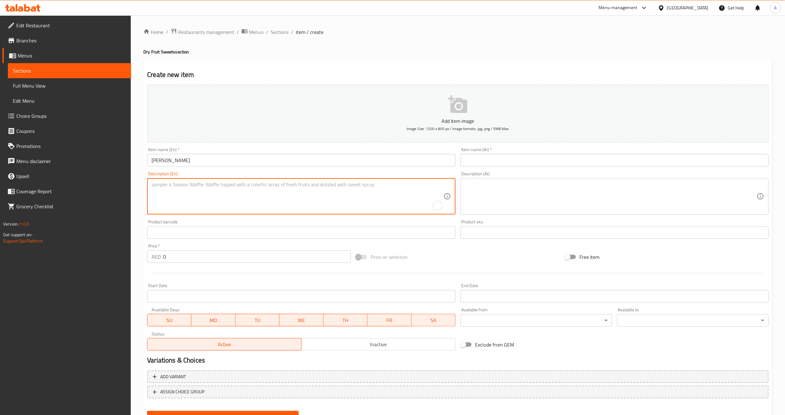
click at [318, 184] on textarea "To enrich screen reader interactions, please activate Accessibility in Grammarl…" at bounding box center [298, 197] width 292 height 30
paste textarea "A classic cashew based sweet; rich in flavor and shaped to resemble a diamond. …"
type textarea "A classic cashew based sweet; rich in flavor and shaped to resemble a diamond. …"
click at [193, 159] on input "[PERSON_NAME]" at bounding box center [301, 160] width 308 height 13
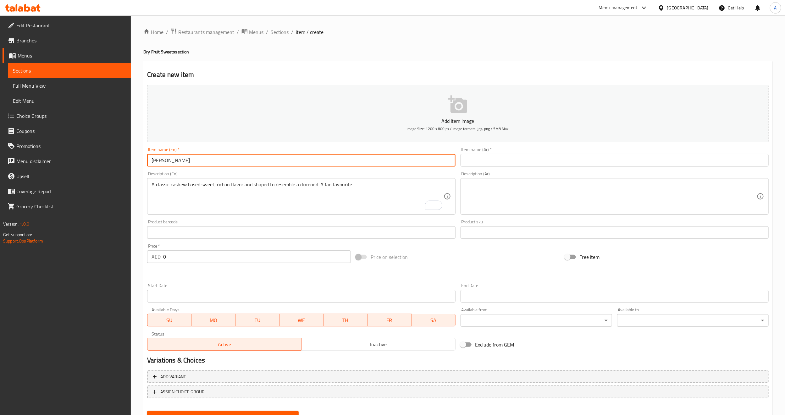
click at [193, 159] on input "[PERSON_NAME]" at bounding box center [301, 160] width 308 height 13
click at [483, 175] on div "Description (Ar) Description (Ar)" at bounding box center [615, 193] width 308 height 43
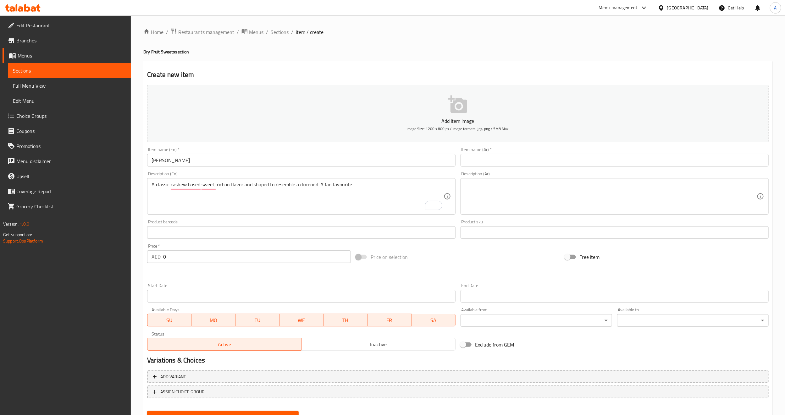
click at [482, 185] on textarea at bounding box center [611, 197] width 292 height 30
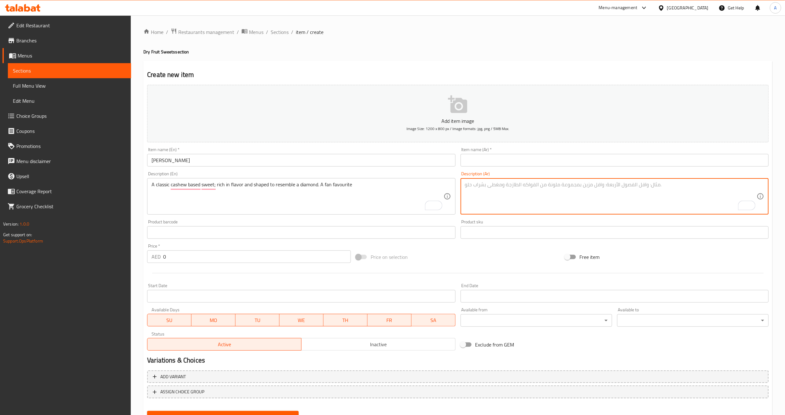
paste textarea "حلوى الكاجو الكلاسيكية؛ غنية بالنكهة وشكلها يشبه الماس. مفضل لدى المعجبين."
type textarea "حلوى الكاجو الكلاسيكية؛ غنية بالنكهة وشكلها يشبه الماس. مفضل لدى المعجبين."
click at [470, 256] on div "Price on selection" at bounding box center [457, 257] width 209 height 17
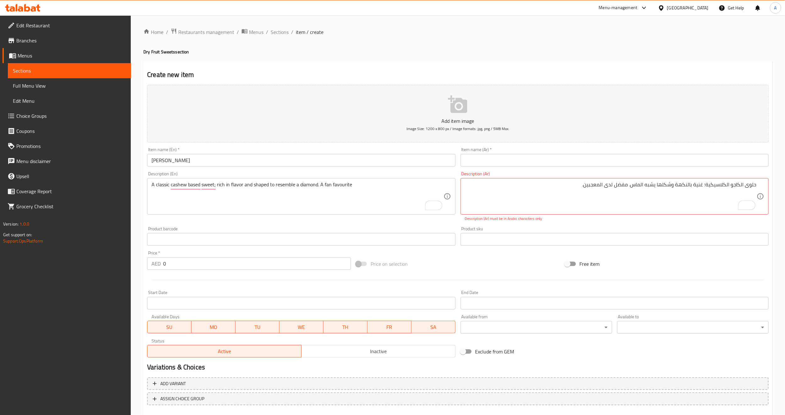
click at [185, 161] on input "[PERSON_NAME]" at bounding box center [301, 160] width 308 height 13
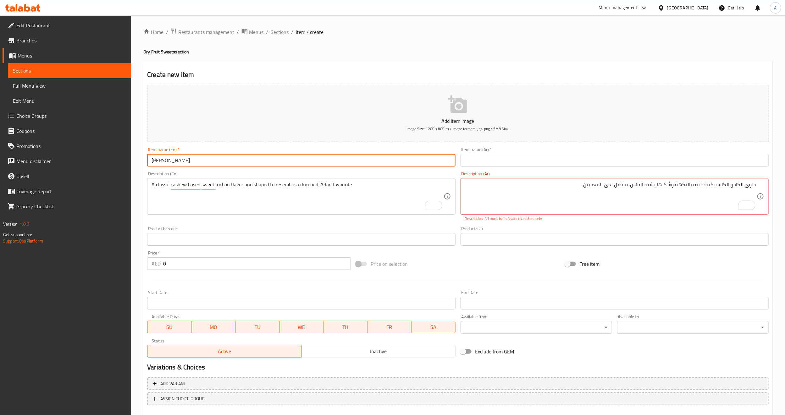
click at [185, 161] on input "[PERSON_NAME]" at bounding box center [301, 160] width 308 height 13
click at [504, 154] on input "text" at bounding box center [615, 160] width 308 height 13
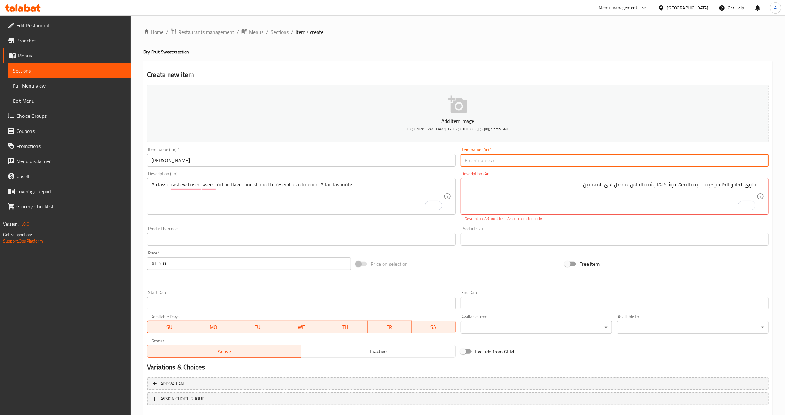
paste input "كاجو كاتلي"
type input "كاجو كاتلي"
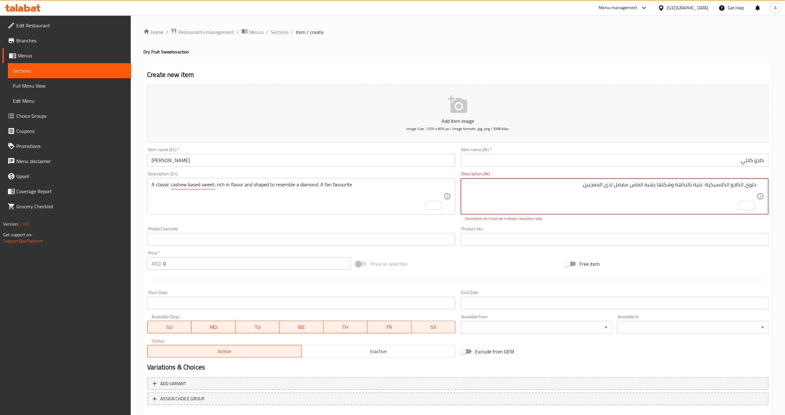
click at [603, 226] on div "Product sku Product sku" at bounding box center [614, 236] width 313 height 24
click at [513, 252] on div "Add item image Image Size: 1200 x 800 px / Image formats: jpg, png / 5MB Max. I…" at bounding box center [458, 221] width 627 height 278
click at [700, 259] on div "Free item" at bounding box center [667, 264] width 209 height 17
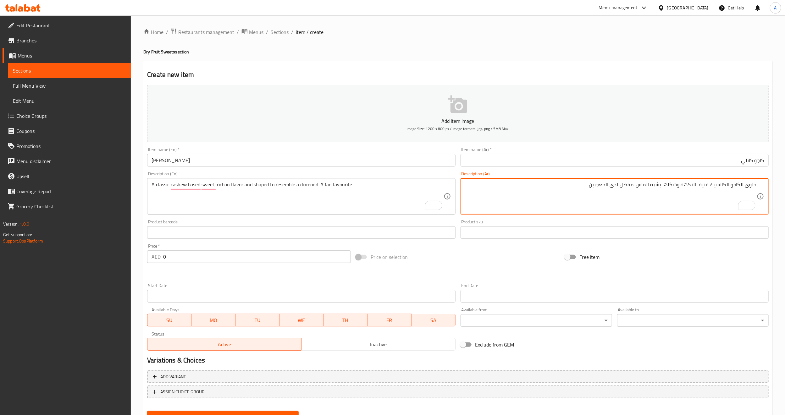
type textarea "حلوى الكاجو الكلاسيك غنية بالنكهة وشكلها يشبه الماس. مفضل لدى المعجبين."
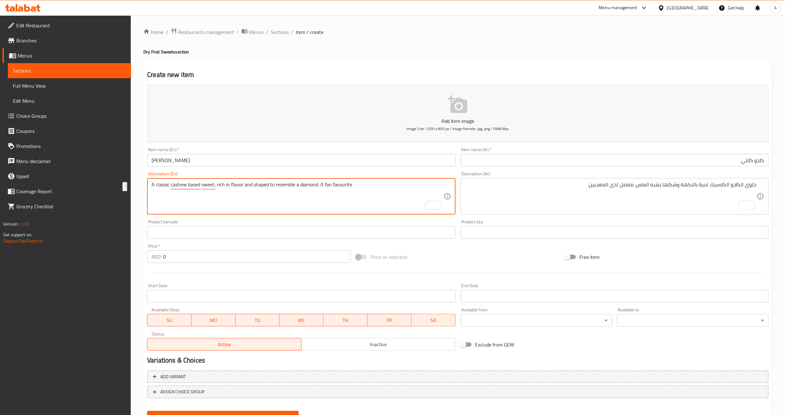
drag, startPoint x: 258, startPoint y: 189, endPoint x: 307, endPoint y: 190, distance: 48.8
click at [348, 200] on textarea "A classic cashew based sweet; rich in flavor and shaped to resemble a diamond. …" at bounding box center [298, 197] width 292 height 30
click at [290, 187] on textarea "A classic cashew based sweet; rich in flavor and shaped to resemble a diamond. …" at bounding box center [298, 197] width 292 height 30
click at [299, 197] on textarea "A classic cashew based sweet; rich in flavor and shaped to resemble a diamond. …" at bounding box center [298, 197] width 292 height 30
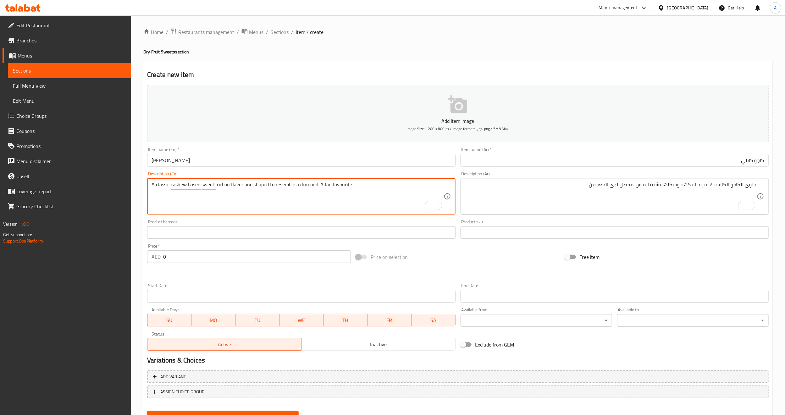
click at [368, 218] on div "Product barcode Product barcode" at bounding box center [301, 229] width 313 height 24
click at [285, 182] on textarea "A classic cashew based sweet; rich in flavor and shaped to resemble a diamond. …" at bounding box center [298, 197] width 292 height 30
click at [671, 255] on div "Free item" at bounding box center [667, 257] width 209 height 17
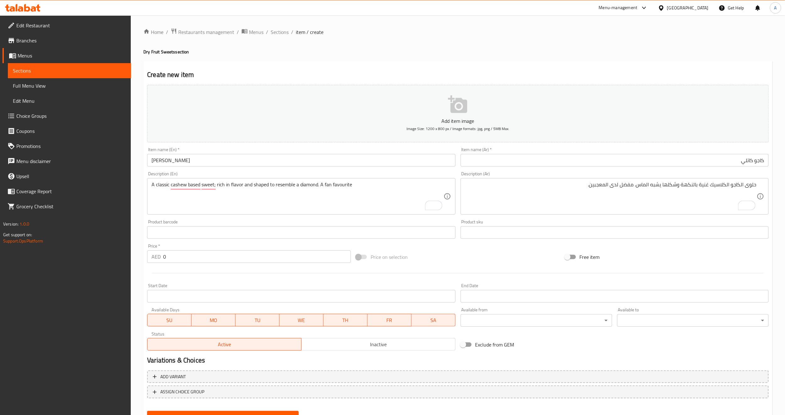
click at [659, 257] on div "Free item" at bounding box center [667, 257] width 209 height 17
click at [467, 259] on div "Price on selection" at bounding box center [457, 257] width 209 height 17
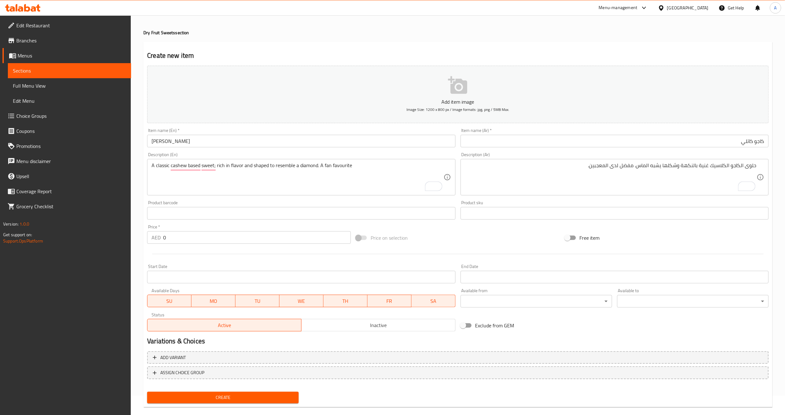
scroll to position [28, 0]
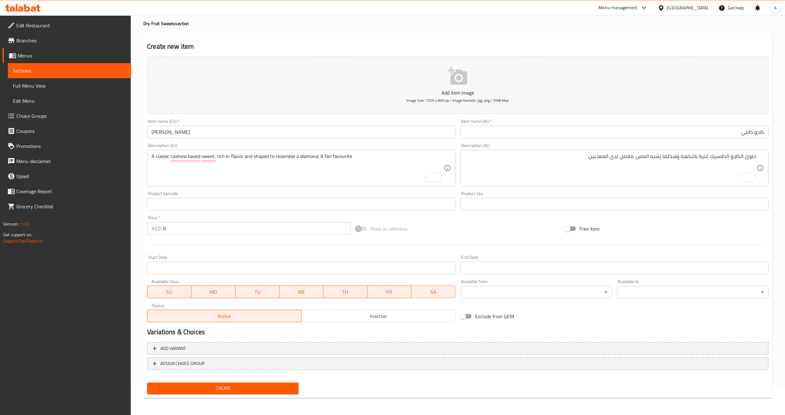
click at [222, 387] on span "Create" at bounding box center [223, 389] width 142 height 8
click at [66, 68] on span "Sections" at bounding box center [69, 71] width 113 height 8
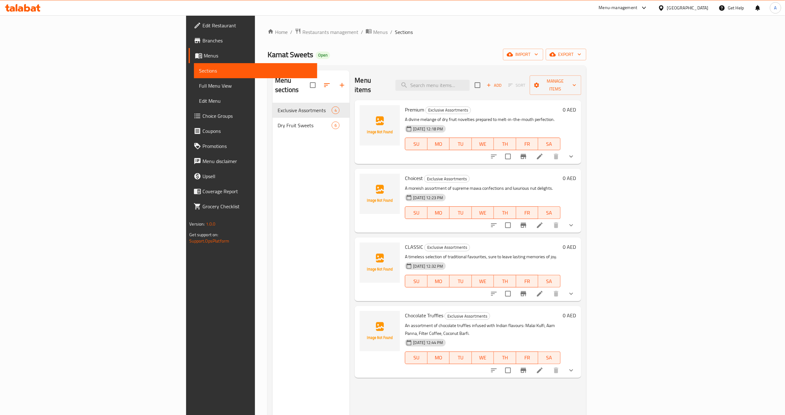
click at [273, 303] on div "Menu sections Exclusive Assortments 4 Dry Fruit Sweets 6" at bounding box center [311, 277] width 77 height 415
click at [575, 367] on icon "show more" at bounding box center [572, 371] width 8 height 8
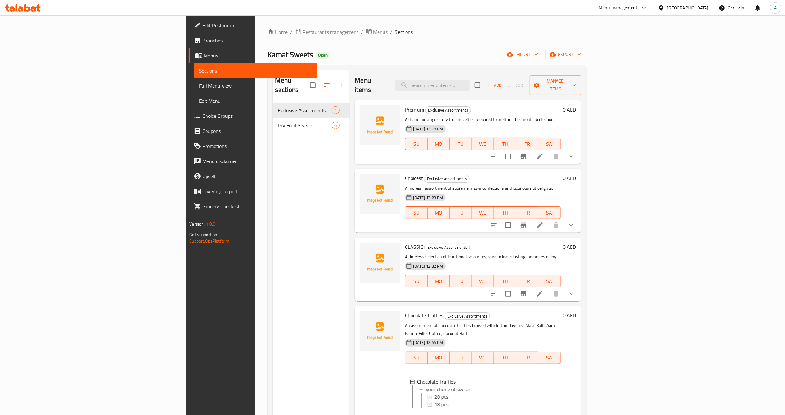
scroll to position [88, 0]
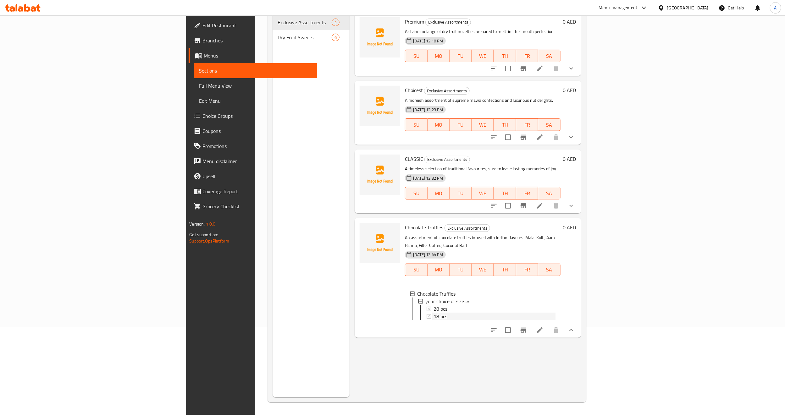
click at [434, 313] on div "18 pcs" at bounding box center [495, 317] width 122 height 8
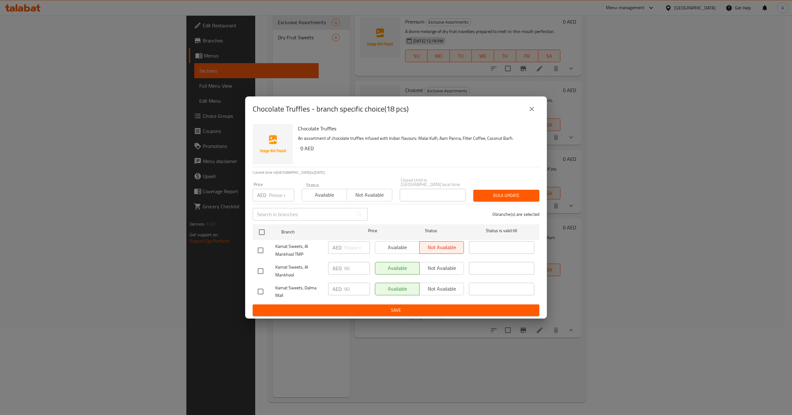
click at [531, 109] on icon "close" at bounding box center [532, 109] width 8 height 8
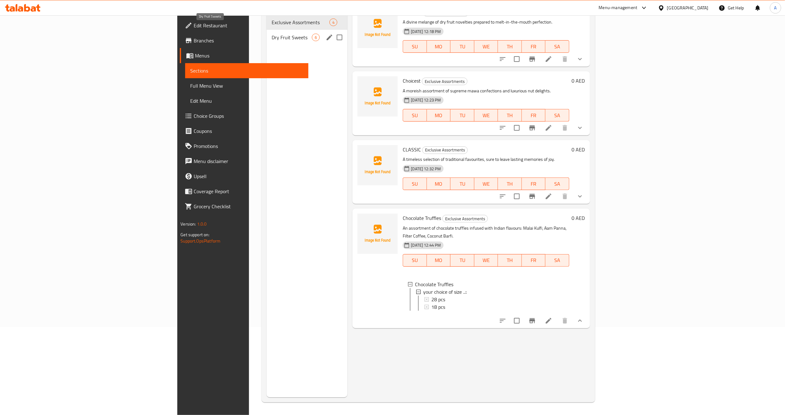
click at [272, 34] on span "Dry Fruit Sweets" at bounding box center [292, 38] width 40 height 8
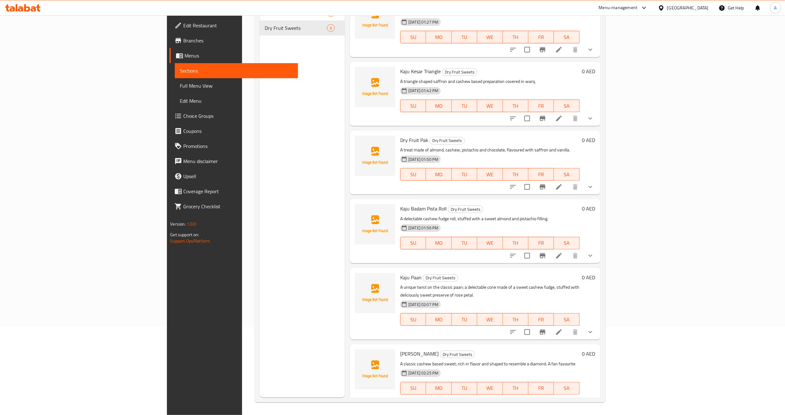
scroll to position [12, 0]
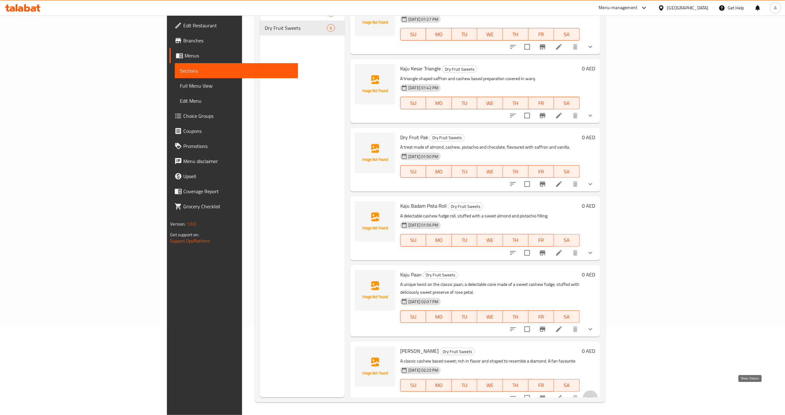
click at [594, 395] on icon "show more" at bounding box center [591, 399] width 8 height 8
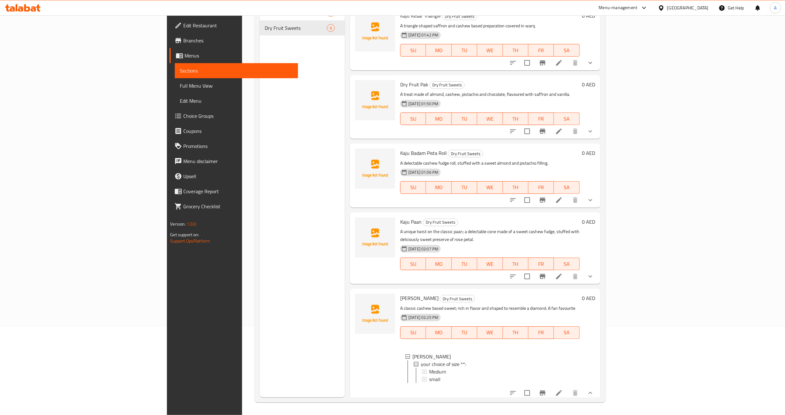
scroll to position [66, 0]
click at [429, 367] on span "Medium" at bounding box center [437, 371] width 17 height 8
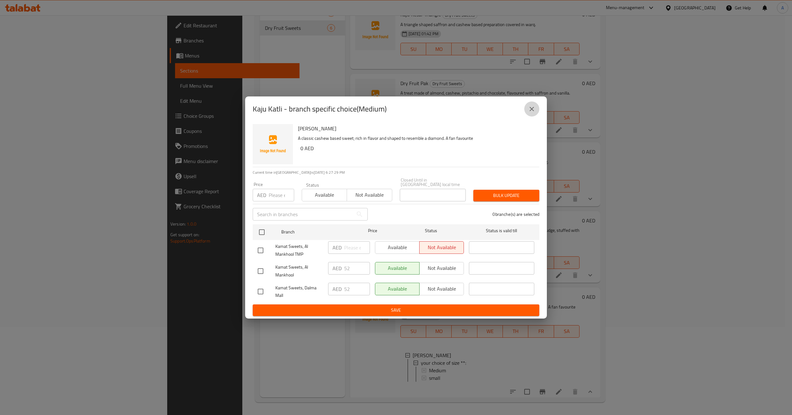
click at [528, 108] on icon "close" at bounding box center [532, 109] width 8 height 8
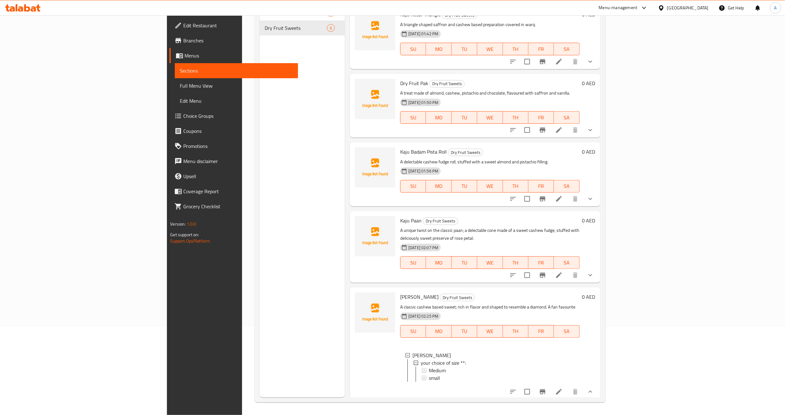
click at [598, 268] on button "show more" at bounding box center [590, 275] width 15 height 15
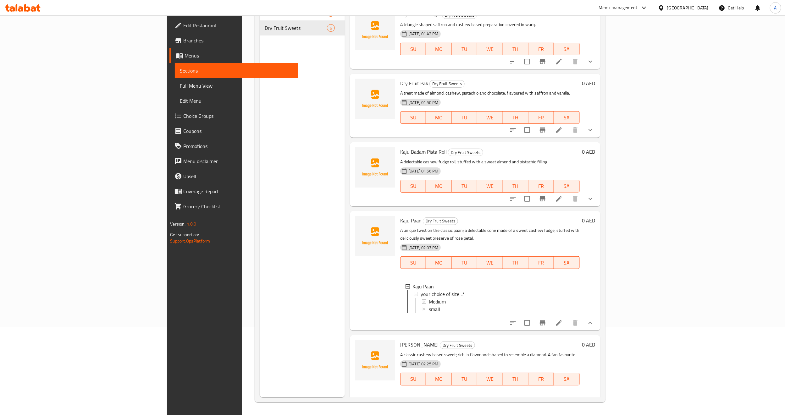
click at [594, 201] on icon "show more" at bounding box center [591, 199] width 8 height 8
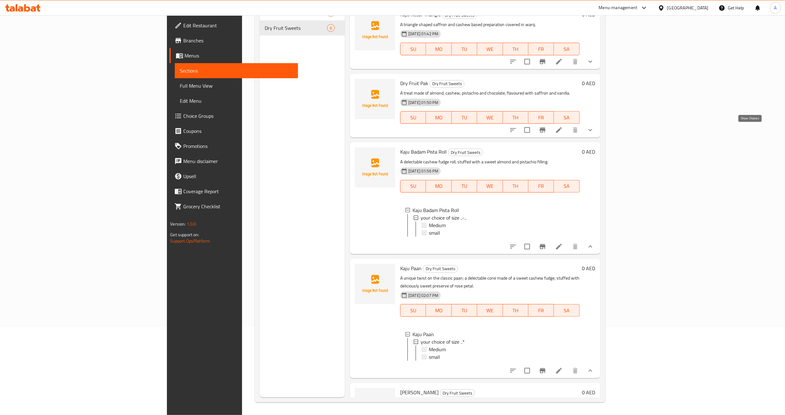
click at [594, 132] on icon "show more" at bounding box center [591, 130] width 8 height 8
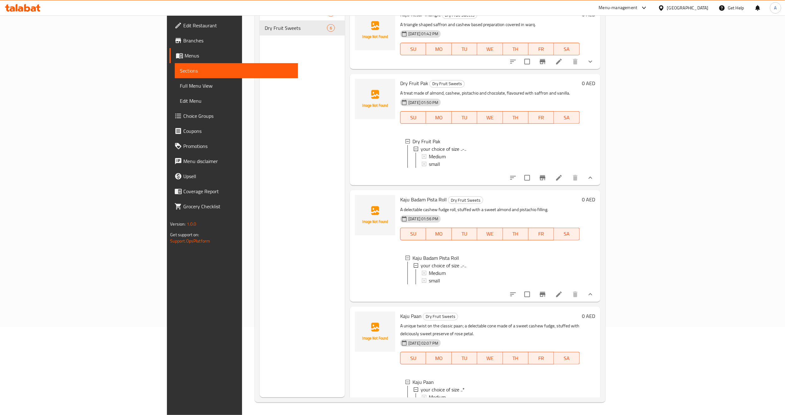
click at [594, 62] on icon "show more" at bounding box center [591, 62] width 8 height 8
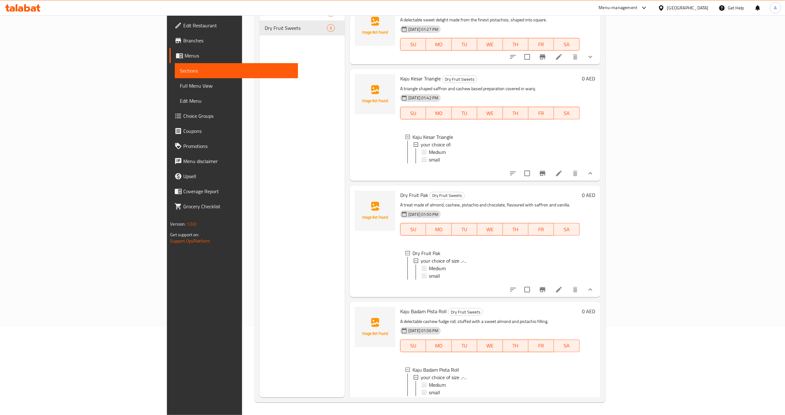
scroll to position [0, 0]
click at [594, 62] on icon "show more" at bounding box center [591, 59] width 8 height 8
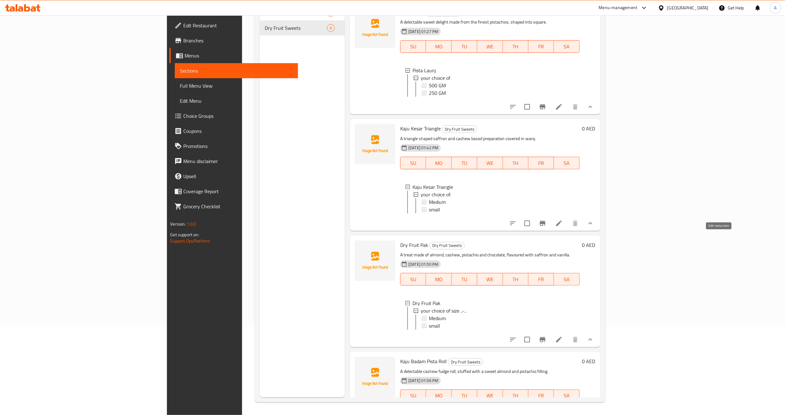
click at [563, 227] on icon at bounding box center [559, 224] width 8 height 8
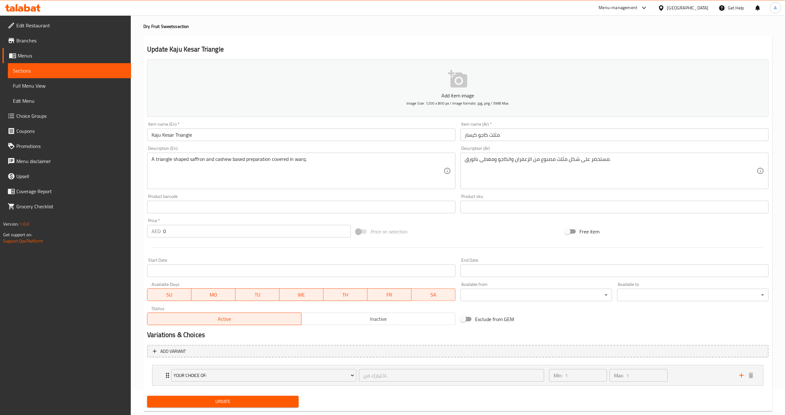
scroll to position [40, 0]
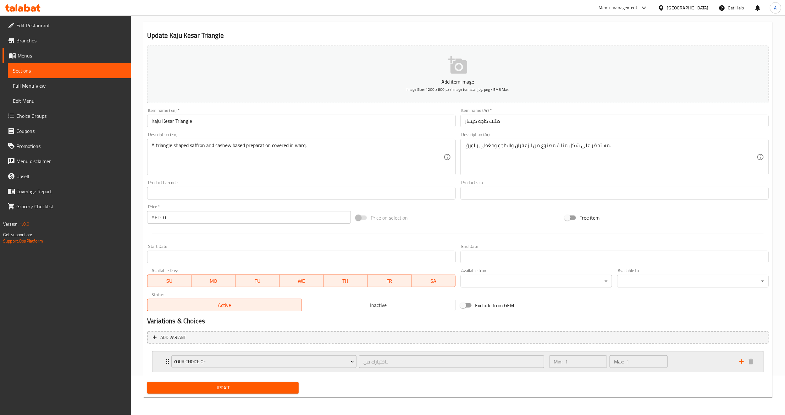
click at [166, 362] on icon "Expand" at bounding box center [167, 361] width 3 height 5
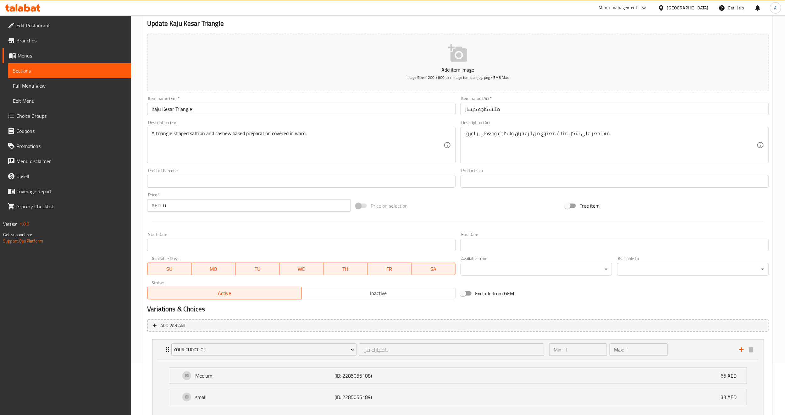
scroll to position [0, 0]
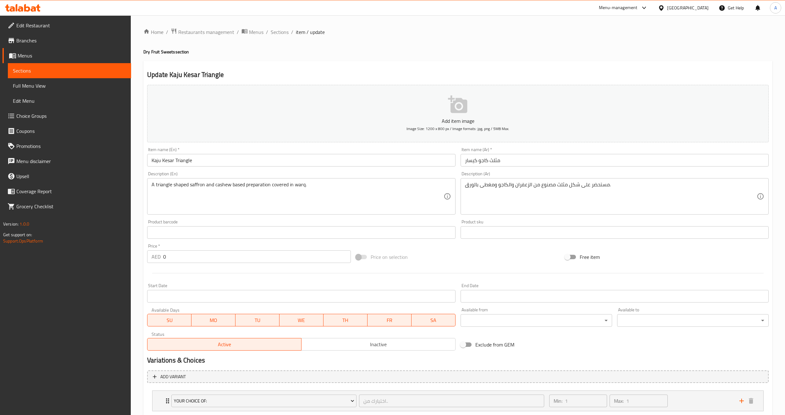
scroll to position [40, 0]
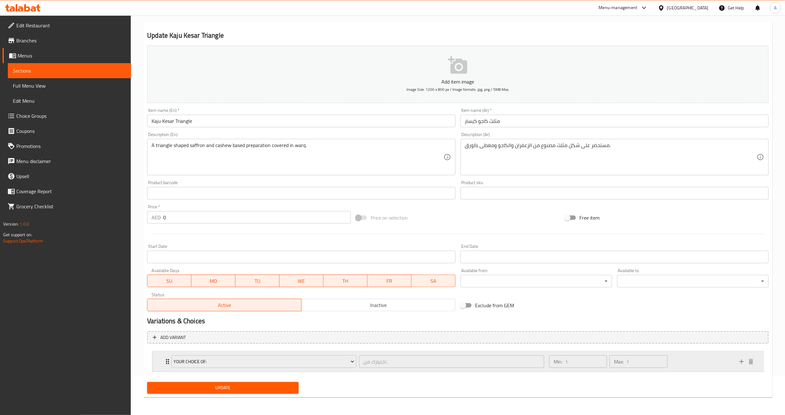
click at [163, 362] on div "your choice of: اختيارك من.. ​ Min: 1 ​ Max: 1 ​" at bounding box center [458, 362] width 611 height 20
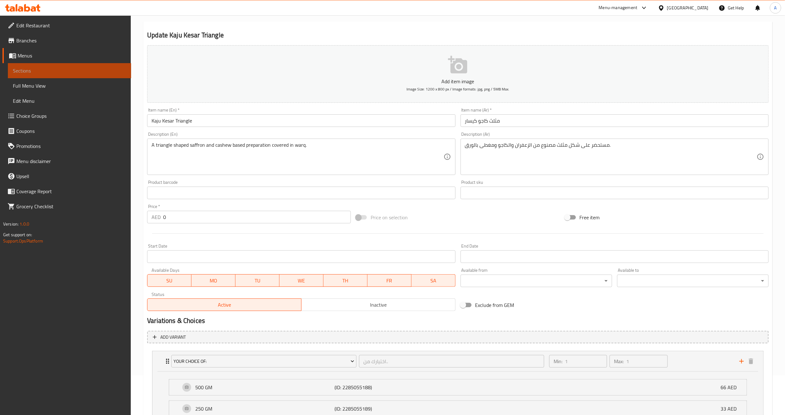
click at [60, 71] on span "Sections" at bounding box center [69, 71] width 113 height 8
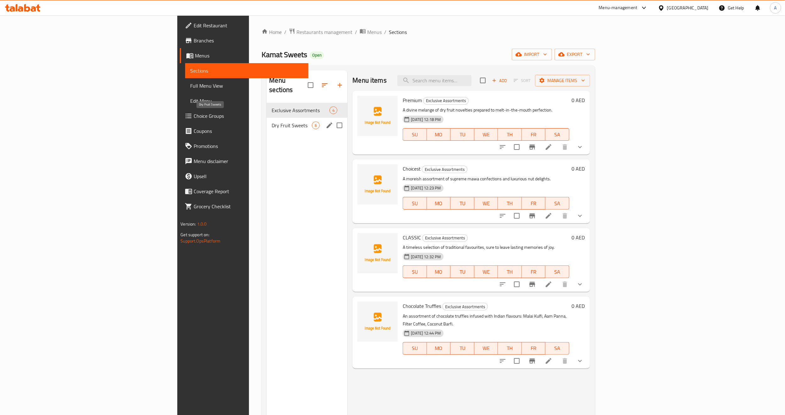
click at [272, 122] on span "Dry Fruit Sweets" at bounding box center [292, 126] width 40 height 8
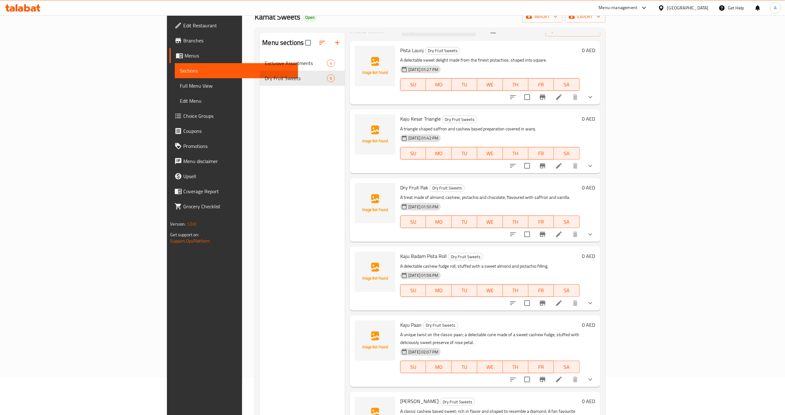
scroll to position [88, 0]
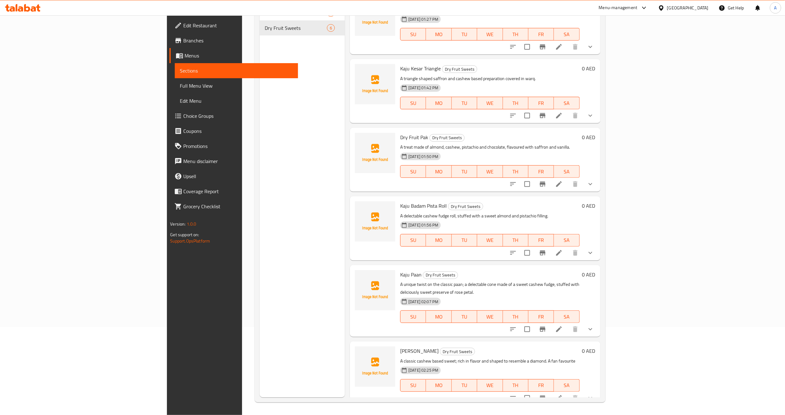
click at [594, 117] on icon "show more" at bounding box center [591, 116] width 8 height 8
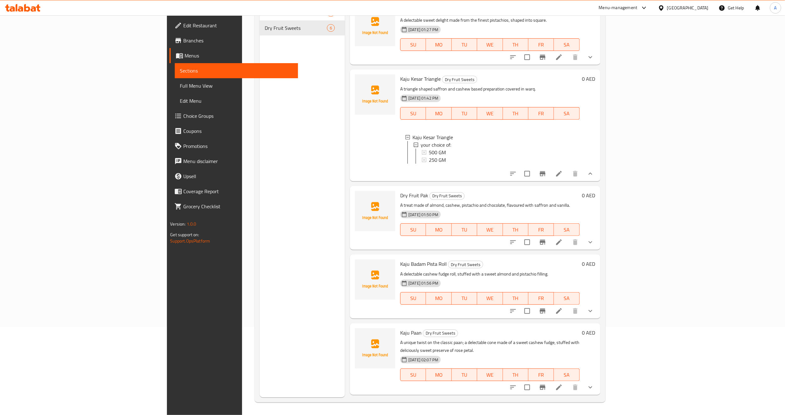
scroll to position [0, 0]
click at [598, 64] on button "show more" at bounding box center [590, 59] width 15 height 15
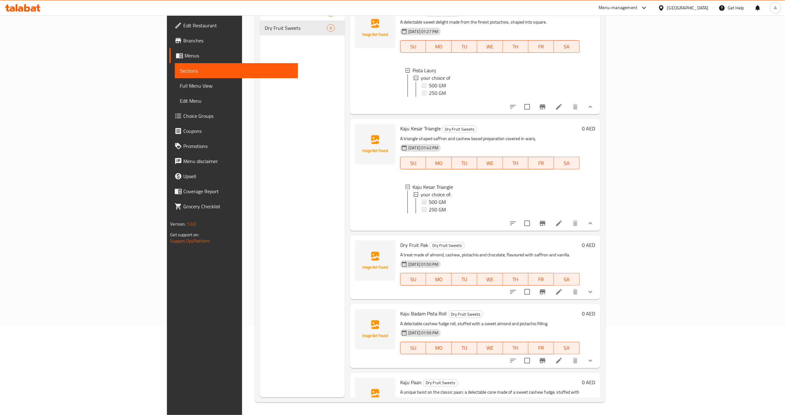
click at [596, 64] on div "0 AED" at bounding box center [588, 59] width 16 height 102
click at [594, 111] on icon "show more" at bounding box center [591, 107] width 8 height 8
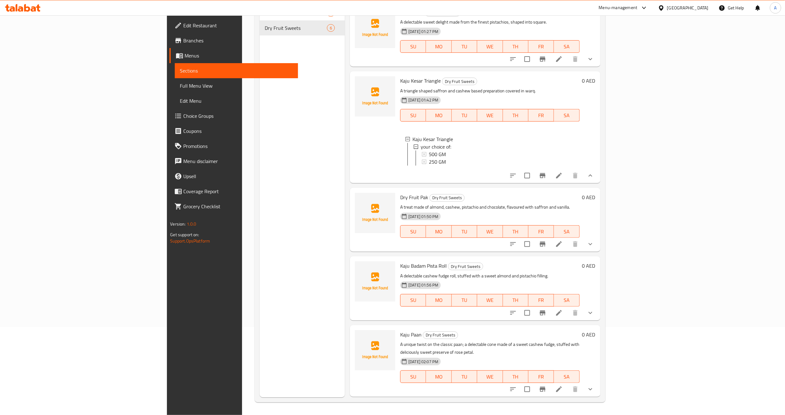
click at [598, 179] on button "show more" at bounding box center [590, 175] width 15 height 15
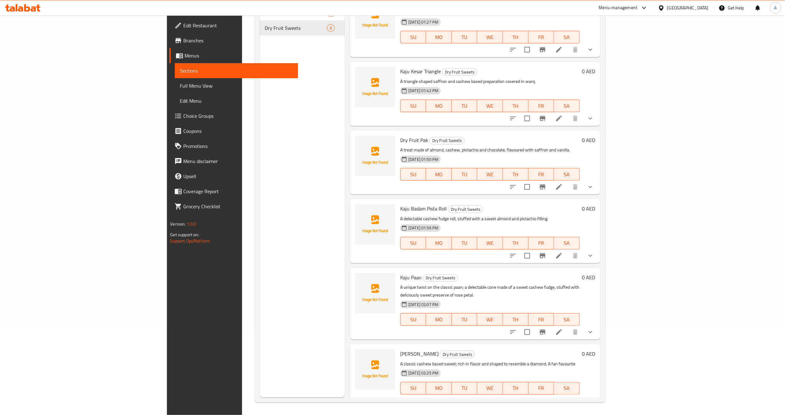
scroll to position [12, 0]
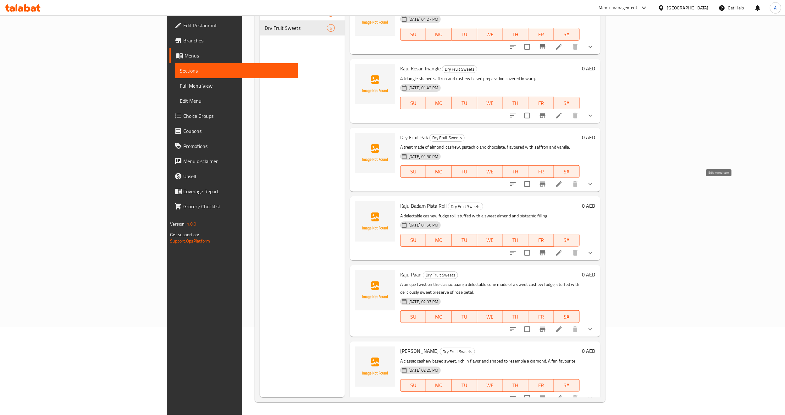
click at [562, 185] on icon at bounding box center [559, 184] width 6 height 6
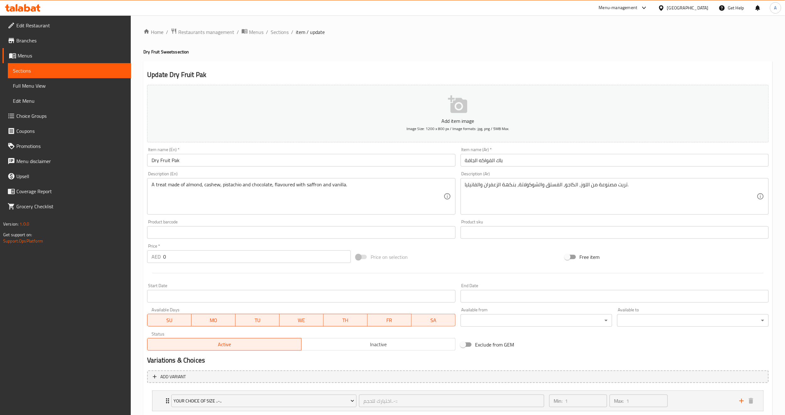
click at [190, 156] on input "Dry Fruit Pak" at bounding box center [301, 160] width 308 height 13
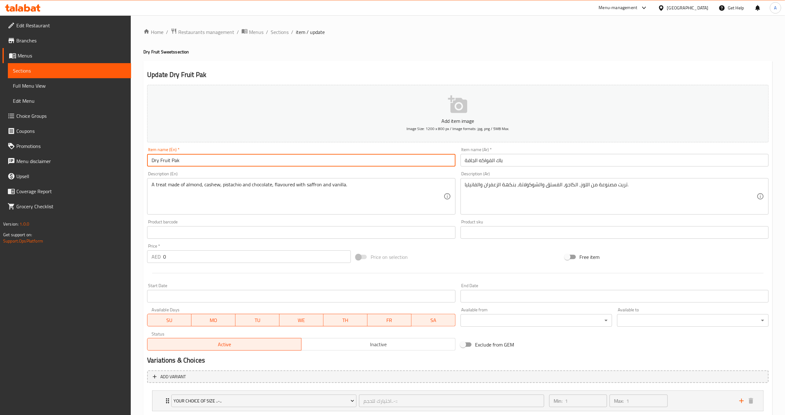
click at [190, 156] on input "Dry Fruit Pak" at bounding box center [301, 160] width 308 height 13
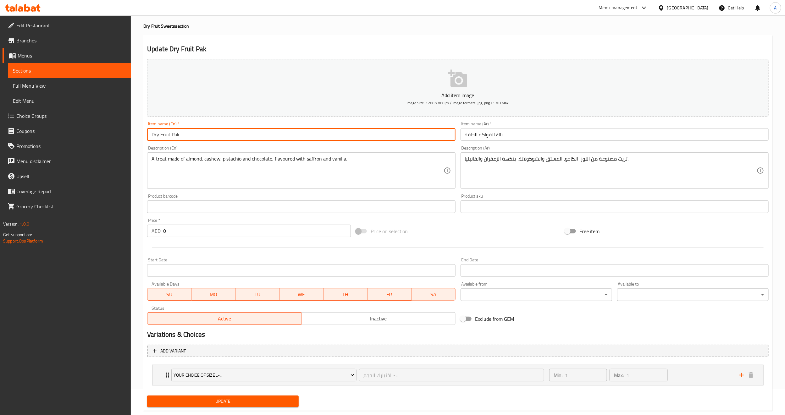
scroll to position [40, 0]
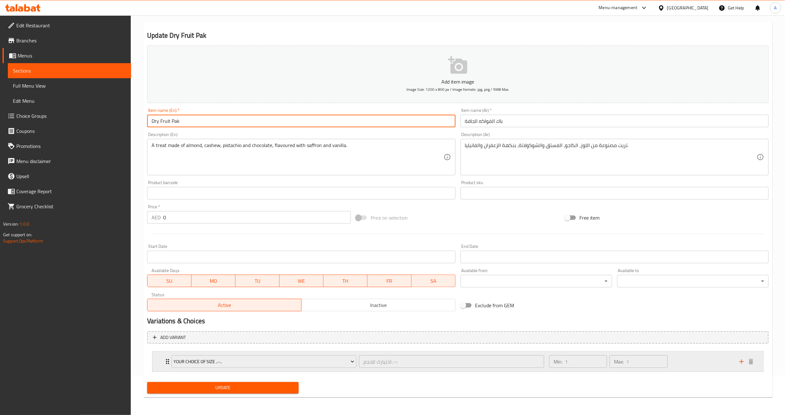
click at [164, 364] on icon "Expand" at bounding box center [168, 362] width 8 height 8
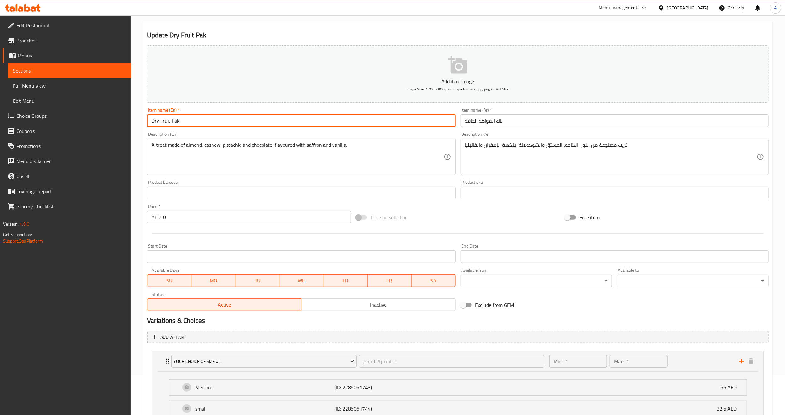
click at [269, 322] on h2 "Variations & Choices" at bounding box center [458, 320] width 622 height 9
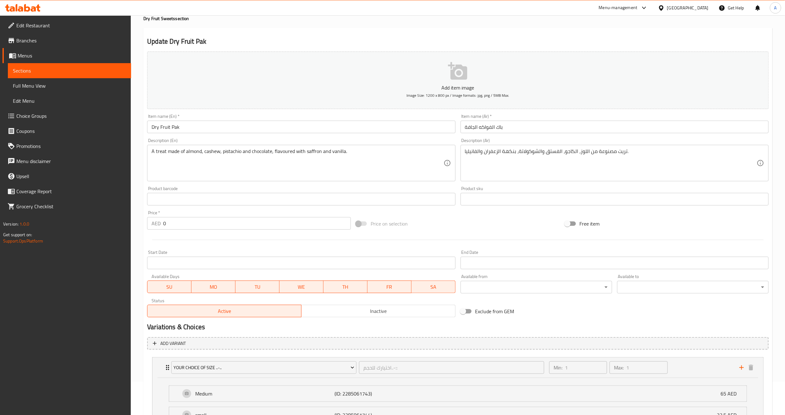
scroll to position [0, 0]
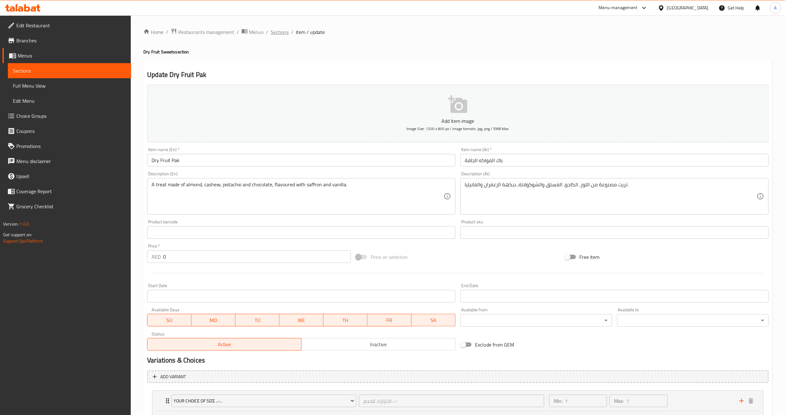
click at [278, 33] on span "Sections" at bounding box center [280, 32] width 18 height 8
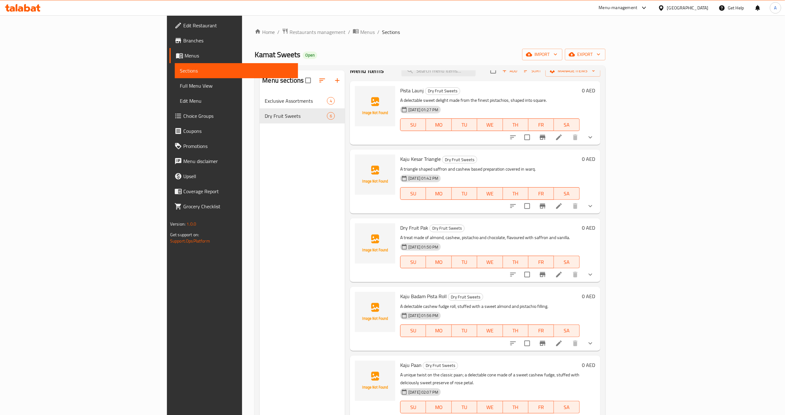
scroll to position [12, 0]
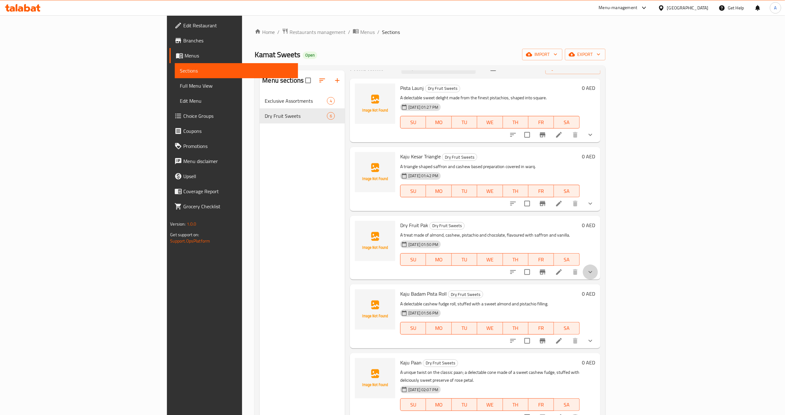
click at [598, 274] on button "show more" at bounding box center [590, 272] width 15 height 15
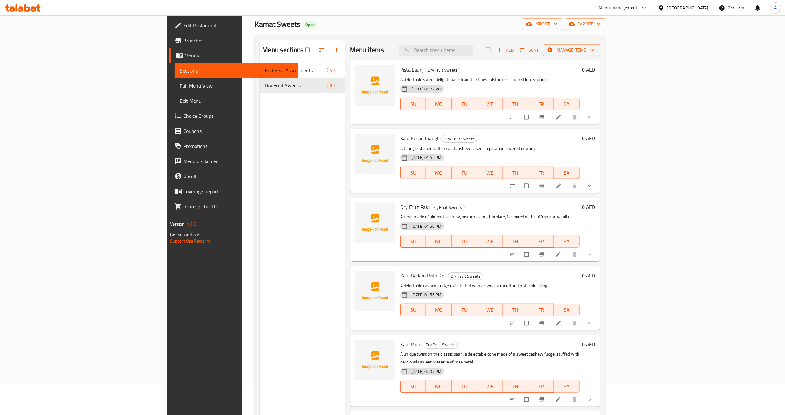
scroll to position [88, 0]
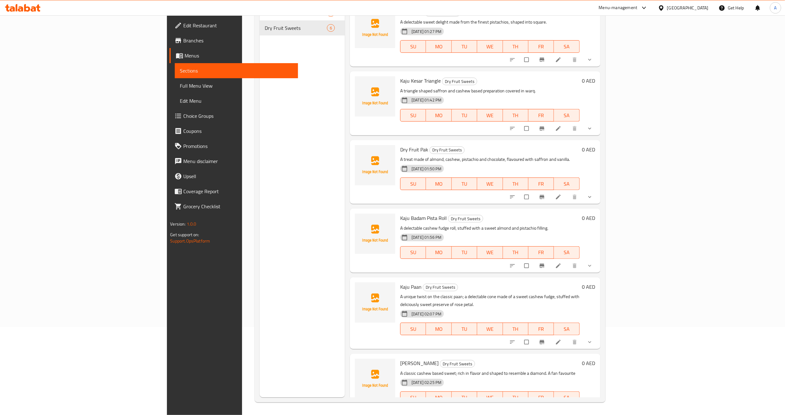
click at [598, 336] on button "show more" at bounding box center [590, 343] width 15 height 14
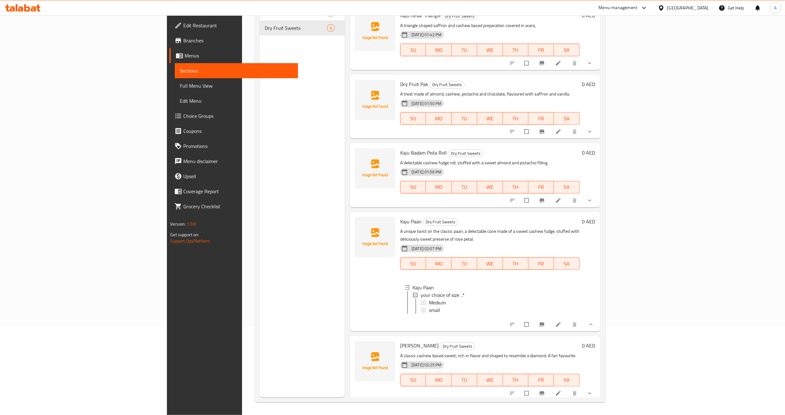
scroll to position [67, 0]
click at [598, 133] on button "show more" at bounding box center [590, 130] width 15 height 14
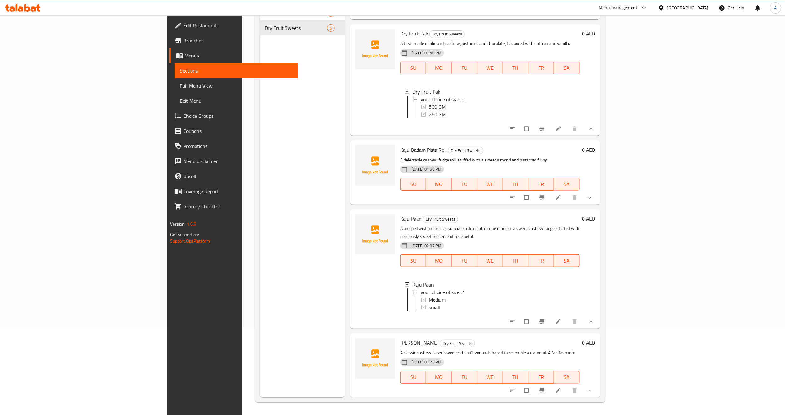
scroll to position [122, 0]
click at [593, 201] on icon "show more" at bounding box center [590, 198] width 6 height 6
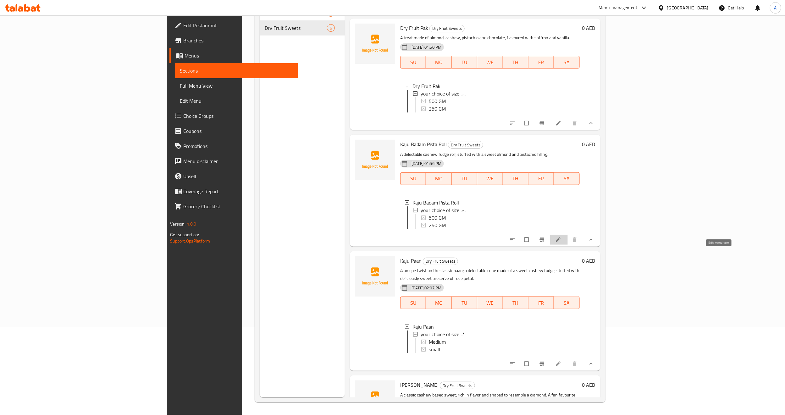
click at [562, 243] on icon at bounding box center [558, 240] width 6 height 6
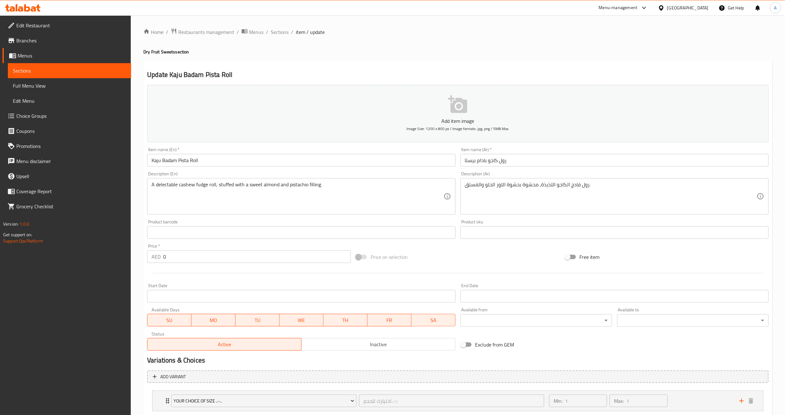
scroll to position [40, 0]
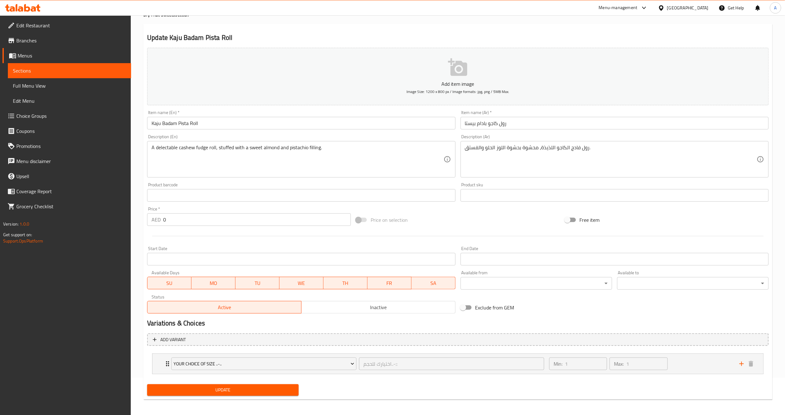
scroll to position [40, 0]
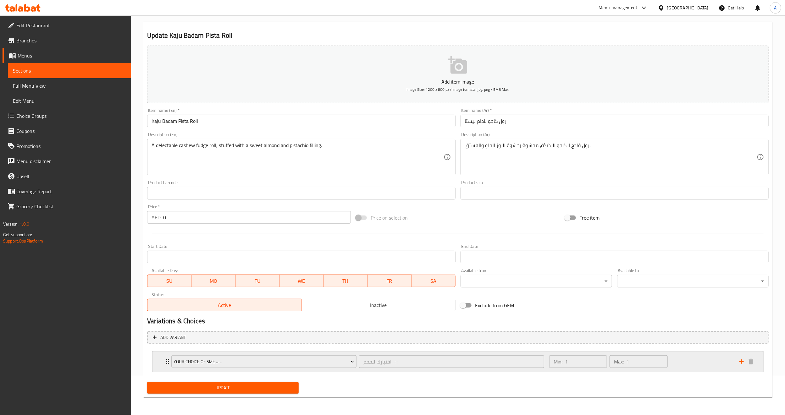
click at [168, 362] on div "your choice of size ..-.. اختيارك للحجم..-:: ​" at bounding box center [358, 362] width 381 height 20
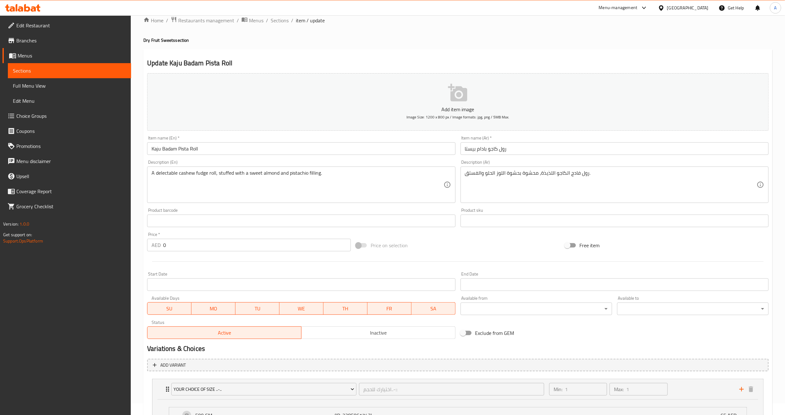
scroll to position [0, 0]
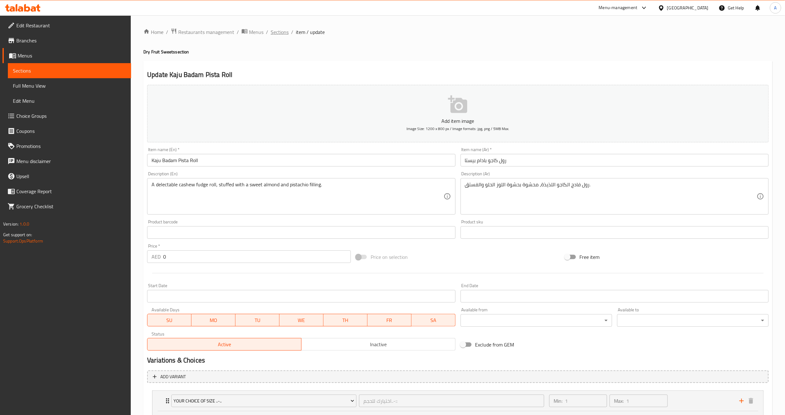
click at [275, 33] on span "Sections" at bounding box center [280, 32] width 18 height 8
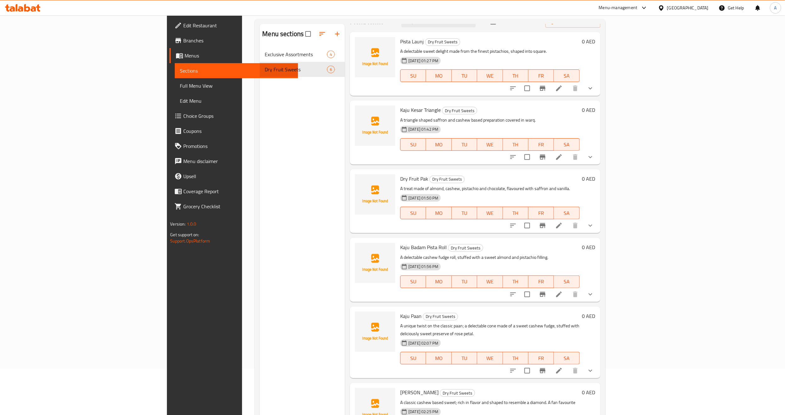
scroll to position [88, 0]
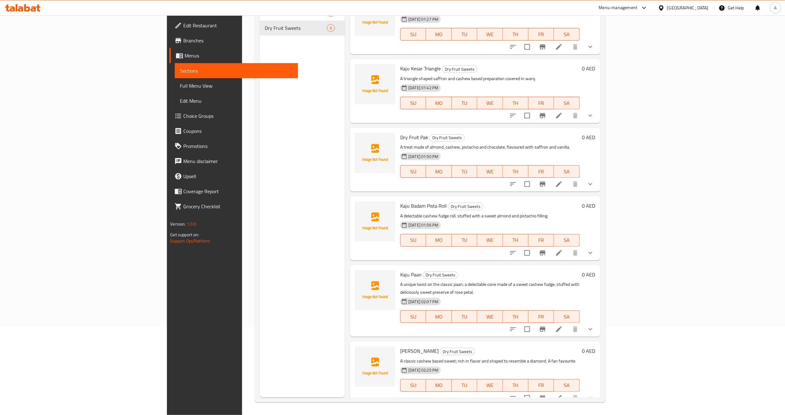
click at [470, 284] on p "A unique twist on the classic paan; a delectable cone made of a sweet cashew fu…" at bounding box center [489, 289] width 179 height 16
click at [563, 326] on icon at bounding box center [559, 330] width 8 height 8
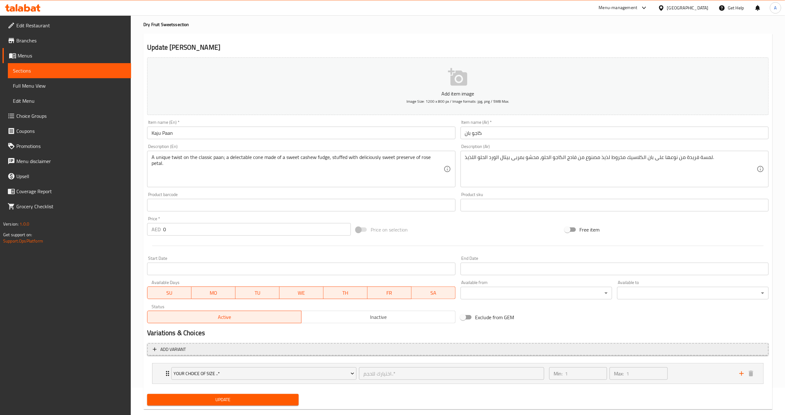
scroll to position [40, 0]
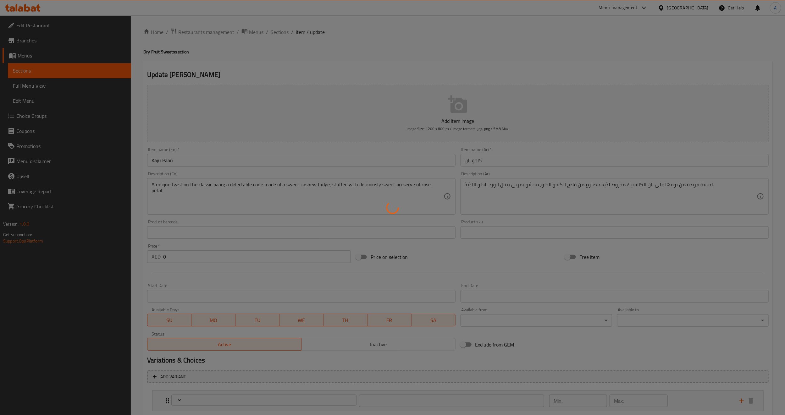
type input "اختيارك للحجم..*"
type input "1"
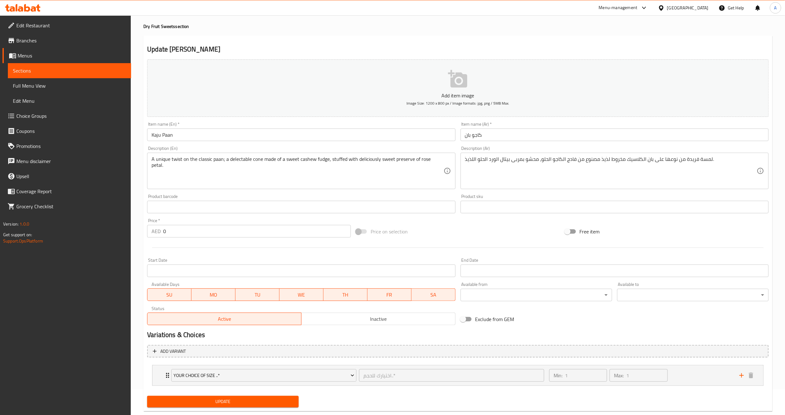
scroll to position [40, 0]
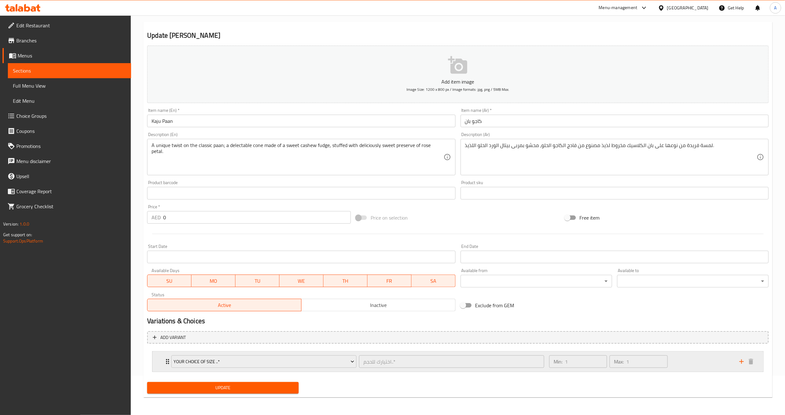
click at [165, 366] on div "your choice of size ..* اختيارك للحجم..* ​ Min: 1 ​ Max: 1 ​" at bounding box center [460, 362] width 592 height 20
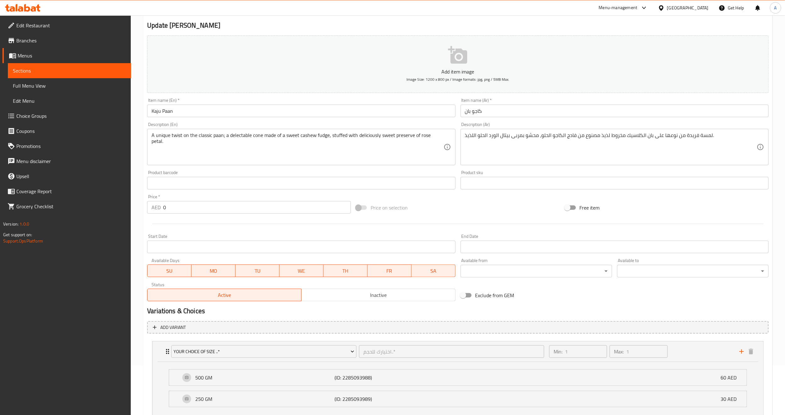
scroll to position [0, 0]
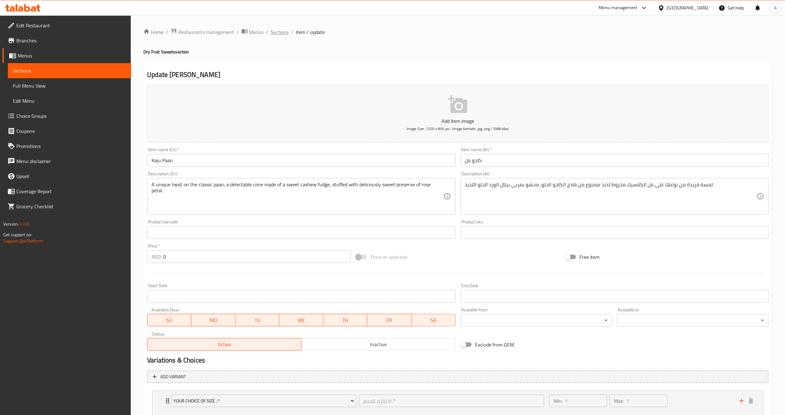
click at [283, 33] on span "Sections" at bounding box center [280, 32] width 18 height 8
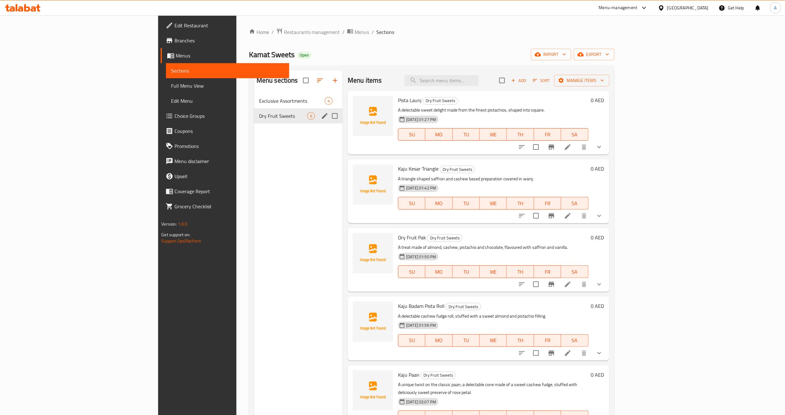
click at [259, 118] on span "Dry Fruit Sweets" at bounding box center [283, 116] width 48 height 8
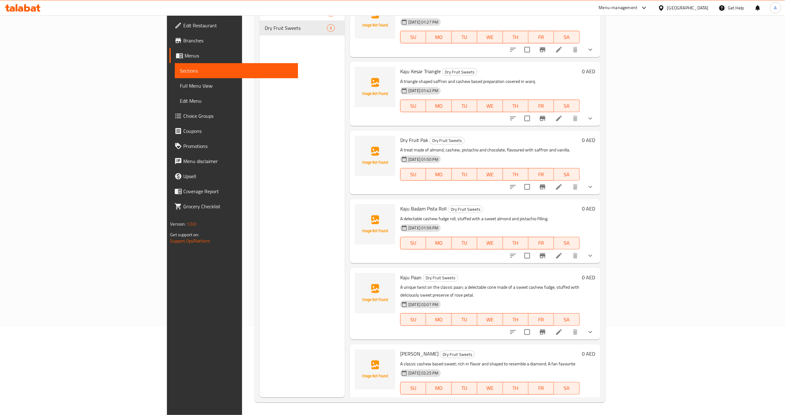
scroll to position [12, 0]
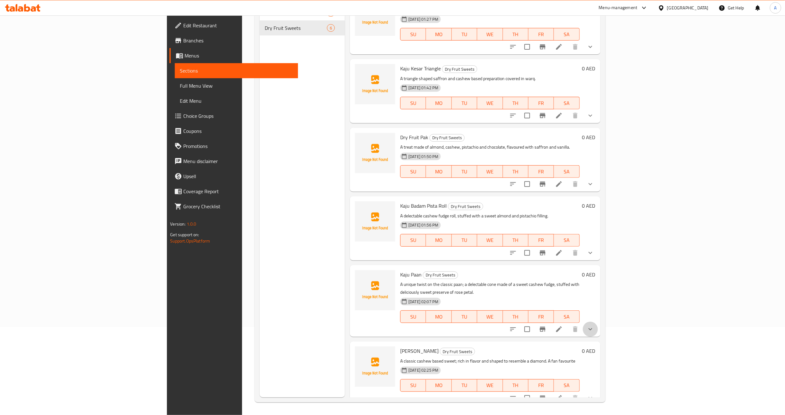
click at [598, 322] on button "show more" at bounding box center [590, 329] width 15 height 15
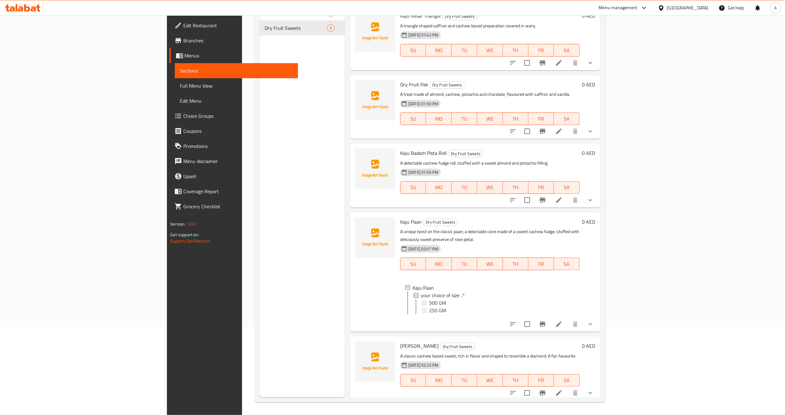
scroll to position [66, 0]
click at [594, 197] on icon "show more" at bounding box center [591, 199] width 8 height 8
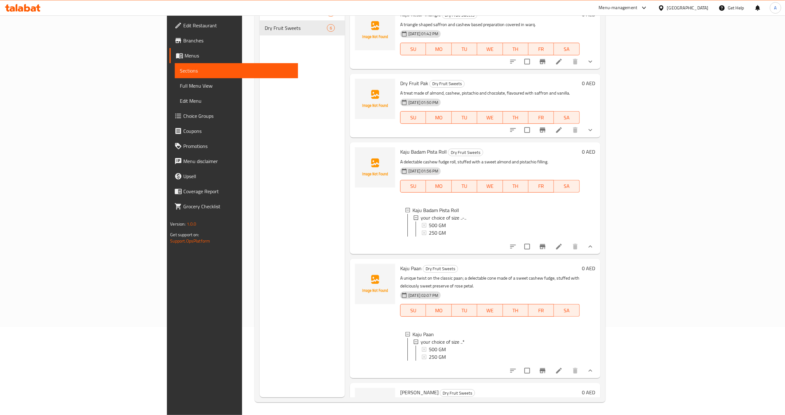
click at [283, 256] on div "Menu sections Exclusive Assortments 4 Dry Fruit Sweets 6" at bounding box center [302, 189] width 85 height 415
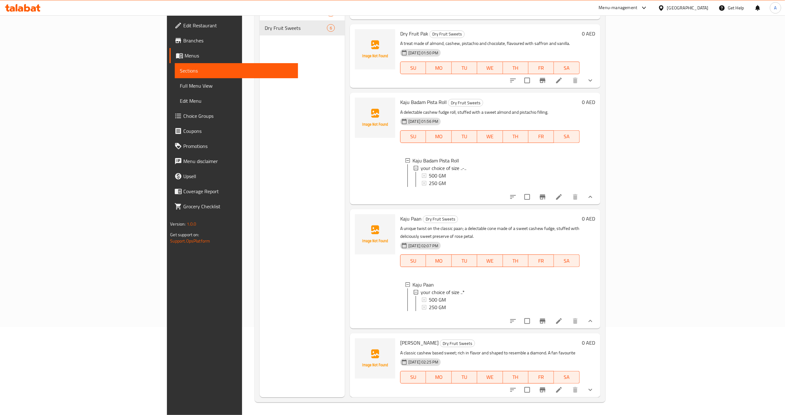
scroll to position [122, 0]
click at [594, 388] on icon "show more" at bounding box center [591, 390] width 8 height 8
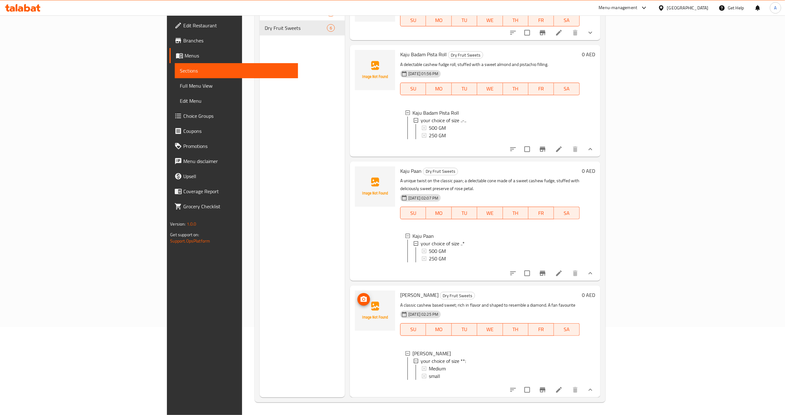
scroll to position [177, 0]
click at [353, 359] on div at bounding box center [375, 341] width 45 height 107
click at [568, 393] on li at bounding box center [559, 390] width 18 height 11
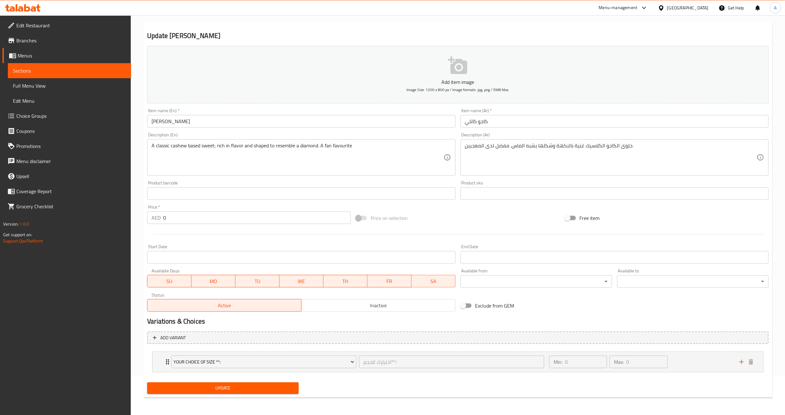
scroll to position [40, 0]
click at [167, 365] on icon "Expand" at bounding box center [168, 362] width 8 height 8
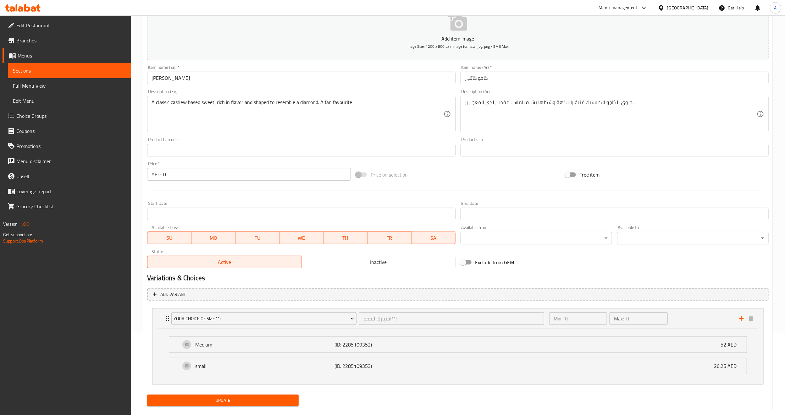
scroll to position [96, 0]
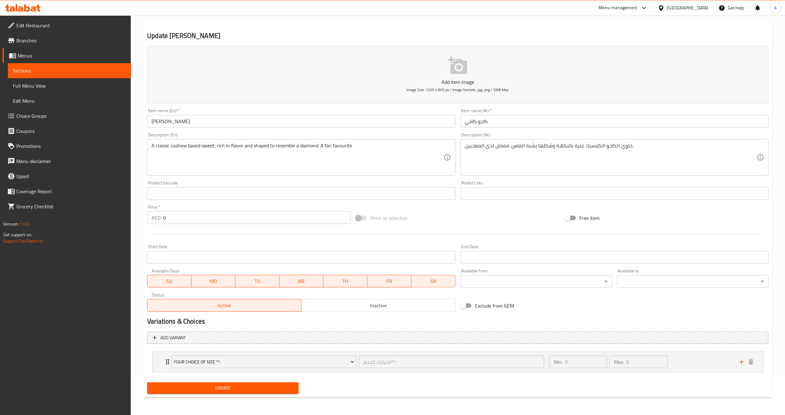
scroll to position [40, 0]
click at [163, 364] on div "your choice of size **: اختيارك للحجم**: ​ Min: 0 ​ Max: 0 ​" at bounding box center [458, 362] width 611 height 20
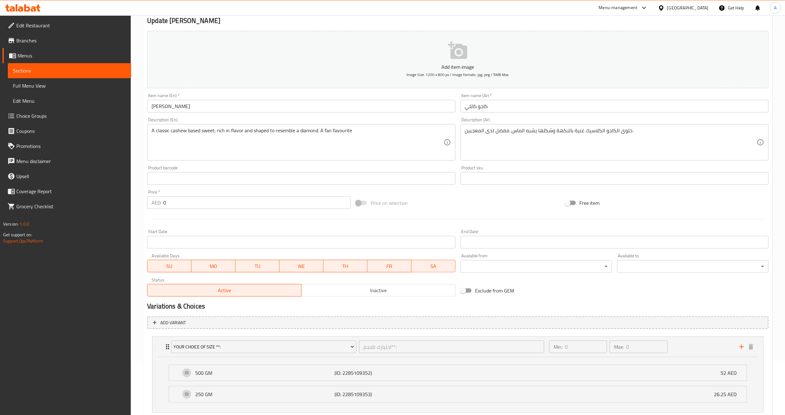
scroll to position [0, 0]
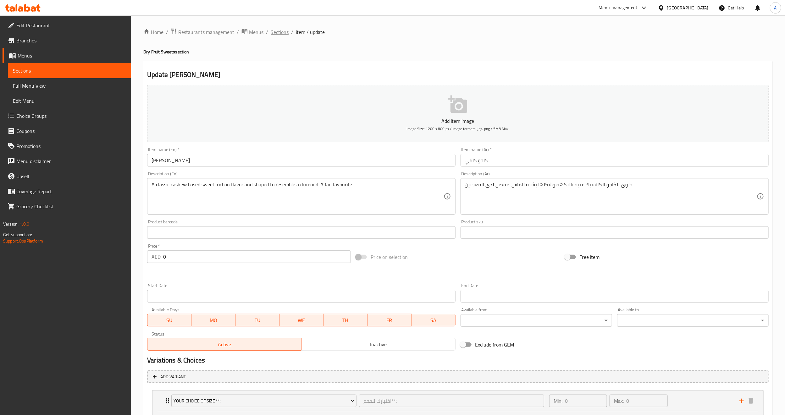
click at [282, 33] on span "Sections" at bounding box center [280, 32] width 18 height 8
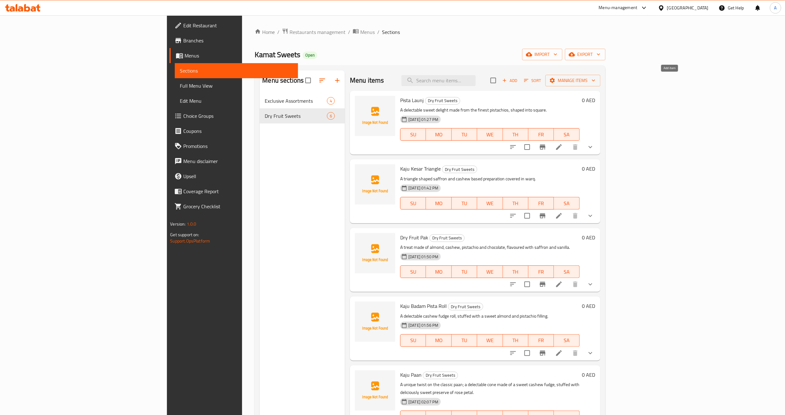
click at [519, 80] on span "Add" at bounding box center [510, 80] width 17 height 7
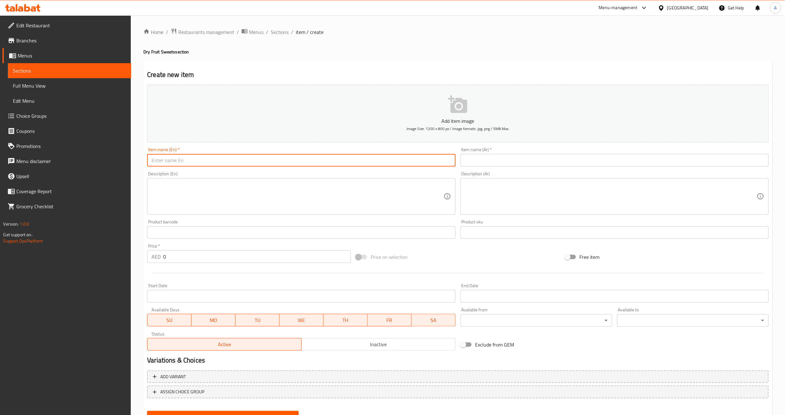
click at [252, 164] on input "text" at bounding box center [301, 160] width 308 height 13
paste input "CRANBERRY APRICOT BARFI"
click at [252, 164] on input "CRANBERRY APRICOT BARFI" at bounding box center [301, 160] width 308 height 13
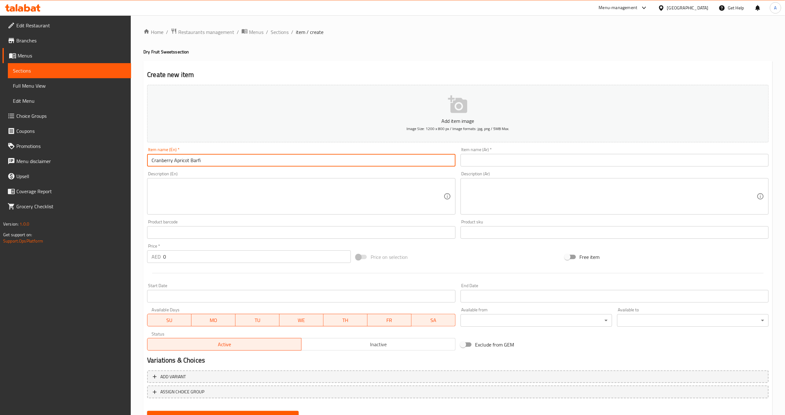
click at [254, 160] on input "Cranberry Apricot Barfi" at bounding box center [301, 160] width 308 height 13
type input "Cranberry Apricot Barfi"
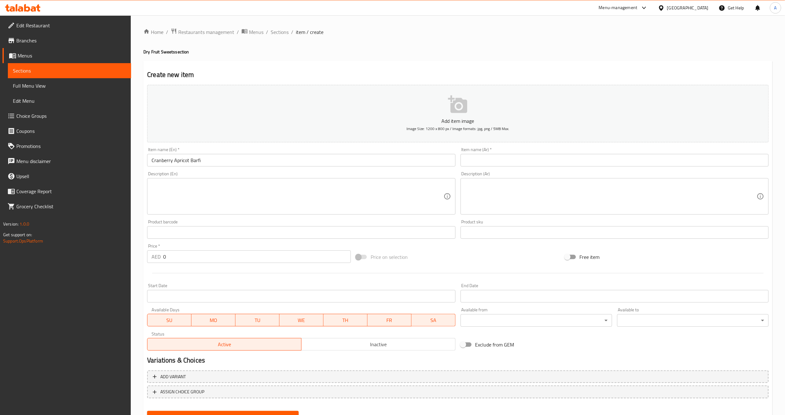
click at [207, 197] on textarea at bounding box center [298, 197] width 292 height 30
paste textarea "A barfi made of white chocolate, cranberries, apricot and assorted dried fruits."
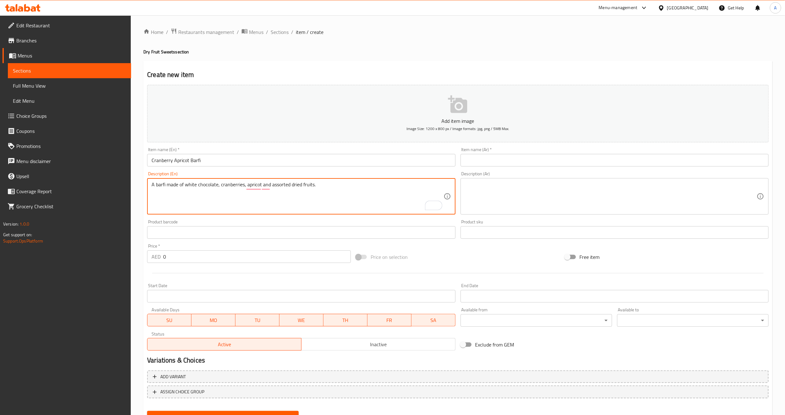
type textarea "A barfi made of white chocolate, cranberries, apricot and assorted dried fruits."
click at [239, 164] on input "Cranberry Apricot Barfi" at bounding box center [301, 160] width 308 height 13
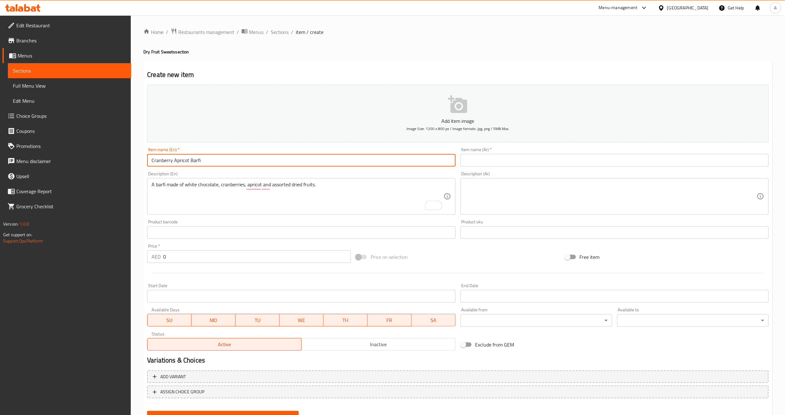
click at [239, 164] on input "Cranberry Apricot Barfi" at bounding box center [301, 160] width 308 height 13
click at [234, 162] on input "Cranberry Apricot Barfi" at bounding box center [301, 160] width 308 height 13
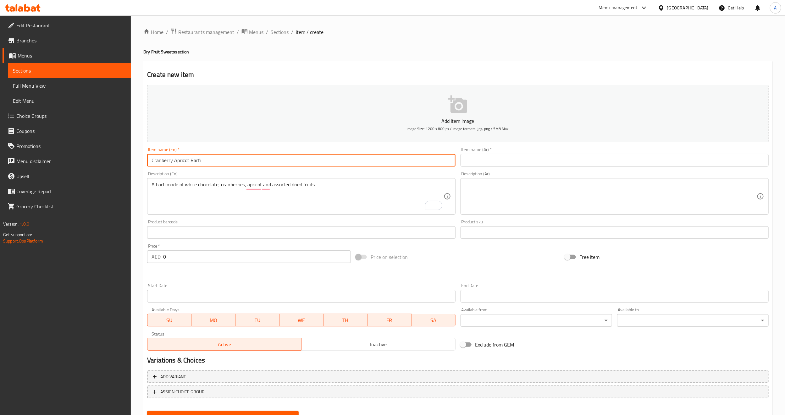
click at [488, 164] on input "text" at bounding box center [615, 160] width 308 height 13
paste input "بارفي التوت البري والمشمش"
click at [161, 160] on input "Cranberry Apricot Barfi" at bounding box center [301, 160] width 308 height 13
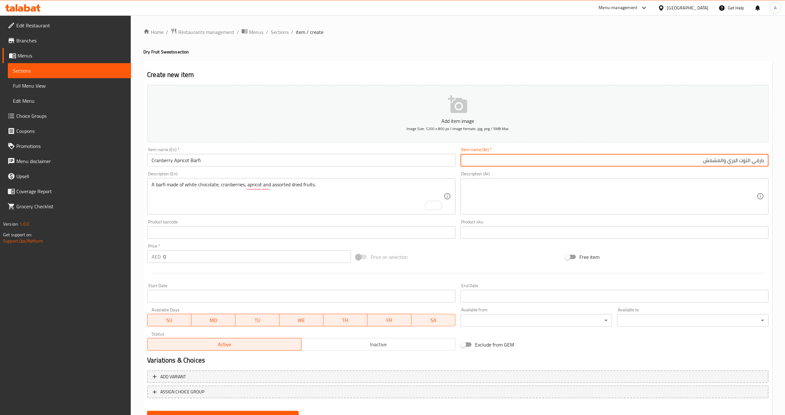
drag, startPoint x: 752, startPoint y: 162, endPoint x: 728, endPoint y: 161, distance: 24.2
click at [728, 161] on input "بارفي التوت البري والمشمش" at bounding box center [615, 160] width 308 height 13
paste input "وت بري أحم"
type input "بارفي توت بري أحمر والمشمش"
click at [719, 220] on div "Product sku Product sku" at bounding box center [615, 229] width 308 height 19
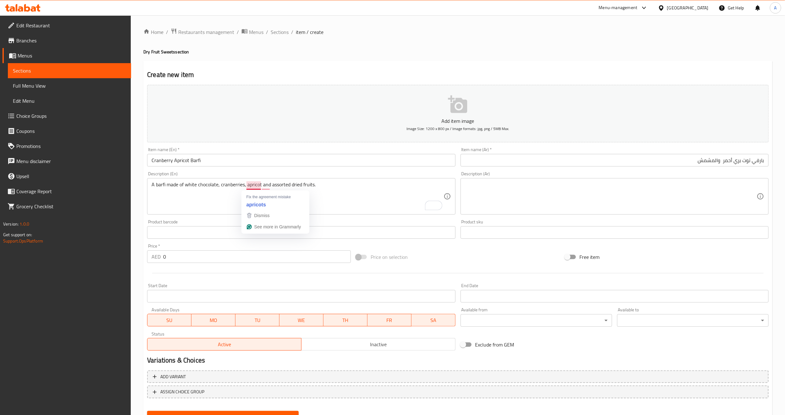
click at [325, 224] on div "Product barcode Product barcode" at bounding box center [301, 229] width 308 height 19
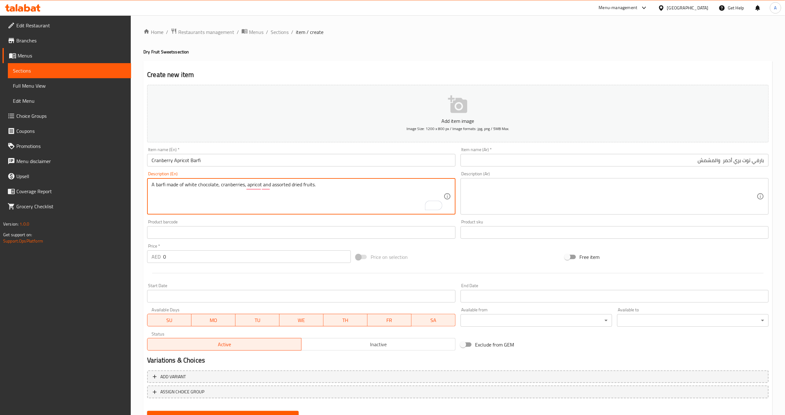
click at [381, 188] on textarea "A barfi made of white chocolate, cranberries, apricot and assorted dried fruits." at bounding box center [298, 197] width 292 height 30
click at [495, 195] on textarea at bounding box center [611, 197] width 292 height 30
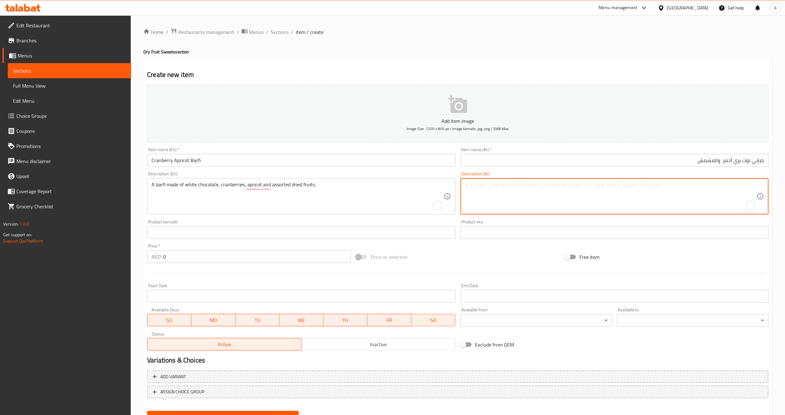
paste textarea "بارفي مصنوع من الشوكولاتة البيضاء والتوت البري والمشمش والفواكه المجففة المتنوع…"
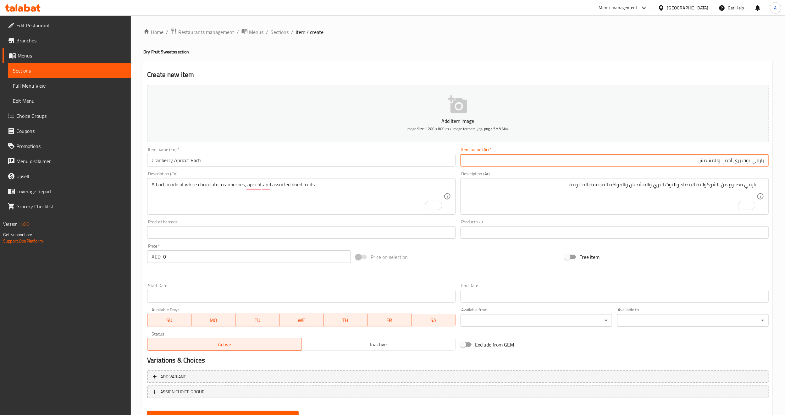
drag, startPoint x: 752, startPoint y: 161, endPoint x: 724, endPoint y: 158, distance: 28.4
click at [724, 158] on input "بارفي توت بري أحمر والمشمش" at bounding box center [615, 160] width 308 height 13
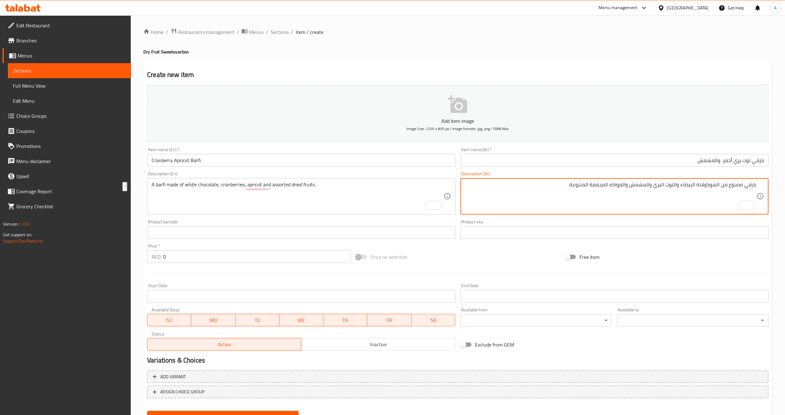
drag, startPoint x: 677, startPoint y: 186, endPoint x: 653, endPoint y: 185, distance: 24.2
paste textarea "وت بري أحمر"
click at [679, 189] on textarea "بارفي مصنوع من الشوكولاتة البيضاء وتوت بري أحمر والمشمش والفواكه المجففة المتنو…" at bounding box center [611, 197] width 292 height 30
type textarea "بارفي مصنوع من الشوكولاتة البيضاء و توت بري أحمر والمشمش والفواكه المجففة المتن…"
click at [577, 221] on div "Product sku Product sku" at bounding box center [615, 229] width 308 height 19
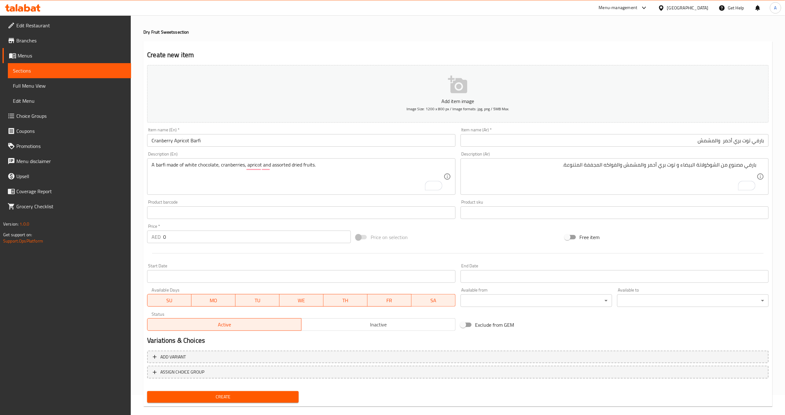
scroll to position [28, 0]
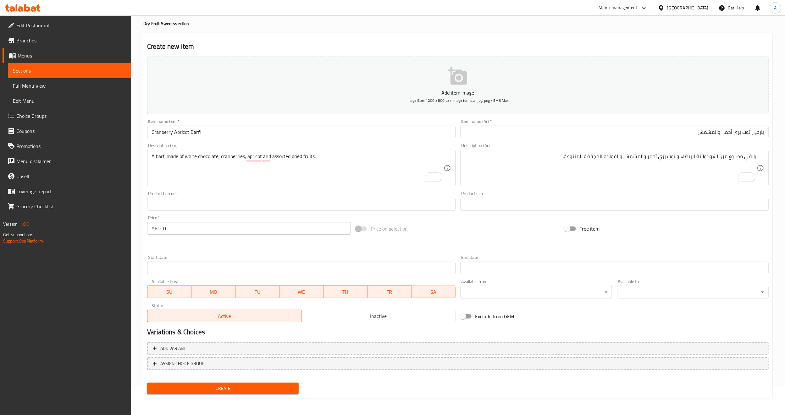
click at [248, 387] on span "Create" at bounding box center [223, 389] width 142 height 8
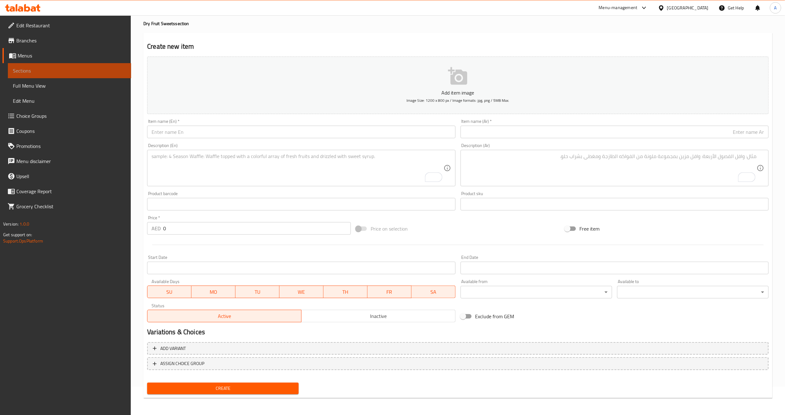
click at [75, 70] on span "Sections" at bounding box center [69, 71] width 113 height 8
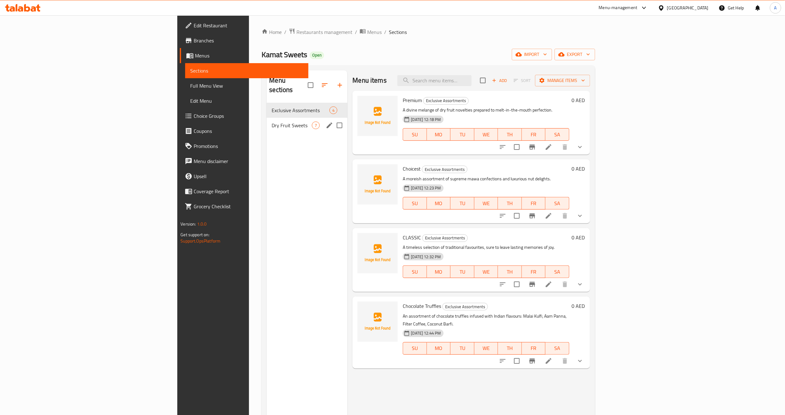
click at [267, 121] on div "Dry Fruit Sweets 7" at bounding box center [307, 125] width 81 height 15
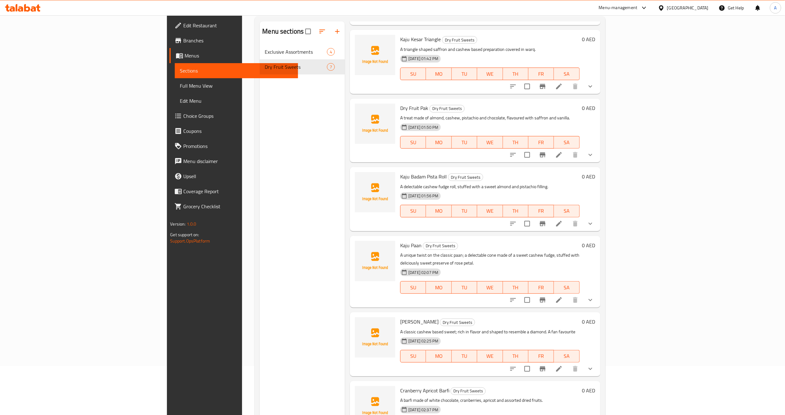
scroll to position [88, 0]
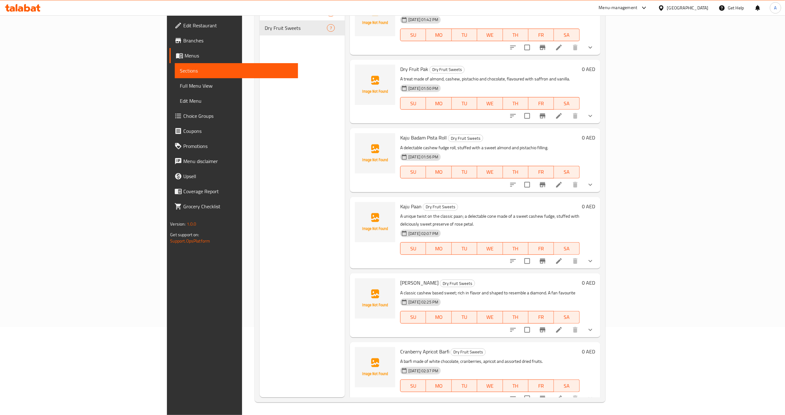
click at [598, 394] on div at bounding box center [552, 398] width 92 height 15
click at [594, 395] on icon "show more" at bounding box center [591, 399] width 8 height 8
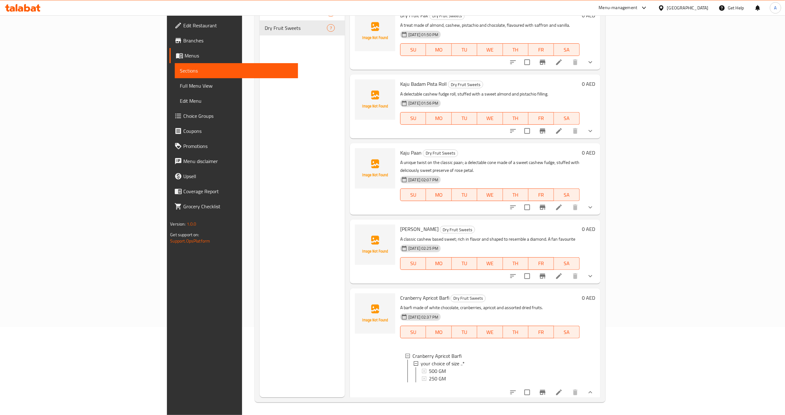
scroll to position [1, 0]
click at [429, 367] on div "500 GM" at bounding box center [502, 371] width 146 height 8
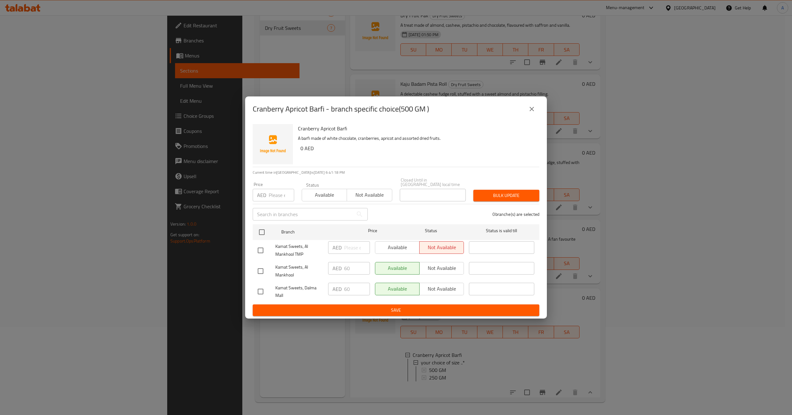
click at [530, 109] on icon "close" at bounding box center [532, 109] width 8 height 8
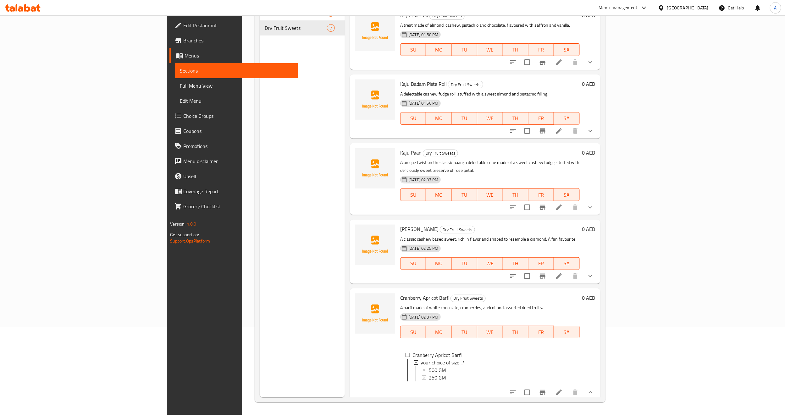
click at [260, 255] on div "Menu sections Exclusive Assortments 4 Dry Fruit Sweets 7" at bounding box center [302, 189] width 85 height 415
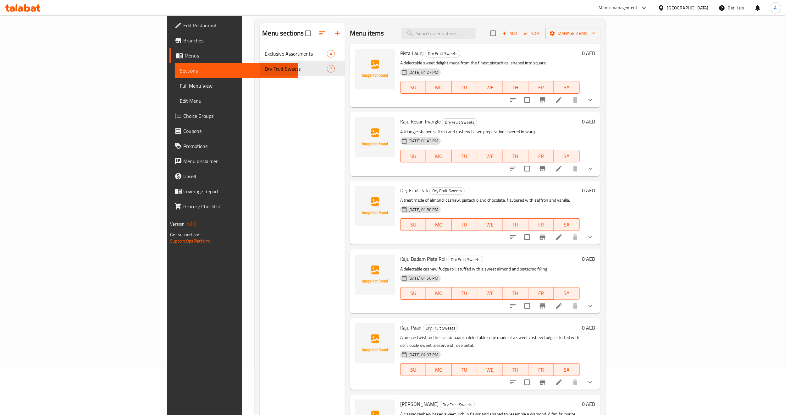
scroll to position [0, 0]
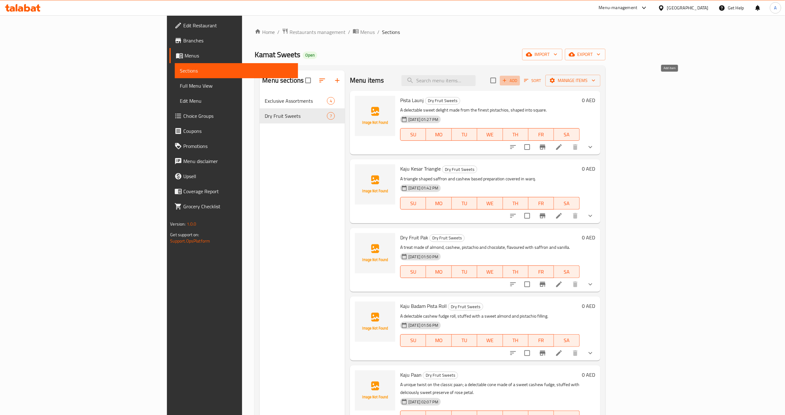
click at [519, 83] on span "Add" at bounding box center [510, 80] width 17 height 7
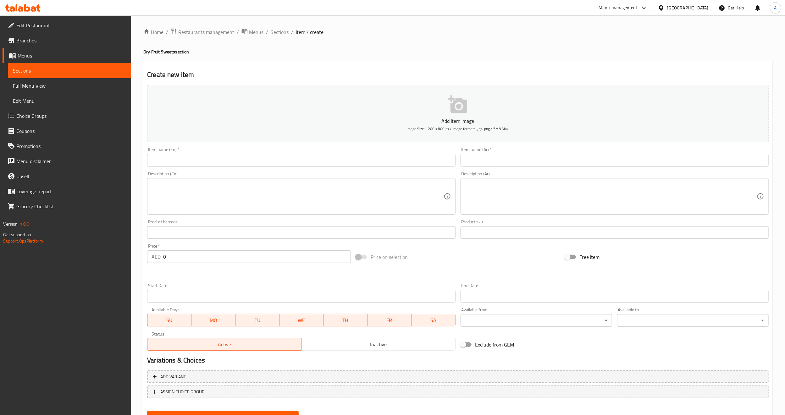
click at [407, 158] on input "text" at bounding box center [301, 160] width 308 height 13
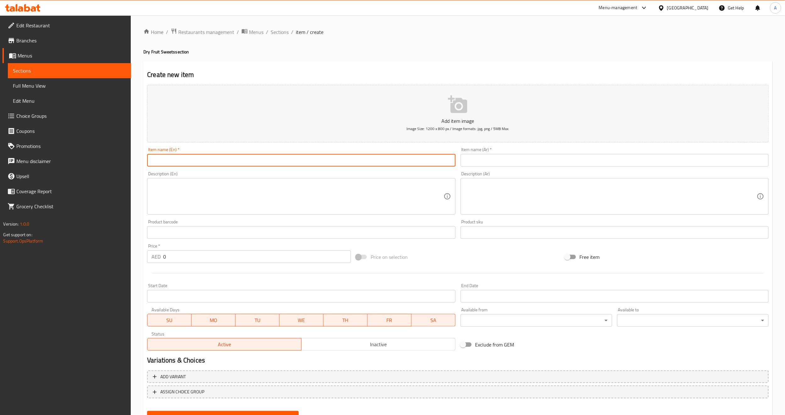
paste input "ANJEER BARFI"
click at [358, 165] on input "ANJEER BARFI" at bounding box center [301, 160] width 308 height 13
click at [338, 157] on input "[PERSON_NAME]" at bounding box center [301, 160] width 308 height 13
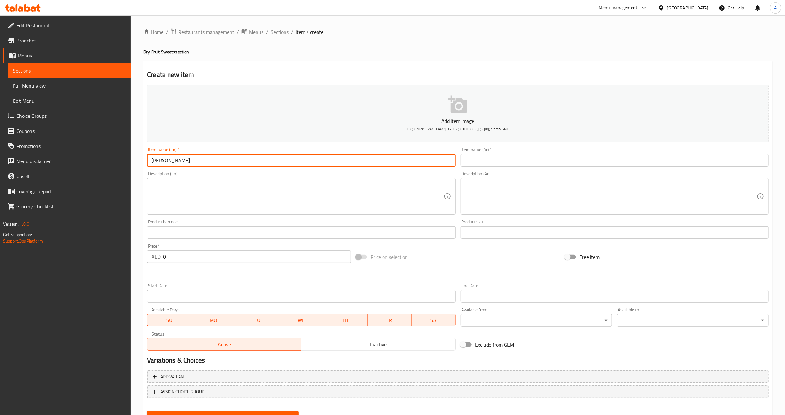
click at [338, 157] on input "[PERSON_NAME]" at bounding box center [301, 160] width 308 height 13
type input "[PERSON_NAME]"
click at [497, 168] on div "Item name (Ar)   * Item name (Ar) *" at bounding box center [614, 157] width 313 height 24
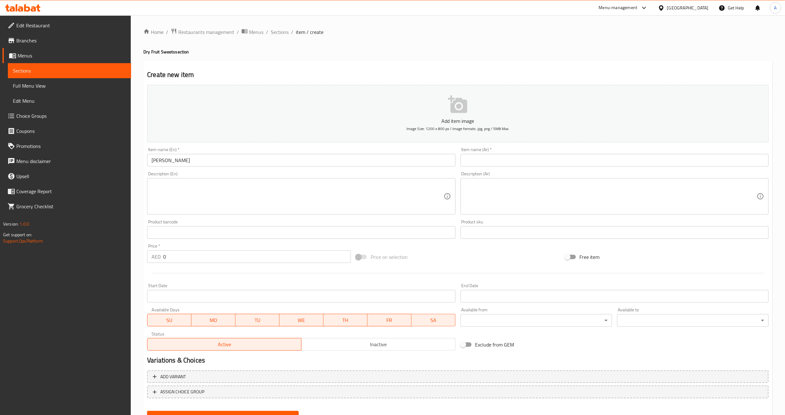
paste input "[PERSON_NAME]"
click at [496, 164] on input "[PERSON_NAME]" at bounding box center [615, 160] width 308 height 13
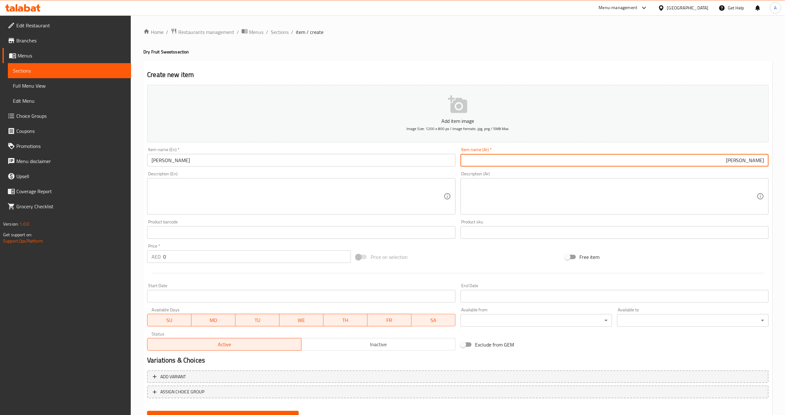
type input "[PERSON_NAME]"
click at [477, 191] on textarea at bounding box center [611, 197] width 292 height 30
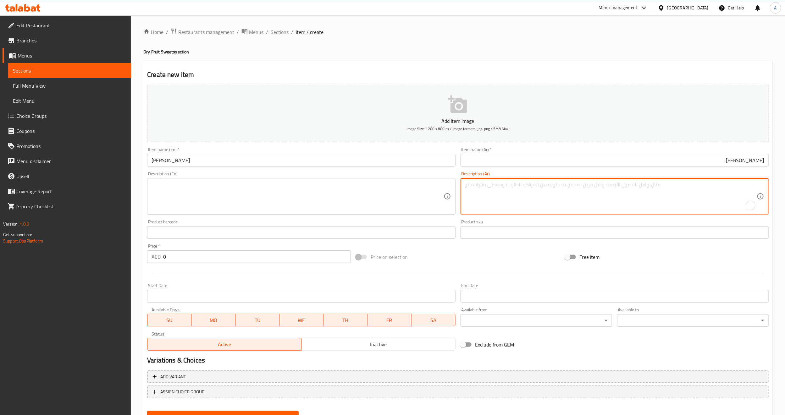
click at [458, 222] on div "Product barcode Product barcode" at bounding box center [301, 229] width 313 height 24
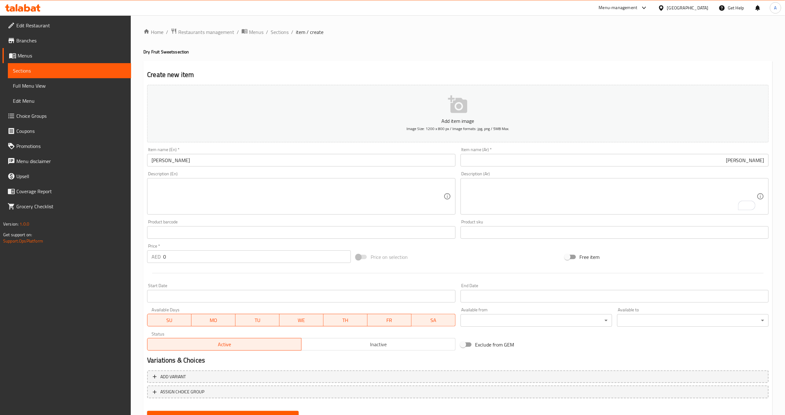
click at [197, 193] on textarea at bounding box center [298, 197] width 292 height 30
paste textarea "A classic barfi made with figs and assorted nuts."
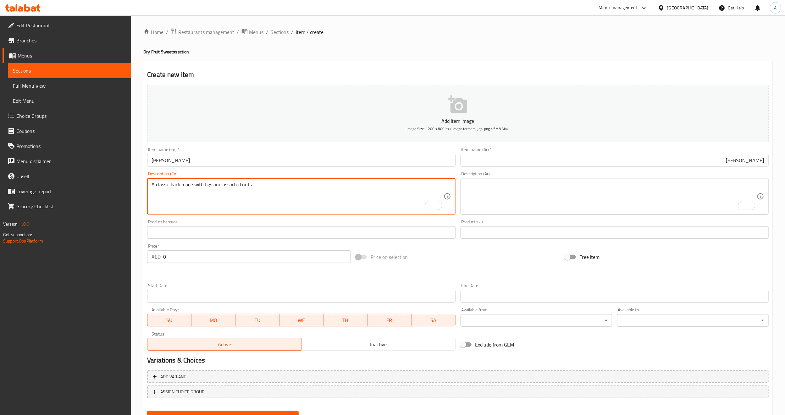
type textarea "A classic barfi made with figs and assorted nuts."
click at [261, 164] on input "[PERSON_NAME]" at bounding box center [301, 160] width 308 height 13
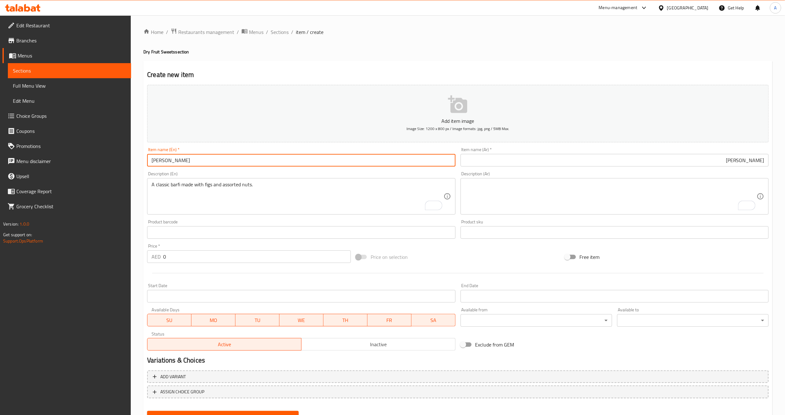
click at [261, 164] on input "[PERSON_NAME]" at bounding box center [301, 160] width 308 height 13
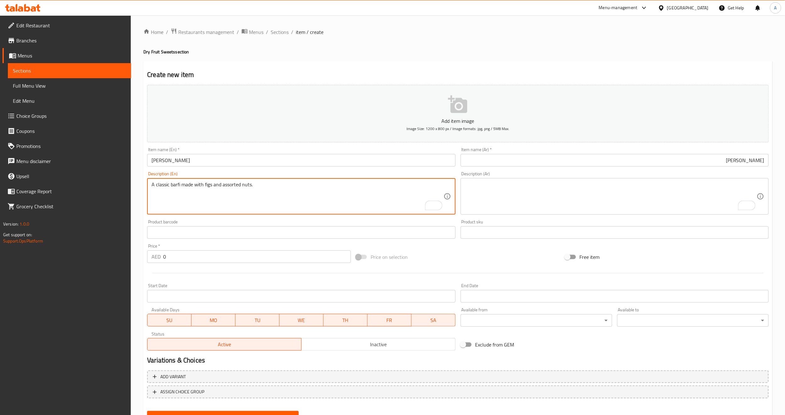
click at [313, 190] on textarea "A classic barfi made with figs and assorted nuts." at bounding box center [298, 197] width 292 height 30
click at [329, 208] on textarea "A classic barfi made with figs and assorted nuts." at bounding box center [298, 197] width 292 height 30
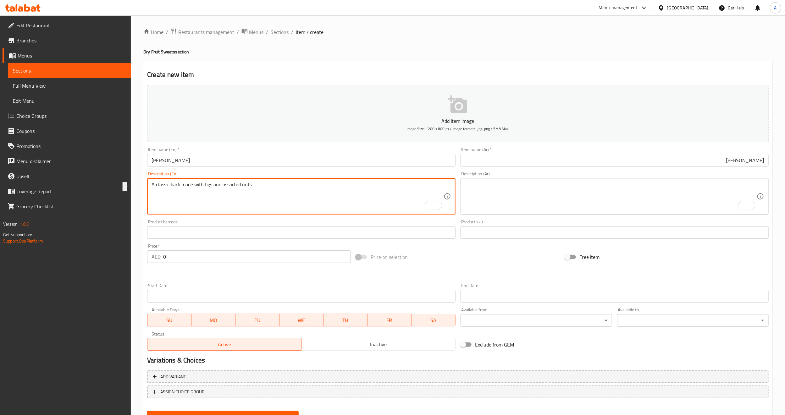
click at [516, 202] on textarea "To enrich screen reader interactions, please activate Accessibility in Grammarl…" at bounding box center [611, 197] width 292 height 30
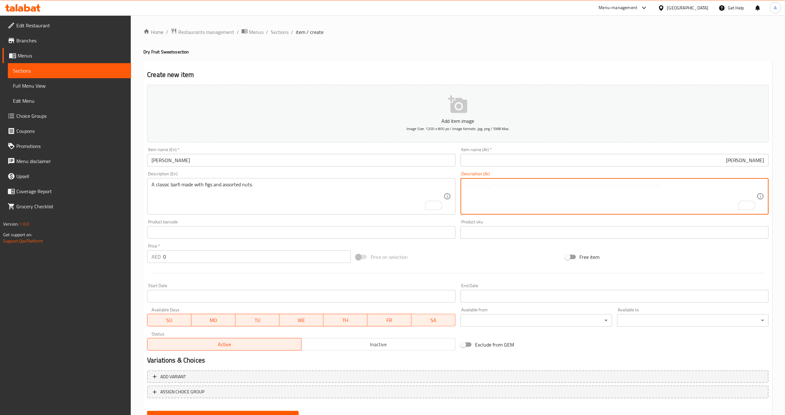
paste textarea "[PERSON_NAME] مصنوع من التين والمكسرات المتنوعة."
drag, startPoint x: 726, startPoint y: 190, endPoint x: 739, endPoint y: 240, distance: 51.7
click at [727, 194] on textarea "[PERSON_NAME] مصنوع من التين والمكسرات المتنوعة." at bounding box center [611, 197] width 292 height 30
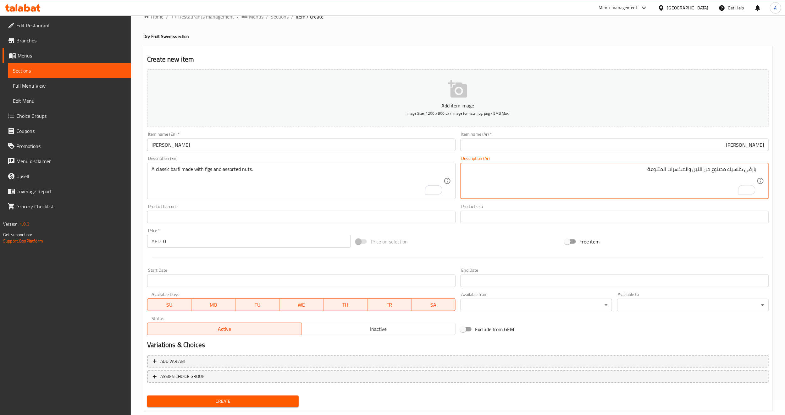
scroll to position [28, 0]
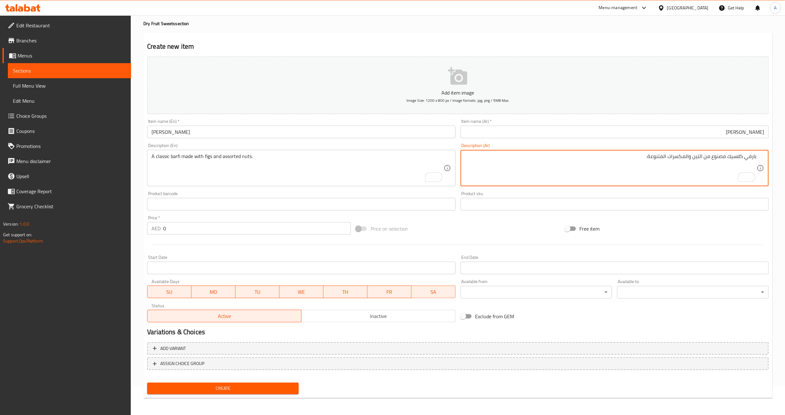
type textarea "بارفي كلاسيك مصنوع من التين والمكسرات المتنوعة."
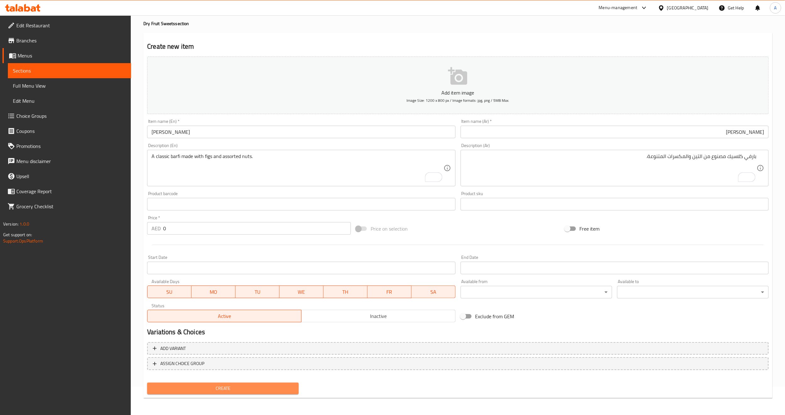
click at [214, 387] on span "Create" at bounding box center [223, 389] width 142 height 8
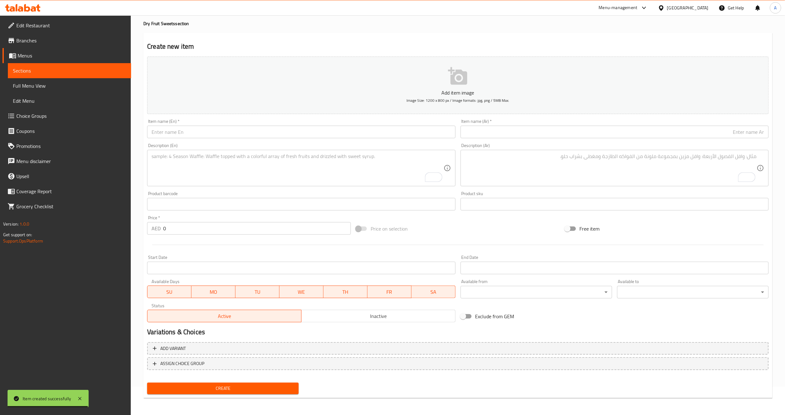
click at [266, 48] on h2 "Create new item" at bounding box center [458, 46] width 622 height 9
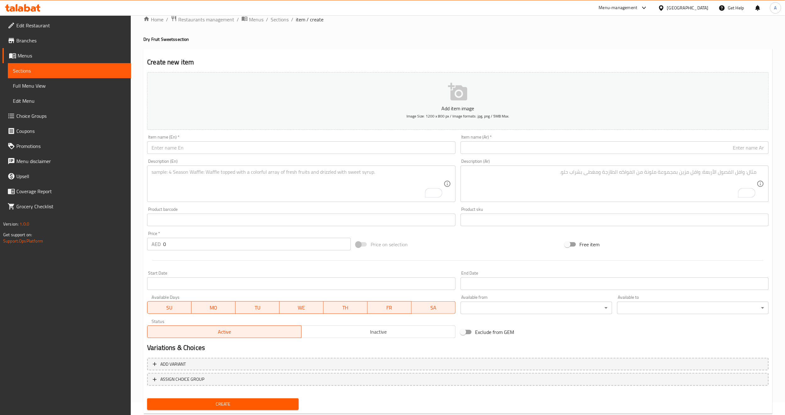
scroll to position [0, 0]
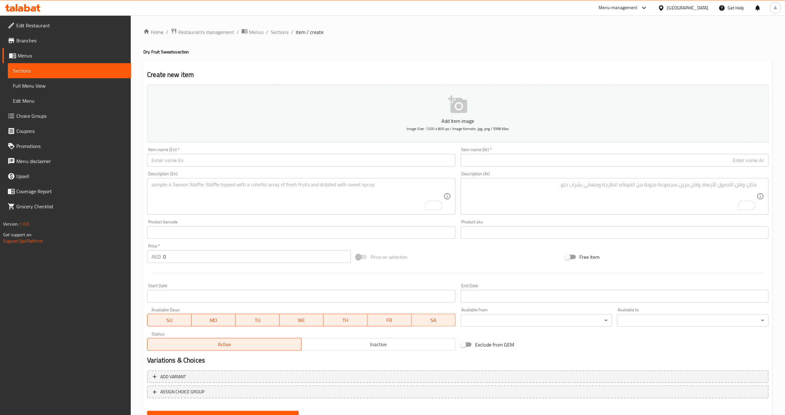
click at [286, 49] on h4 "Dry Fruit Sweets section" at bounding box center [457, 52] width 629 height 6
click at [278, 33] on span "Sections" at bounding box center [280, 32] width 18 height 8
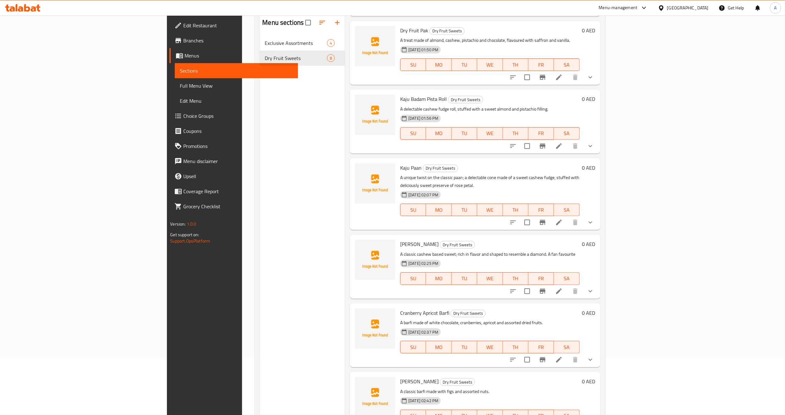
scroll to position [88, 0]
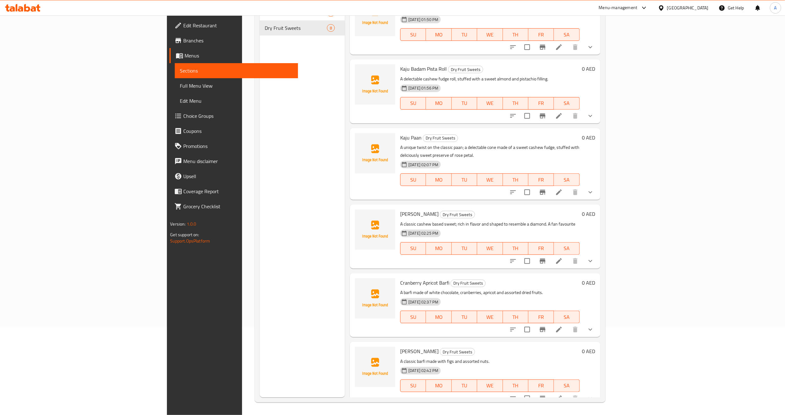
click at [594, 395] on icon "show more" at bounding box center [591, 399] width 8 height 8
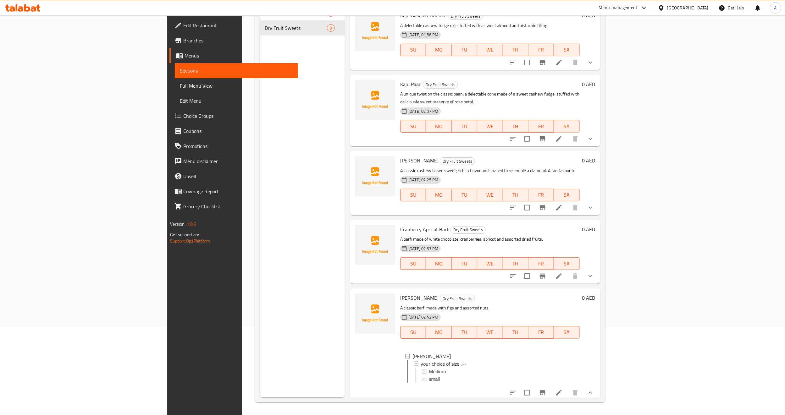
scroll to position [204, 0]
click at [594, 271] on icon "show more" at bounding box center [591, 275] width 8 height 8
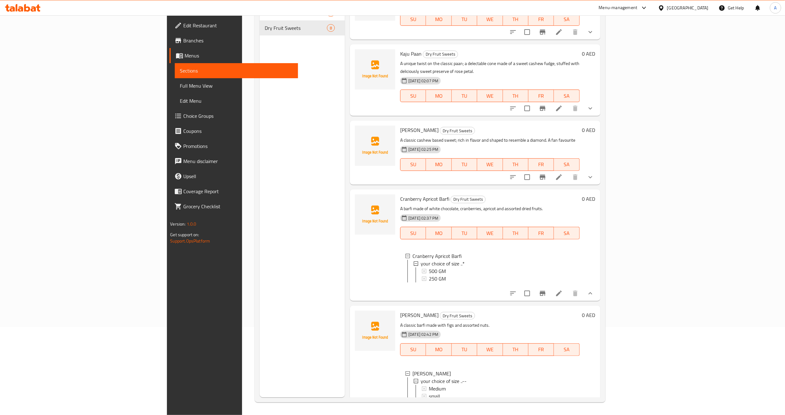
scroll to position [259, 0]
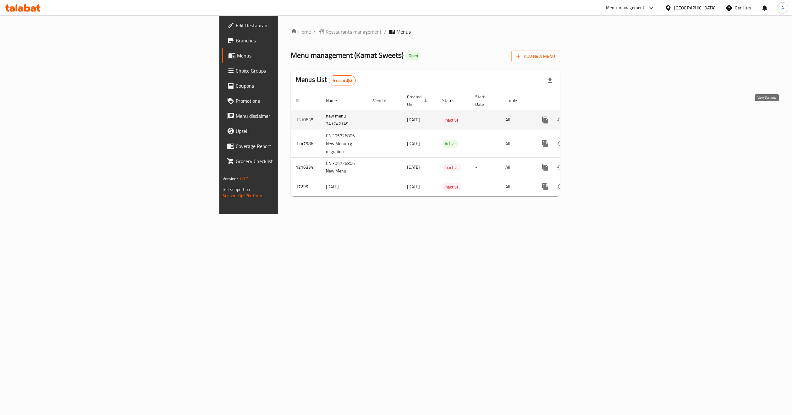
click at [595, 116] on icon "enhanced table" at bounding box center [591, 120] width 8 height 8
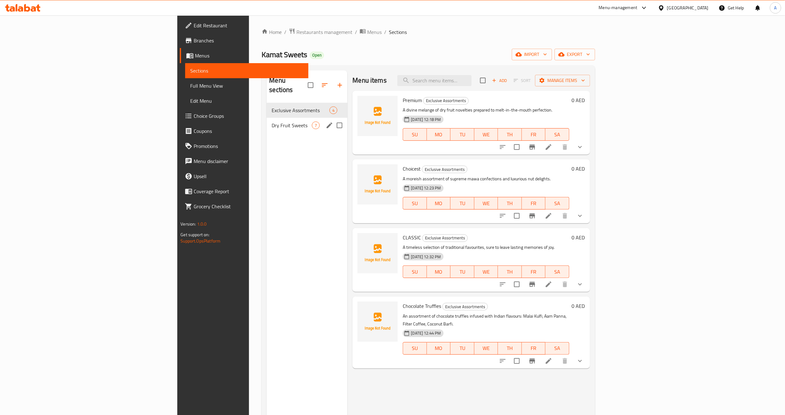
drag, startPoint x: 213, startPoint y: 121, endPoint x: 215, endPoint y: 116, distance: 5.3
click at [267, 119] on div "Dry Fruit Sweets 7" at bounding box center [307, 125] width 81 height 15
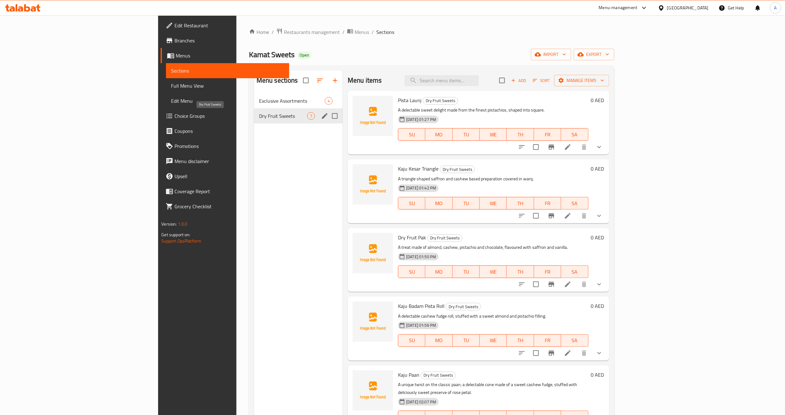
click at [259, 116] on span "Dry Fruit Sweets" at bounding box center [283, 116] width 48 height 8
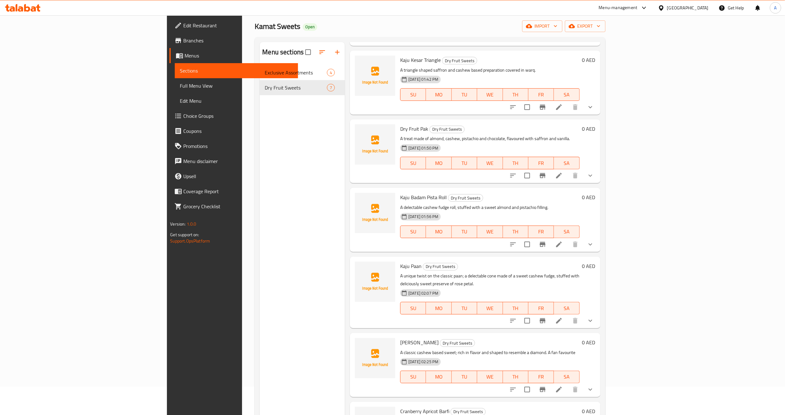
scroll to position [88, 0]
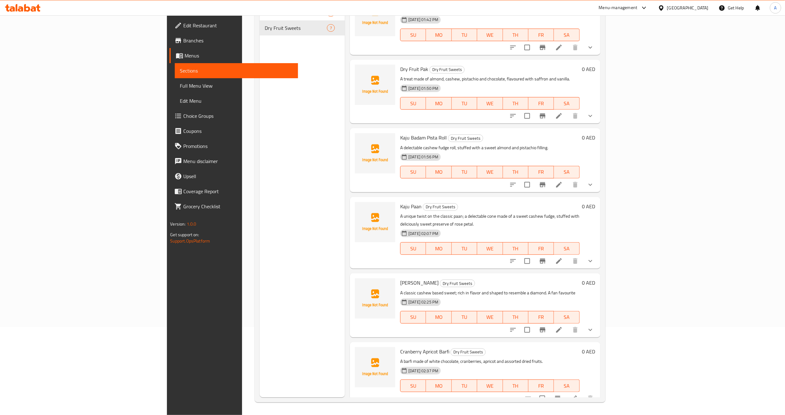
click at [563, 326] on icon at bounding box center [559, 330] width 8 height 8
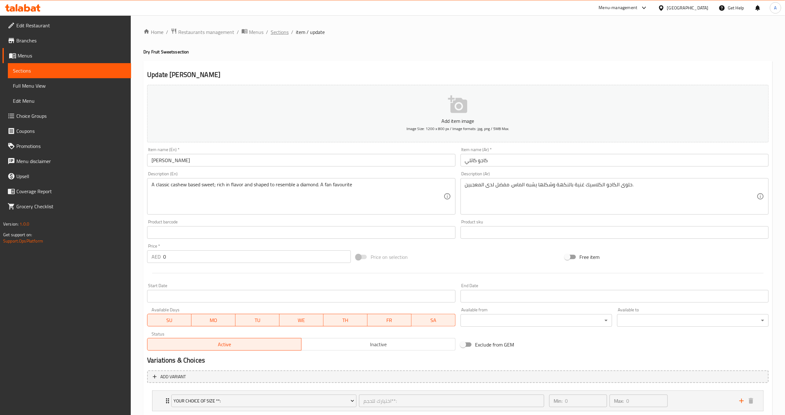
click at [279, 33] on span "Sections" at bounding box center [280, 32] width 18 height 8
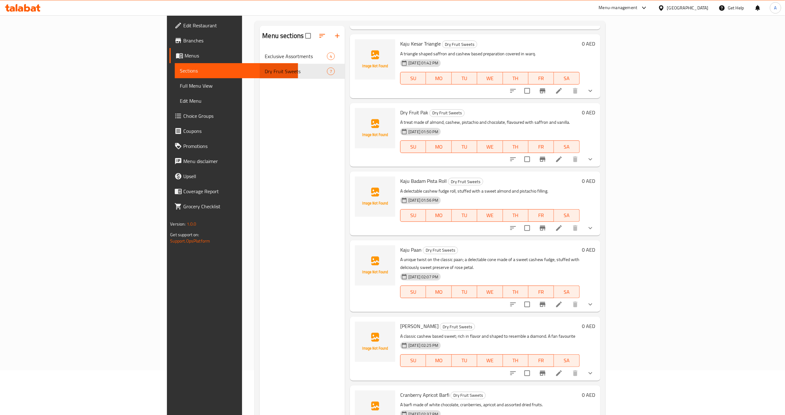
scroll to position [88, 0]
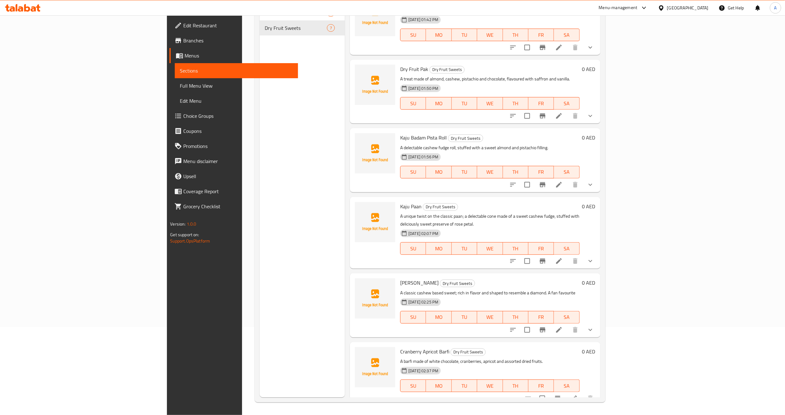
click at [562, 258] on icon at bounding box center [559, 261] width 6 height 6
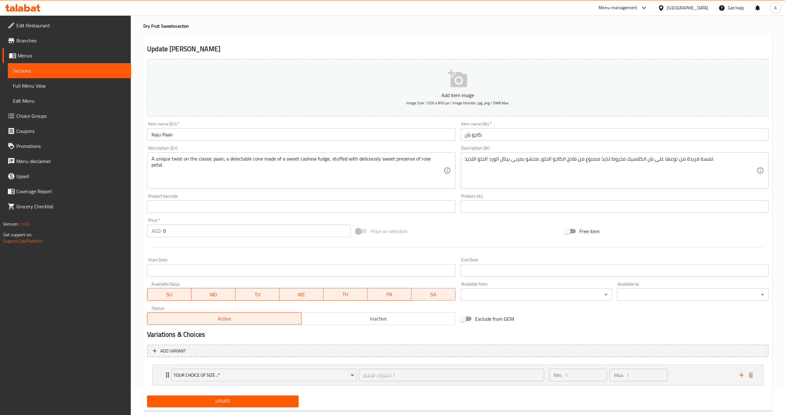
scroll to position [40, 0]
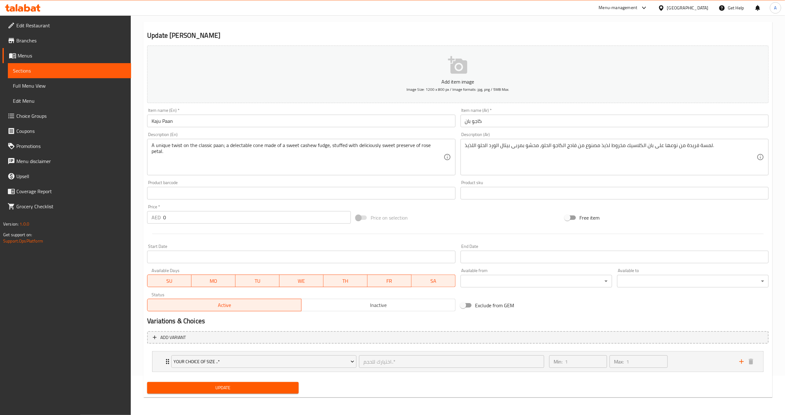
click at [41, 57] on span "Menus" at bounding box center [72, 56] width 108 height 8
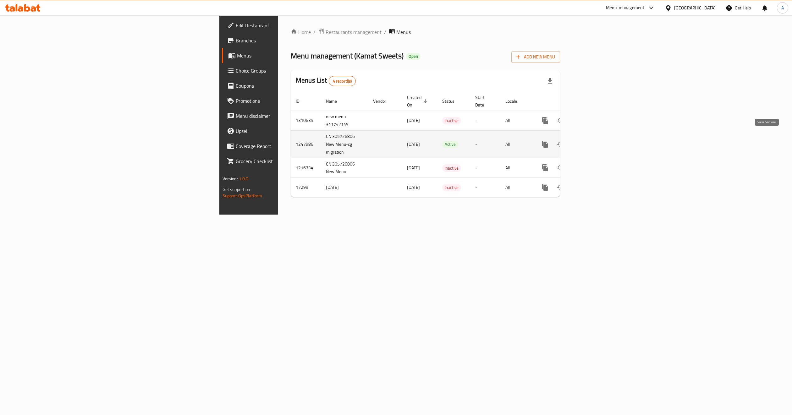
click at [595, 141] on icon "enhanced table" at bounding box center [591, 145] width 8 height 8
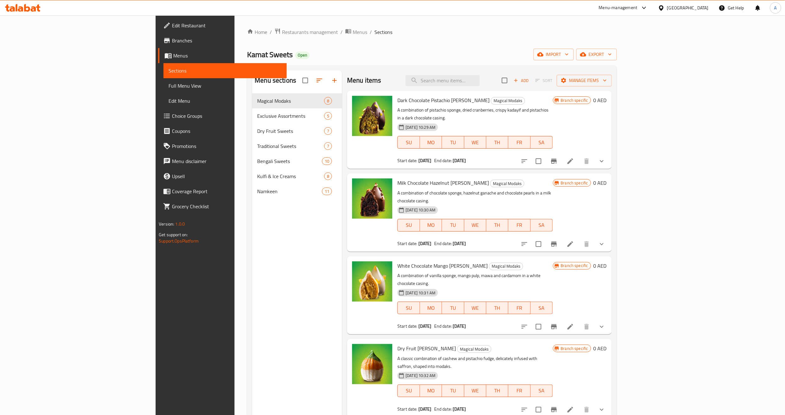
click at [495, 161] on div "Dark Chocolate Pistachio Modak Magical Modaks A combination of pistachio sponge…" at bounding box center [479, 130] width 265 height 78
click at [480, 77] on input "search" at bounding box center [443, 80] width 74 height 11
paste input "[DEMOGRAPHIC_DATA] [PERSON_NAME]"
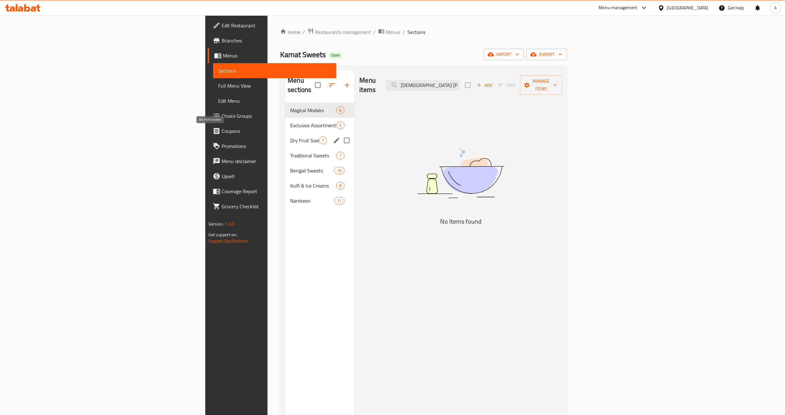
type input "[DEMOGRAPHIC_DATA] [PERSON_NAME]"
click at [290, 137] on span "Dry Fruit Sweets" at bounding box center [304, 141] width 29 height 8
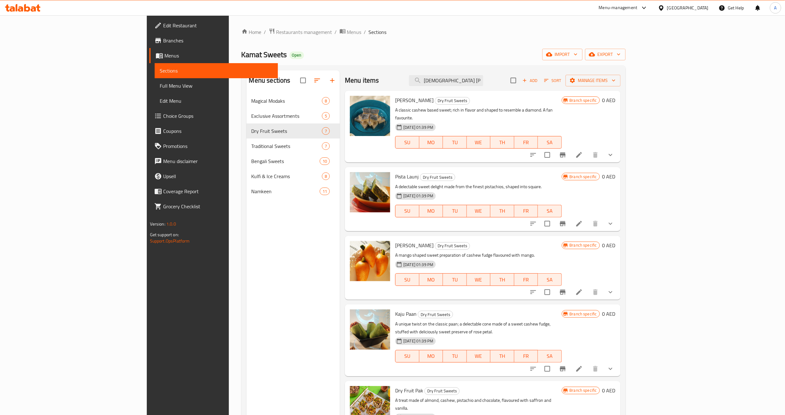
click at [472, 167] on div "Pista Launj Dry Fruit Sweets A delectable sweet delight made from the finest pi…" at bounding box center [483, 199] width 276 height 64
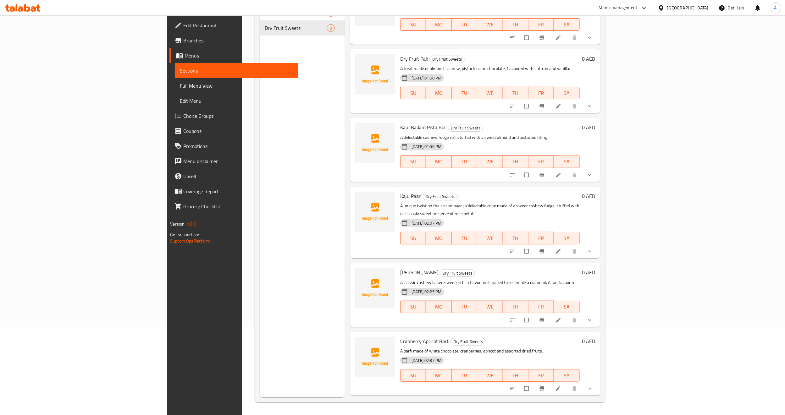
scroll to position [149, 0]
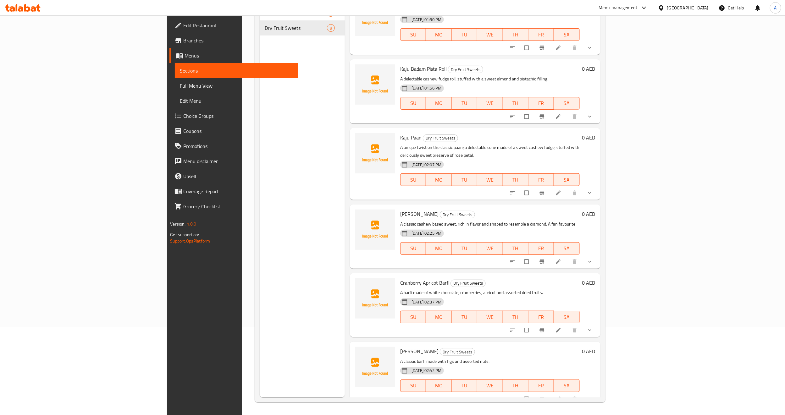
click at [593, 396] on icon "show more" at bounding box center [590, 399] width 6 height 6
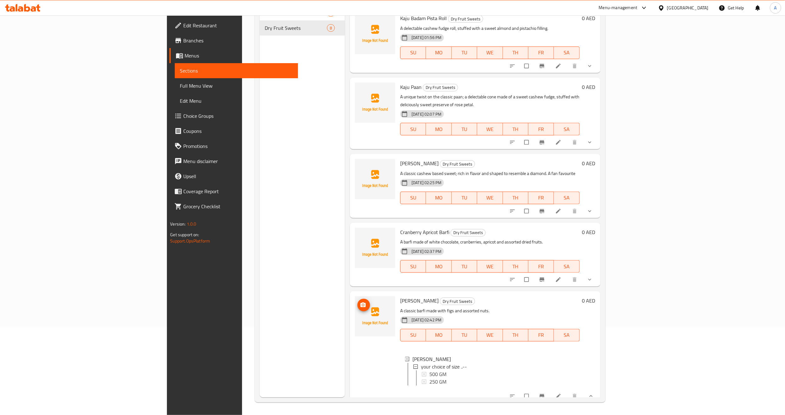
scroll to position [204, 0]
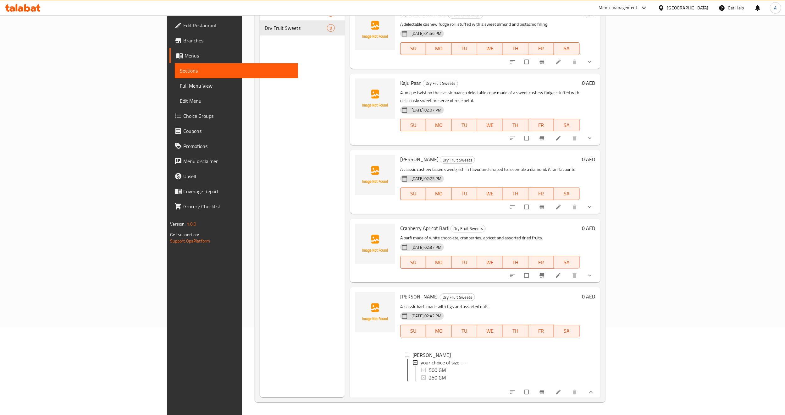
click at [260, 315] on div "Menu sections Exclusive Assortments 4 Dry Fruit Sweets 8" at bounding box center [302, 189] width 85 height 415
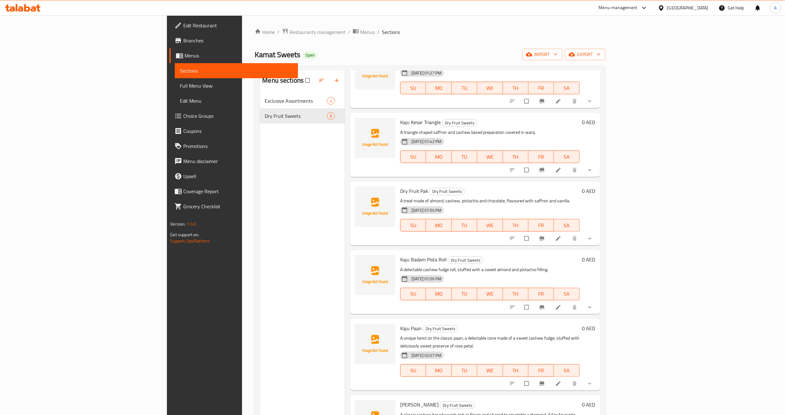
scroll to position [0, 0]
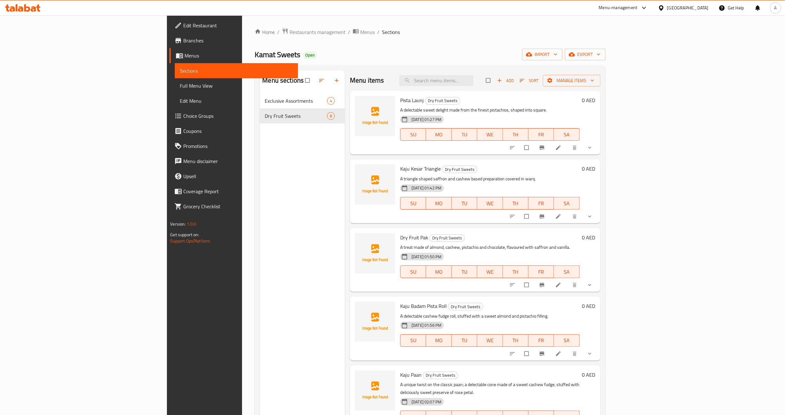
click at [600, 88] on div "Menu items Add Sort Manage items" at bounding box center [475, 80] width 250 height 20
click at [514, 84] on span "Add" at bounding box center [505, 80] width 17 height 7
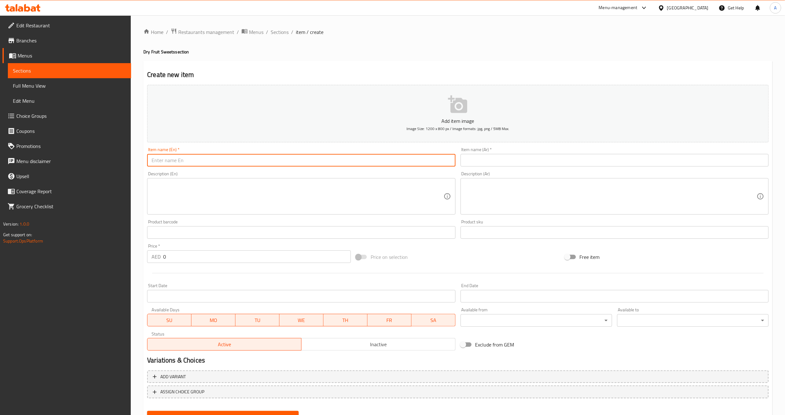
click at [278, 163] on input "text" at bounding box center [301, 160] width 308 height 13
paste input "[DEMOGRAPHIC_DATA] MEWA LADDOO"
click at [213, 158] on input "[DEMOGRAPHIC_DATA] MEWA LADDOO" at bounding box center [301, 160] width 308 height 13
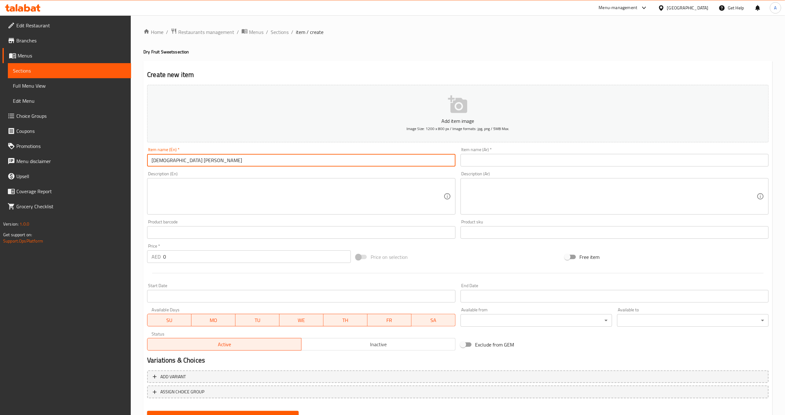
type input "[DEMOGRAPHIC_DATA] [PERSON_NAME]"
click at [198, 188] on textarea at bounding box center [298, 197] width 292 height 30
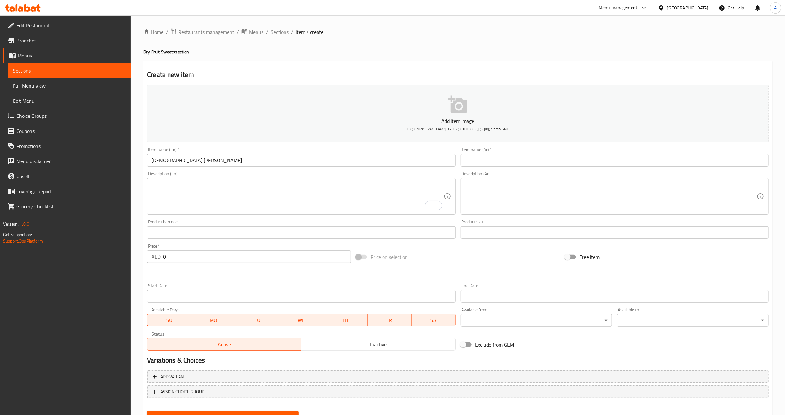
click at [210, 195] on textarea "To enrich screen reader interactions, please activate Accessibility in Grammarl…" at bounding box center [298, 197] width 292 height 30
paste textarea "A wholesome sweet delight made with mewa, mixed nuts and raisins, shaped into l…"
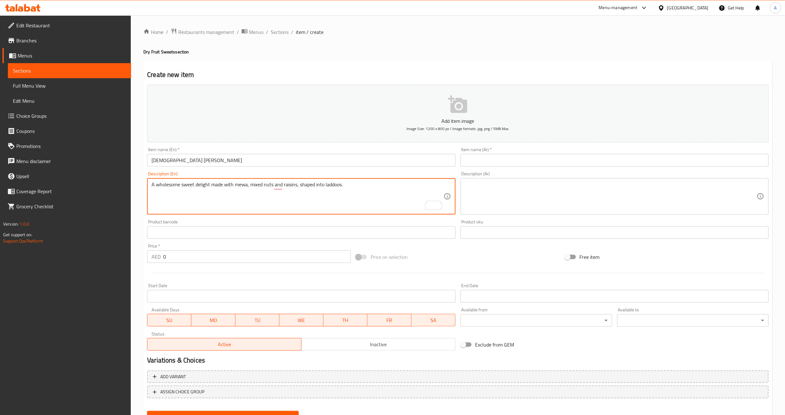
type textarea "A wholesome sweet delight made with mewa, mixed nuts and raisins, shaped into l…"
click at [326, 160] on input "[DEMOGRAPHIC_DATA] [PERSON_NAME]" at bounding box center [301, 160] width 308 height 13
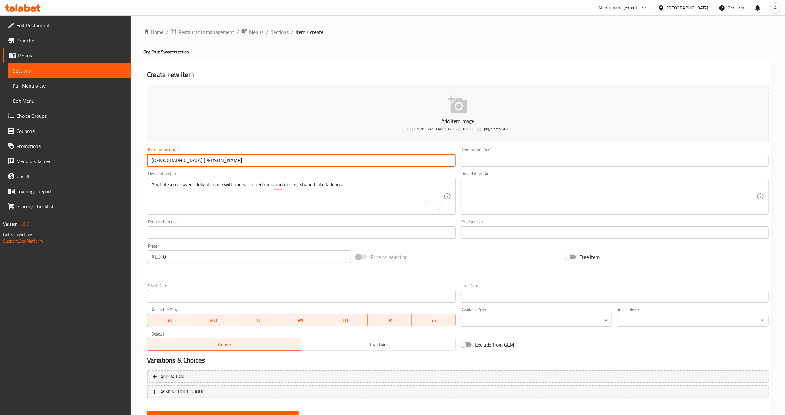
click at [326, 160] on input "[DEMOGRAPHIC_DATA] [PERSON_NAME]" at bounding box center [301, 160] width 308 height 13
click at [257, 165] on input "[DEMOGRAPHIC_DATA] [PERSON_NAME]" at bounding box center [301, 160] width 308 height 13
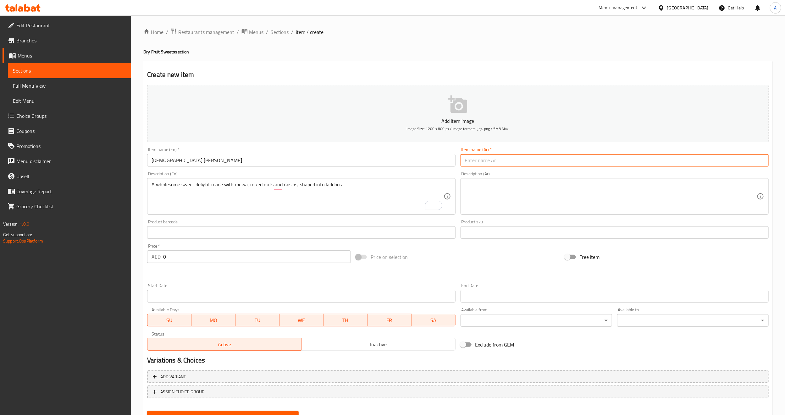
click at [533, 158] on input "text" at bounding box center [615, 160] width 308 height 13
paste input "جود ميوا لادو"
type input "جود ميوا لادو"
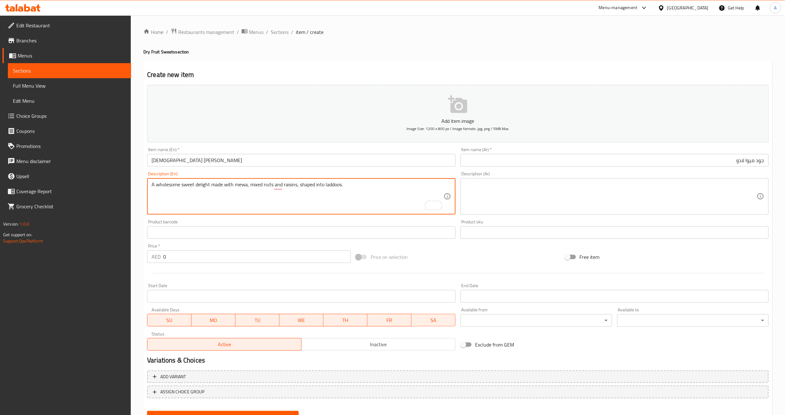
click at [297, 188] on textarea "A wholesome sweet delight made with mewa, mixed nuts and raisins, shaped into l…" at bounding box center [298, 197] width 292 height 30
click at [543, 186] on textarea at bounding box center [611, 197] width 292 height 30
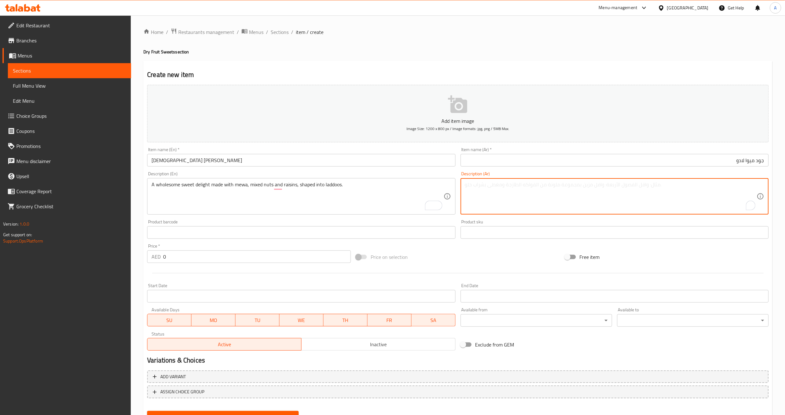
paste textarea "متعة حلوة صحية مصنوعة من الميوا والمكسرات المختلطة والزبيب، على شكل لادوس."
type textarea "متعة حلوة صحية مصنوعة من الميوا والمكسرات المختلطة والزبيب، على شكل لادوس."
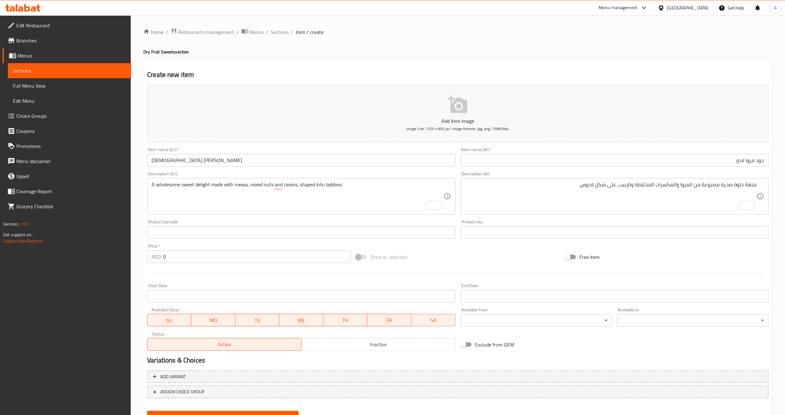
click at [633, 254] on div "Free item" at bounding box center [667, 257] width 209 height 17
click at [544, 258] on div "Price on selection" at bounding box center [457, 257] width 209 height 17
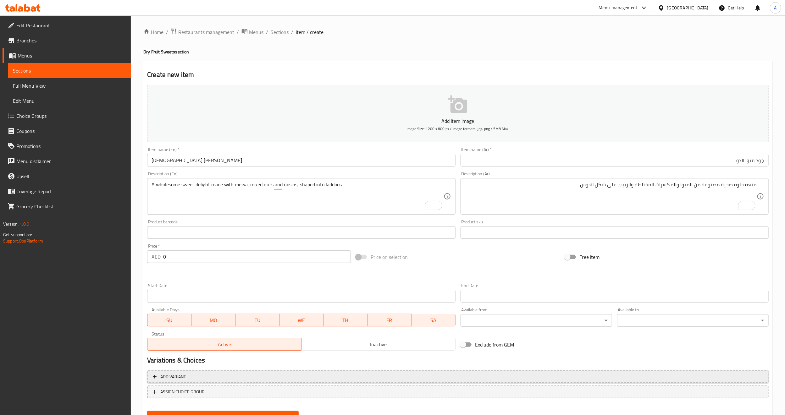
scroll to position [28, 0]
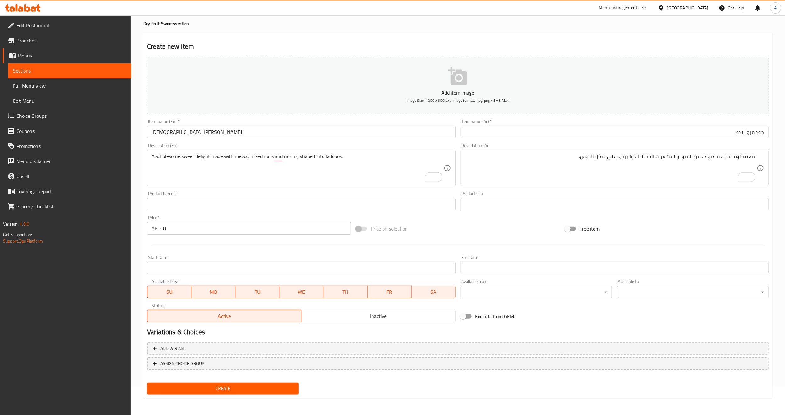
click at [189, 385] on span "Create" at bounding box center [223, 389] width 142 height 8
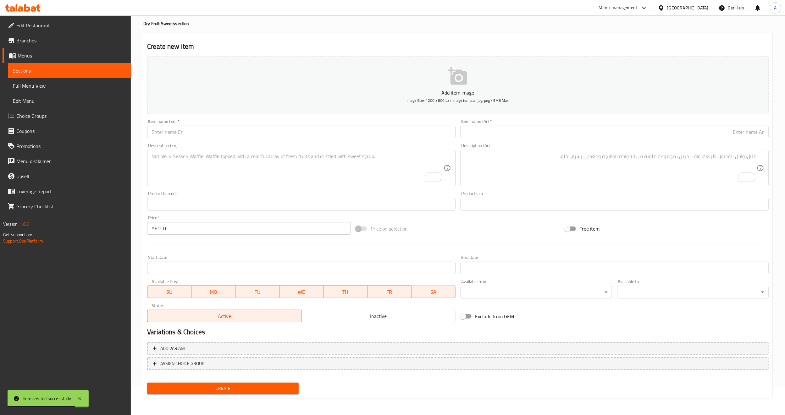
click at [63, 69] on span "Sections" at bounding box center [69, 71] width 113 height 8
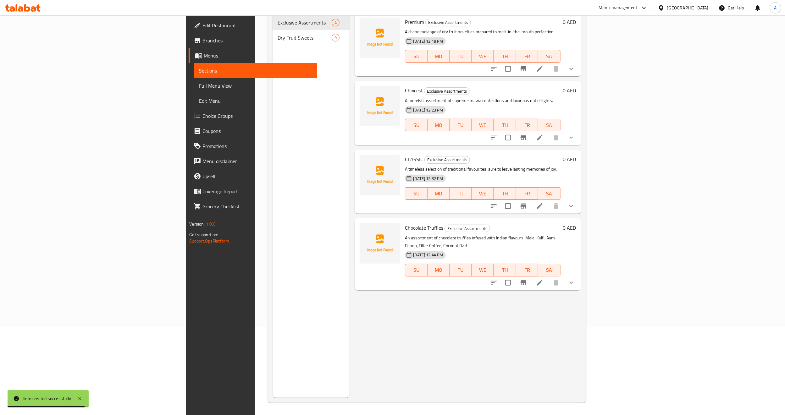
scroll to position [88, 0]
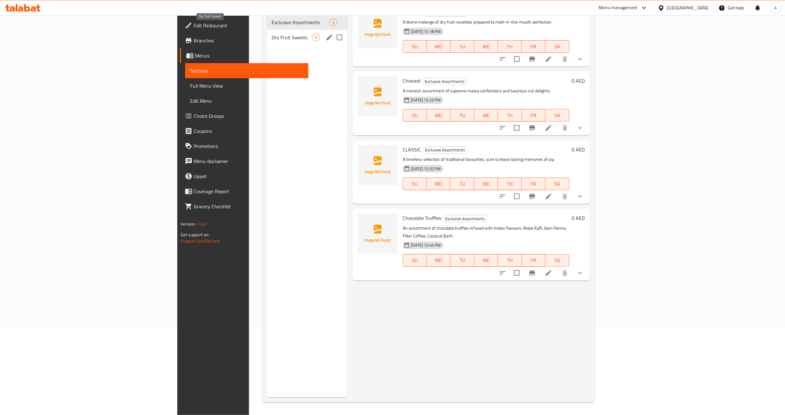
click at [272, 34] on span "Dry Fruit Sweets" at bounding box center [292, 38] width 40 height 8
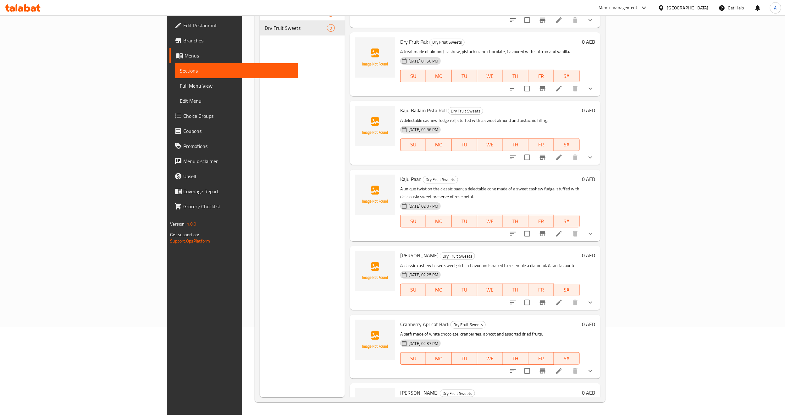
scroll to position [218, 0]
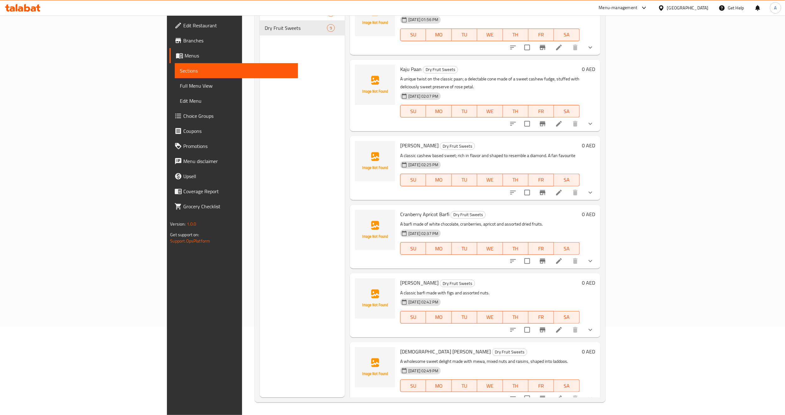
click at [598, 323] on button "show more" at bounding box center [590, 330] width 15 height 15
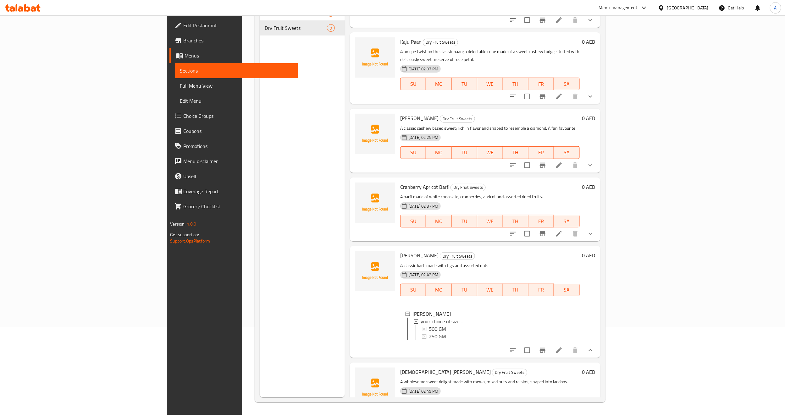
scroll to position [273, 0]
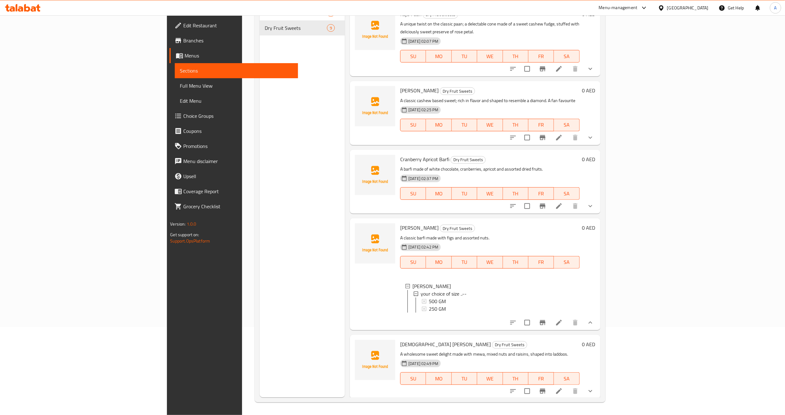
click at [598, 393] on button "show more" at bounding box center [590, 391] width 15 height 15
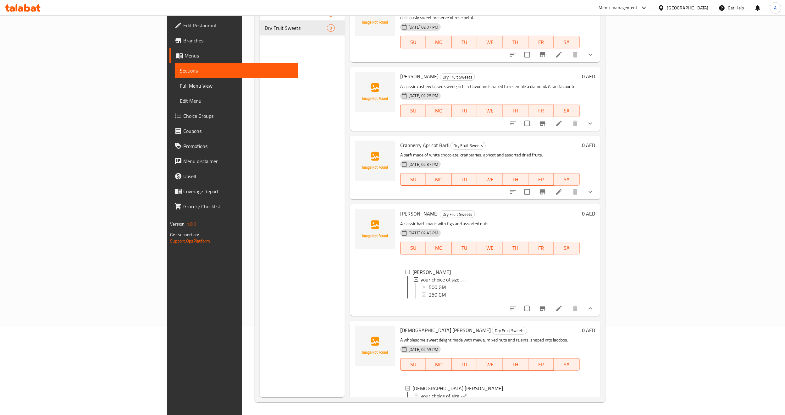
scroll to position [233, 0]
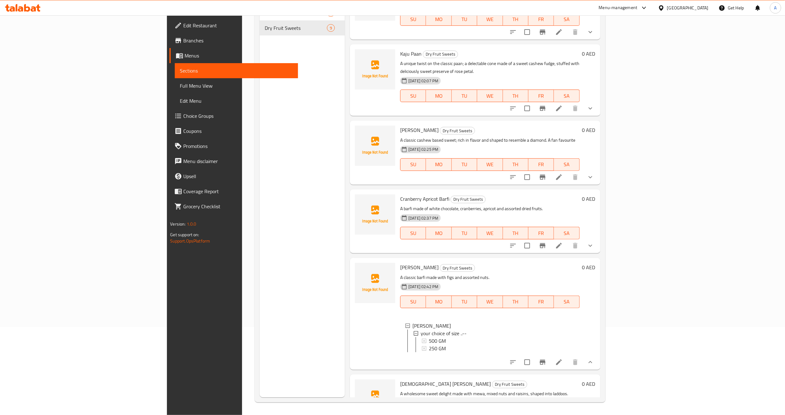
click at [598, 238] on button "show more" at bounding box center [590, 245] width 15 height 15
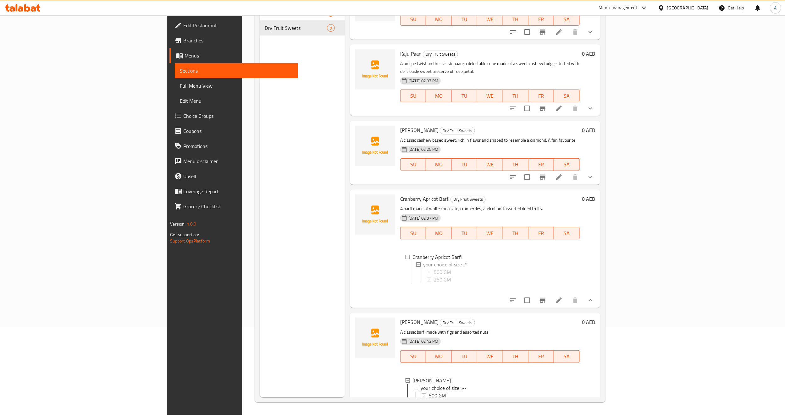
click at [596, 239] on div "0 AED" at bounding box center [588, 249] width 16 height 108
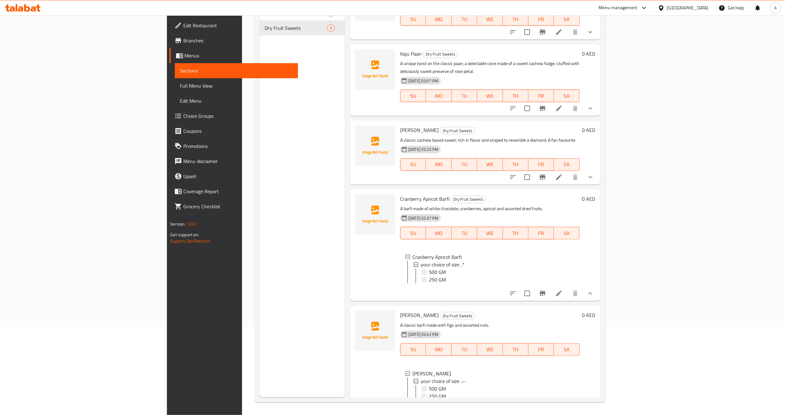
click at [598, 170] on button "show more" at bounding box center [590, 177] width 15 height 15
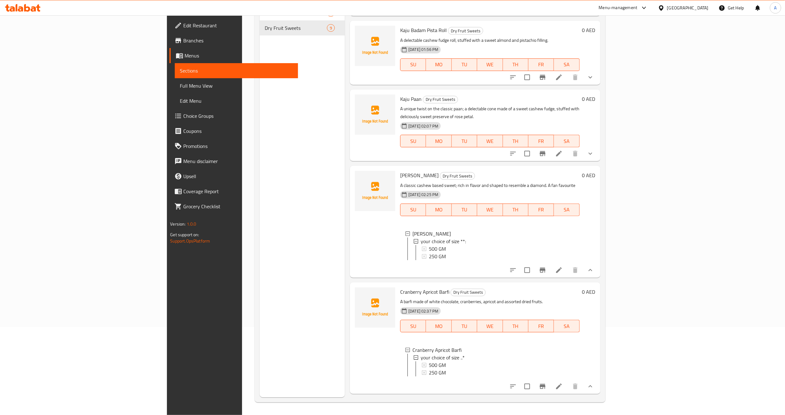
scroll to position [139, 0]
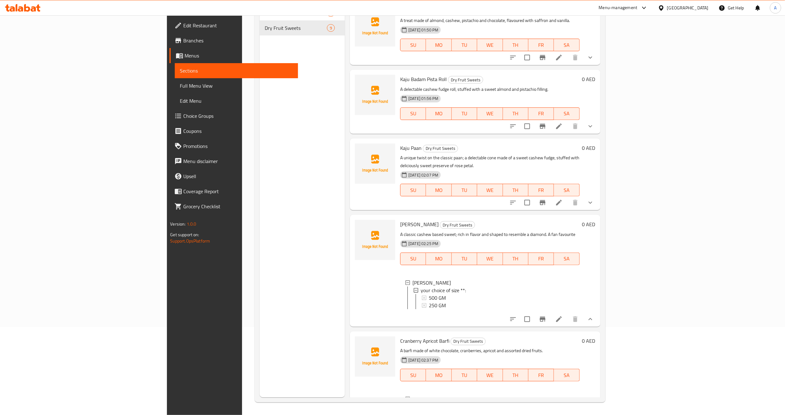
click at [594, 199] on icon "show more" at bounding box center [591, 203] width 8 height 8
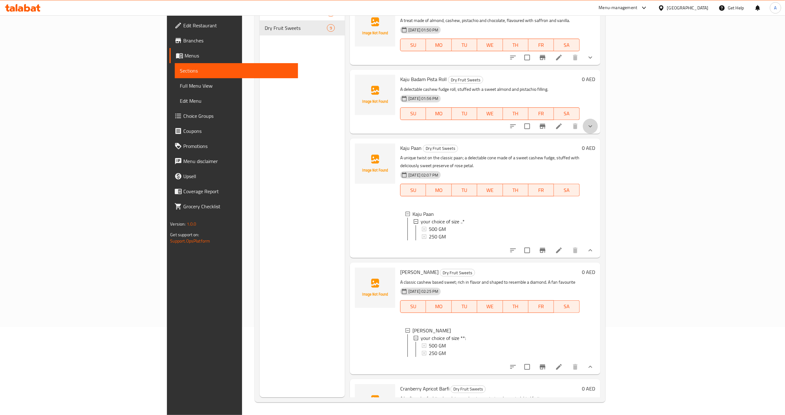
click at [598, 129] on button "show more" at bounding box center [590, 126] width 15 height 15
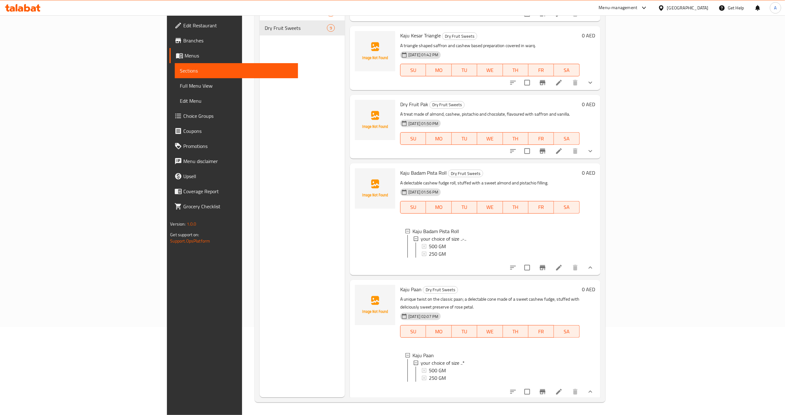
scroll to position [45, 0]
click at [594, 154] on icon "show more" at bounding box center [591, 152] width 8 height 8
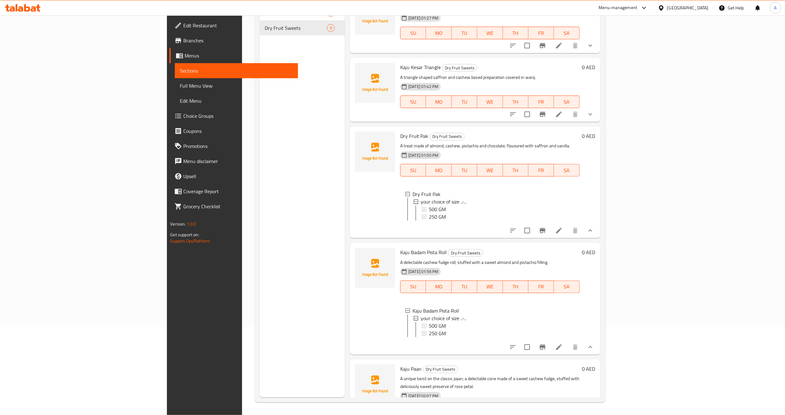
scroll to position [0, 0]
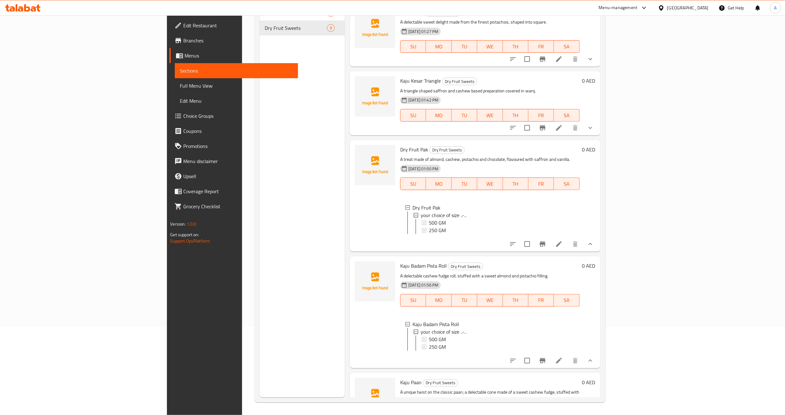
click at [594, 130] on icon "show more" at bounding box center [591, 128] width 8 height 8
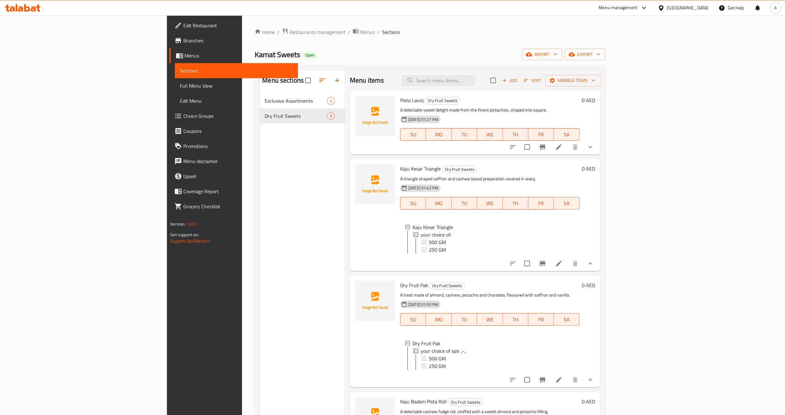
click at [598, 150] on button "show more" at bounding box center [590, 147] width 15 height 15
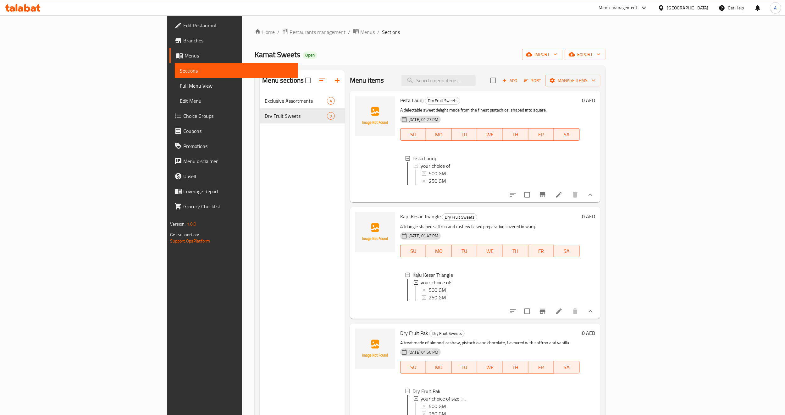
click at [180, 87] on span "Full Menu View" at bounding box center [236, 86] width 113 height 8
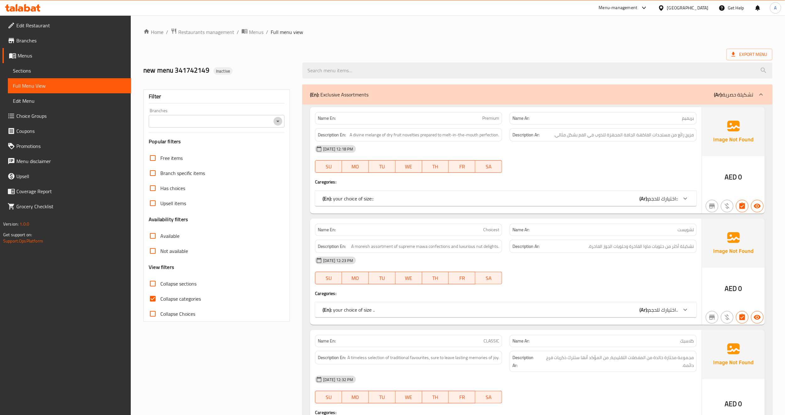
click at [277, 122] on icon "Open" at bounding box center [278, 122] width 8 height 8
click at [258, 139] on li "All" at bounding box center [217, 137] width 136 height 11
click at [753, 54] on span "Export Menu" at bounding box center [750, 55] width 36 height 8
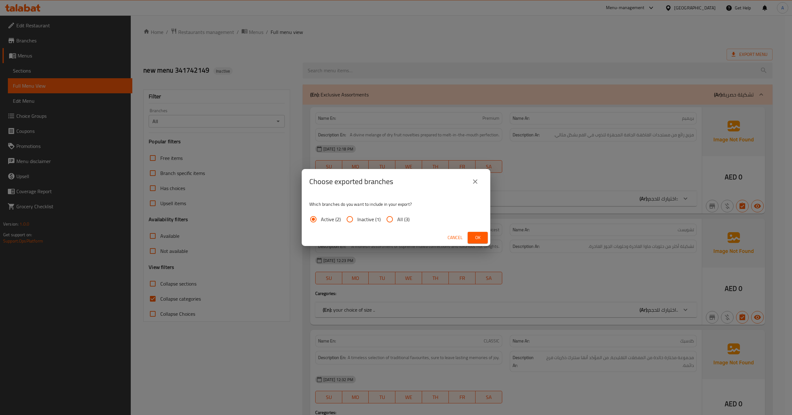
click at [479, 236] on span "Ok" at bounding box center [478, 238] width 10 height 8
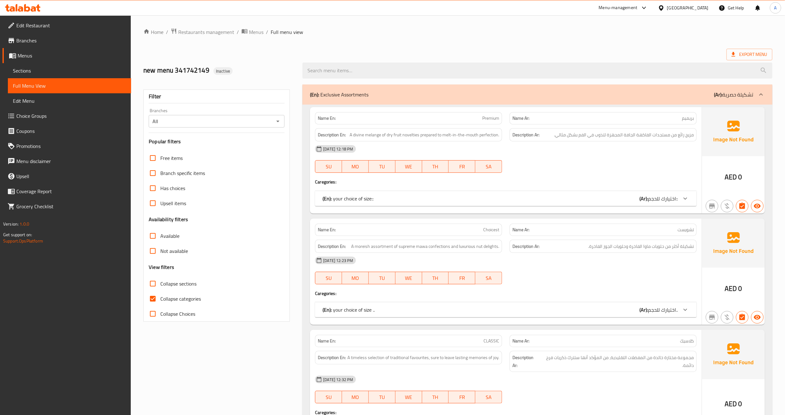
click at [278, 124] on icon "Open" at bounding box center [278, 122] width 8 height 8
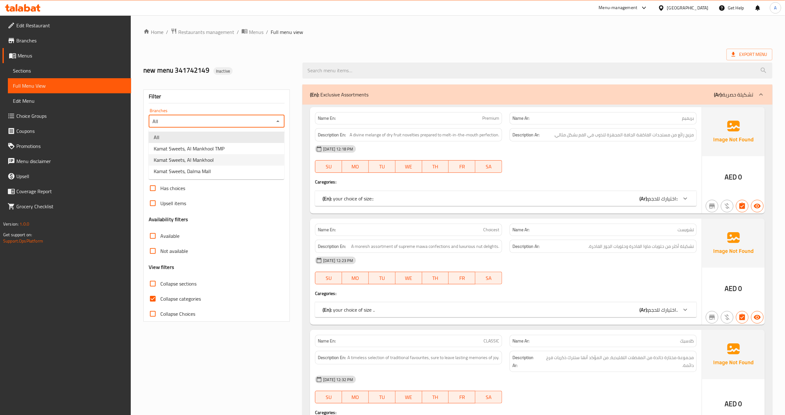
click at [249, 162] on li "Kamat Sweets, Al Mankhool" at bounding box center [217, 159] width 136 height 11
type input "Kamat Sweets, Al Mankhool"
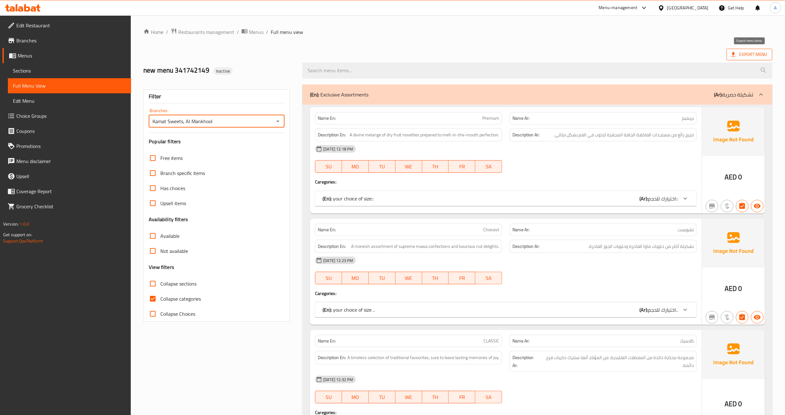
click at [757, 56] on span "Export Menu" at bounding box center [750, 55] width 36 height 8
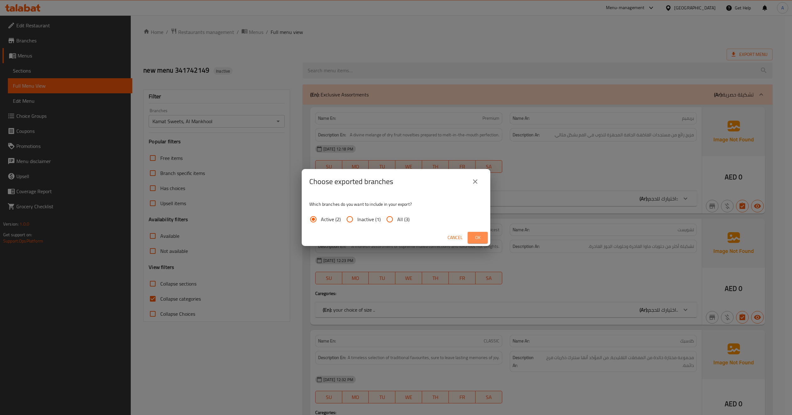
click at [476, 235] on span "Ok" at bounding box center [478, 238] width 10 height 8
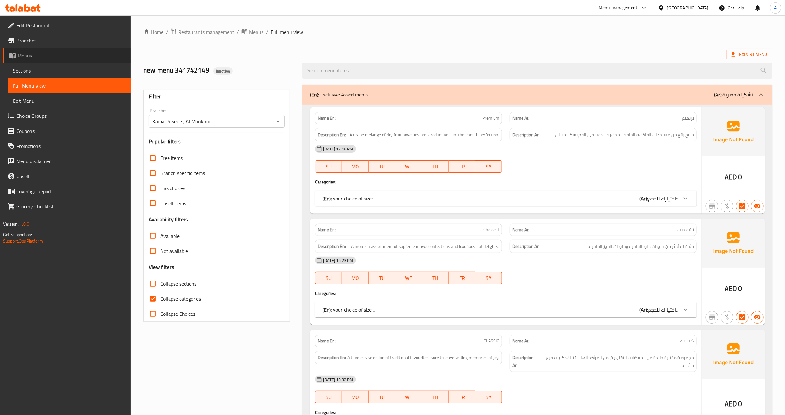
click at [30, 57] on span "Menus" at bounding box center [72, 56] width 108 height 8
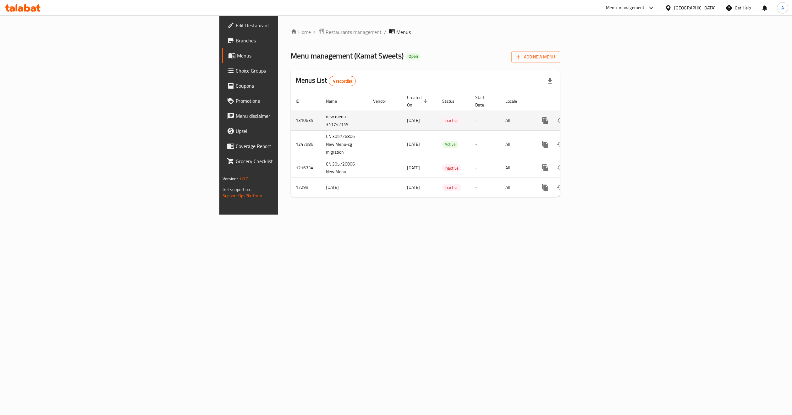
click at [321, 118] on td "new menu 341742149" at bounding box center [344, 121] width 47 height 20
copy td "new menu 341742149"
click at [291, 117] on td "1310635" at bounding box center [306, 121] width 30 height 20
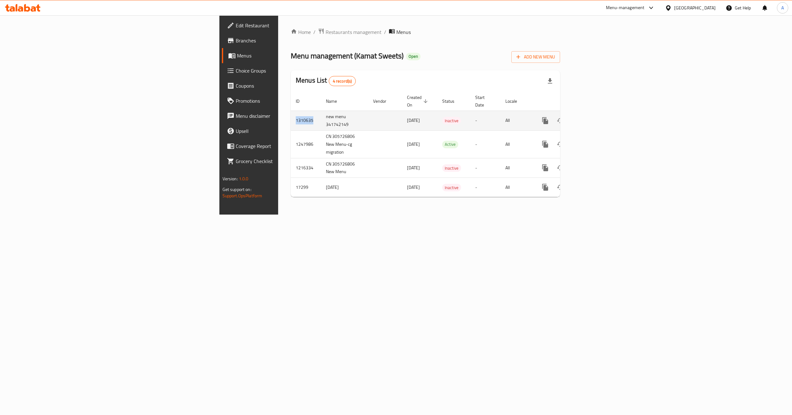
click at [291, 117] on td "1310635" at bounding box center [306, 121] width 30 height 20
click at [291, 114] on td "1310635" at bounding box center [306, 121] width 30 height 20
copy td "1310635"
